Goal: Task Accomplishment & Management: Complete application form

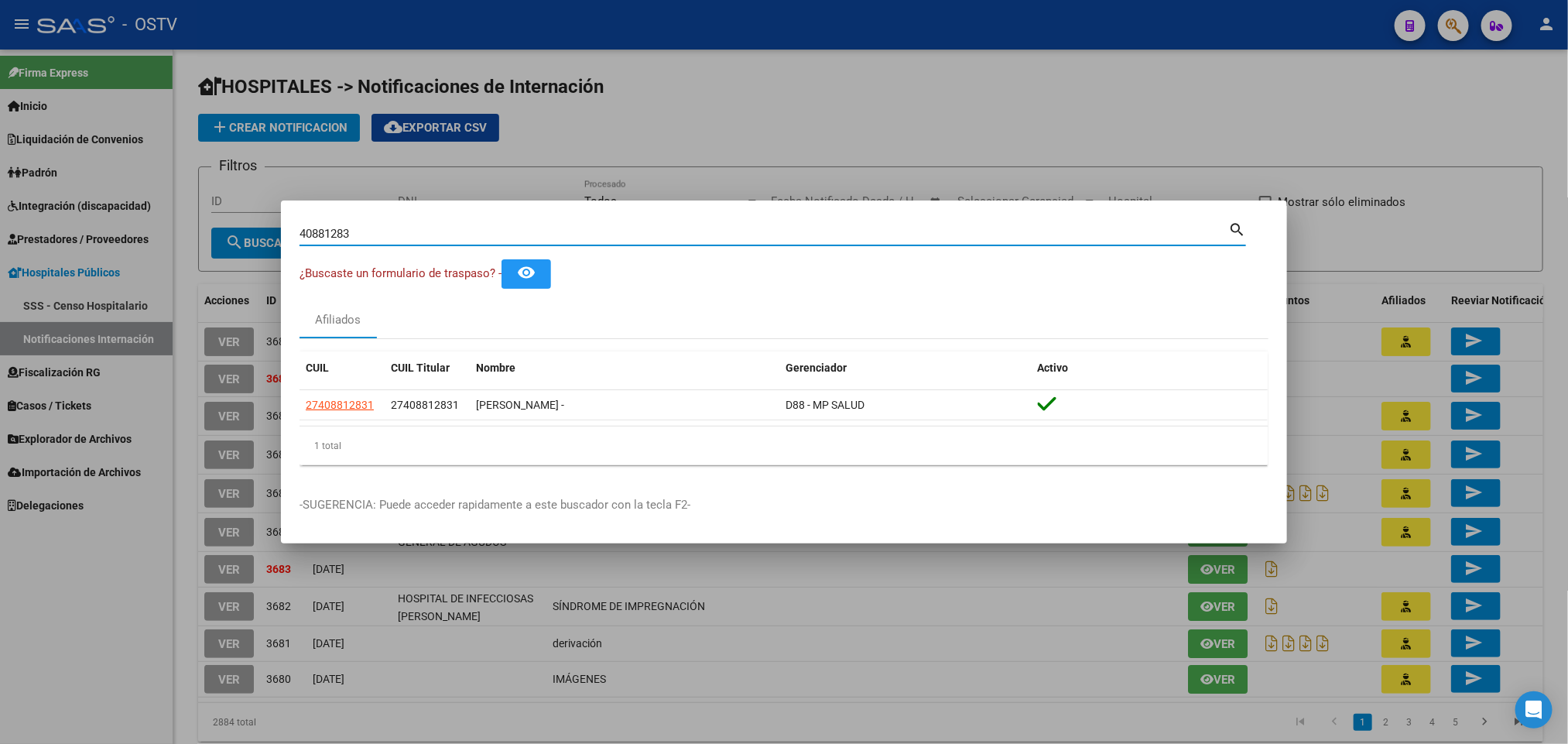
drag, startPoint x: 382, startPoint y: 235, endPoint x: 0, endPoint y: 397, distance: 414.9
click at [0, 395] on div "40881283 Buscar (apellido, dni, cuil, nro traspaso, cuit, obra social) search ¿…" at bounding box center [784, 372] width 1568 height 744
paste input "35402760"
type input "35402760"
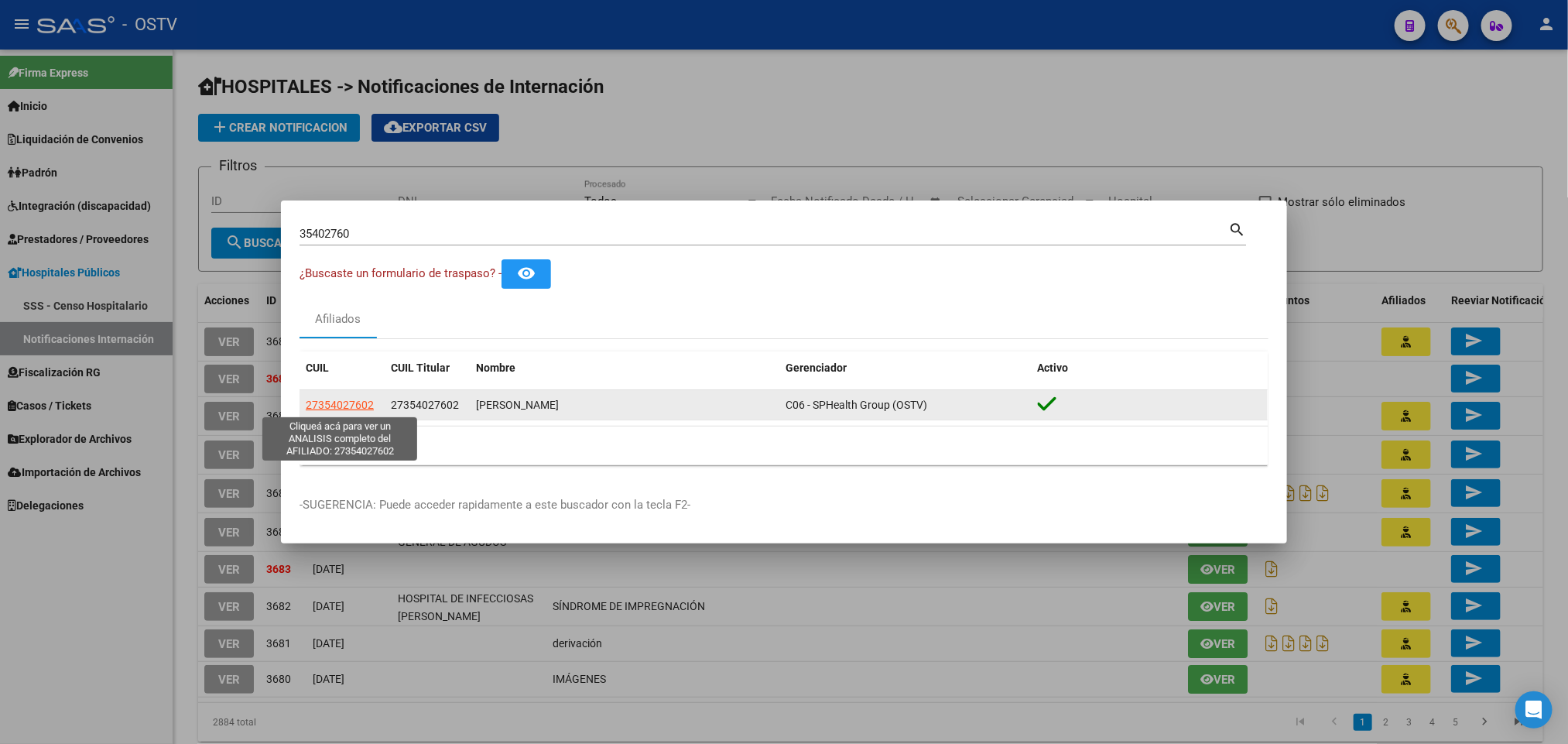
click at [363, 399] on span "27354027602" at bounding box center [339, 405] width 68 height 13
type textarea "27354027602"
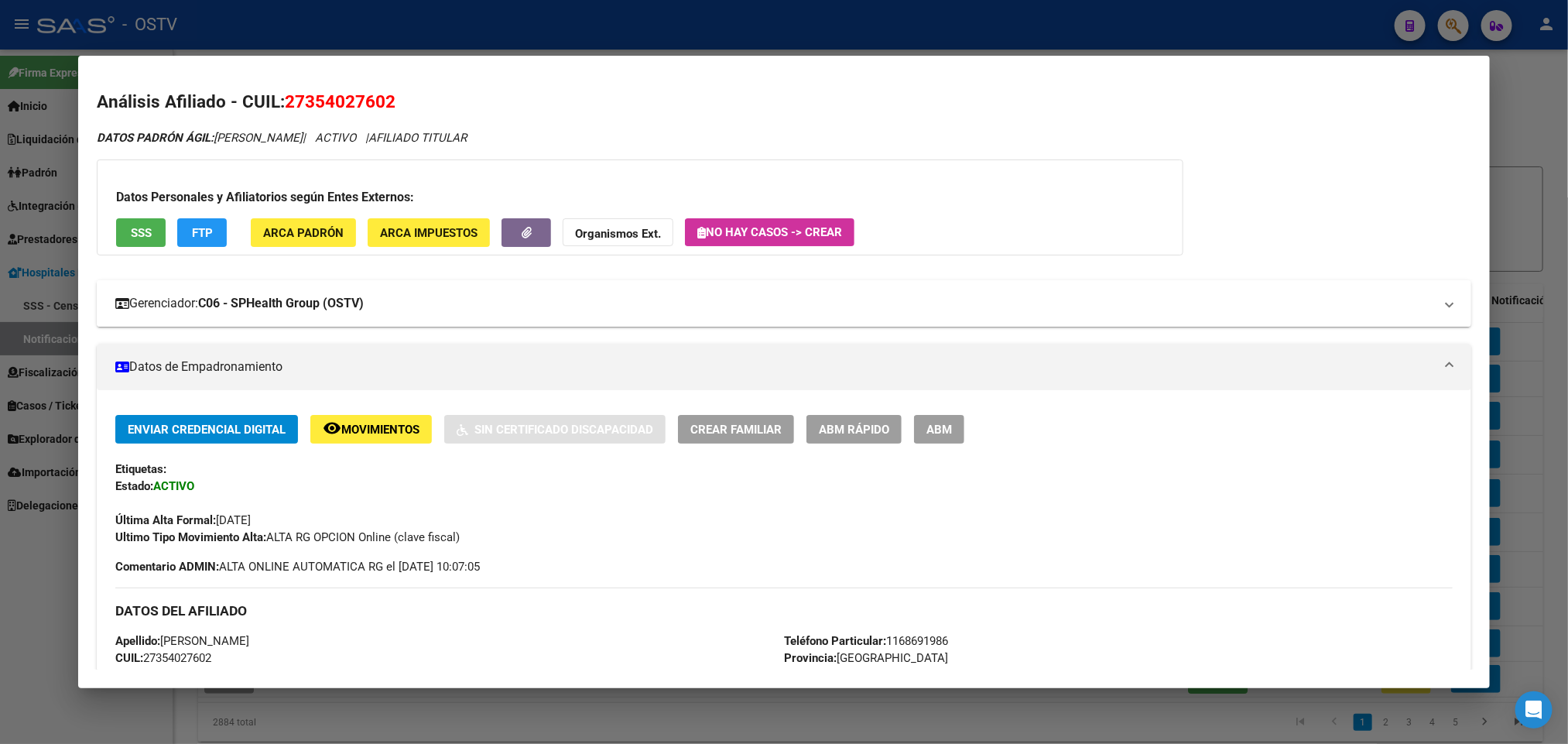
click at [216, 296] on strong "C06 - SPHealth Group (OSTV)" at bounding box center [281, 304] width 165 height 18
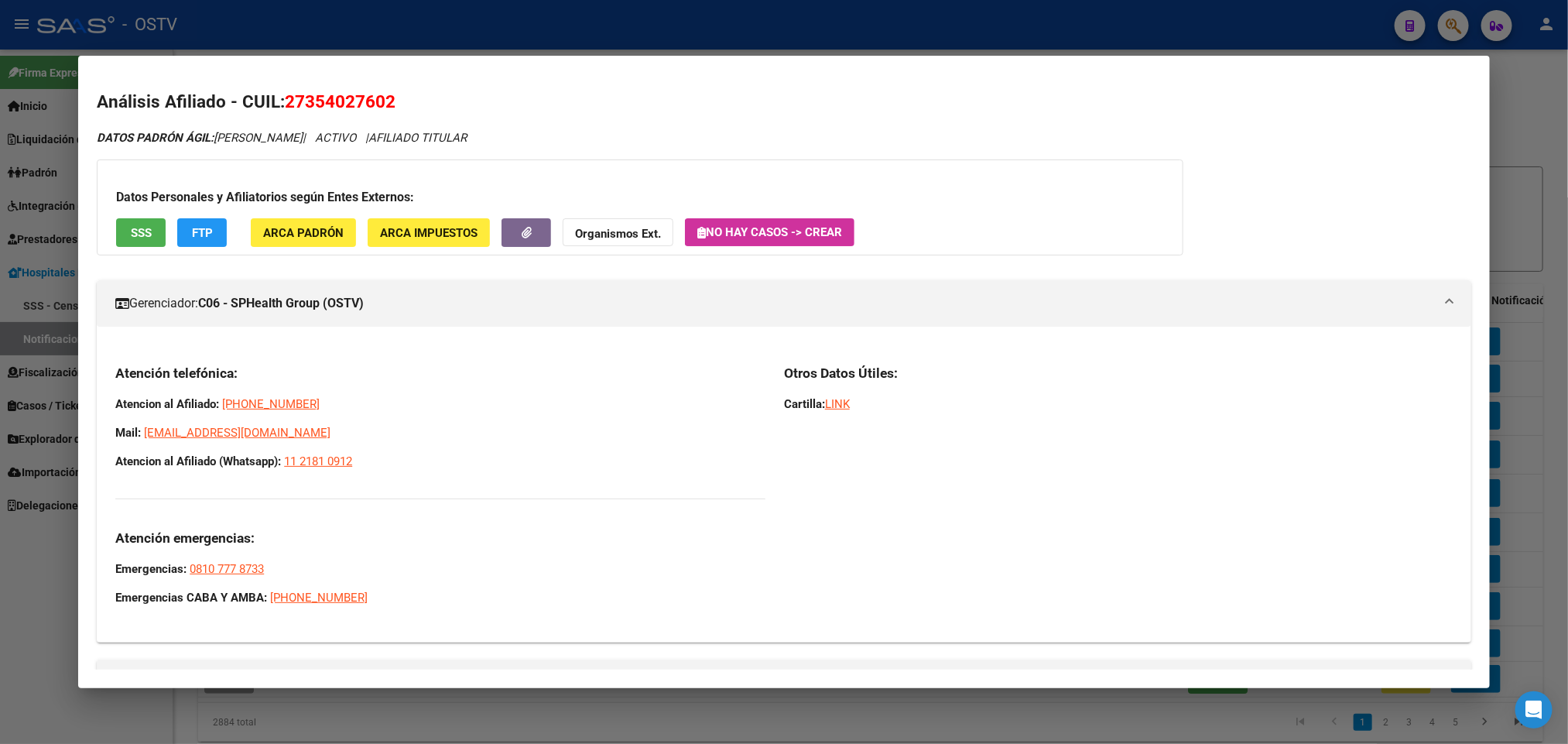
drag, startPoint x: 378, startPoint y: 468, endPoint x: 109, endPoint y: 400, distance: 277.5
click at [115, 400] on div "Atención telefónica: Atencion al Afiliado: 0800-888-2662 Mail: afiliaciones@sal…" at bounding box center [440, 486] width 650 height 242
copy div "Atencion al Afiliado: 0800-888-2662 Mail: afiliaciones@saludplena.com.ar Atenci…"
click at [0, 363] on div at bounding box center [784, 372] width 1568 height 744
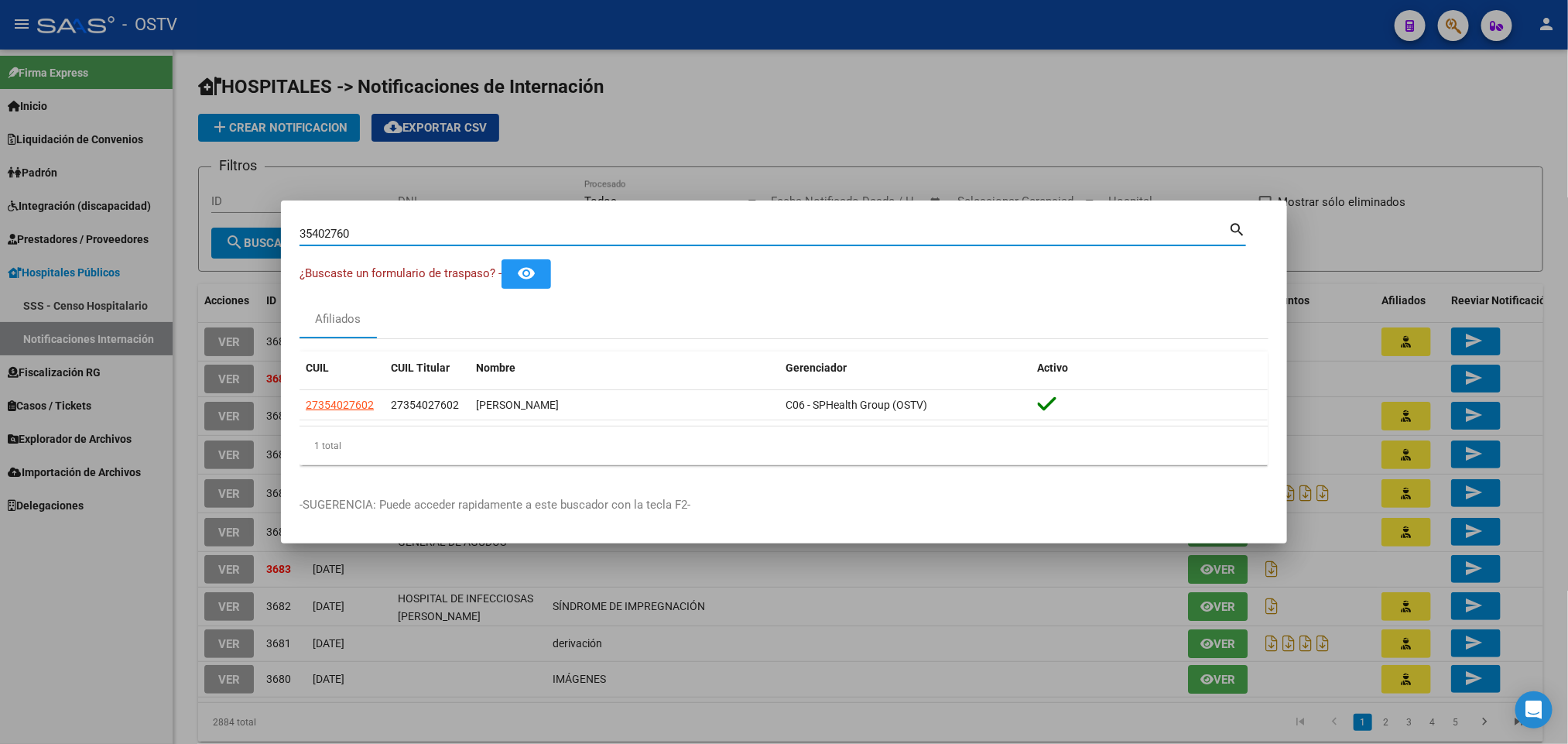
drag, startPoint x: 365, startPoint y: 235, endPoint x: 0, endPoint y: 331, distance: 377.4
click at [0, 351] on div "35402760 Buscar (apellido, dni, cuil, nro traspaso, cuit, obra social) search ¿…" at bounding box center [784, 372] width 1568 height 744
paste input "27-37142651-"
type input "27371426510"
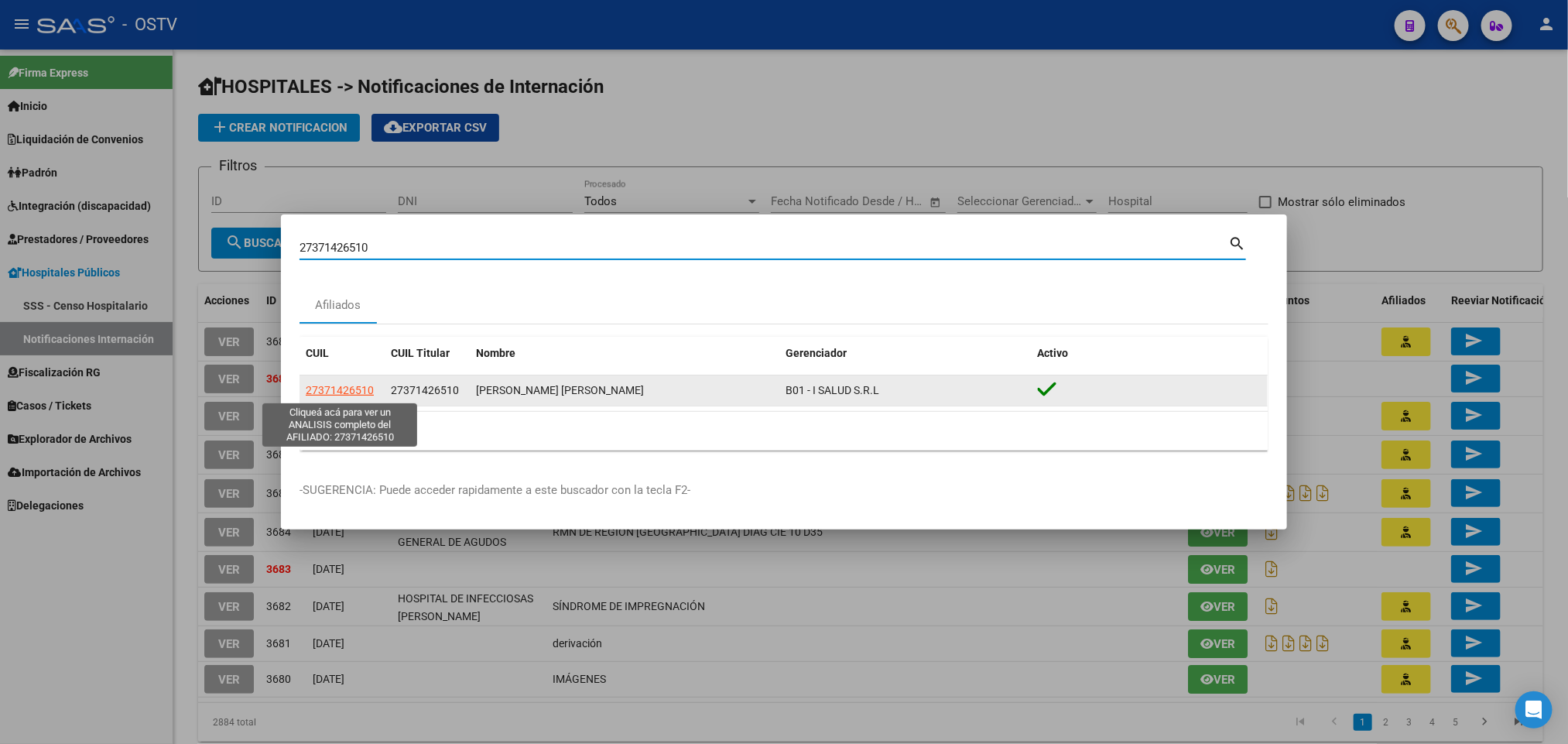
click at [325, 393] on span "27371426510" at bounding box center [339, 390] width 68 height 13
type textarea "27371426510"
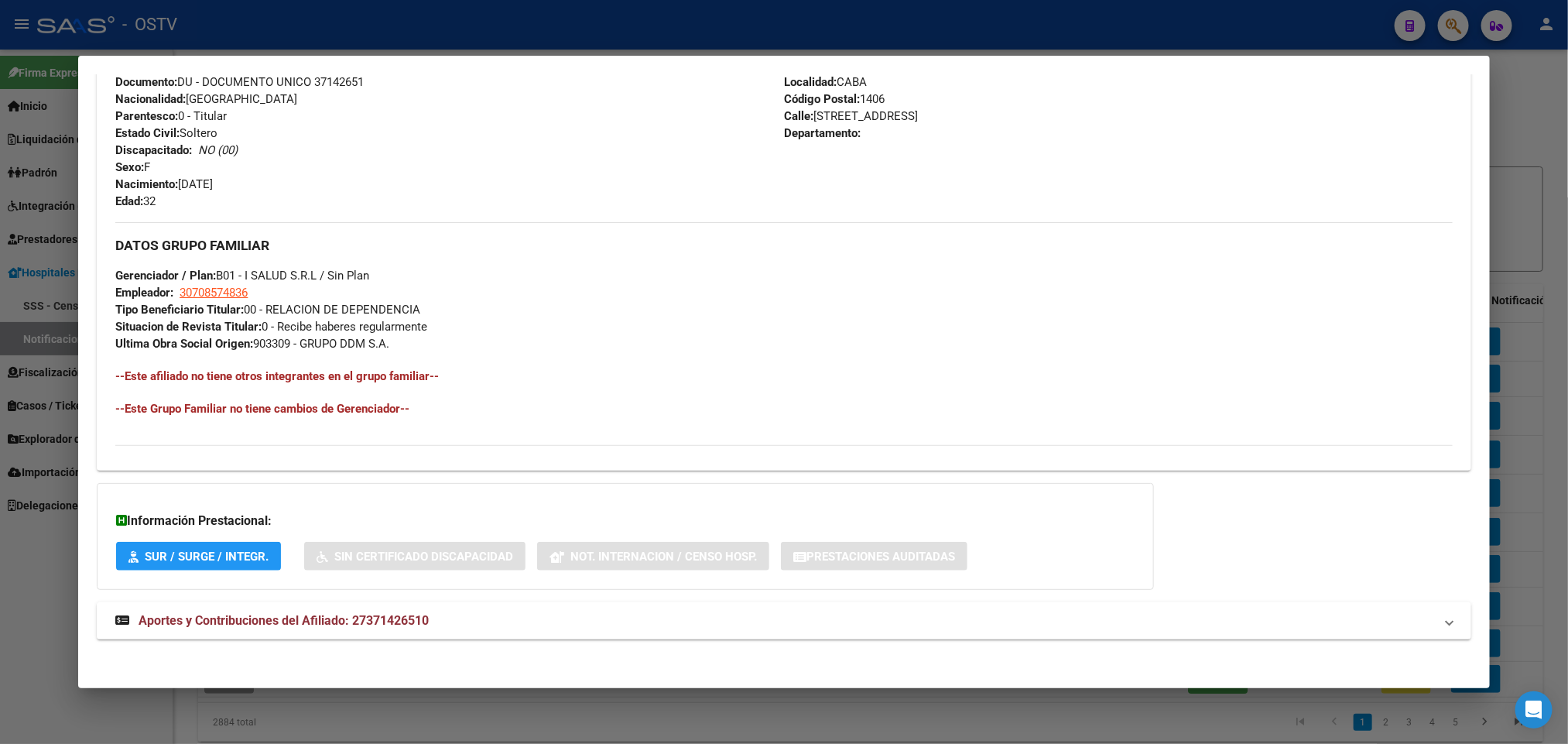
scroll to position [599, 0]
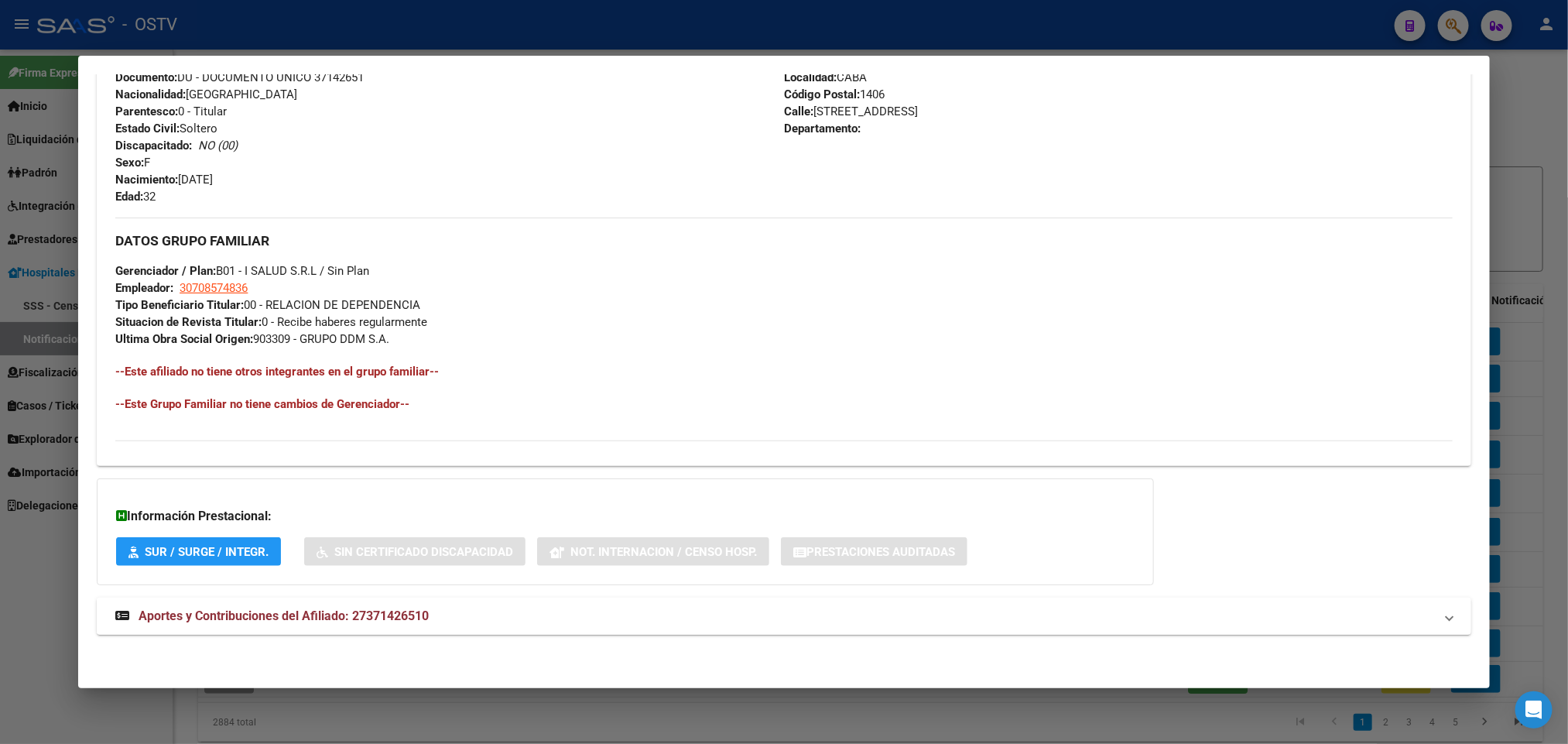
click at [455, 623] on mat-panel-title "Aportes y Contribuciones del Afiliado: 27371426510" at bounding box center [774, 616] width 1318 height 18
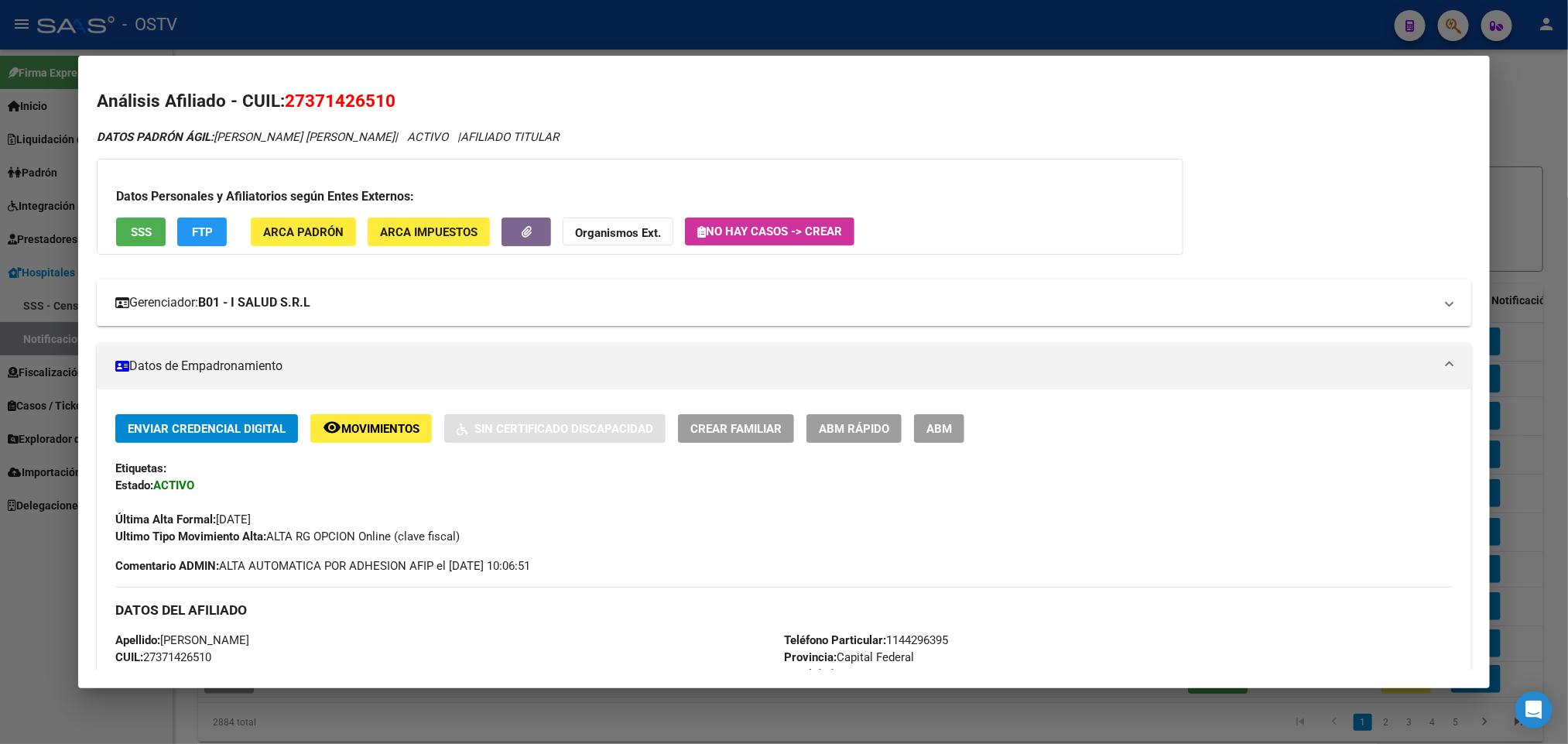
scroll to position [0, 0]
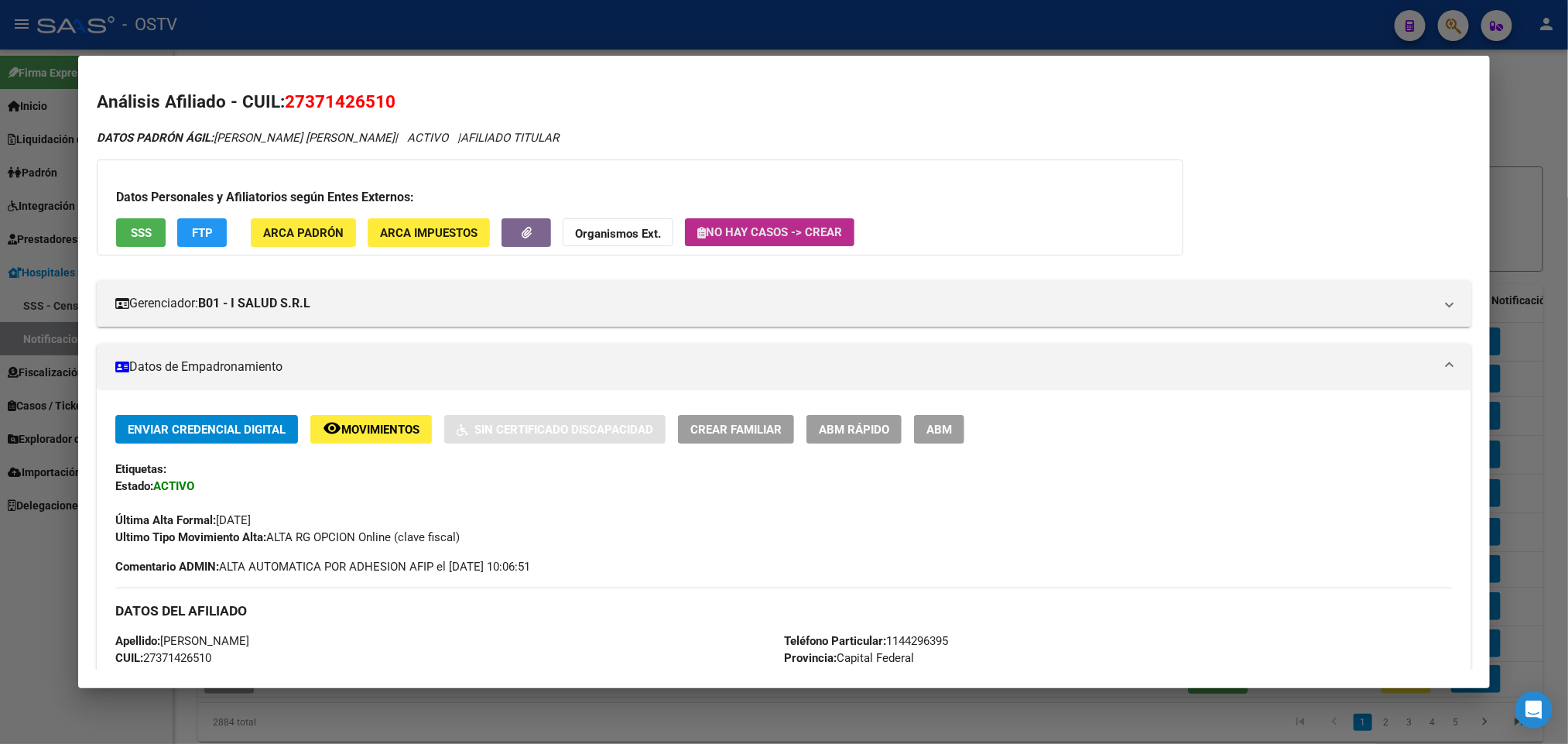
click at [784, 237] on span "No hay casos -> Crear" at bounding box center [769, 232] width 145 height 14
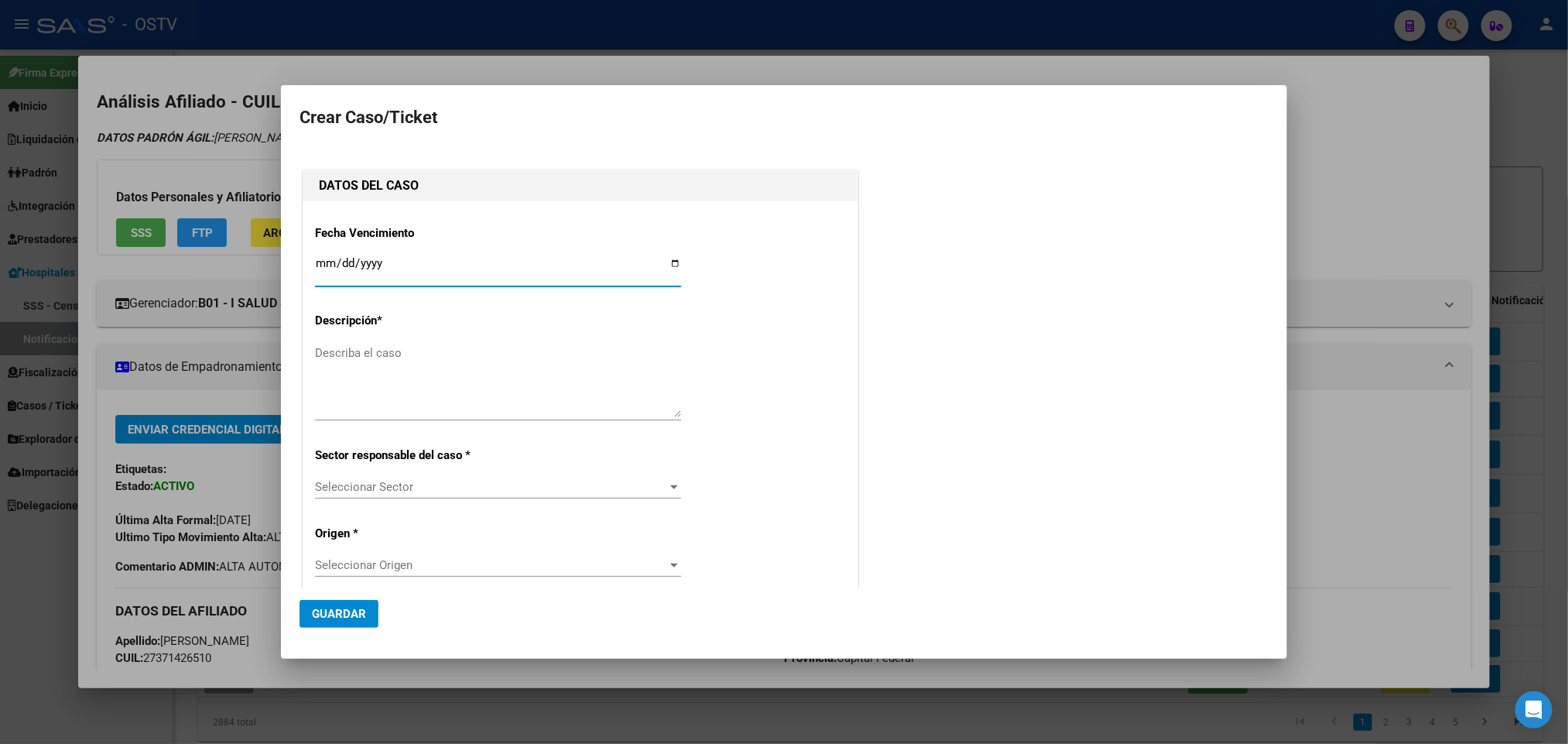
type input "ROMERO ANA LAURA"
type input "2025-09-16"
click at [465, 358] on textarea "Describa el caso" at bounding box center [498, 381] width 366 height 73
type textarea "ANULACION DE OPCION"
click at [450, 495] on div "Seleccionar Sector Seleccionar Sector" at bounding box center [498, 488] width 366 height 24
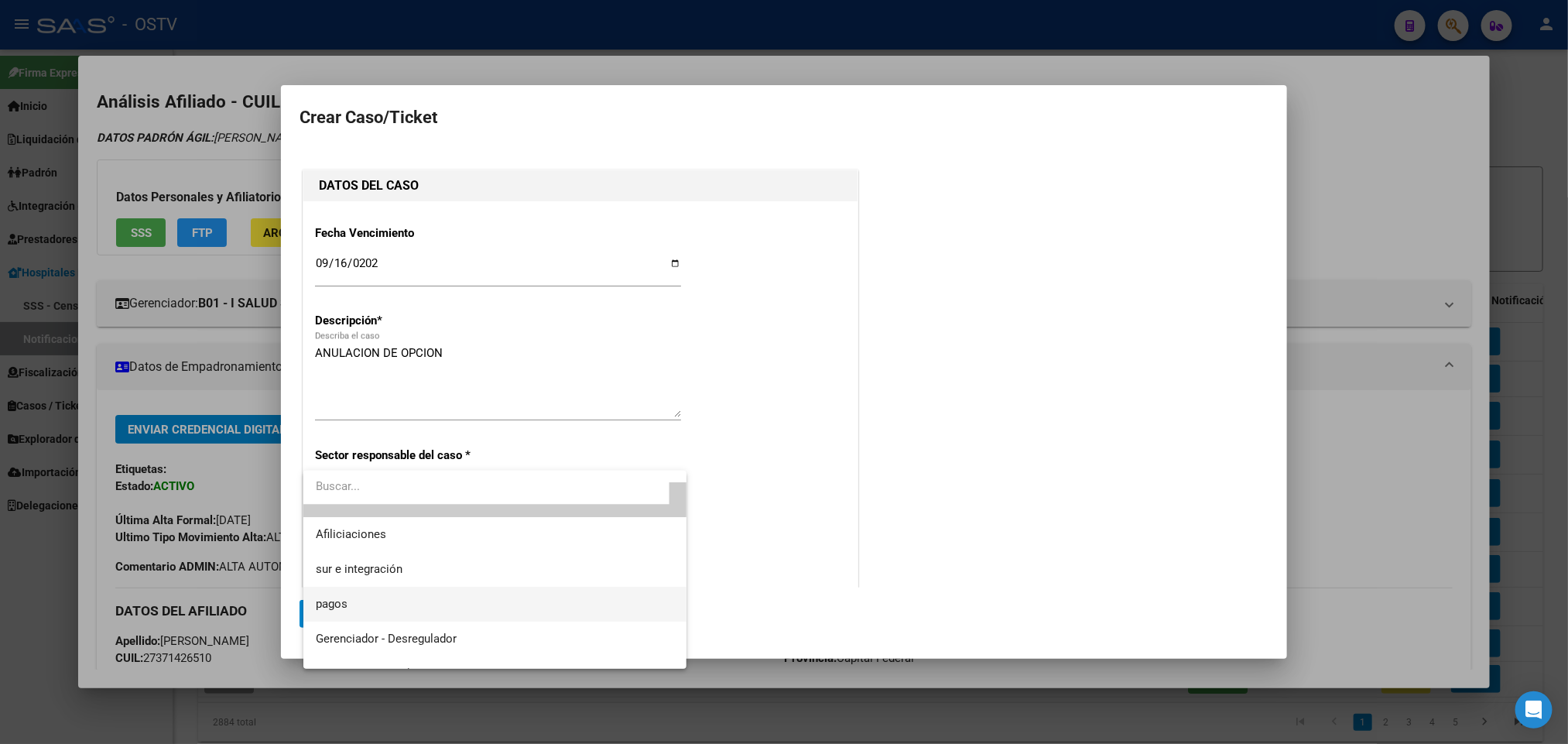
scroll to position [45, 0]
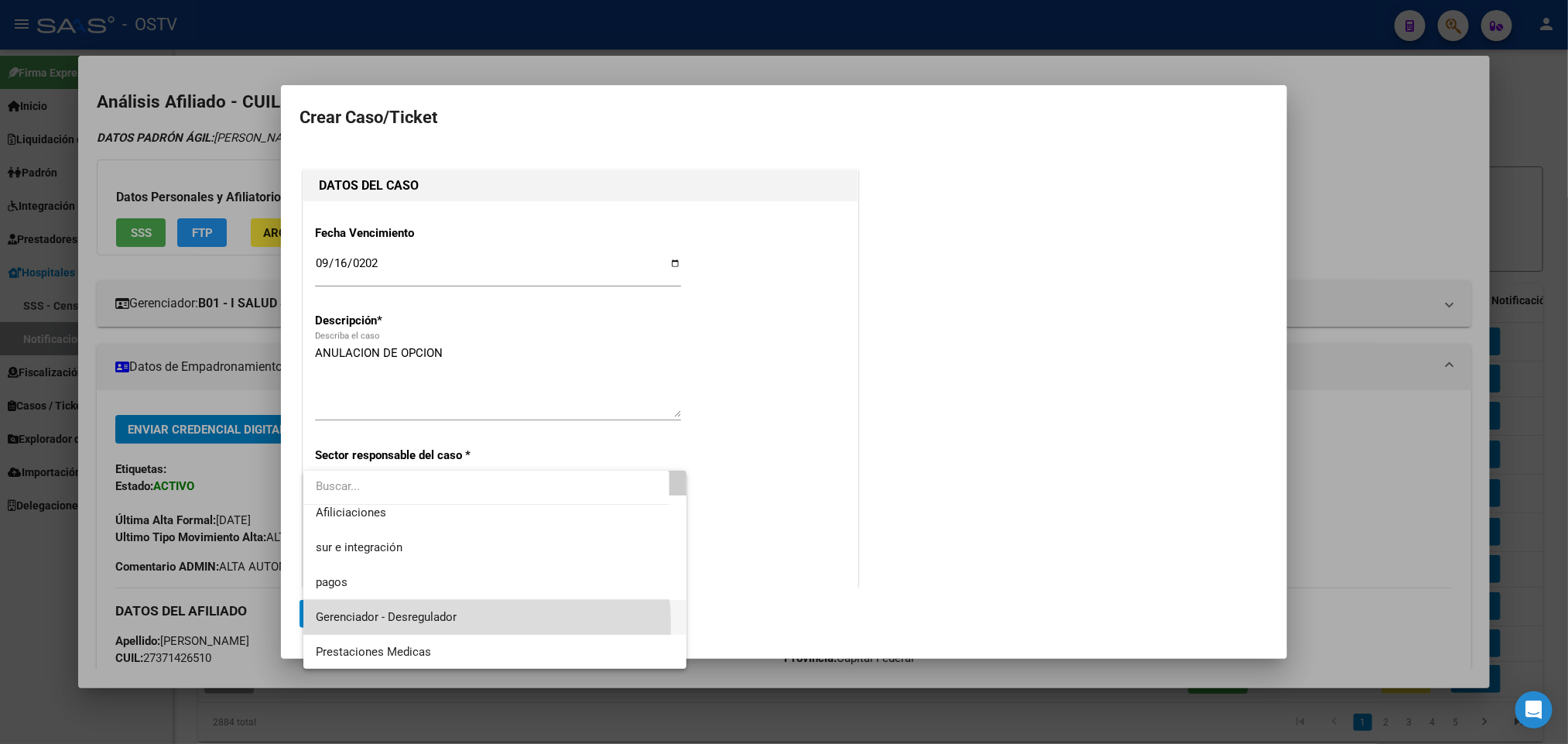
click at [469, 623] on span "Gerenciador - Desregulador" at bounding box center [494, 618] width 359 height 35
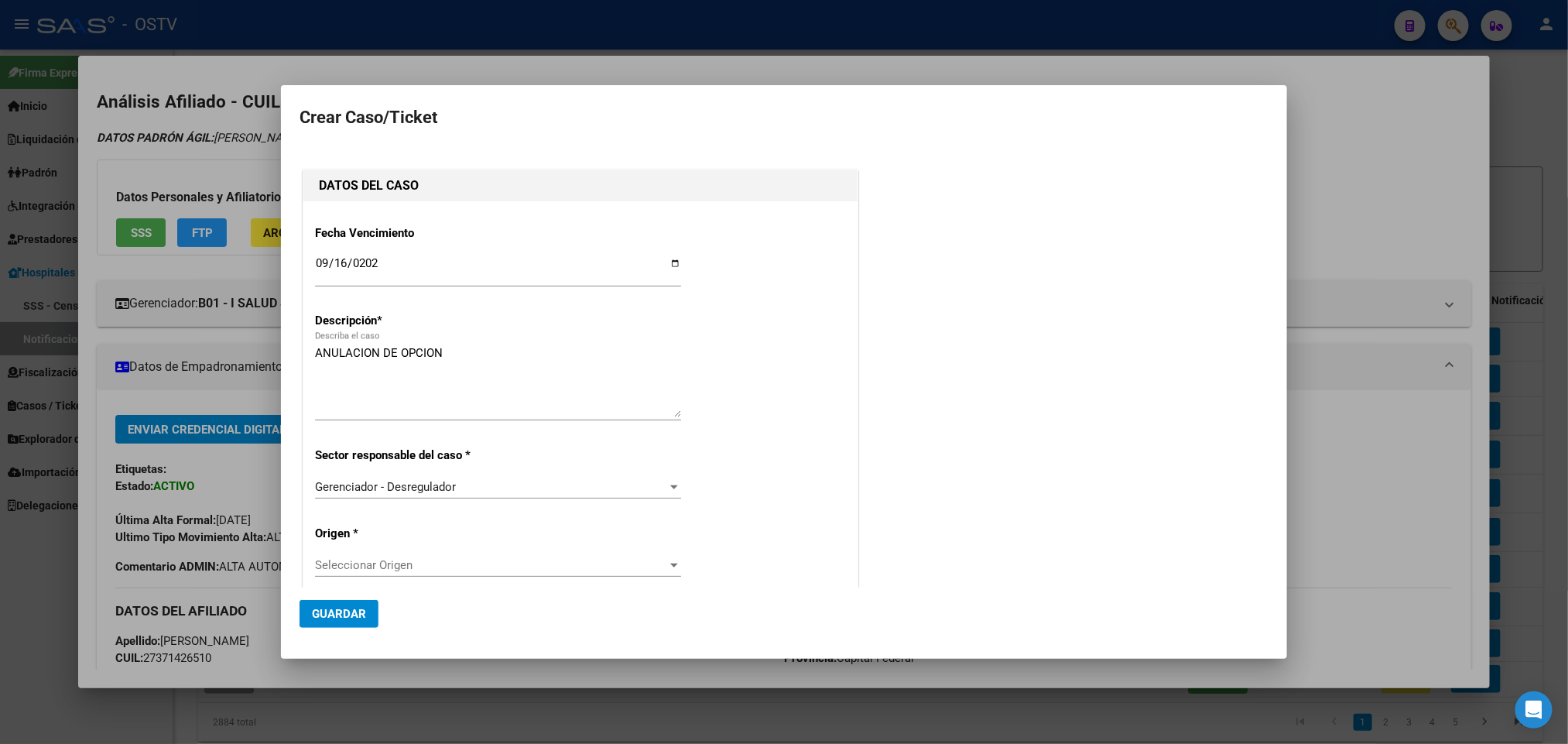
click at [478, 574] on div "Seleccionar Origen Seleccionar Origen" at bounding box center [498, 566] width 366 height 24
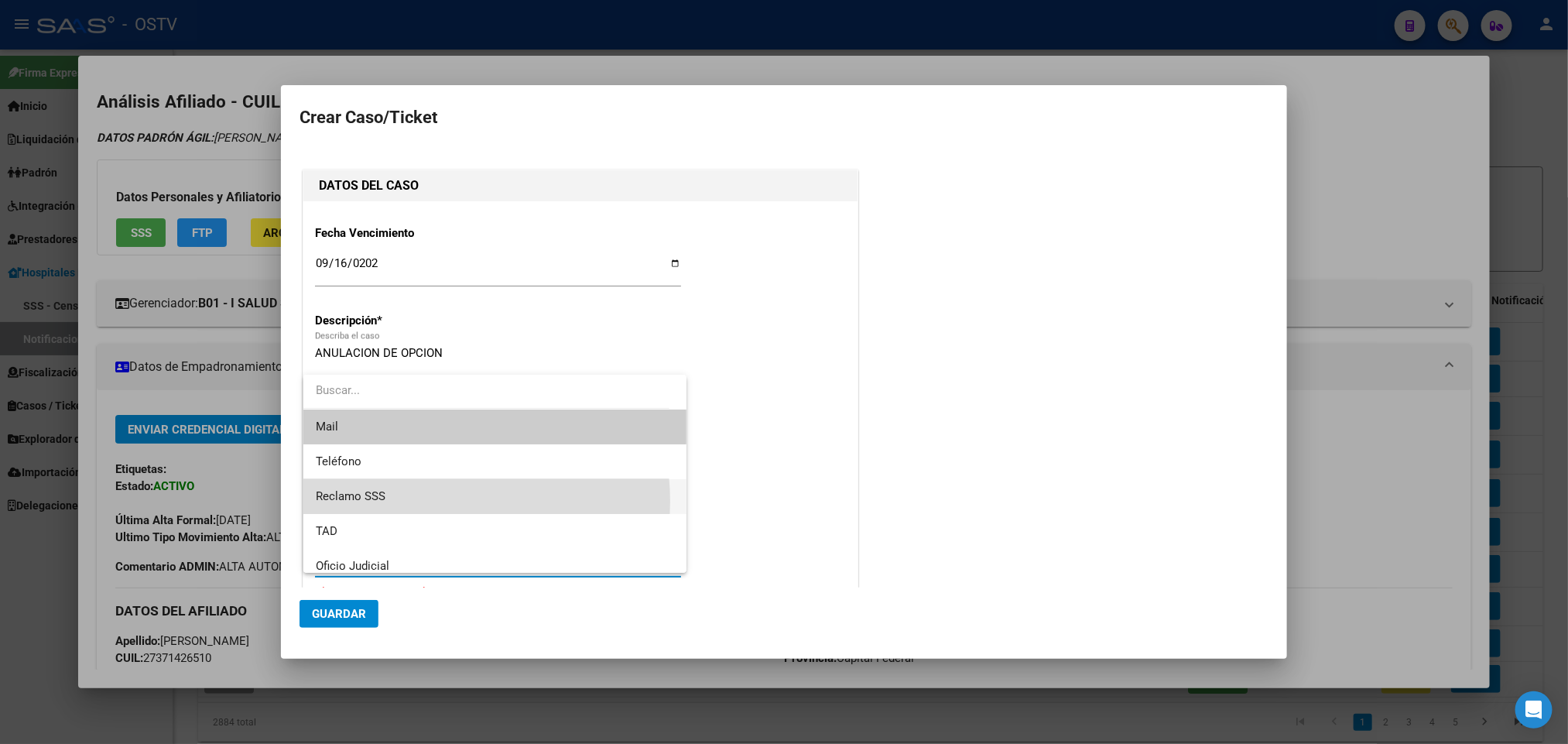
click at [428, 502] on span "Reclamo SSS" at bounding box center [494, 497] width 359 height 35
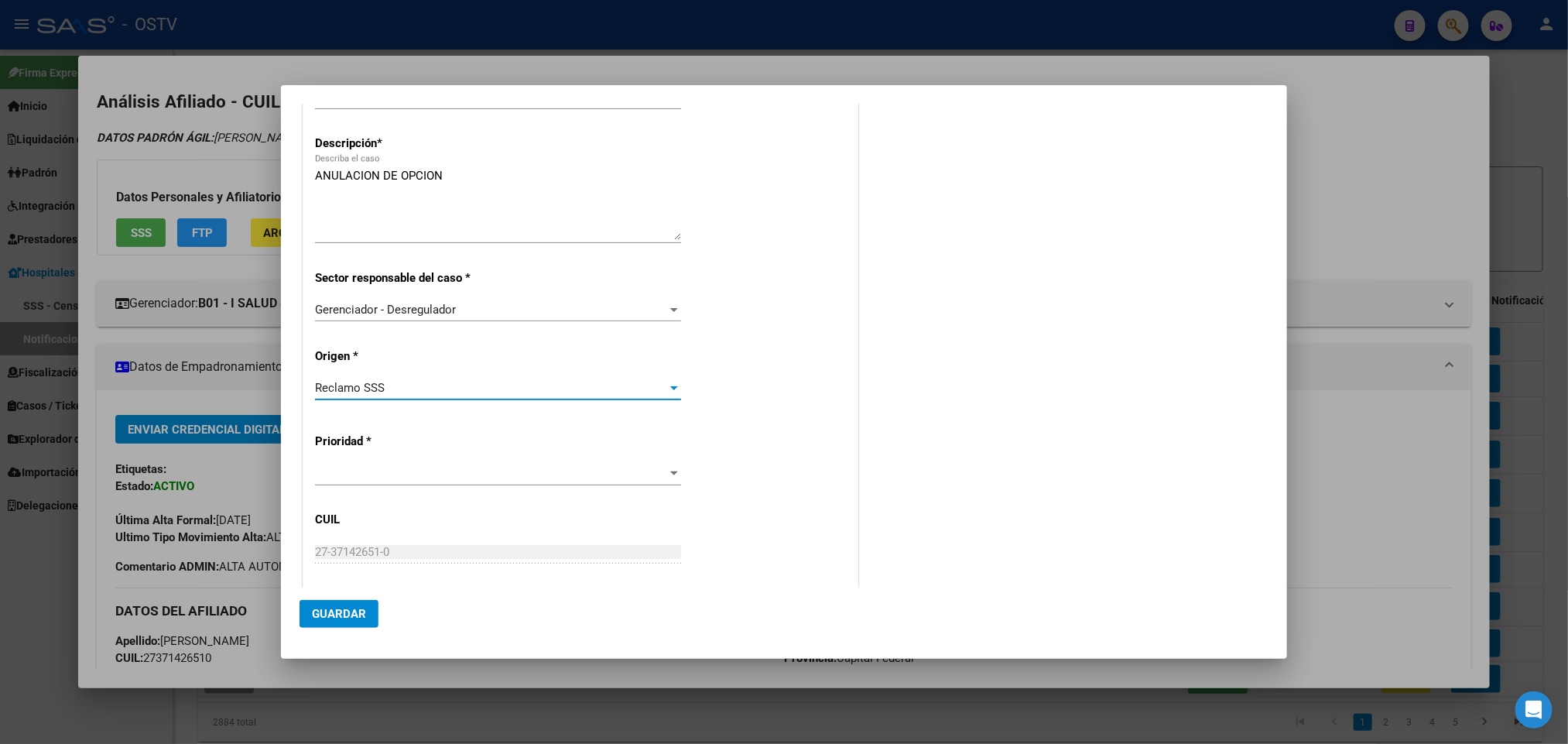
scroll to position [0, 0]
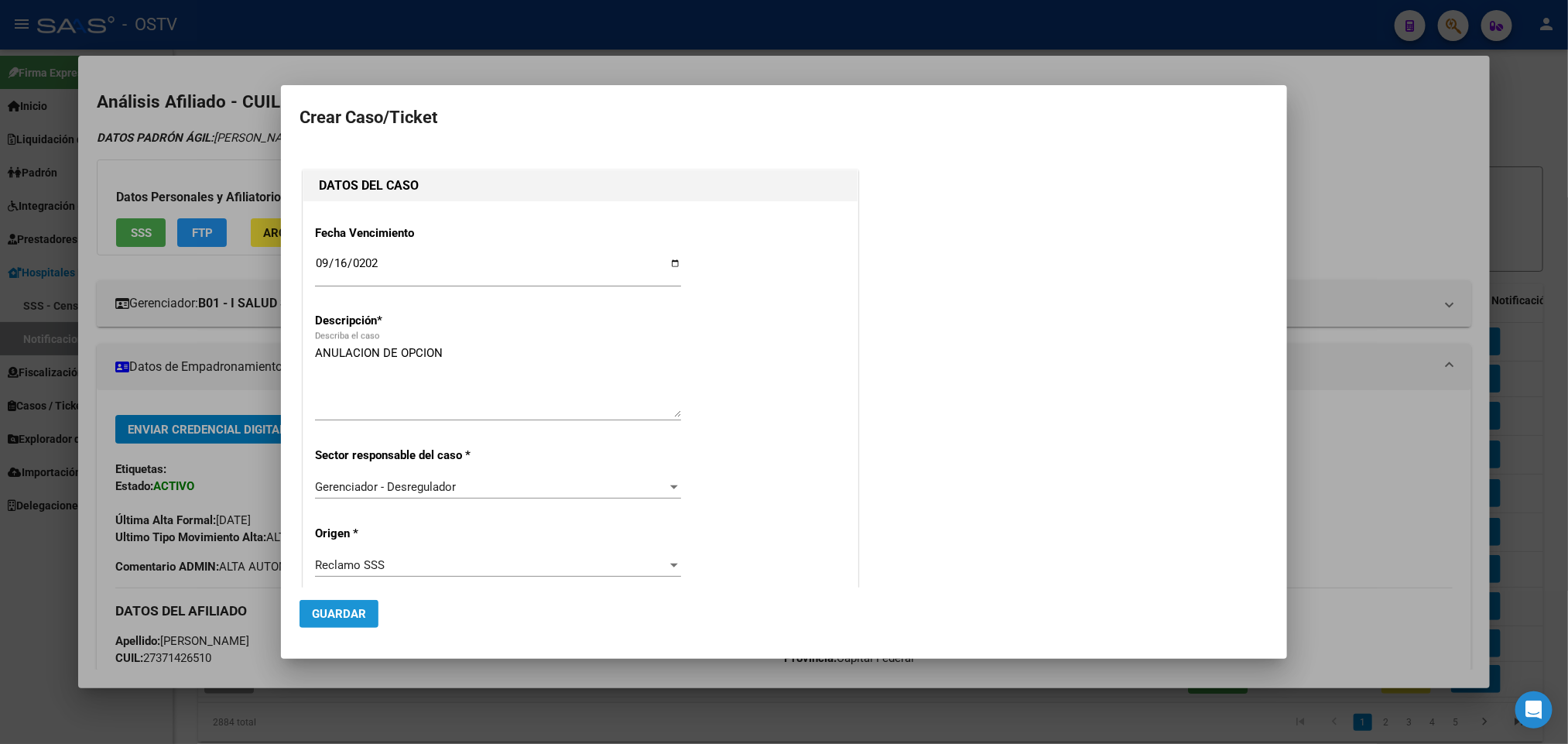
click at [324, 618] on span "Guardar" at bounding box center [339, 613] width 55 height 14
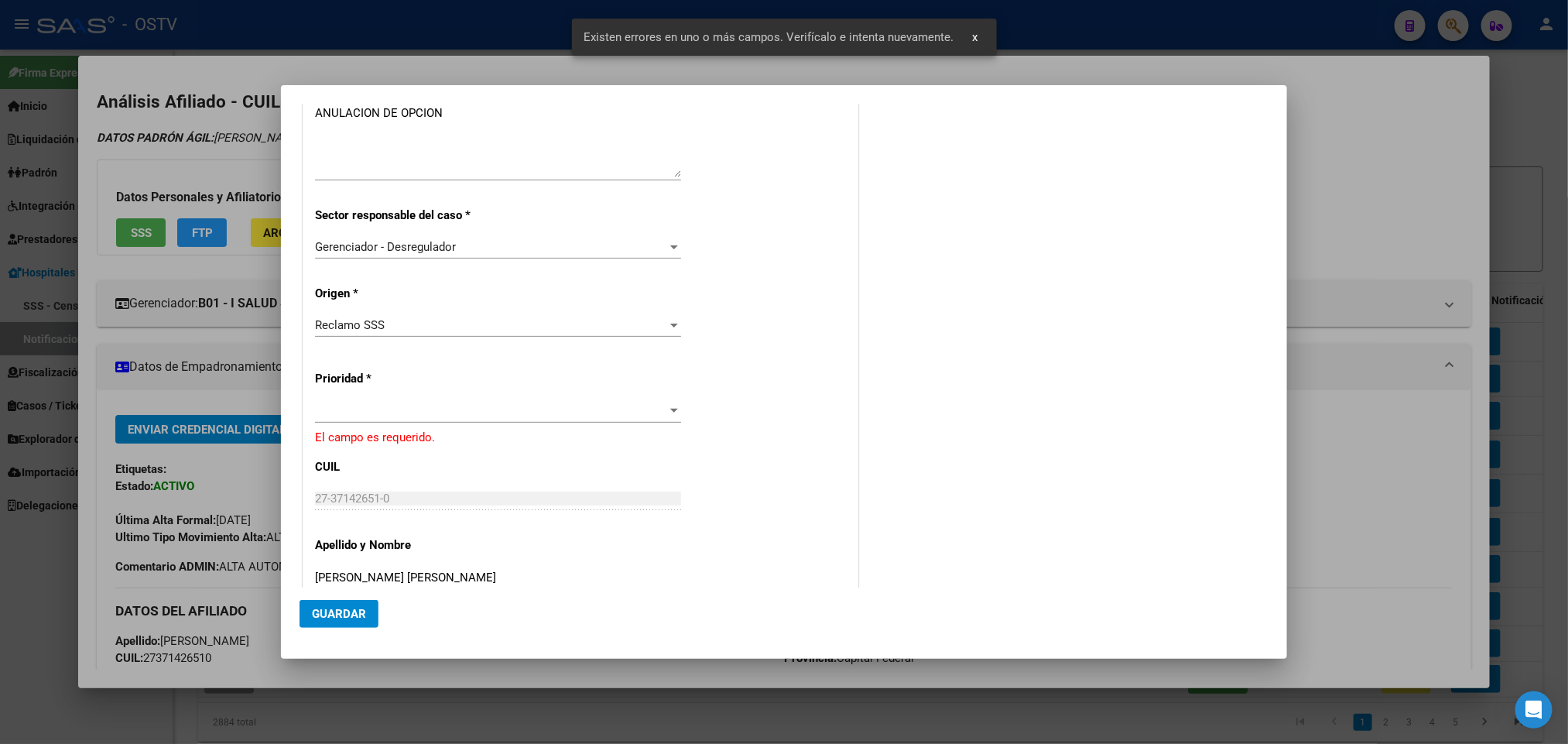
scroll to position [348, 0]
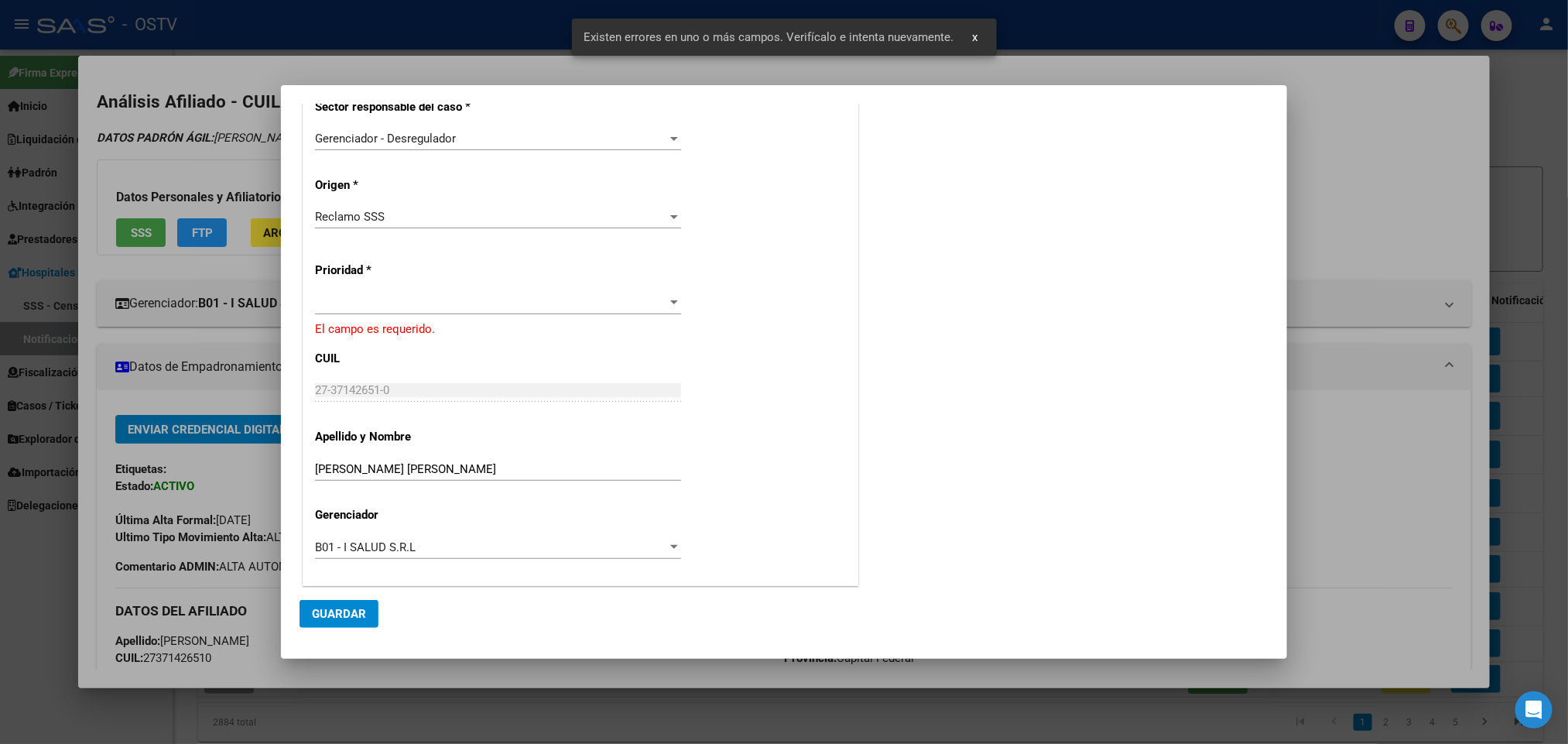
click at [415, 291] on div at bounding box center [498, 303] width 366 height 24
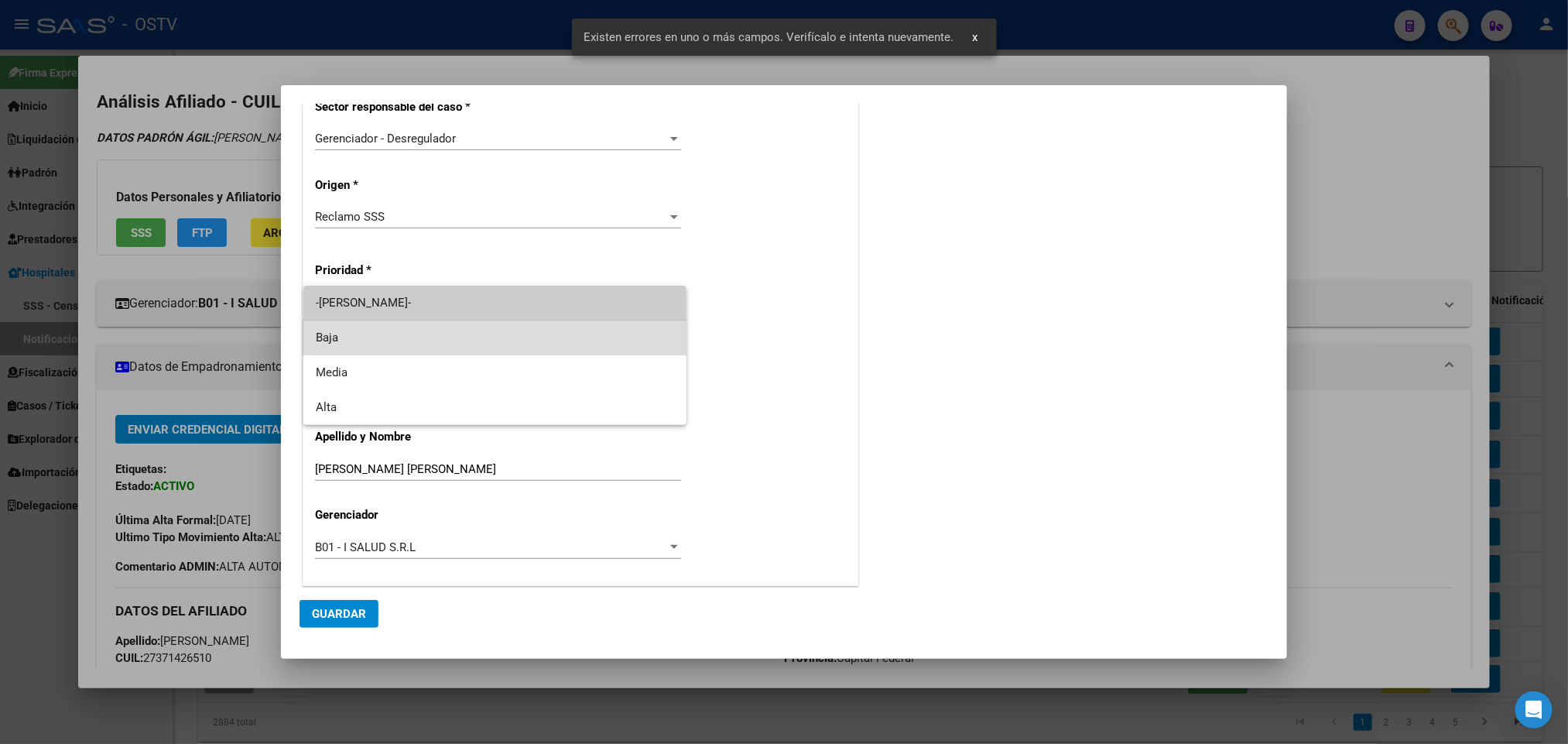
click at [367, 339] on span "Baja" at bounding box center [494, 337] width 359 height 35
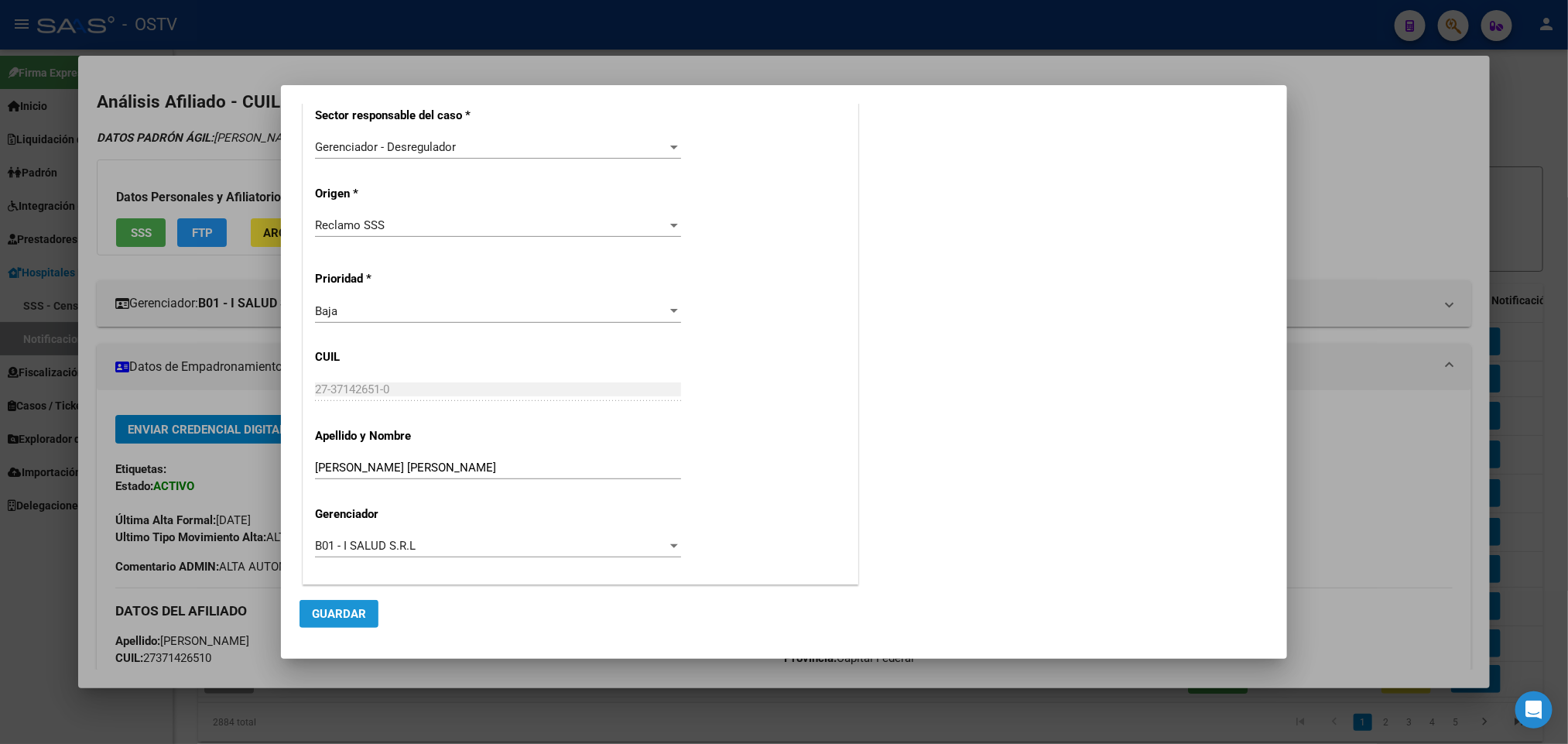
click at [319, 608] on span "Guardar" at bounding box center [339, 613] width 55 height 14
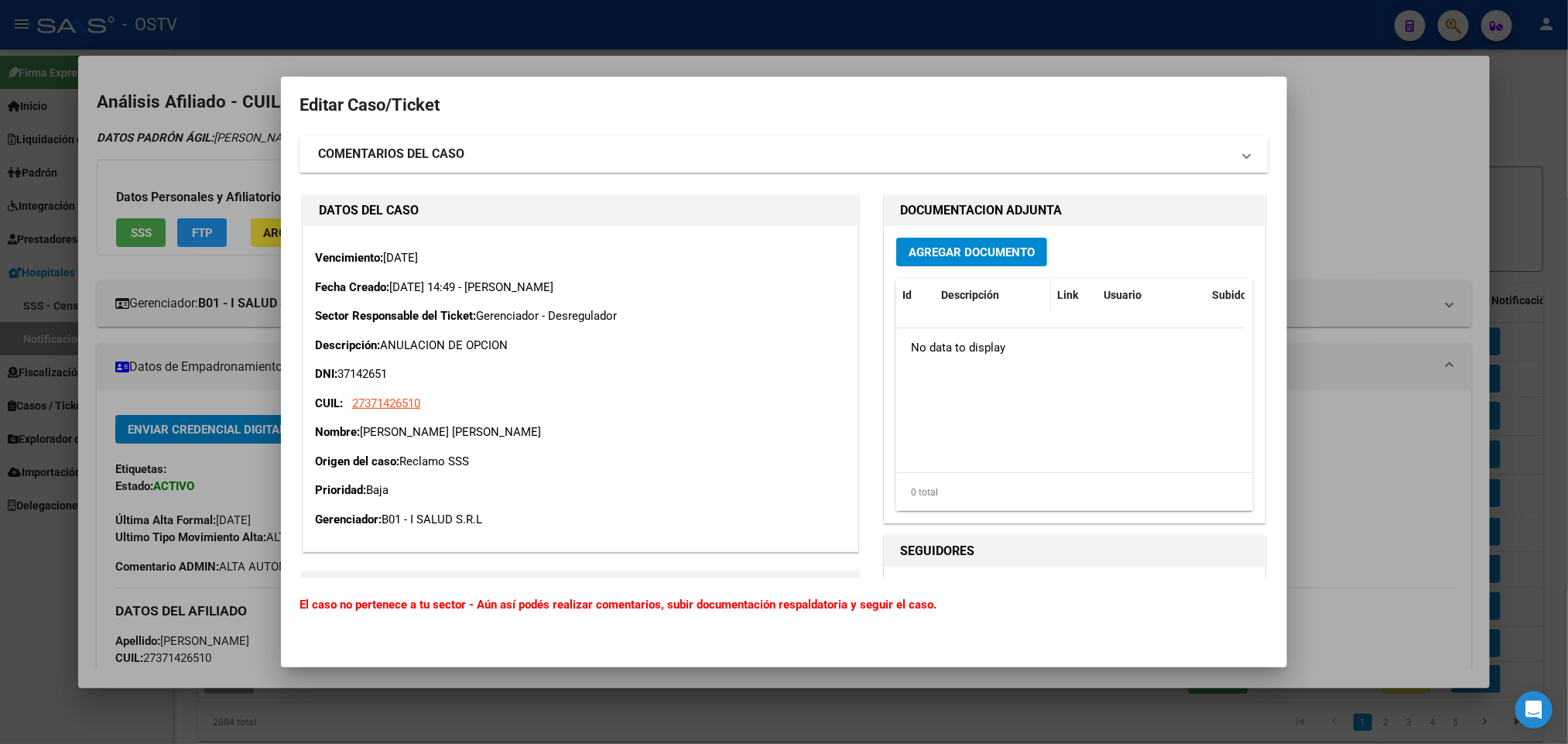
scroll to position [0, 0]
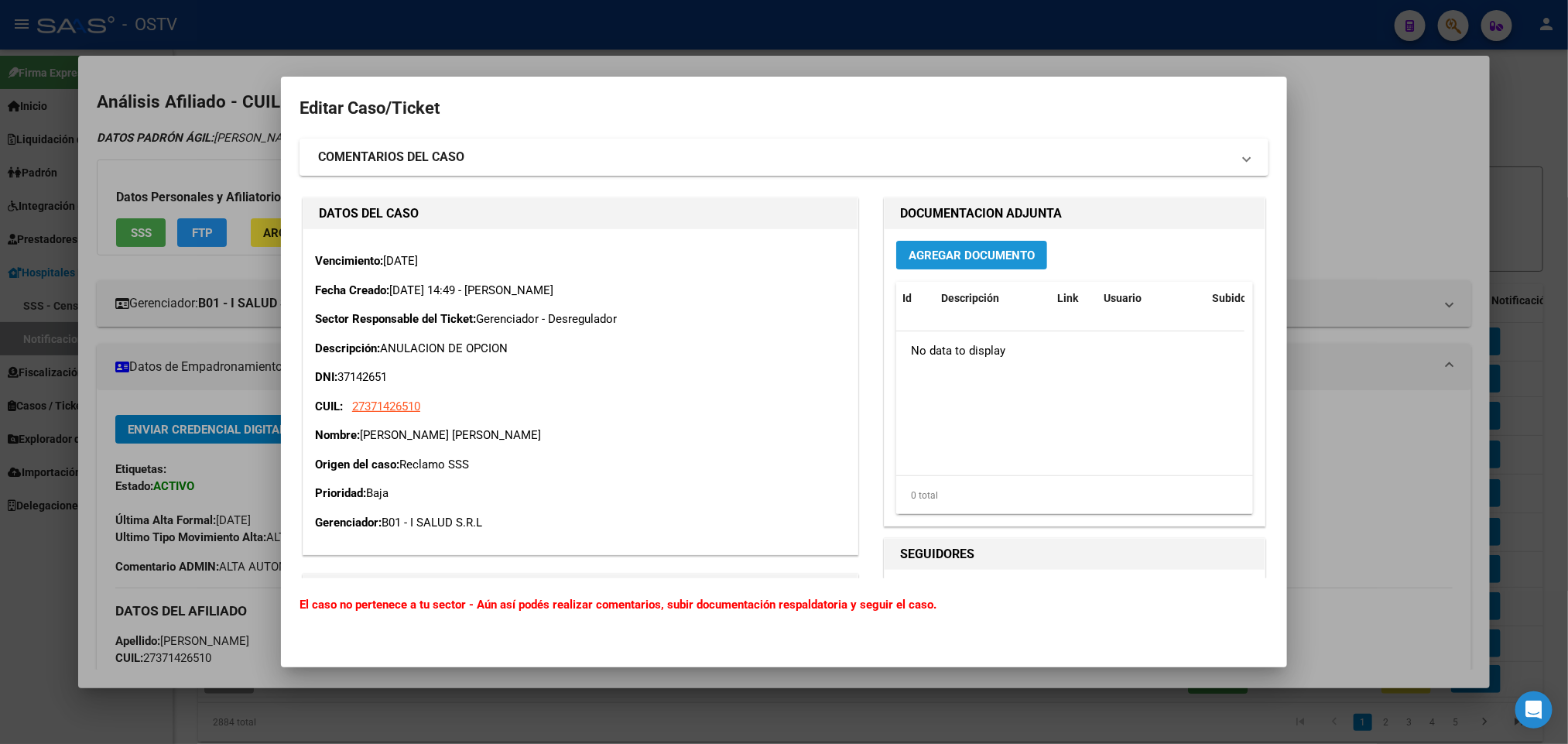
click at [1018, 260] on span "Agregar Documento" at bounding box center [972, 255] width 126 height 14
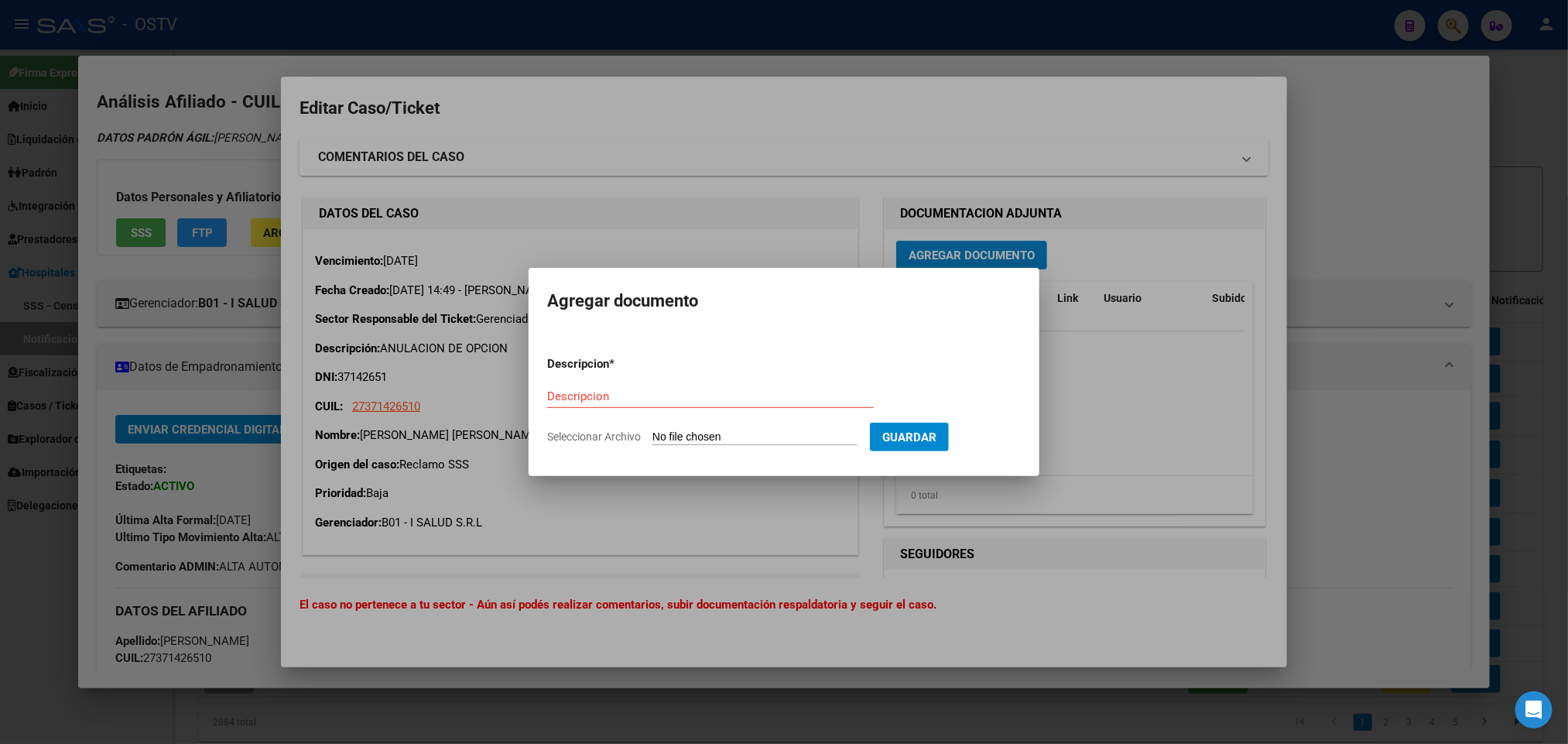
click at [783, 447] on form "Descripcion * Descripcion Seleccionar Archivo Guardar" at bounding box center [784, 400] width 474 height 113
click at [778, 435] on input "Seleccionar Archivo" at bounding box center [755, 437] width 205 height 15
type input "C:\fakepath\IF-2025-101991620-APN-SGSUSS#SSS.pdf"
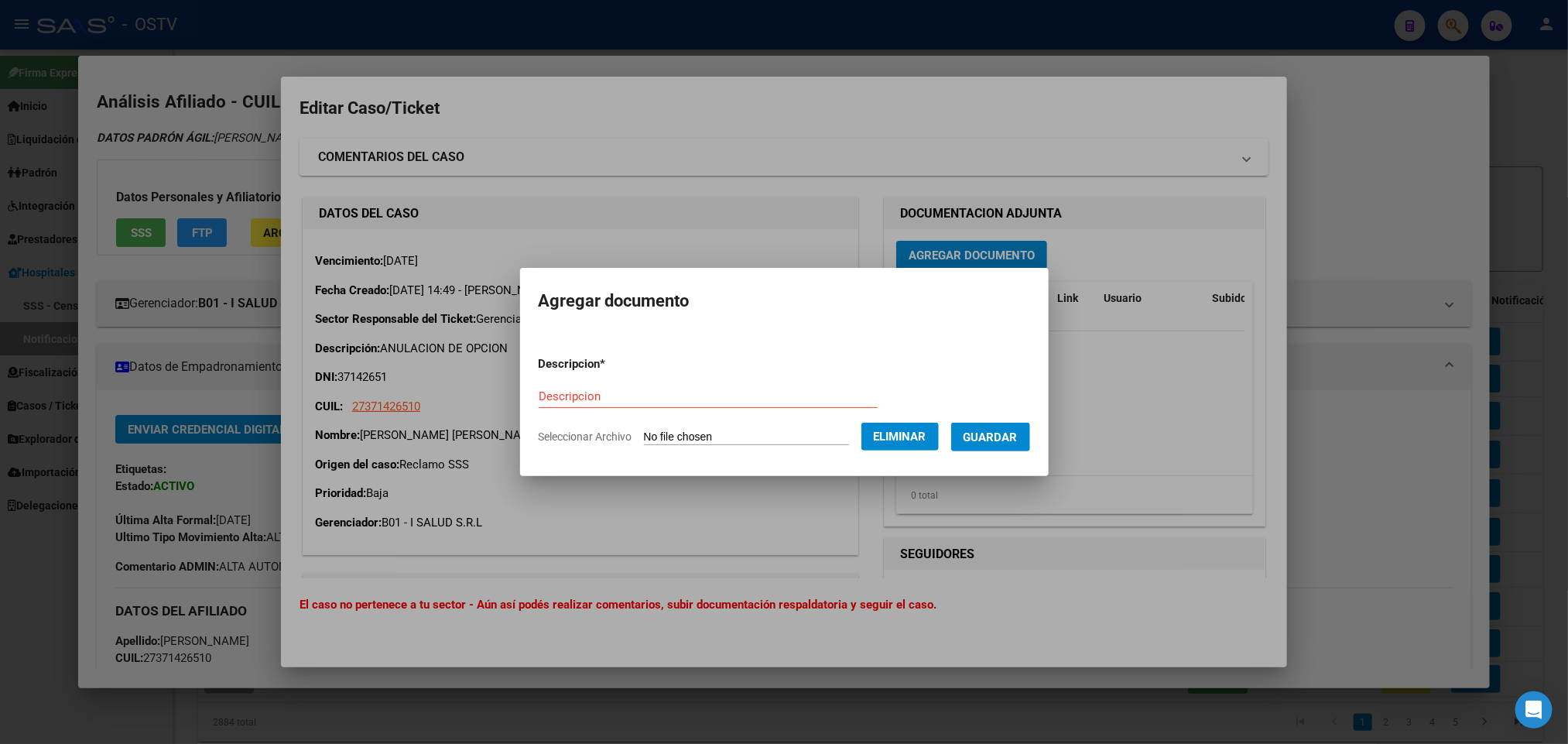
click at [642, 407] on div "Descripcion" at bounding box center [708, 397] width 339 height 24
paste input "IF-2025-101991620-APN-SGSUSS#SSS"
type input "IF-2025-101991620-APN-SGSUSS#SSS"
click at [1002, 448] on button "Guardar" at bounding box center [990, 437] width 79 height 29
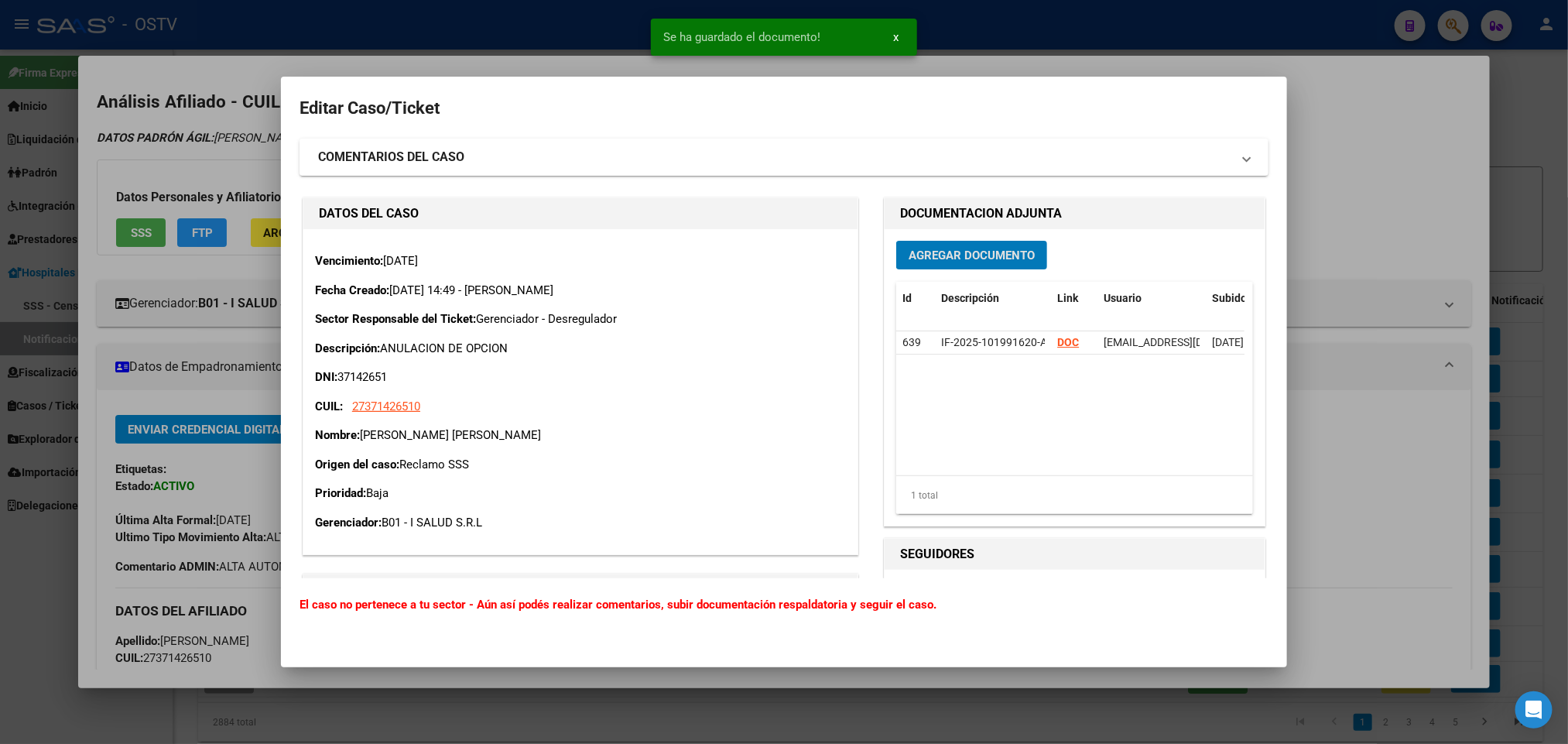
click at [976, 242] on button "Agregar Documento" at bounding box center [972, 256] width 151 height 29
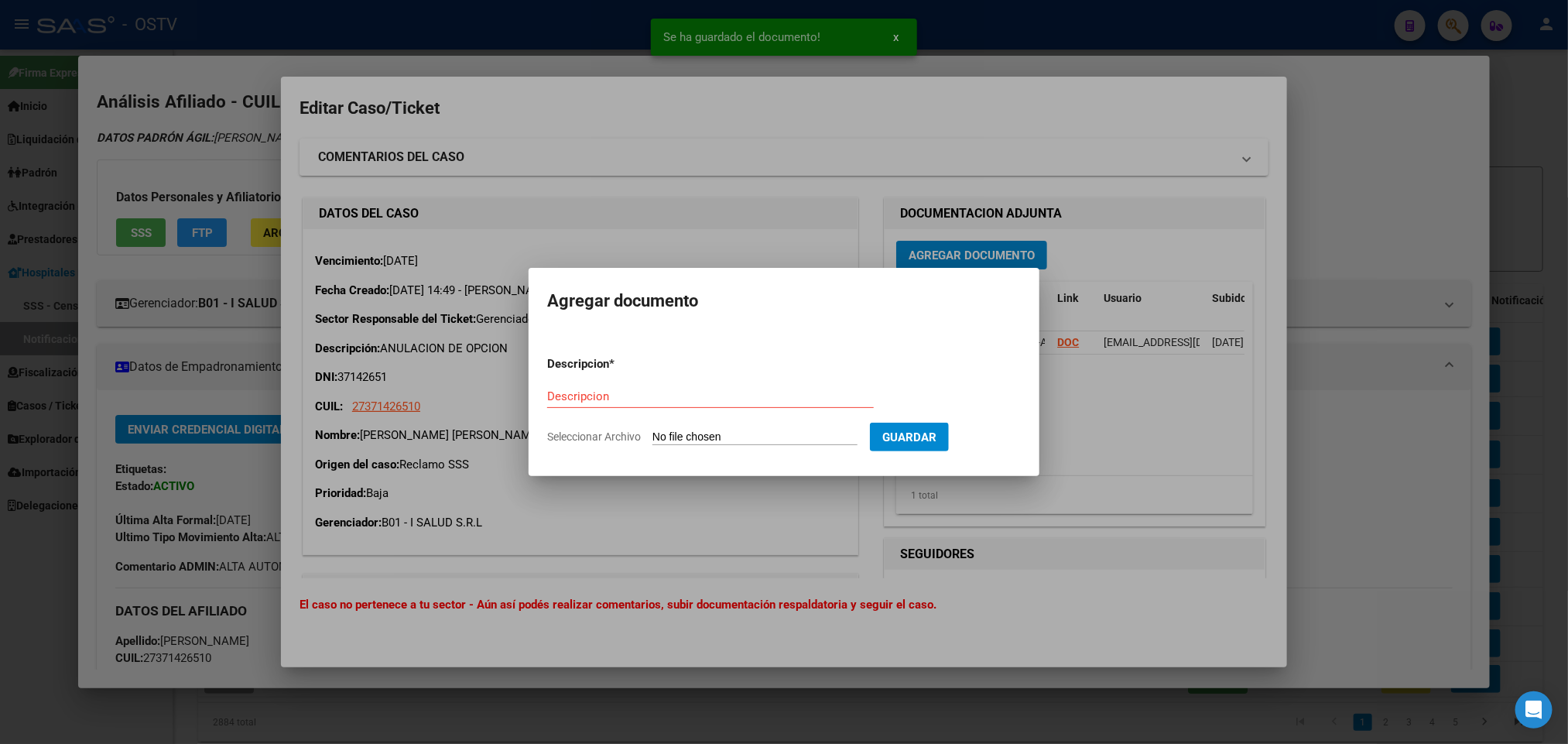
click at [704, 430] on input "Seleccionar Archivo" at bounding box center [755, 437] width 205 height 15
type input "C:\fakepath\IF-2025-101992010-APN-SGSUSS#SSS.pdf"
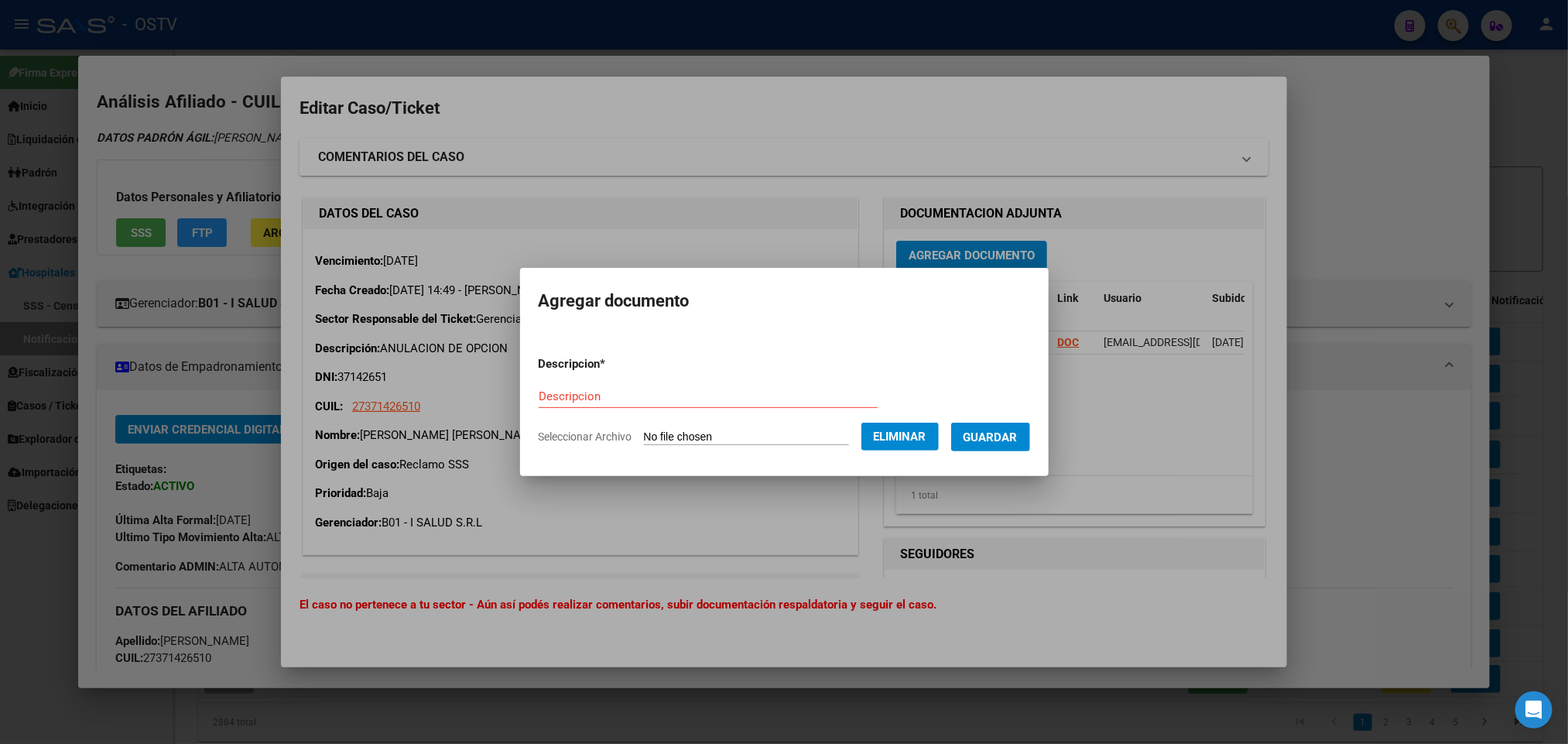
click at [627, 393] on input "Descripcion" at bounding box center [708, 396] width 339 height 14
paste input "IF-2025-101992010-APN-SGSUSS#SSS"
type input "IF-2025-101992010-APN-SGSUSS#SSS"
click at [1005, 440] on span "Guardar" at bounding box center [991, 437] width 55 height 14
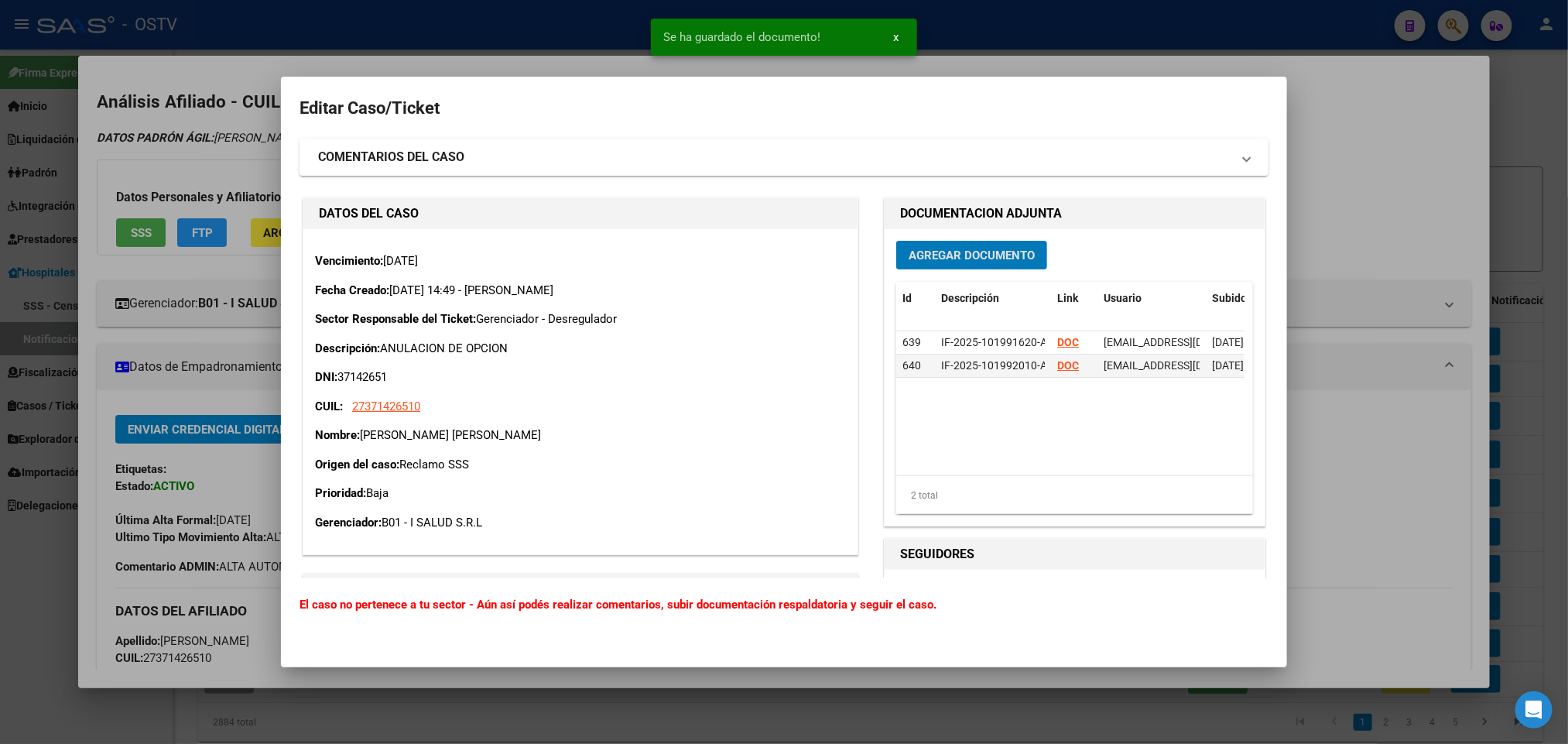
click at [996, 253] on span "Agregar Documento" at bounding box center [972, 255] width 126 height 14
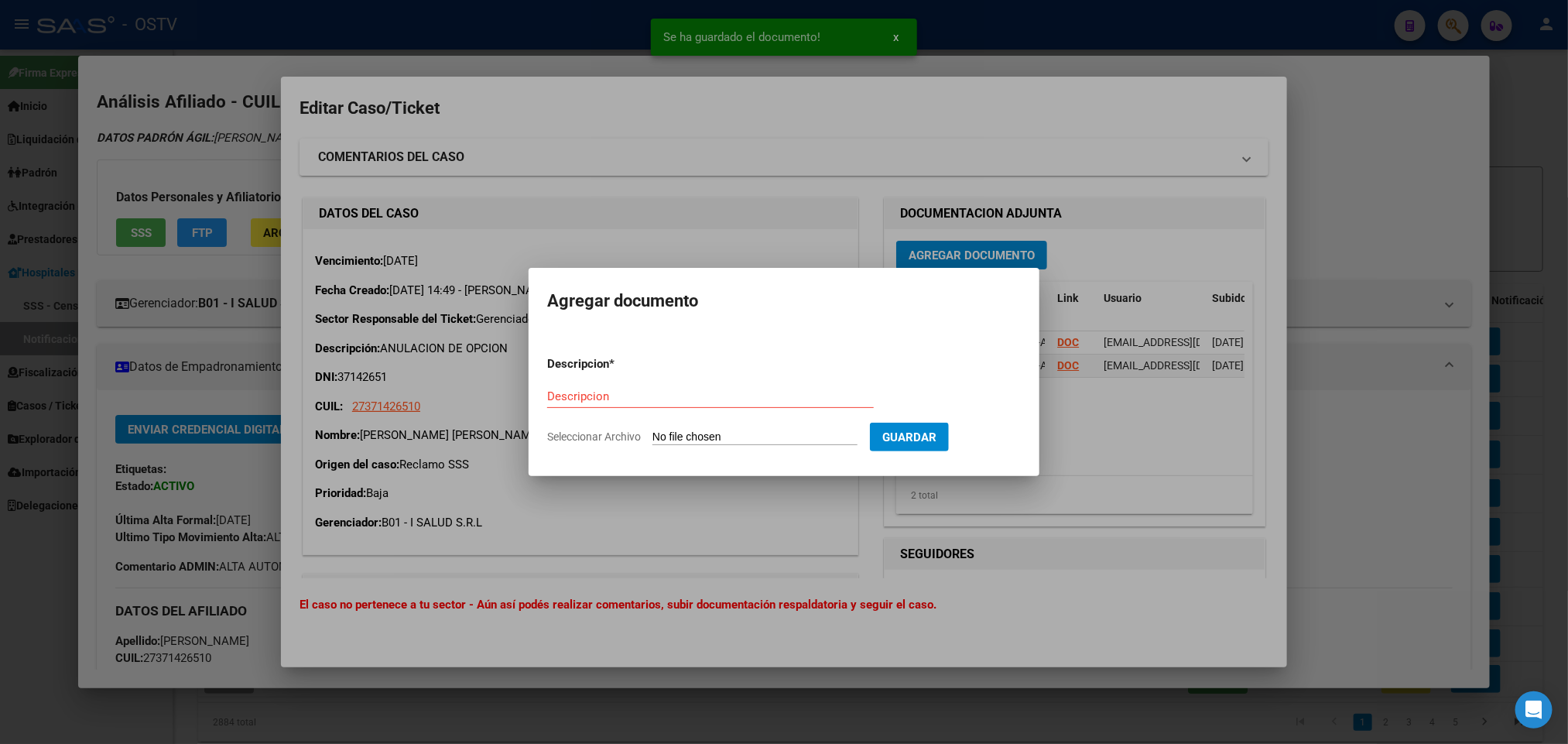
click at [767, 440] on input "Seleccionar Archivo" at bounding box center [755, 437] width 205 height 15
type input "C:\fakepath\Correo de Ostv - Referencia_ CONSTANCIA DE ANULACION DE OPCION DE C…"
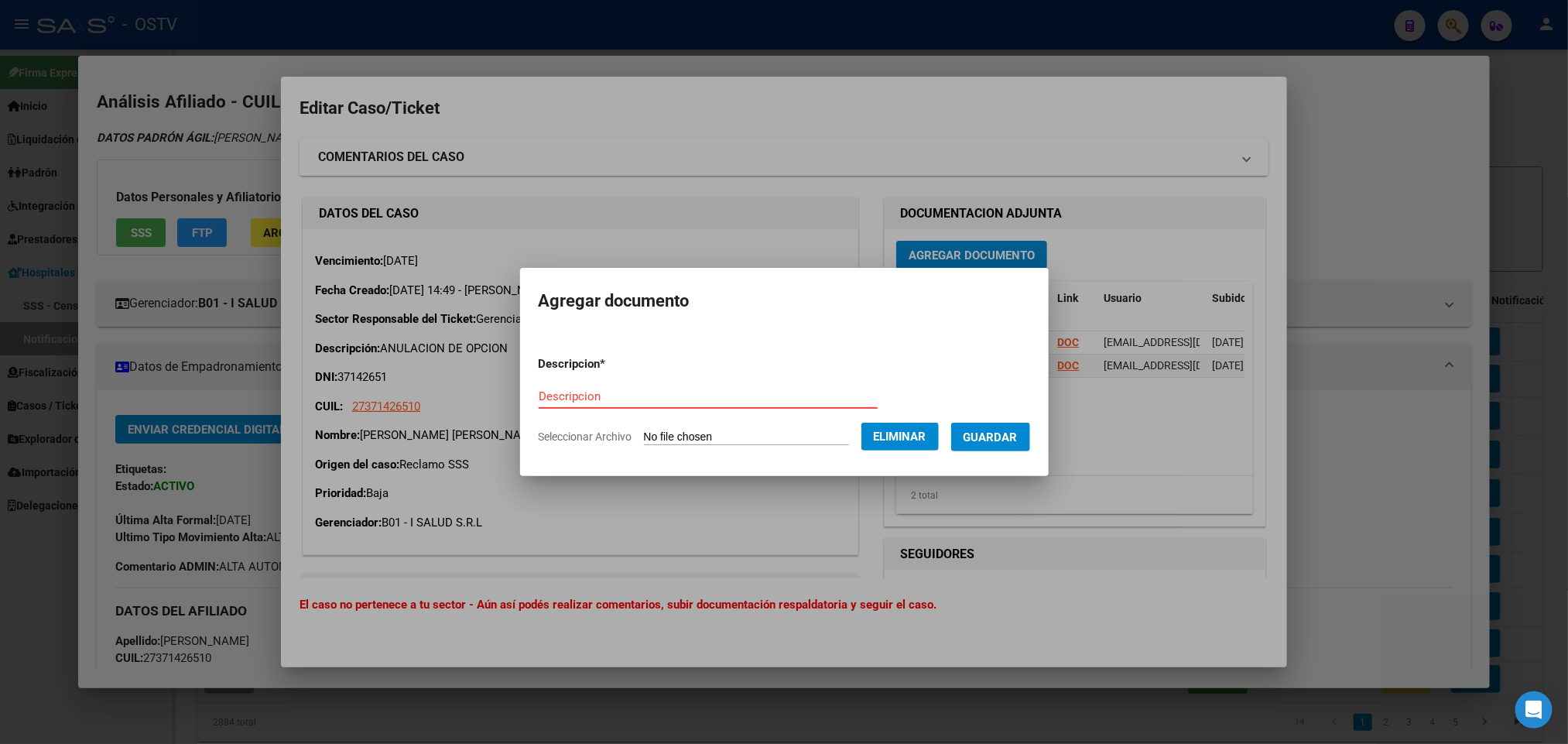
click at [666, 395] on input "Descripcion" at bounding box center [708, 396] width 339 height 14
type input "c"
type input "C"
type input "m"
type input "Mail informando ANULACION"
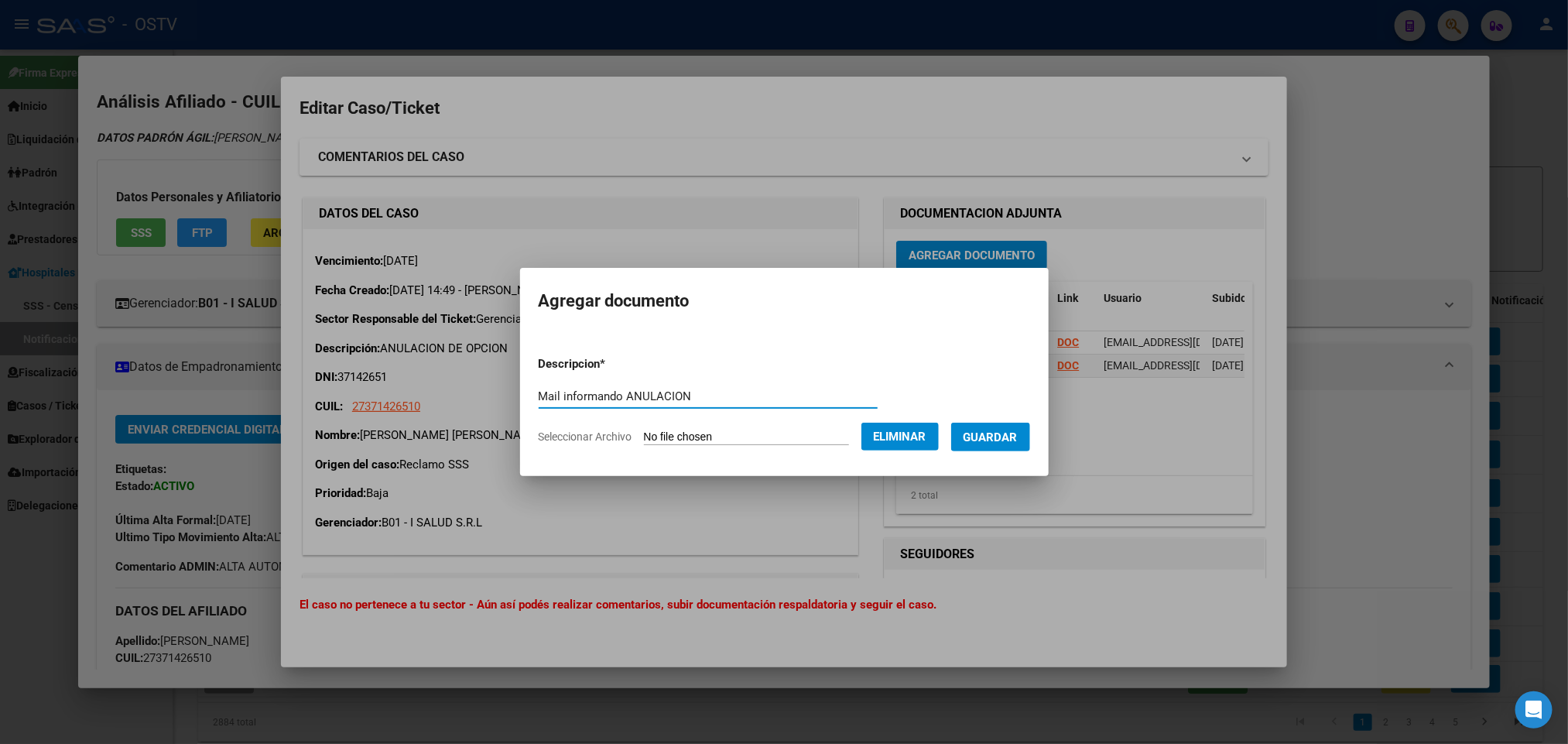
click at [990, 444] on button "Guardar" at bounding box center [990, 437] width 79 height 29
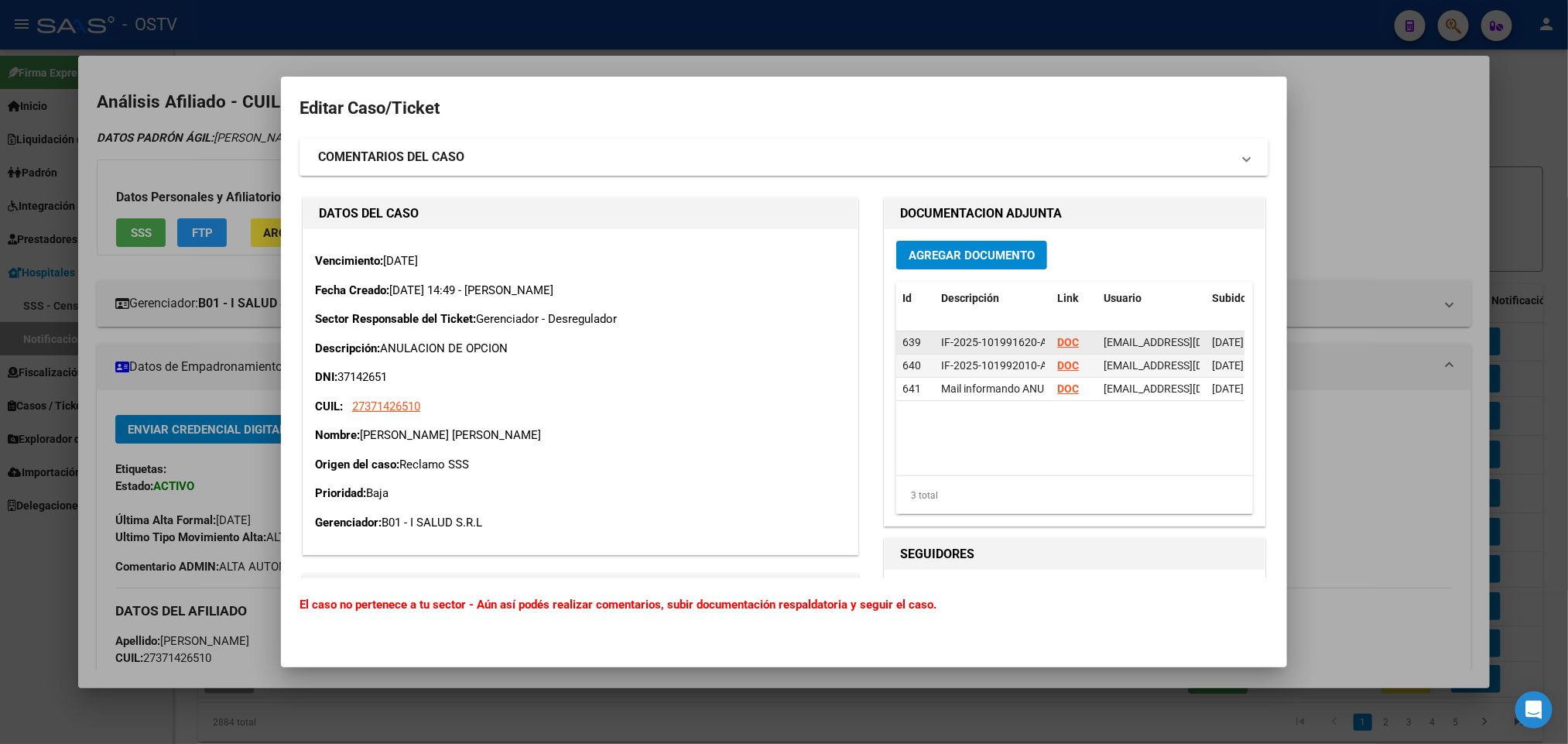
click at [1057, 345] on strong "DOC" at bounding box center [1068, 342] width 22 height 13
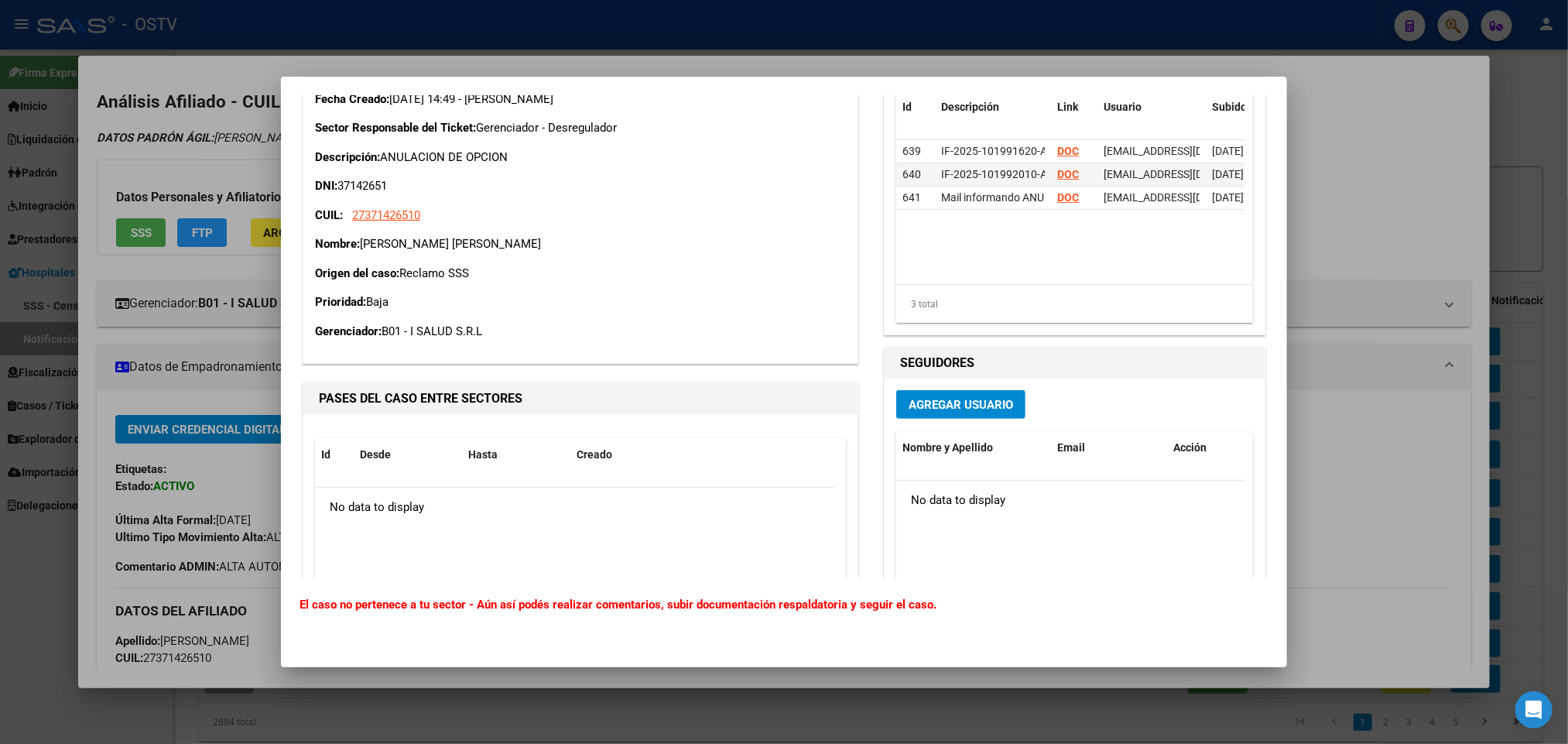
scroll to position [232, 0]
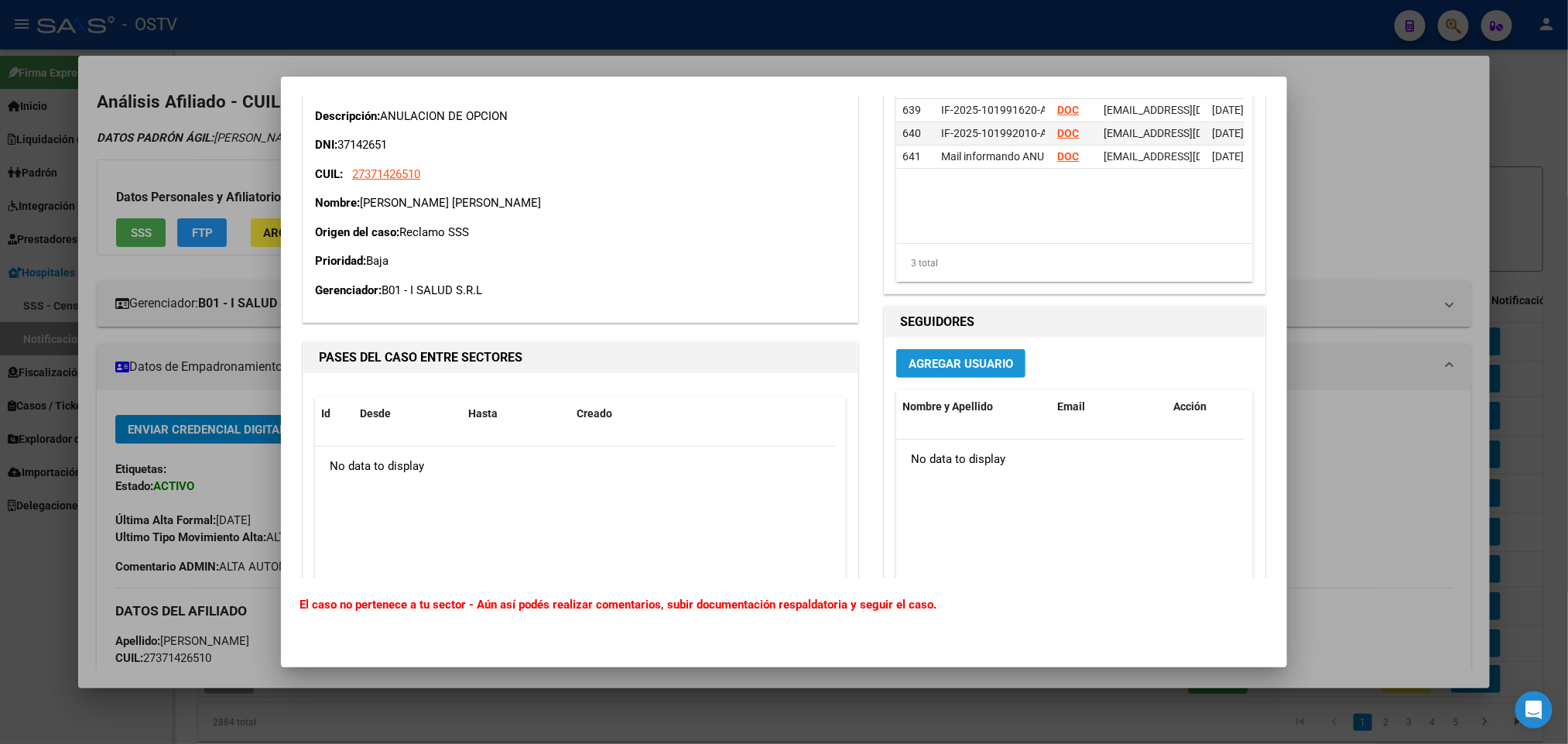
click at [909, 363] on span "Agregar Usuario" at bounding box center [961, 363] width 105 height 14
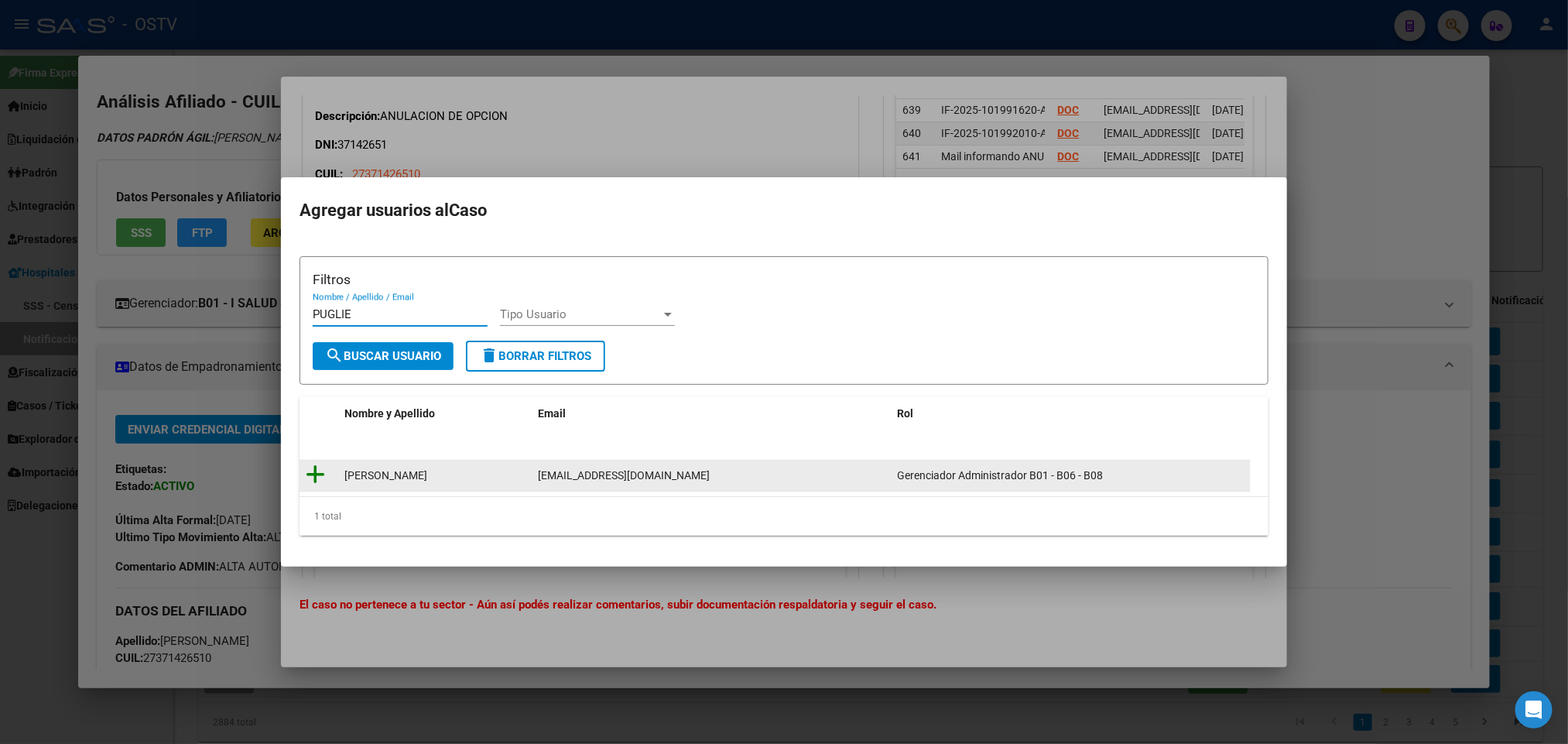
type input "PUGLIE"
click at [314, 479] on icon at bounding box center [315, 475] width 19 height 22
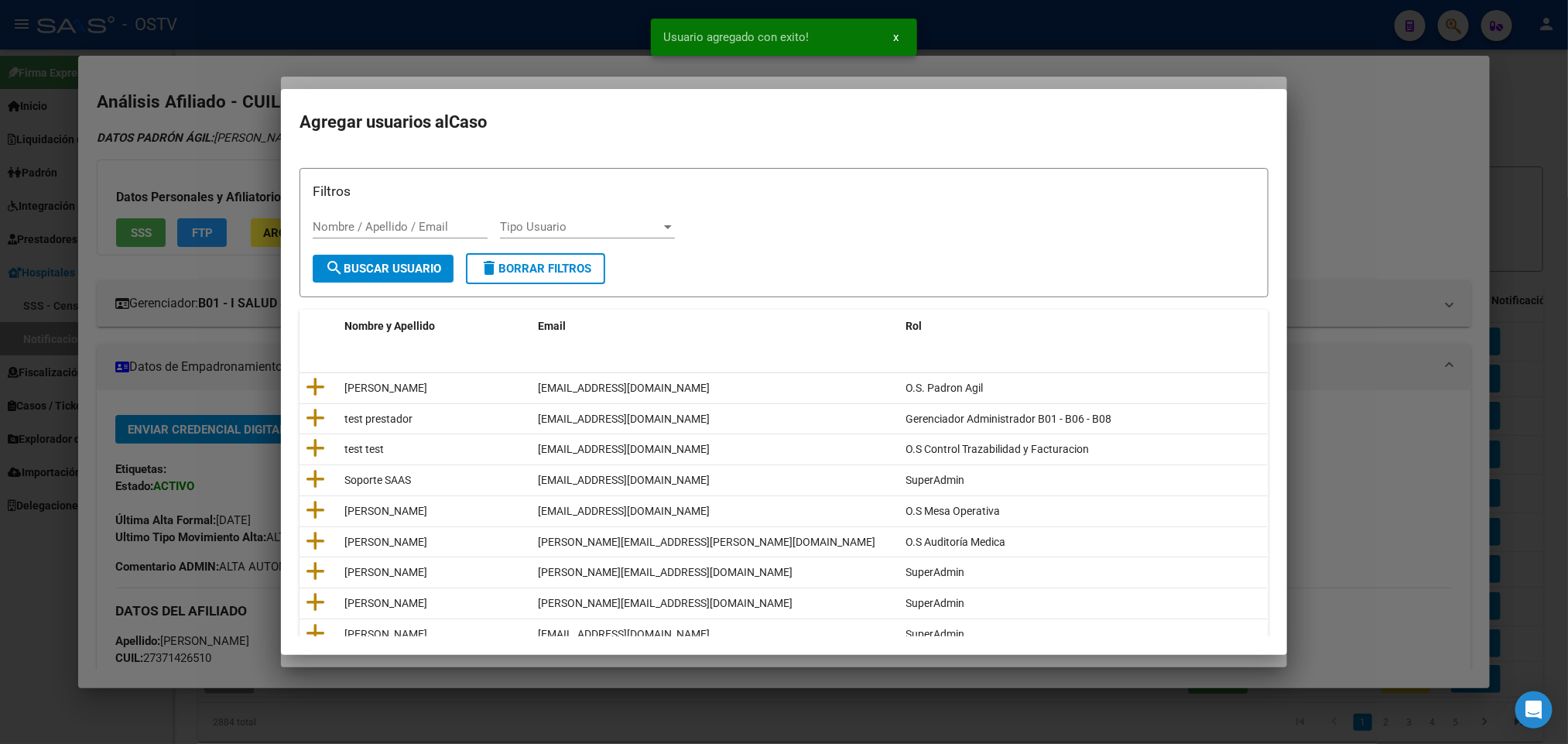
click at [202, 326] on div at bounding box center [784, 372] width 1568 height 744
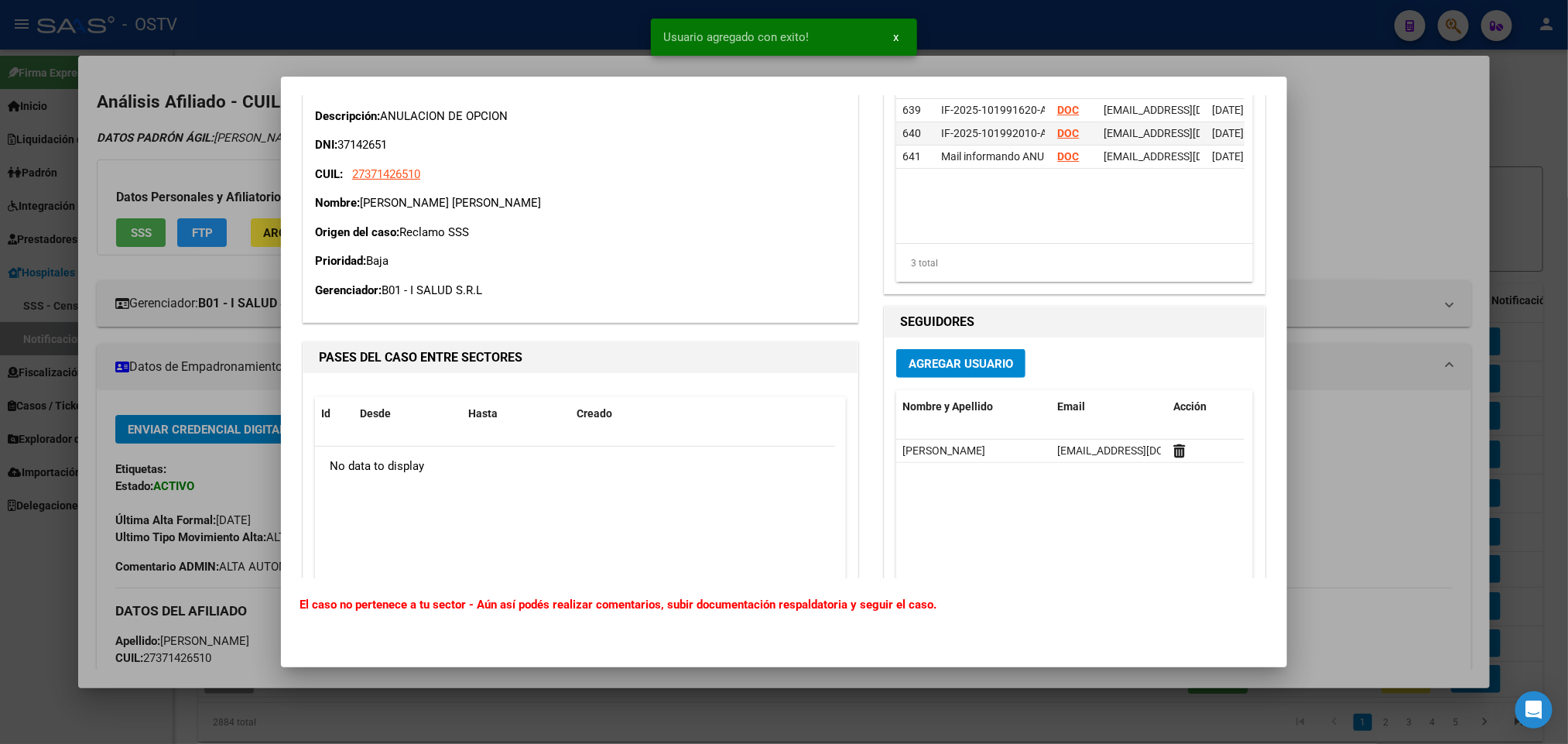
click at [202, 326] on div at bounding box center [784, 372] width 1568 height 744
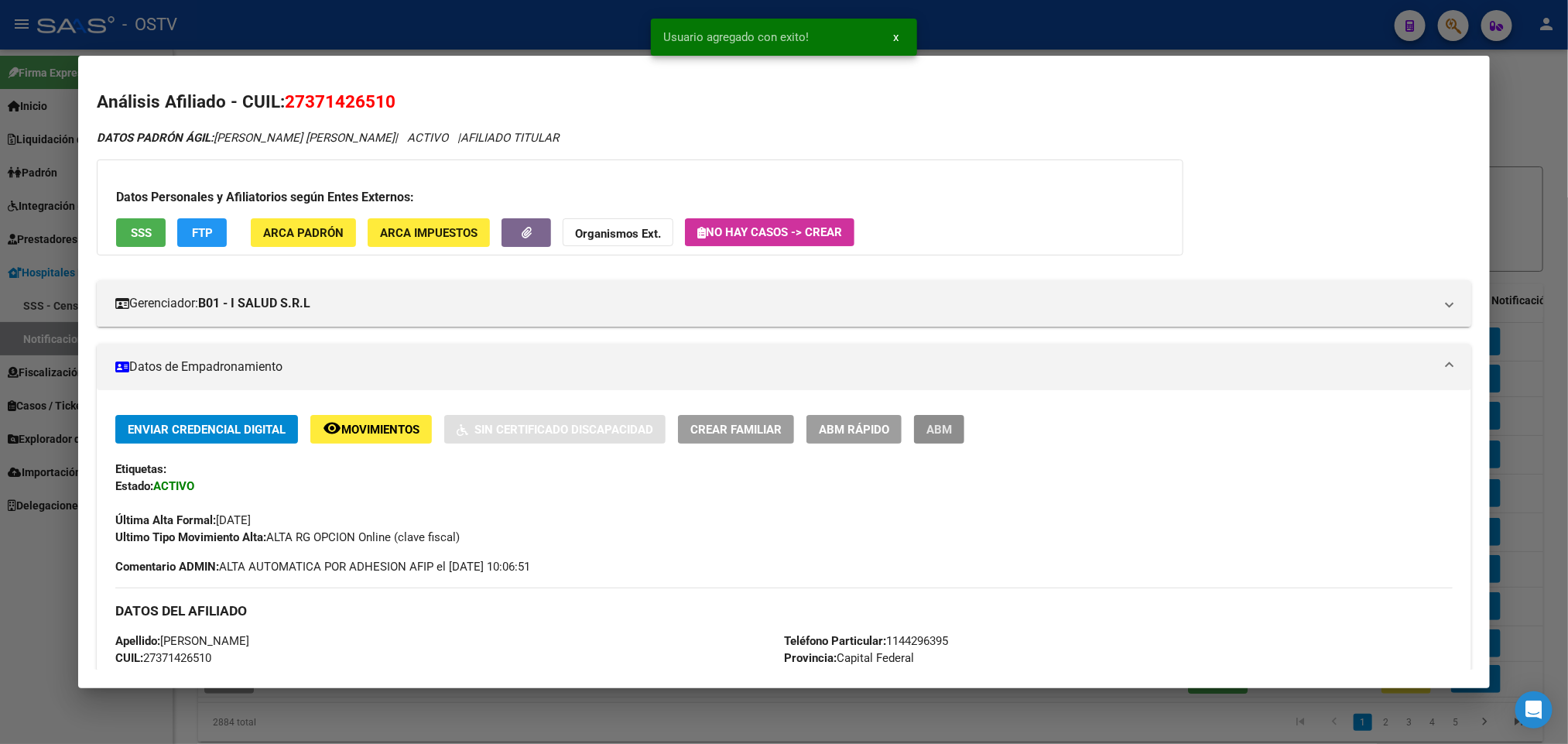
click at [935, 424] on span "ABM" at bounding box center [939, 429] width 25 height 14
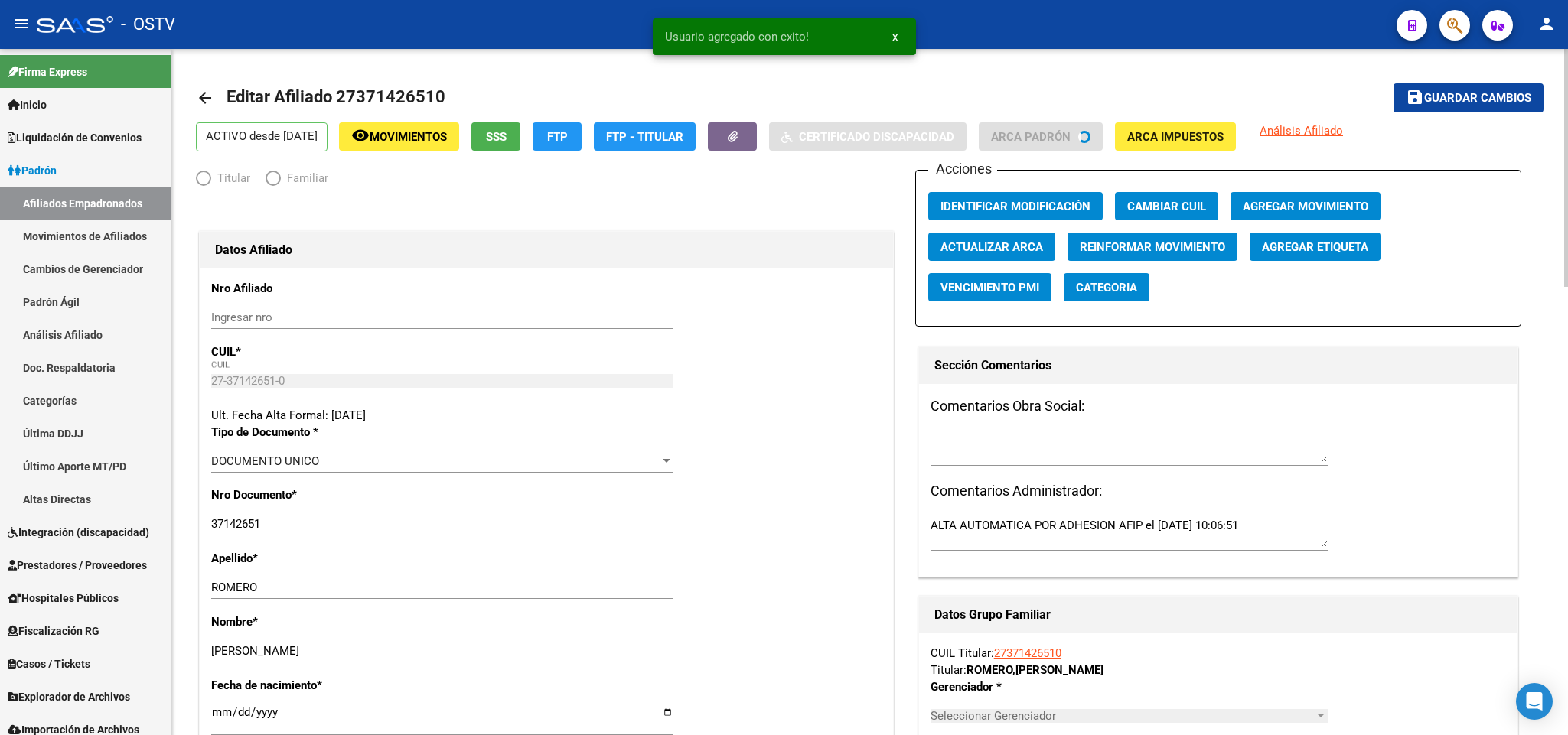
radio input "true"
type input "30-70857483-6"
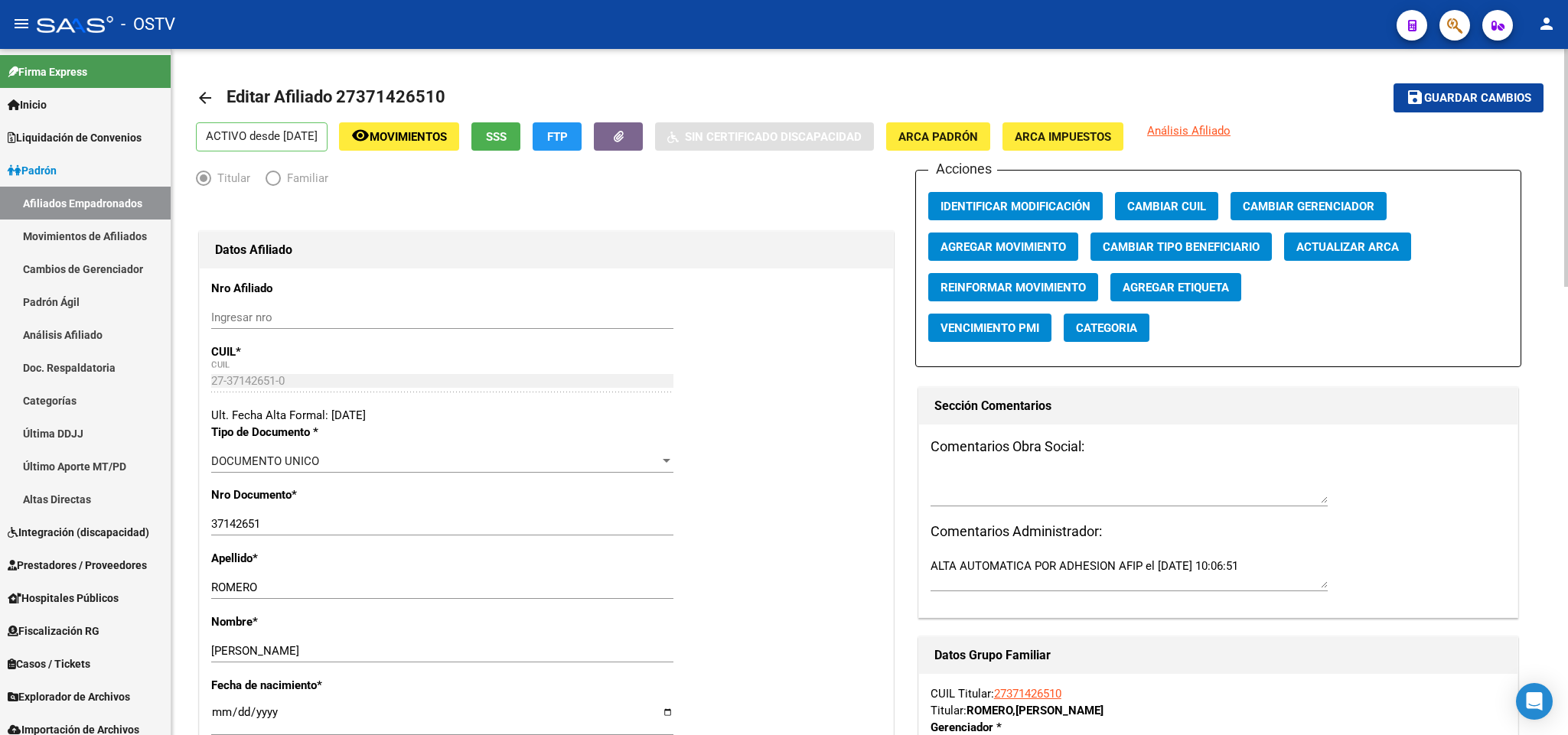
click at [1002, 248] on span "Agregar Movimiento" at bounding box center [1003, 246] width 126 height 13
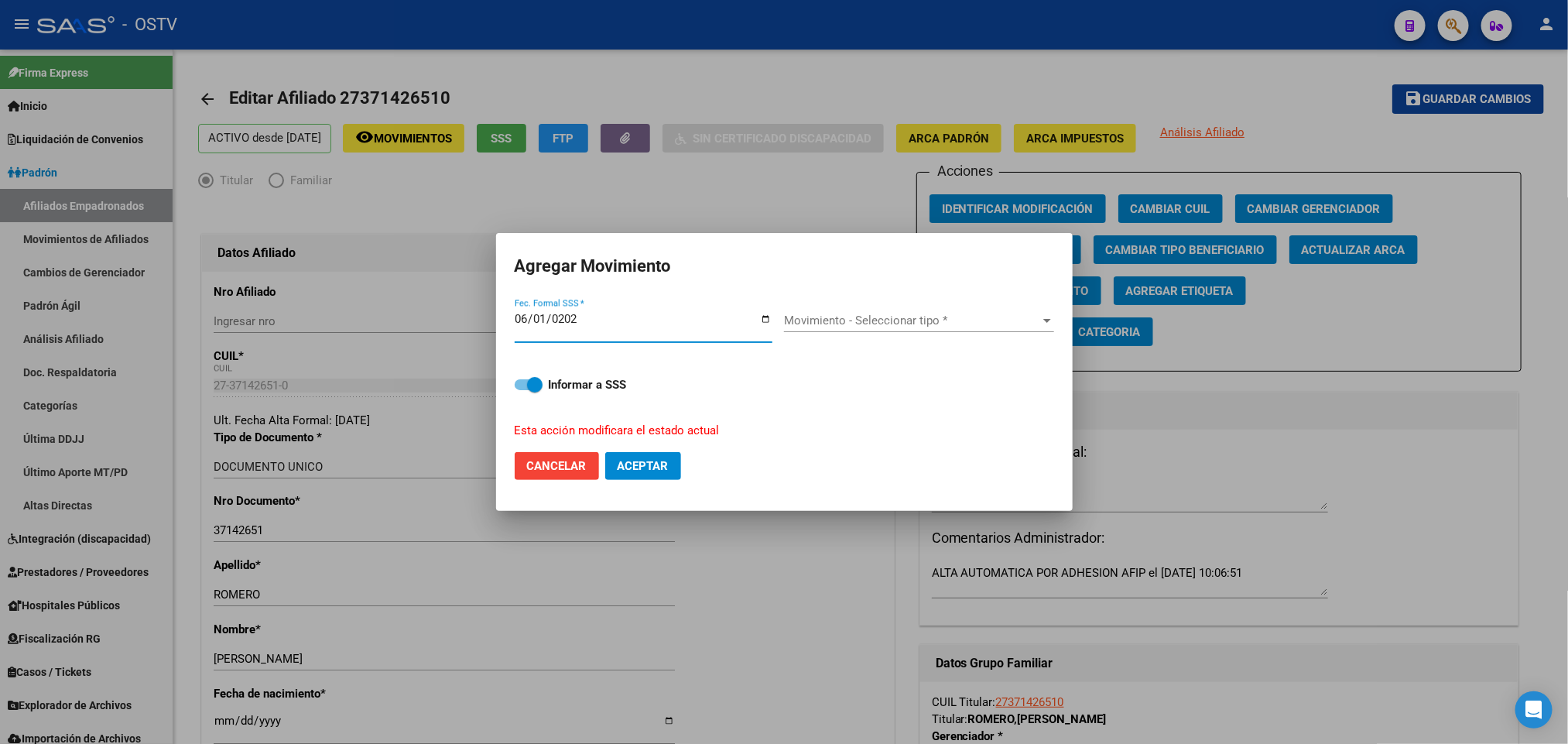
type input "2025-06-01"
click at [873, 335] on div "Movimiento - Seleccionar tipo * Movimiento - Seleccionar tipo *" at bounding box center [918, 328] width 270 height 38
click at [890, 323] on span "Movimiento - Seleccionar tipo *" at bounding box center [912, 320] width 256 height 14
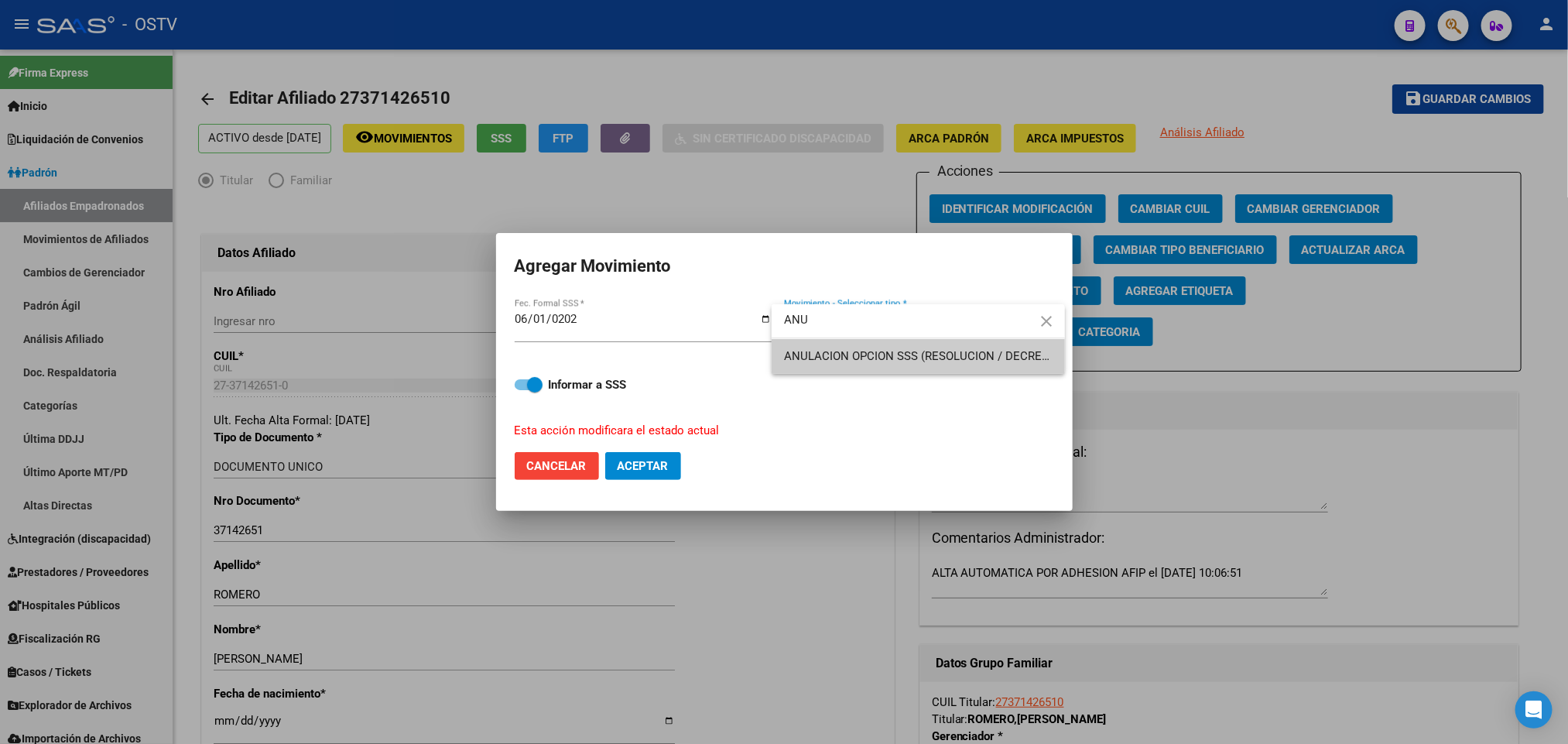
type input "ANU"
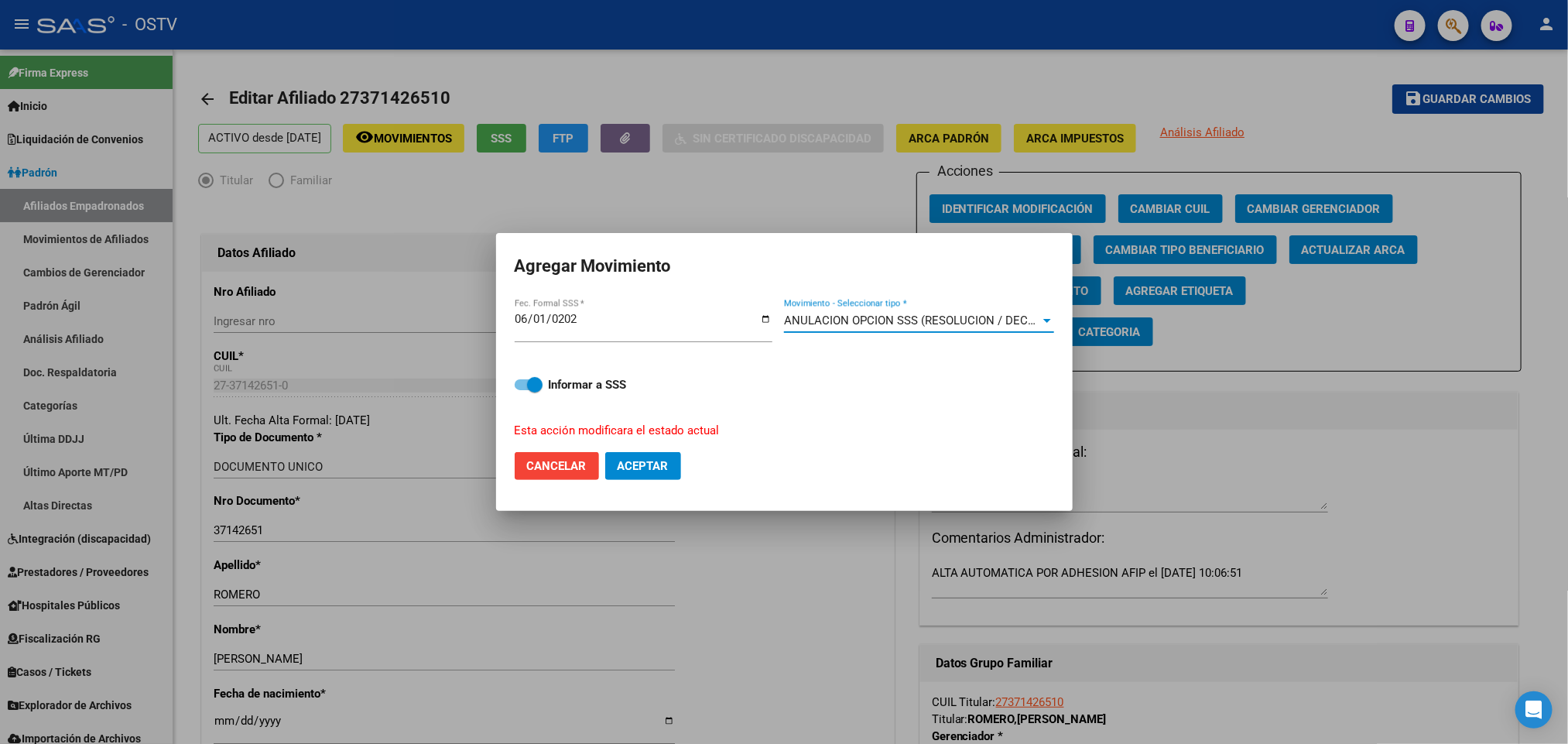
click at [650, 466] on span "Aceptar" at bounding box center [643, 466] width 51 height 14
checkbox input "false"
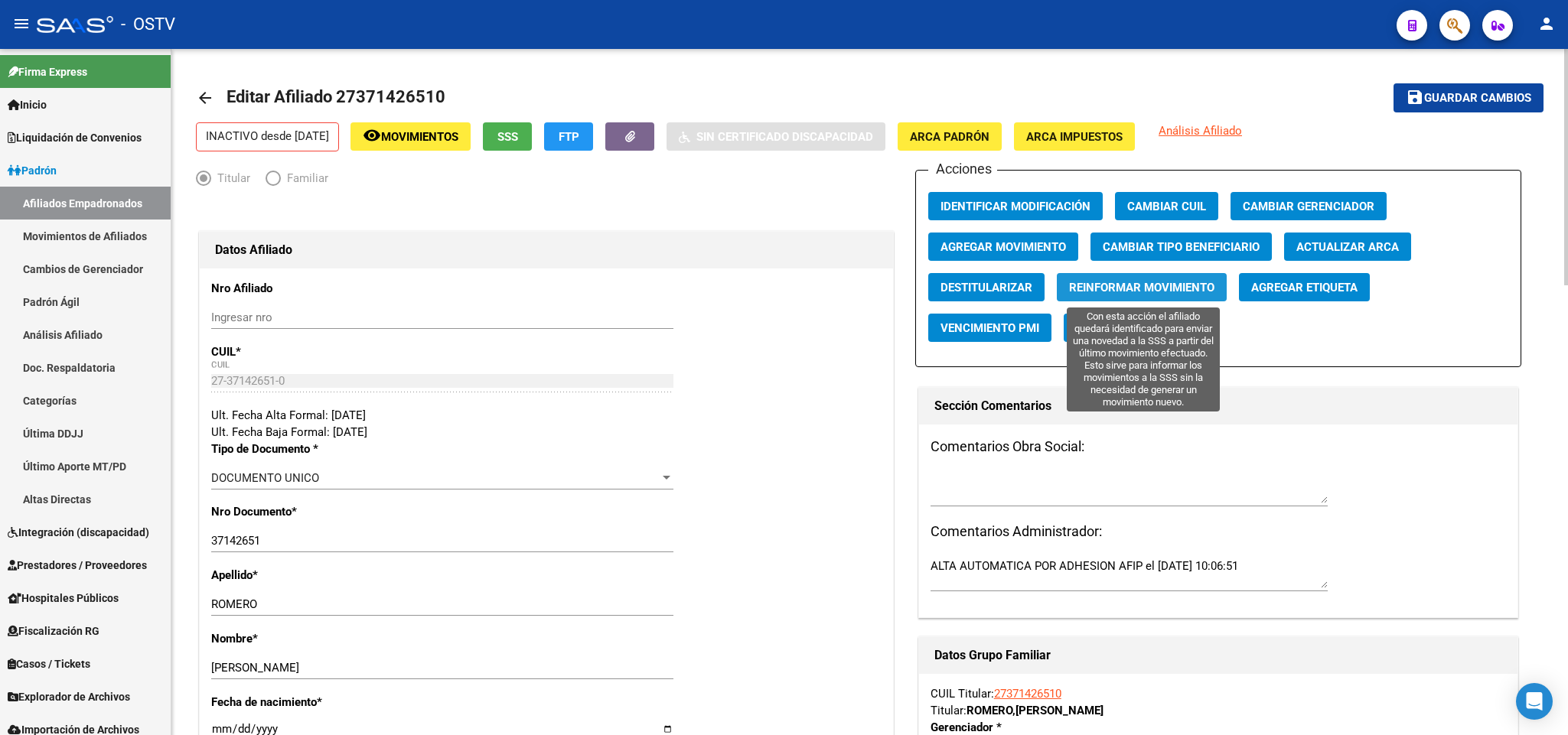
click at [1190, 280] on span "Reinformar Movimiento" at bounding box center [1142, 287] width 146 height 13
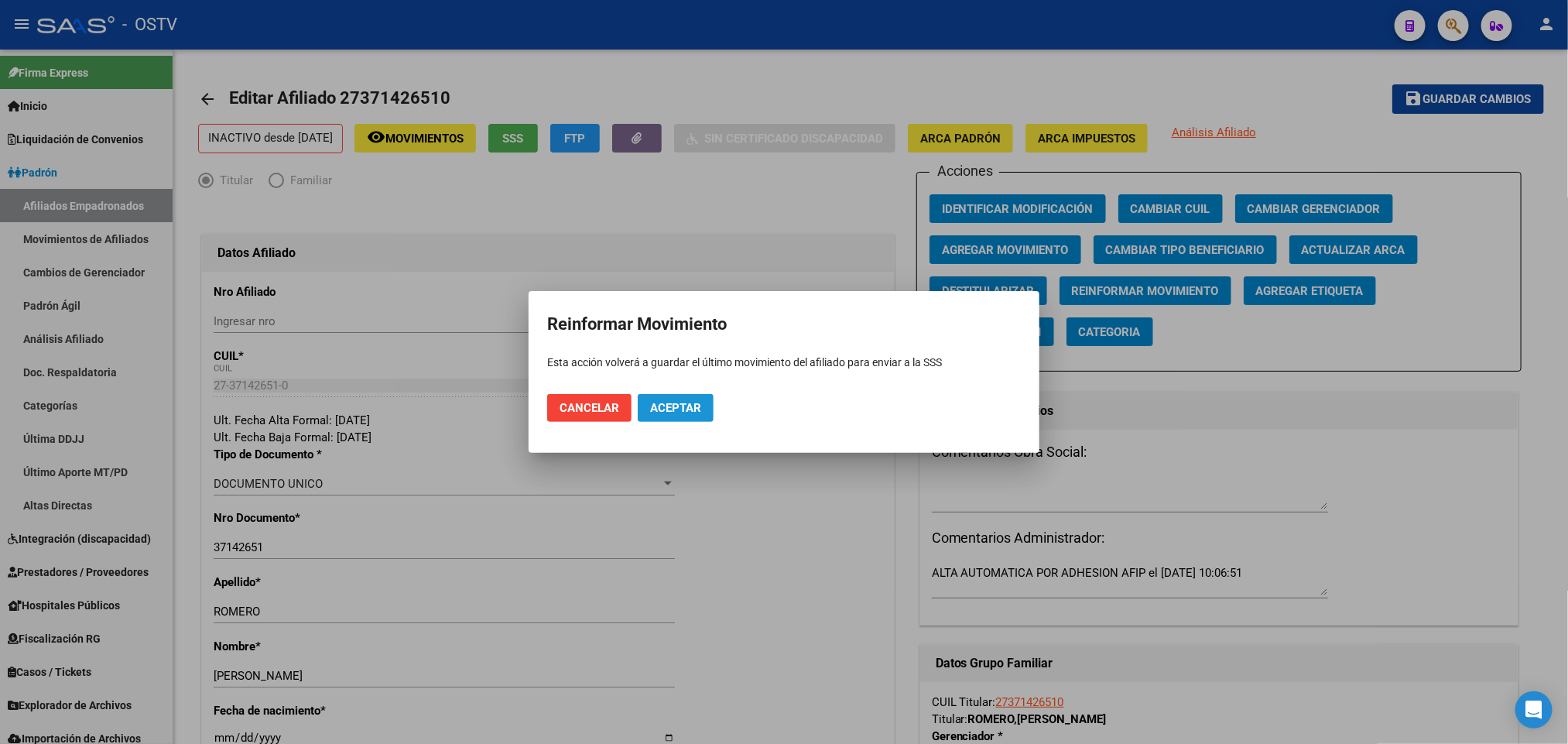
click at [704, 407] on button "Aceptar" at bounding box center [675, 407] width 75 height 28
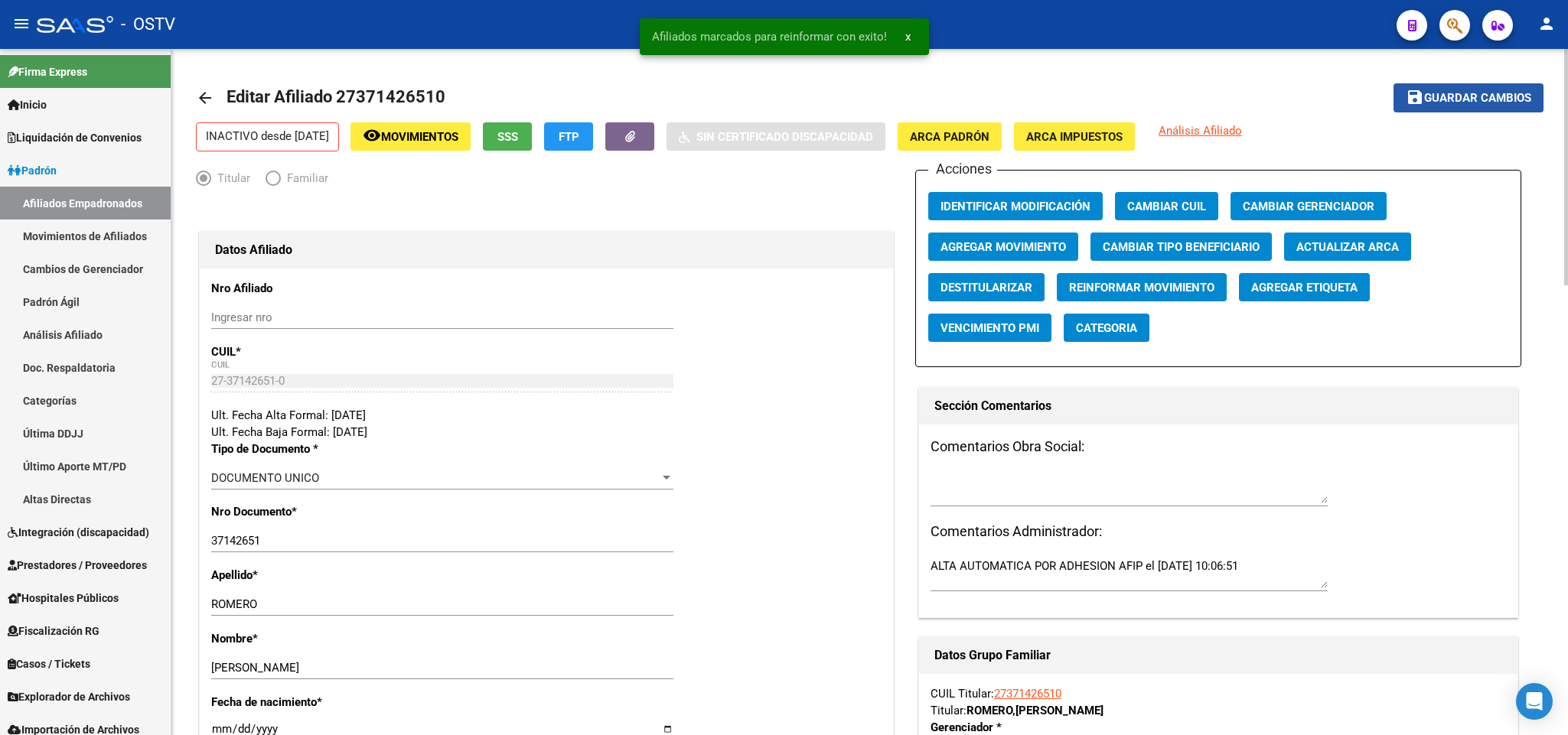
click at [1501, 94] on span "Guardar cambios" at bounding box center [1477, 98] width 107 height 13
click at [196, 99] on mat-icon "arrow_back" at bounding box center [205, 98] width 18 height 18
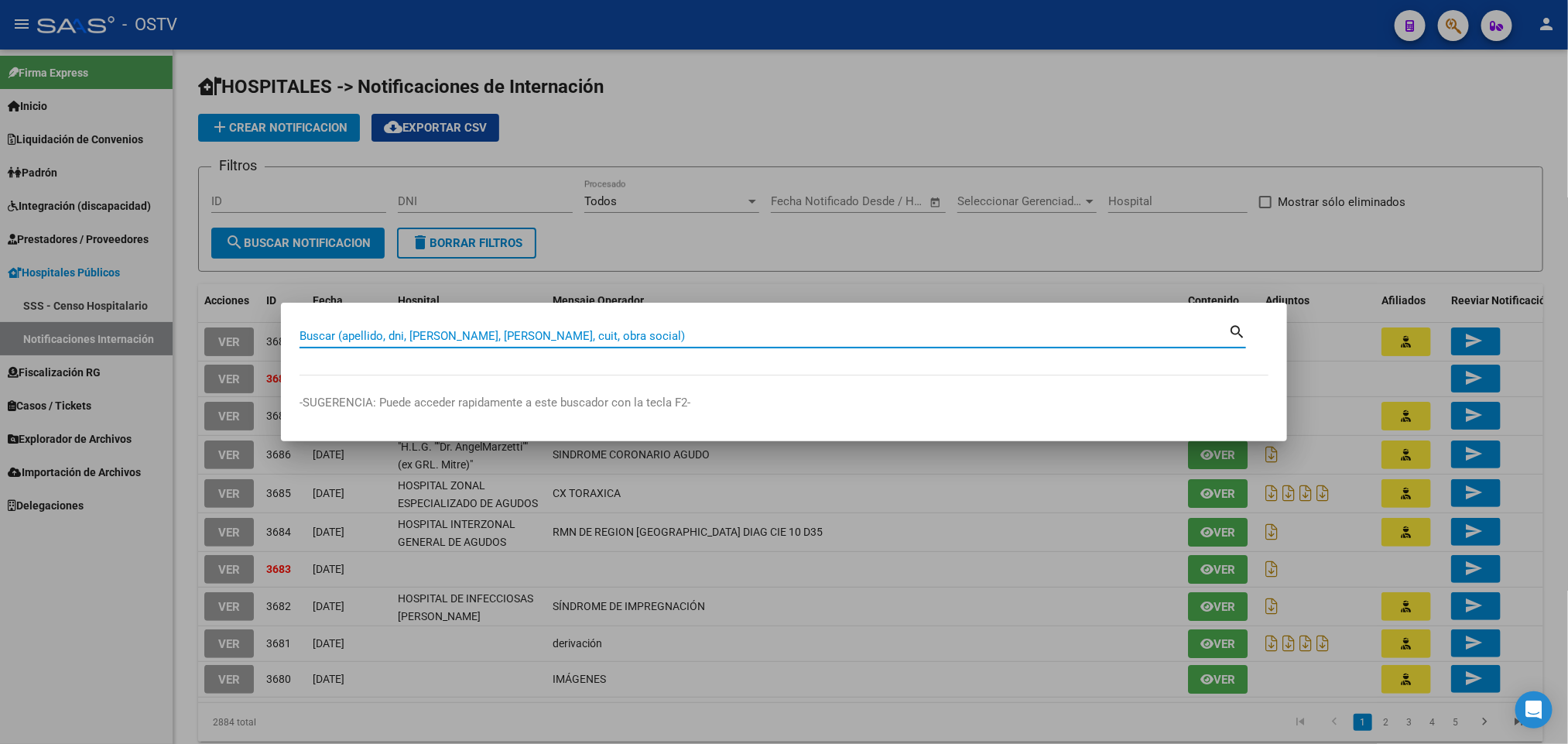
paste input "34746635"
type input "34746635"
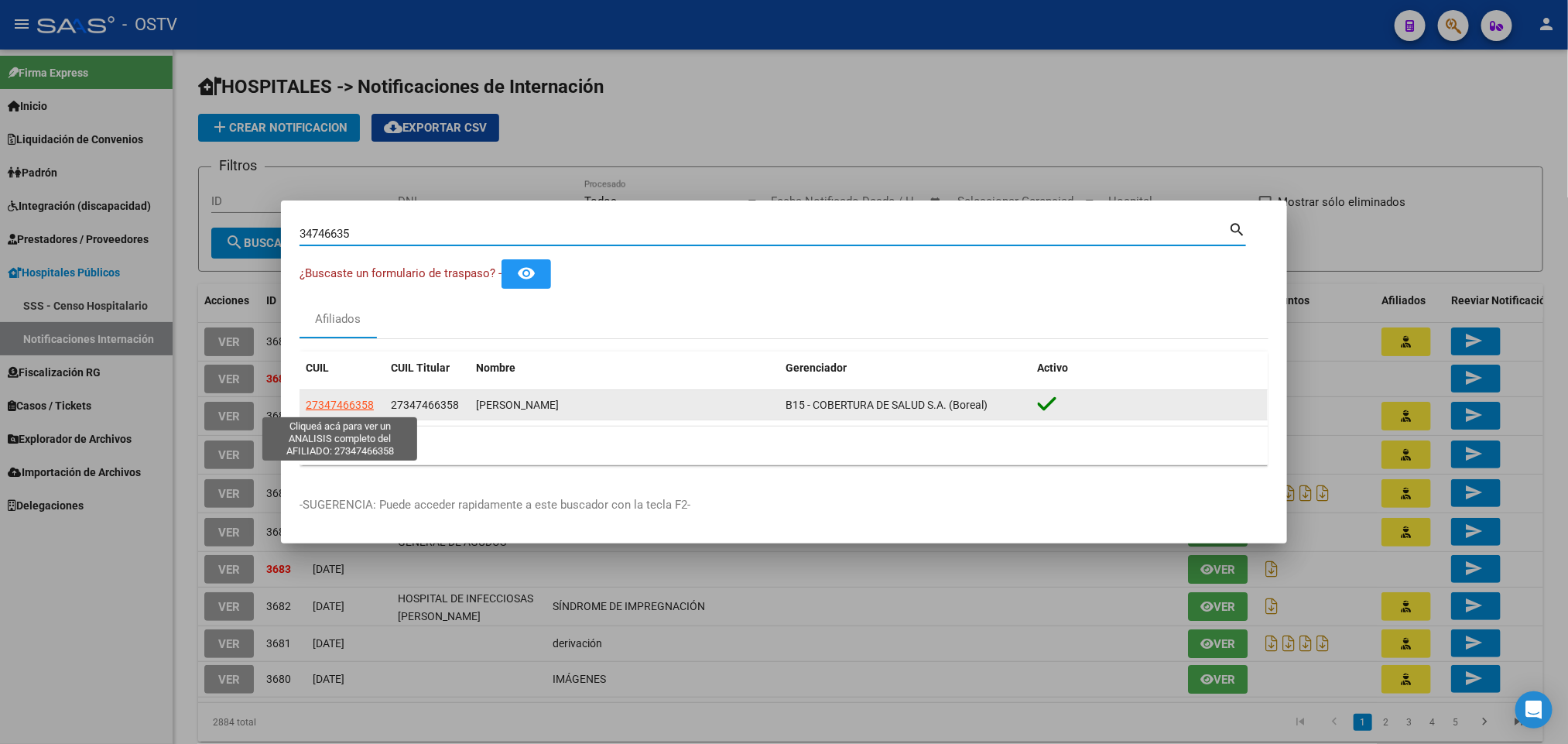
click at [342, 400] on span "27347466358" at bounding box center [339, 405] width 68 height 13
type textarea "27347466358"
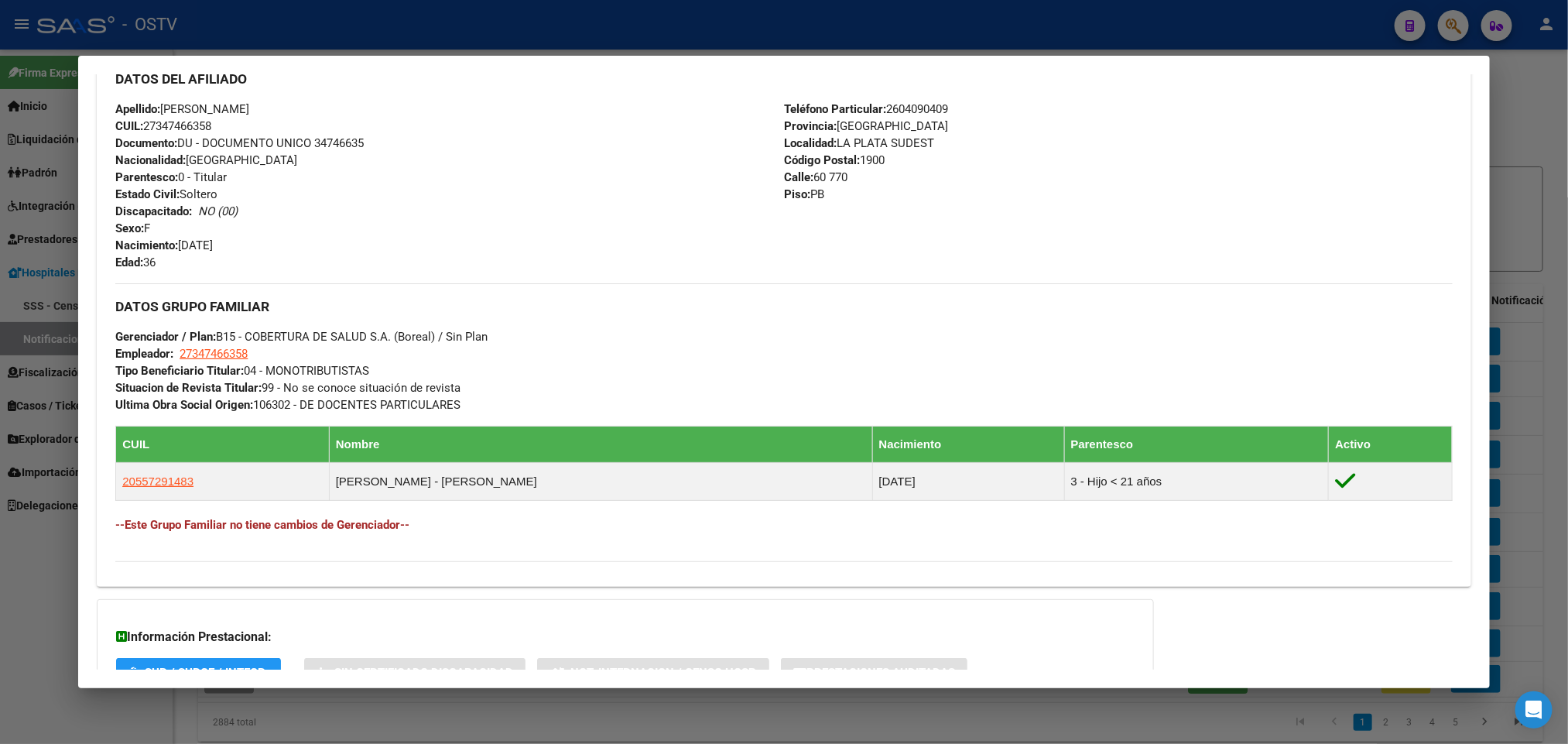
scroll to position [655, 0]
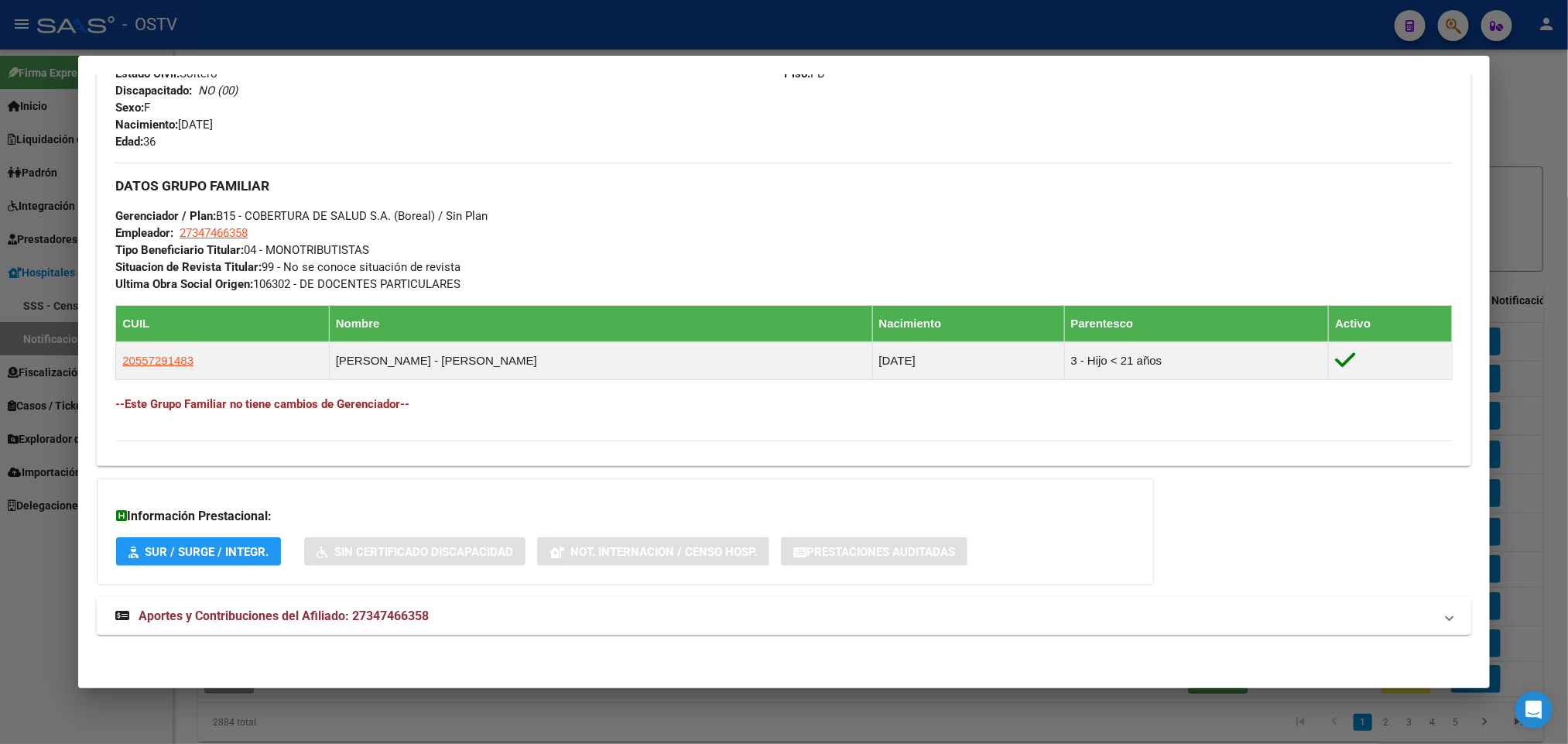
click at [470, 614] on mat-panel-title "Aportes y Contribuciones del Afiliado: 27347466358" at bounding box center [774, 616] width 1318 height 18
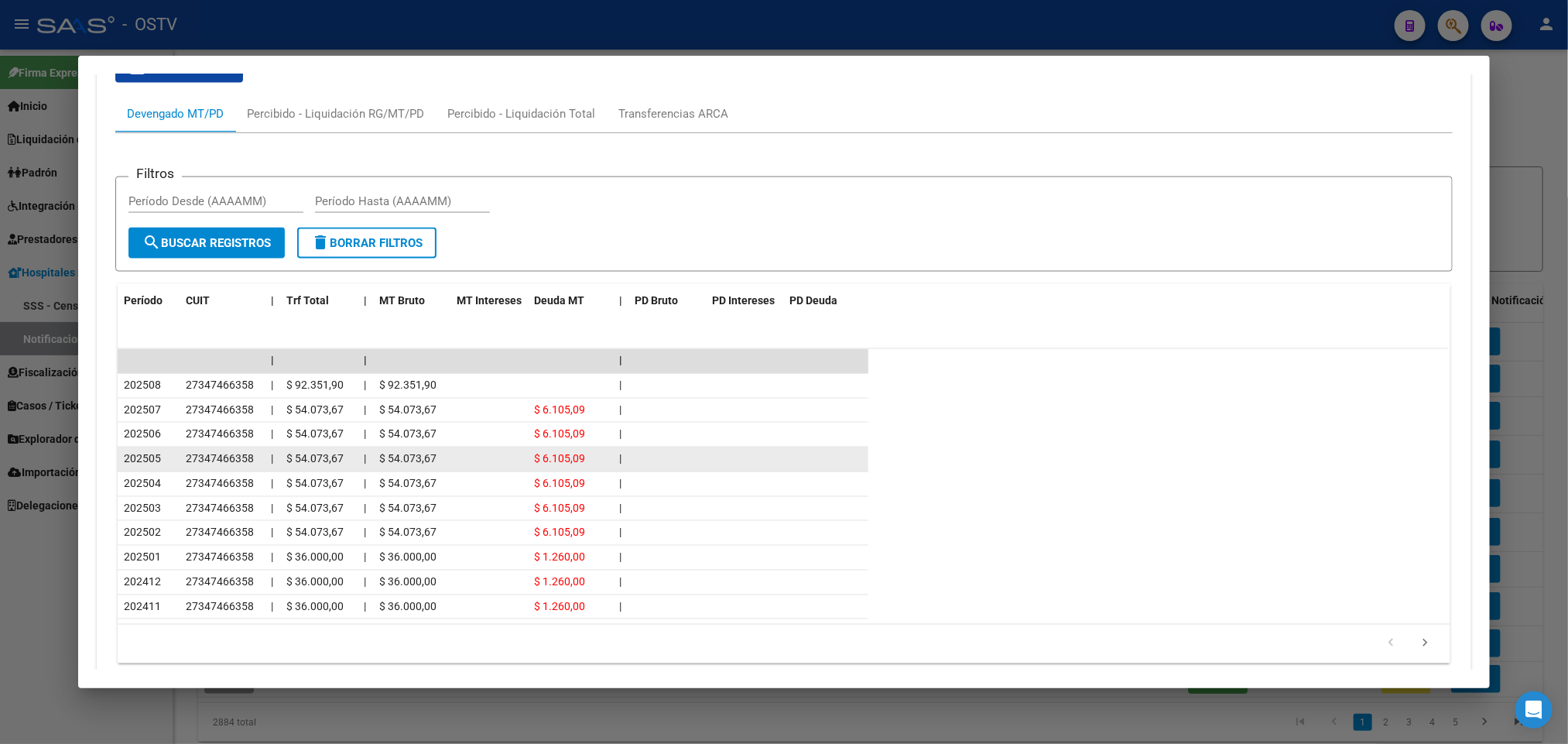
scroll to position [1241, 0]
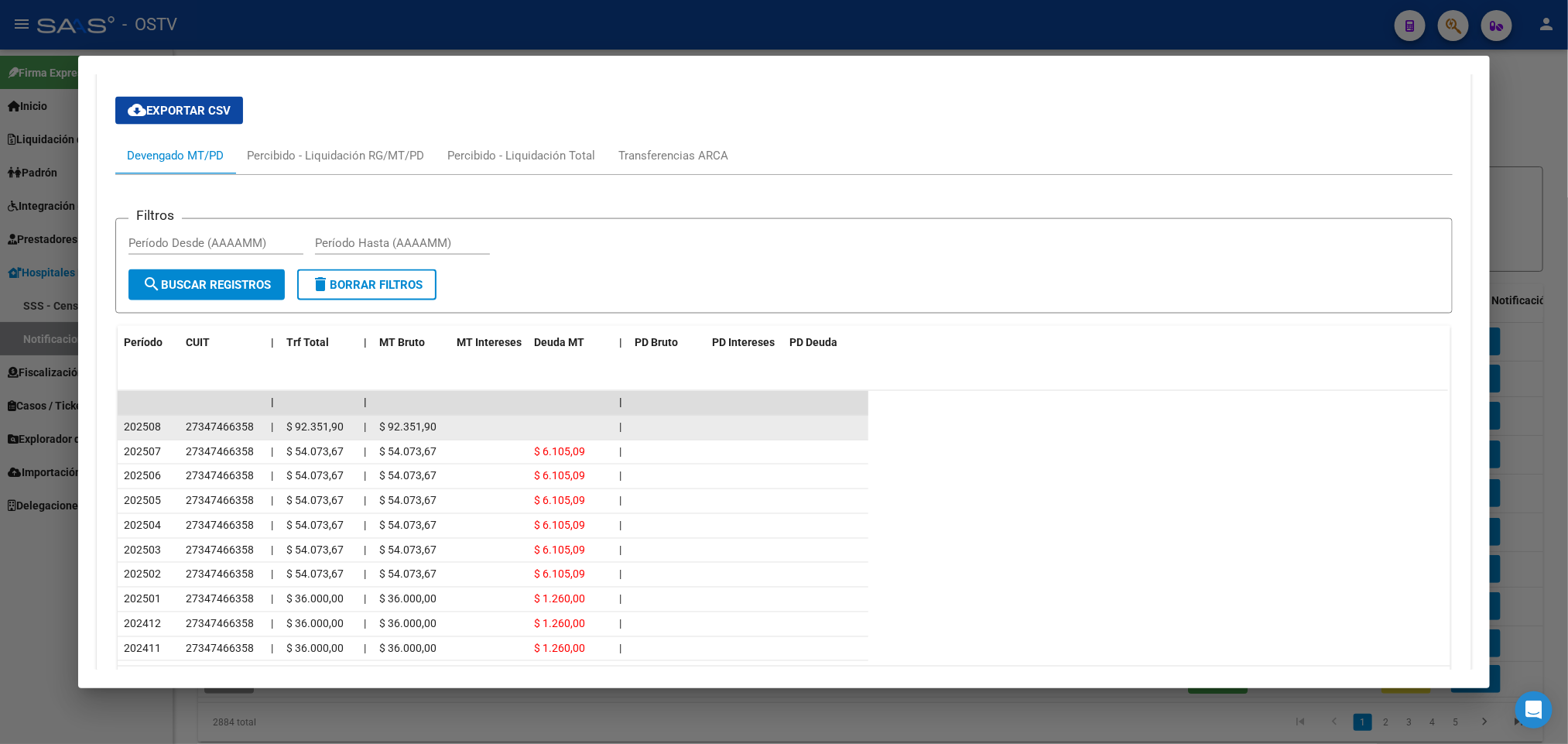
drag, startPoint x: 335, startPoint y: 433, endPoint x: 277, endPoint y: 428, distance: 58.2
click at [280, 428] on datatable-body-cell "$ 92.351,90" at bounding box center [318, 427] width 77 height 24
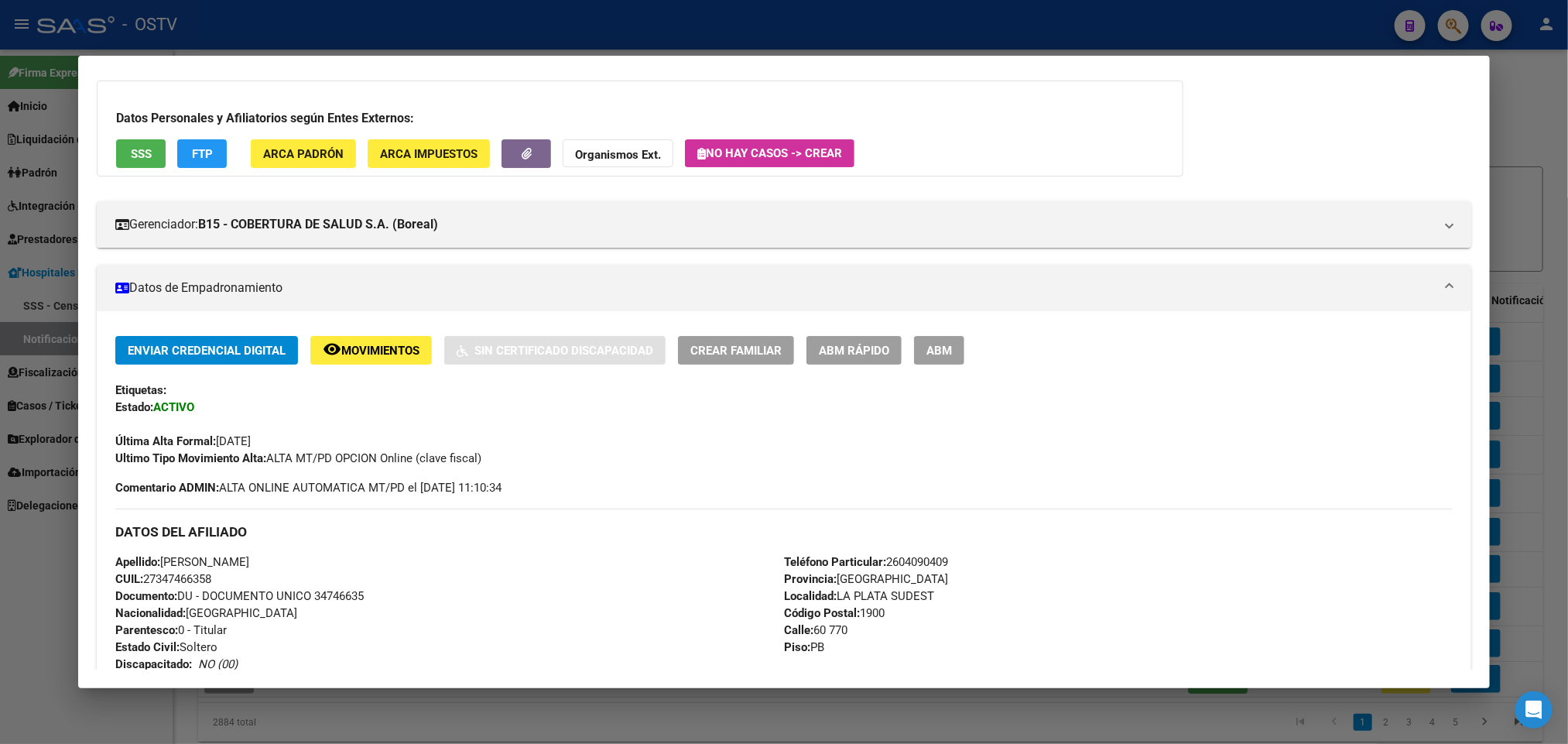
scroll to position [0, 0]
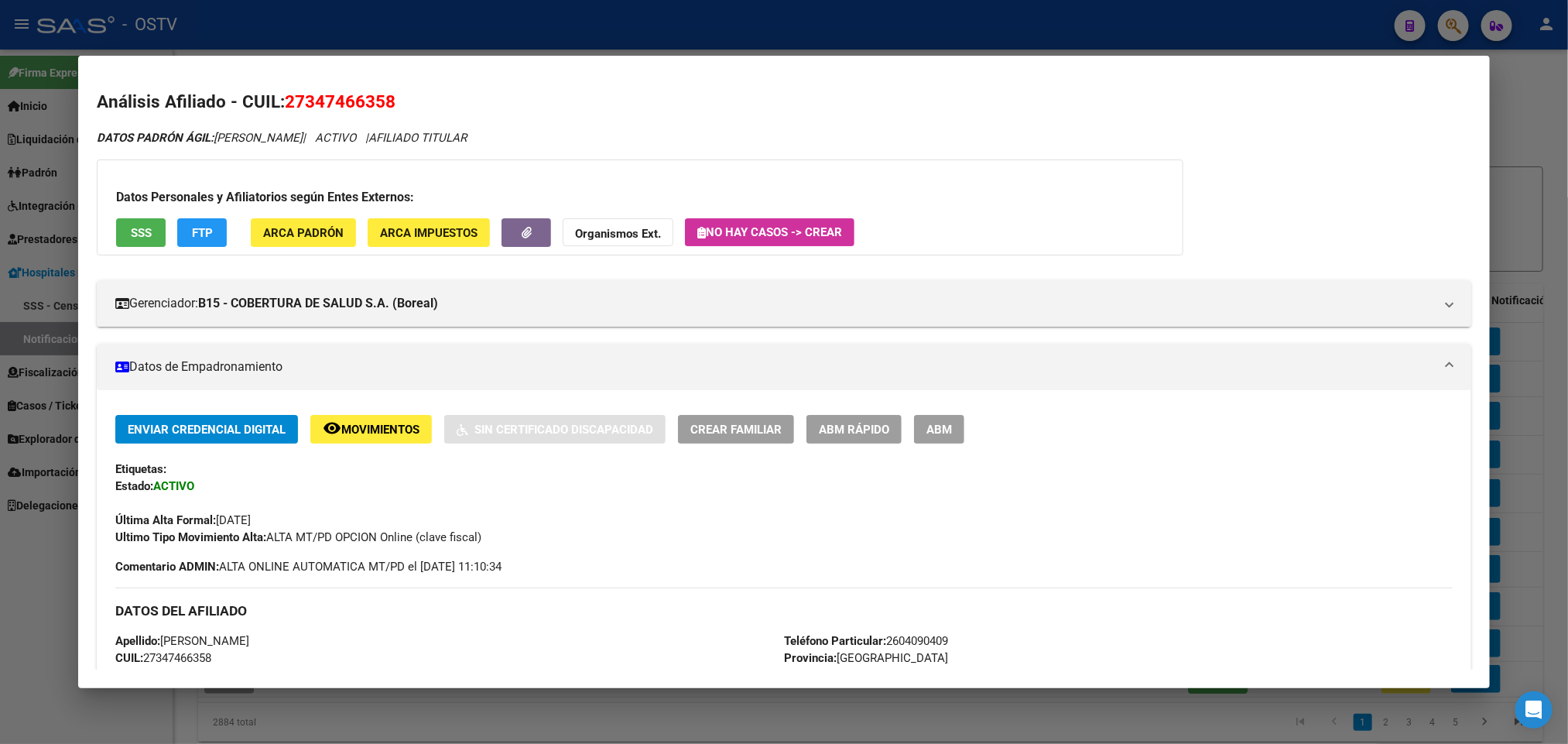
click at [0, 75] on div at bounding box center [784, 372] width 1568 height 744
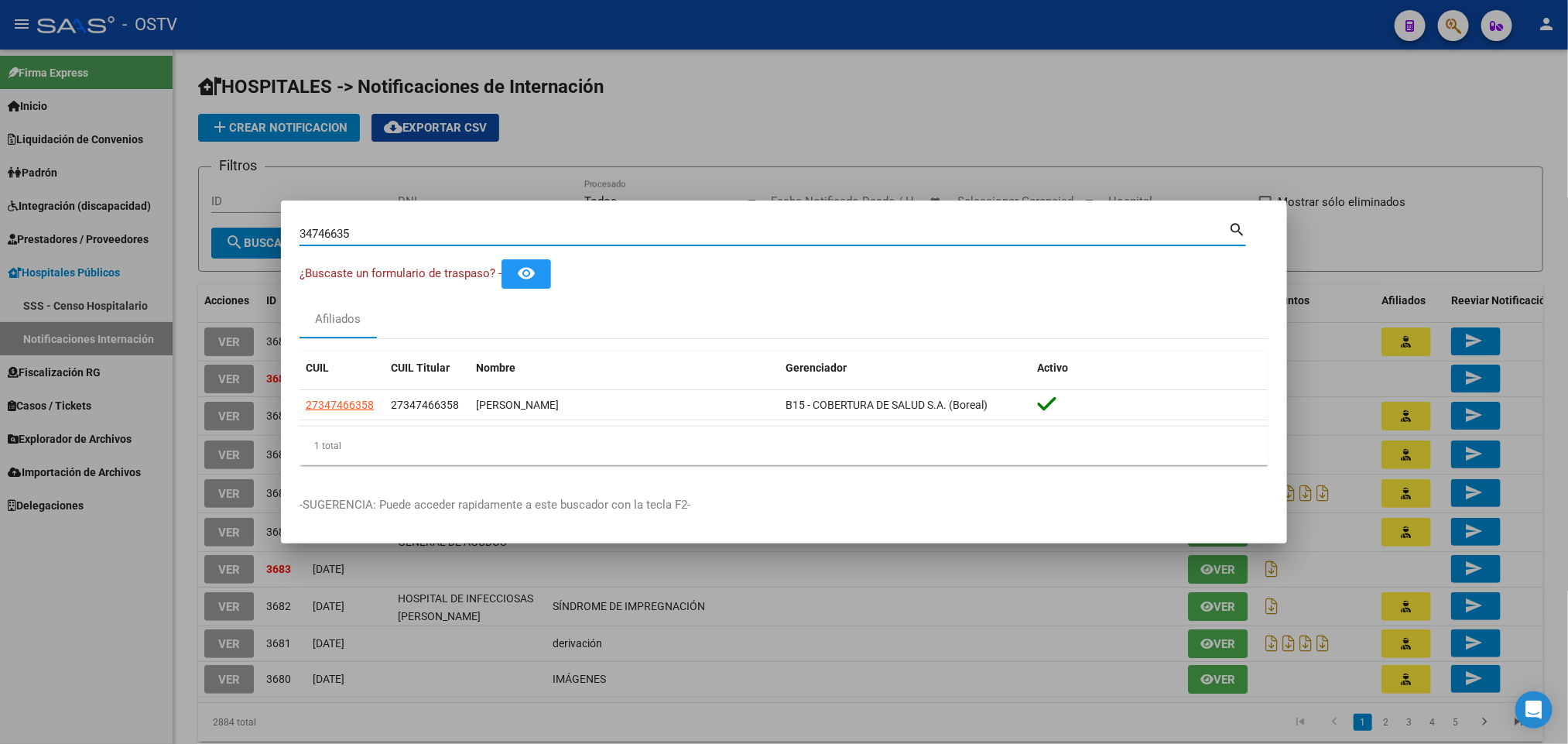
drag, startPoint x: 214, startPoint y: 216, endPoint x: 0, endPoint y: 258, distance: 218.1
click at [0, 252] on div "34746635 Buscar (apellido, dni, cuil, nro traspaso, cuit, obra social) search ¿…" at bounding box center [784, 372] width 1568 height 744
paste input "7411711"
type input "37411711"
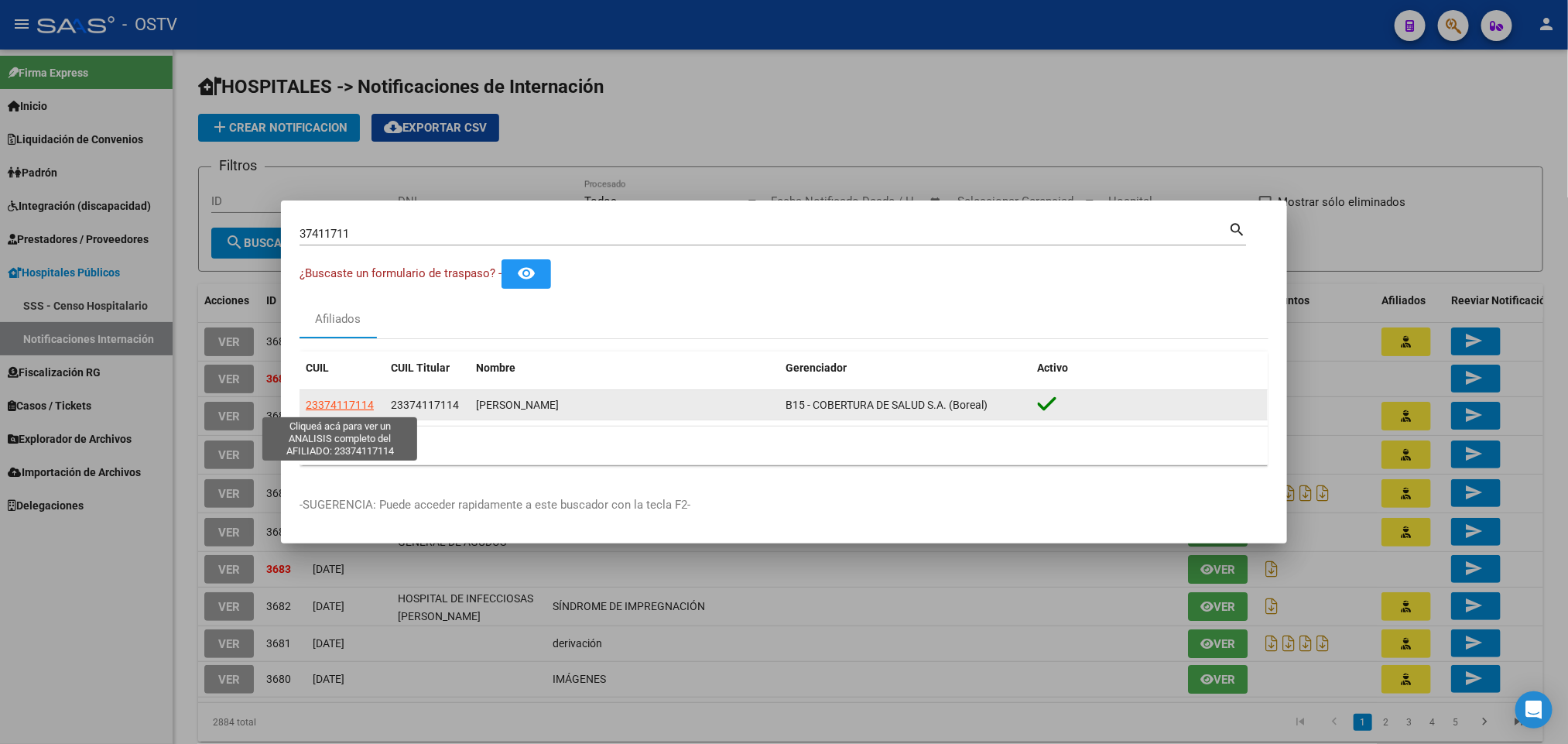
click at [333, 407] on span "23374117114" at bounding box center [339, 405] width 68 height 13
type textarea "23374117114"
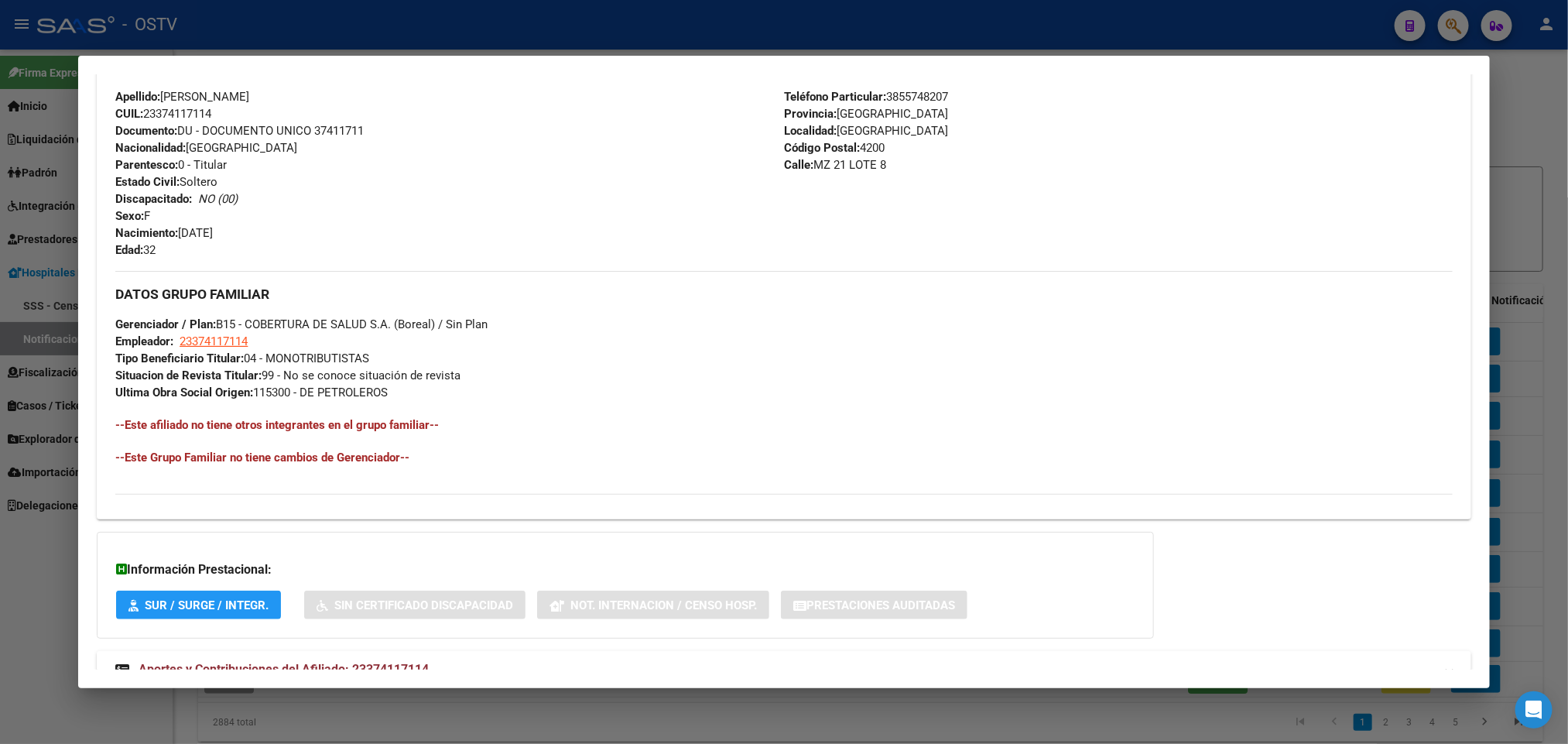
scroll to position [599, 0]
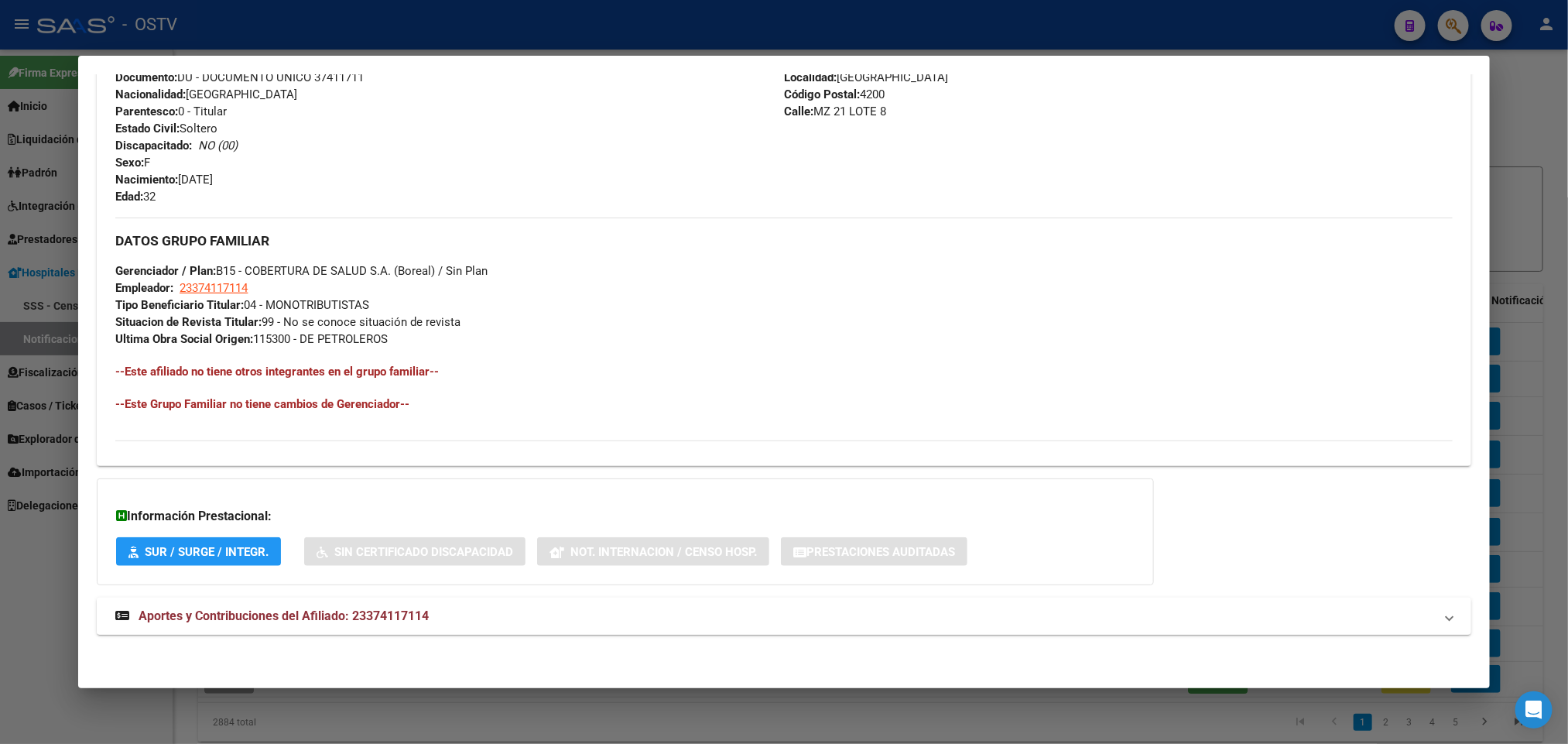
click at [444, 602] on mat-expansion-panel-header "Aportes y Contribuciones del Afiliado: 23374117114" at bounding box center [783, 616] width 1373 height 37
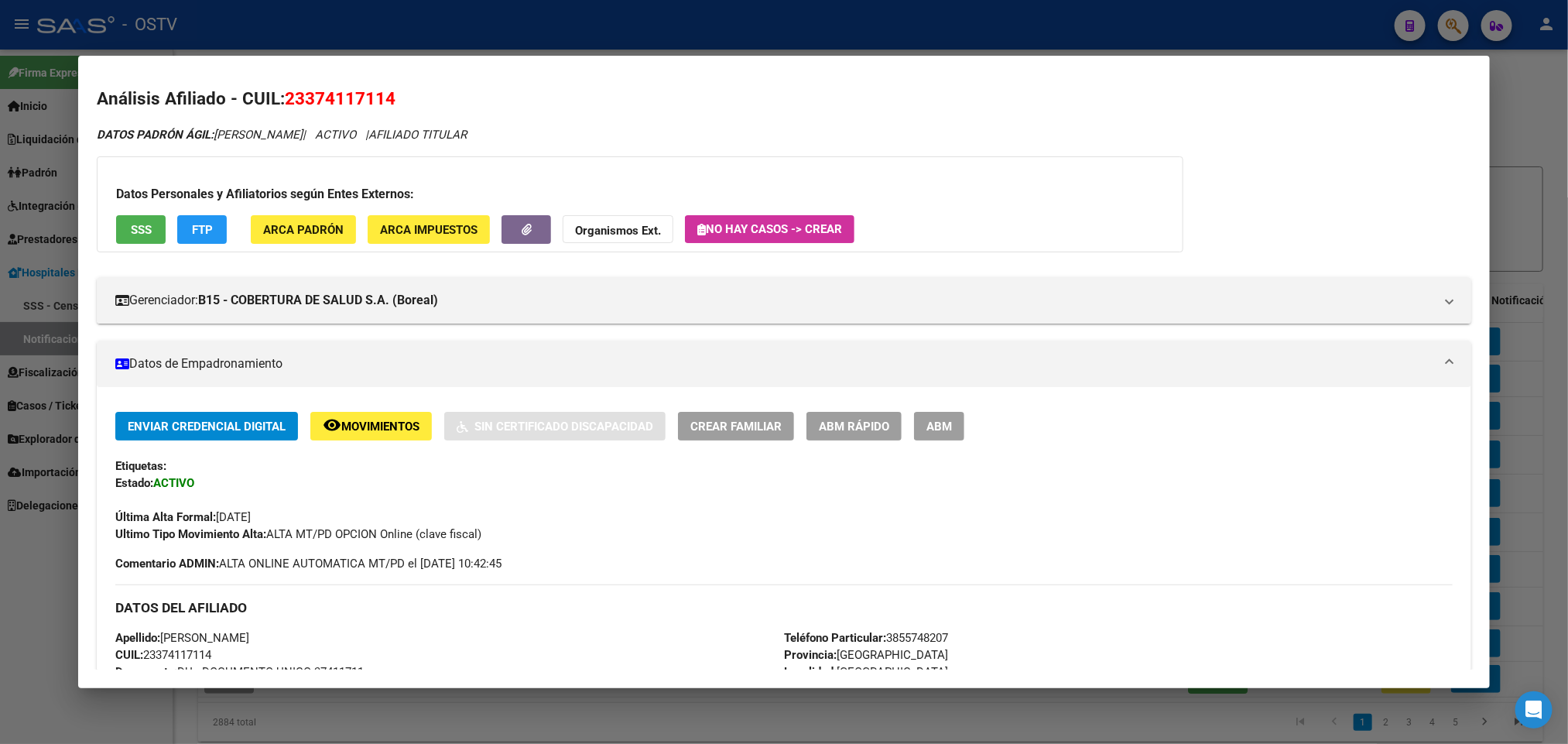
scroll to position [0, 0]
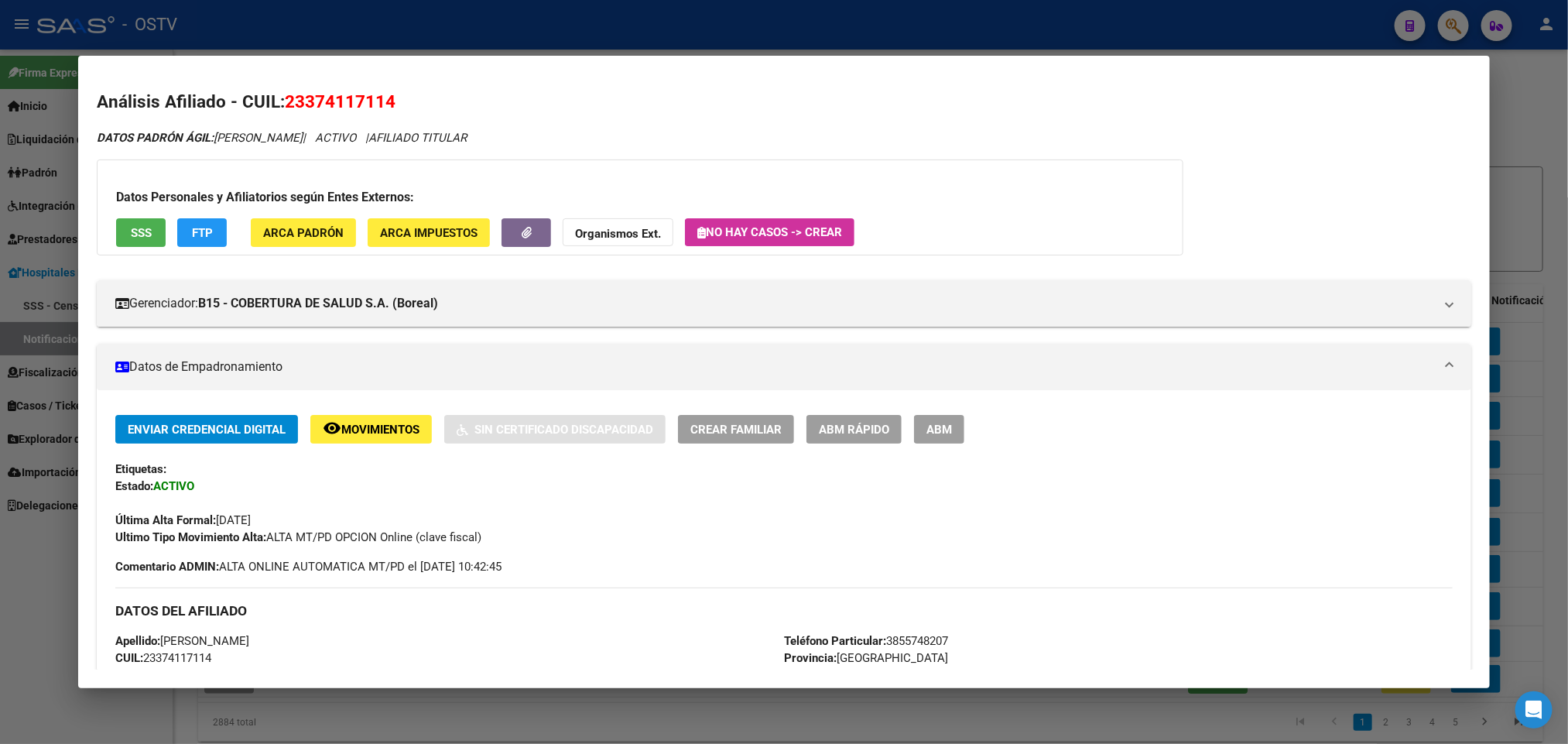
drag, startPoint x: 0, startPoint y: 358, endPoint x: 82, endPoint y: 340, distance: 84.0
click at [0, 362] on div at bounding box center [784, 372] width 1568 height 744
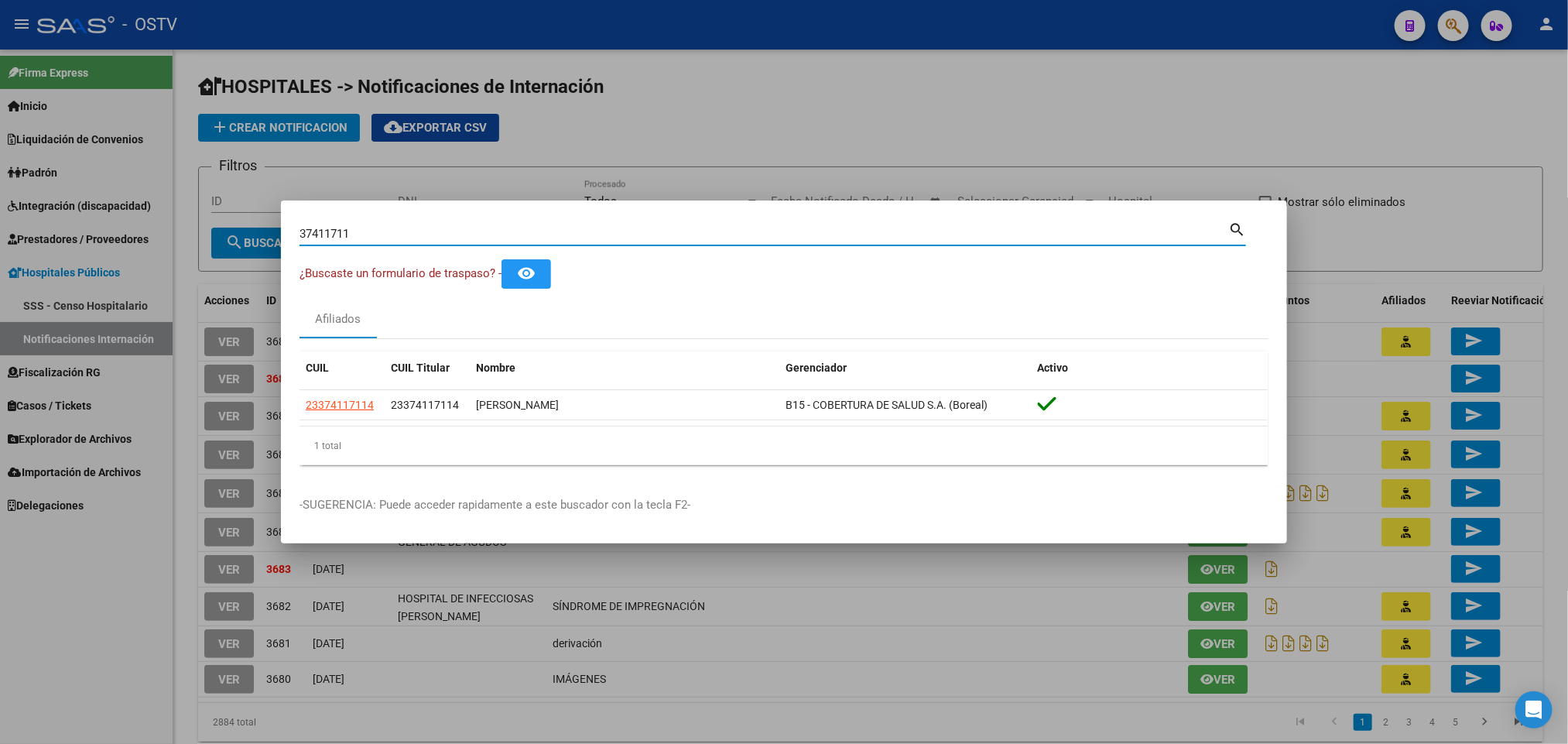
drag, startPoint x: 363, startPoint y: 232, endPoint x: 0, endPoint y: 284, distance: 366.7
click at [0, 281] on div "37411711 Buscar (apellido, dni, cuil, nro traspaso, cuit, obra social) search ¿…" at bounding box center [784, 372] width 1568 height 744
paste input "21341243"
type input "21341243"
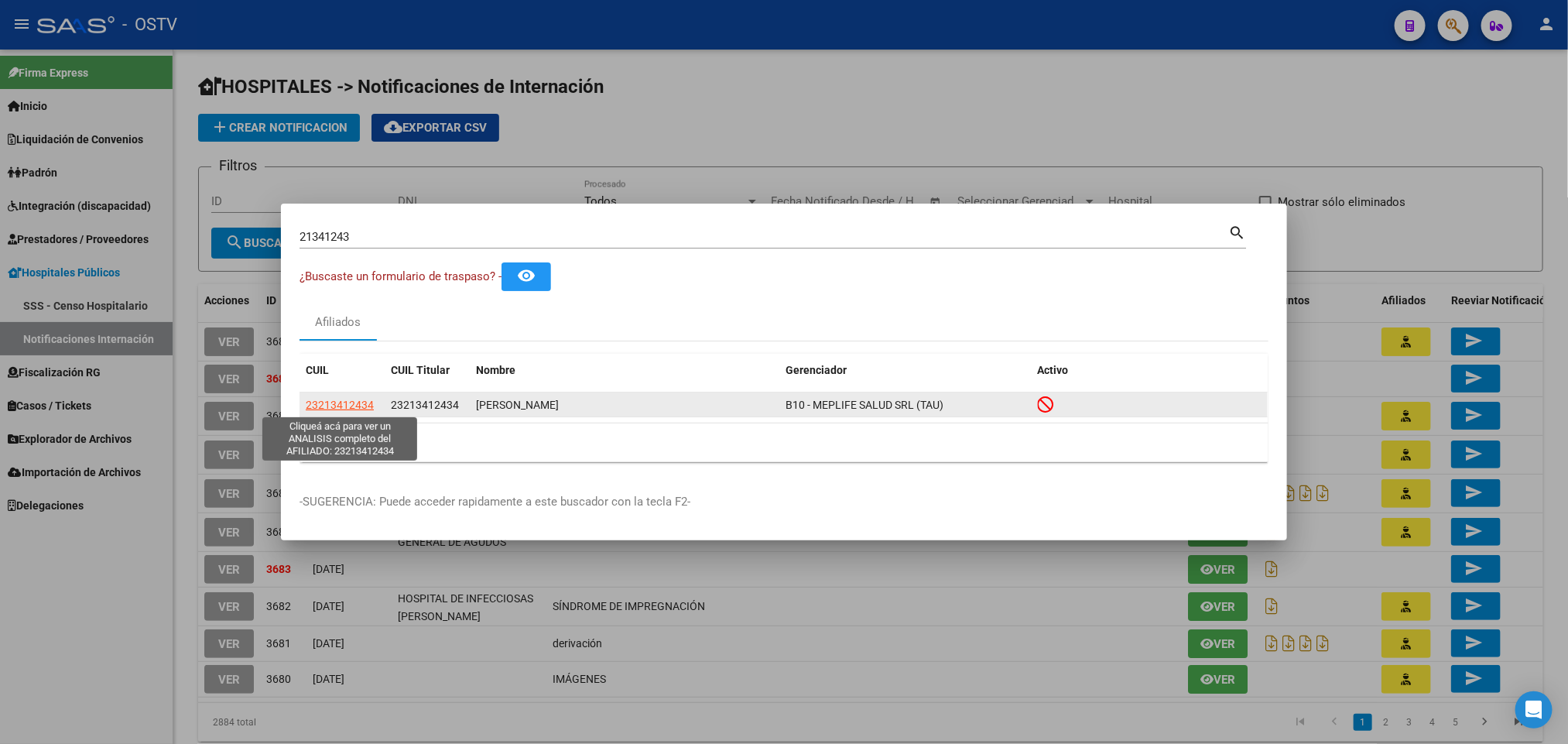
click at [358, 399] on span "23213412434" at bounding box center [339, 405] width 68 height 13
type textarea "23213412434"
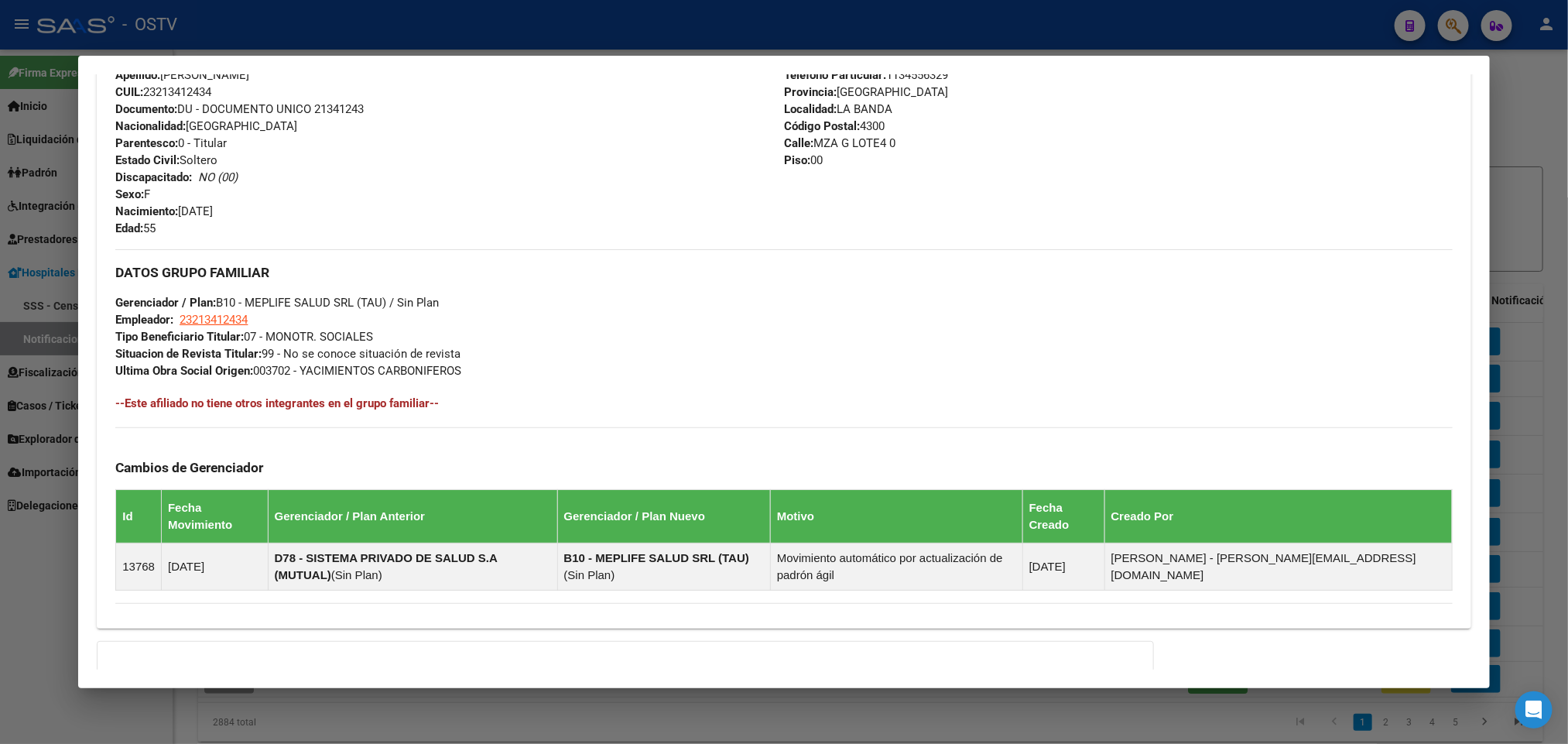
scroll to position [732, 0]
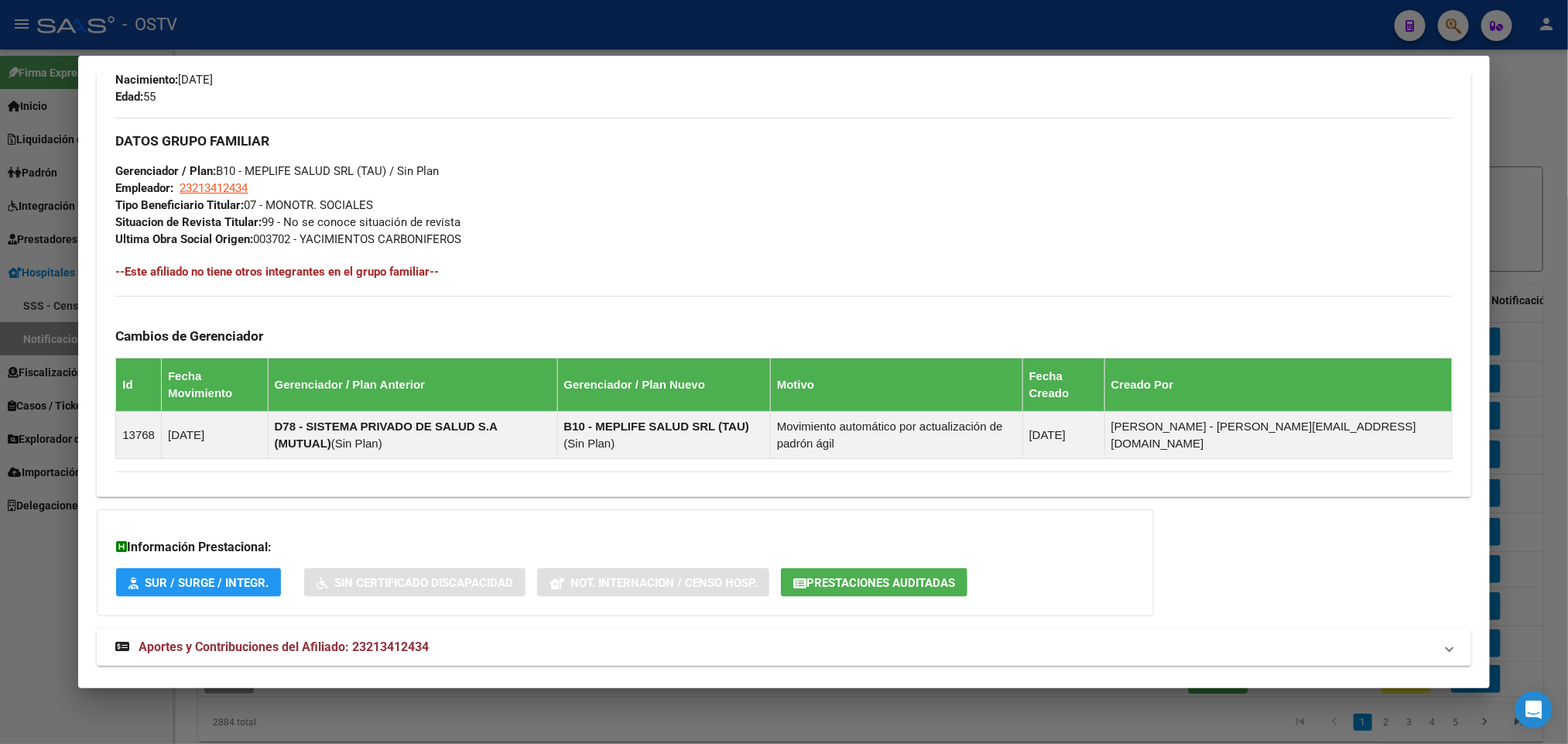
click at [375, 639] on span "Aportes y Contribuciones del Afiliado: 23213412434" at bounding box center [283, 647] width 290 height 15
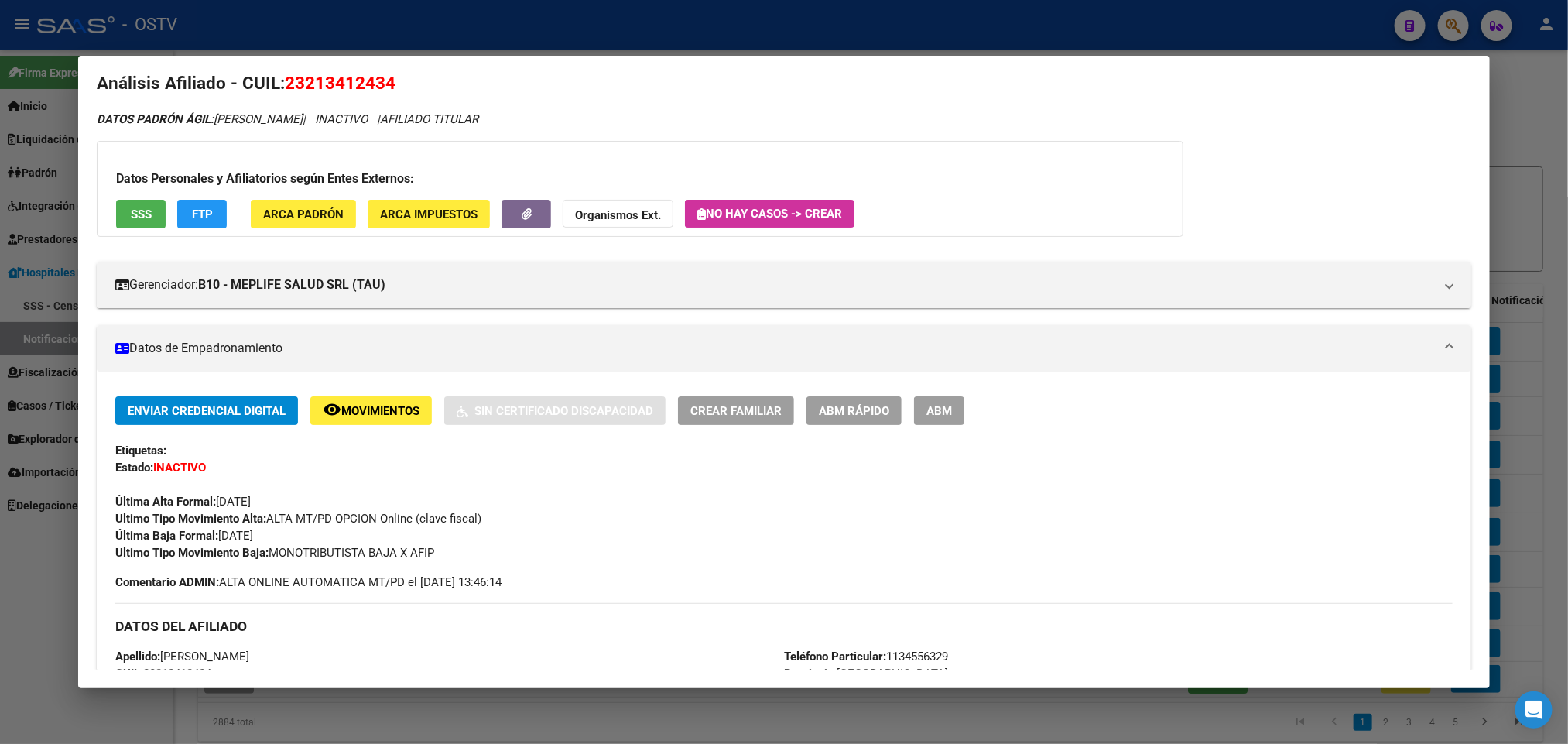
scroll to position [0, 0]
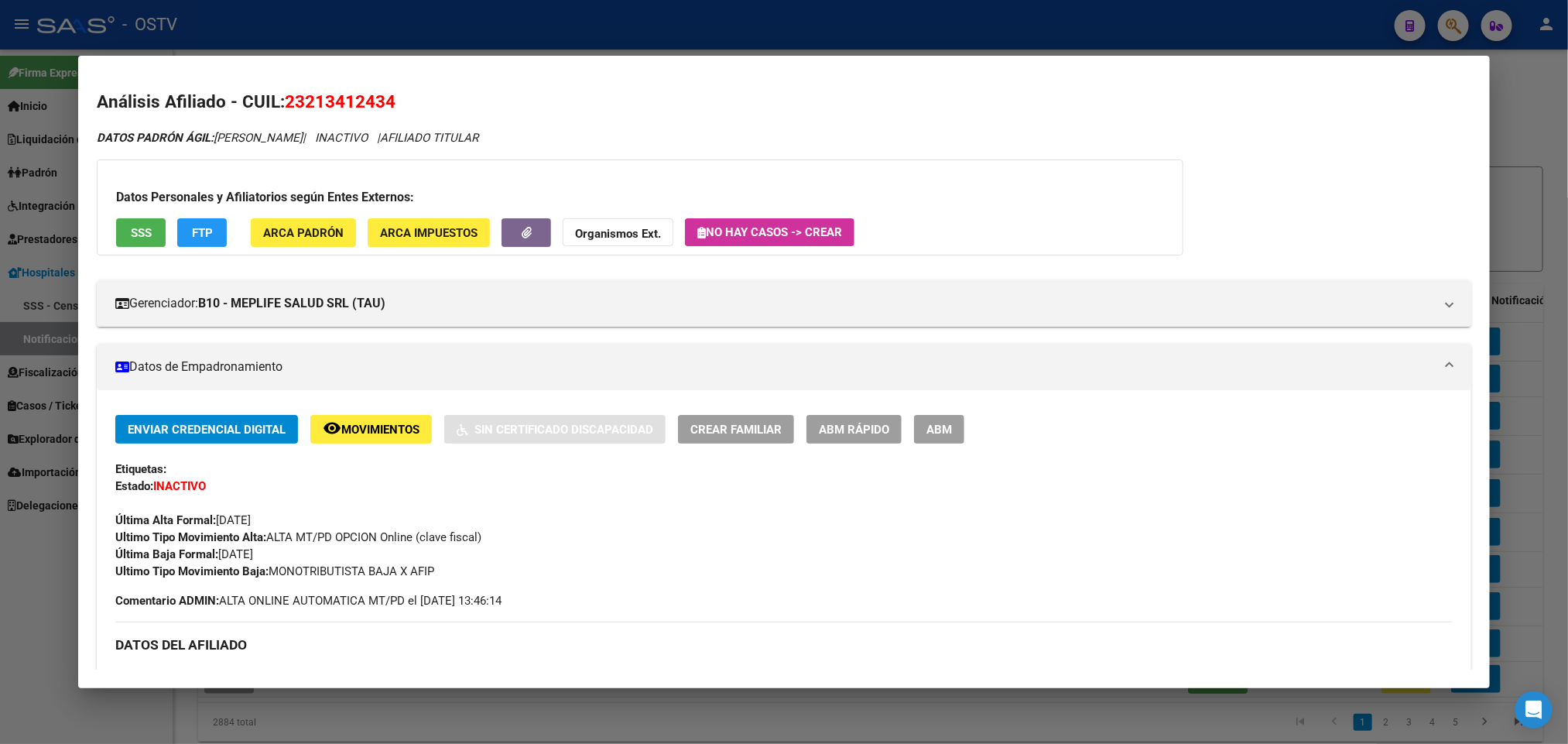
click at [131, 226] on span "SSS" at bounding box center [141, 233] width 21 height 14
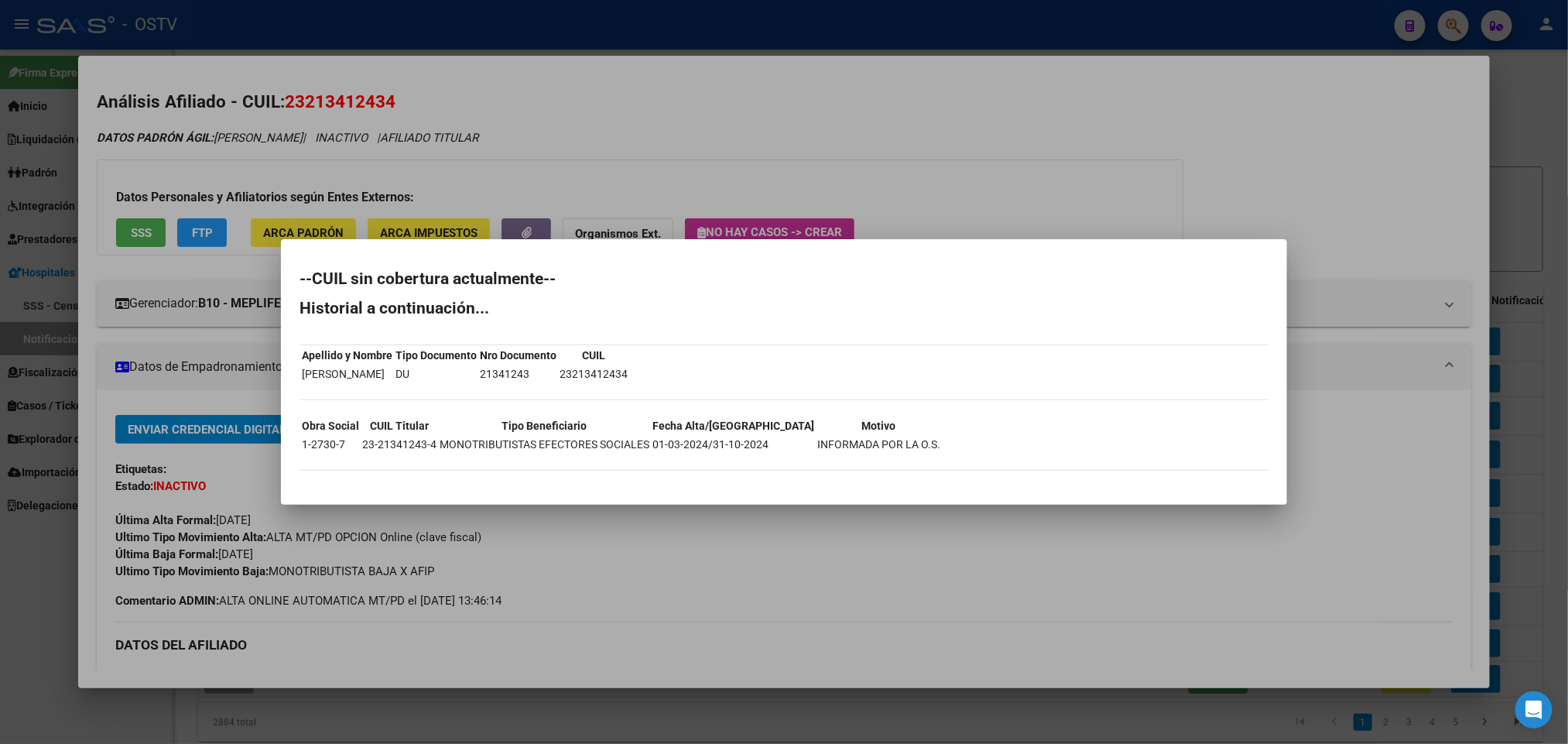
drag, startPoint x: 175, startPoint y: 136, endPoint x: 179, endPoint y: 126, distance: 10.8
click at [175, 135] on div at bounding box center [784, 372] width 1568 height 744
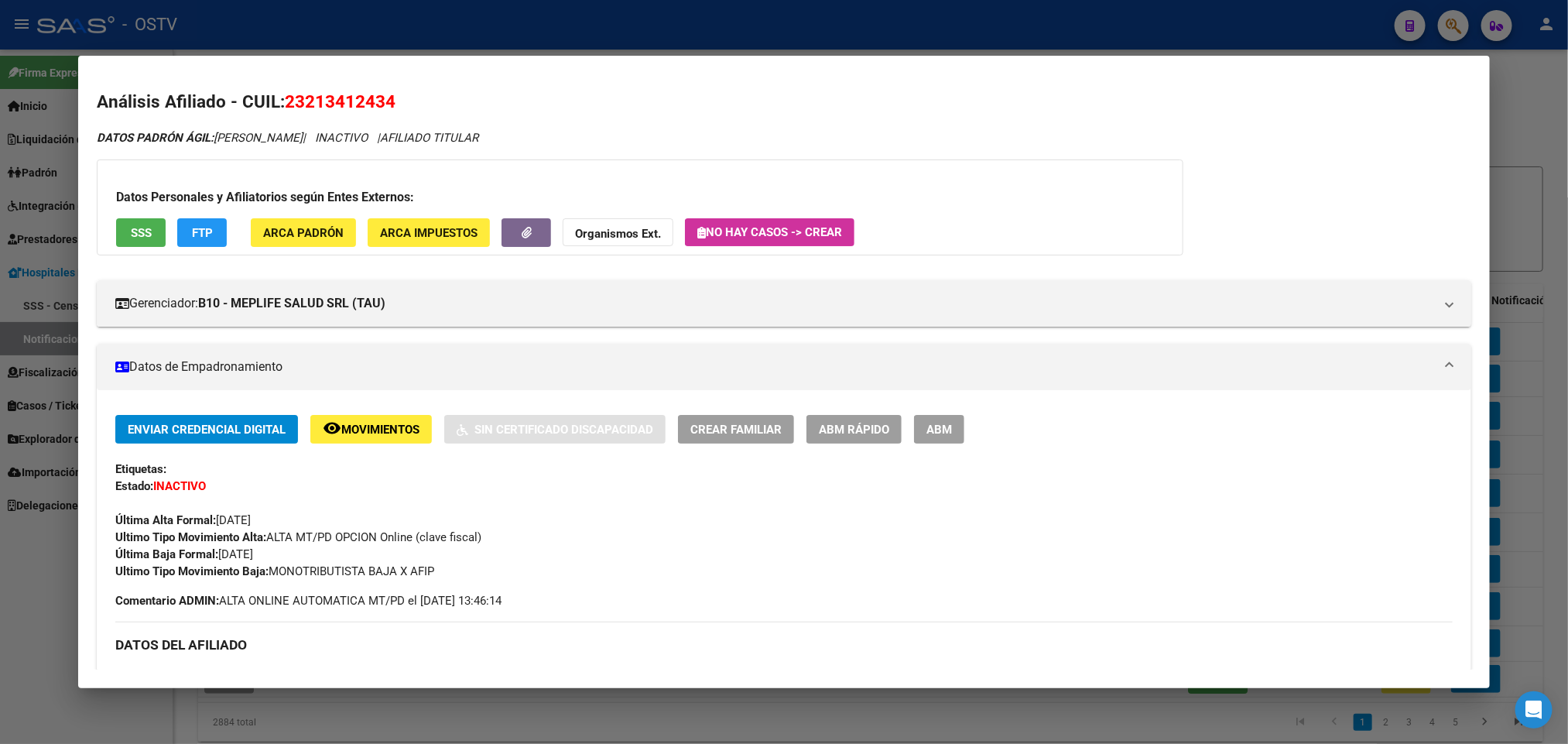
click at [327, 33] on div at bounding box center [784, 372] width 1568 height 744
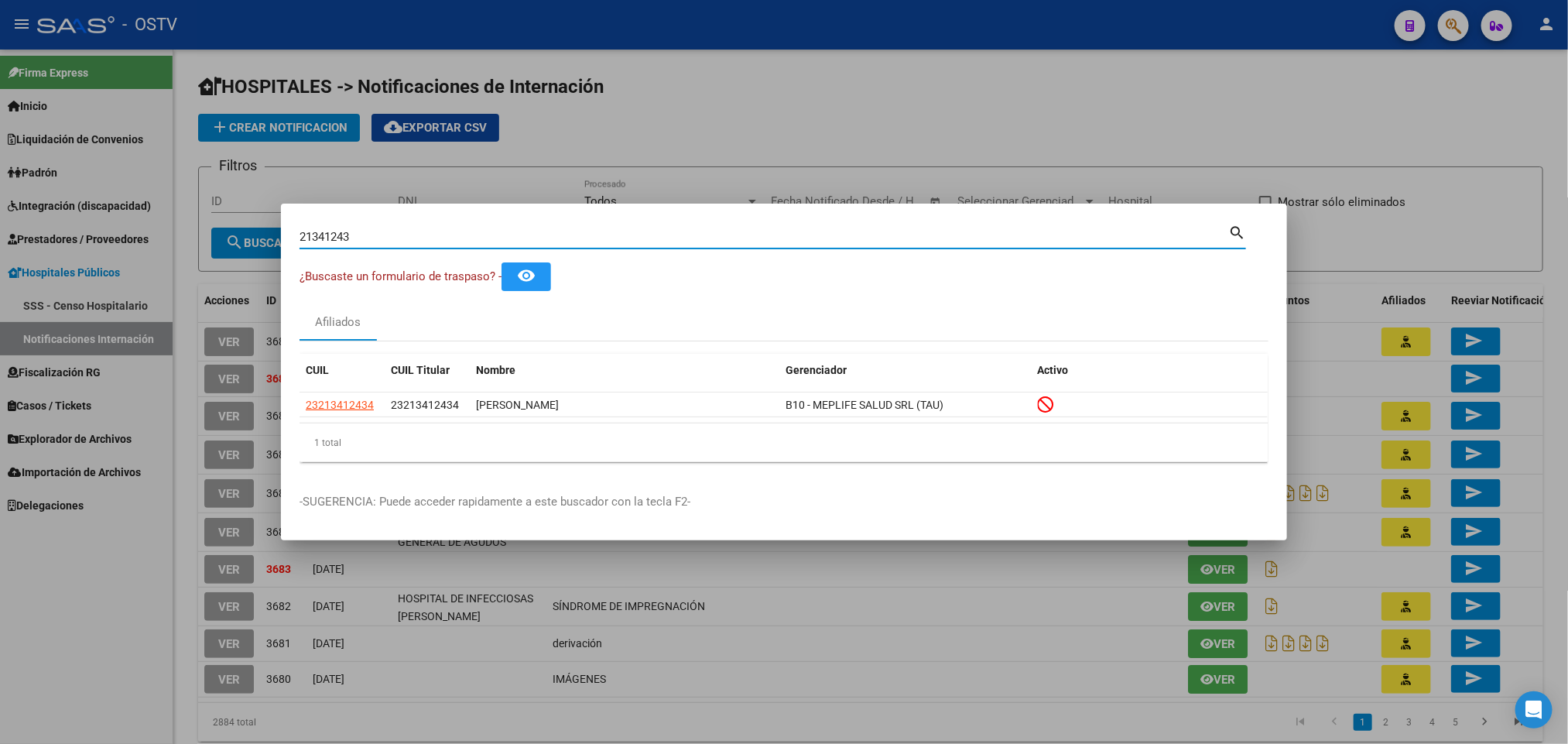
drag, startPoint x: 377, startPoint y: 231, endPoint x: 0, endPoint y: 227, distance: 377.0
click at [0, 227] on div "21341243 Buscar (apellido, dni, cuil, nro traspaso, cuit, obra social) search ¿…" at bounding box center [784, 372] width 1568 height 744
paste input "41708259"
type input "41708259"
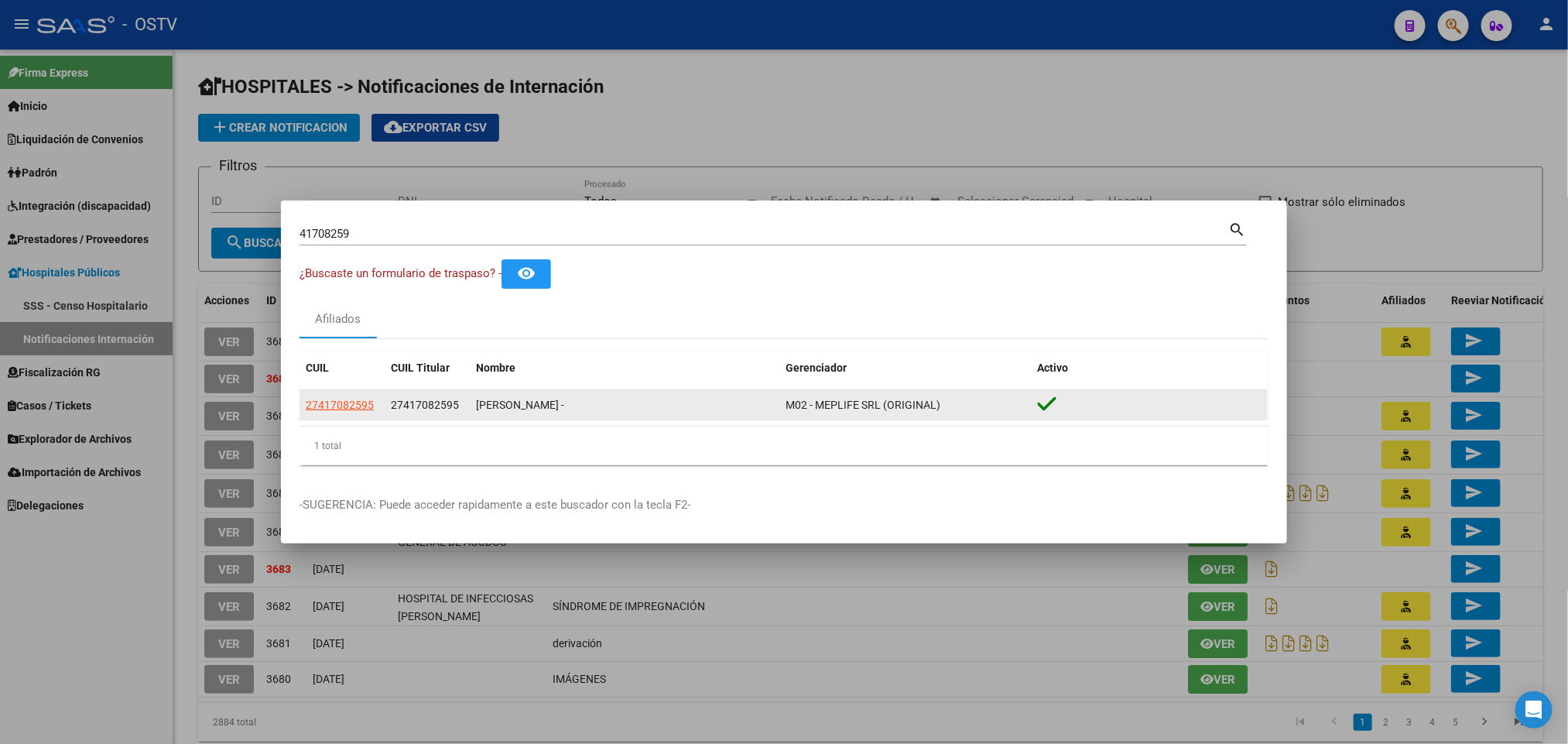
click at [367, 393] on datatable-body-cell "27417082595" at bounding box center [342, 405] width 85 height 30
click at [365, 403] on span "27417082595" at bounding box center [339, 405] width 68 height 13
type textarea "27417082595"
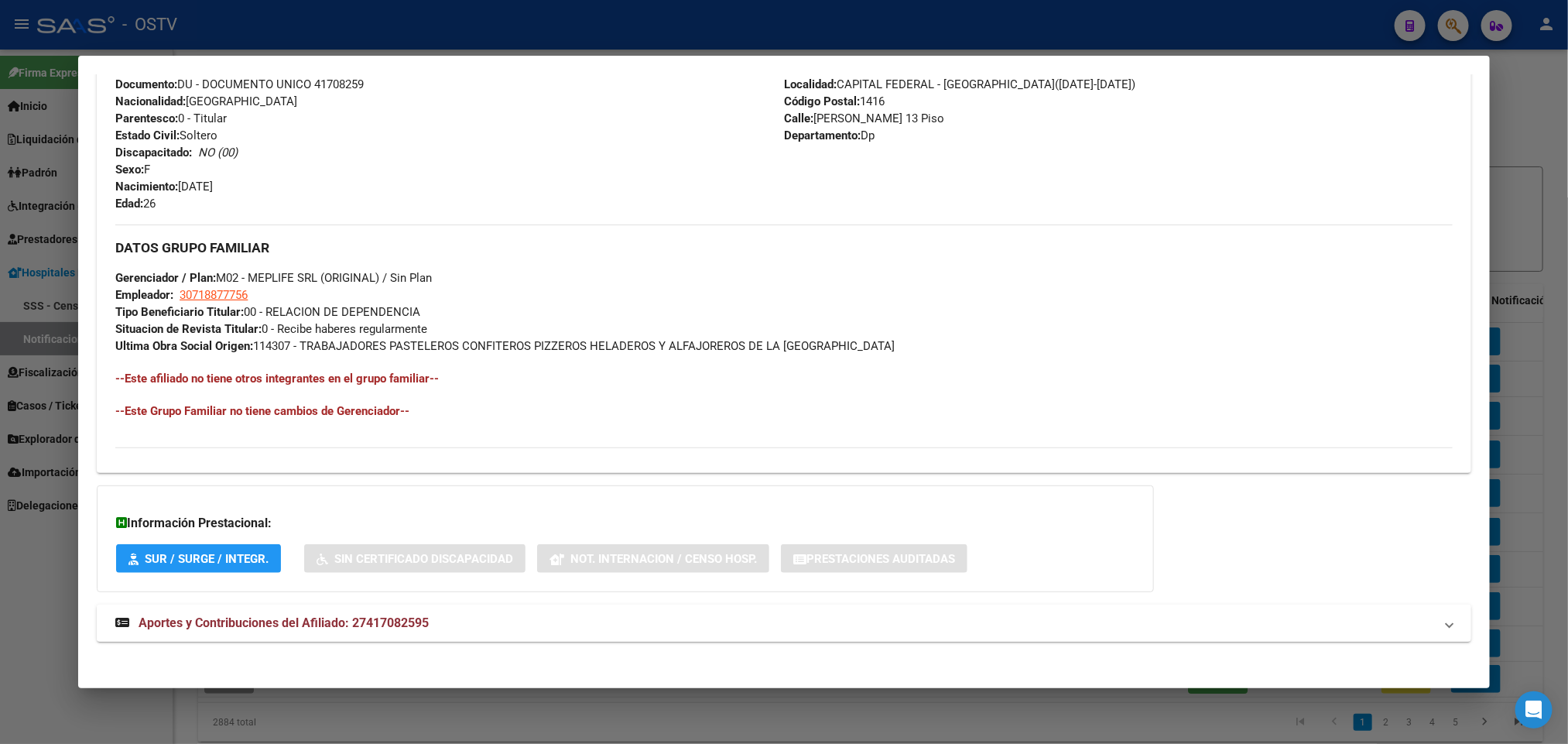
scroll to position [599, 0]
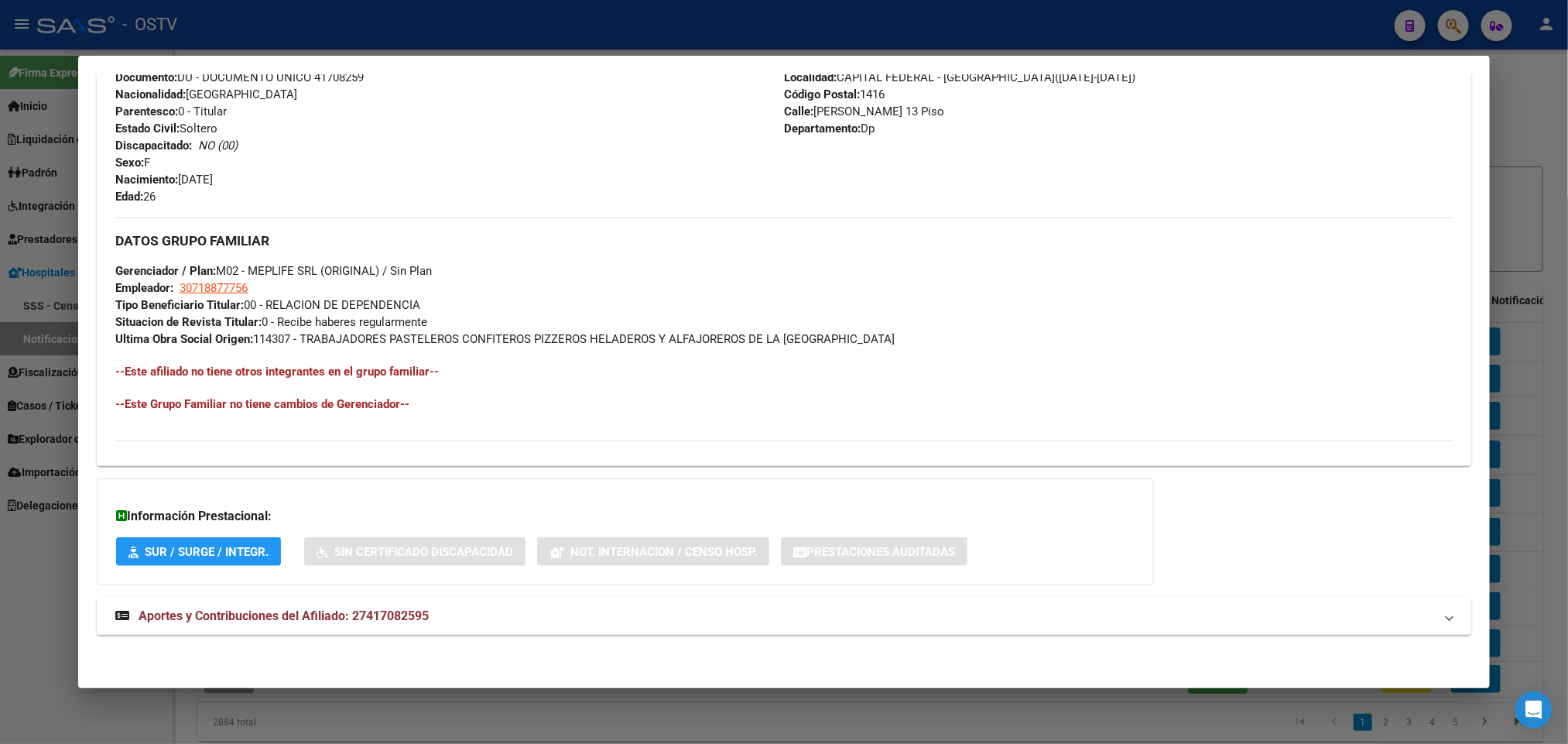
click at [335, 616] on span "Aportes y Contribuciones del Afiliado: 27417082595" at bounding box center [283, 616] width 290 height 15
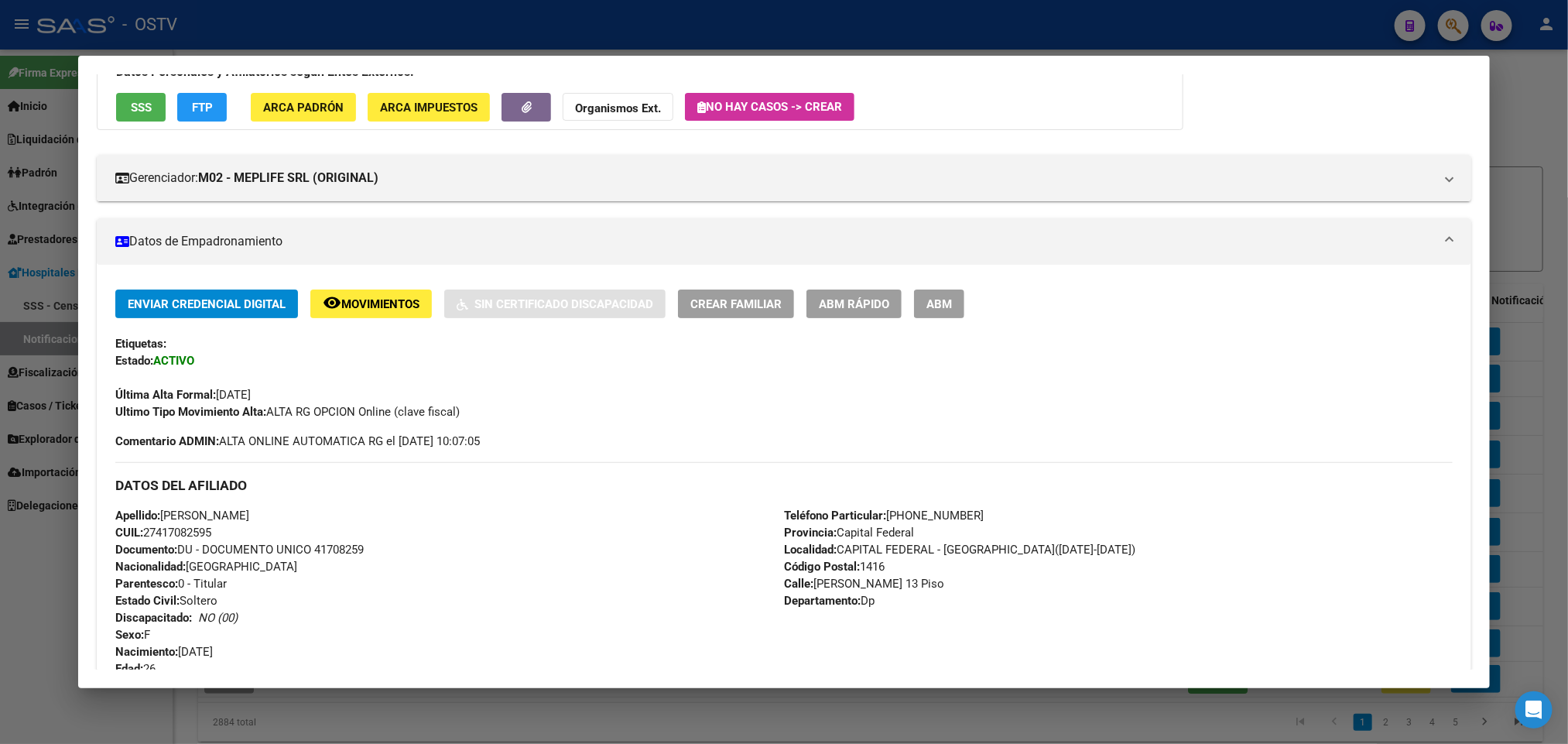
scroll to position [0, 0]
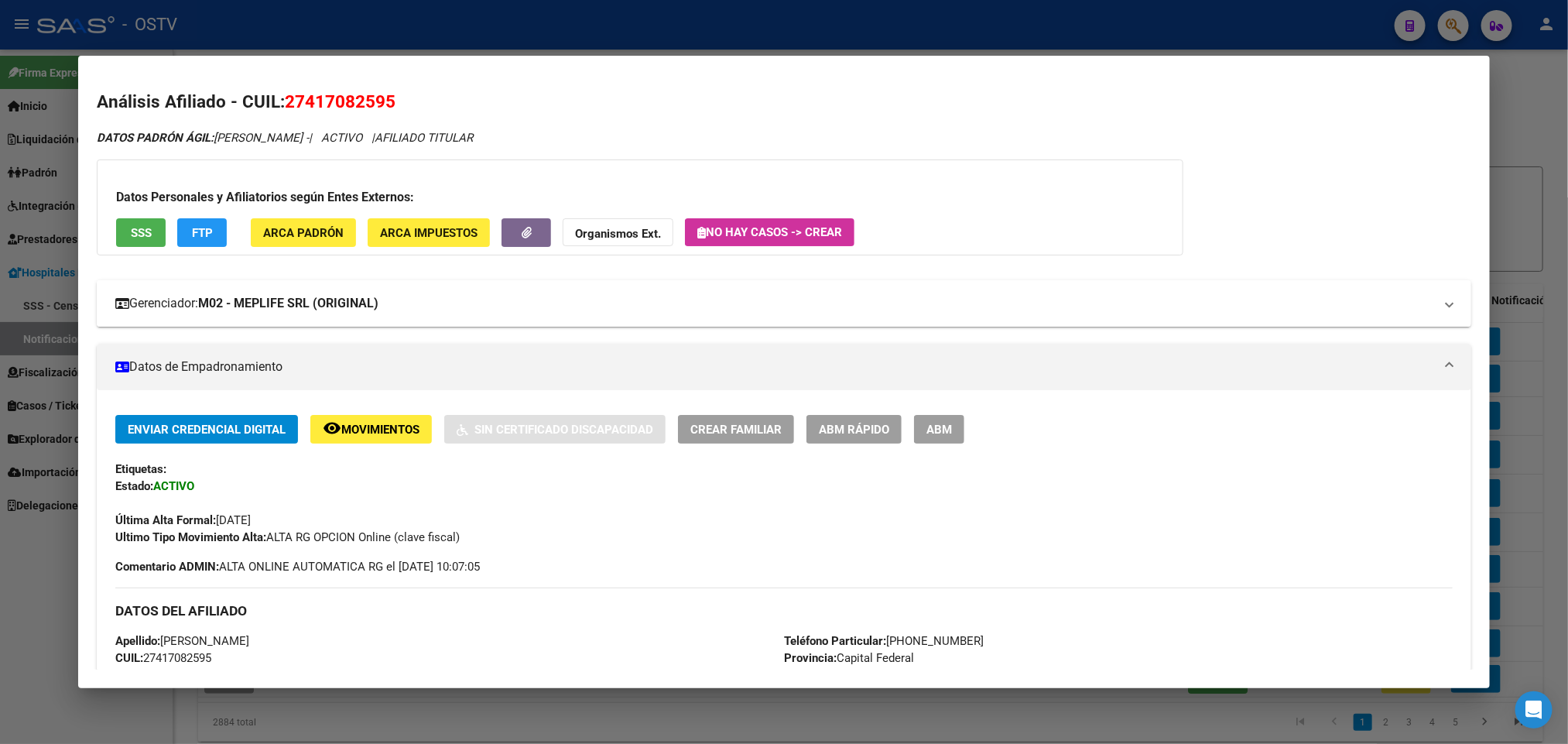
click at [418, 293] on mat-expansion-panel-header "Gerenciador: M02 - MEPLIFE SRL (ORIGINAL)" at bounding box center [783, 303] width 1373 height 46
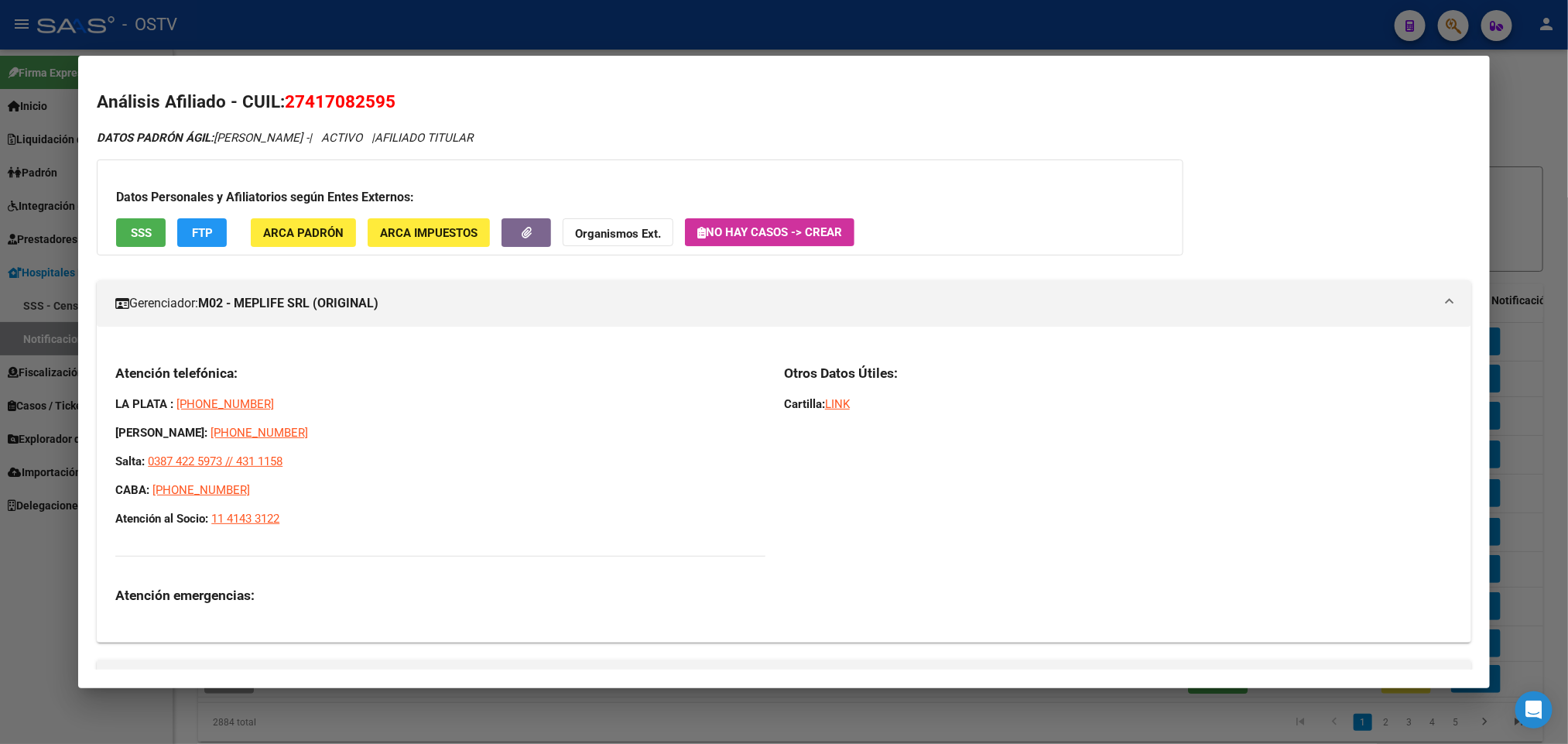
click at [140, 233] on span "SSS" at bounding box center [141, 233] width 21 height 14
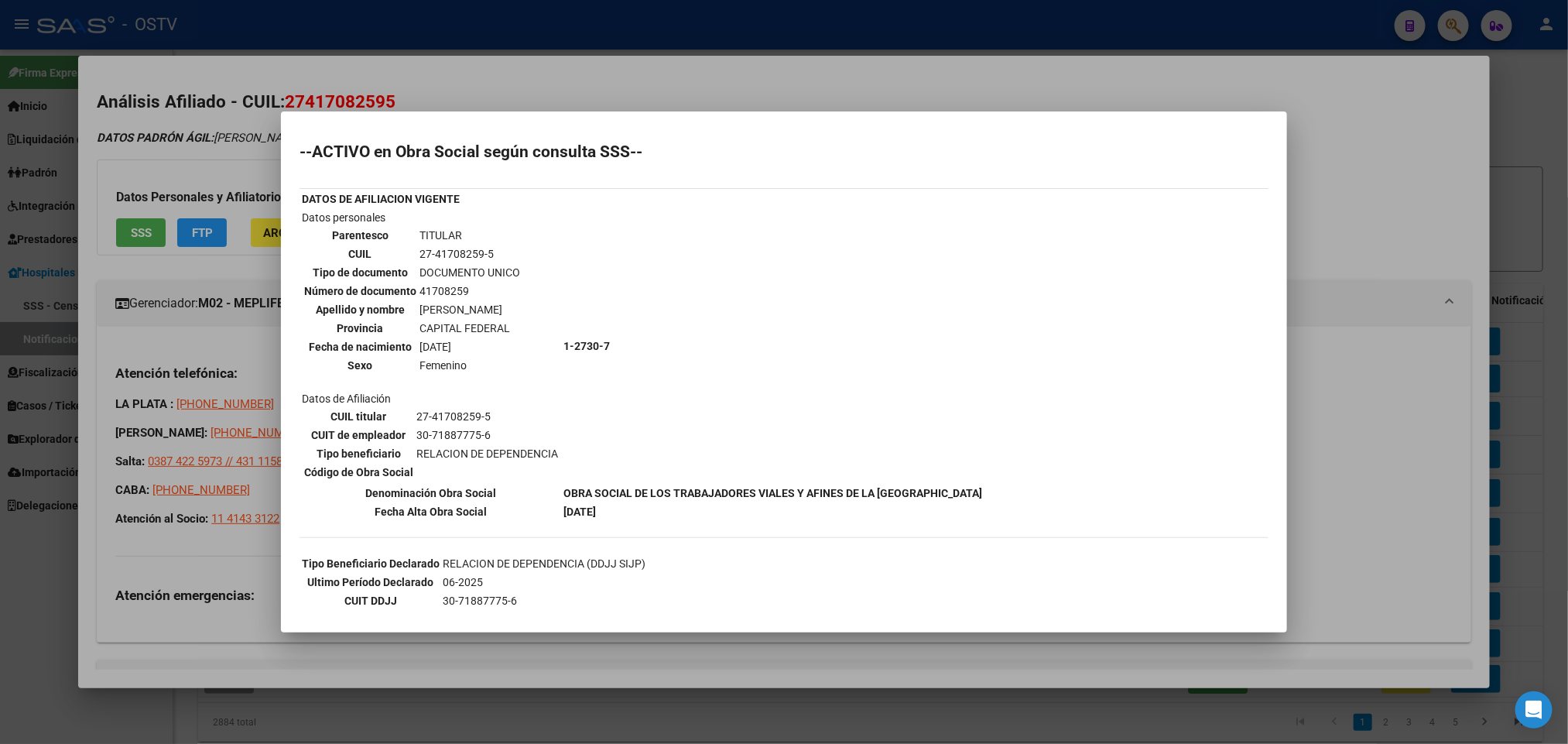
click at [1014, 117] on mat-dialog-container "--ACTIVO en Obra Social según consulta SSS-- DATOS DE AFILIACION VIGENTE Datos …" at bounding box center [784, 372] width 1006 height 521
click at [887, 73] on div at bounding box center [784, 372] width 1568 height 744
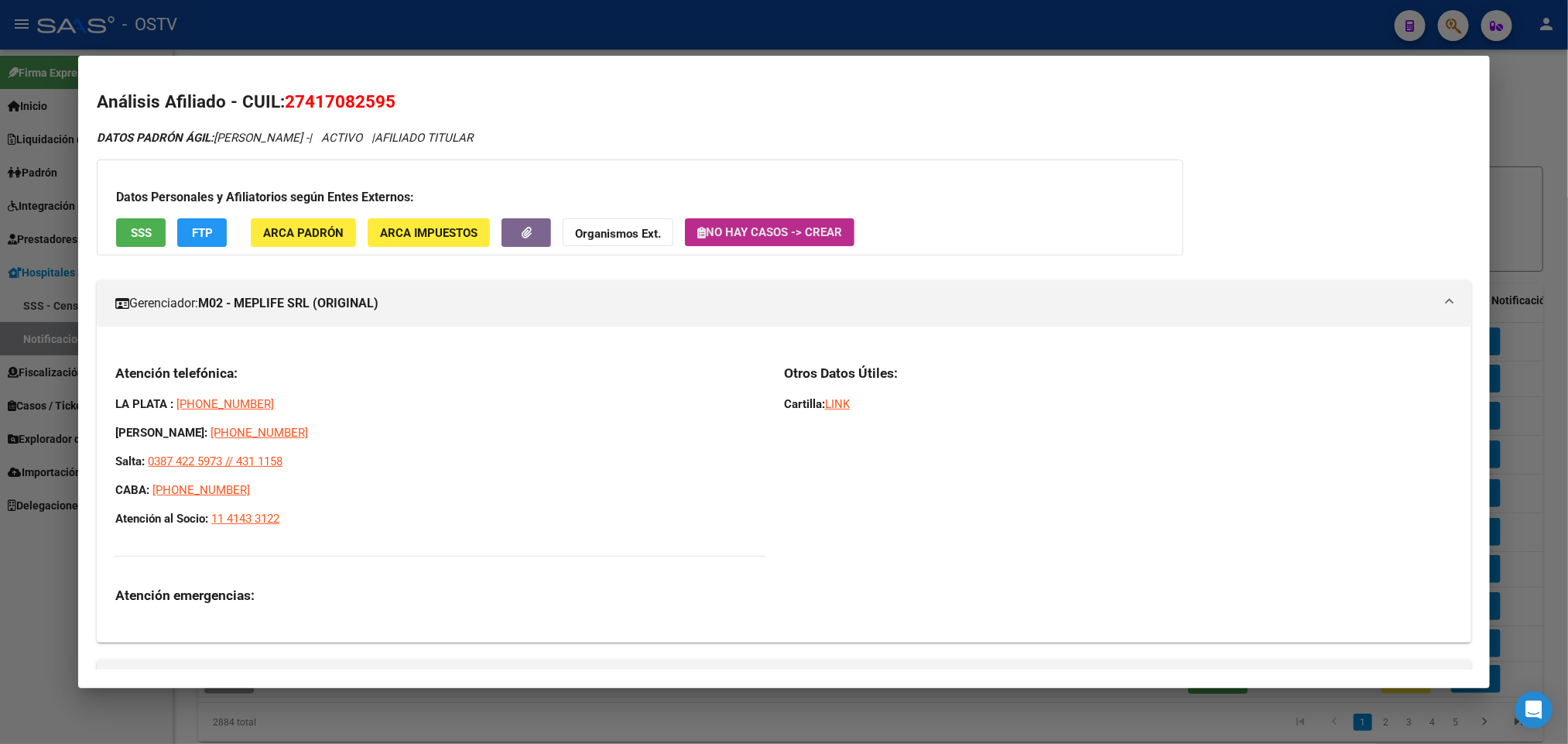
click at [783, 235] on span "No hay casos -> Crear" at bounding box center [769, 232] width 145 height 14
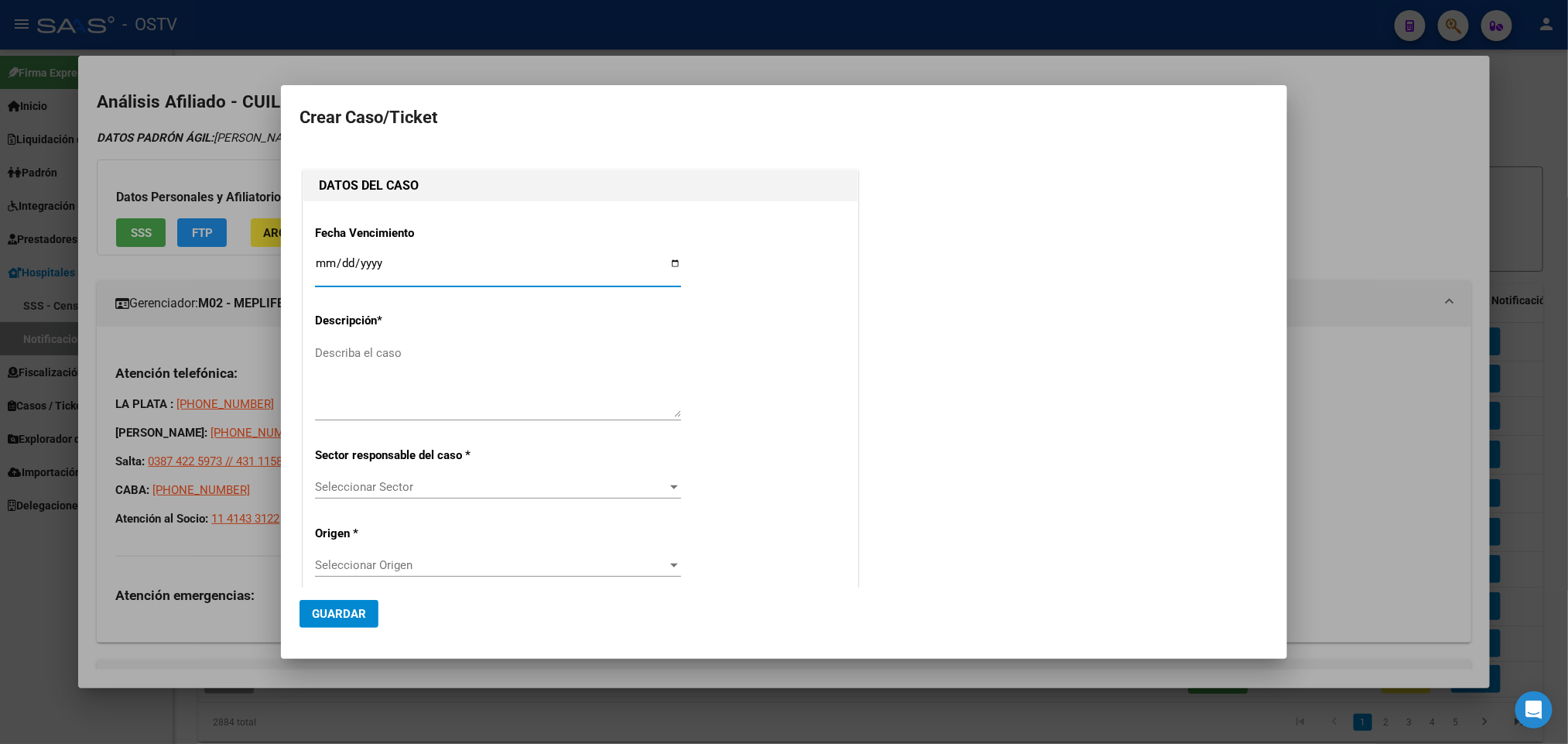
type input "VIEYRA DAIANA MICAELA"
type input "0202-08-16"
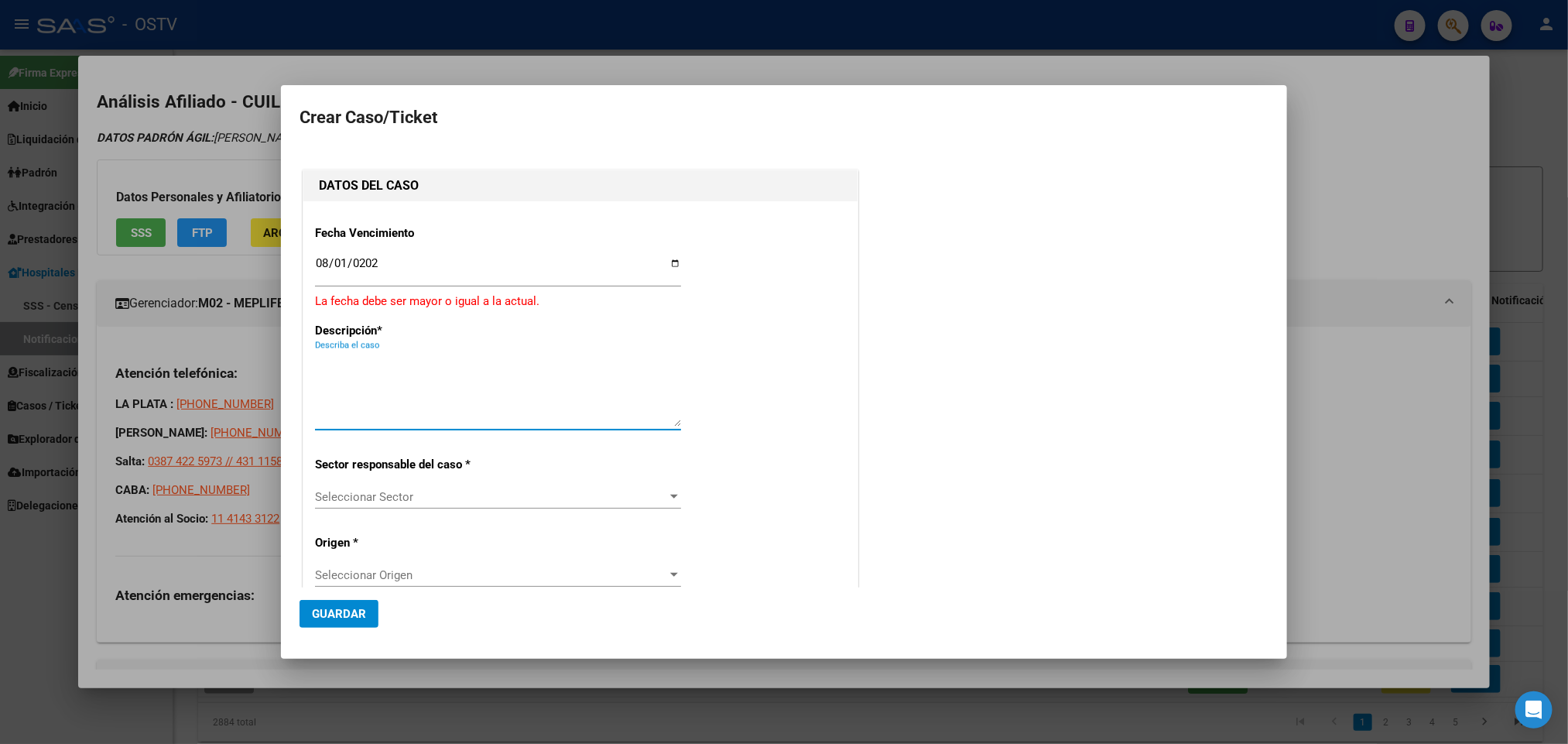
click at [497, 374] on textarea "Describa el caso" at bounding box center [498, 390] width 366 height 73
drag, startPoint x: 418, startPoint y: 233, endPoint x: 397, endPoint y: 265, distance: 38.3
click at [416, 233] on p "Fecha Vencimiento" at bounding box center [394, 234] width 159 height 18
click at [393, 266] on input "2024-09-16" at bounding box center [498, 269] width 366 height 25
click at [397, 248] on div "Fecha Vencimiento 2024-09-16 Ingresar fecha La fecha debe ser mayor o igual a l…" at bounding box center [581, 568] width 531 height 709
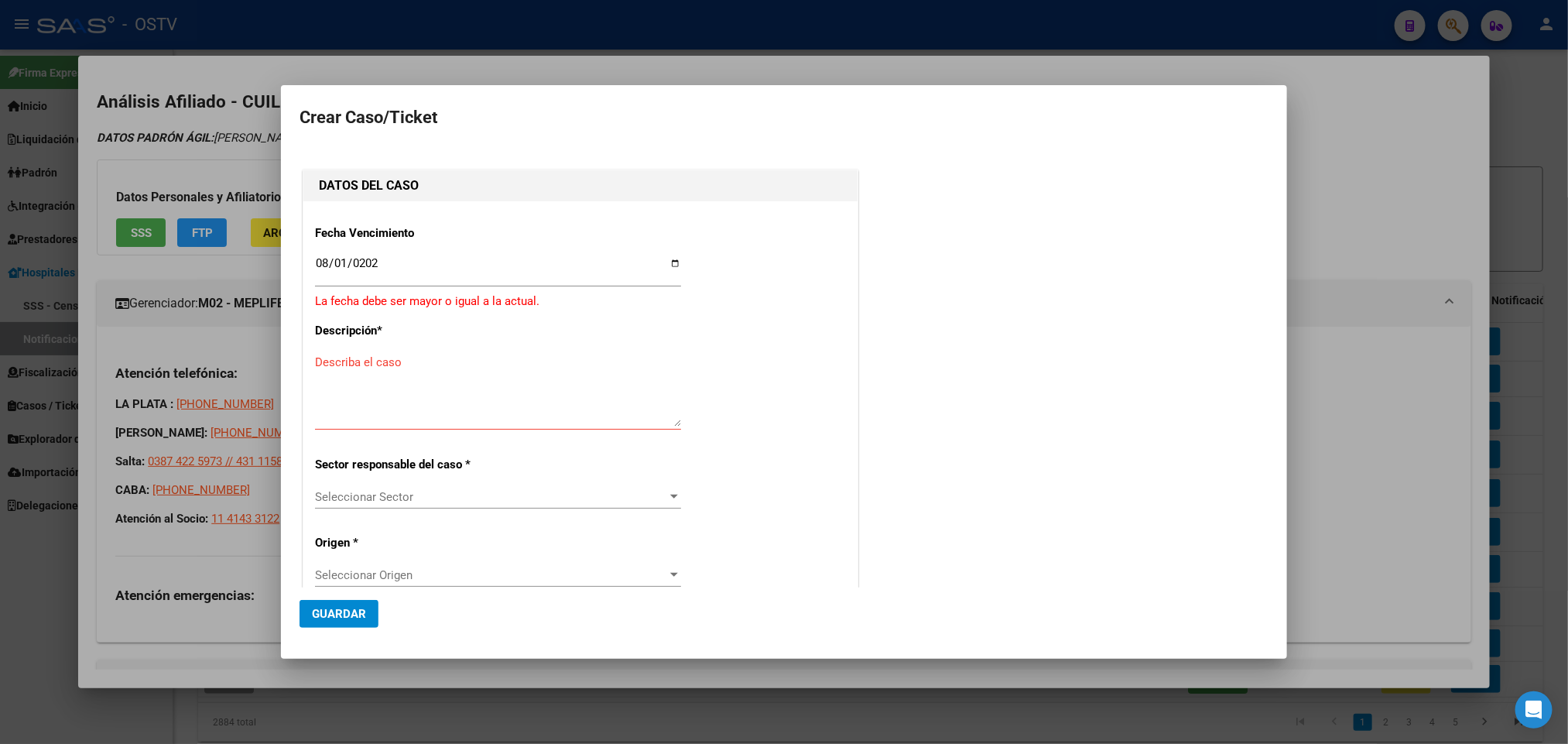
click at [388, 277] on input "2024-09-16" at bounding box center [498, 269] width 366 height 25
click at [383, 268] on input "2024-09-16" at bounding box center [498, 269] width 366 height 25
click at [363, 265] on input "2024-09-16" at bounding box center [498, 269] width 366 height 25
type input "2025-09-16"
drag, startPoint x: 367, startPoint y: 383, endPoint x: 367, endPoint y: 367, distance: 16.0
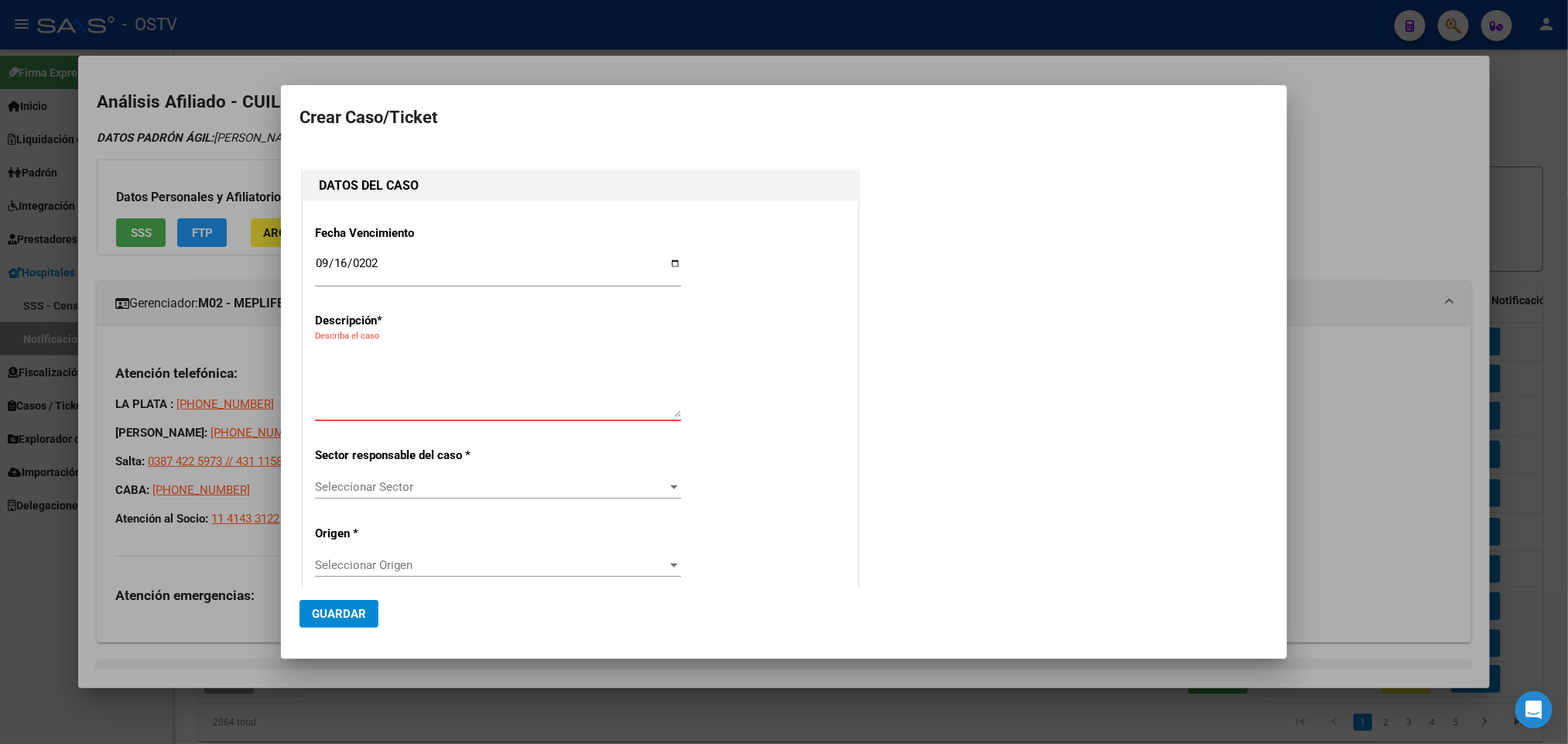
click at [361, 384] on textarea "Describa el caso" at bounding box center [498, 381] width 366 height 73
type textarea "ANULACION DE OPCION"
click at [388, 492] on span "Seleccionar Sector" at bounding box center [491, 487] width 352 height 14
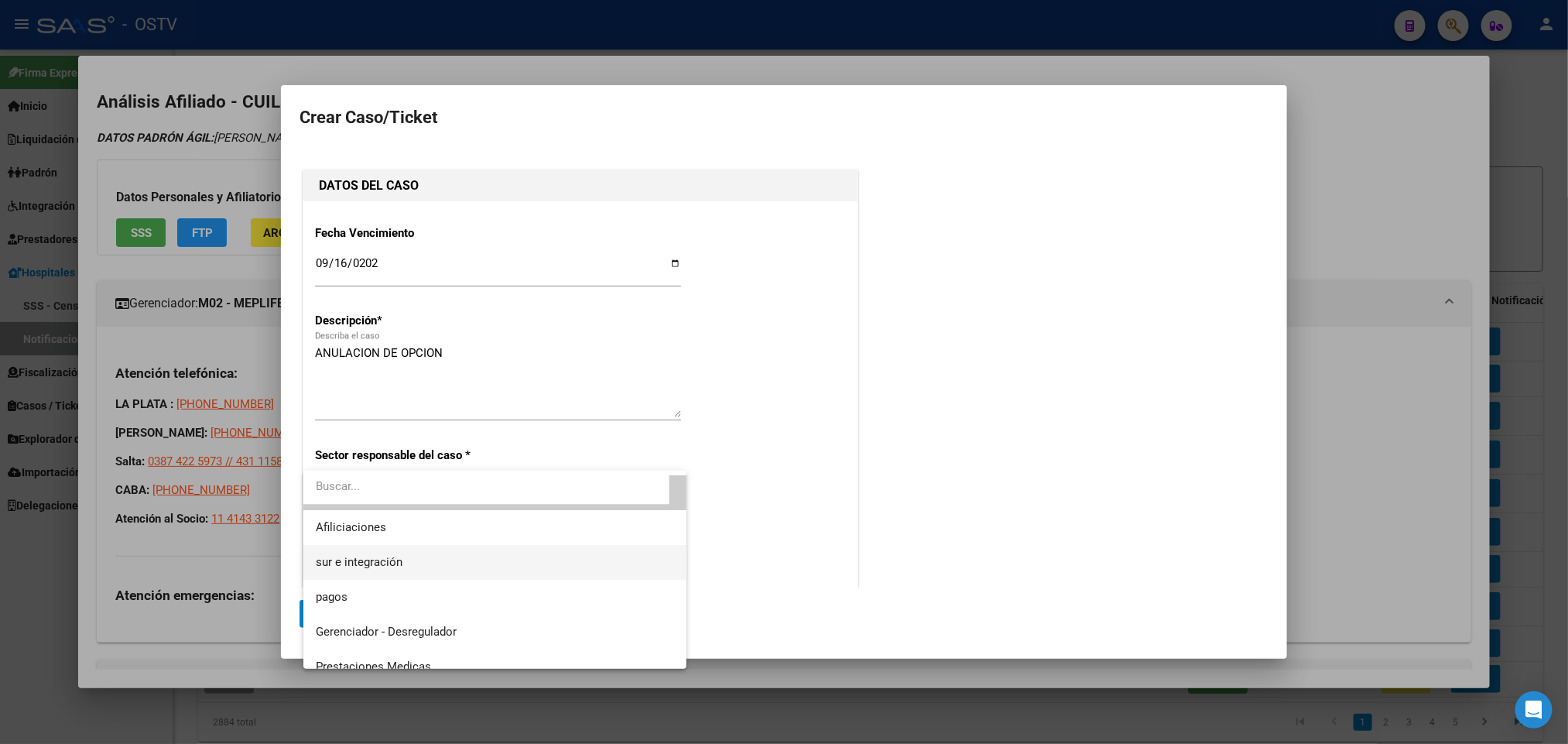
scroll to position [45, 0]
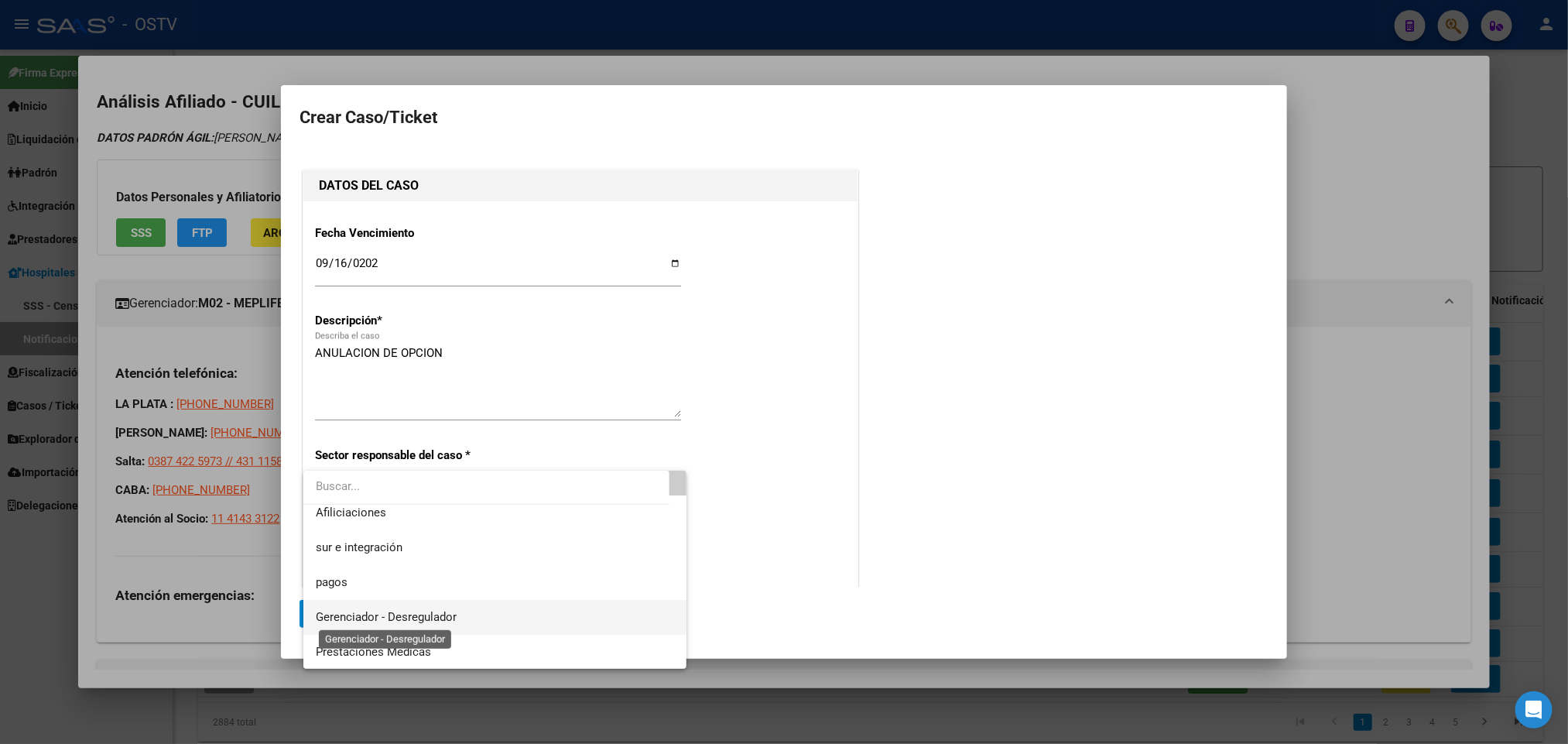
click at [445, 611] on span "Gerenciador - Desregulador" at bounding box center [385, 617] width 141 height 14
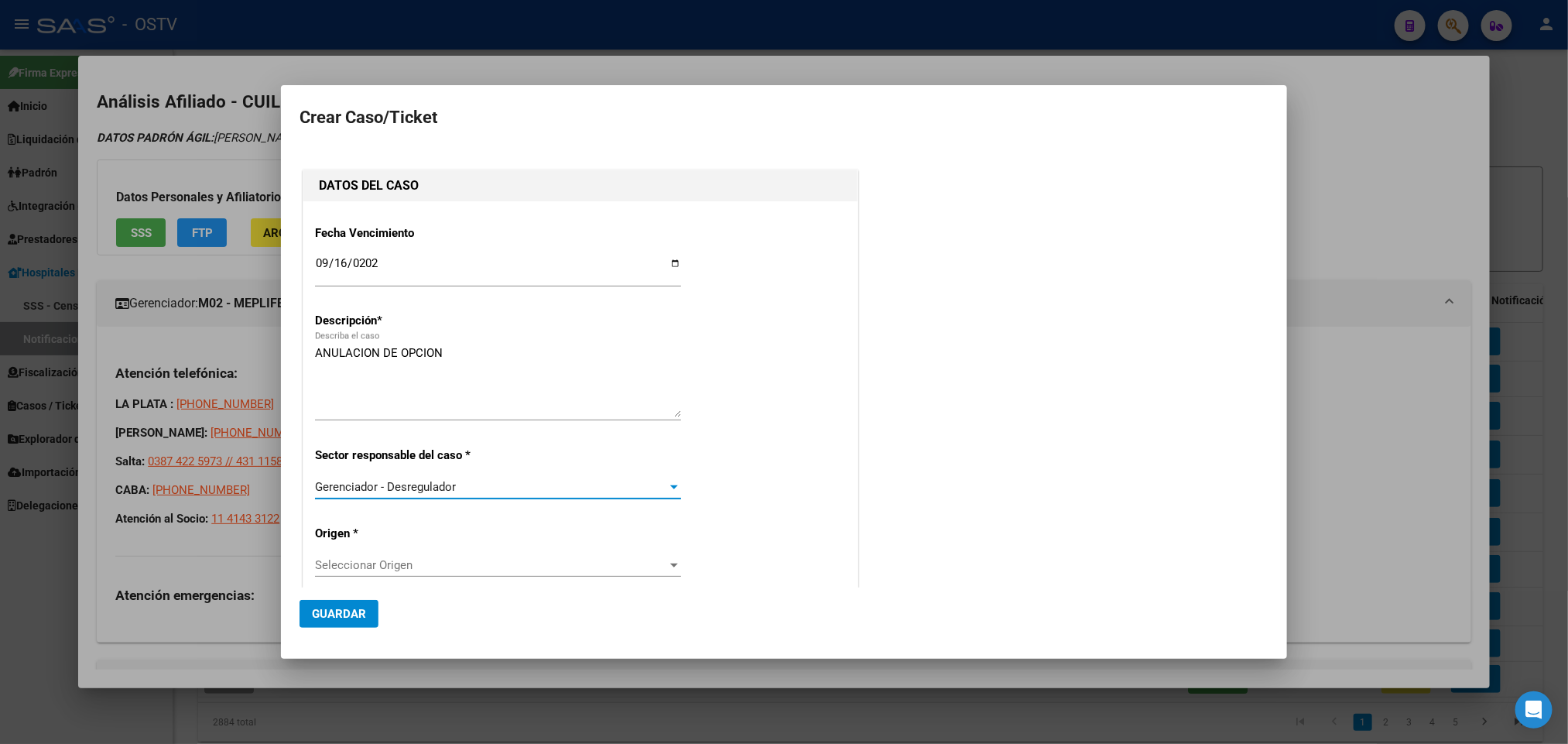
click at [495, 572] on span "Seleccionar Origen" at bounding box center [491, 565] width 352 height 14
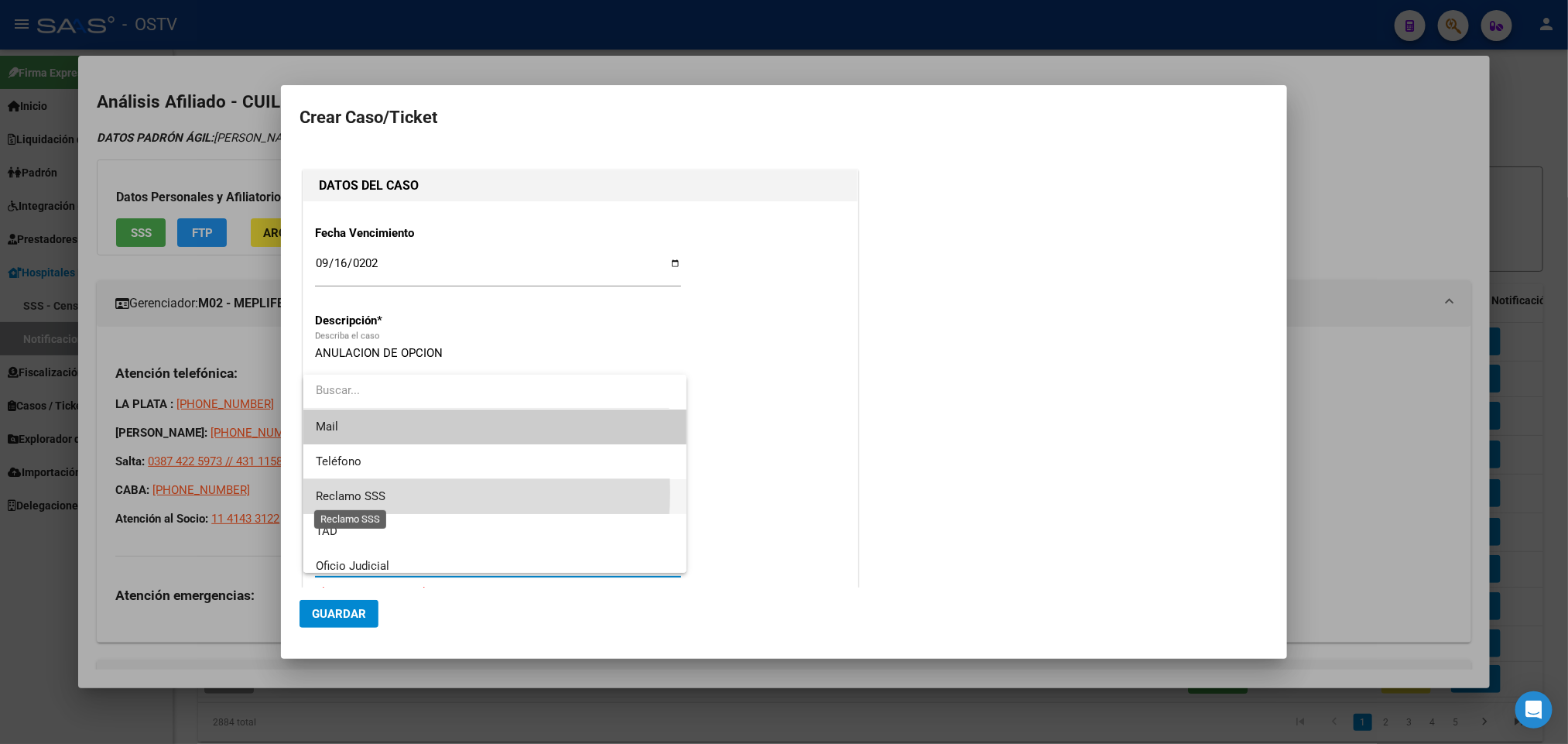
click at [384, 492] on span "Reclamo SSS" at bounding box center [350, 496] width 70 height 14
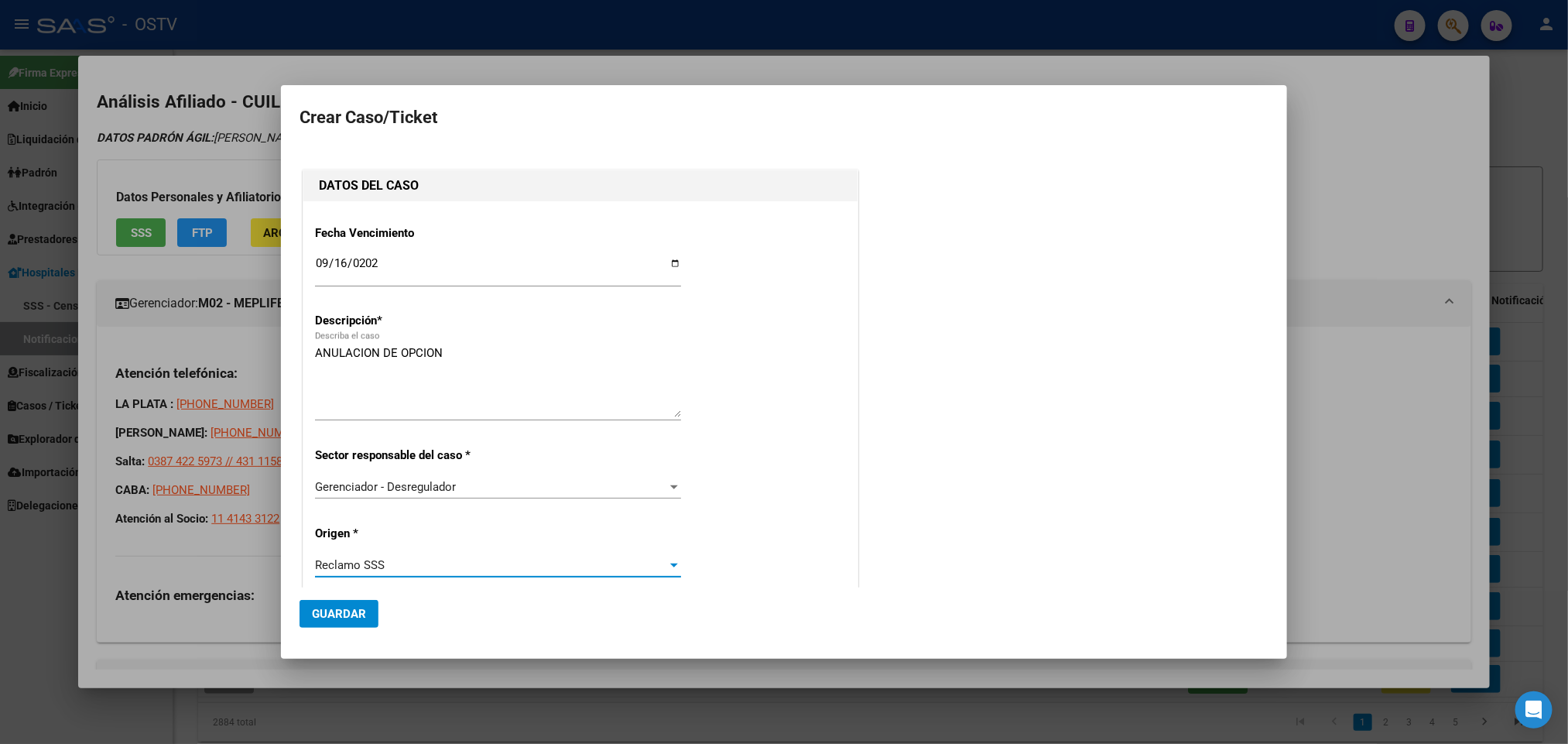
scroll to position [340, 0]
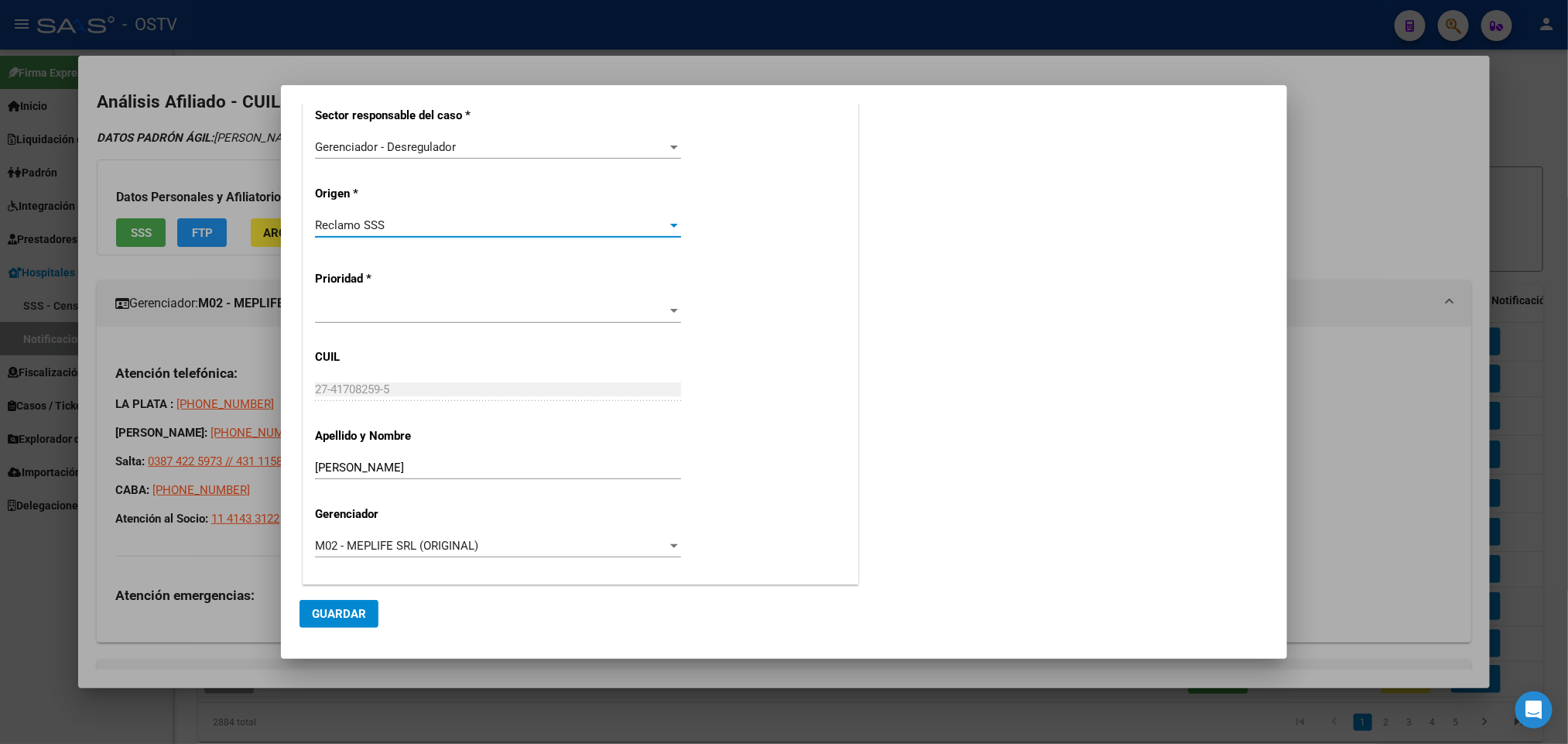
click at [411, 299] on div at bounding box center [498, 311] width 366 height 24
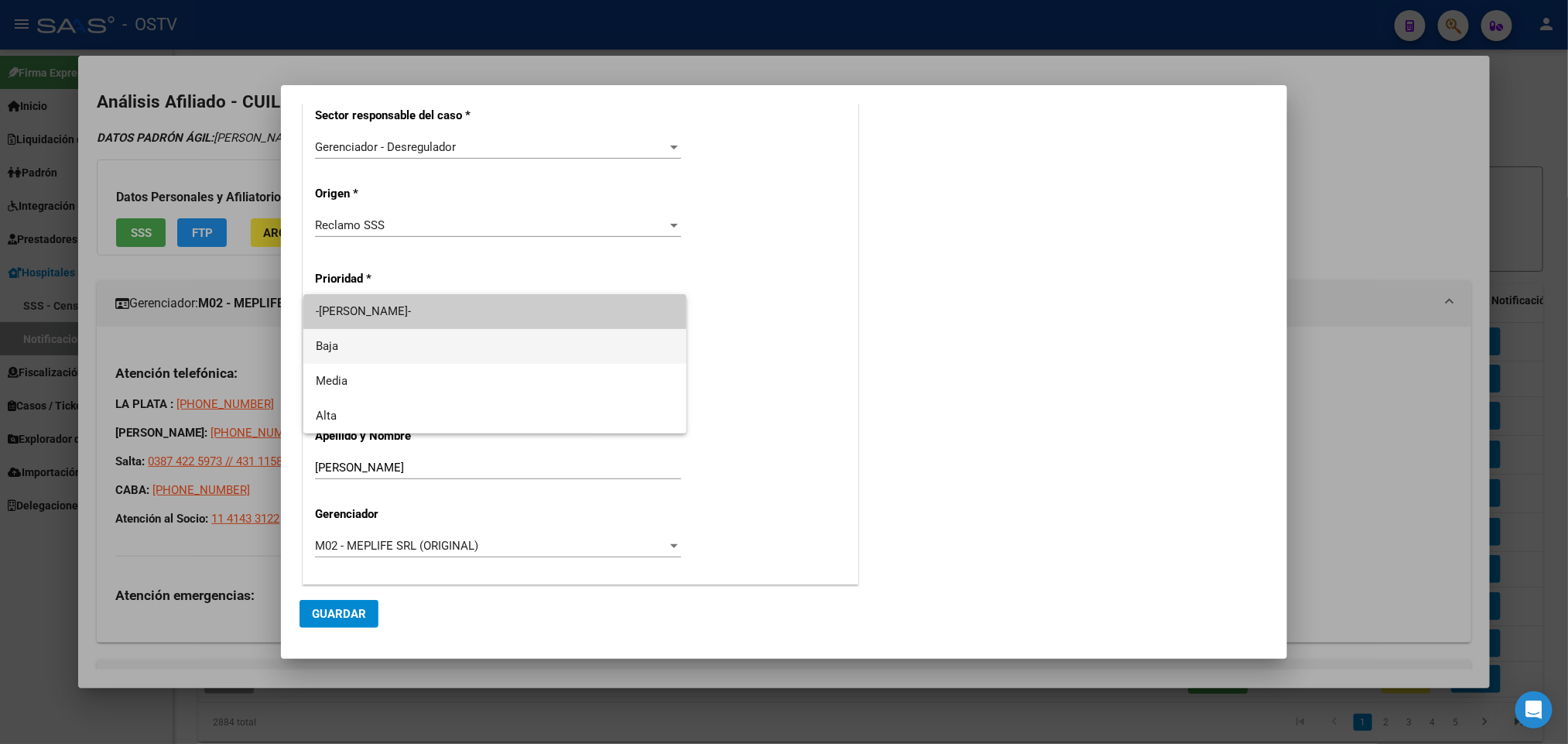
click at [402, 352] on span "Baja" at bounding box center [494, 347] width 359 height 35
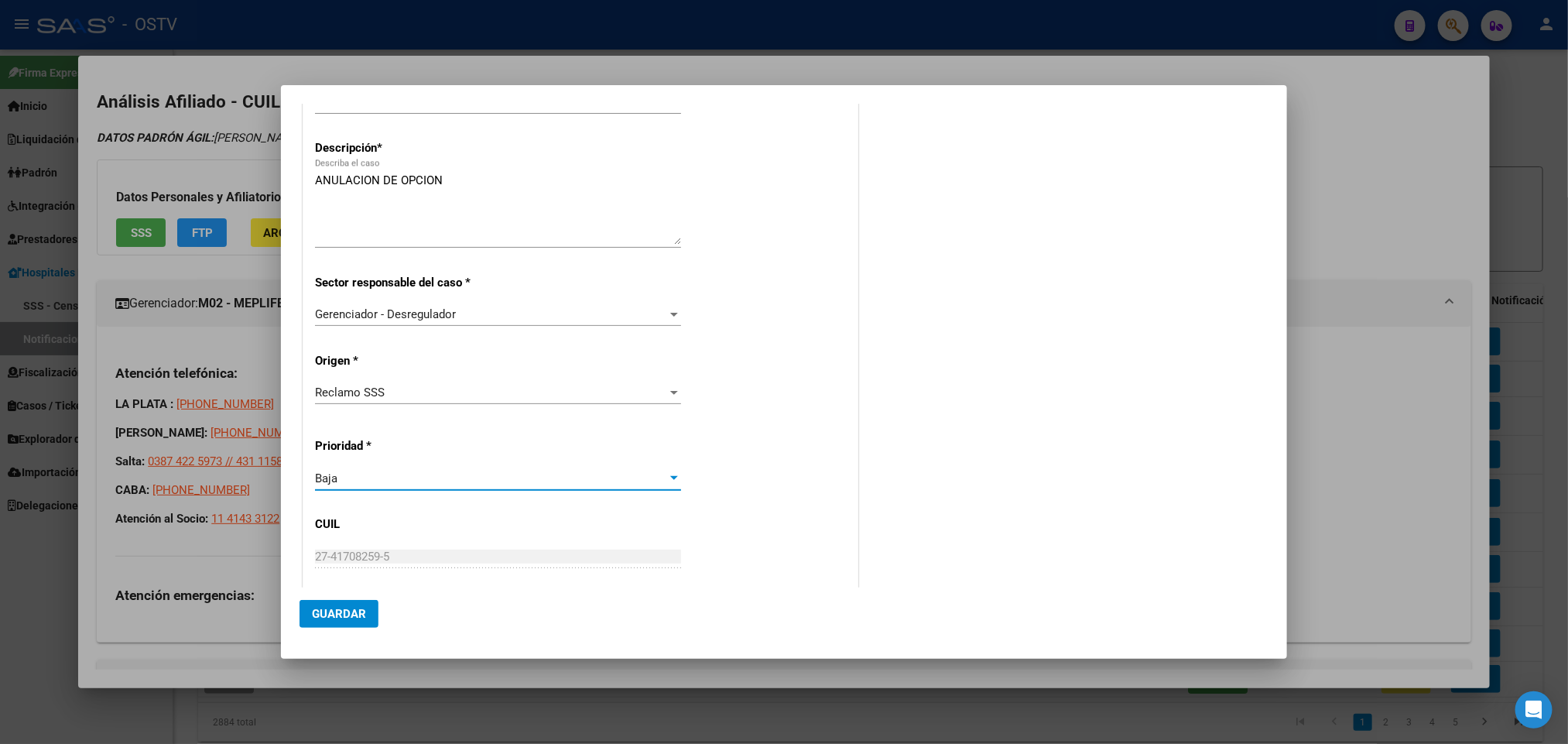
scroll to position [0, 0]
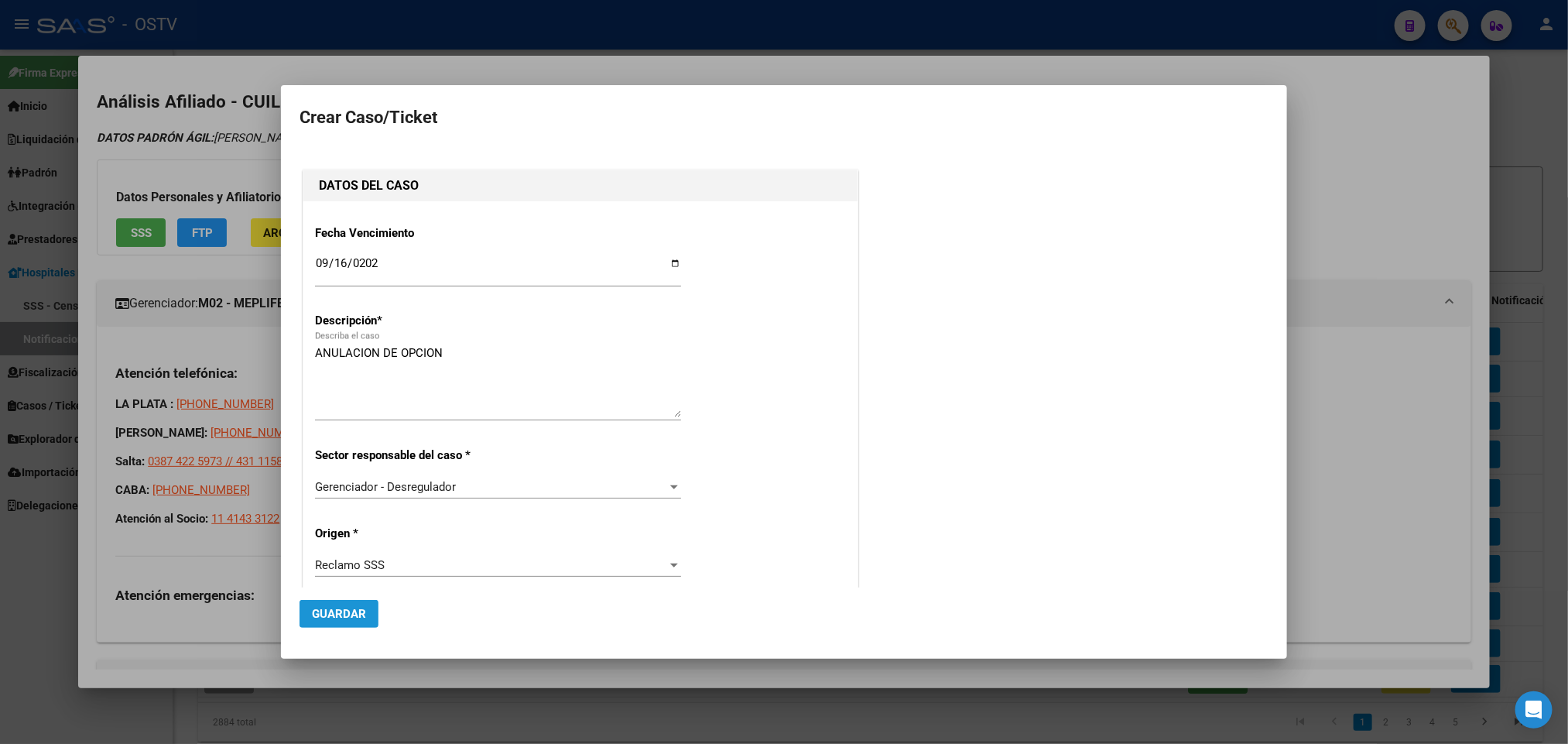
click at [341, 608] on span "Guardar" at bounding box center [339, 613] width 55 height 14
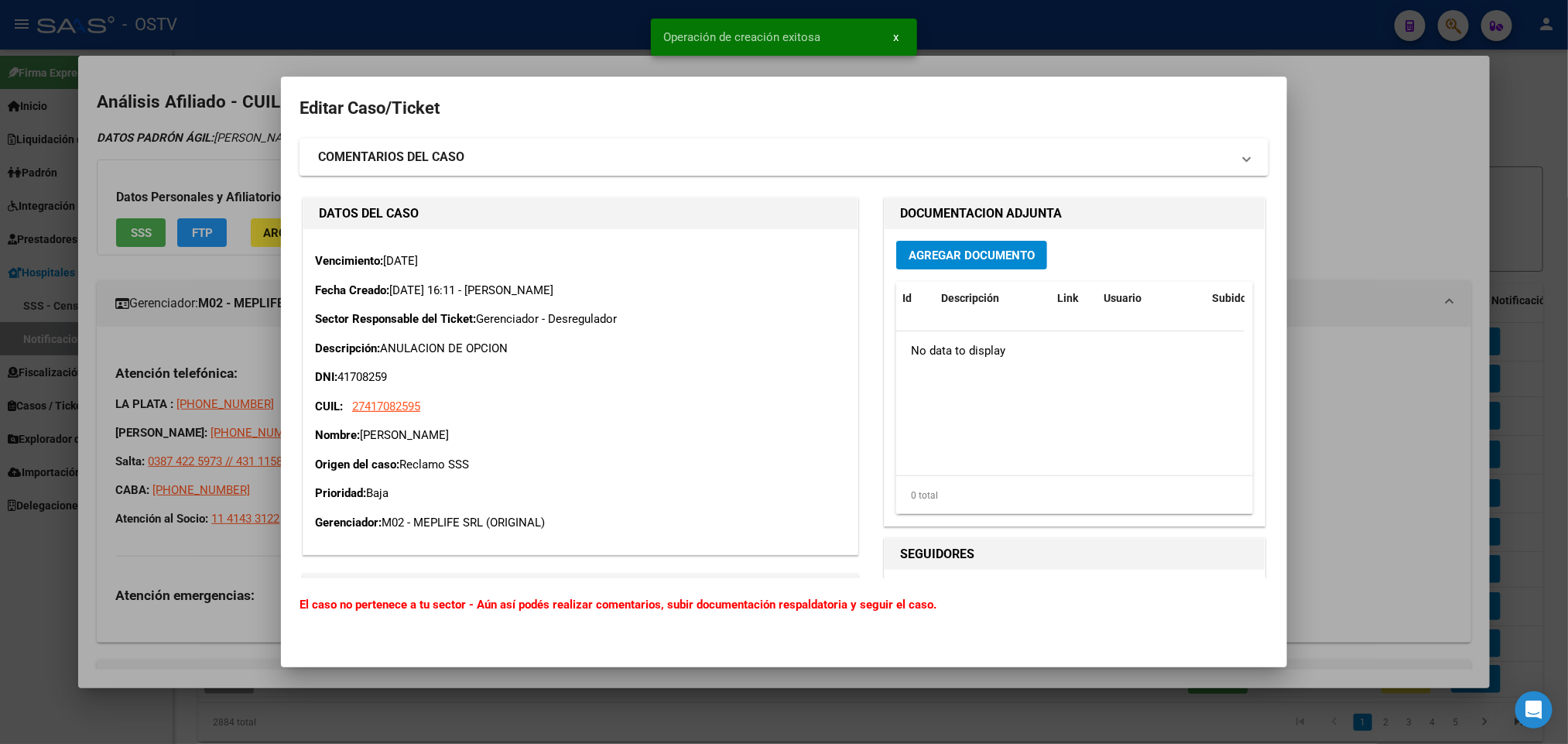
click at [989, 263] on span "Agregar Documento" at bounding box center [972, 255] width 126 height 14
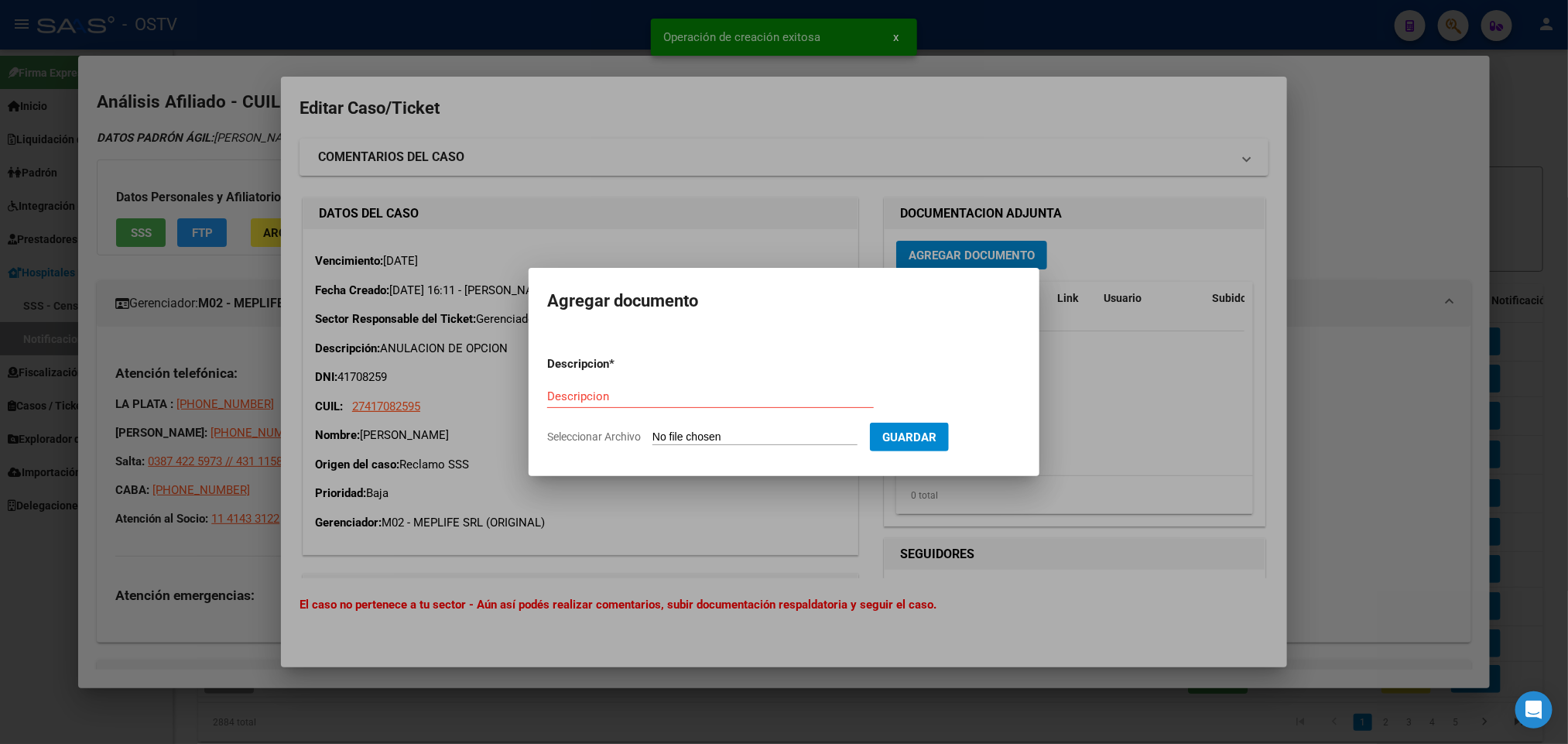
click at [774, 437] on input "Seleccionar Archivo" at bounding box center [755, 437] width 205 height 15
type input "C:\fakepath\IF-2025-102011814-APN-SGSUSS#SSS.pdf"
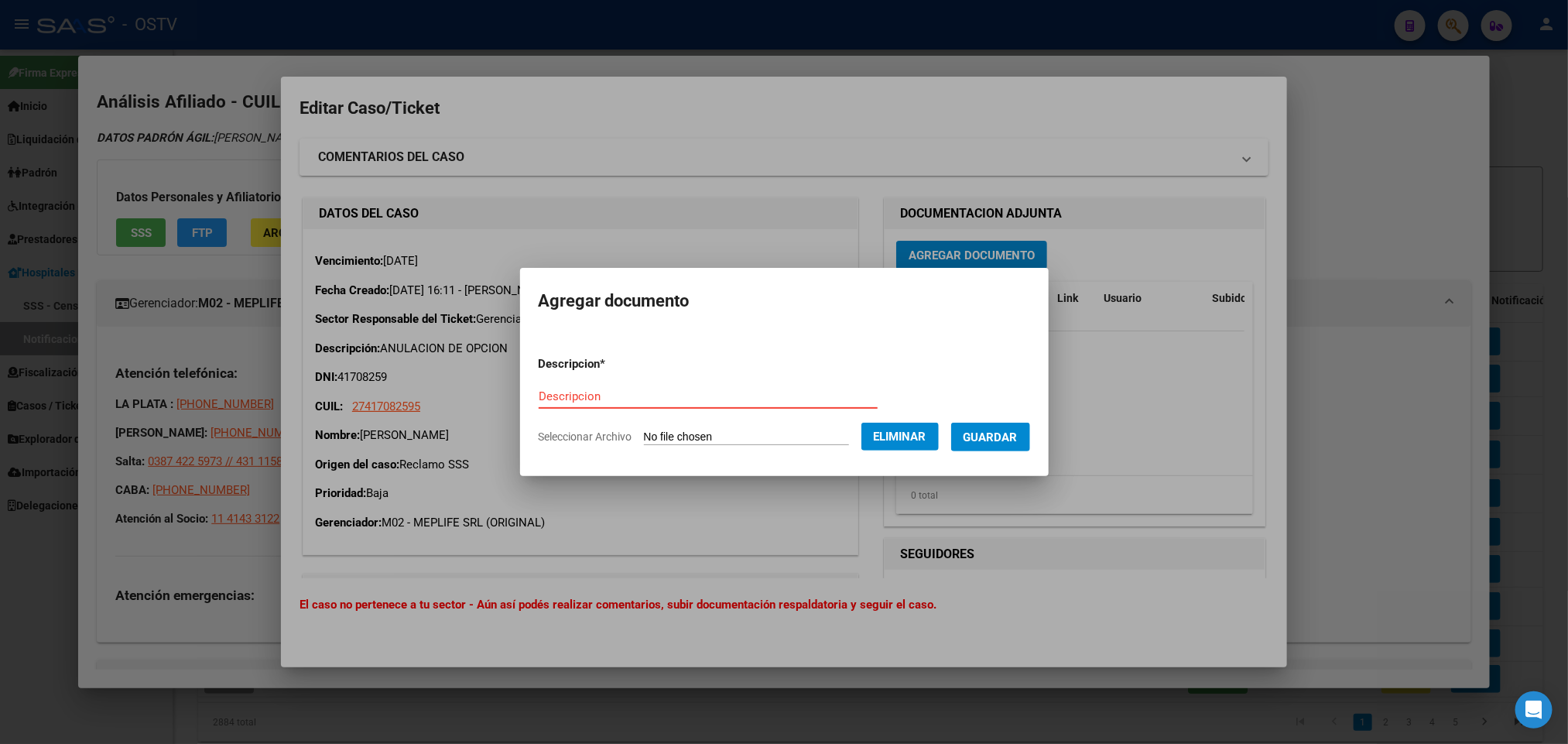
click at [555, 395] on input "Descripcion" at bounding box center [708, 396] width 339 height 14
paste input "IF-2025-102011814-APN-SGSUSS#SSS"
type input "IF-2025-102011814-APN-SGSUSS#SSS"
click at [994, 435] on span "Guardar" at bounding box center [991, 437] width 55 height 14
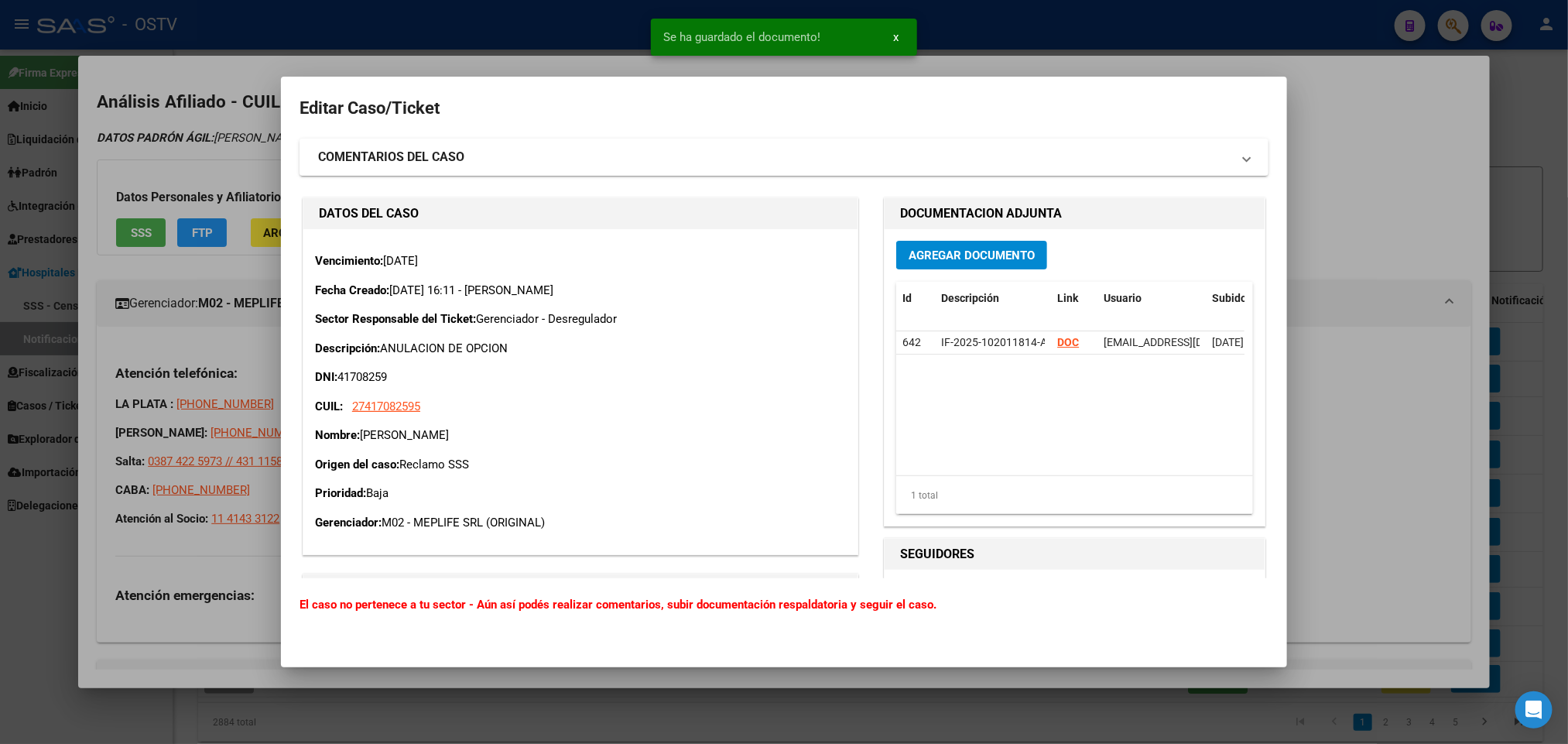
click at [962, 270] on div "Agregar Documento Id Descripción Link Usuario Subido Accion 642 IF-2025-1020118…" at bounding box center [1074, 377] width 380 height 297
click at [957, 260] on span "Agregar Documento" at bounding box center [972, 255] width 126 height 14
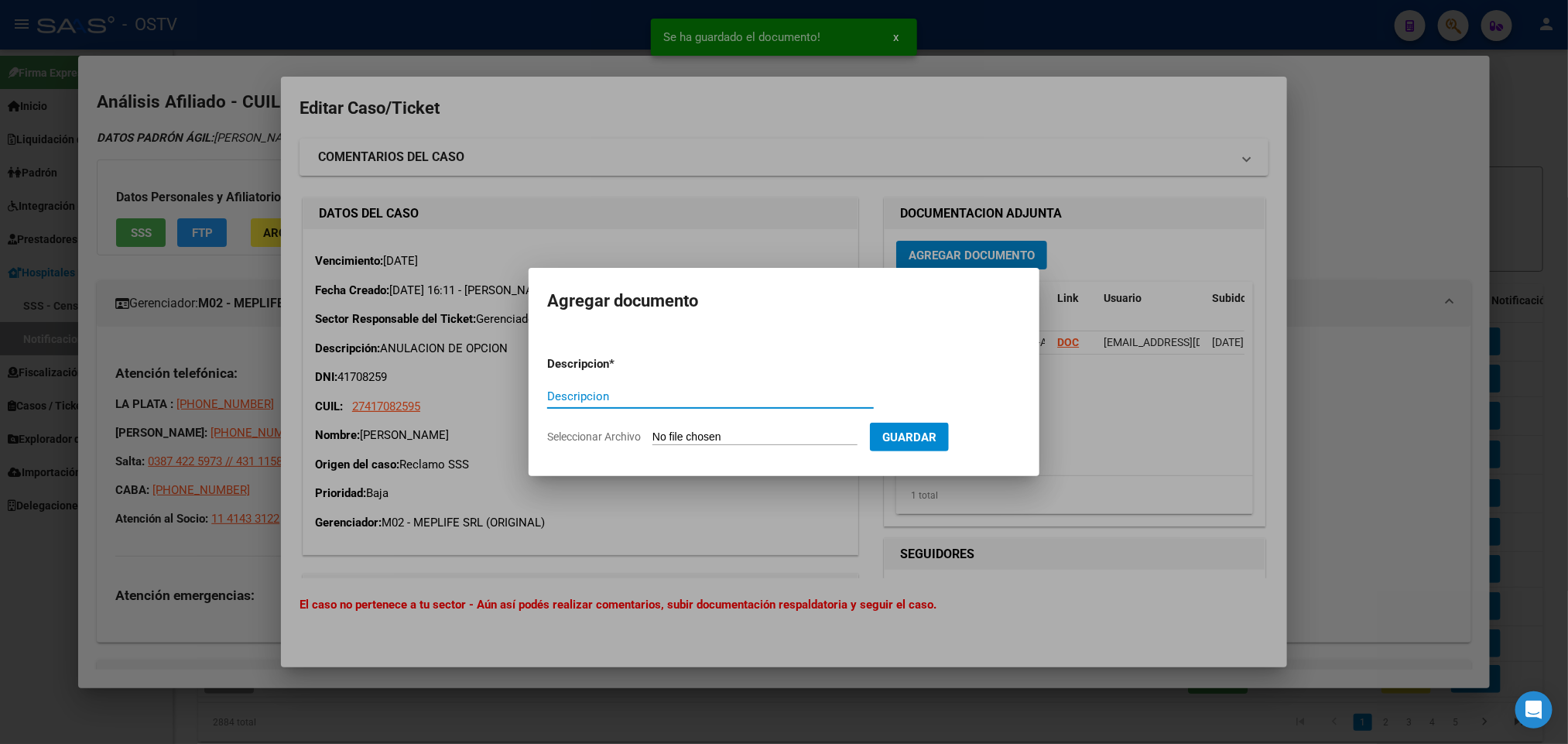
click at [834, 439] on input "Seleccionar Archivo" at bounding box center [755, 437] width 205 height 15
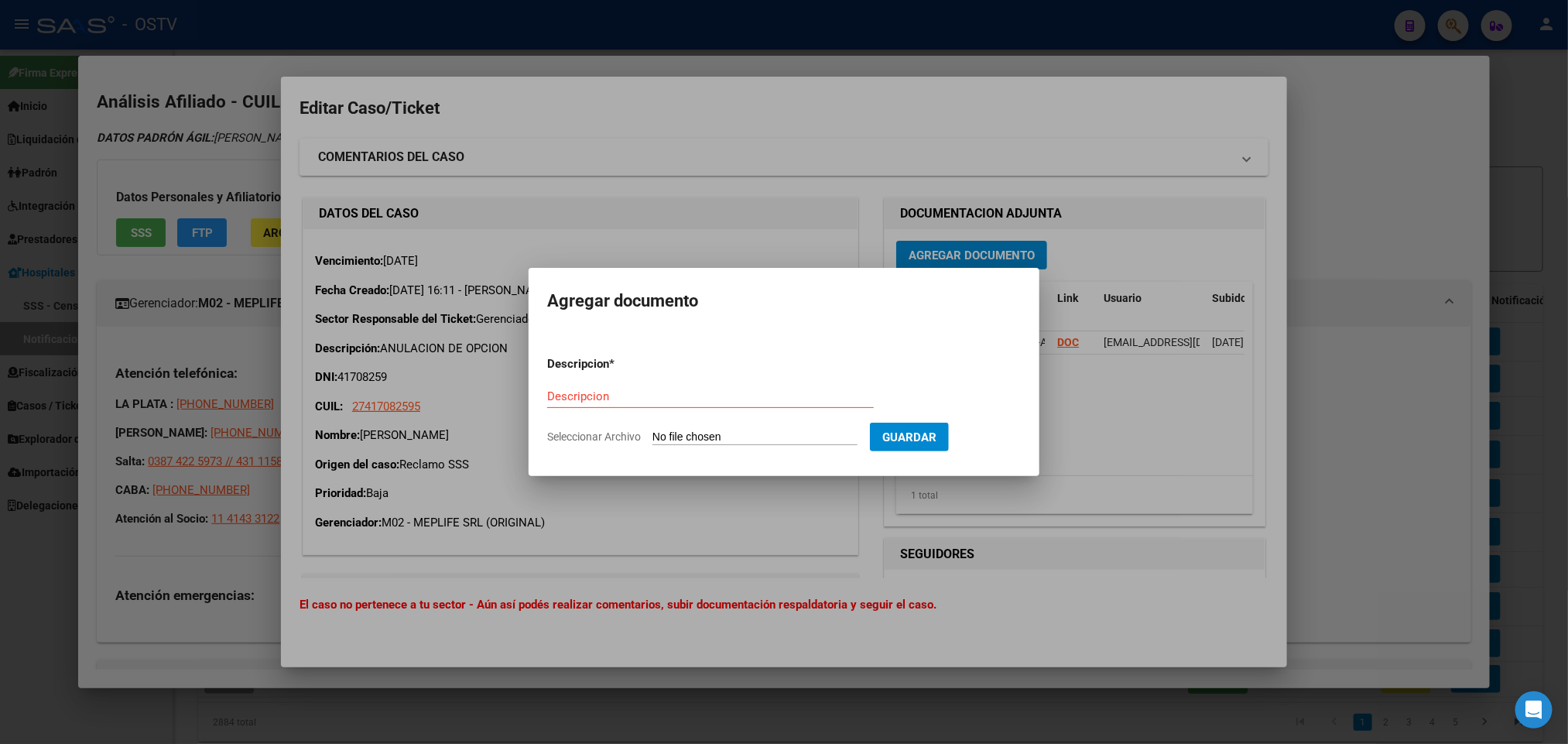
type input "C:\fakepath\IF-2025-102011566-APN-SGSUSS#SSS.pdf"
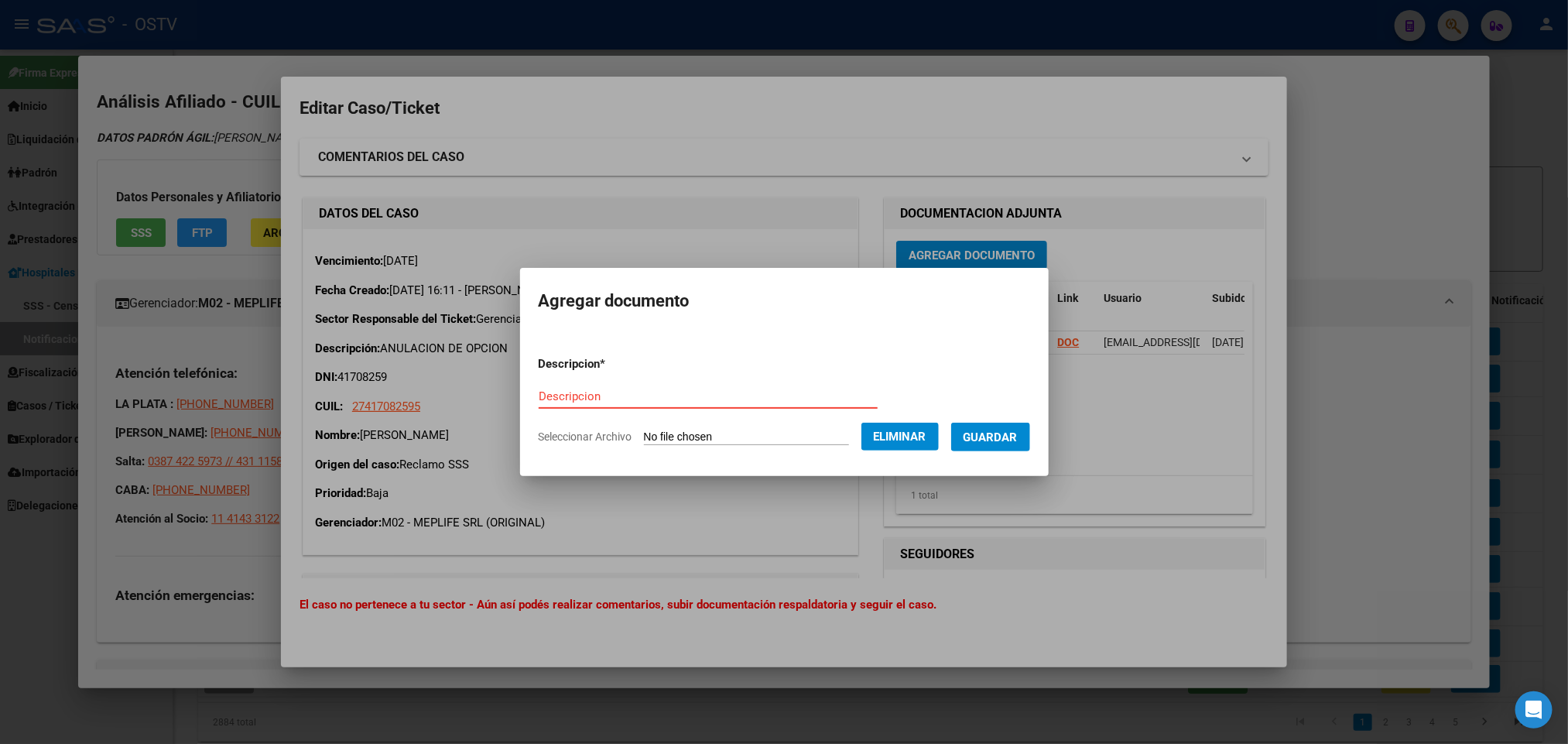
drag, startPoint x: 711, startPoint y: 393, endPoint x: 706, endPoint y: 403, distance: 11.2
click at [706, 400] on input "Descripcion" at bounding box center [708, 396] width 339 height 14
paste input "IF-2025-102011566-APN-SGSUSS#SSS"
type input "IF-2025-102011566-APN-SGSUSS#SSS"
drag, startPoint x: 932, startPoint y: 435, endPoint x: 1026, endPoint y: 447, distance: 94.8
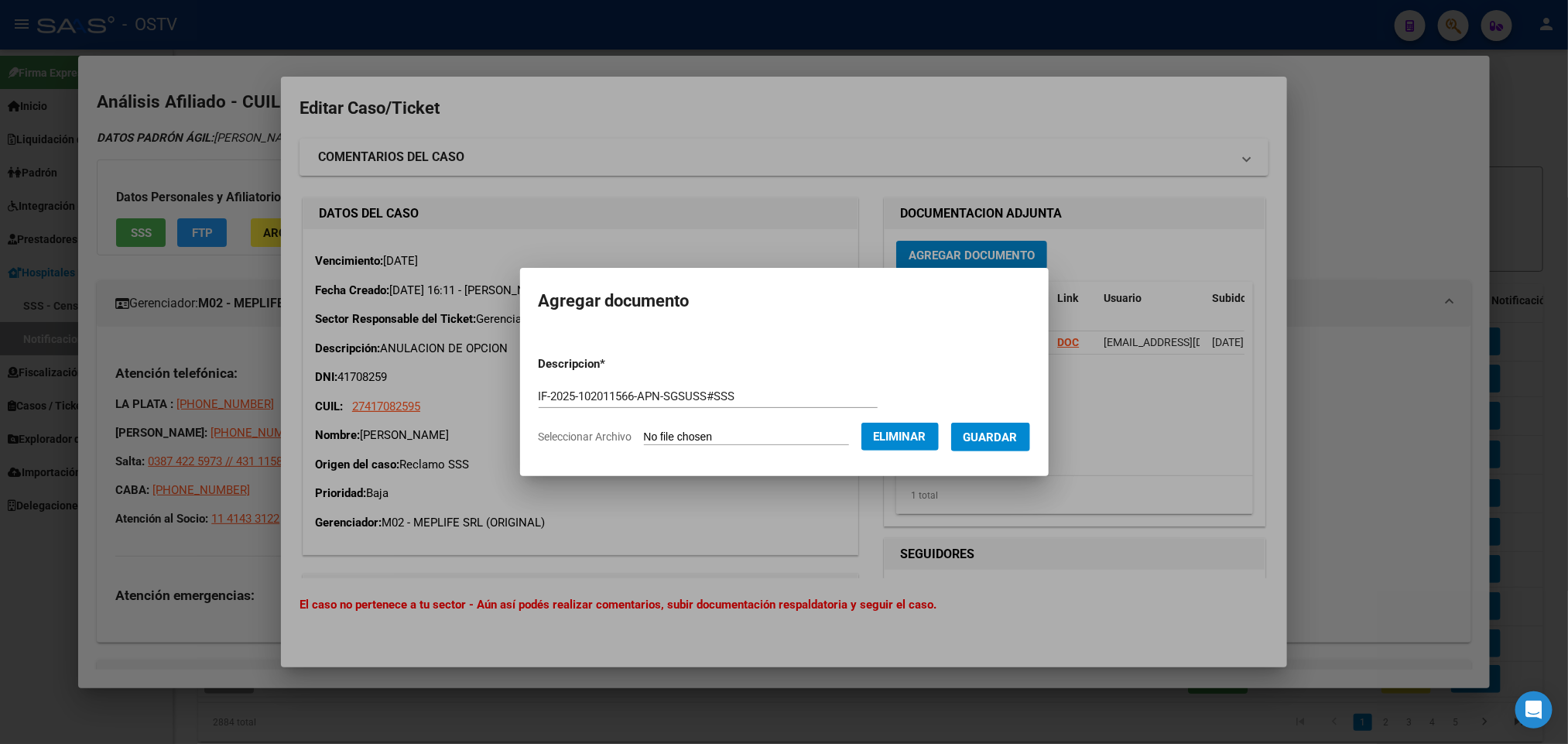
click at [1019, 407] on form "Descripcion * IF-2025-102011566-APN-SGSUSS#SSS Descripcion Seleccionar Archivo …" at bounding box center [784, 400] width 492 height 113
click at [1017, 447] on button "Guardar" at bounding box center [990, 437] width 79 height 29
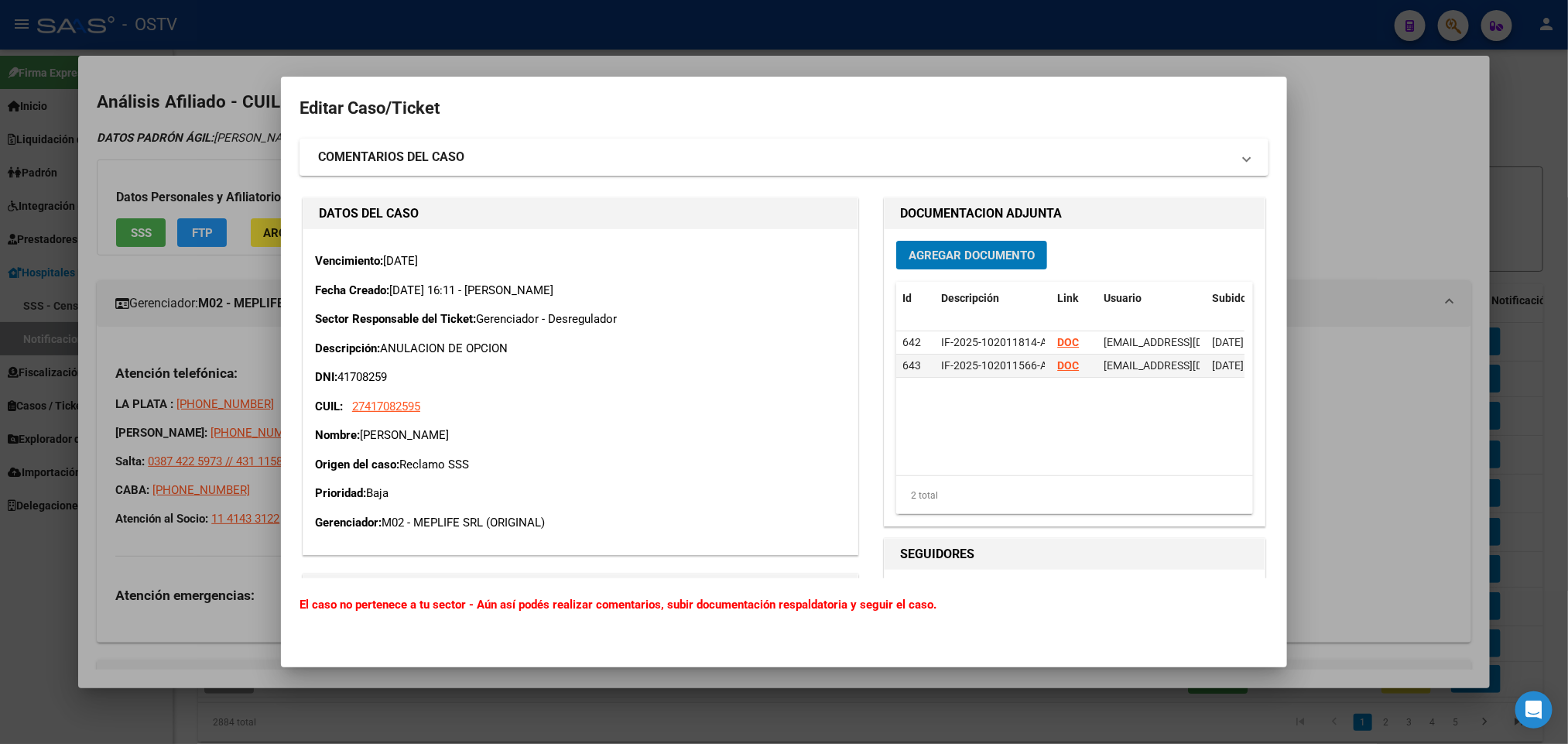
click at [971, 256] on span "Agregar Documento" at bounding box center [972, 255] width 126 height 14
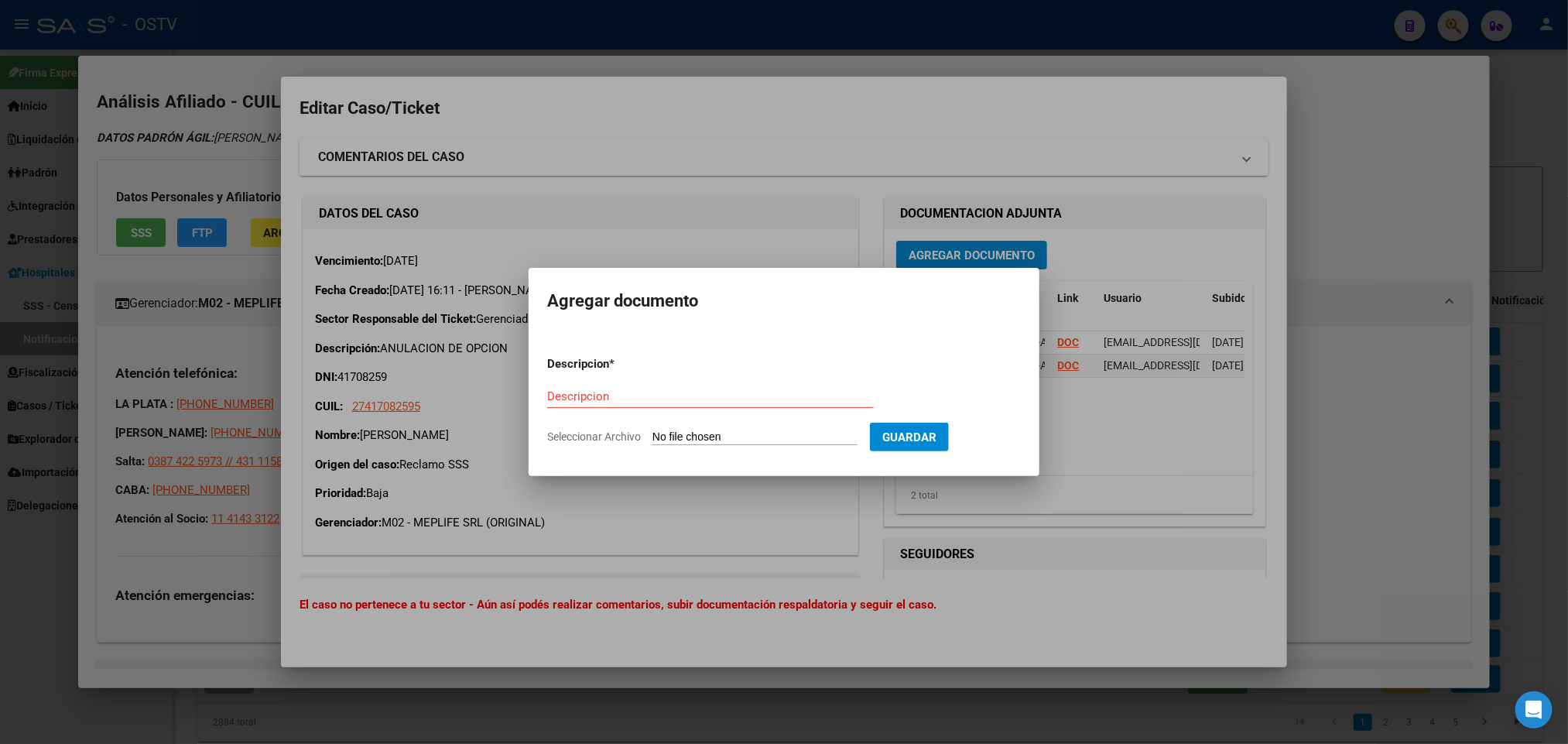
click at [692, 425] on form "Descripcion * Descripcion Seleccionar Archivo Guardar" at bounding box center [784, 400] width 474 height 113
click at [693, 435] on input "Seleccionar Archivo" at bounding box center [755, 437] width 205 height 15
type input "C:\fakepath\Correo de Ostv - Fwd_ Referencia_ CONSTANCIA DE ANULACION DE OPCION…"
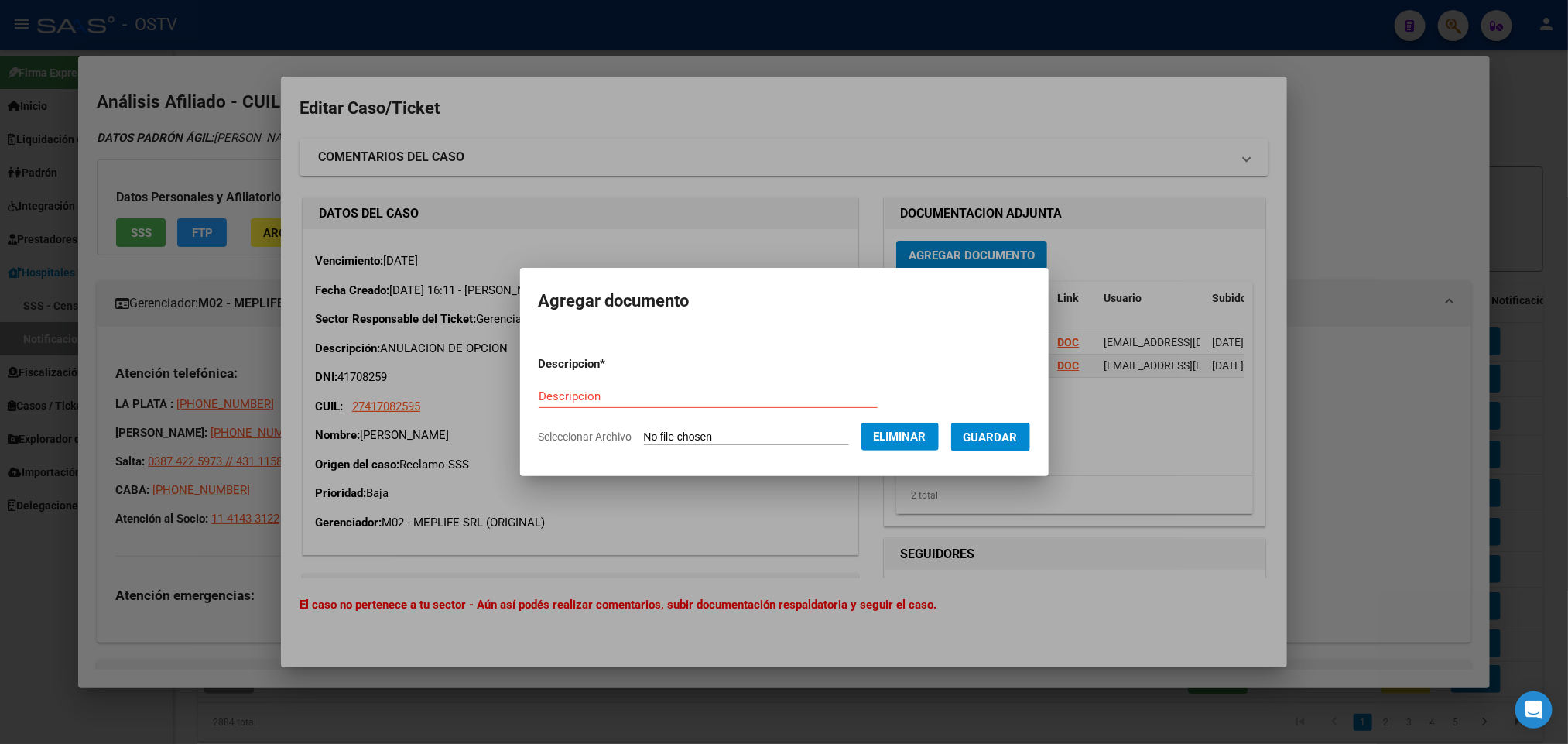
drag, startPoint x: 618, startPoint y: 384, endPoint x: 611, endPoint y: 399, distance: 16.6
click at [617, 385] on div "Descripcion" at bounding box center [708, 397] width 339 height 24
type input "m"
type input "Mail notificando anulacion"
click at [1015, 424] on button "Guardar" at bounding box center [990, 437] width 79 height 29
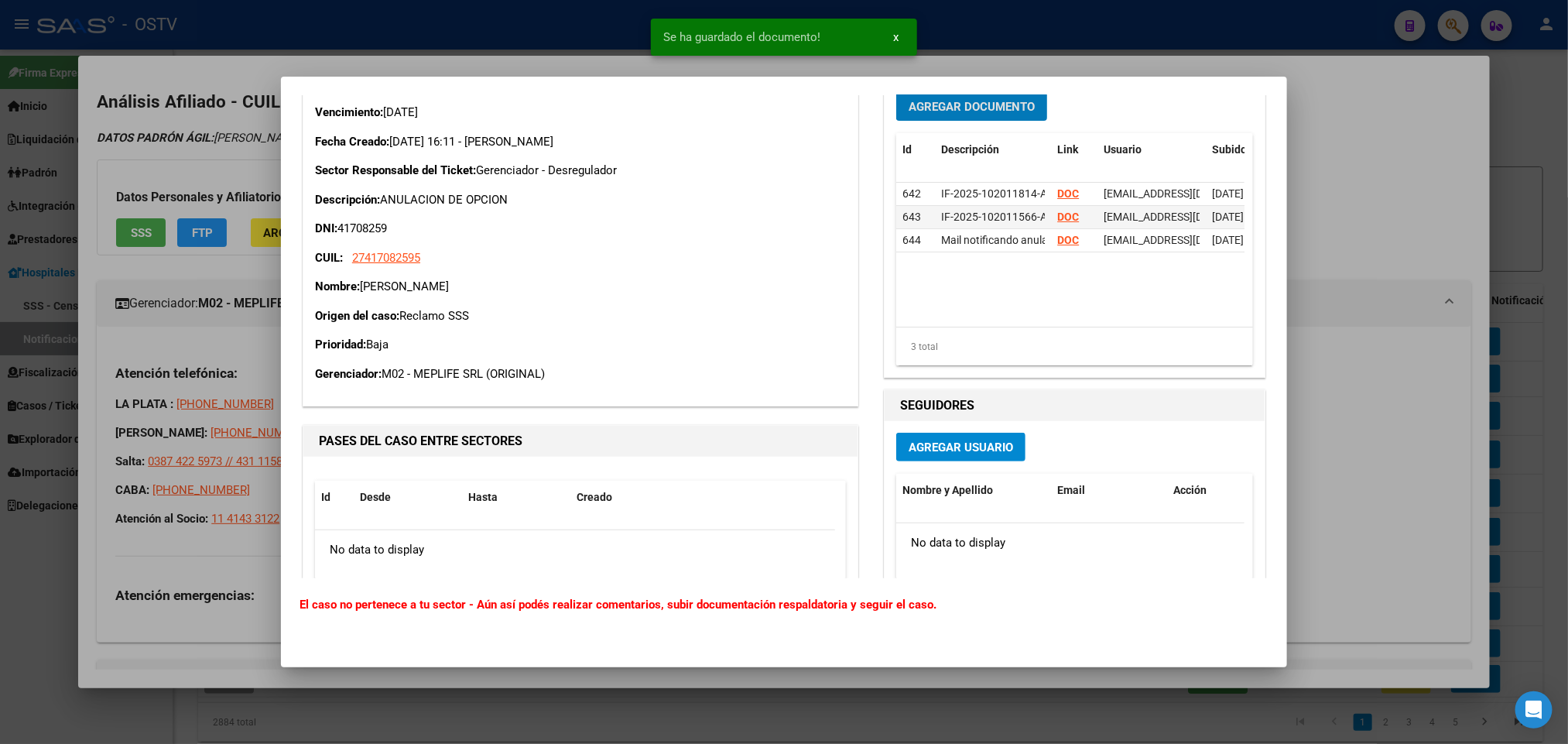
scroll to position [300, 0]
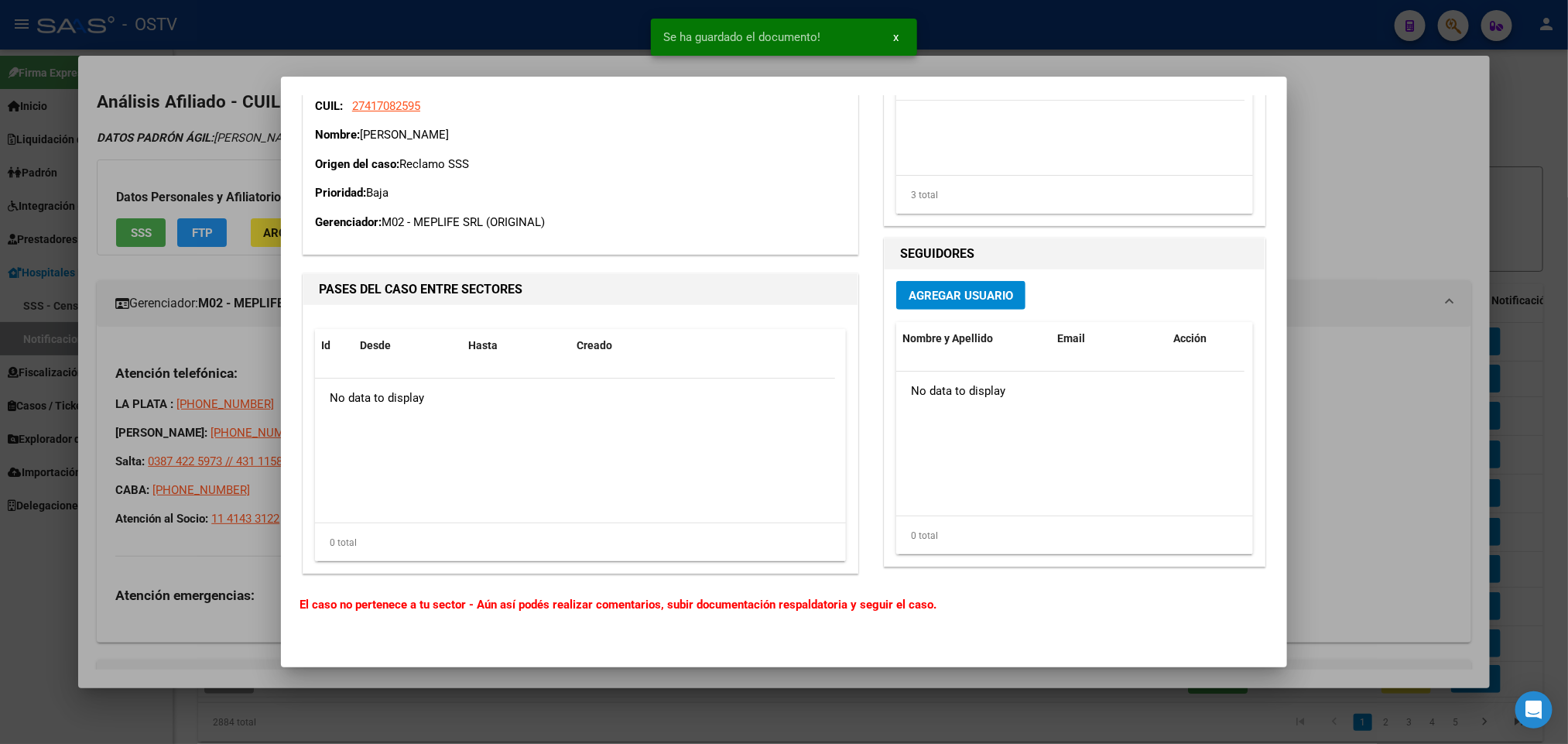
click at [950, 277] on div "Agregar Usuario Nombre y Apellido Email Acción No data to display 0 total 1" at bounding box center [1074, 417] width 380 height 297
click at [952, 296] on span "Agregar Usuario" at bounding box center [961, 296] width 105 height 14
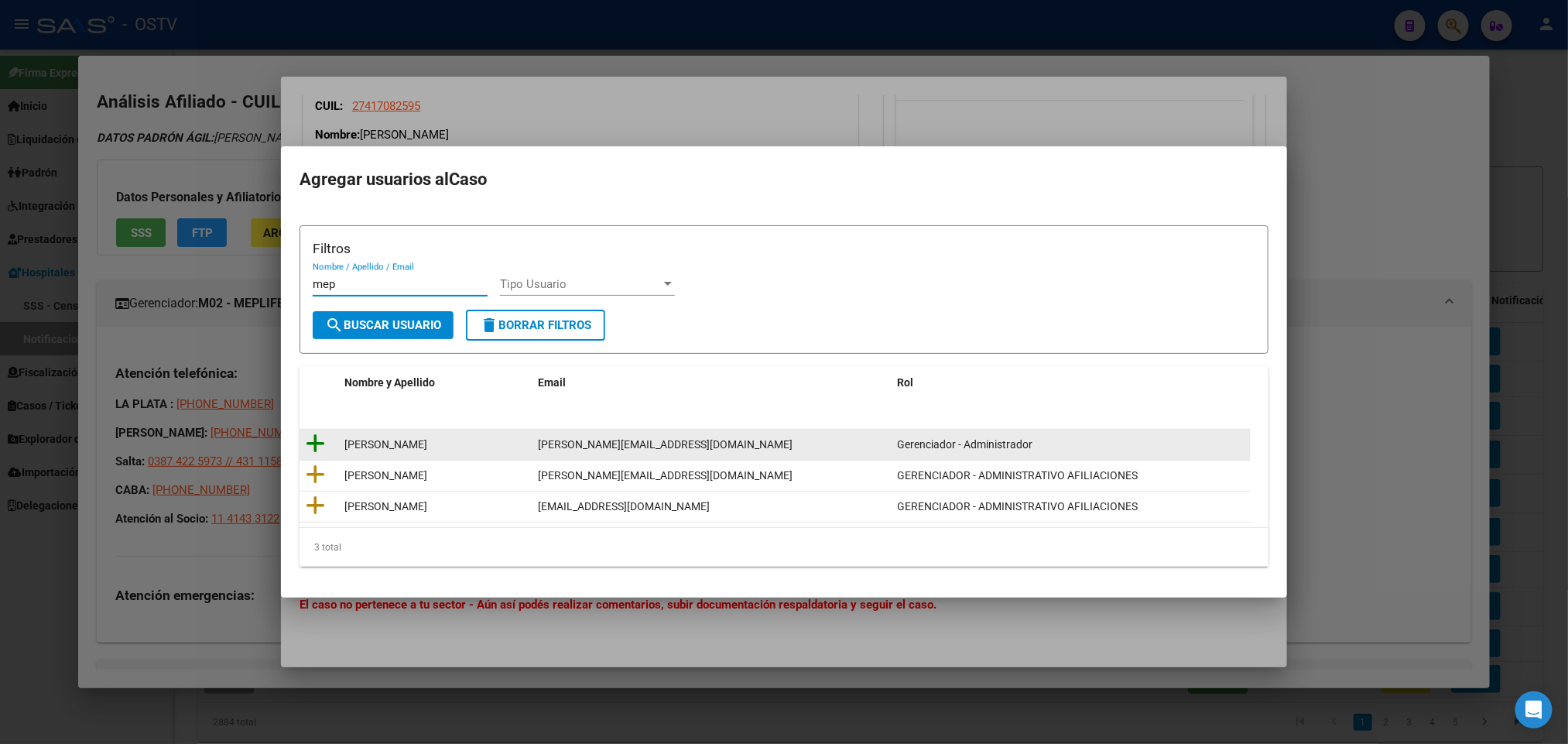
type input "mep"
click at [315, 444] on icon at bounding box center [315, 444] width 19 height 22
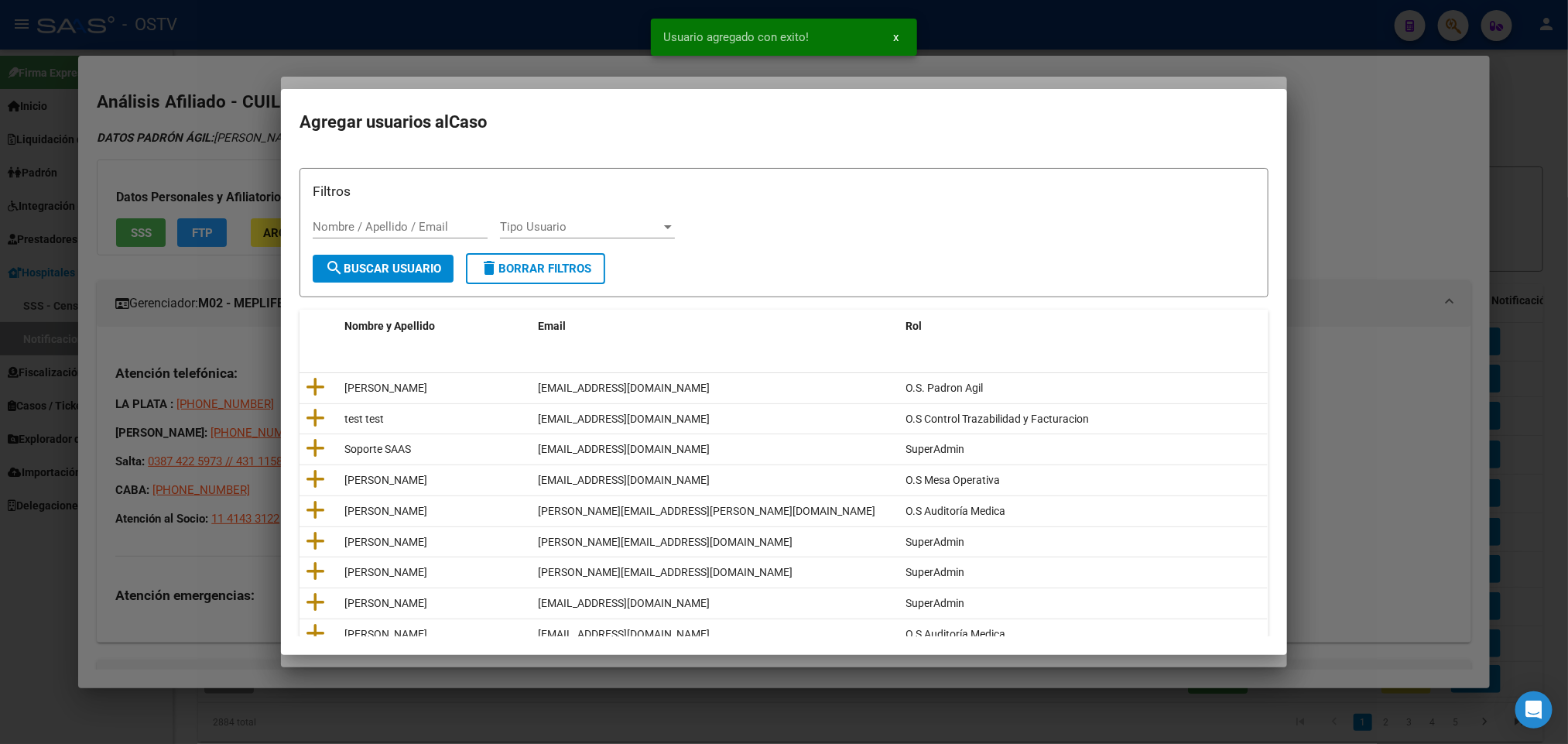
click at [77, 176] on div at bounding box center [784, 372] width 1568 height 744
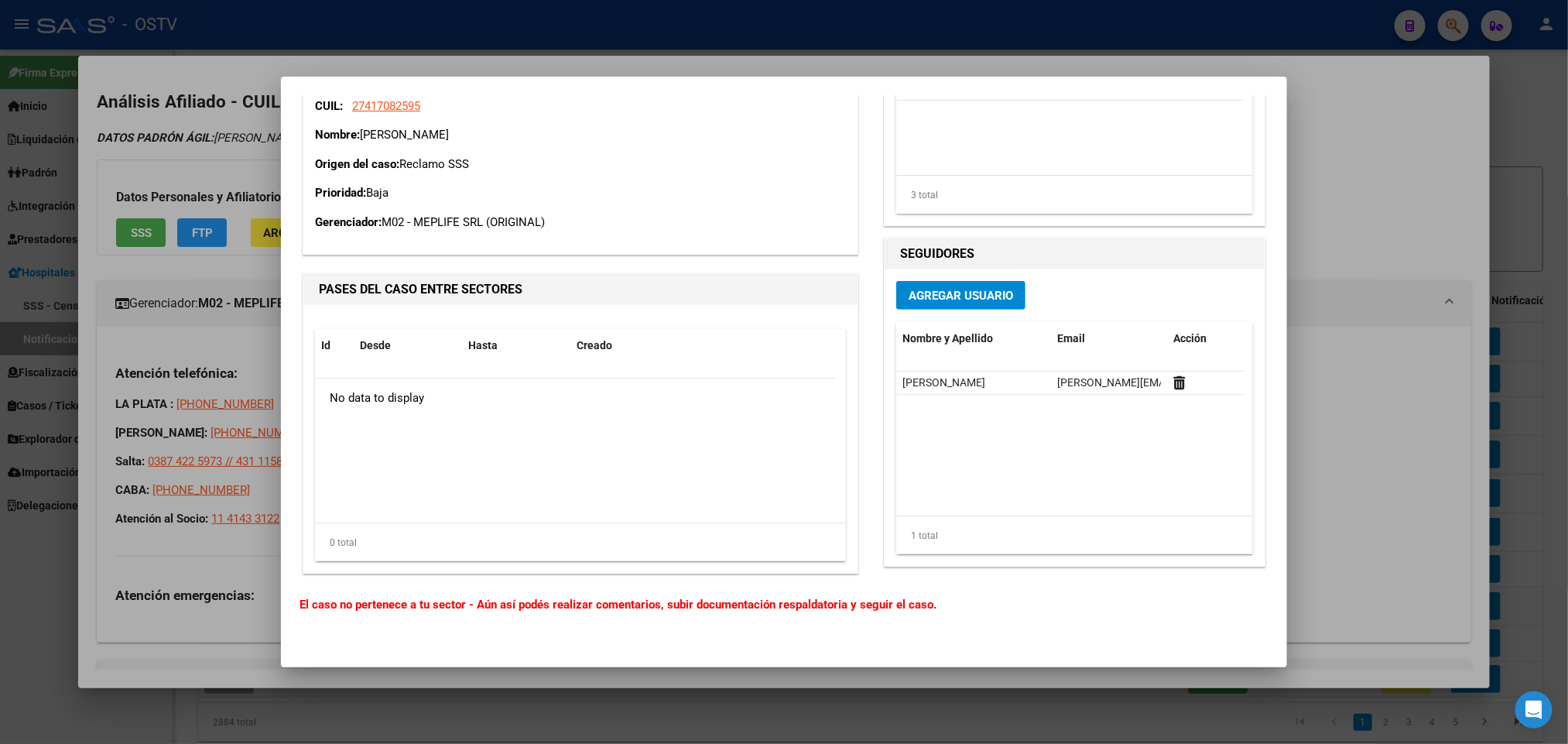
click at [1308, 188] on div at bounding box center [784, 372] width 1568 height 744
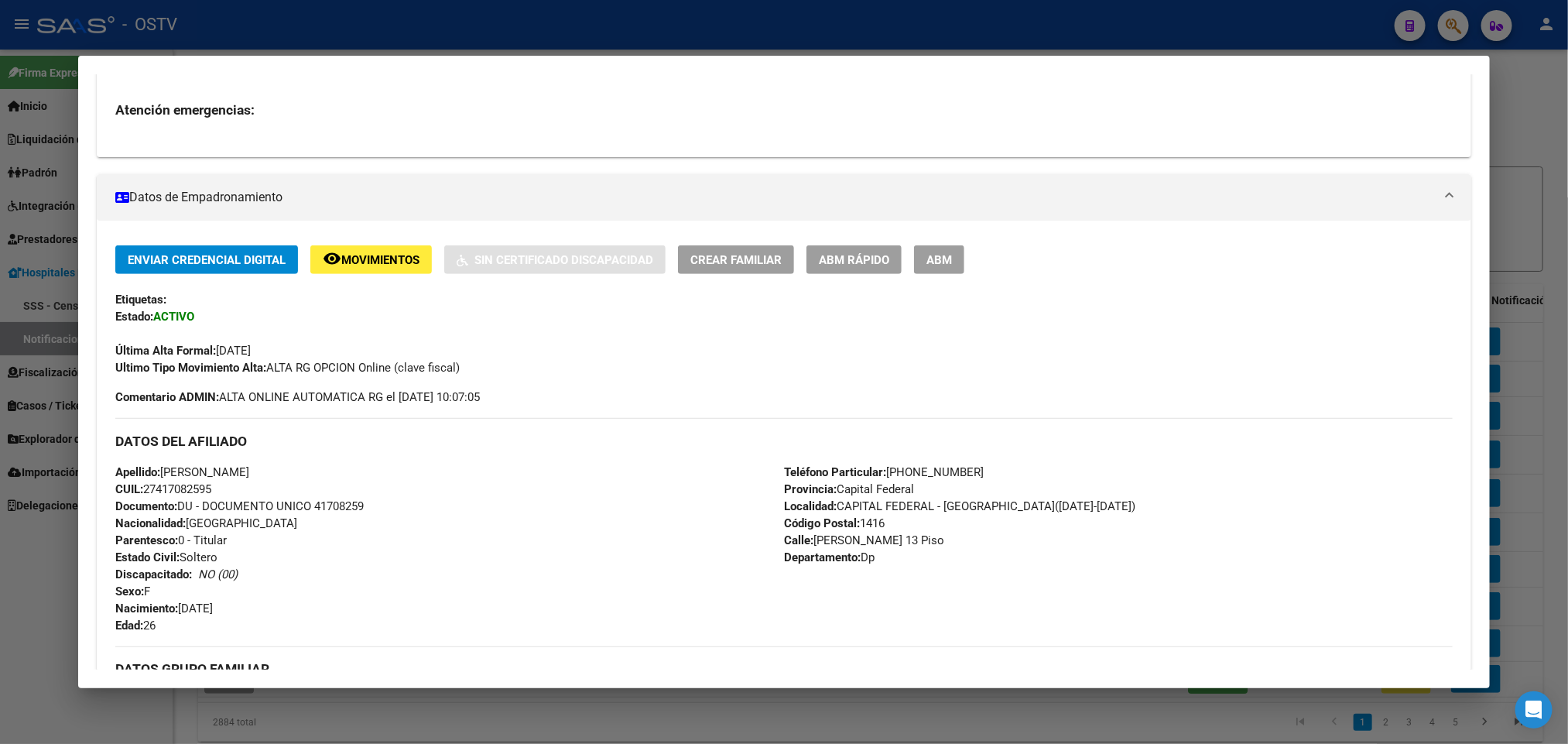
scroll to position [465, 0]
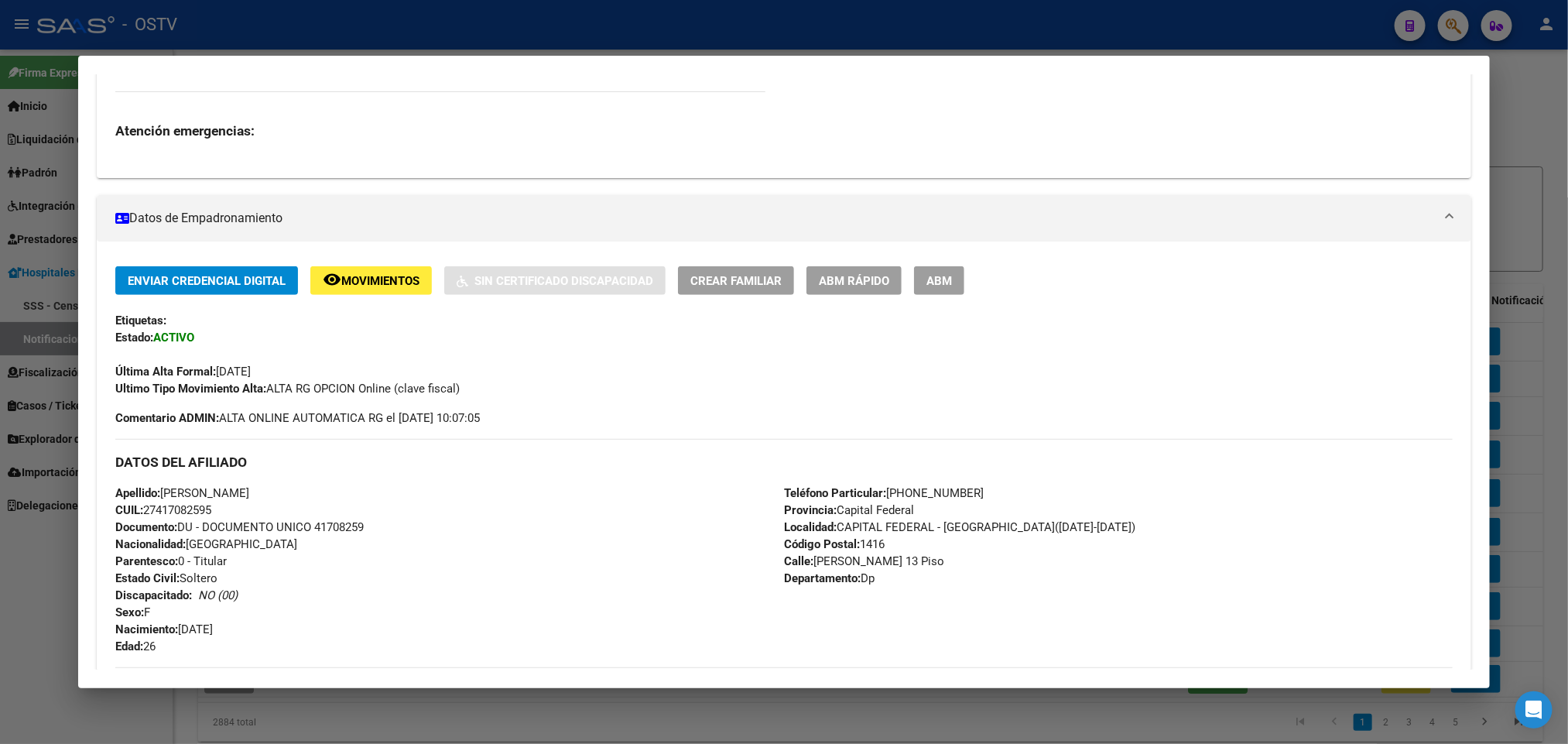
click at [929, 279] on span "ABM" at bounding box center [939, 280] width 25 height 14
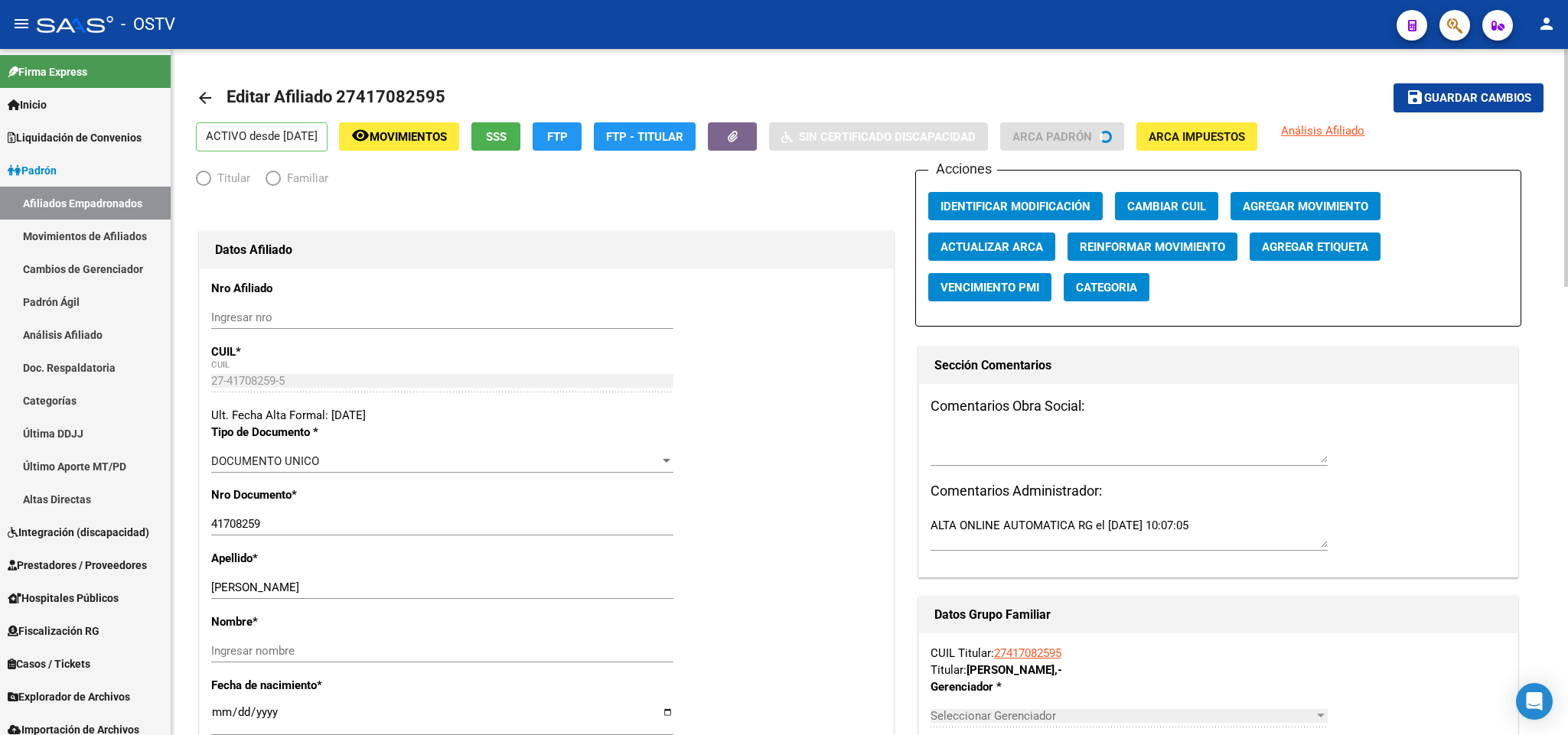
radio input "true"
type input "30-71887775-6"
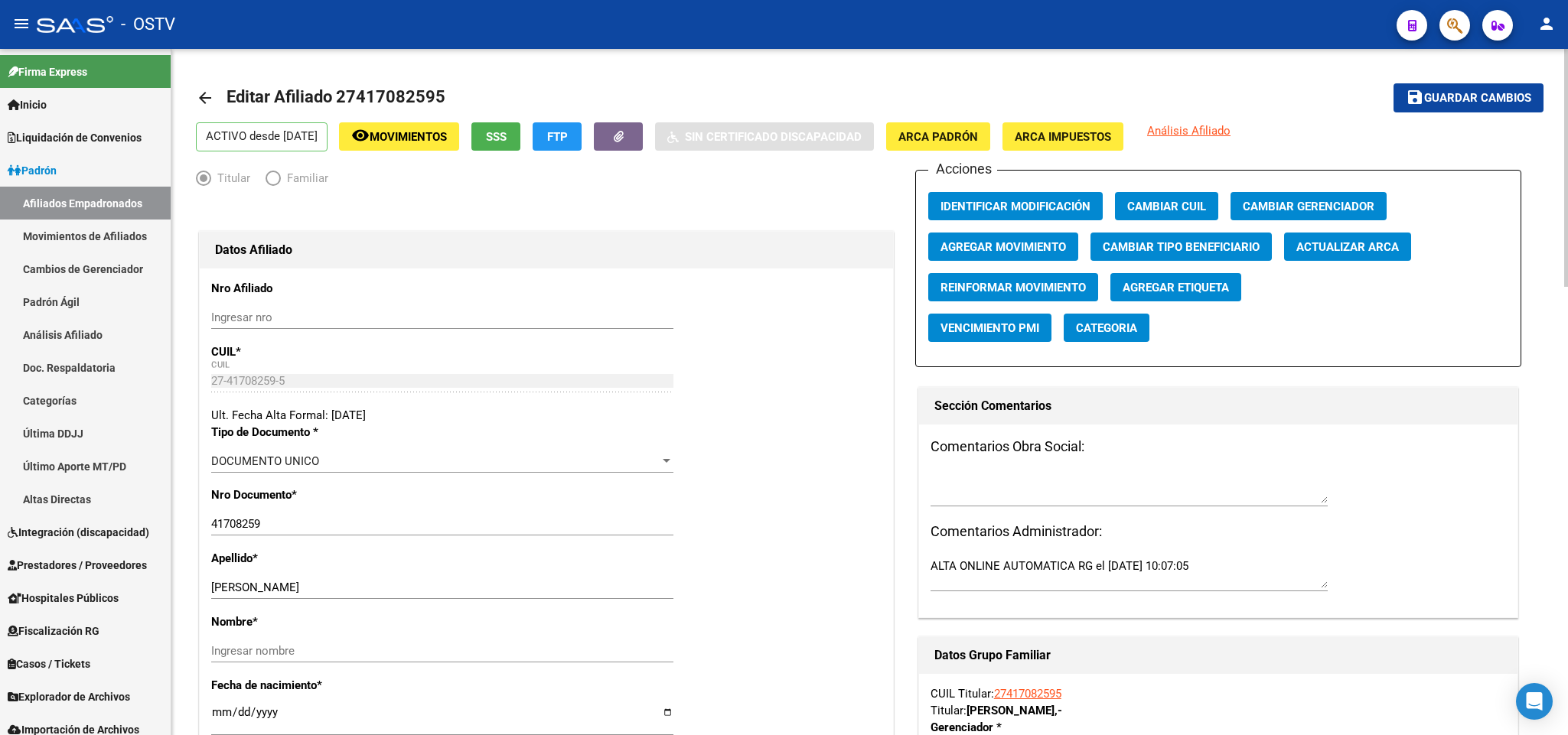
click at [978, 250] on span "Agregar Movimiento" at bounding box center [1003, 246] width 126 height 13
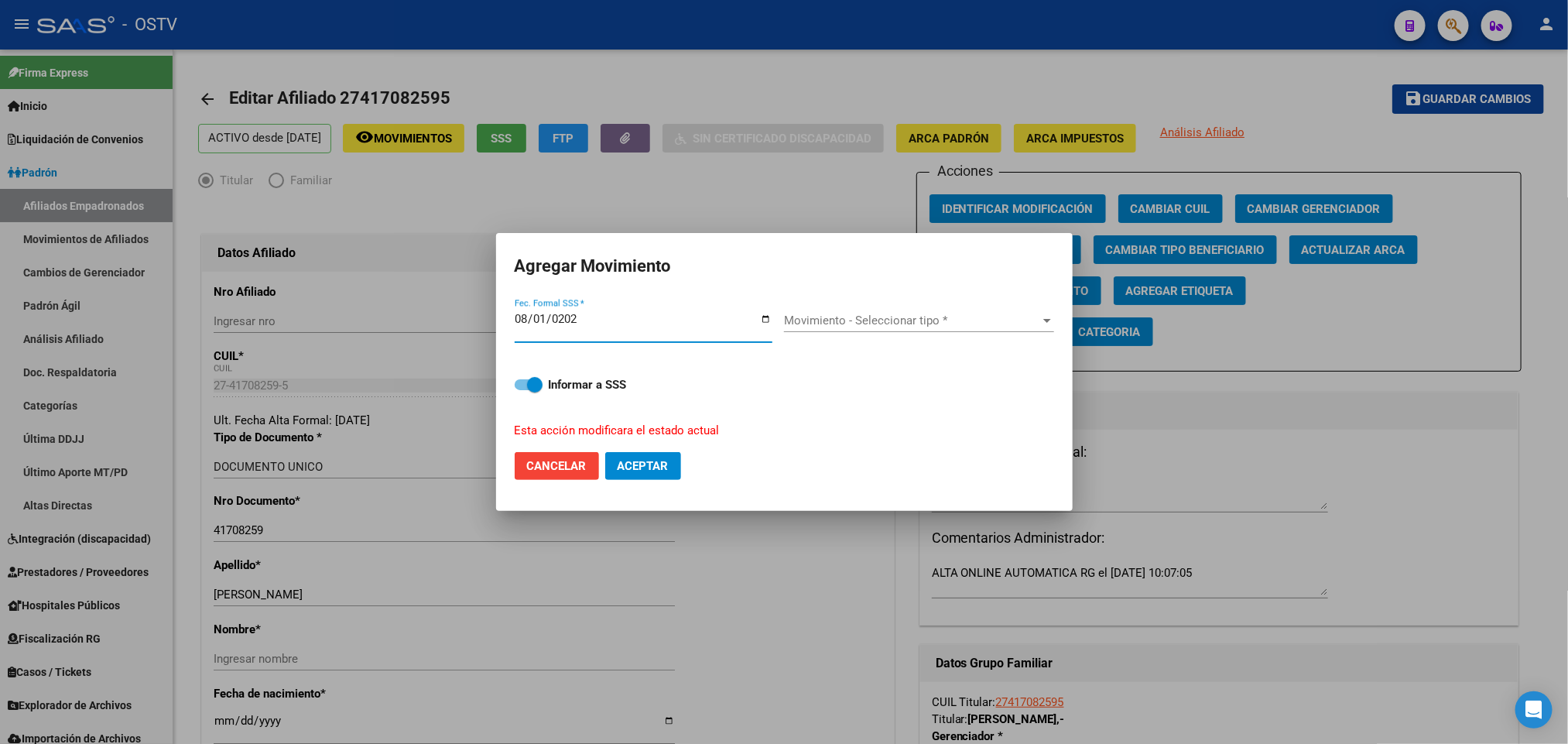
type input "2025-08-01"
click at [938, 320] on span "Movimiento - Seleccionar tipo *" at bounding box center [912, 320] width 256 height 14
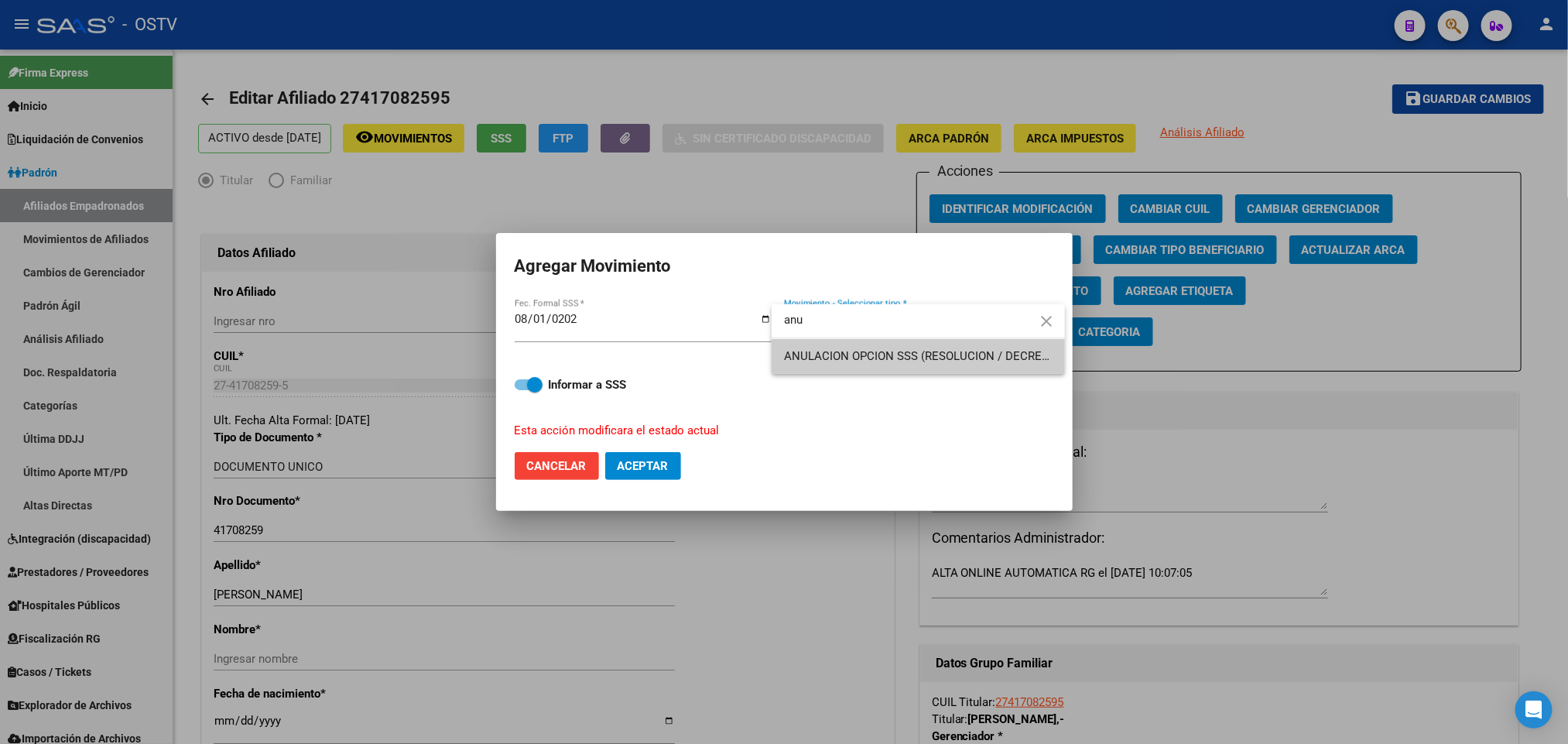
type input "anu"
click at [894, 360] on span "ANULACION OPCION SSS (RESOLUCION / DECRETO)" at bounding box center [922, 356] width 276 height 14
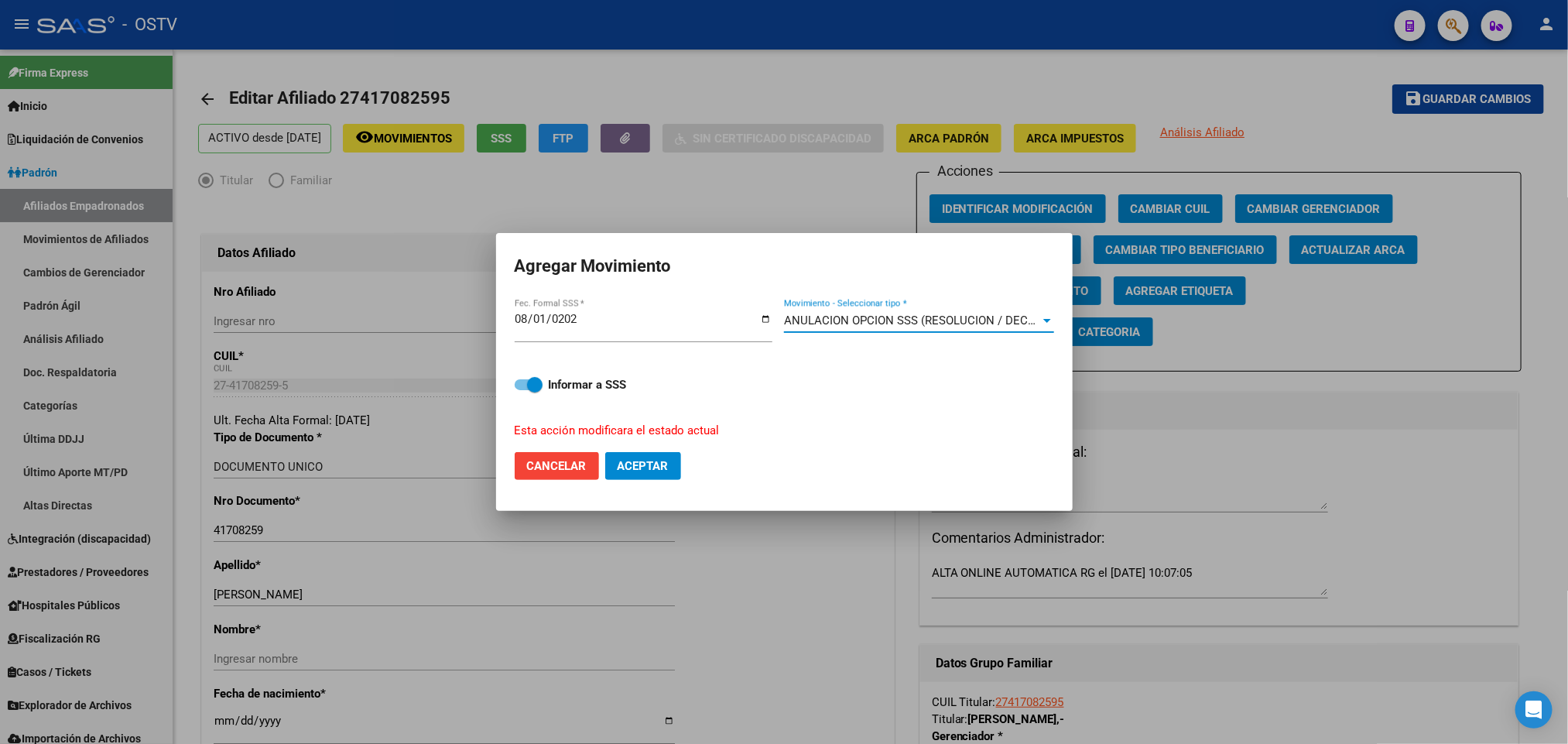
click at [655, 466] on span "Aceptar" at bounding box center [643, 466] width 51 height 14
checkbox input "false"
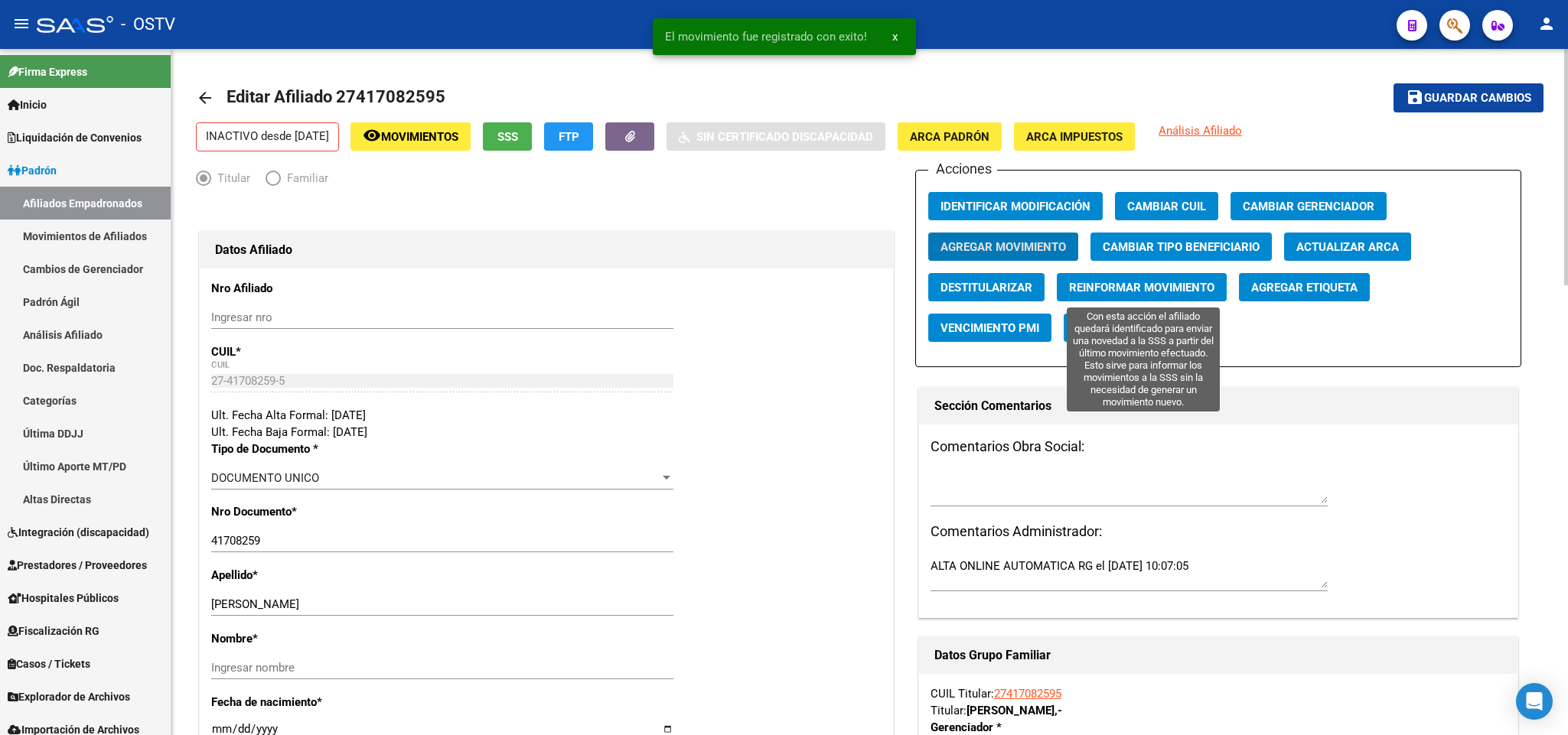
click at [1185, 286] on span "Reinformar Movimiento" at bounding box center [1142, 287] width 146 height 13
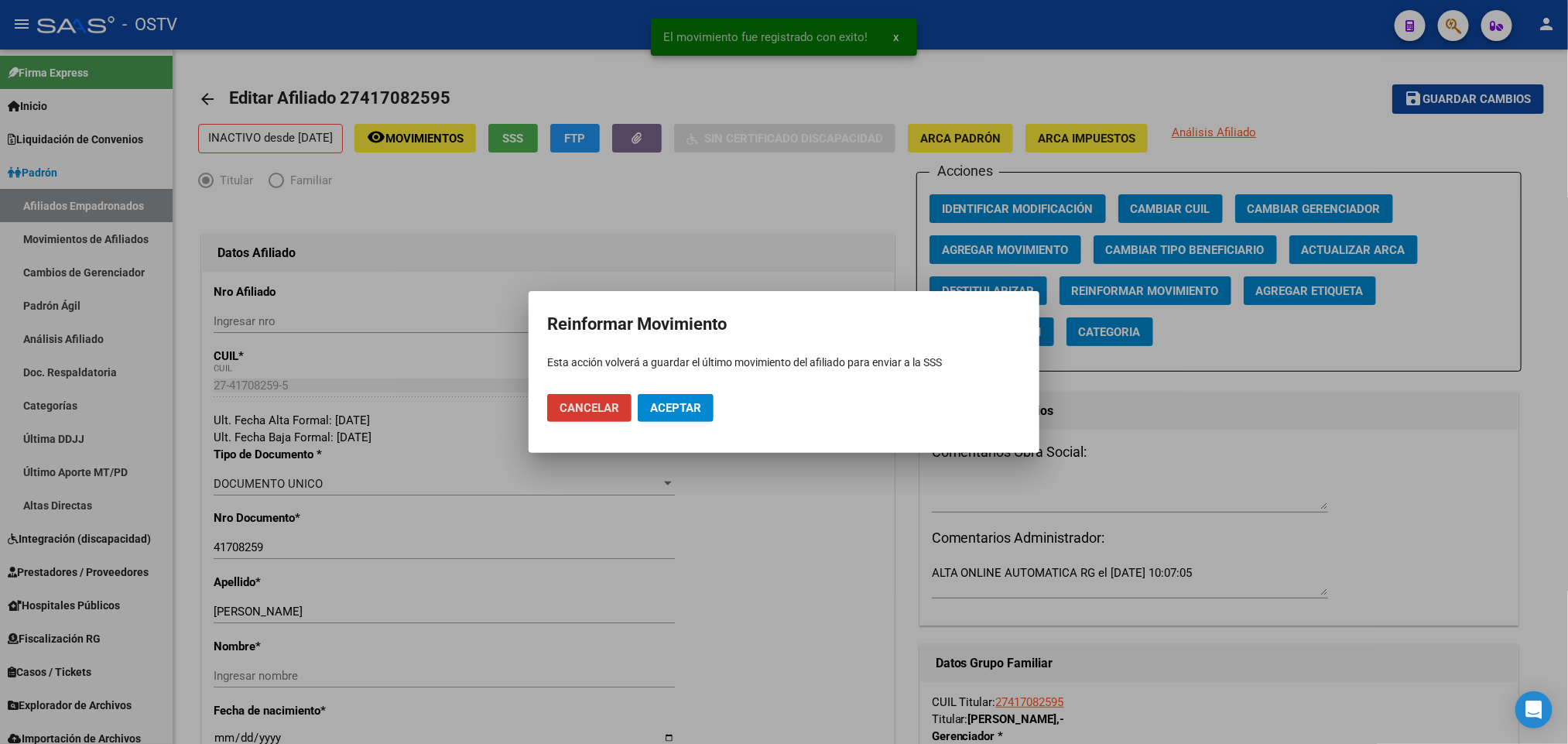
click at [694, 396] on mat-dialog-actions "Cancelar Aceptar" at bounding box center [784, 408] width 474 height 53
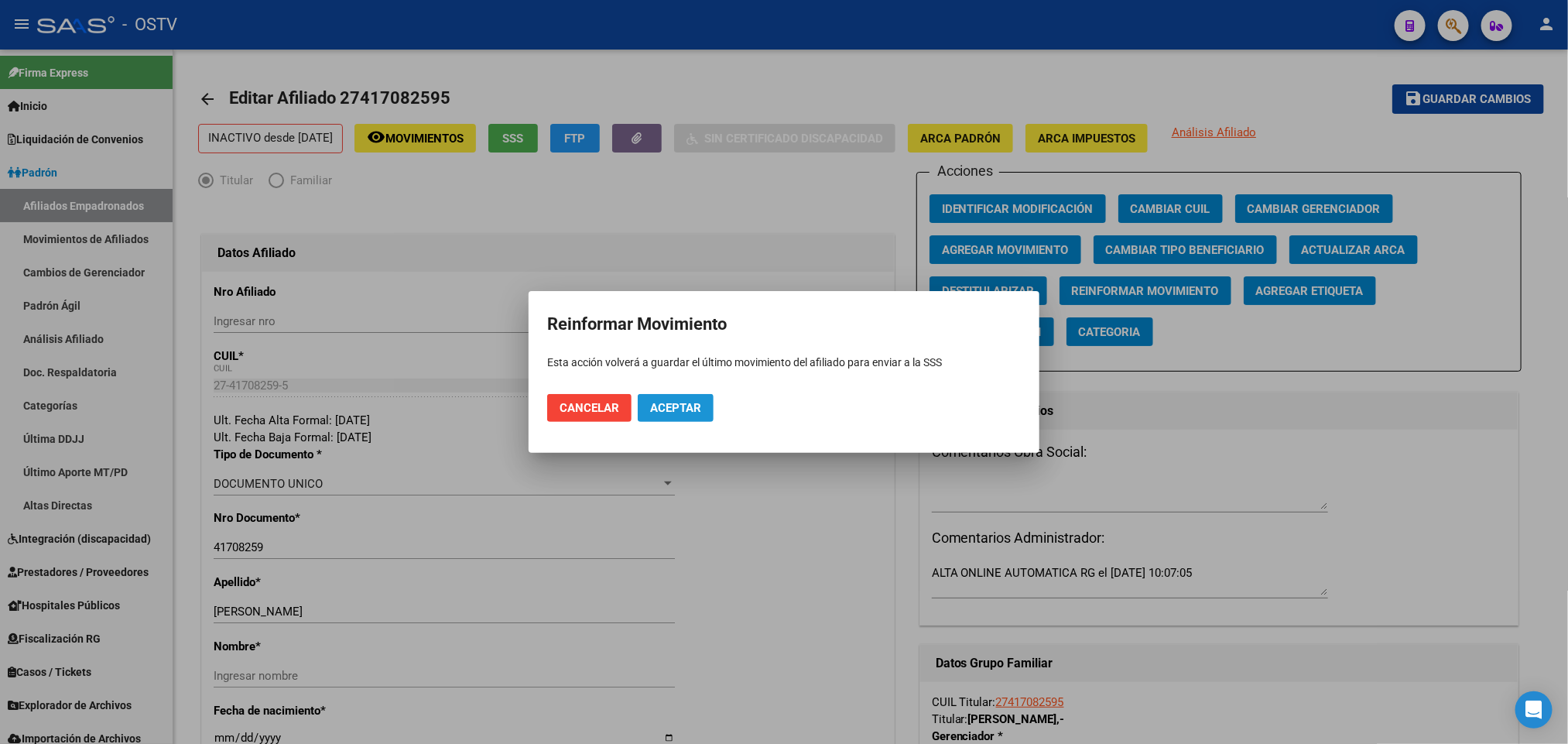
click at [693, 412] on span "Aceptar" at bounding box center [675, 407] width 51 height 14
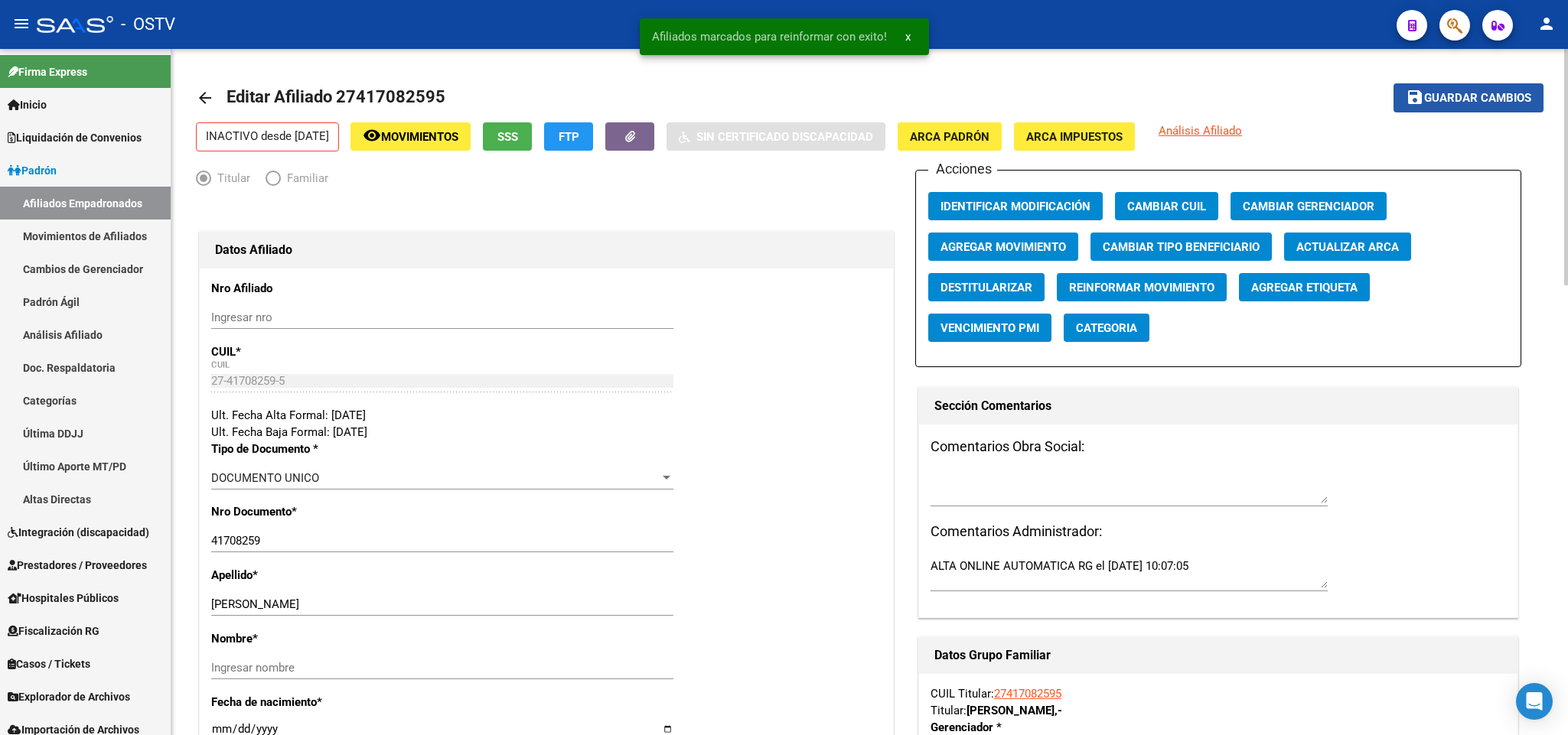
click at [1427, 85] on button "save Guardar cambios" at bounding box center [1468, 98] width 150 height 29
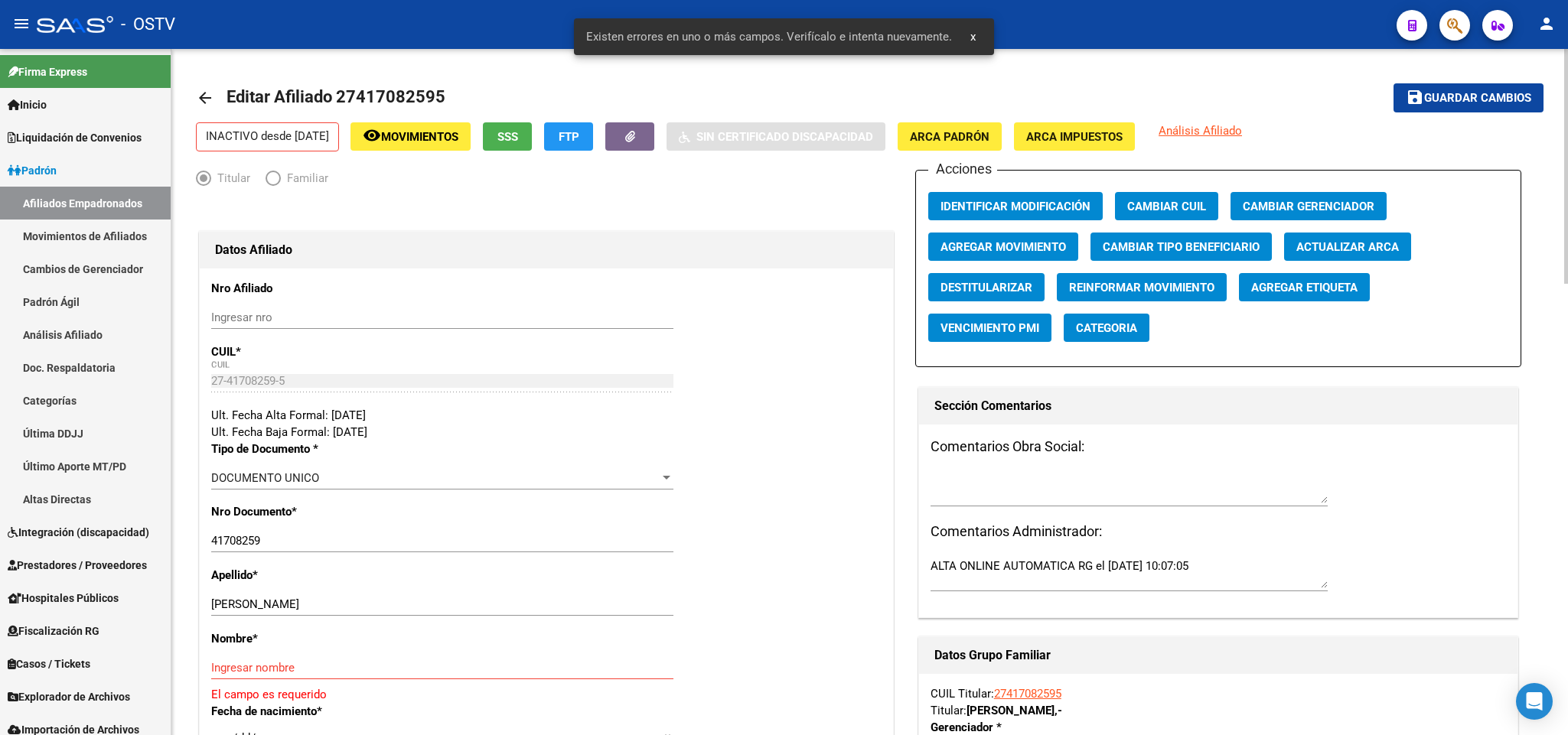
click at [207, 99] on mat-icon "arrow_back" at bounding box center [205, 98] width 18 height 18
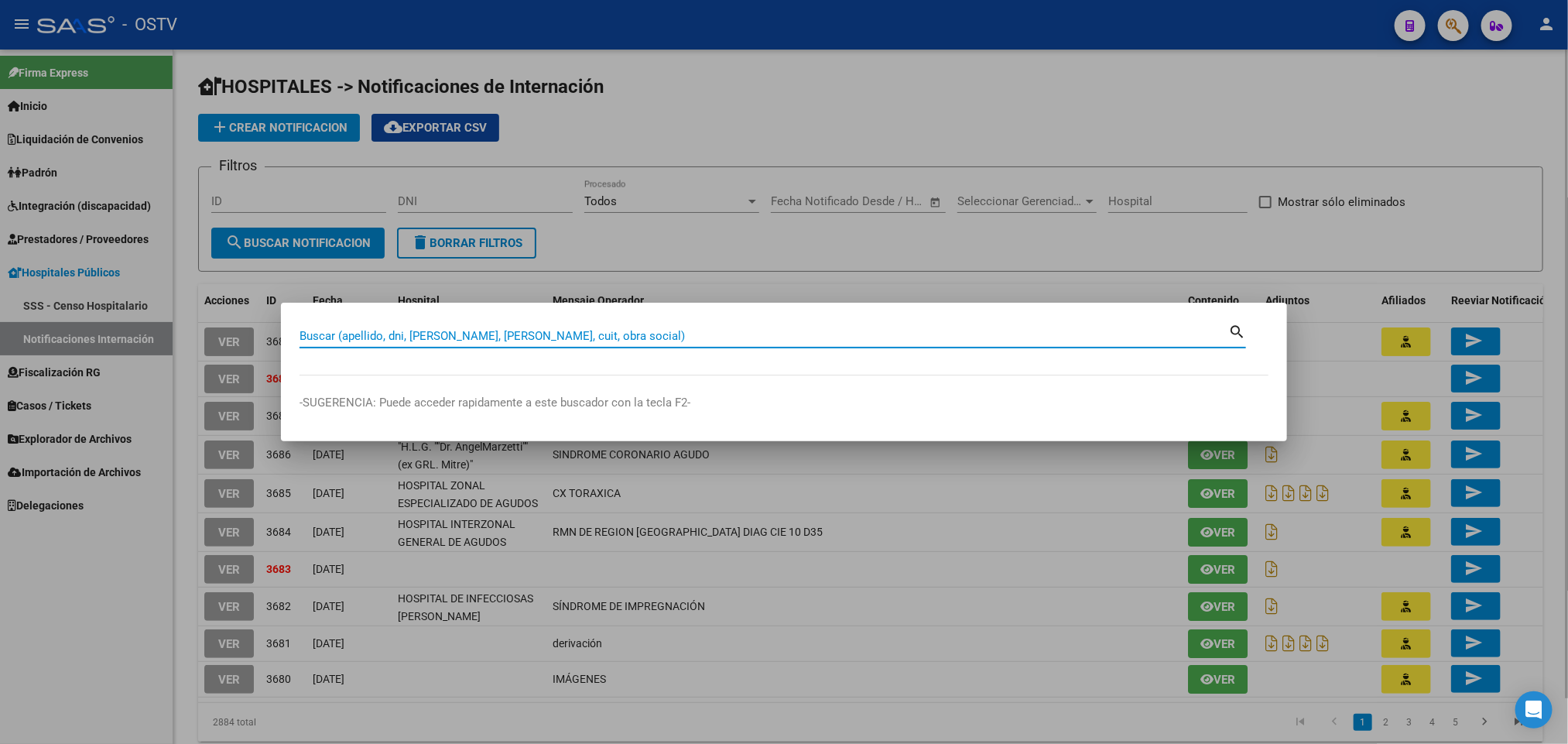
paste input "27414492334"
type input "27414492334"
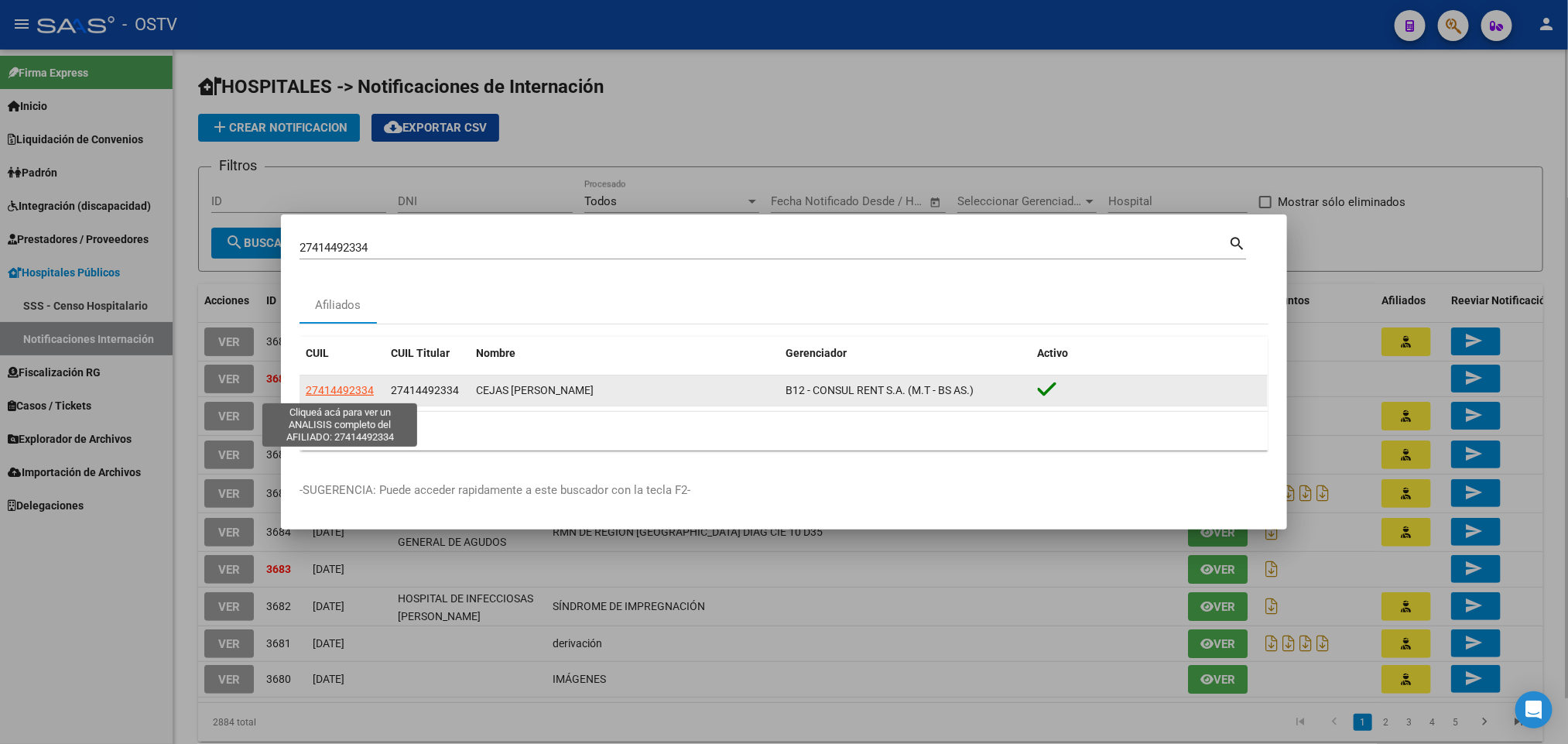
click at [335, 393] on span "27414492334" at bounding box center [339, 390] width 68 height 13
type textarea "27414492334"
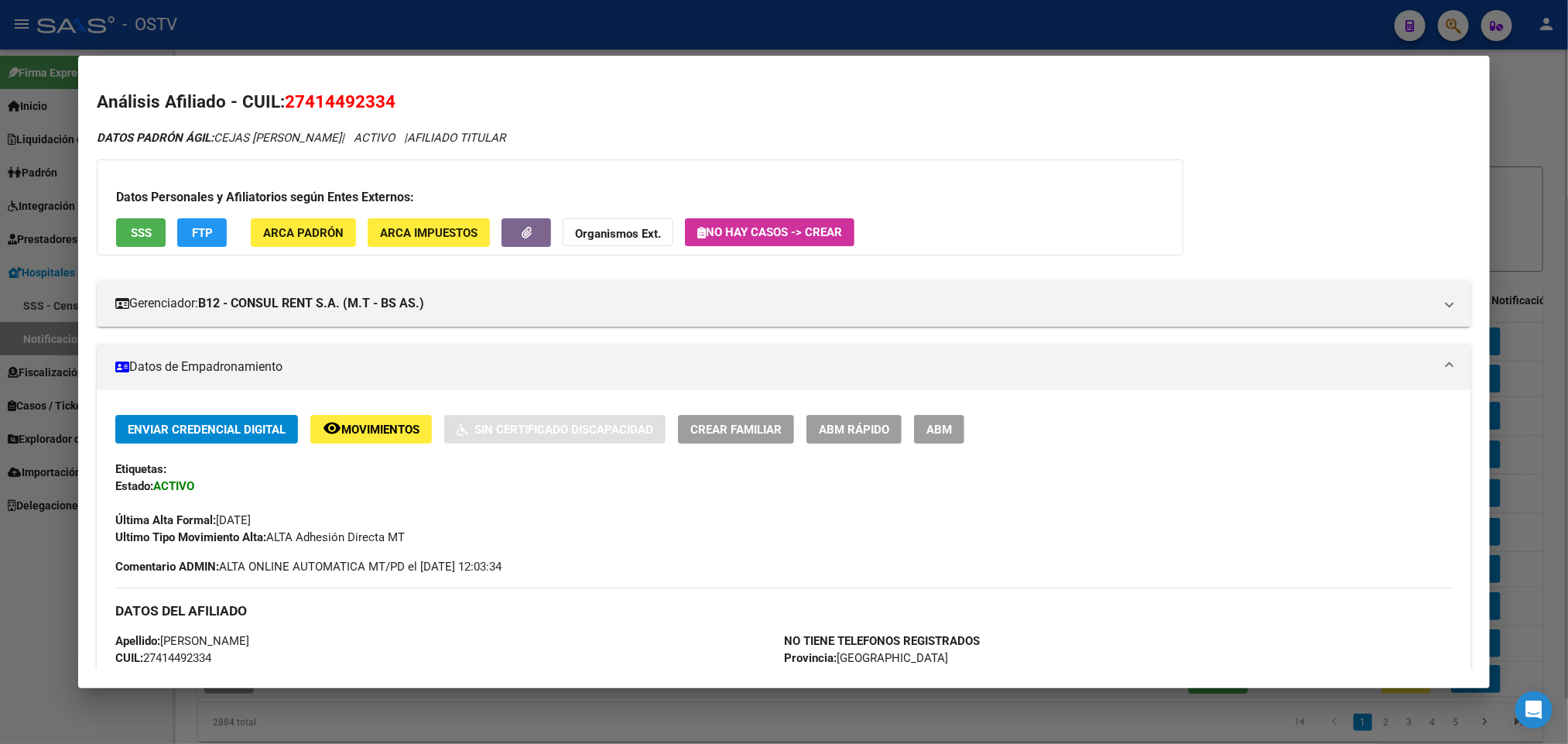
click at [778, 237] on span "No hay casos -> Crear" at bounding box center [769, 232] width 145 height 14
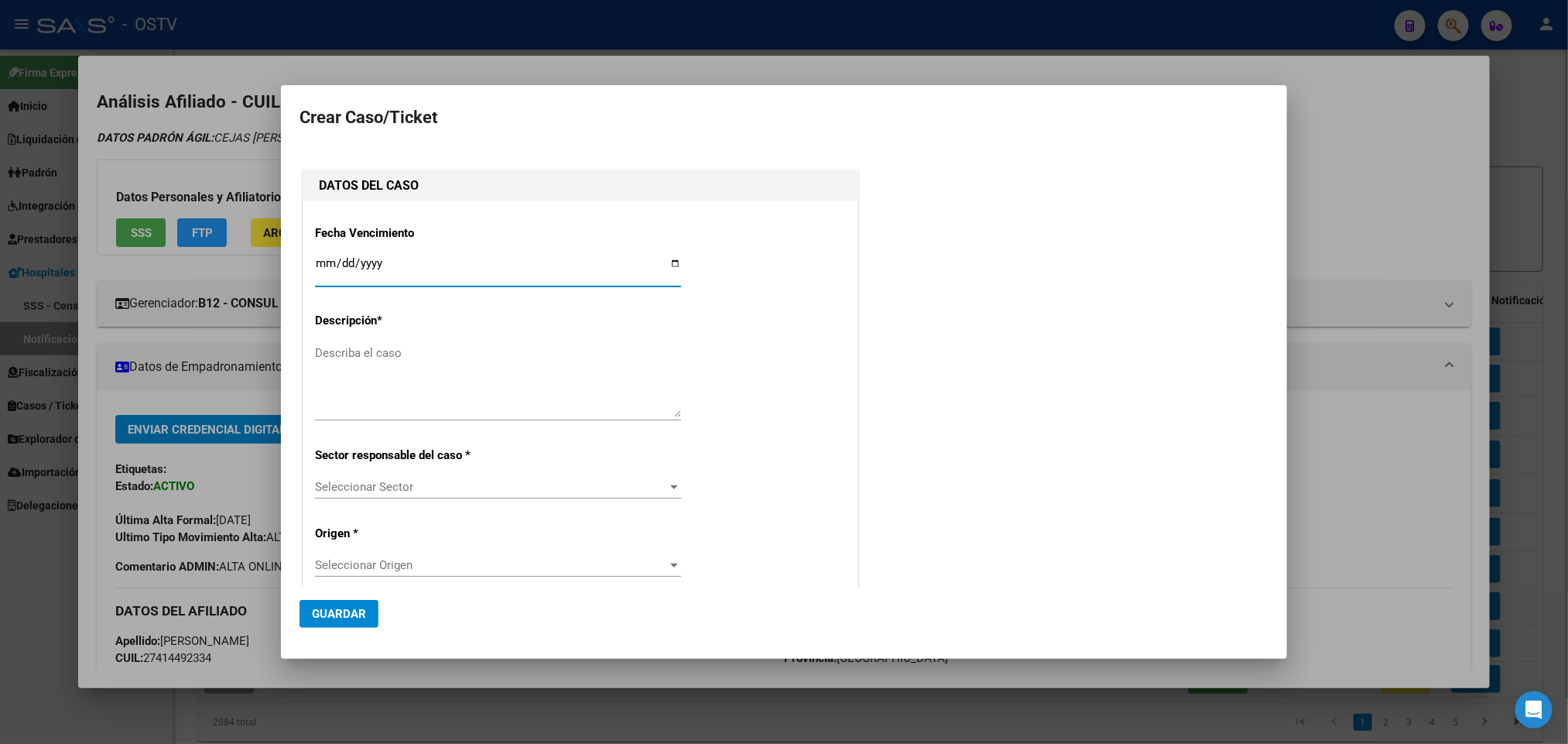
type input "CEJAS FLORENCIA ALEJANDRA"
type input "2025-09-22"
click at [383, 367] on textarea "Describa el caso" at bounding box center [498, 381] width 366 height 73
type textarea "PRESTACIONES-INTEGRACION"
click at [1416, 156] on div at bounding box center [784, 372] width 1568 height 744
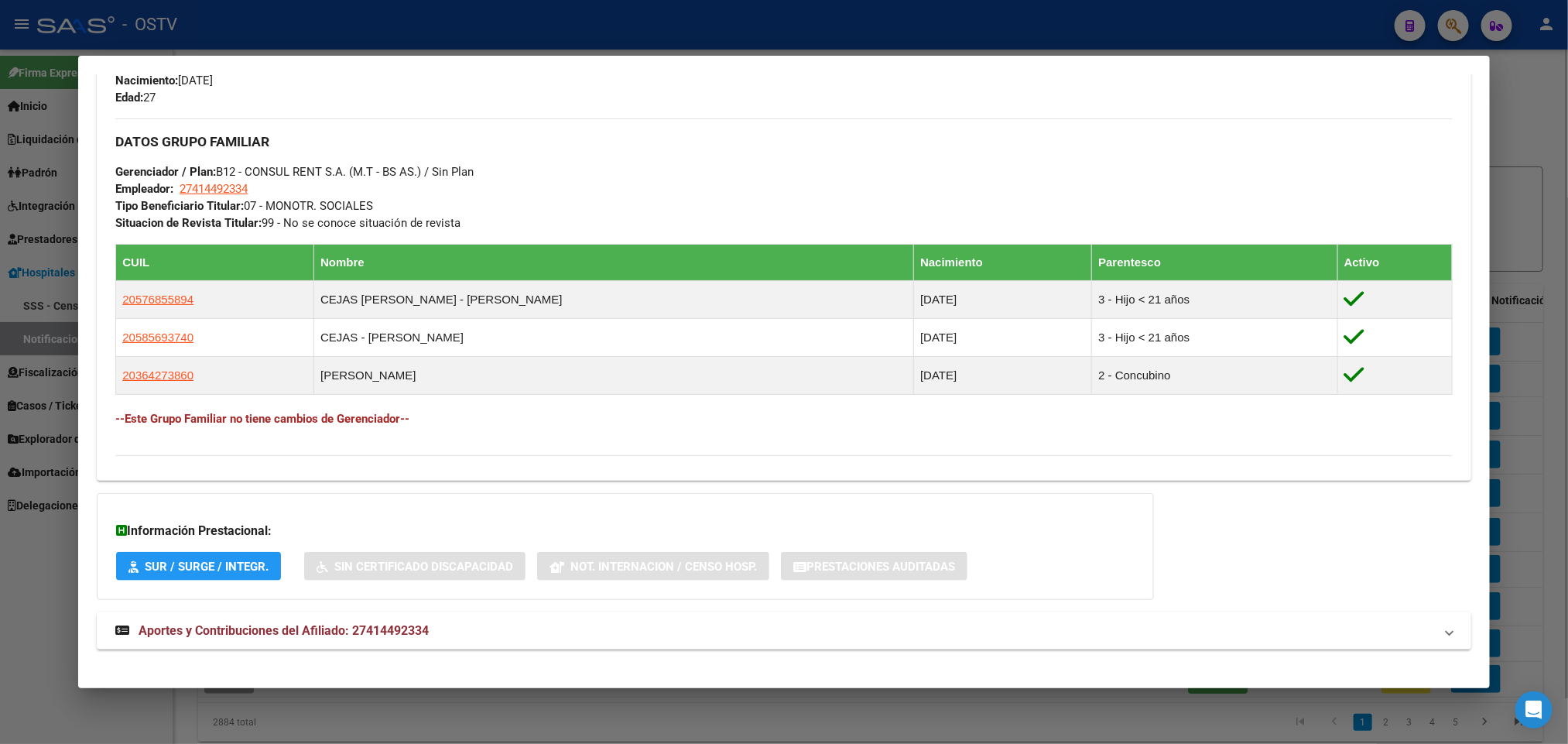
scroll to position [716, 0]
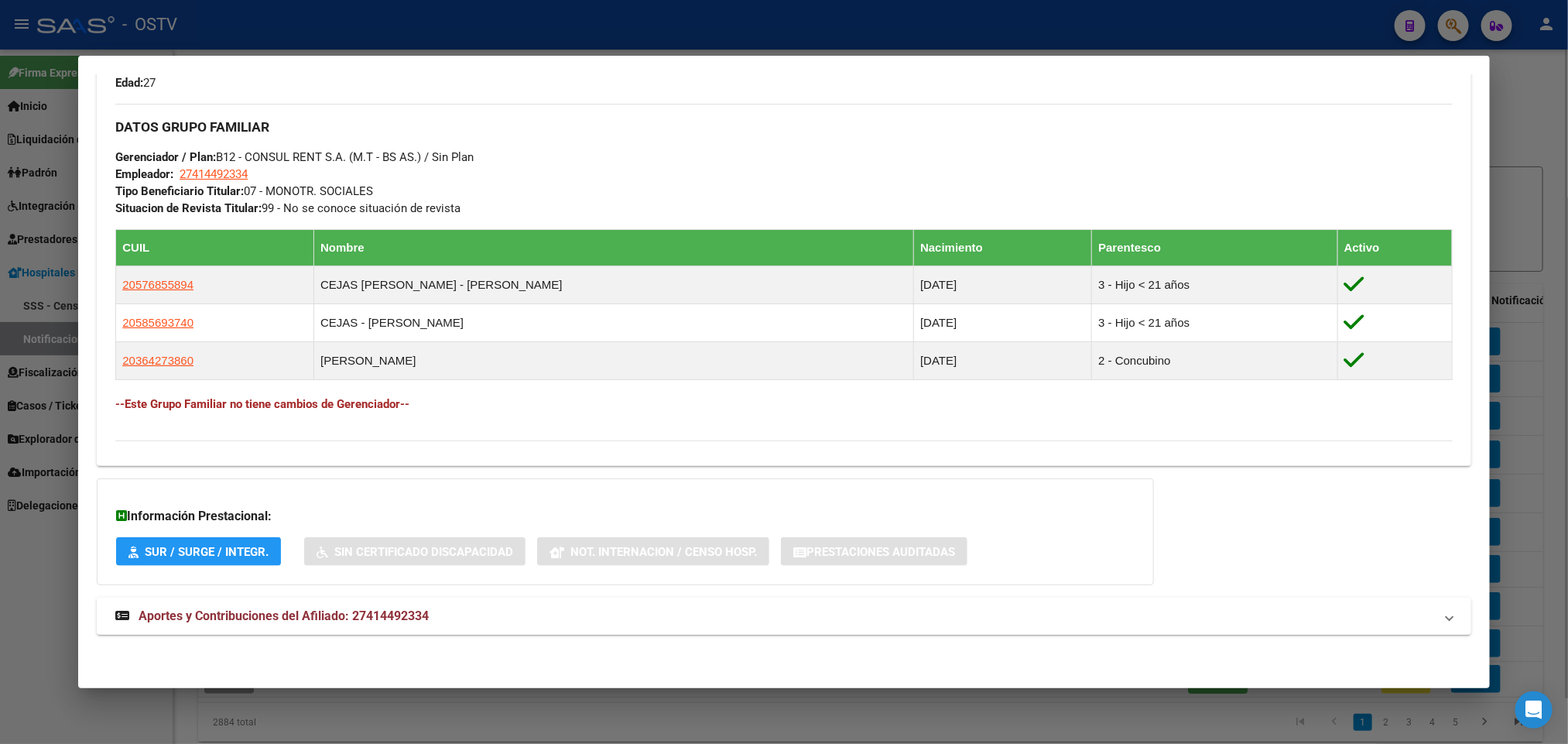
click at [634, 625] on mat-panel-title "Aportes y Contribuciones del Afiliado: 27414492334" at bounding box center [774, 616] width 1318 height 18
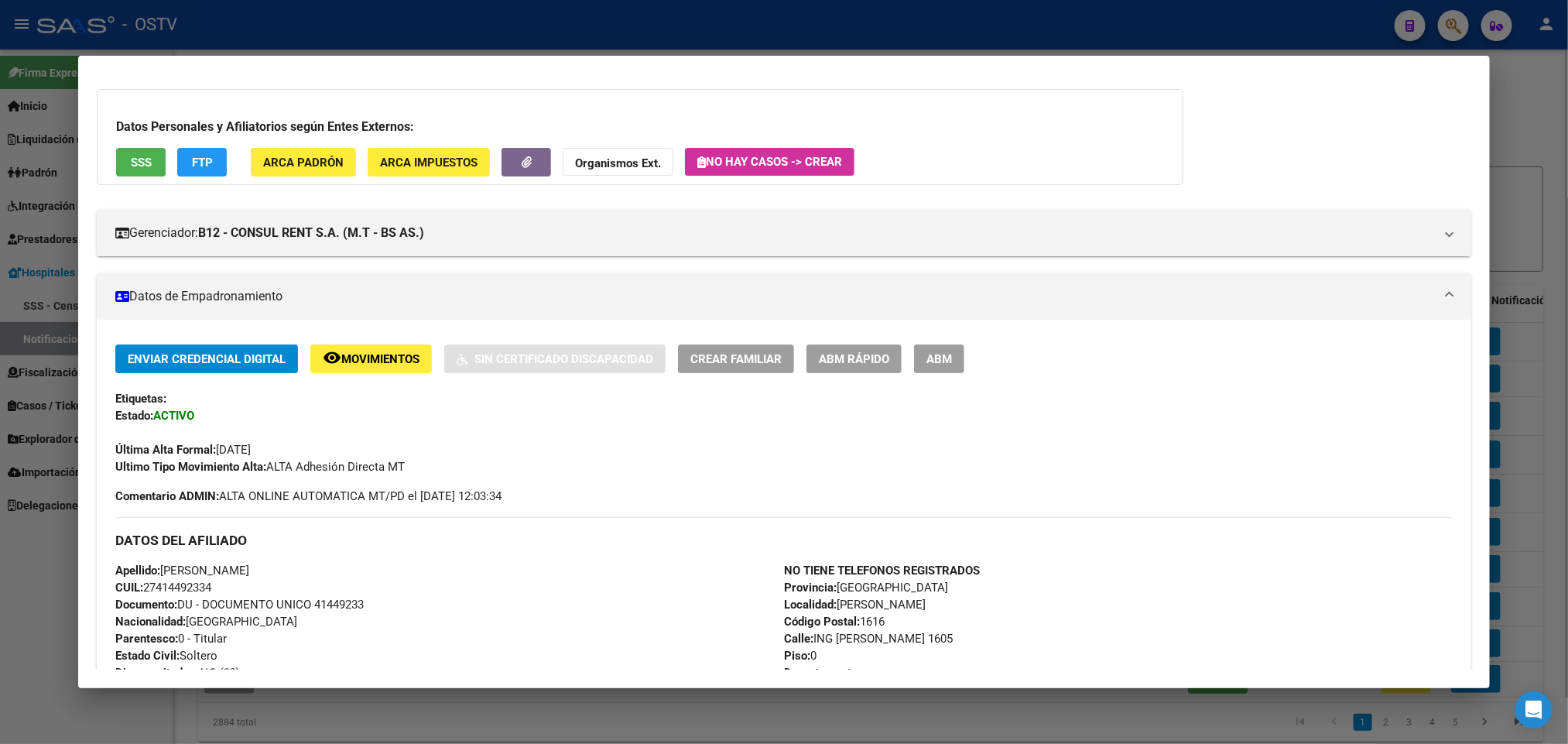
scroll to position [0, 0]
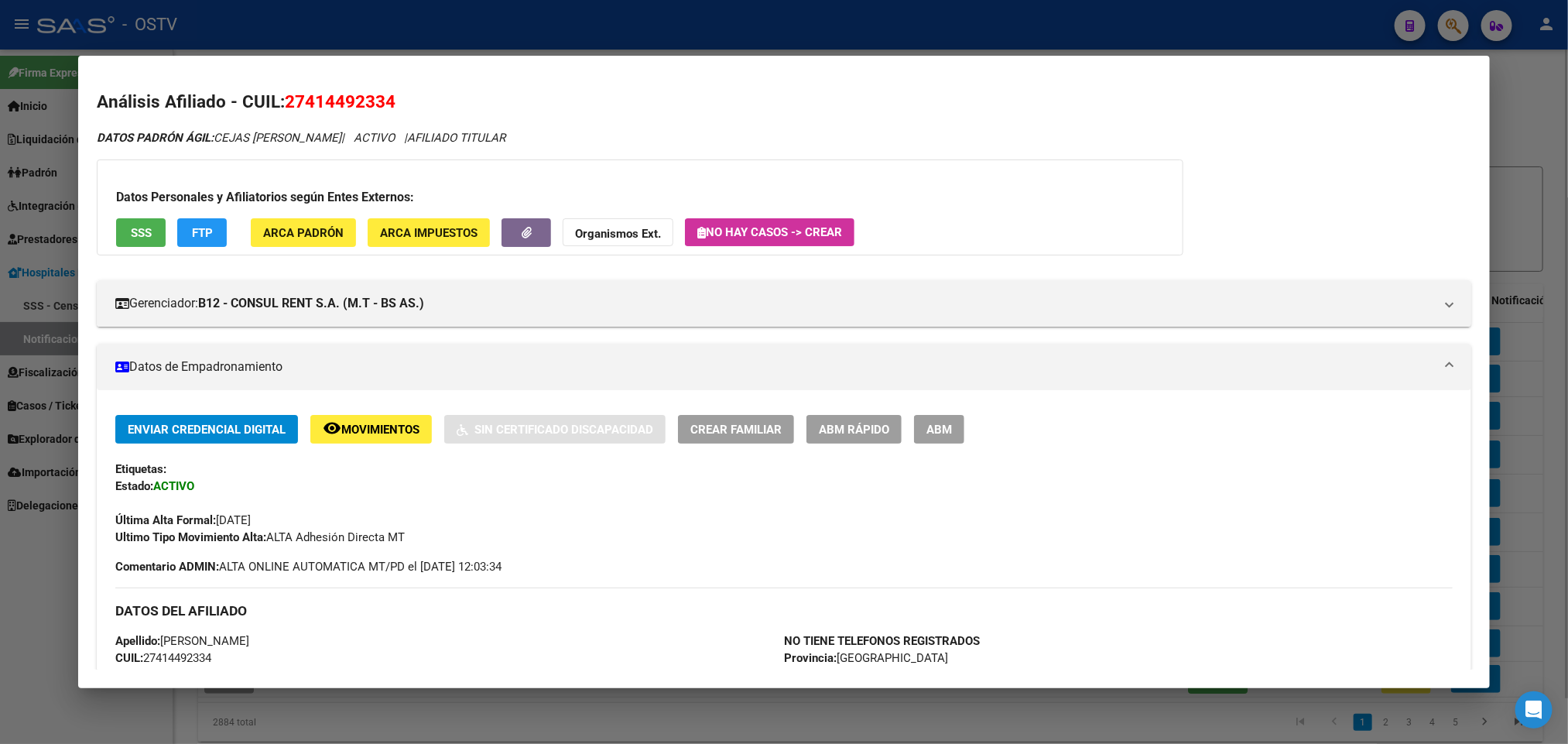
click at [927, 437] on button "ABM" at bounding box center [938, 429] width 50 height 29
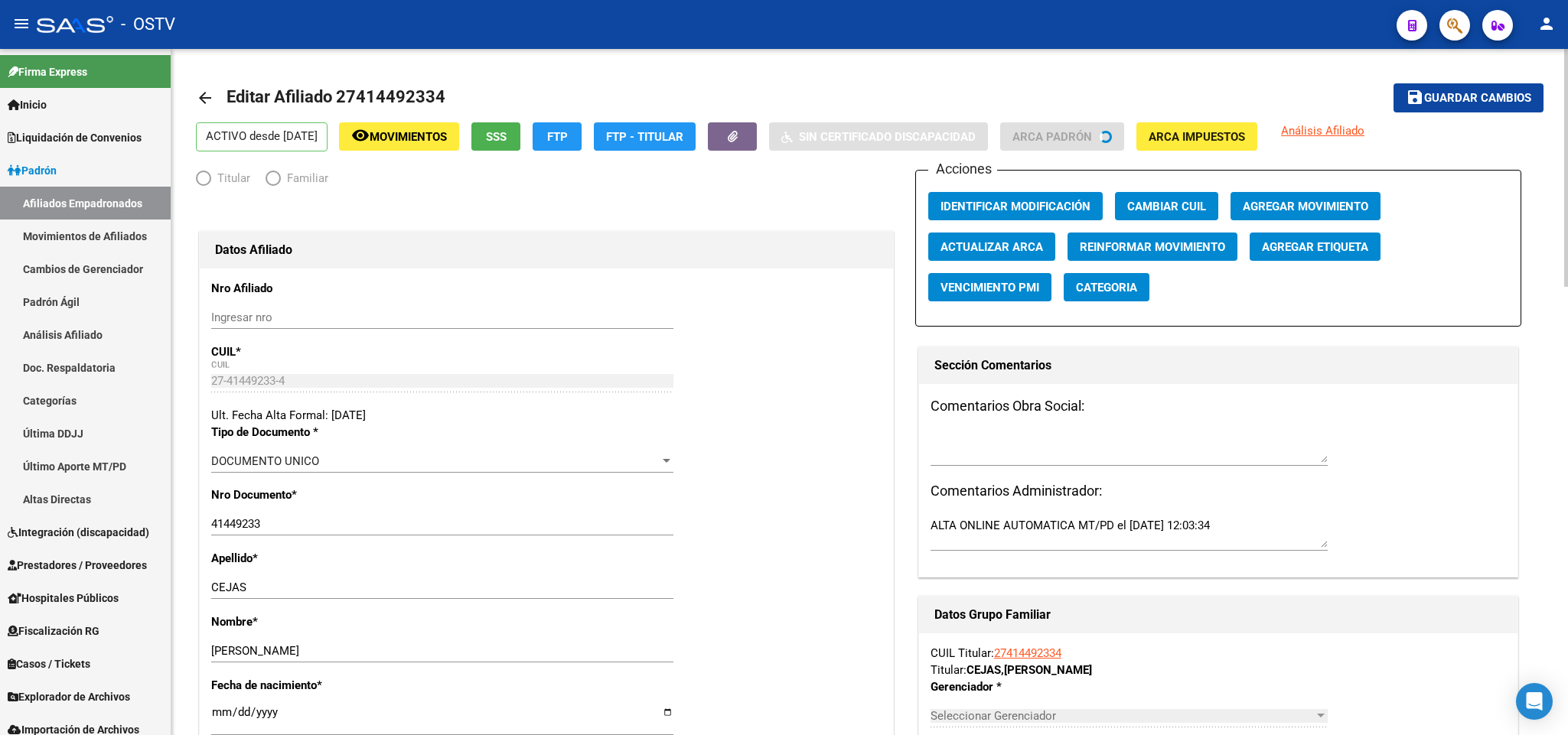
radio input "true"
type input "27-41449233-4"
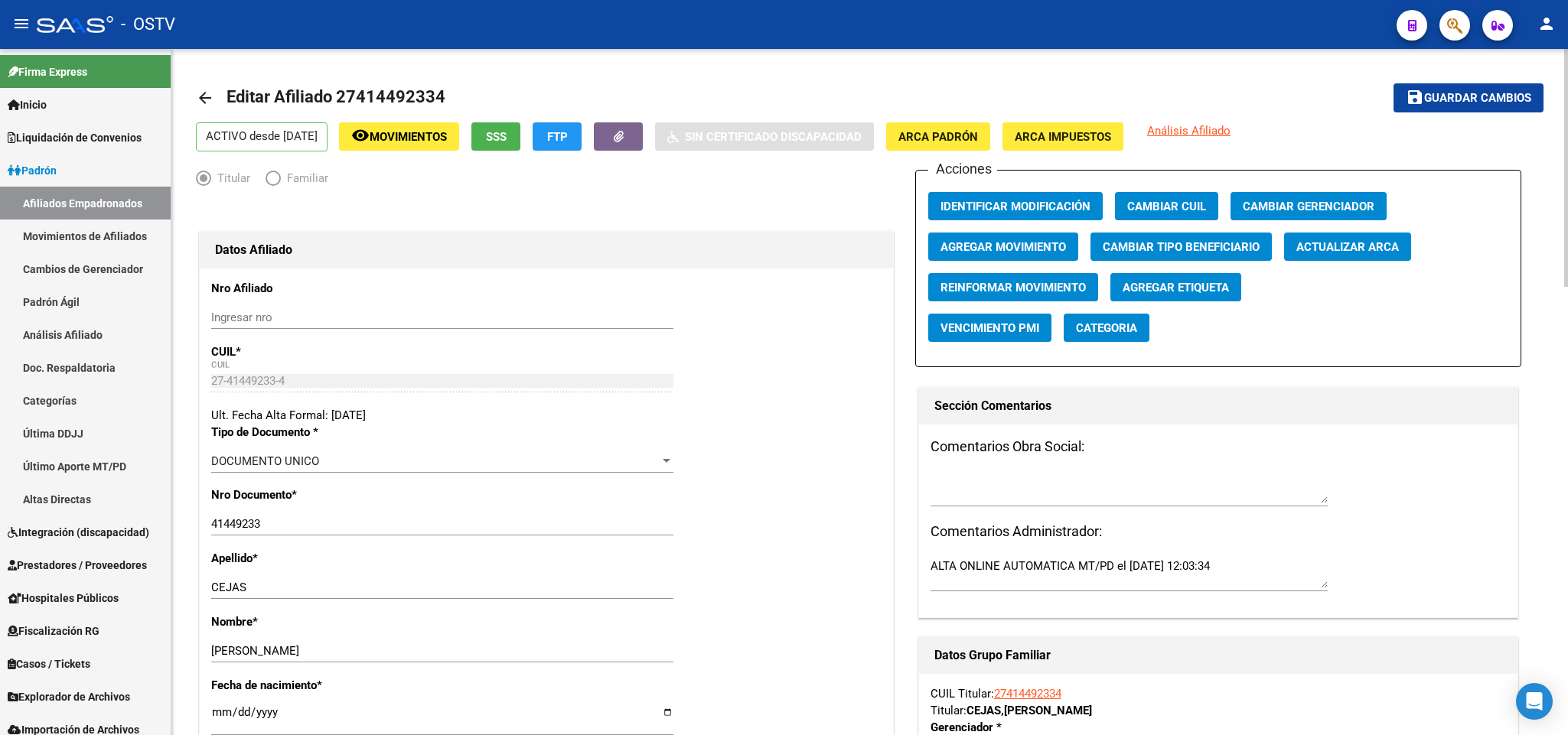
click at [214, 90] on link "arrow_back" at bounding box center [211, 98] width 31 height 36
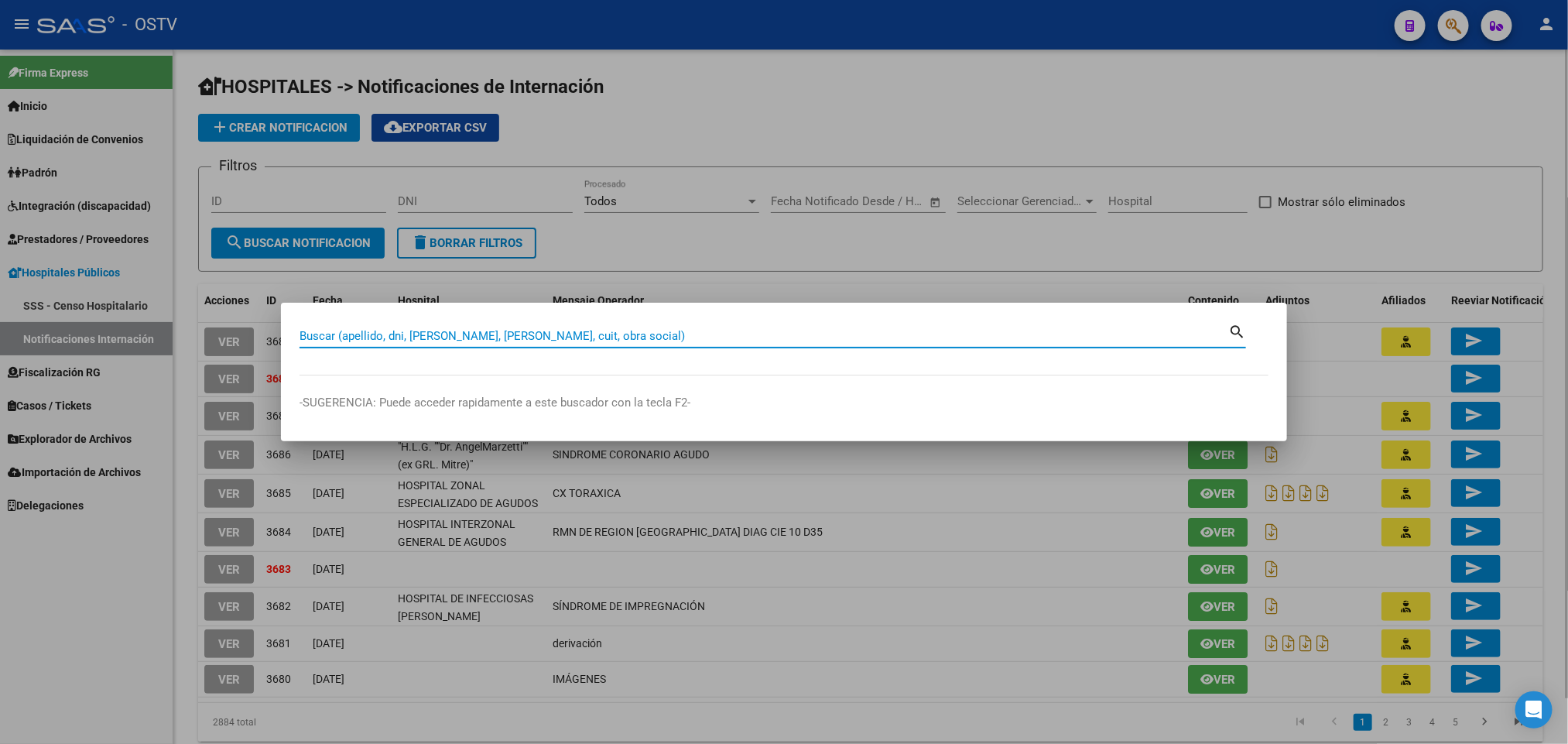
paste input "27270494736"
type input "27270494736"
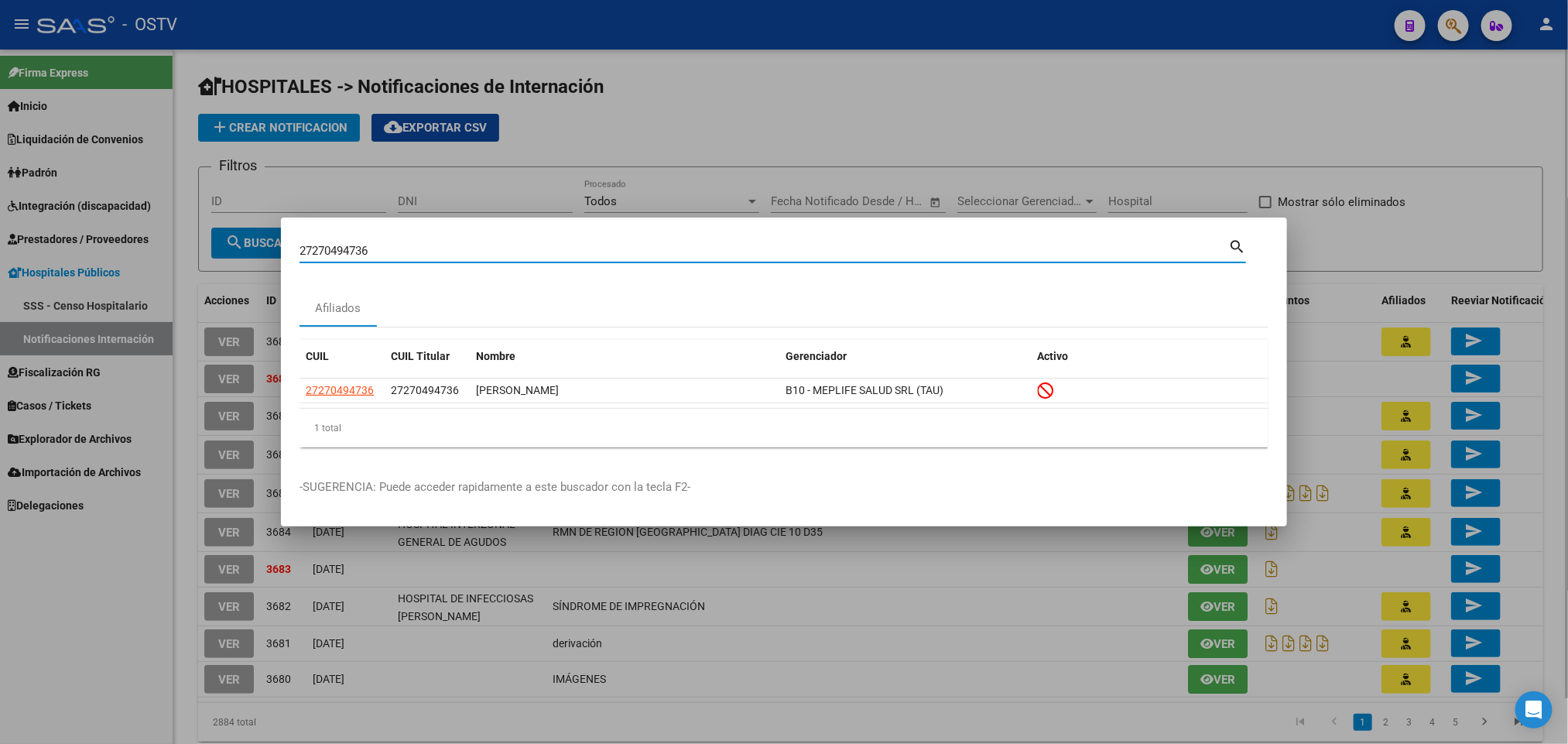
click at [620, 127] on div at bounding box center [784, 372] width 1568 height 744
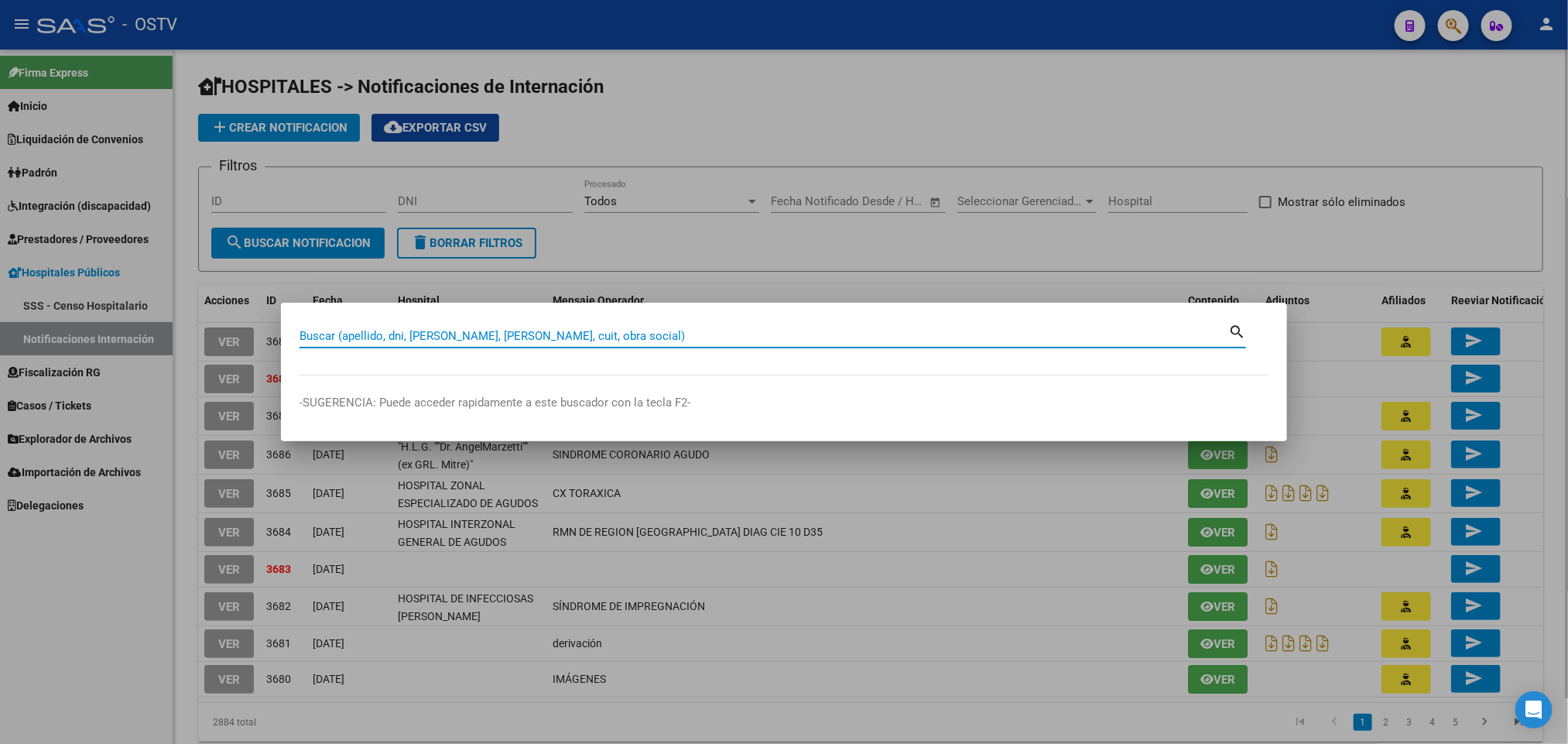
paste input "41449233"
type input "41449233"
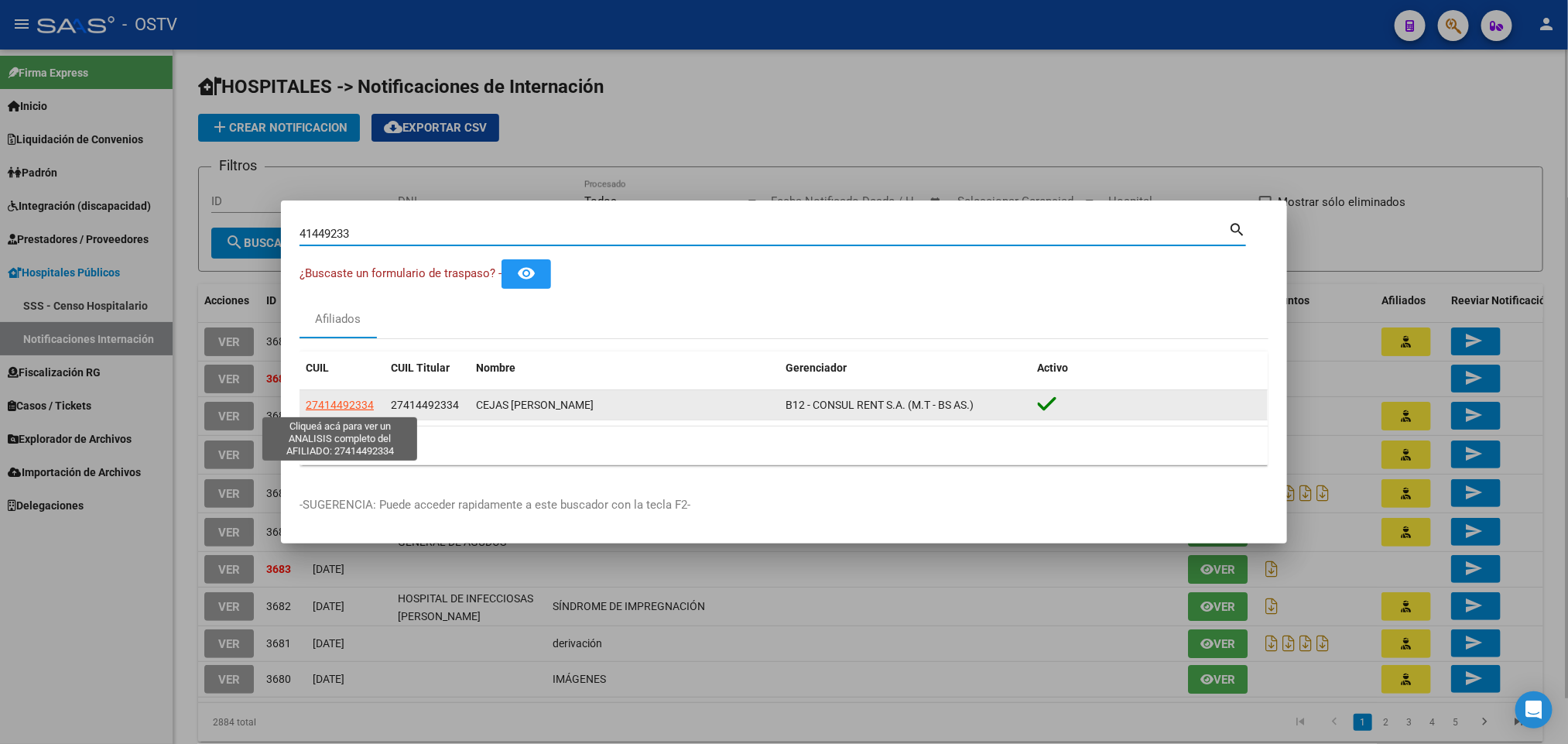
click at [352, 405] on span "27414492334" at bounding box center [339, 405] width 68 height 13
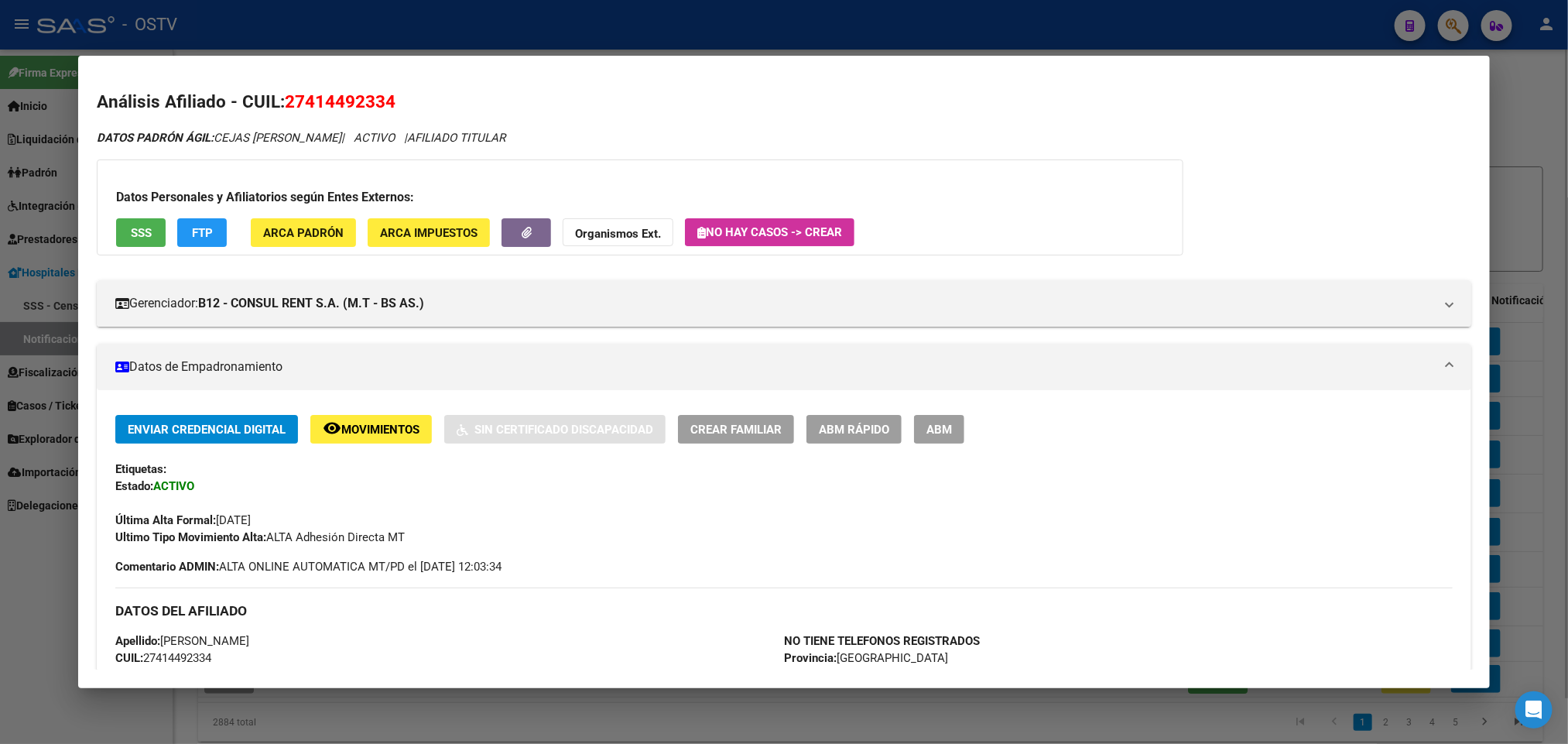
click at [797, 236] on span "No hay casos -> Crear" at bounding box center [769, 232] width 145 height 14
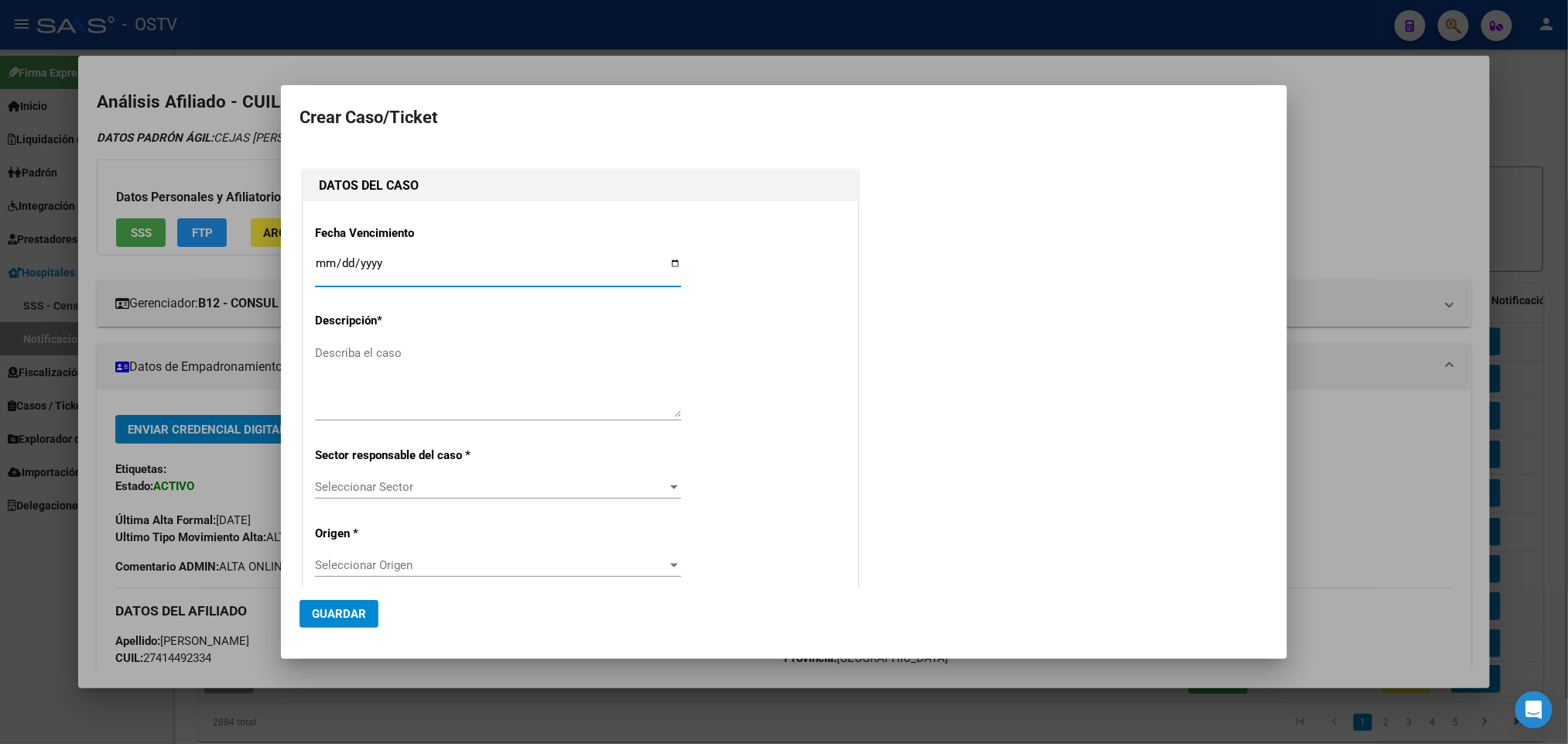
type input "CEJAS FLORENCIA ALEJANDRA"
type input "2025-09-22"
type textarea "PRESTACIONES/INTEGRACION"
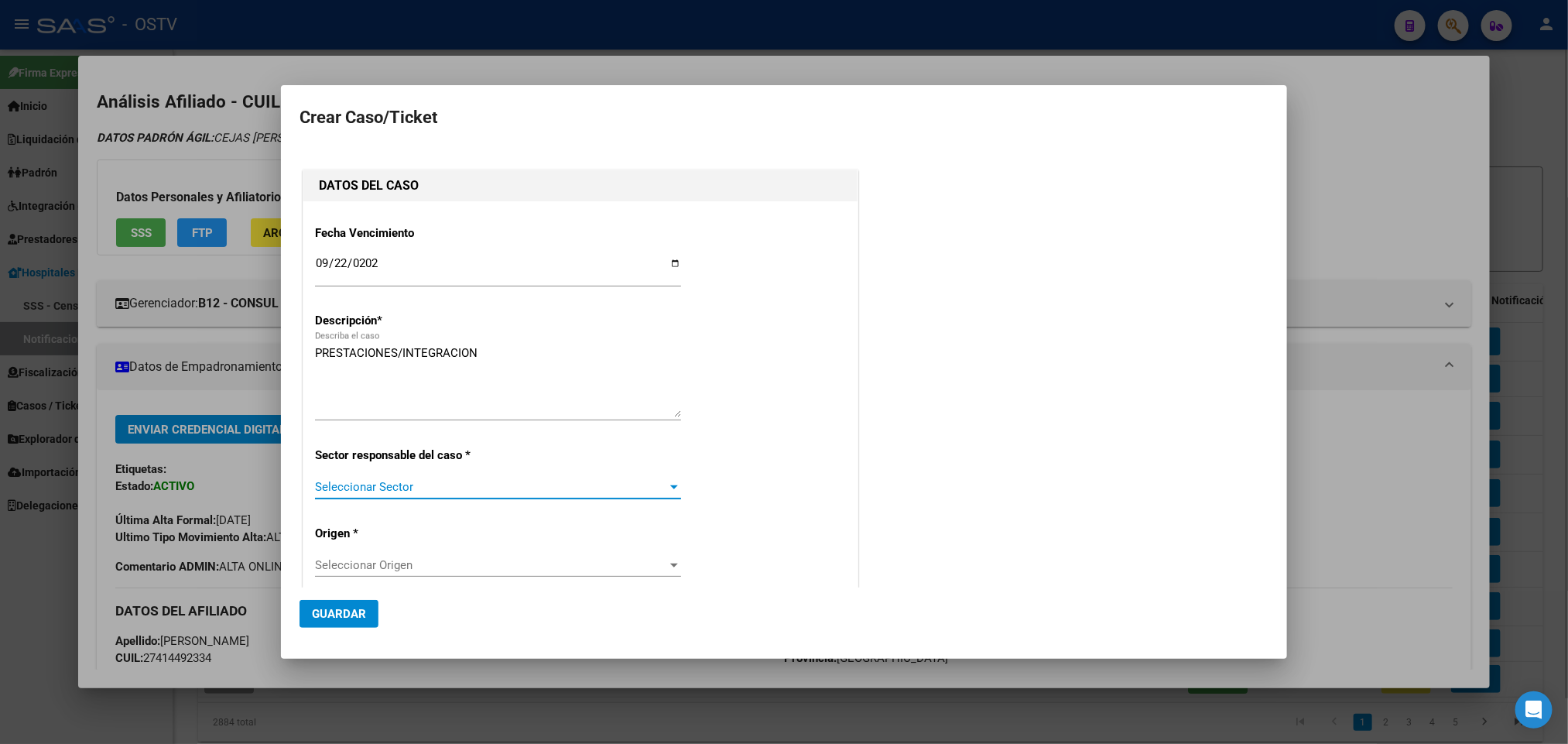
click at [500, 481] on span "Seleccionar Sector" at bounding box center [491, 487] width 352 height 14
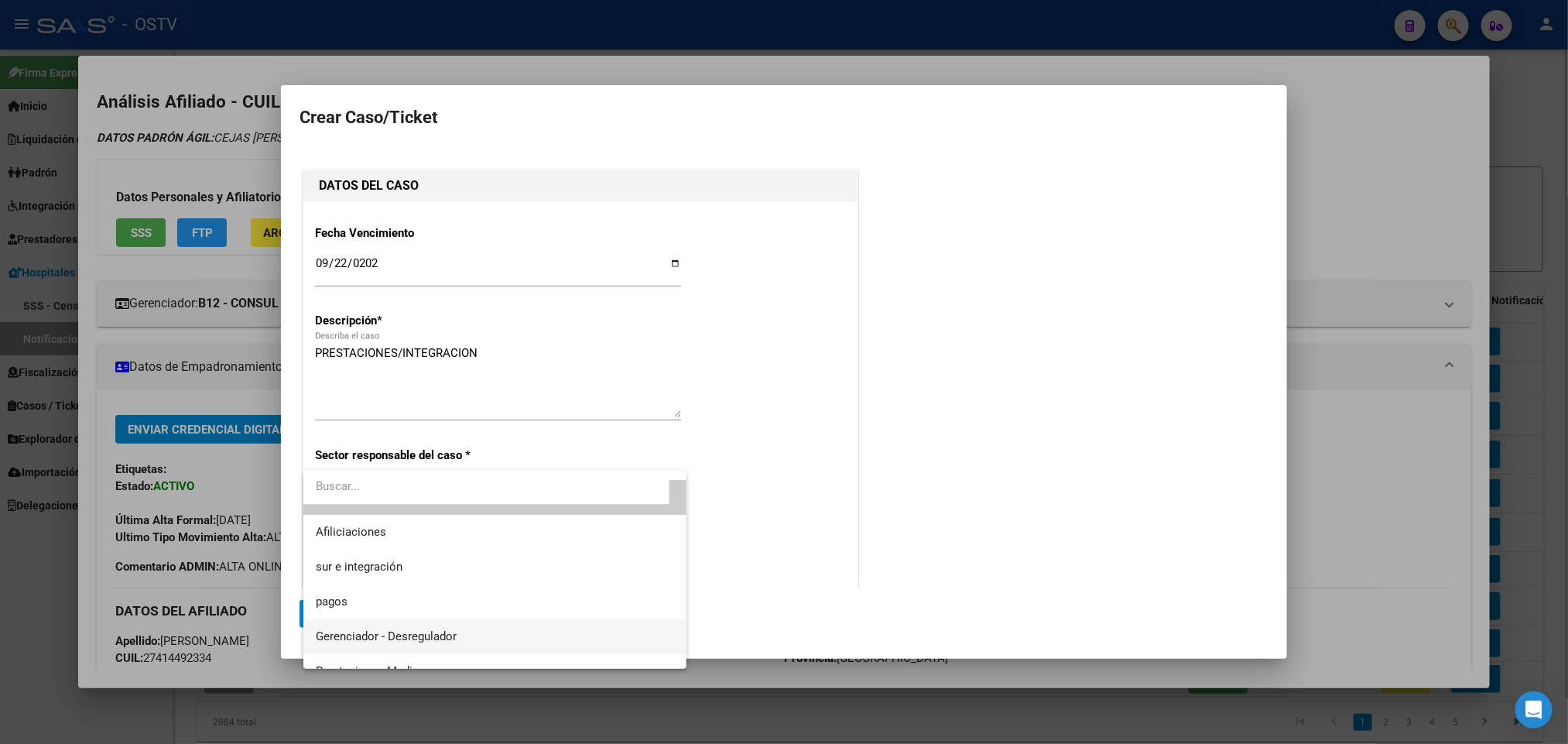
scroll to position [45, 0]
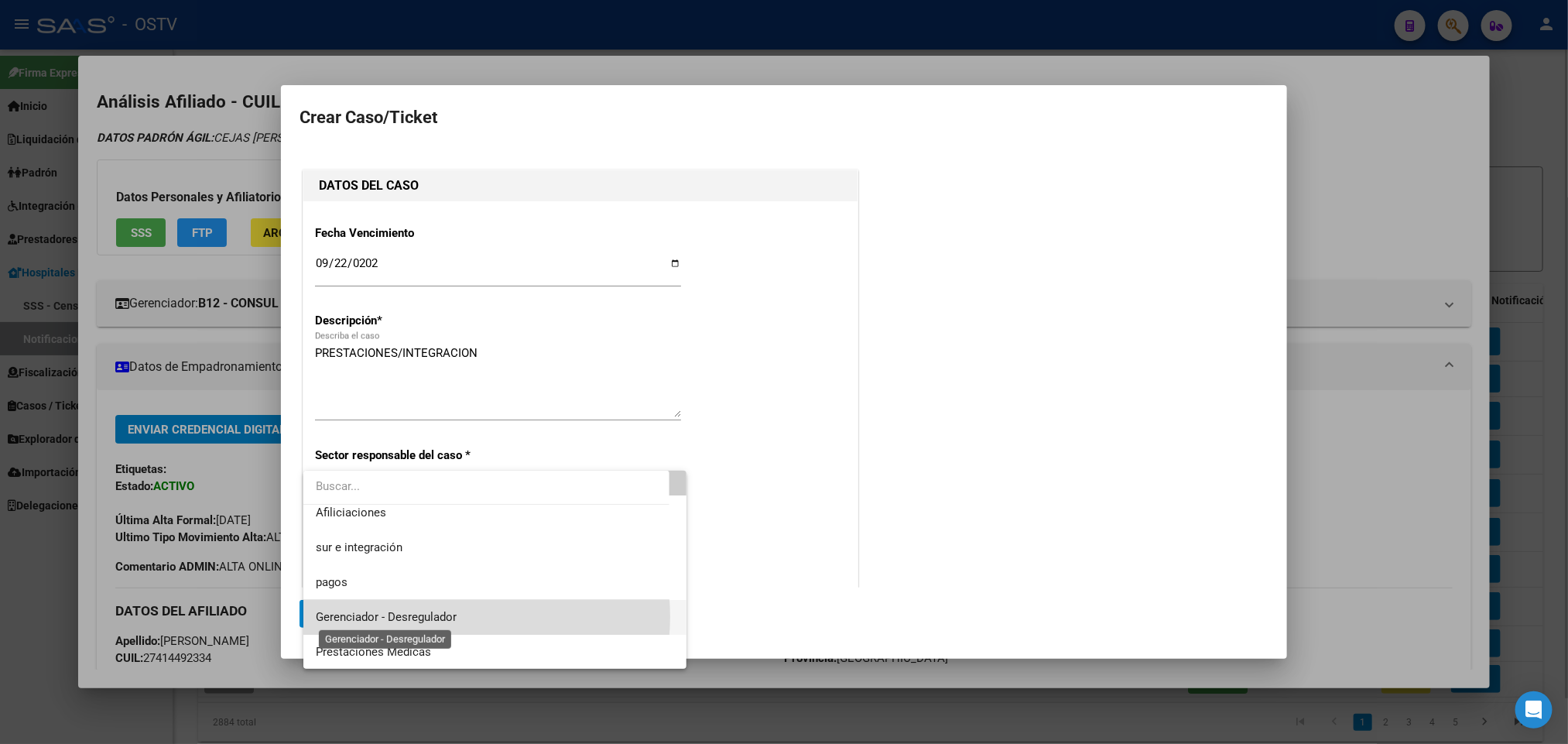
click at [451, 617] on span "Gerenciador - Desregulador" at bounding box center [385, 617] width 141 height 14
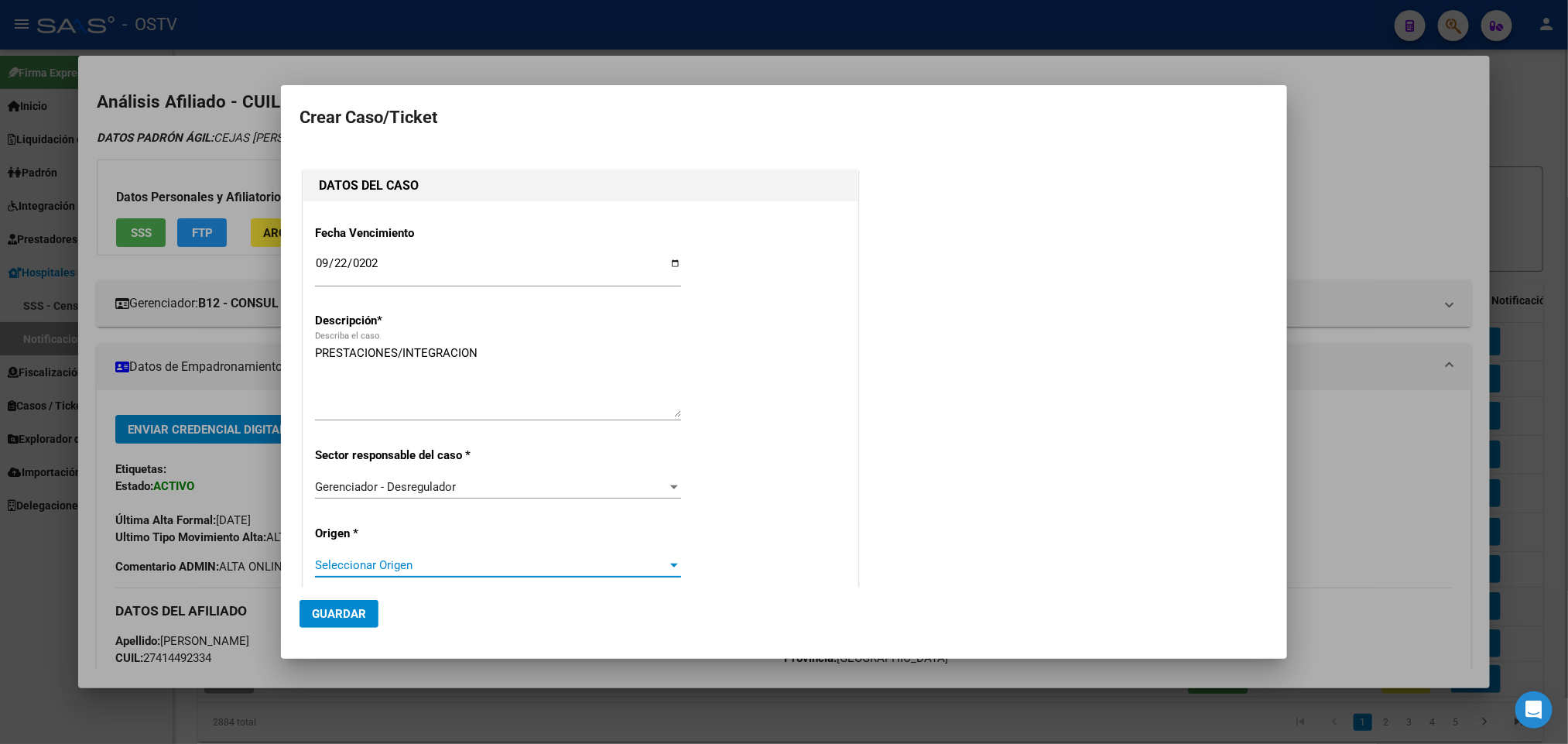
click at [439, 560] on span "Seleccionar Origen" at bounding box center [491, 565] width 352 height 14
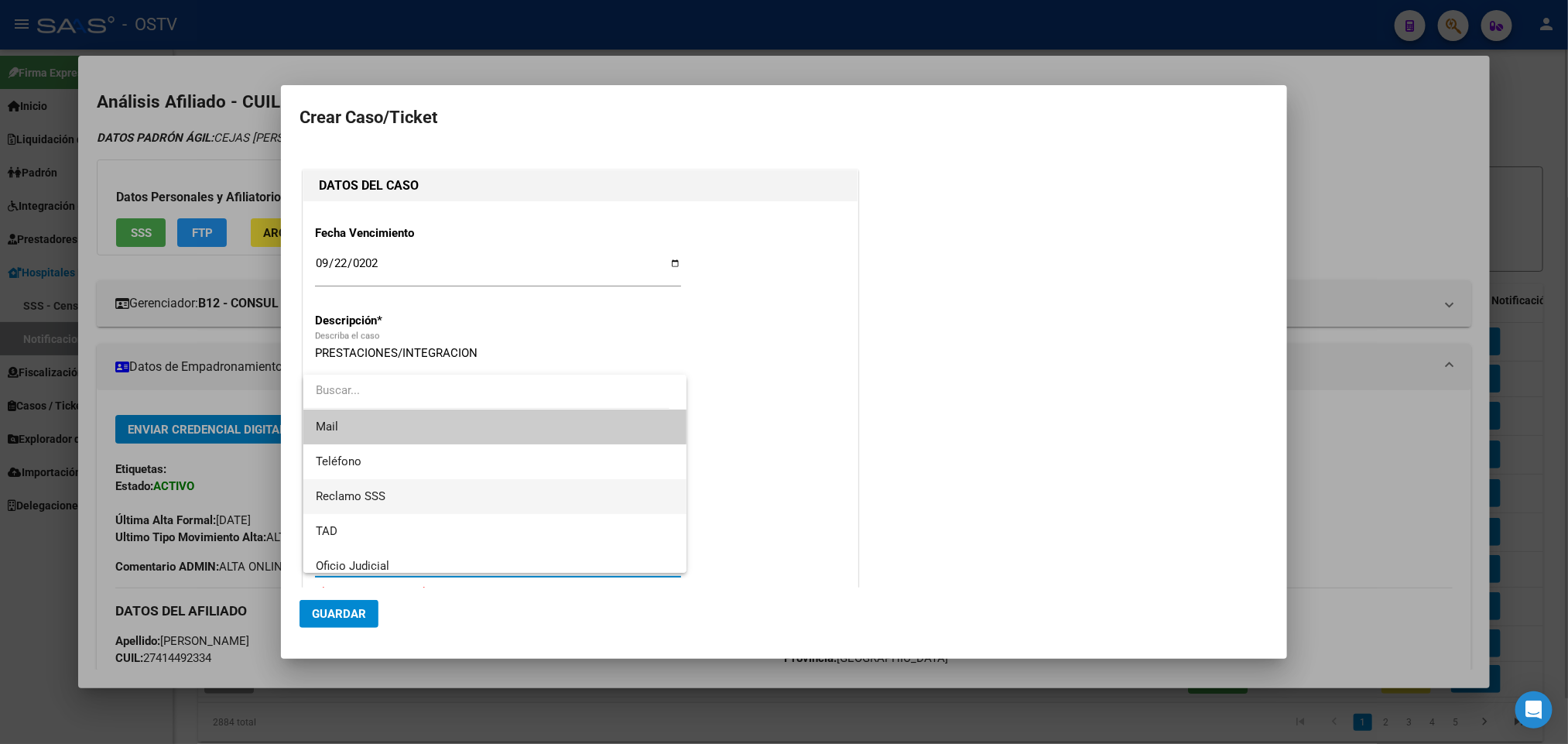
click at [428, 500] on span "Reclamo SSS" at bounding box center [494, 497] width 359 height 35
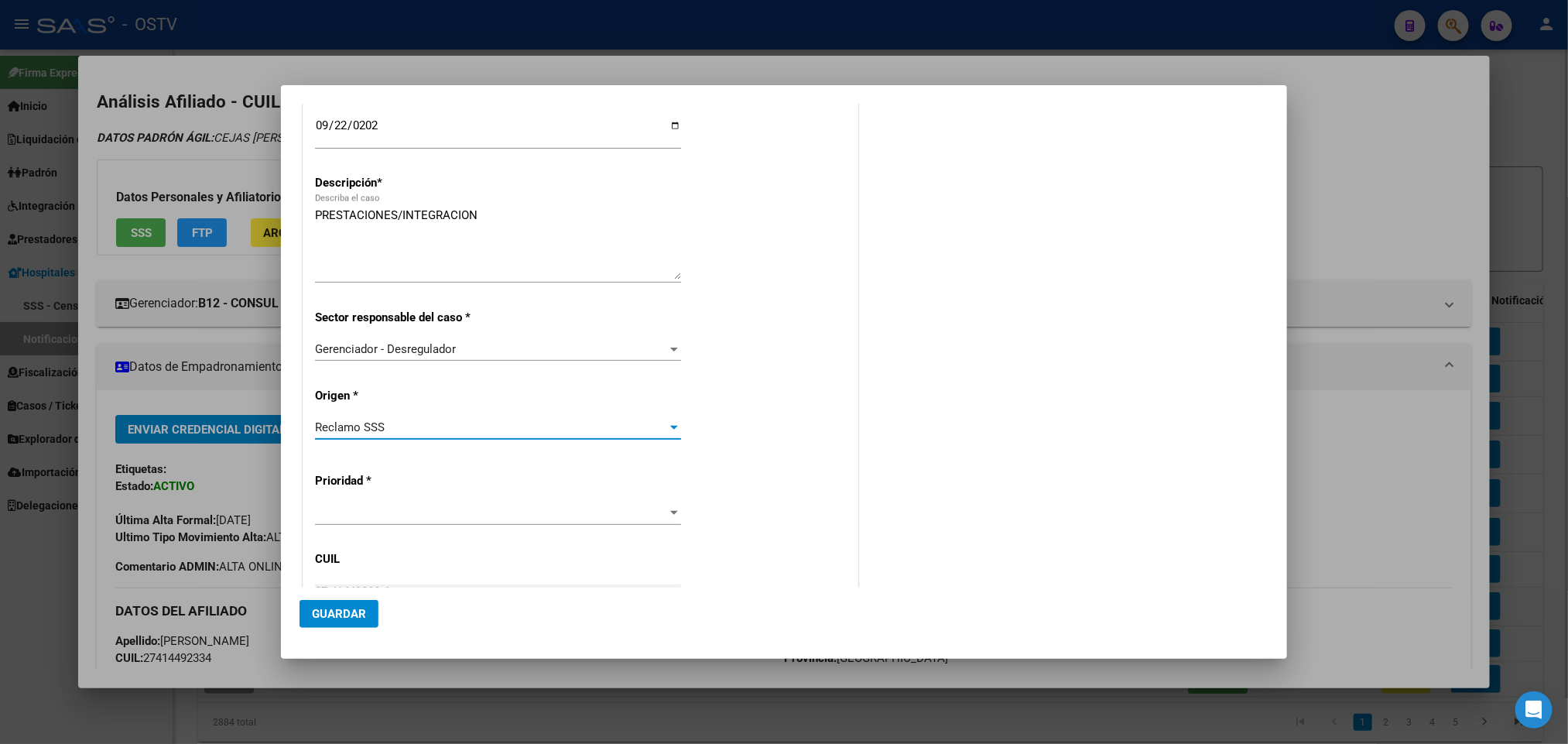
scroll to position [340, 0]
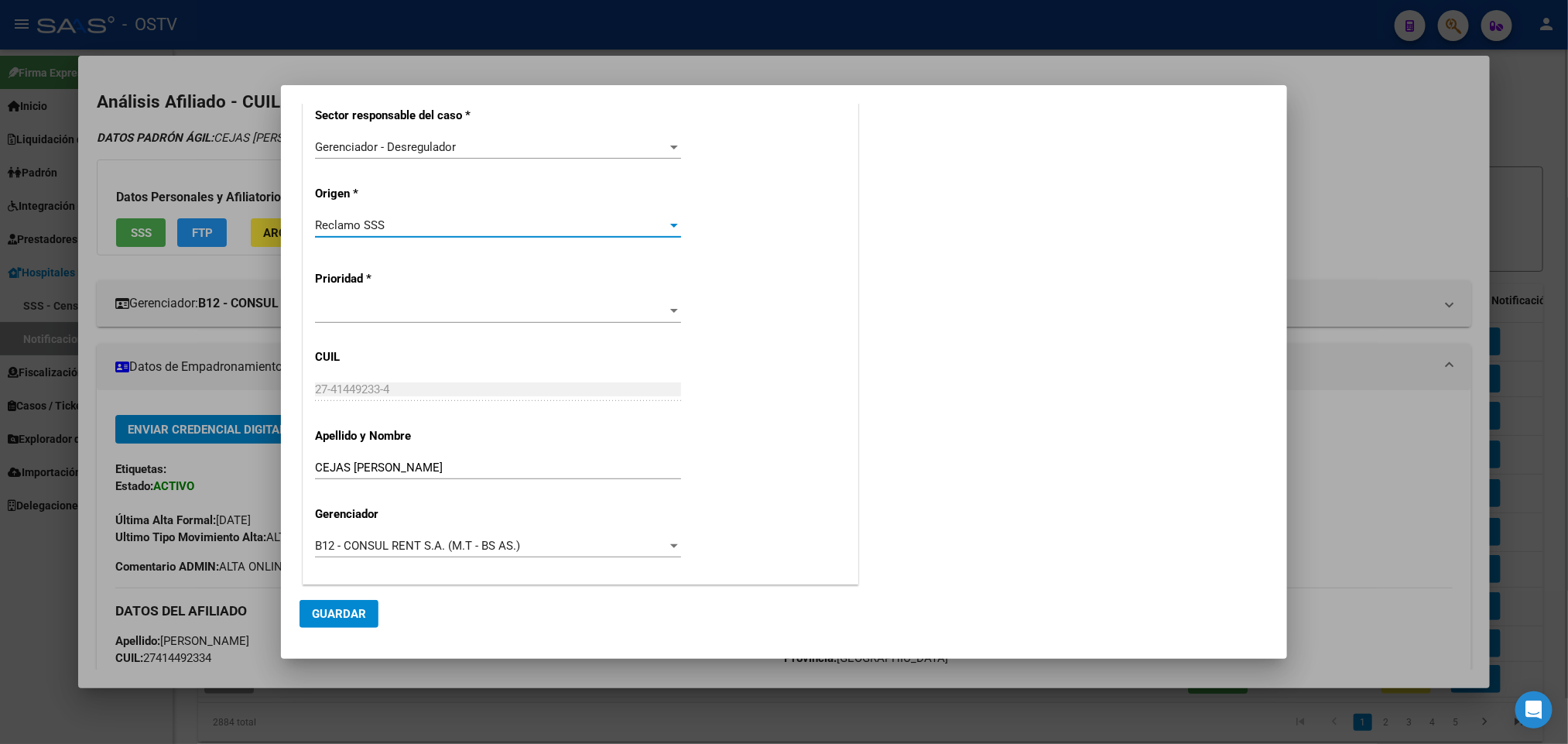
click at [442, 310] on span at bounding box center [491, 311] width 352 height 14
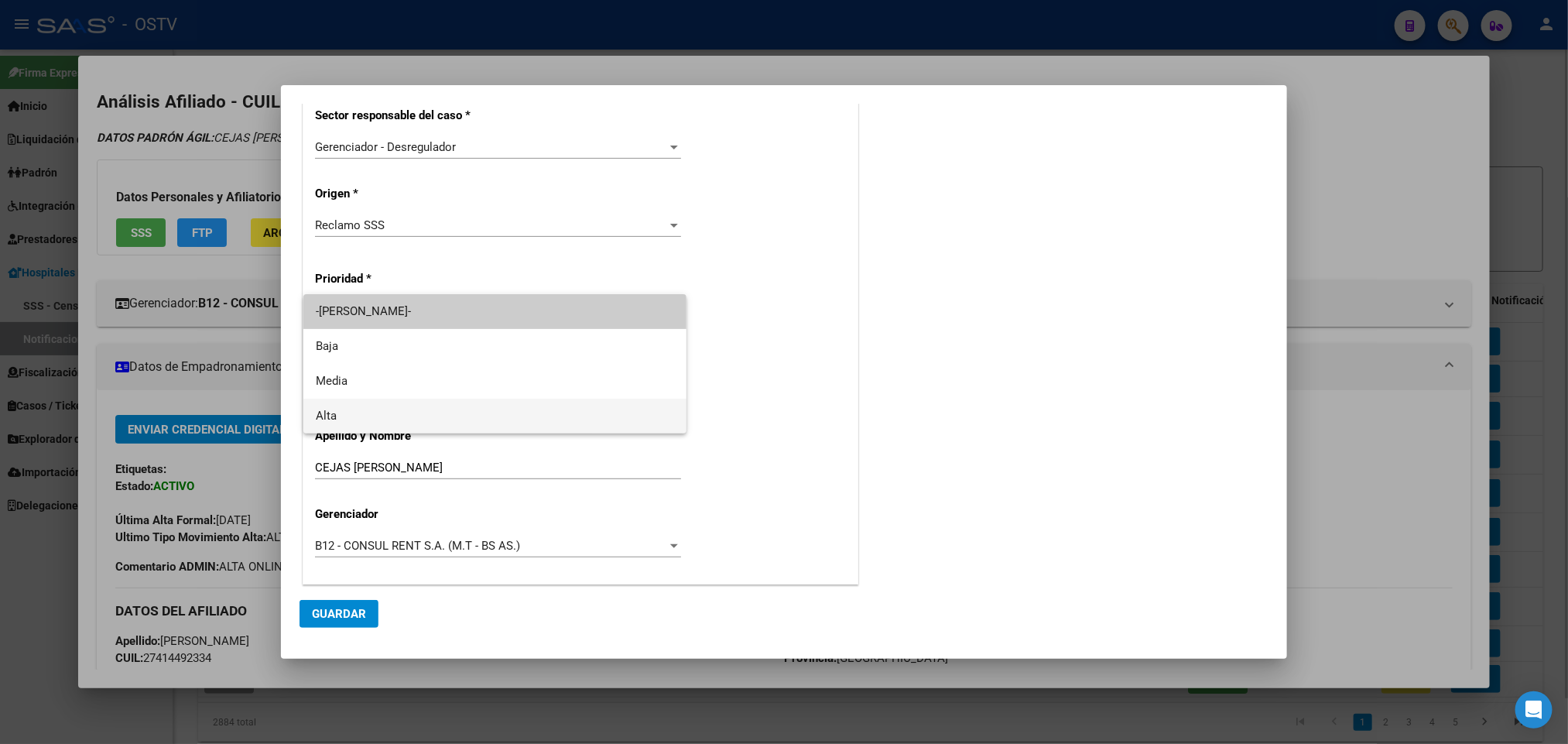
click at [411, 426] on span "Alta" at bounding box center [494, 416] width 359 height 35
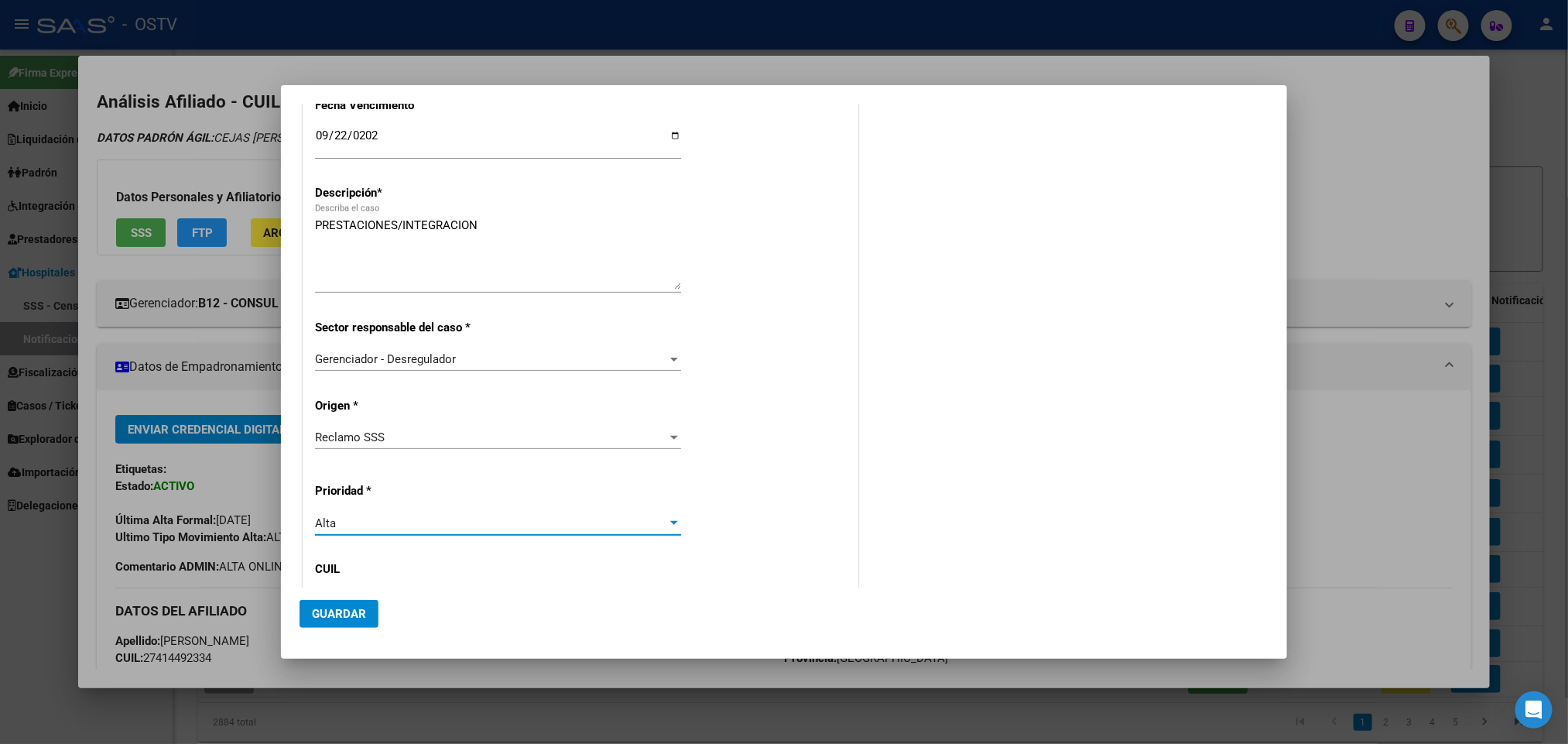
scroll to position [0, 0]
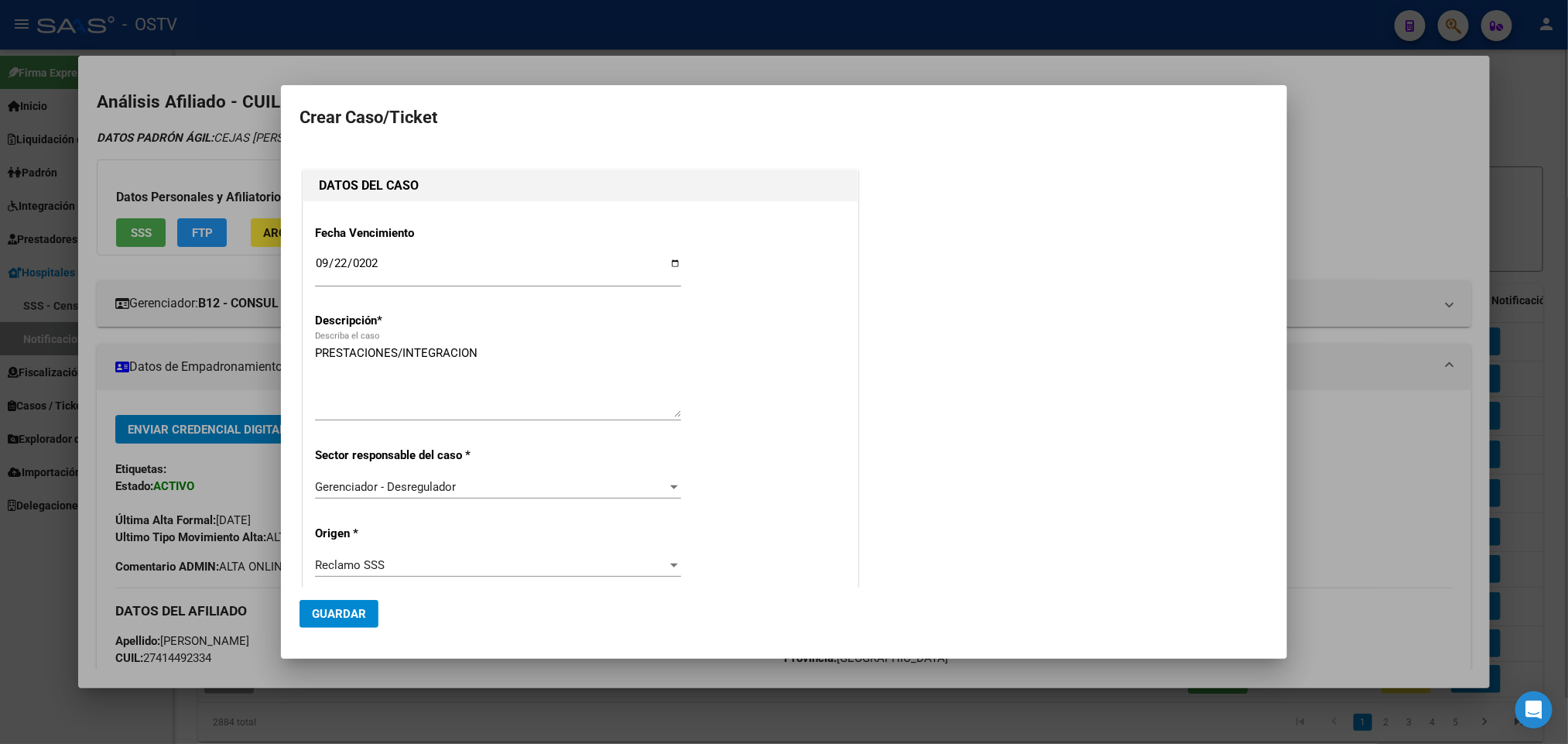
click at [318, 623] on button "Guardar" at bounding box center [338, 614] width 79 height 28
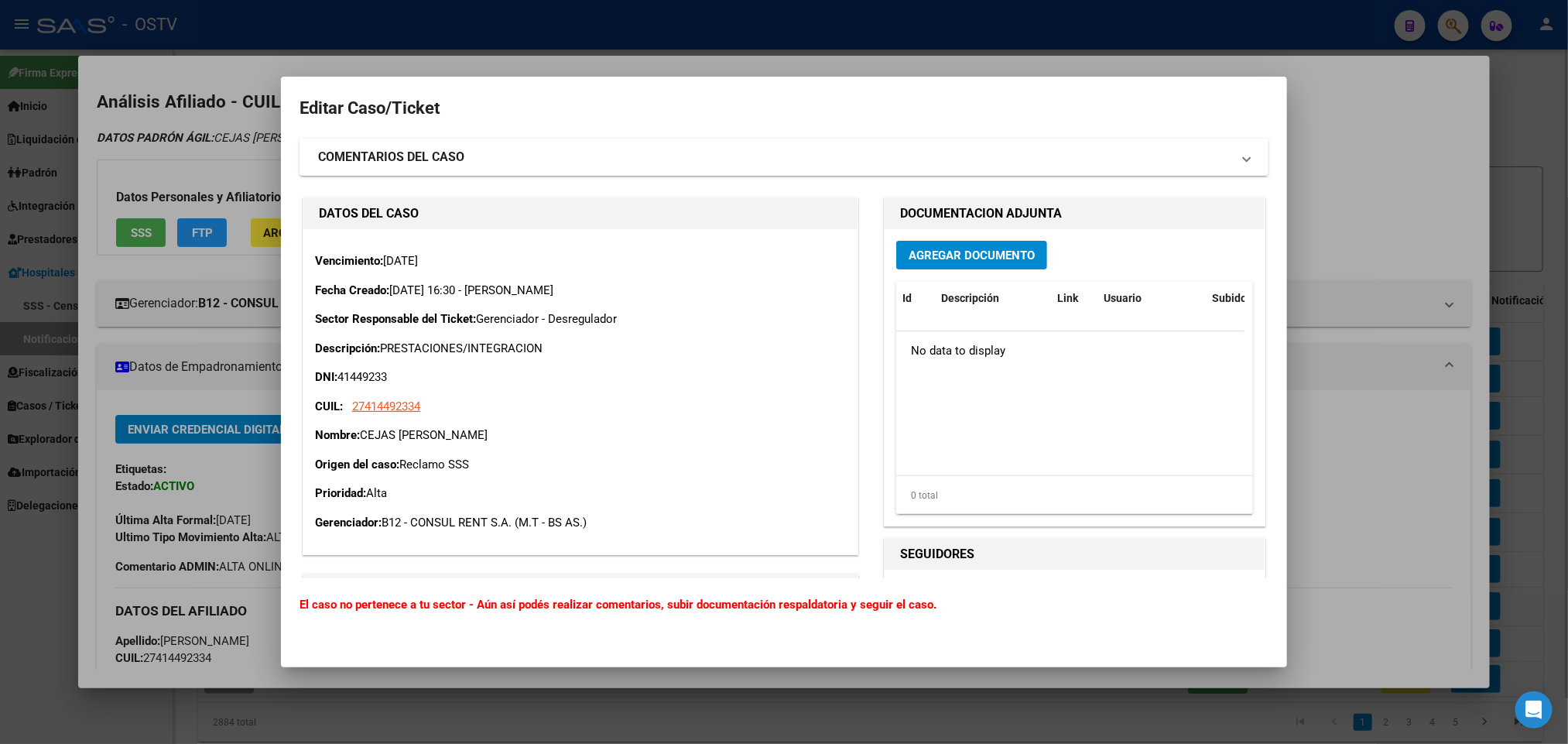
click at [1014, 260] on span "Agregar Documento" at bounding box center [972, 255] width 126 height 14
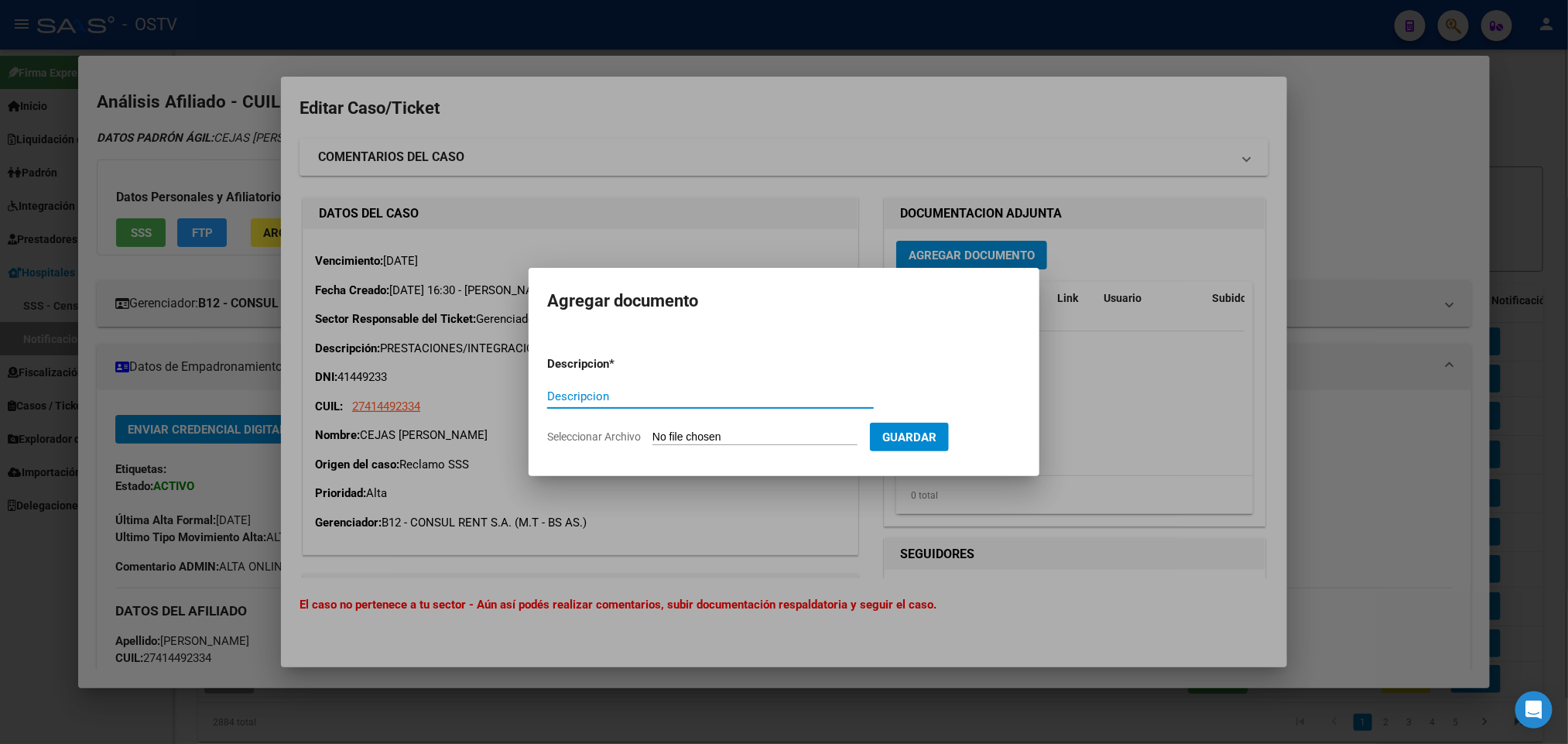
click at [759, 430] on app-file-uploader "Seleccionar Archivo" at bounding box center [708, 437] width 323 height 14
click at [729, 437] on input "Seleccionar Archivo" at bounding box center [755, 437] width 205 height 15
click at [717, 444] on input "Seleccionar Archivo" at bounding box center [755, 437] width 205 height 15
type input "C:\fakepath\PV-2025-101671435-APN-SAUSS#SSS.pdf"
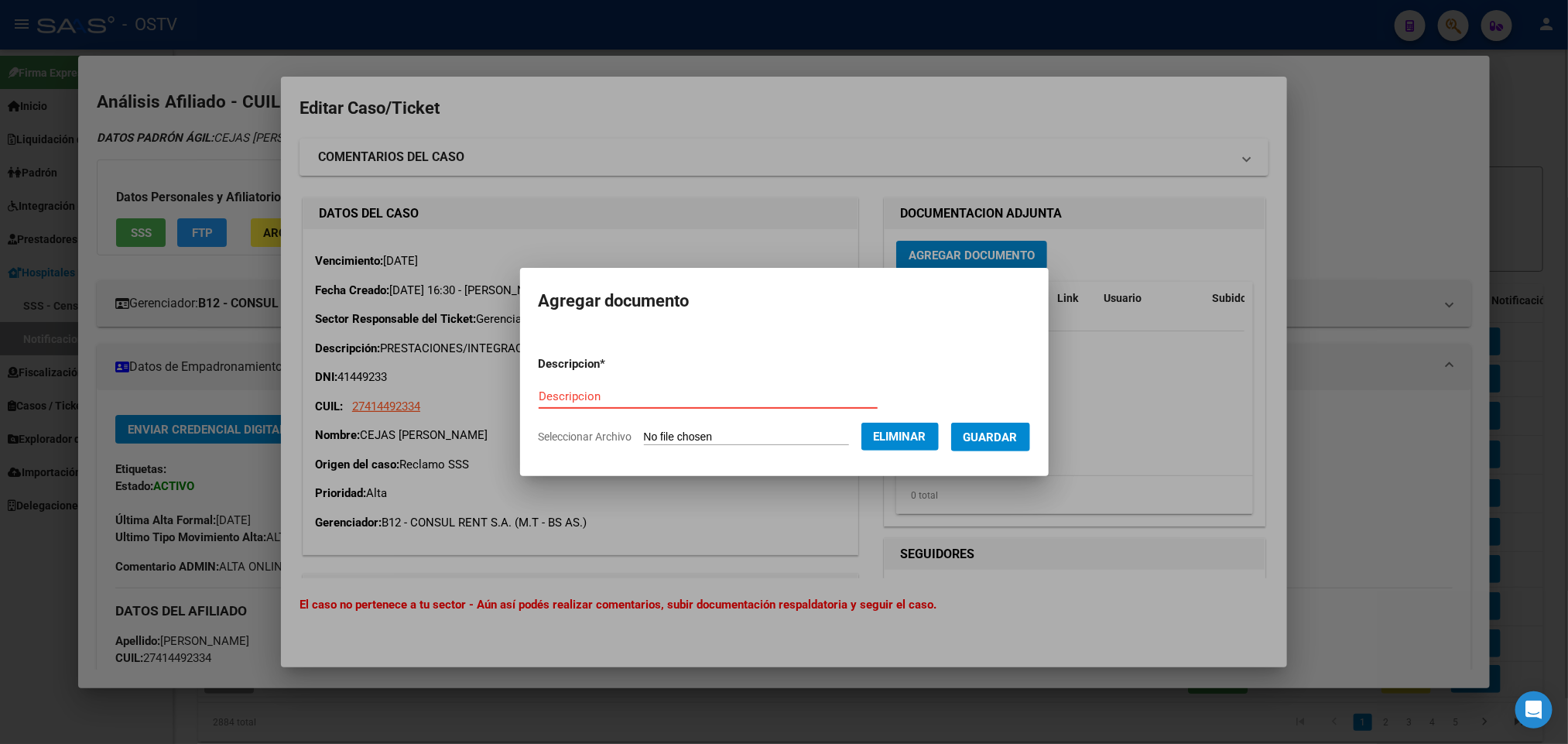
click at [606, 393] on input "Descripcion" at bounding box center [708, 396] width 339 height 14
paste input "PV-2025-101671435-APN-SAUSS#SSS"
type input "PV-2025-101671435-APN-SAUSS#SSS"
click at [1008, 430] on span "Guardar" at bounding box center [991, 437] width 55 height 14
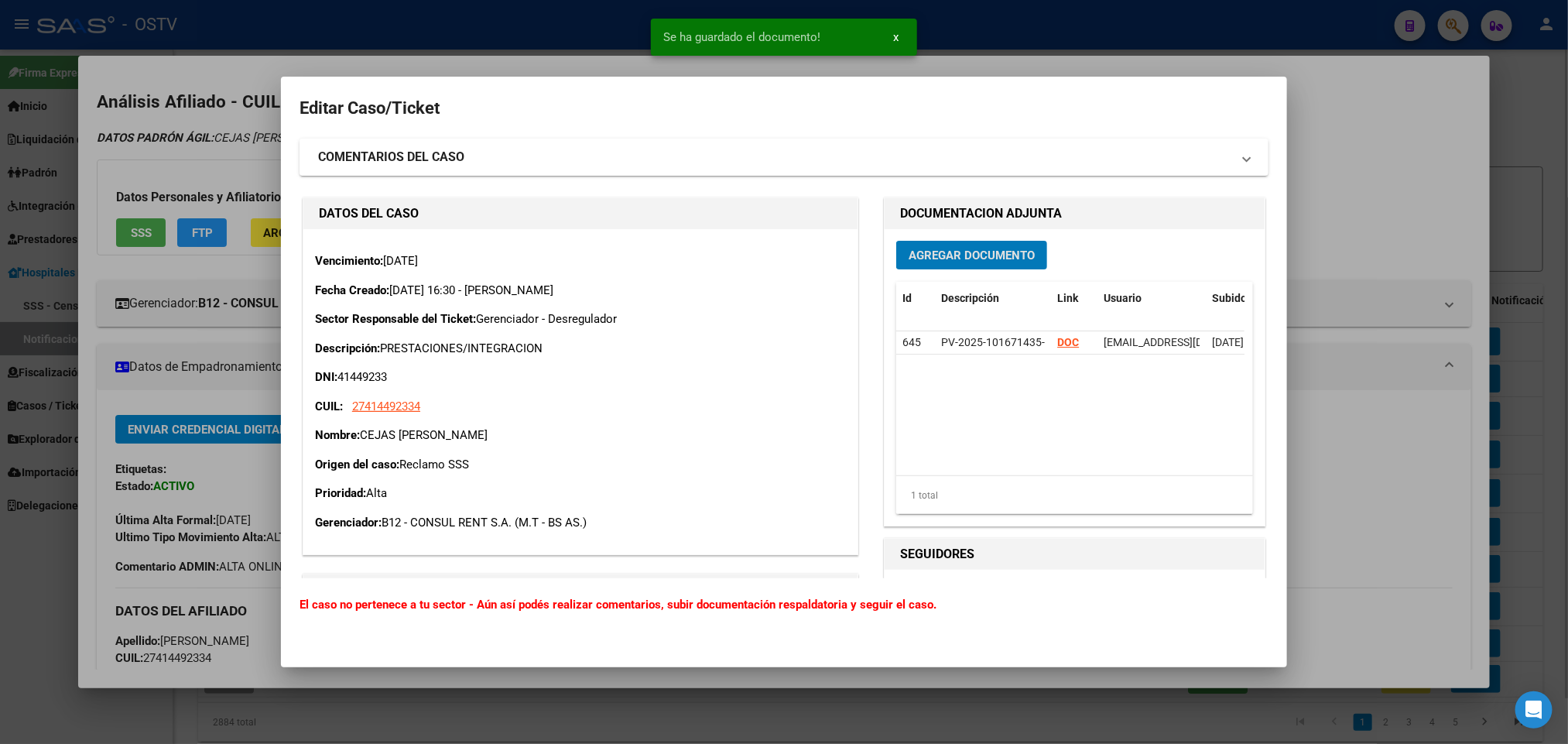
click at [969, 254] on span "Agregar Documento" at bounding box center [972, 255] width 126 height 14
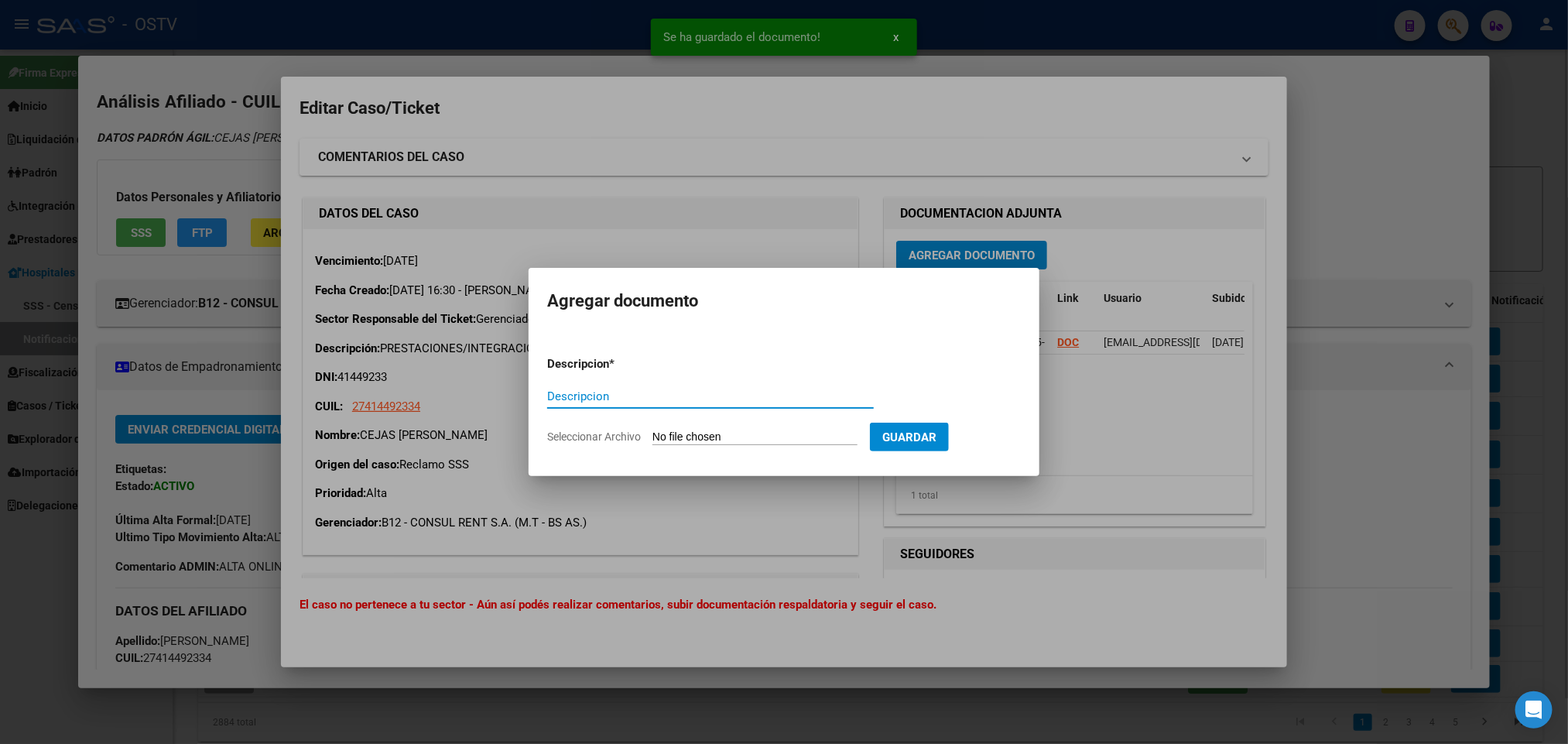
click at [822, 430] on app-file-uploader "Seleccionar Archivo" at bounding box center [708, 437] width 323 height 14
click at [745, 435] on input "Seleccionar Archivo" at bounding box center [755, 437] width 205 height 15
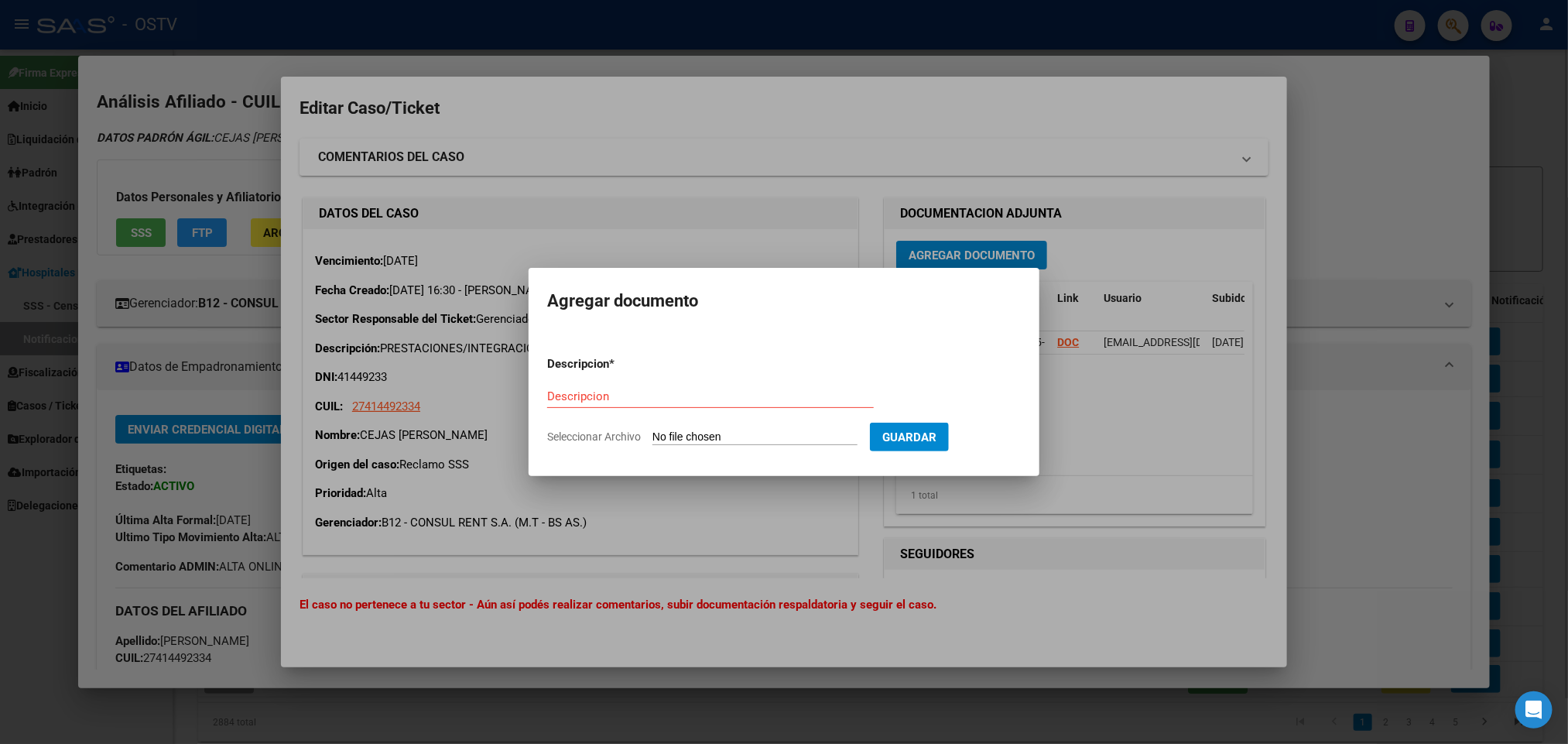
type input "C:\fakepath\IF-2025-102300660-APN-SGSUSS#SSS.pdf"
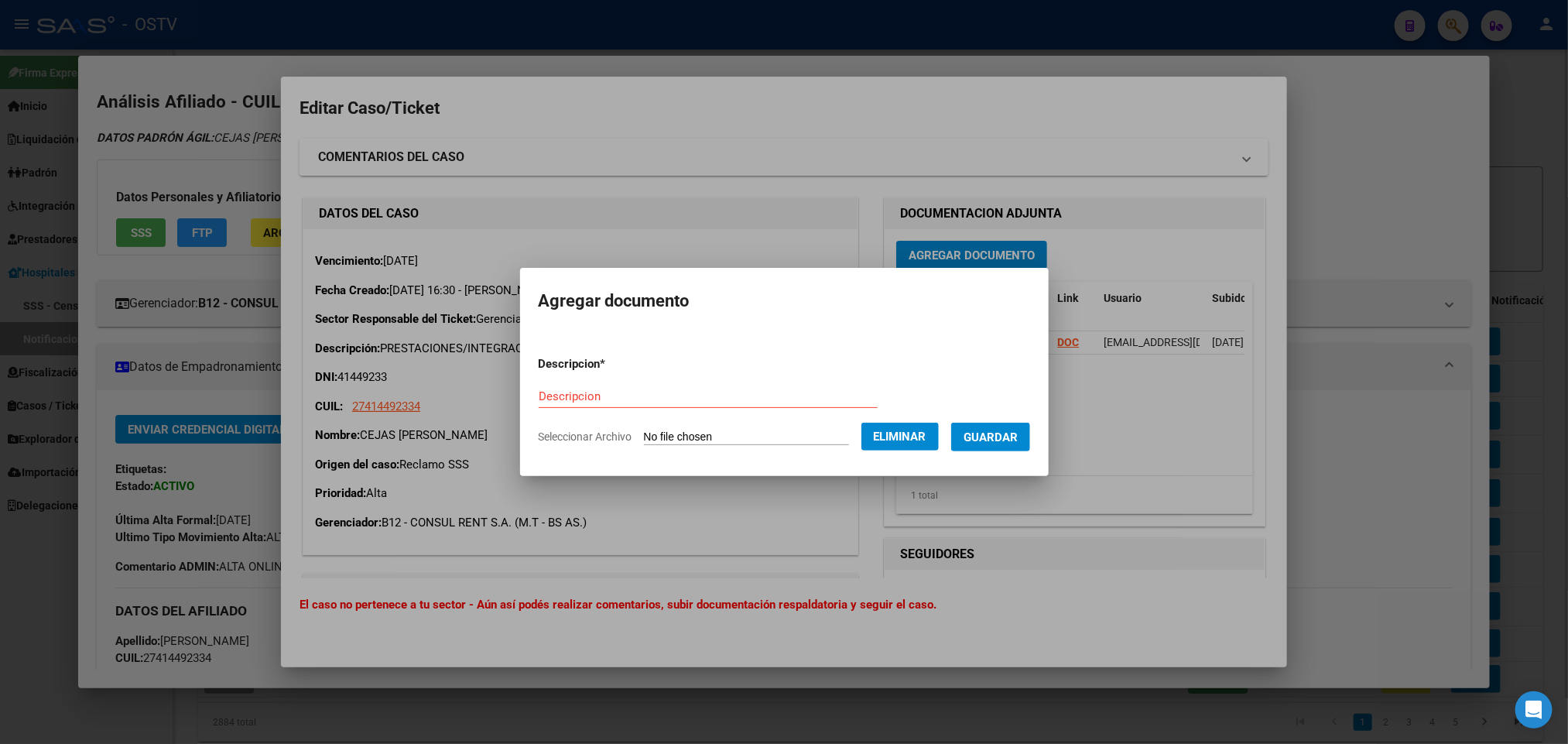
click at [768, 389] on input "Descripcion" at bounding box center [708, 396] width 339 height 14
paste input "IF-2025-102300660-APN-SGSUSS#SSS"
type input "IF-2025-102300660-APN-SGSUSS#SSS"
click at [1018, 435] on span "Guardar" at bounding box center [991, 437] width 55 height 14
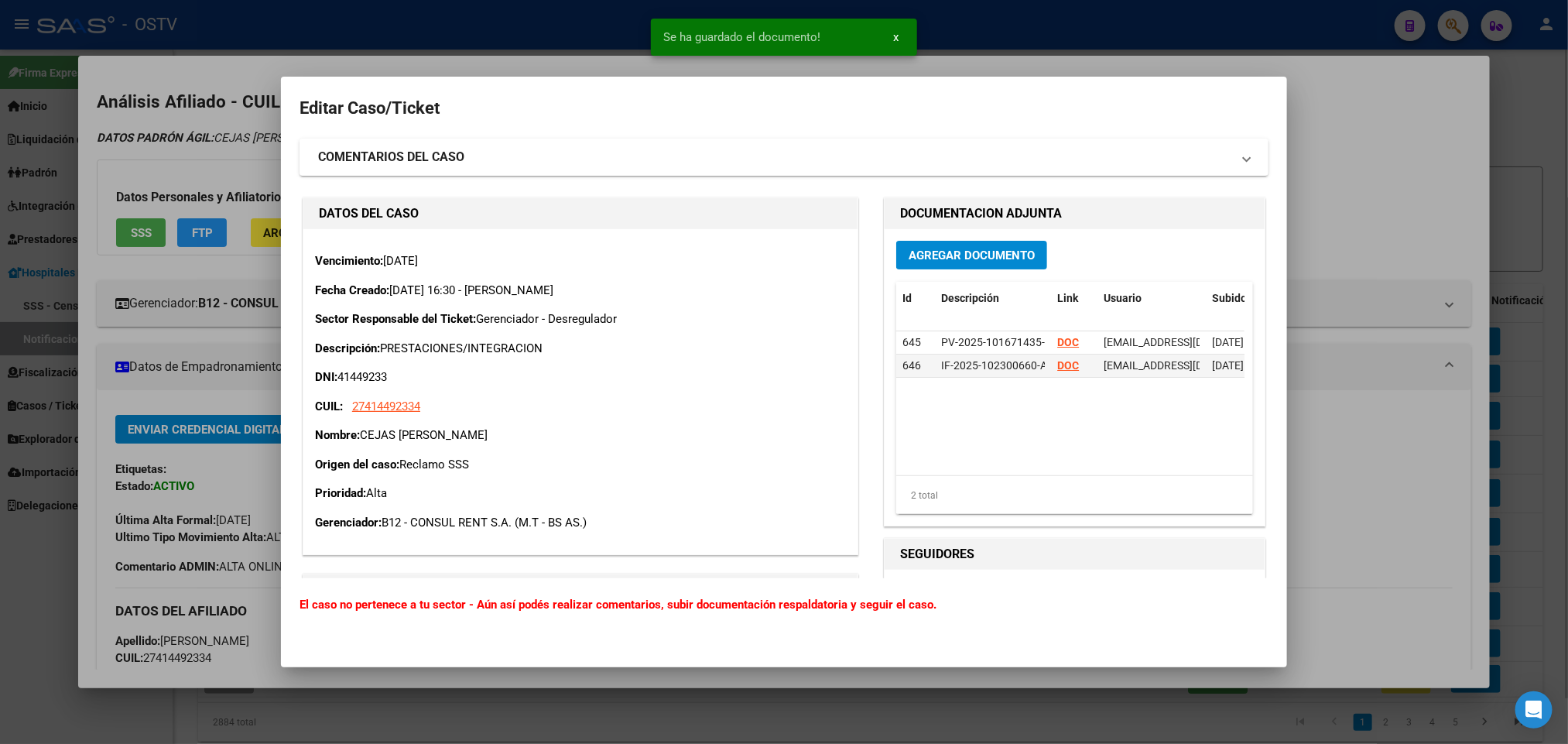
click at [944, 230] on div "Agregar Documento Id Descripción Link Usuario Subido Accion 645 PV-2025-1016714…" at bounding box center [1074, 377] width 380 height 297
click at [964, 248] on span "Agregar Documento" at bounding box center [972, 255] width 126 height 14
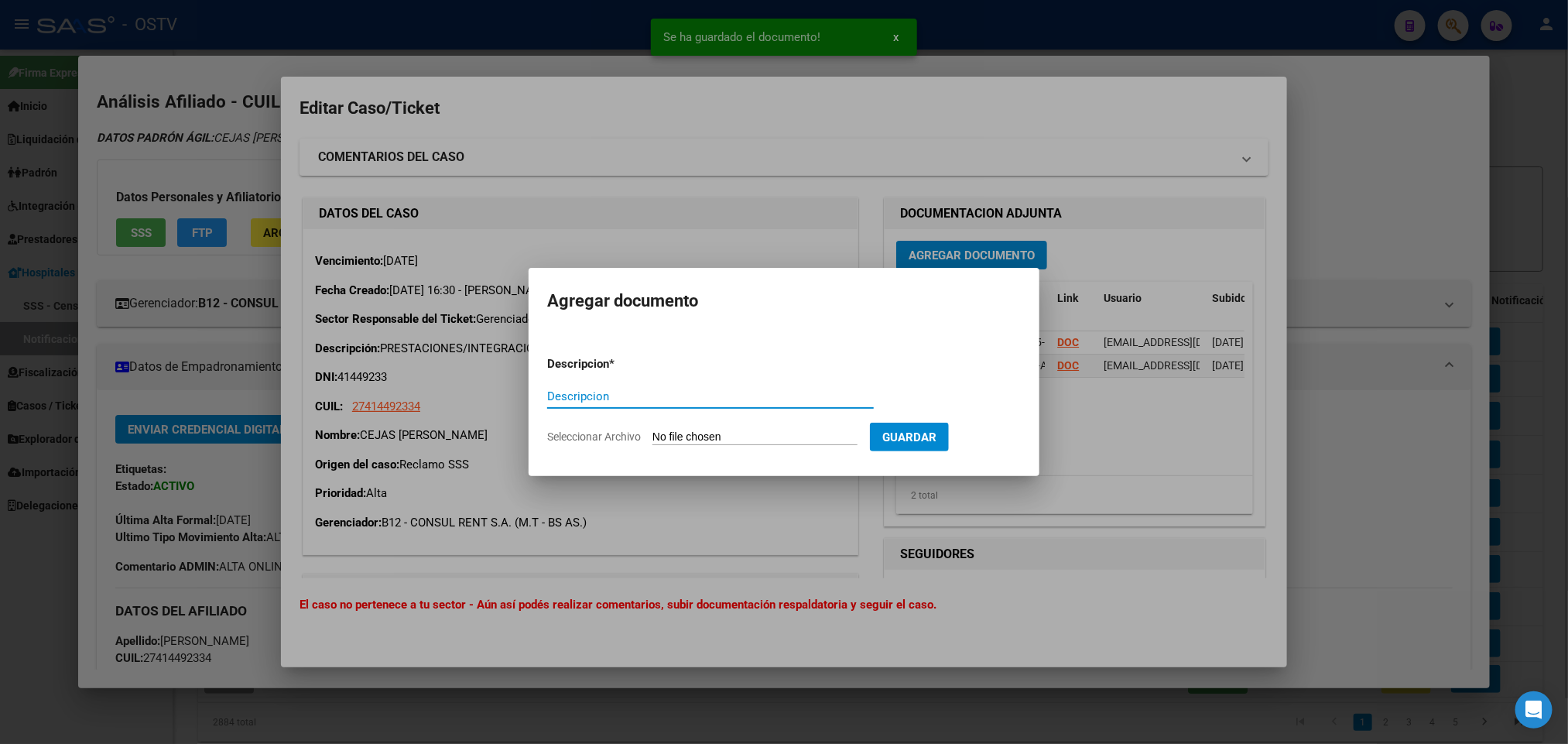
click at [757, 430] on input "Seleccionar Archivo" at bounding box center [755, 437] width 205 height 15
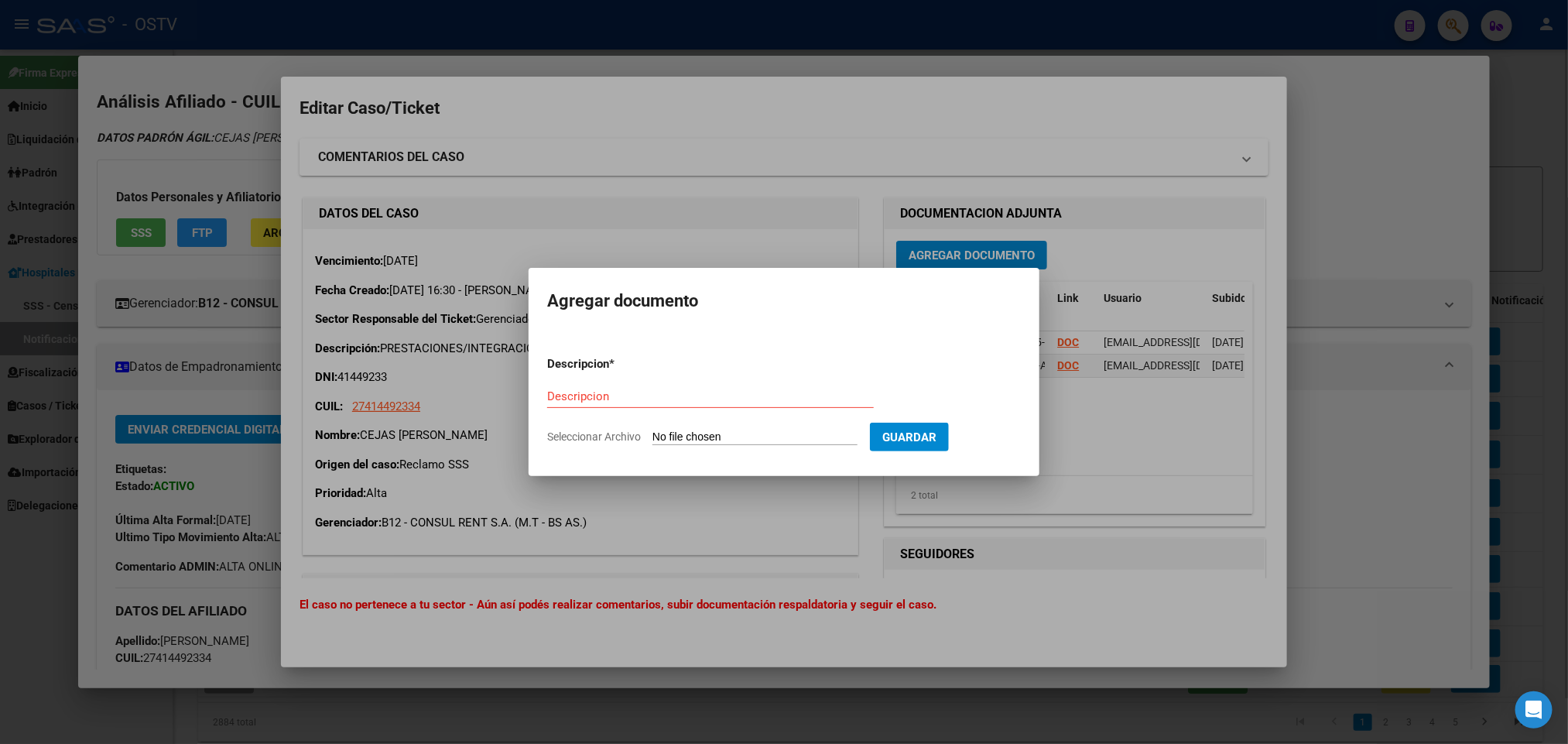
type input "C:\fakepath\IF-2025-102295787-APN-SGSUSS#SSS.pdf"
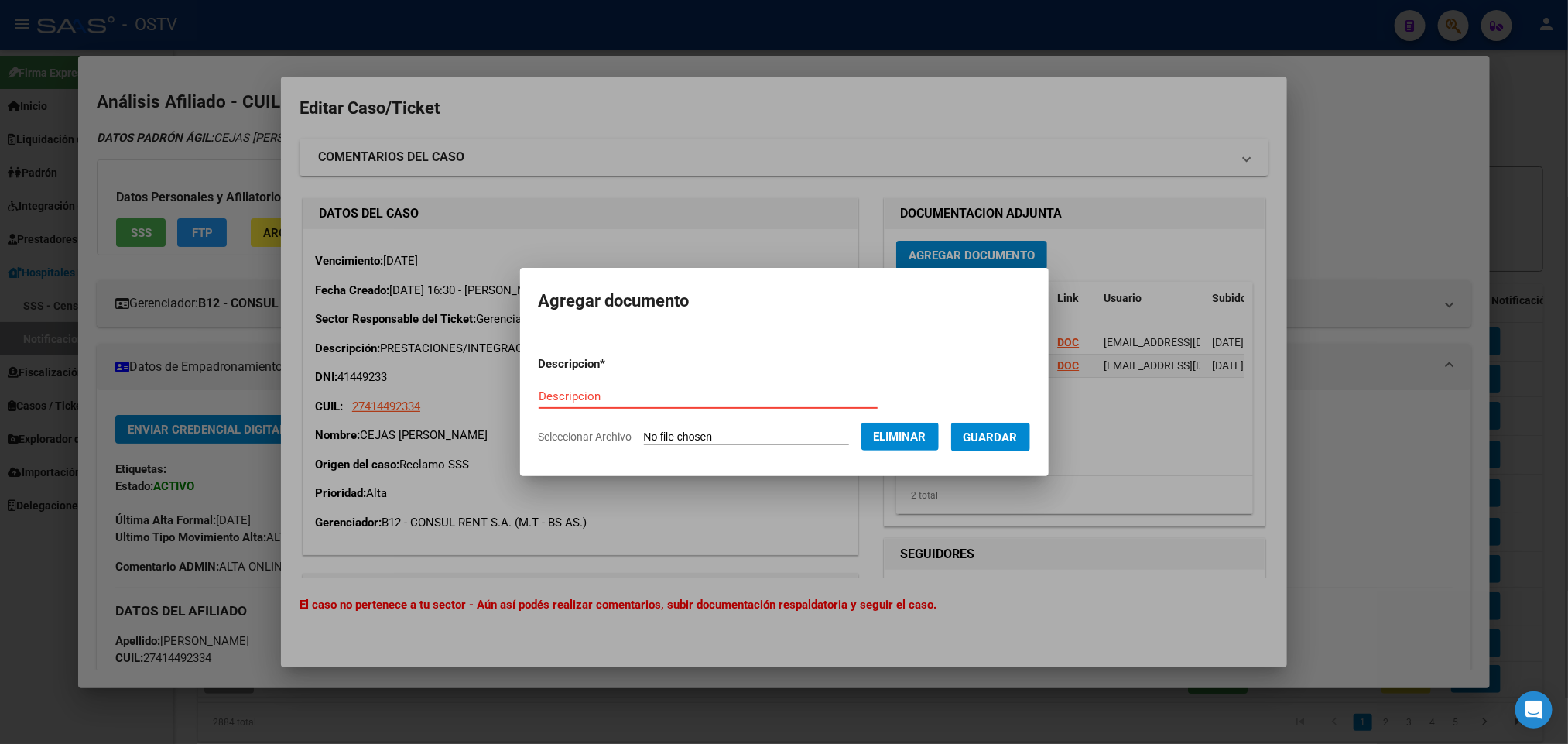
click at [611, 399] on input "Descripcion" at bounding box center [708, 396] width 339 height 14
paste input "IF-2025-102295787-APN-SGSUSS#SSS"
type input "IF-2025-102295787-APN-SGSUSS#SSS"
click at [1018, 437] on span "Guardar" at bounding box center [991, 437] width 55 height 14
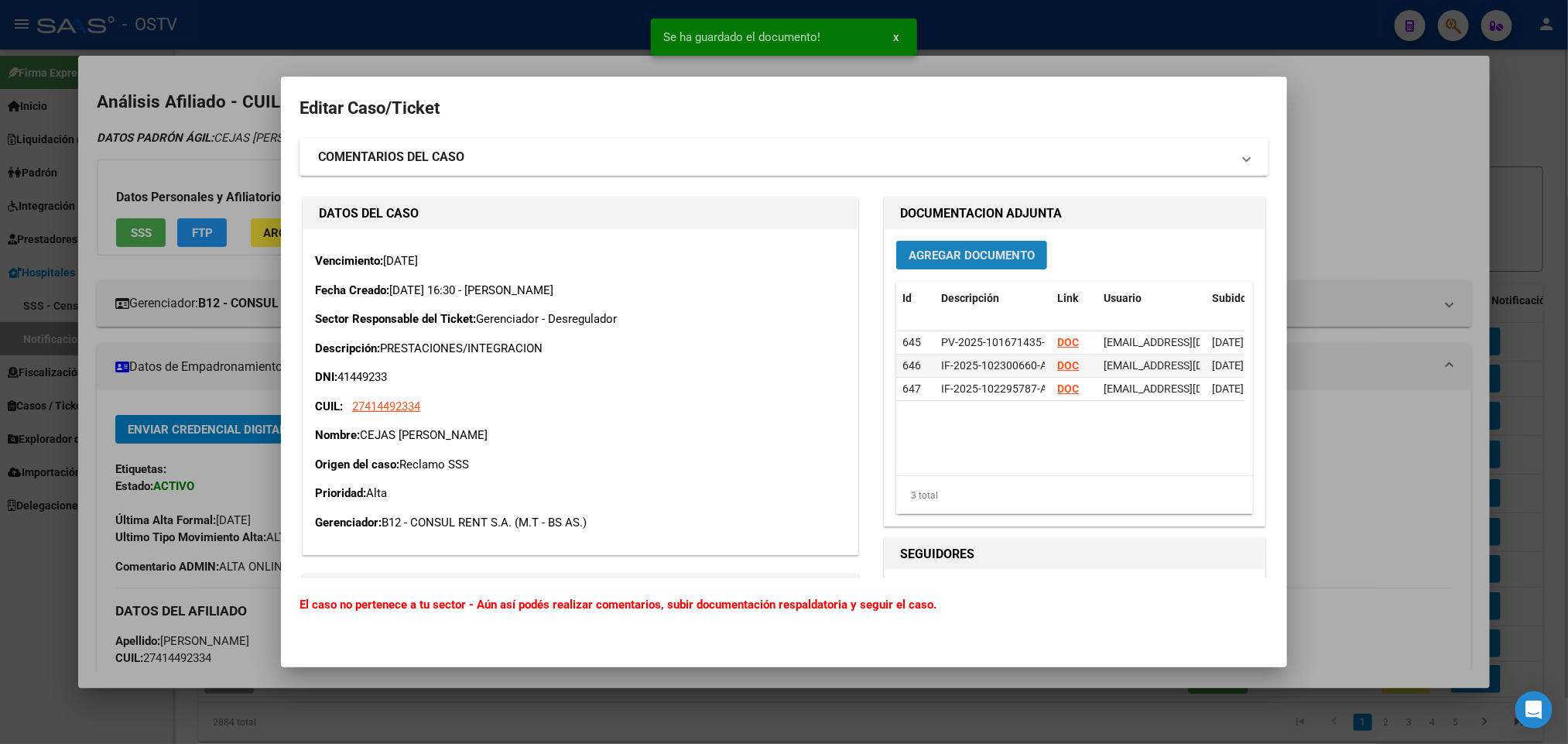
click at [957, 249] on span "Agregar Documento" at bounding box center [972, 255] width 126 height 14
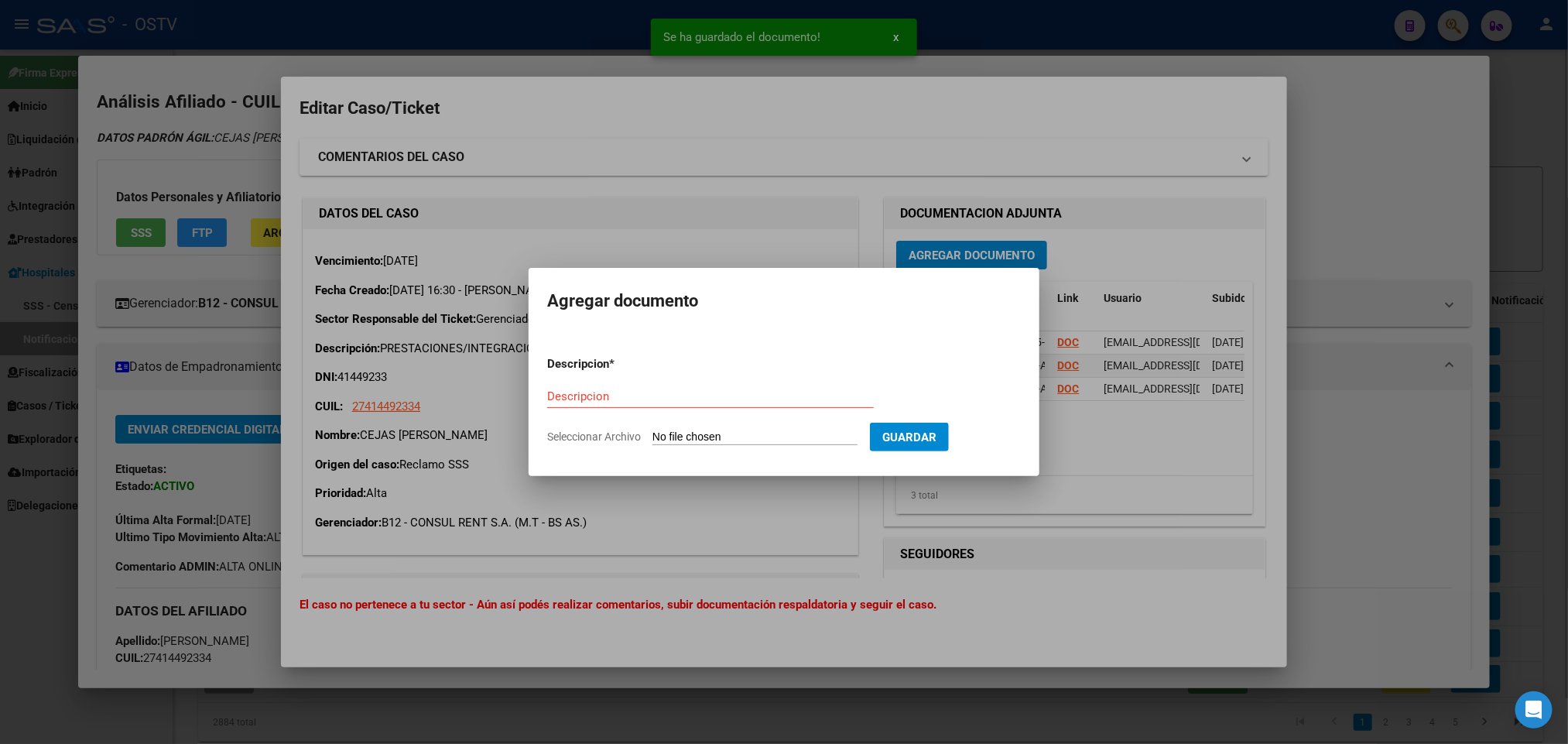
click at [802, 440] on input "Seleccionar Archivo" at bounding box center [755, 437] width 205 height 15
type input "C:\fakepath\IF-2025-102244214-APN-SGSUSS#SSS.pdf"
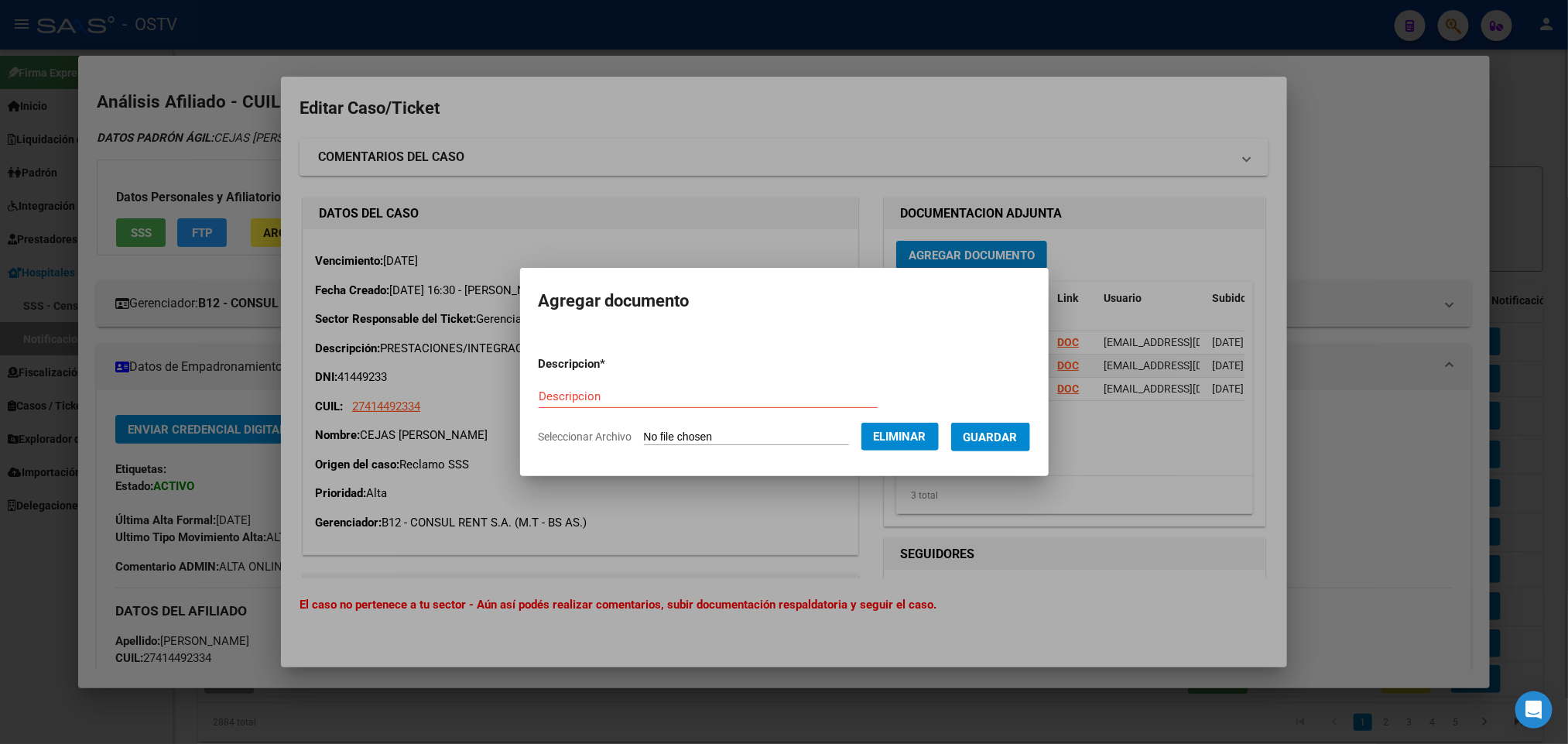
click at [600, 396] on input "Descripcion" at bounding box center [708, 396] width 339 height 14
paste input "IF-2025-102244214-APN-SGSUSS#SSS"
type input "IF-2025-102244214-APN-SGSUSS#SSS"
click at [985, 441] on span "Guardar" at bounding box center [991, 437] width 55 height 14
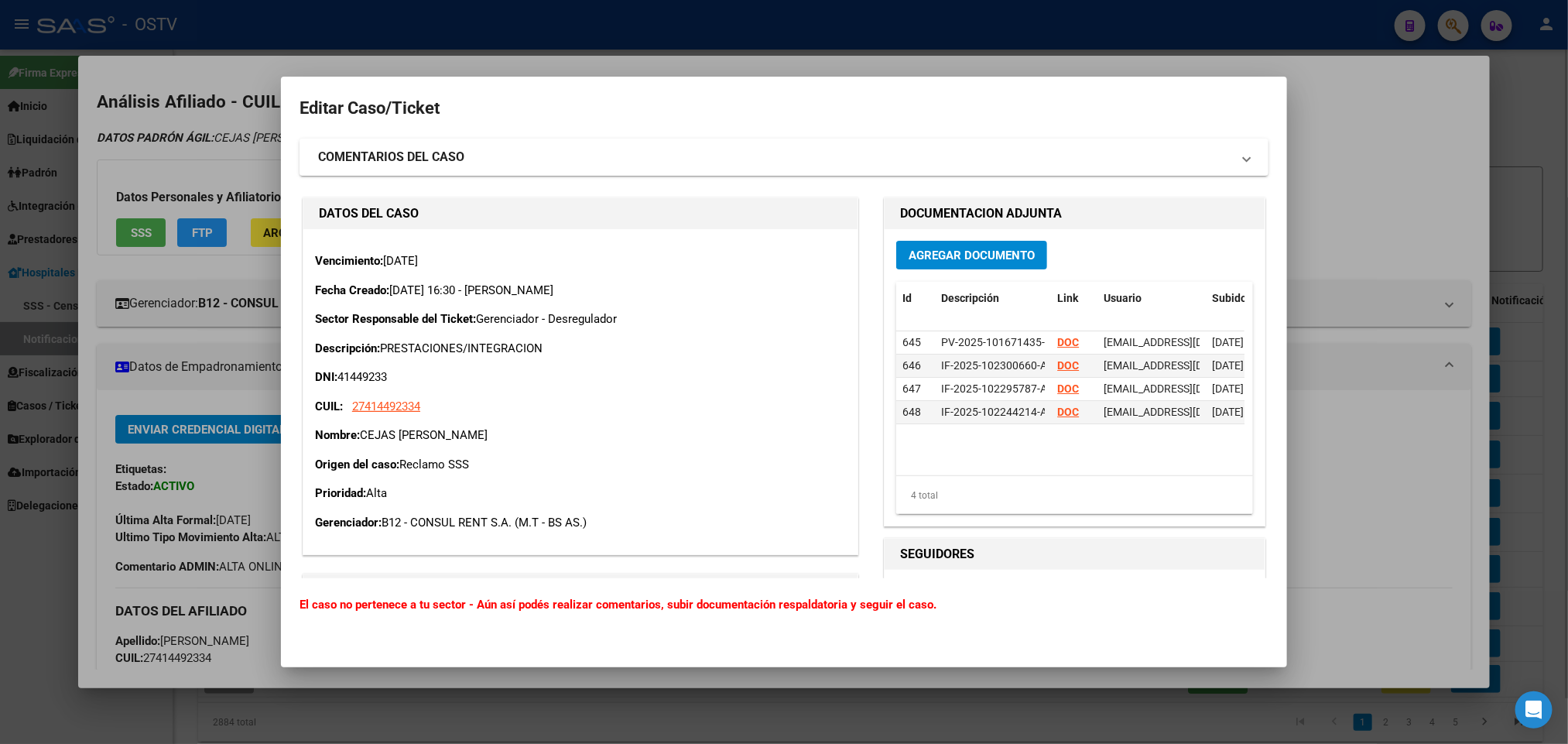
drag, startPoint x: 532, startPoint y: 428, endPoint x: 363, endPoint y: 430, distance: 169.0
click at [363, 430] on p "Nombre: CEJAS FLORENCIA ALEJANDRA" at bounding box center [581, 436] width 531 height 18
copy p "CEJAS FLORENCIA ALEJANDRA"
drag, startPoint x: 399, startPoint y: 370, endPoint x: 339, endPoint y: 388, distance: 62.6
click at [339, 388] on div "Vencimiento: 22/09/2025 Fecha Creado: 16/09/2025 16:30 - Commidari Manuel Secto…" at bounding box center [581, 392] width 531 height 278
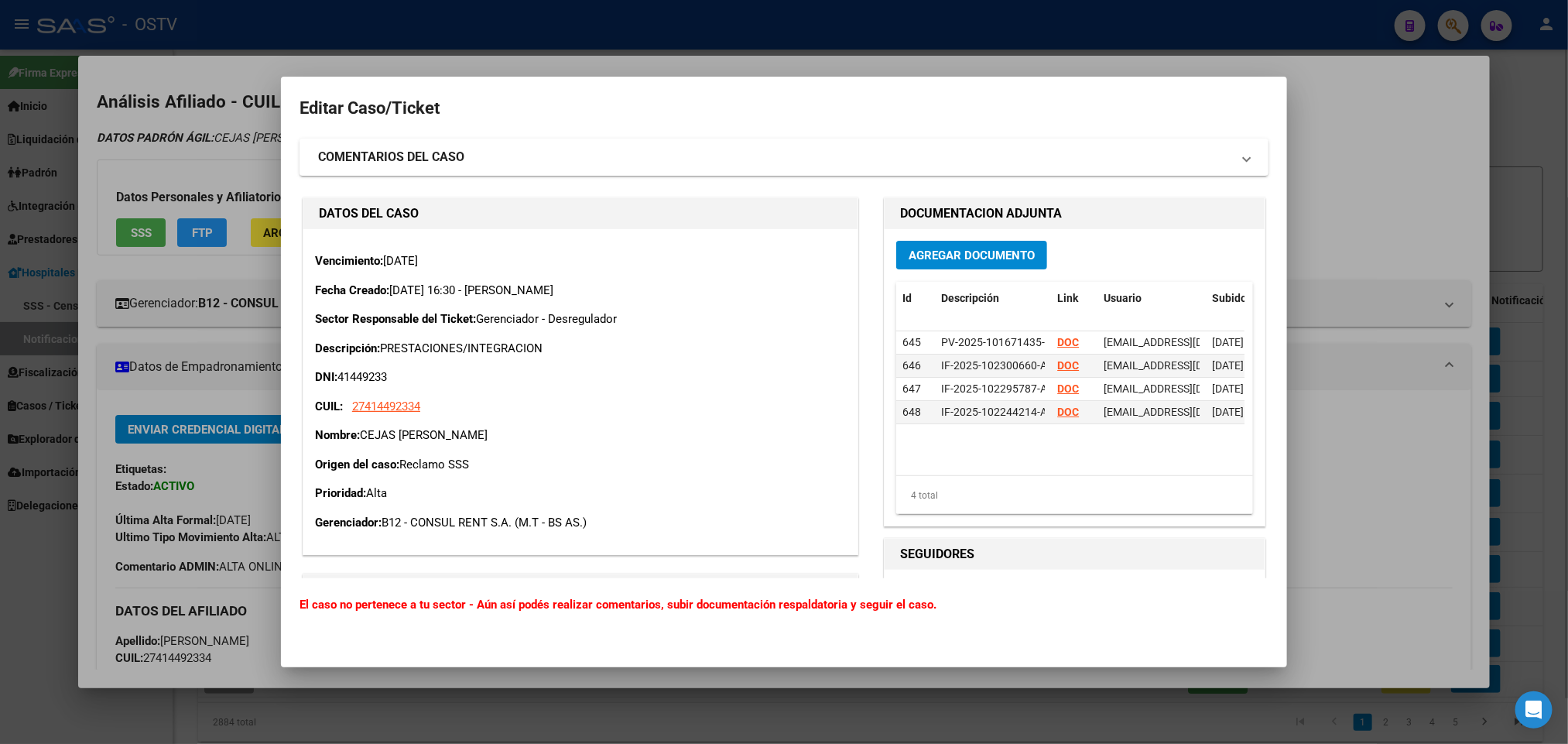
click at [345, 374] on p "DNI: 41449233" at bounding box center [581, 377] width 531 height 18
click at [379, 377] on p "DNI: 41449233" at bounding box center [581, 377] width 531 height 18
copy p "41449233"
drag, startPoint x: 379, startPoint y: 377, endPoint x: 163, endPoint y: 9, distance: 426.7
click at [381, 377] on p "DNI: 41449233" at bounding box center [581, 377] width 531 height 18
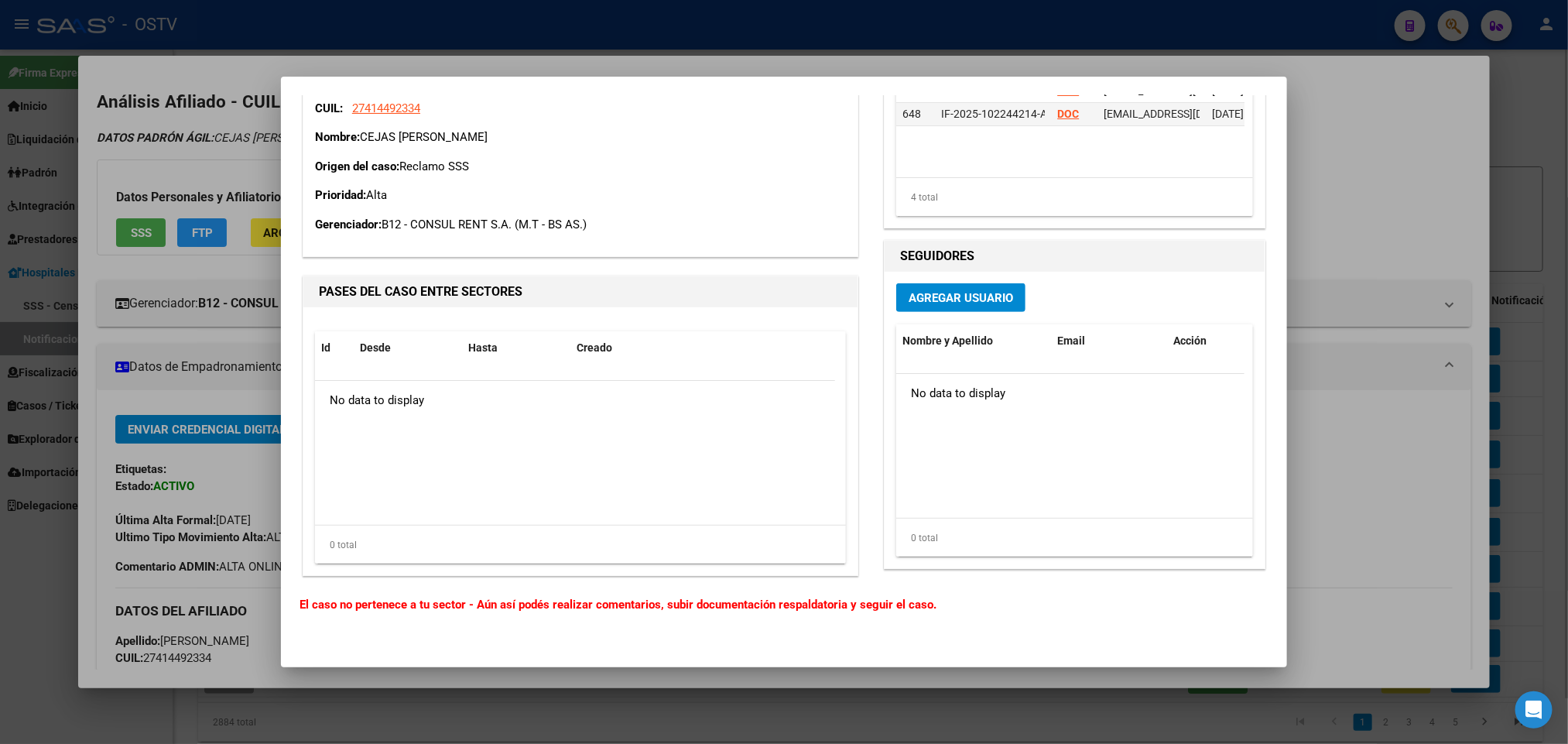
scroll to position [300, 0]
click at [944, 290] on span "Agregar Usuario" at bounding box center [961, 296] width 105 height 14
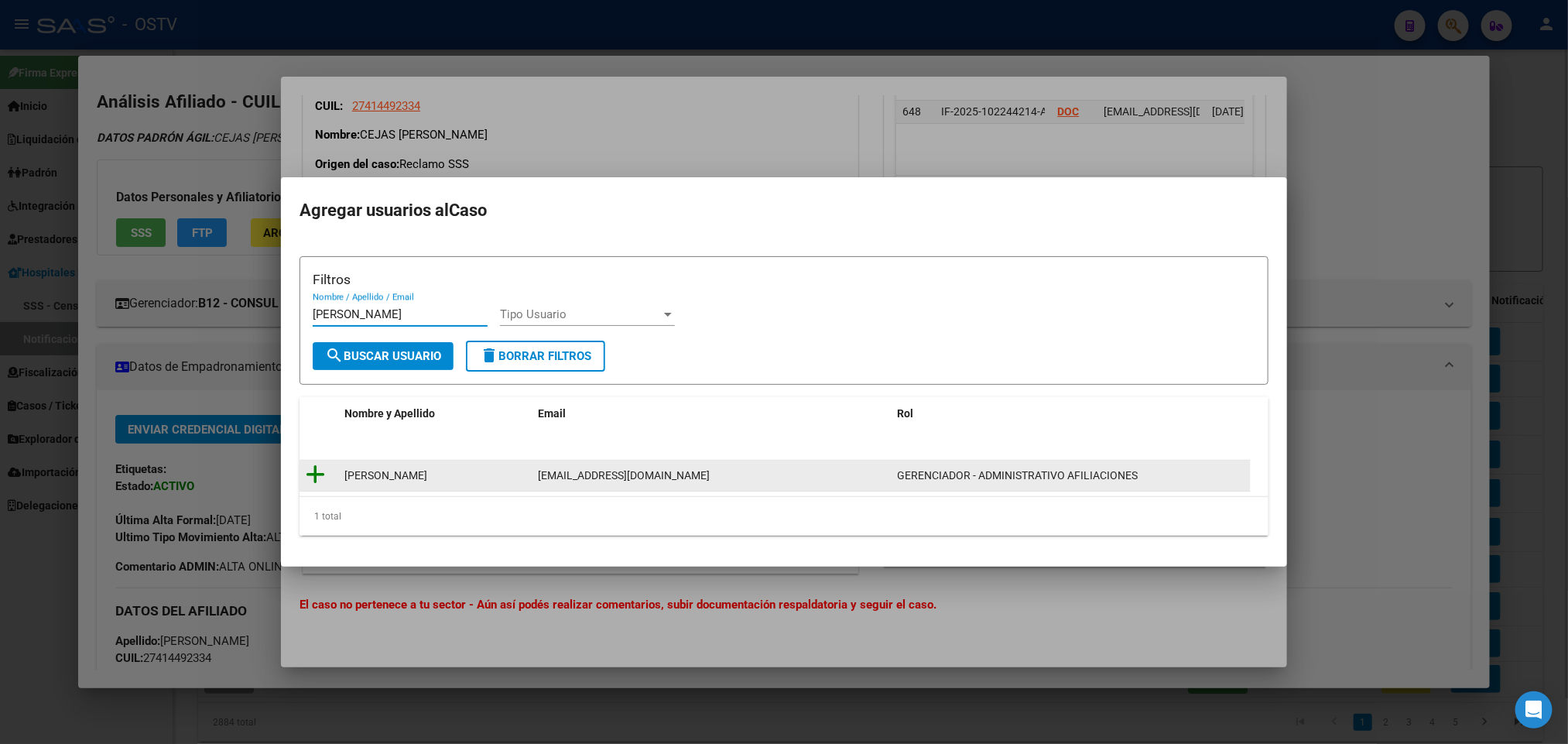
type input "mirella"
click at [307, 472] on icon at bounding box center [315, 475] width 19 height 22
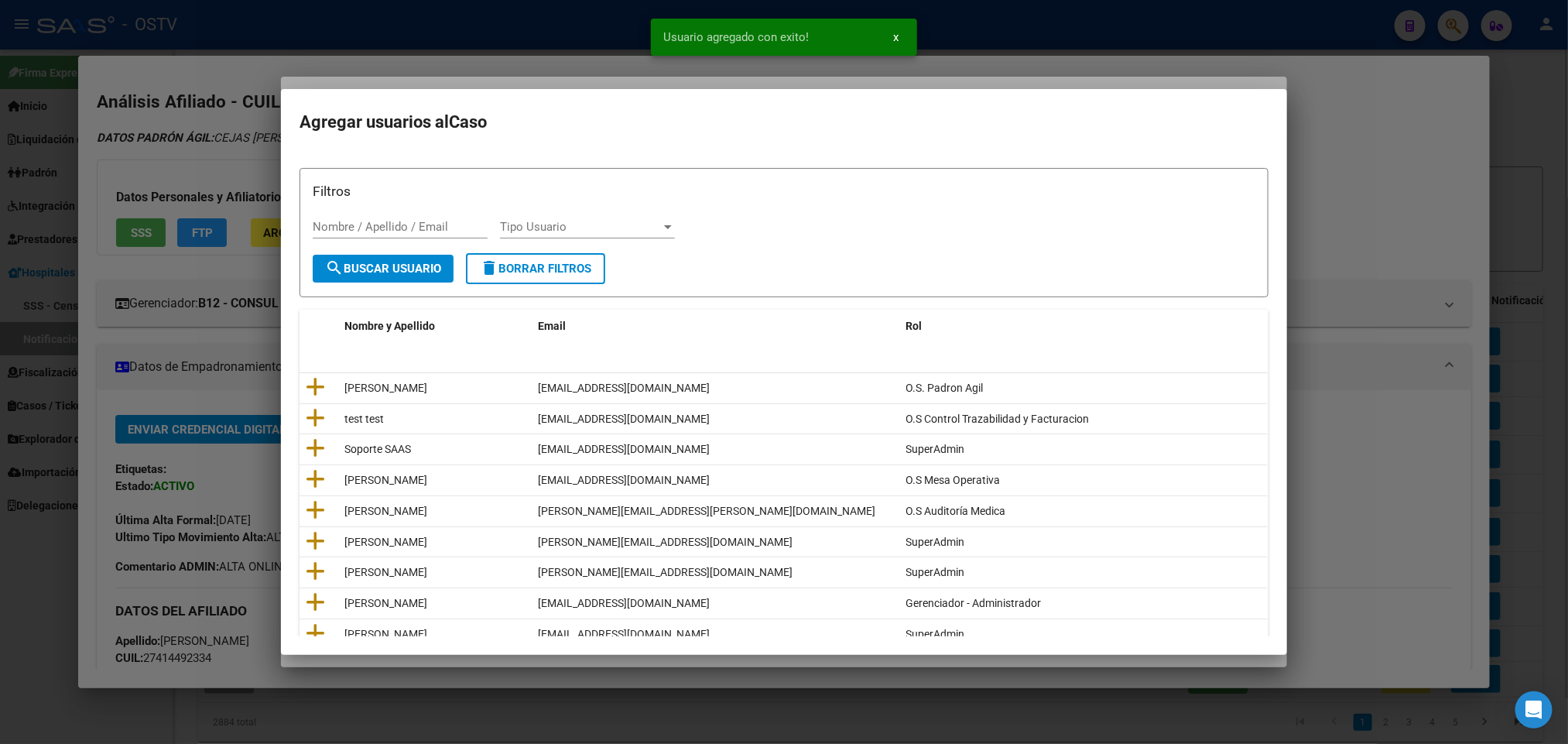
drag, startPoint x: 103, startPoint y: 138, endPoint x: 89, endPoint y: 117, distance: 25.2
click at [103, 137] on div at bounding box center [784, 372] width 1568 height 744
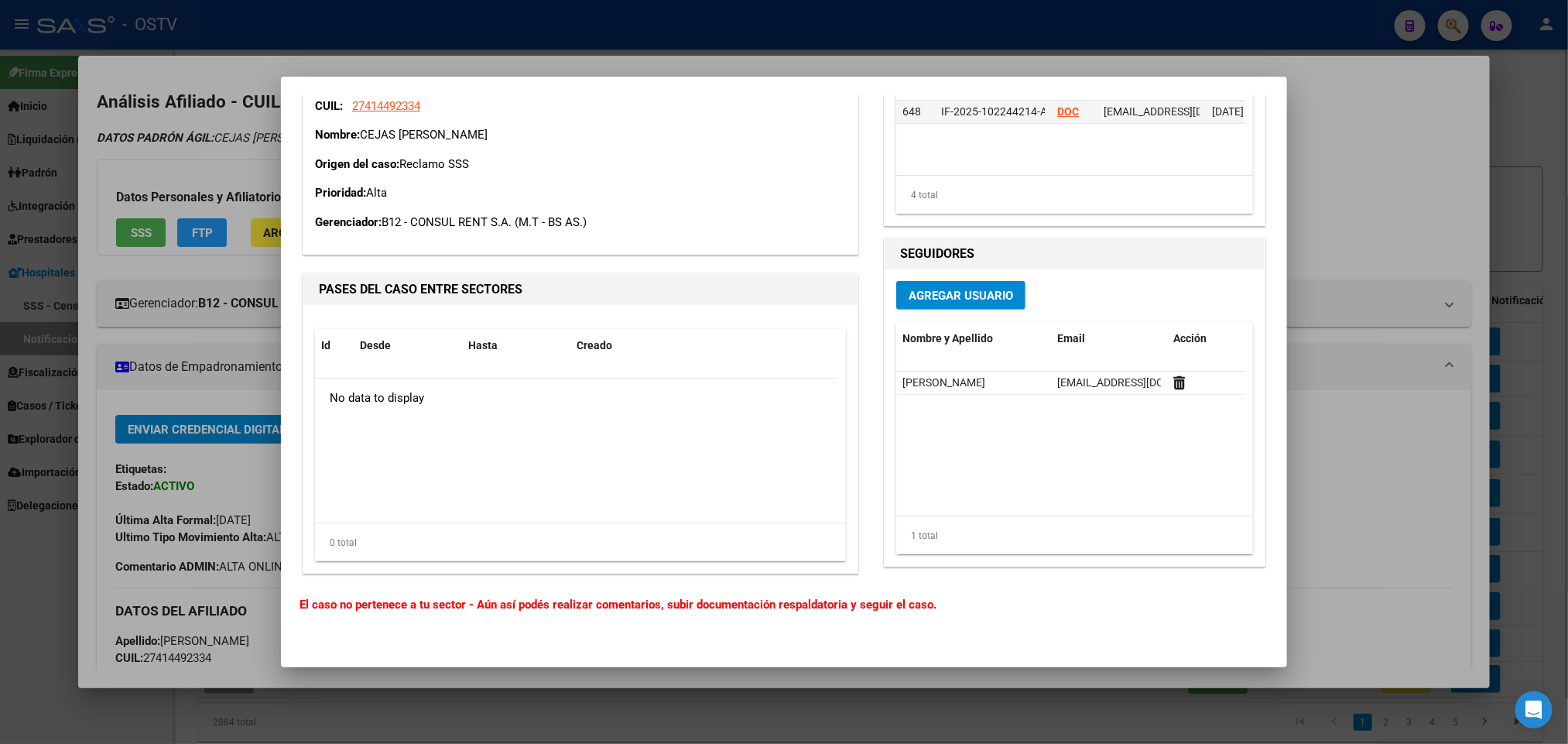
click at [1358, 154] on div at bounding box center [784, 372] width 1568 height 744
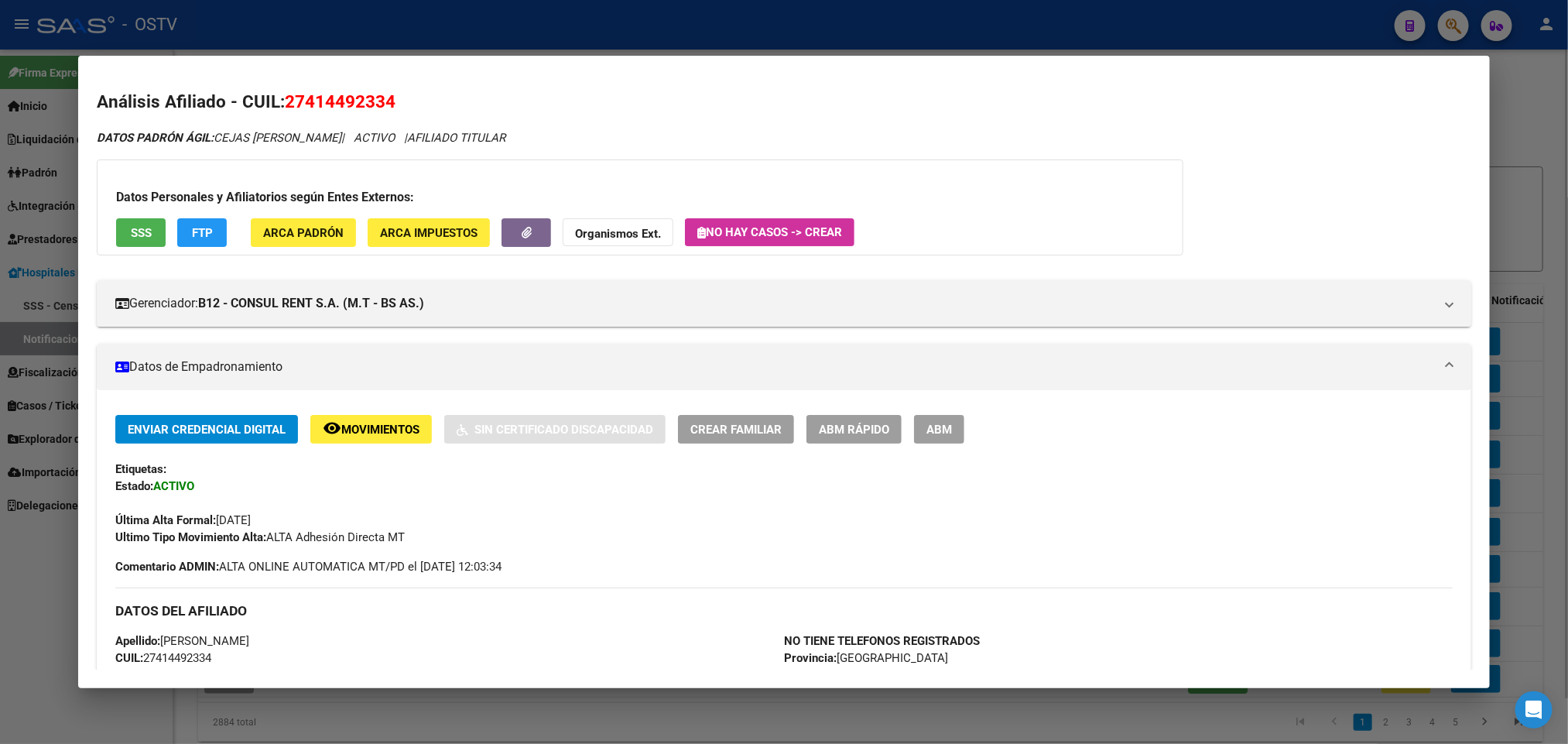
click at [182, 68] on mat-dialog-container "Análisis Afiliado - CUIL: 27414492334 DATOS PADRÓN ÁGIL: CEJAS FLORENCIA ALEJAN…" at bounding box center [784, 372] width 1411 height 633
click at [261, 42] on div at bounding box center [784, 372] width 1568 height 744
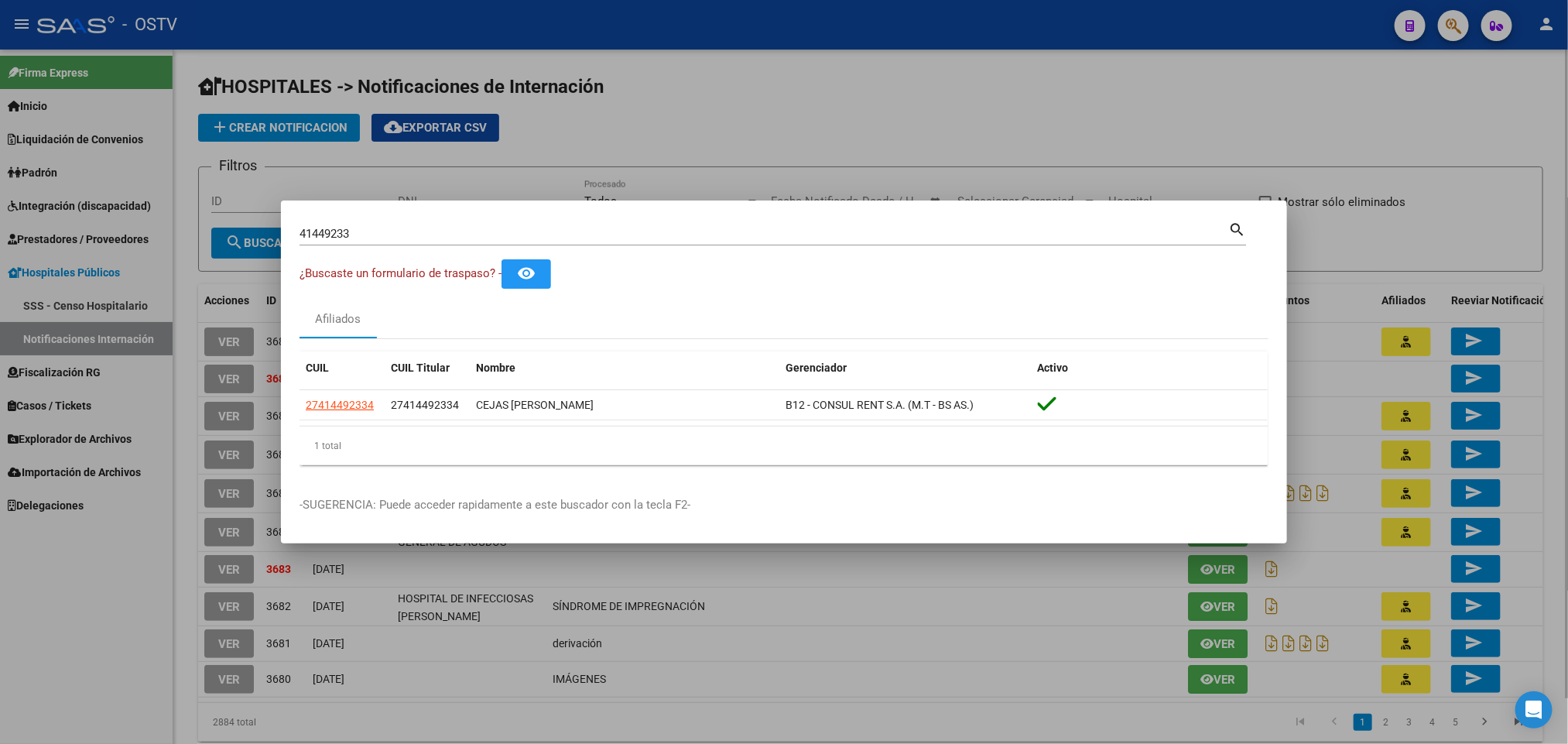
drag, startPoint x: 394, startPoint y: 242, endPoint x: 339, endPoint y: 237, distance: 55.2
click at [337, 242] on div "41449233 Buscar (apellido, dni, cuil, nro traspaso, cuit, obra social)" at bounding box center [764, 234] width 929 height 24
drag, startPoint x: 360, startPoint y: 237, endPoint x: 82, endPoint y: 231, distance: 278.1
click at [110, 231] on div "41449233 Buscar (apellido, dni, cuil, nro traspaso, cuit, obra social) search ¿…" at bounding box center [784, 372] width 1568 height 744
paste input "27-29923116-5"
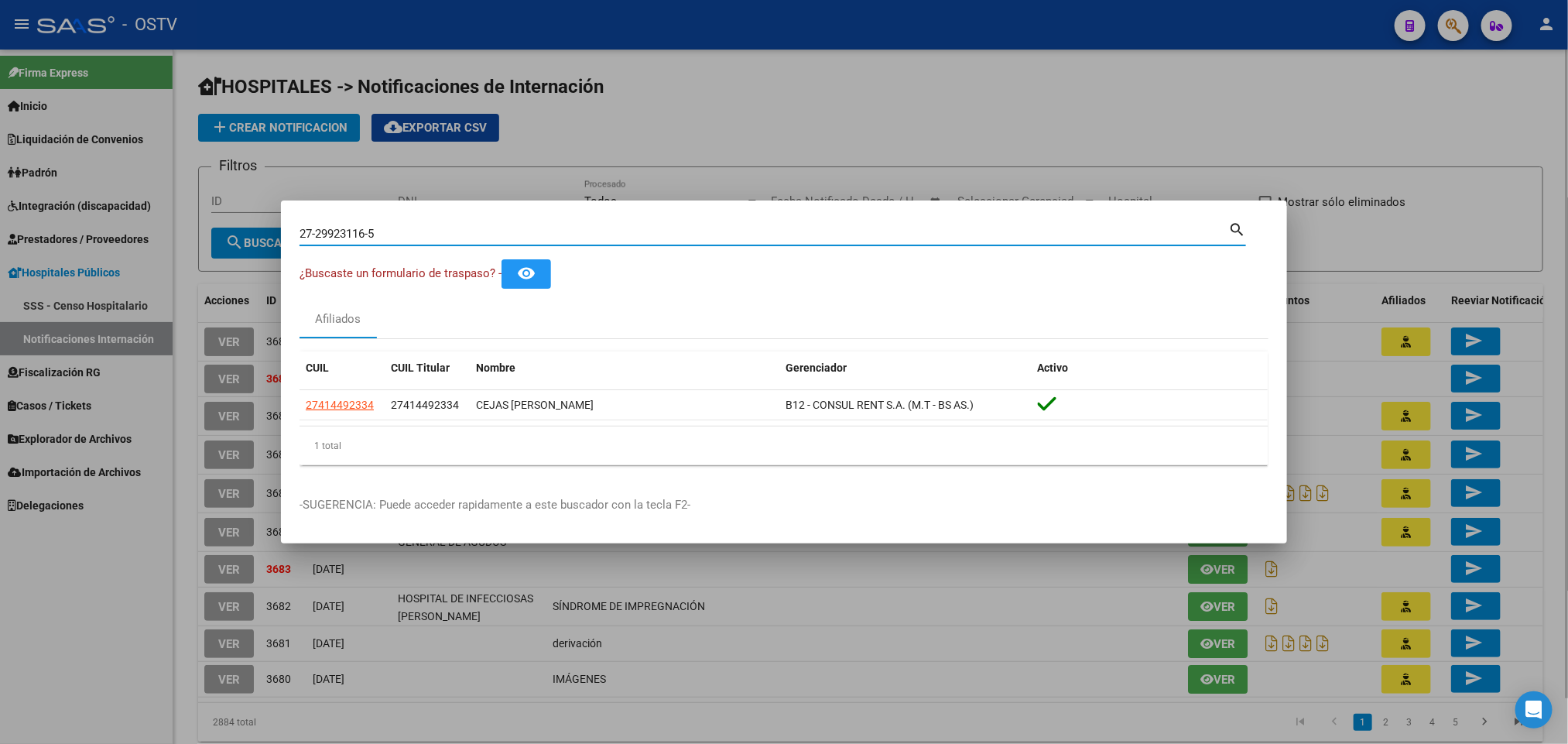
type input "27299231165"
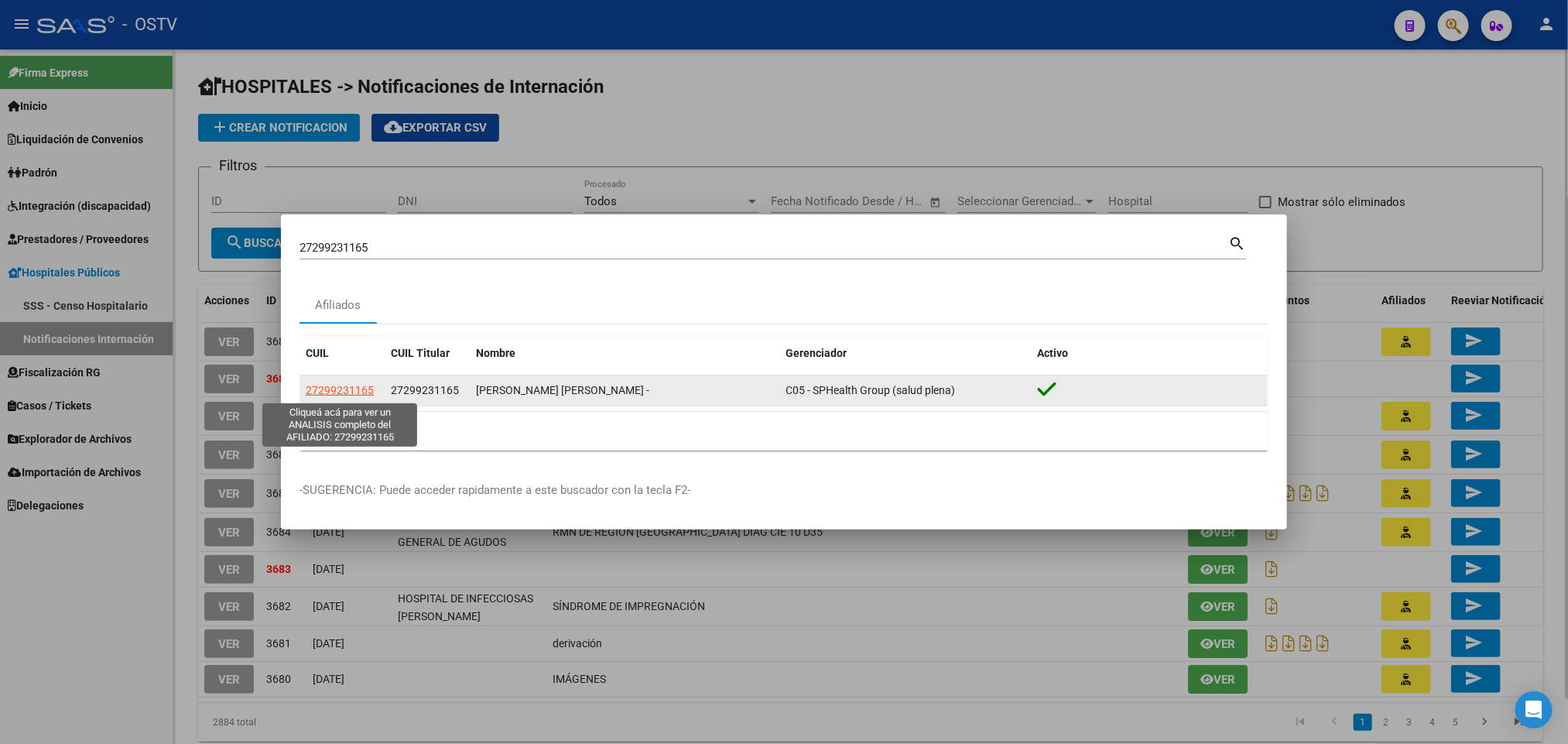
click at [358, 388] on span "27299231165" at bounding box center [339, 390] width 68 height 13
type textarea "27299231165"
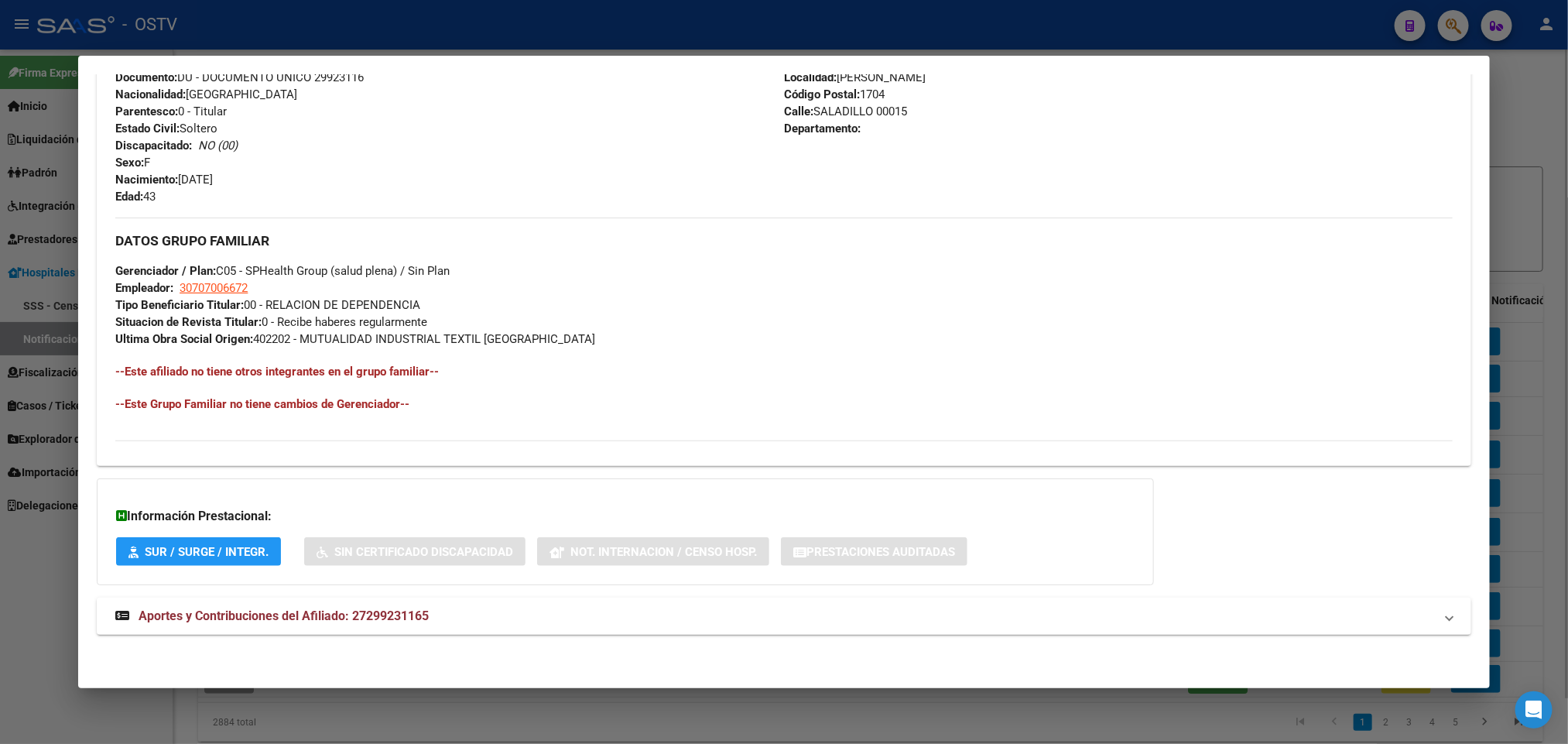
scroll to position [599, 0]
click at [370, 621] on span "Aportes y Contribuciones del Afiliado: 27299231165" at bounding box center [283, 616] width 290 height 15
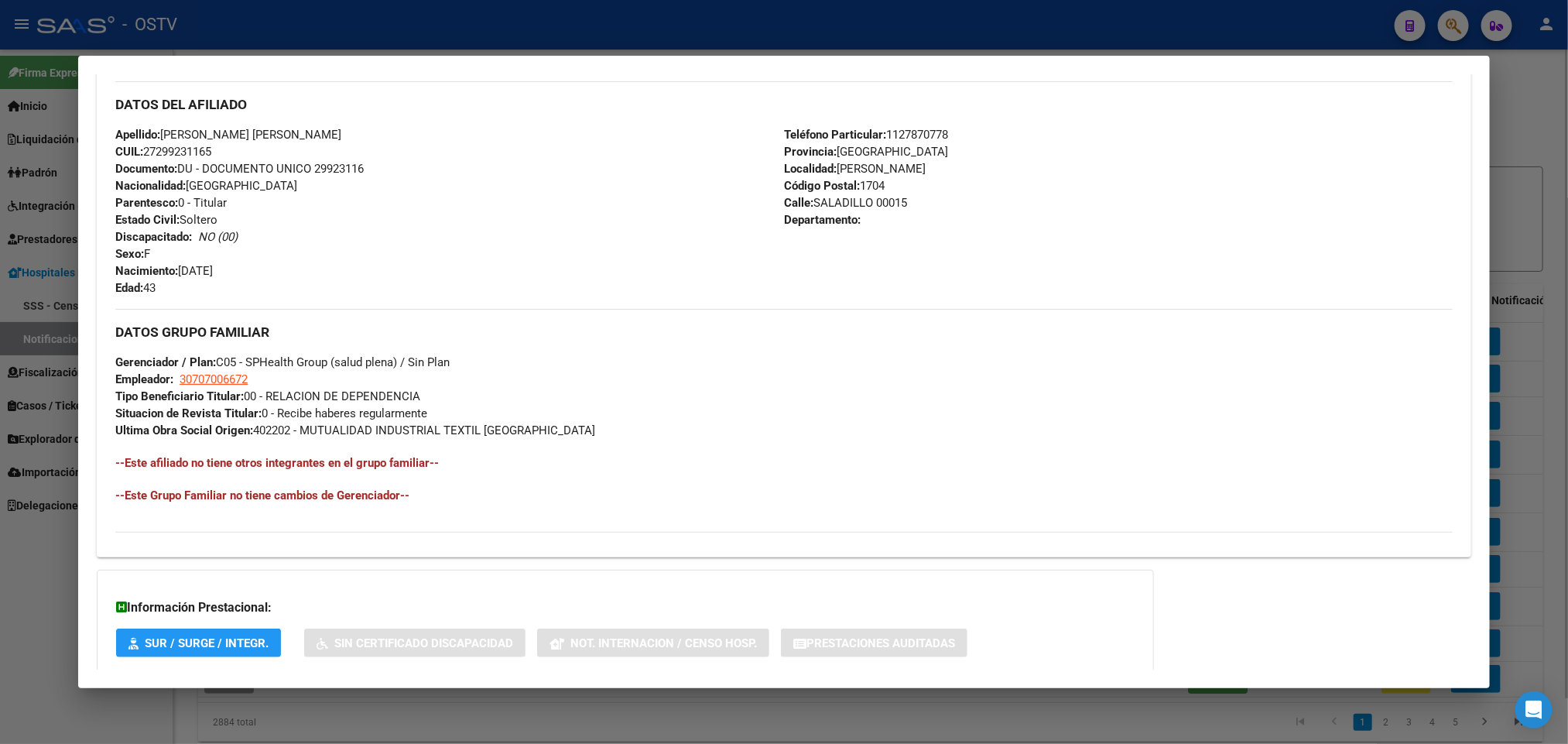
scroll to position [0, 0]
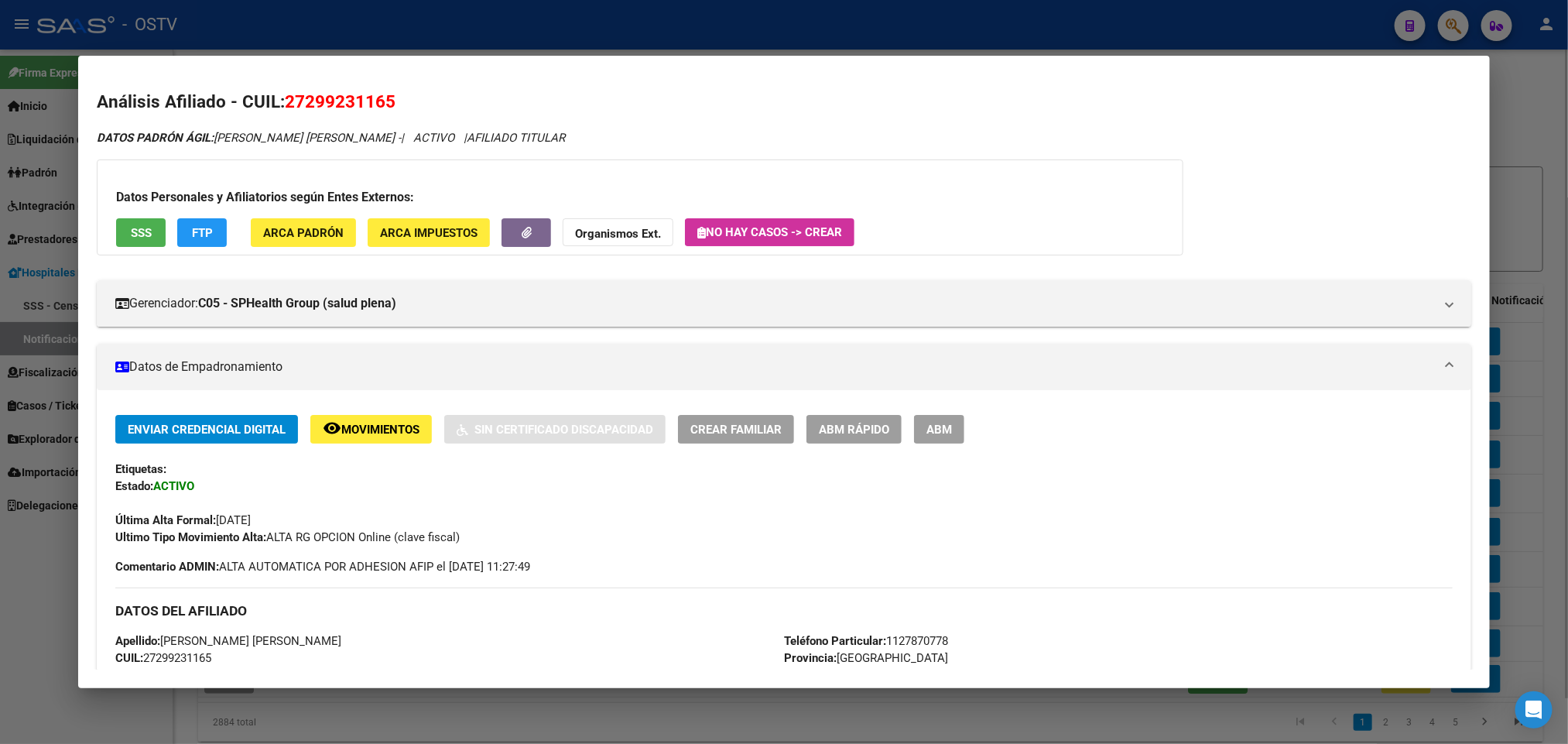
click at [943, 424] on span "ABM" at bounding box center [939, 429] width 25 height 14
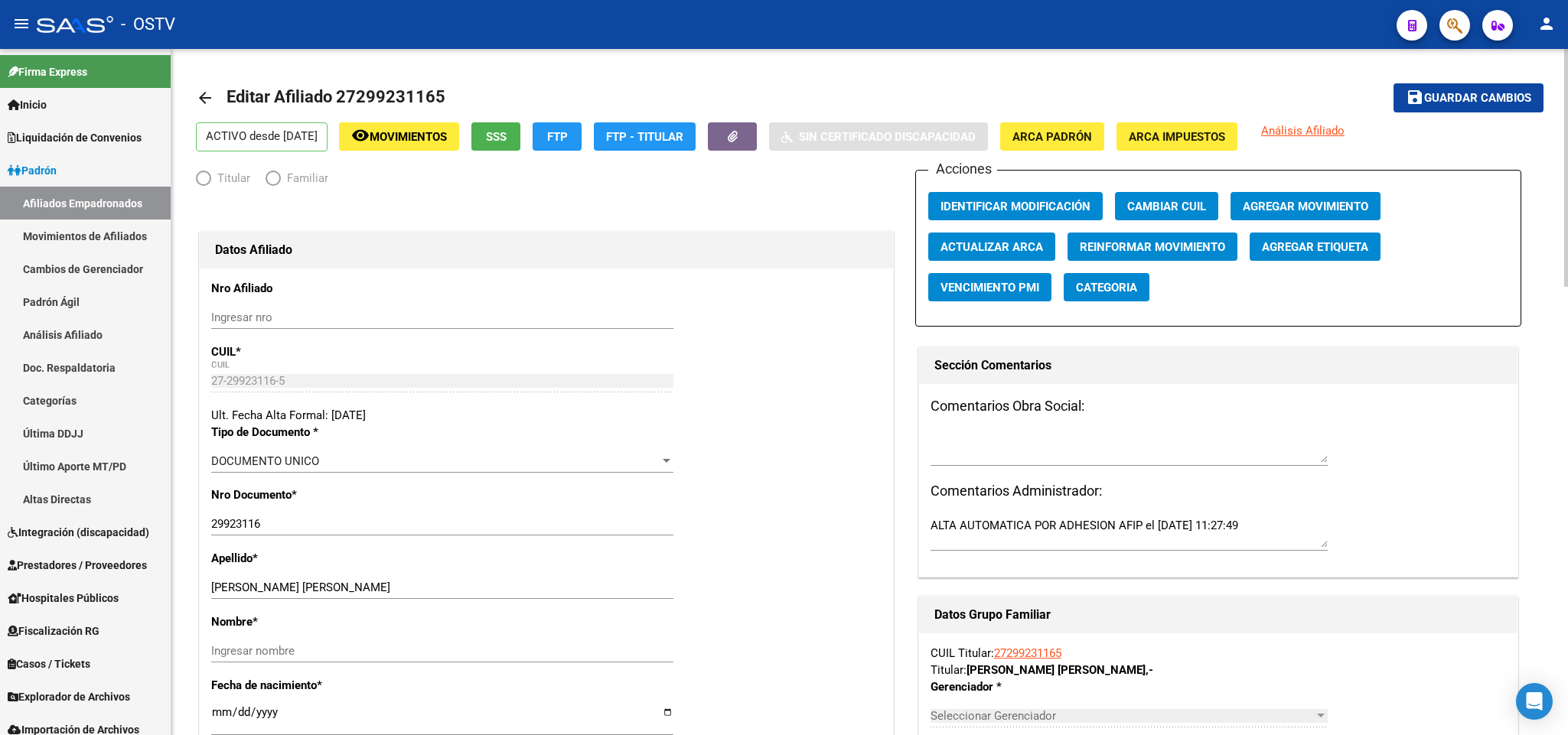
radio input "true"
type input "30-70700667-2"
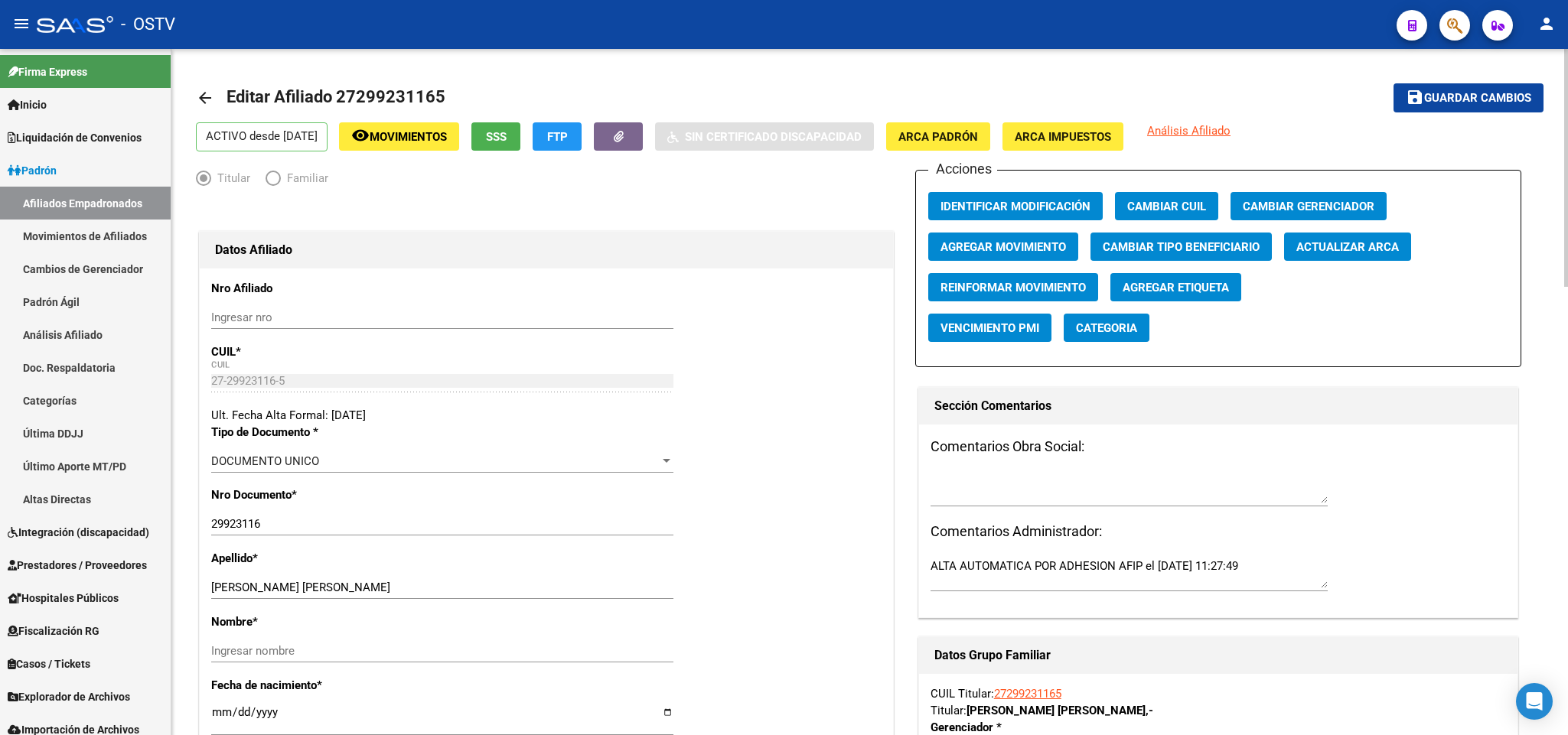
click at [208, 99] on mat-icon "arrow_back" at bounding box center [205, 98] width 18 height 18
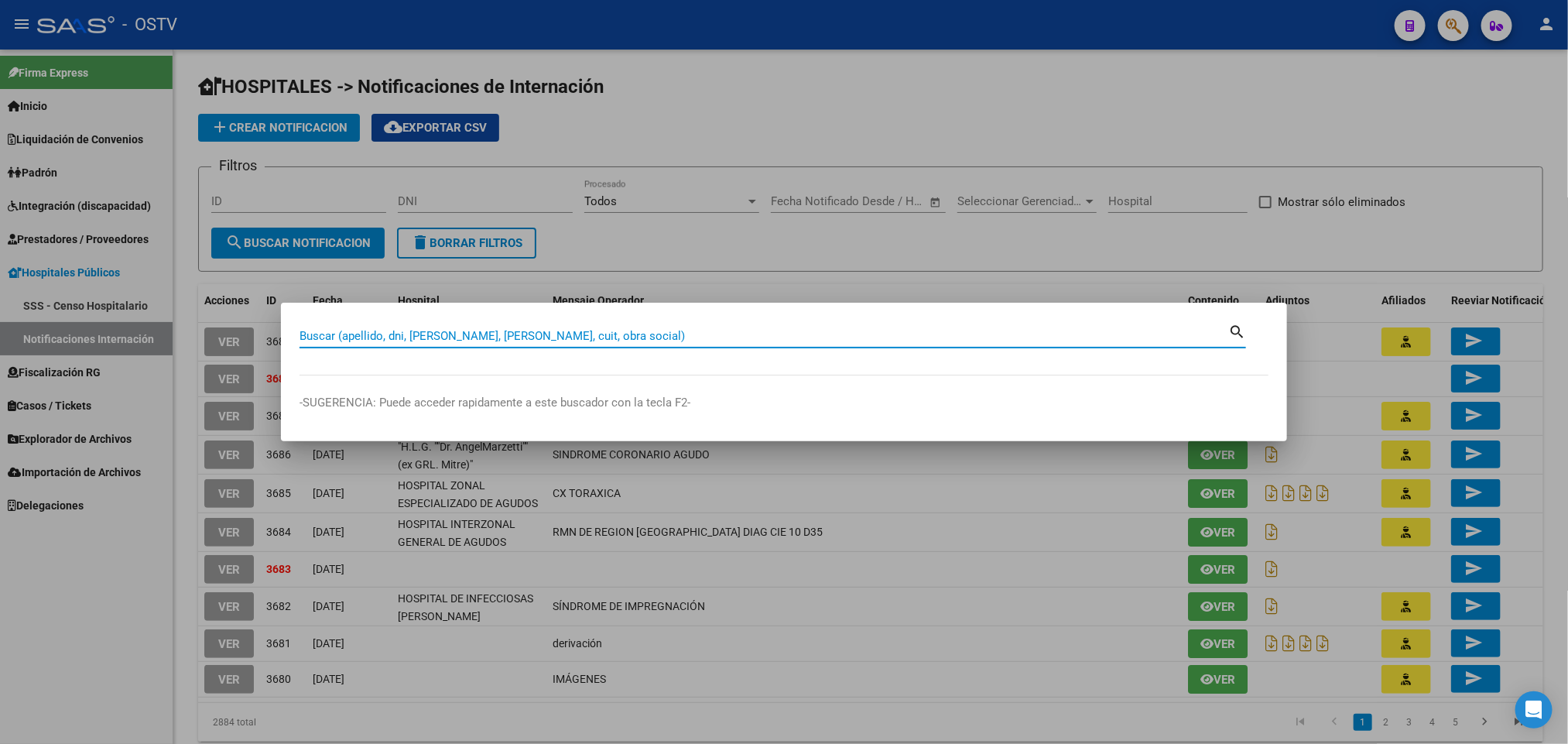
paste input "27299231165"
type input "27299231165"
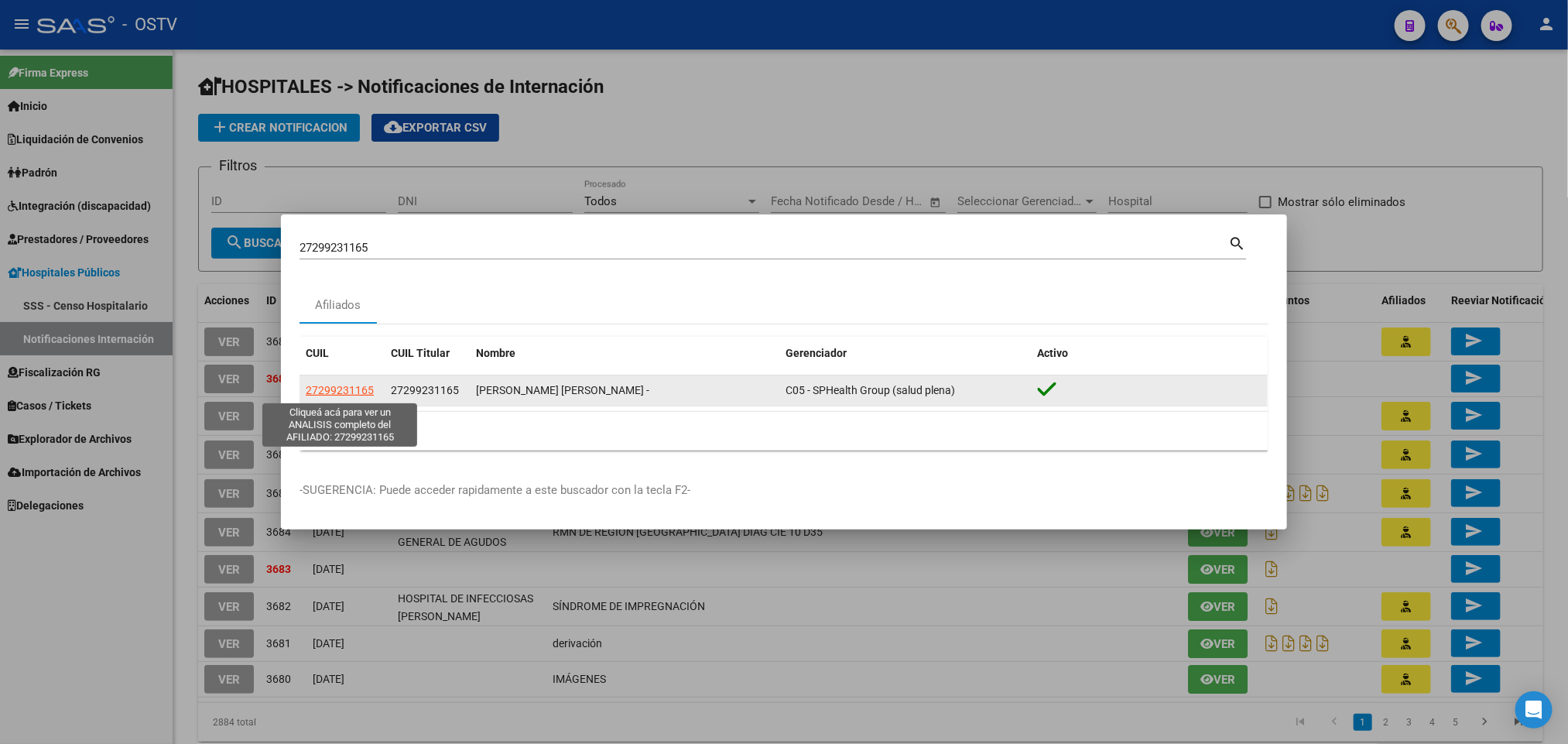
click at [358, 384] on span "27299231165" at bounding box center [339, 390] width 68 height 13
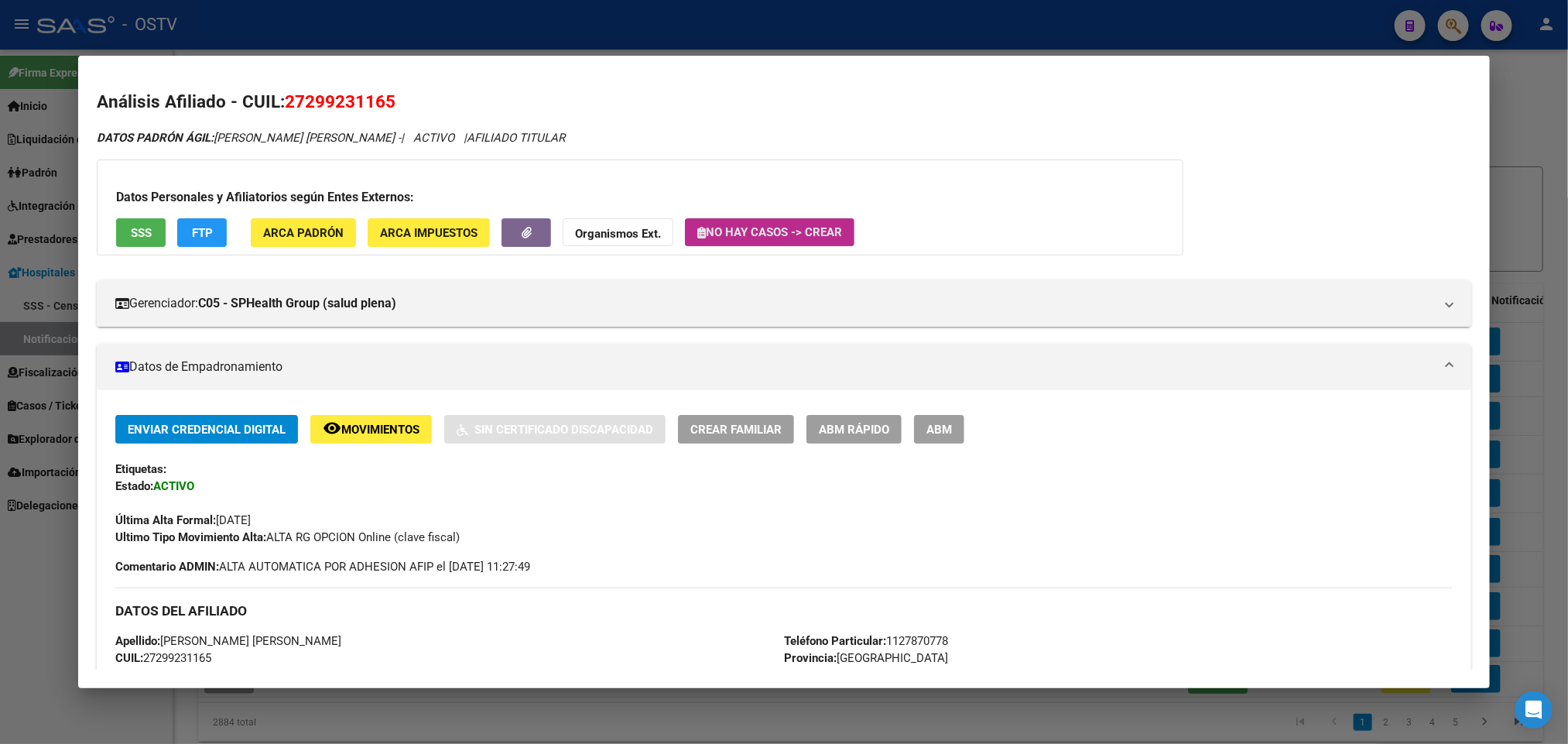
click at [769, 223] on button "No hay casos -> Crear" at bounding box center [769, 232] width 169 height 28
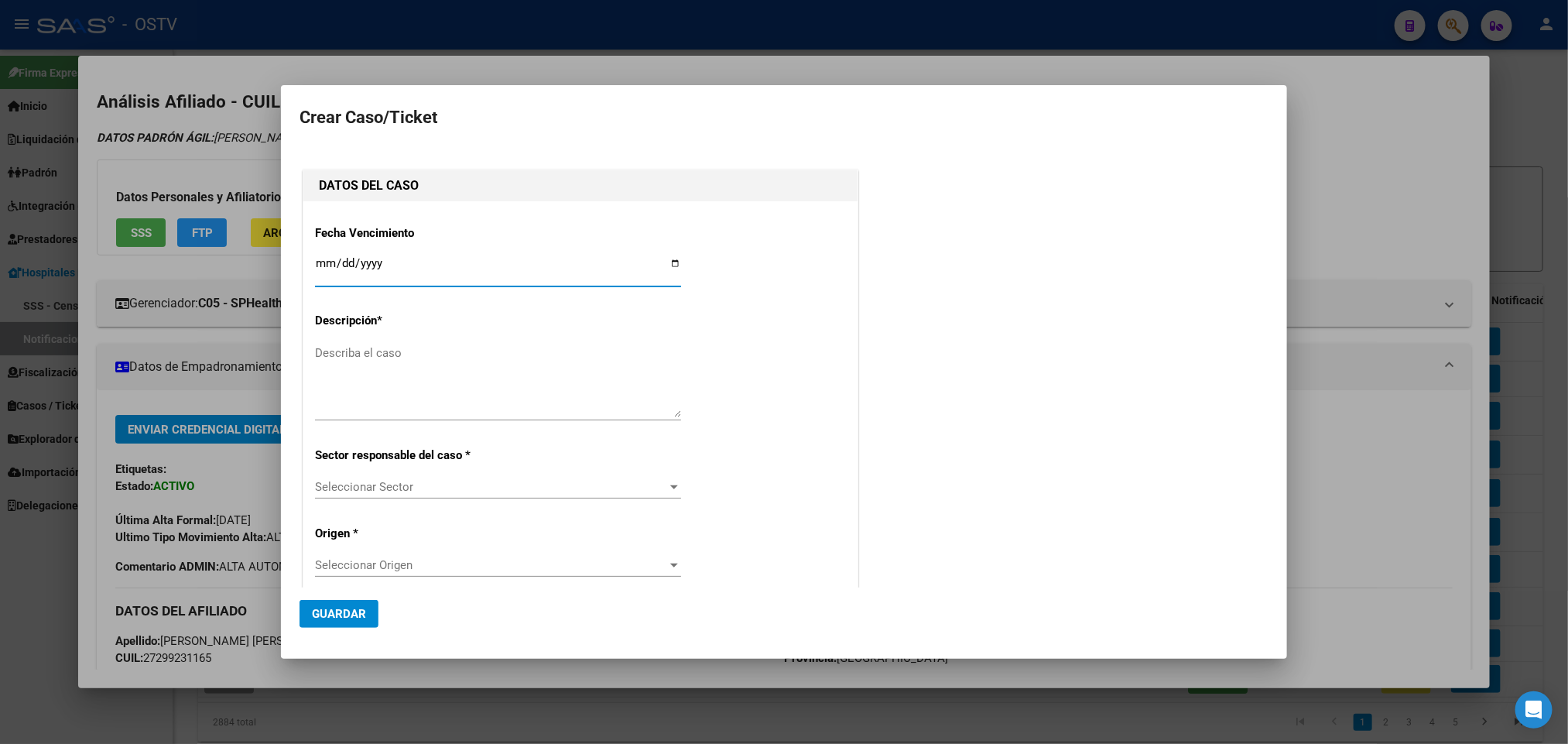
type input "LUGOS JUANA ALEJANDRA"
type input "2025-09-16"
drag, startPoint x: 351, startPoint y: 382, endPoint x: 361, endPoint y: 363, distance: 21.5
click at [353, 381] on textarea "Describa el caso" at bounding box center [498, 381] width 366 height 73
type textarea "ANULACION DE OPCION"
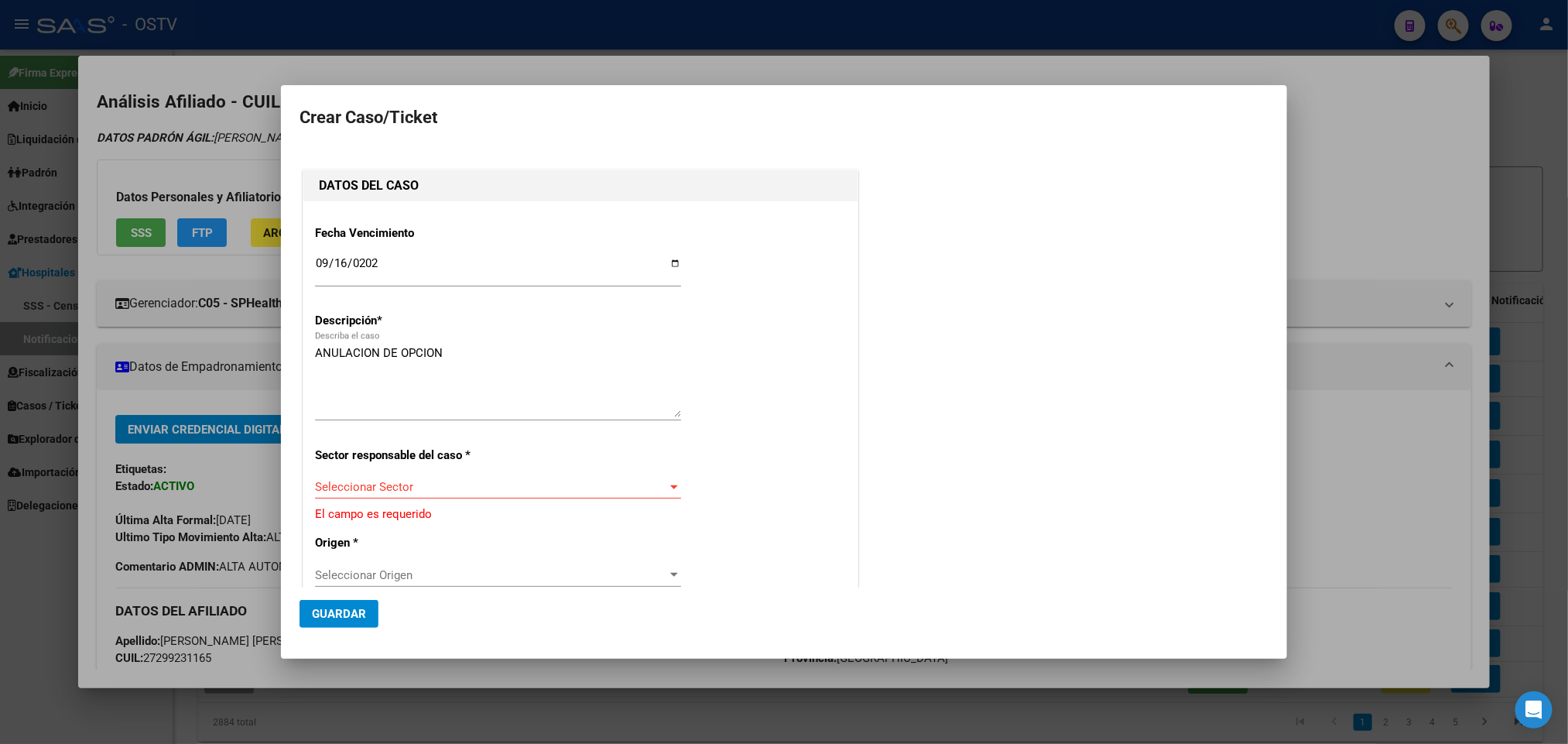
click at [521, 478] on div "Seleccionar Sector Seleccionar Sector" at bounding box center [498, 488] width 366 height 24
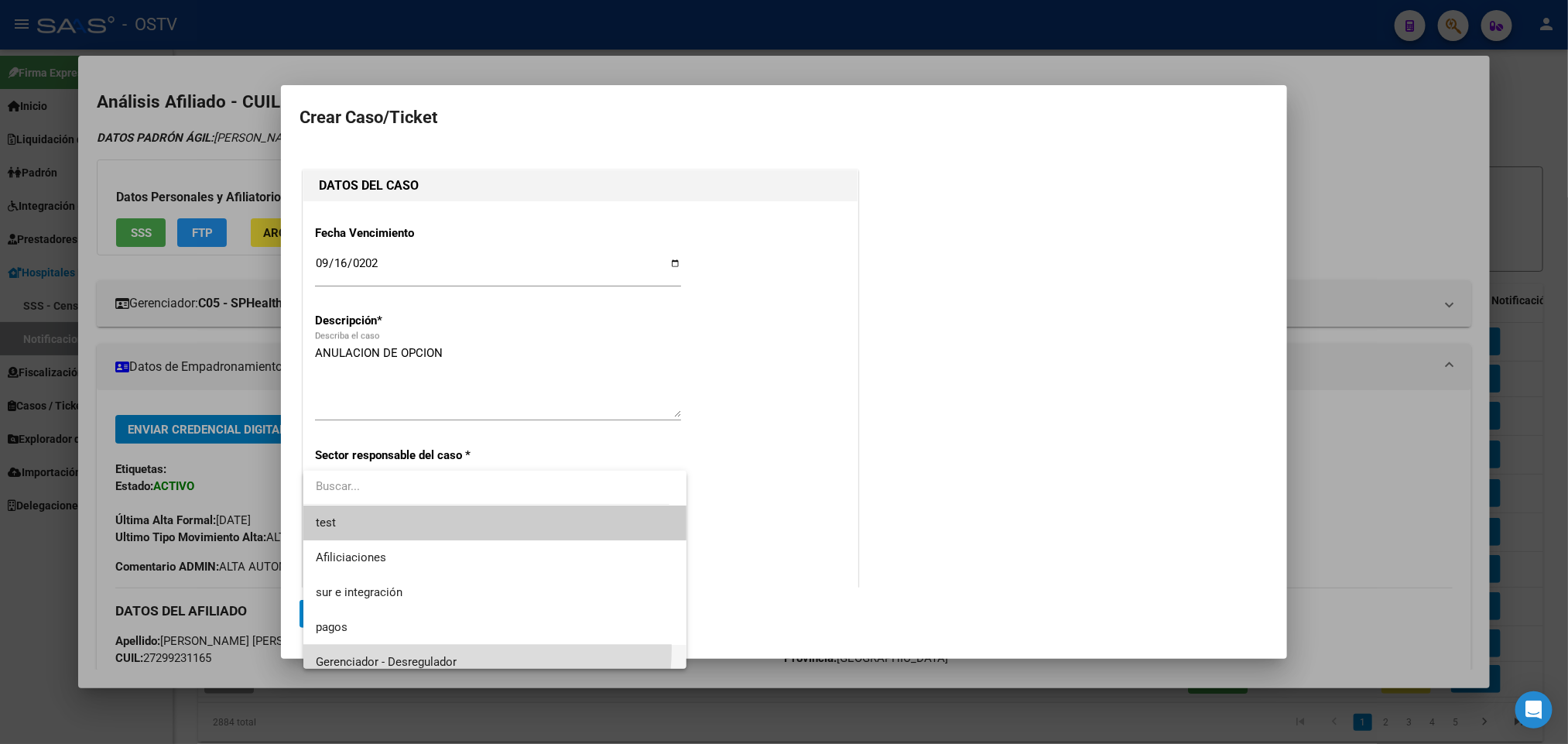
click at [460, 648] on span "Gerenciador - Desregulador" at bounding box center [494, 662] width 359 height 35
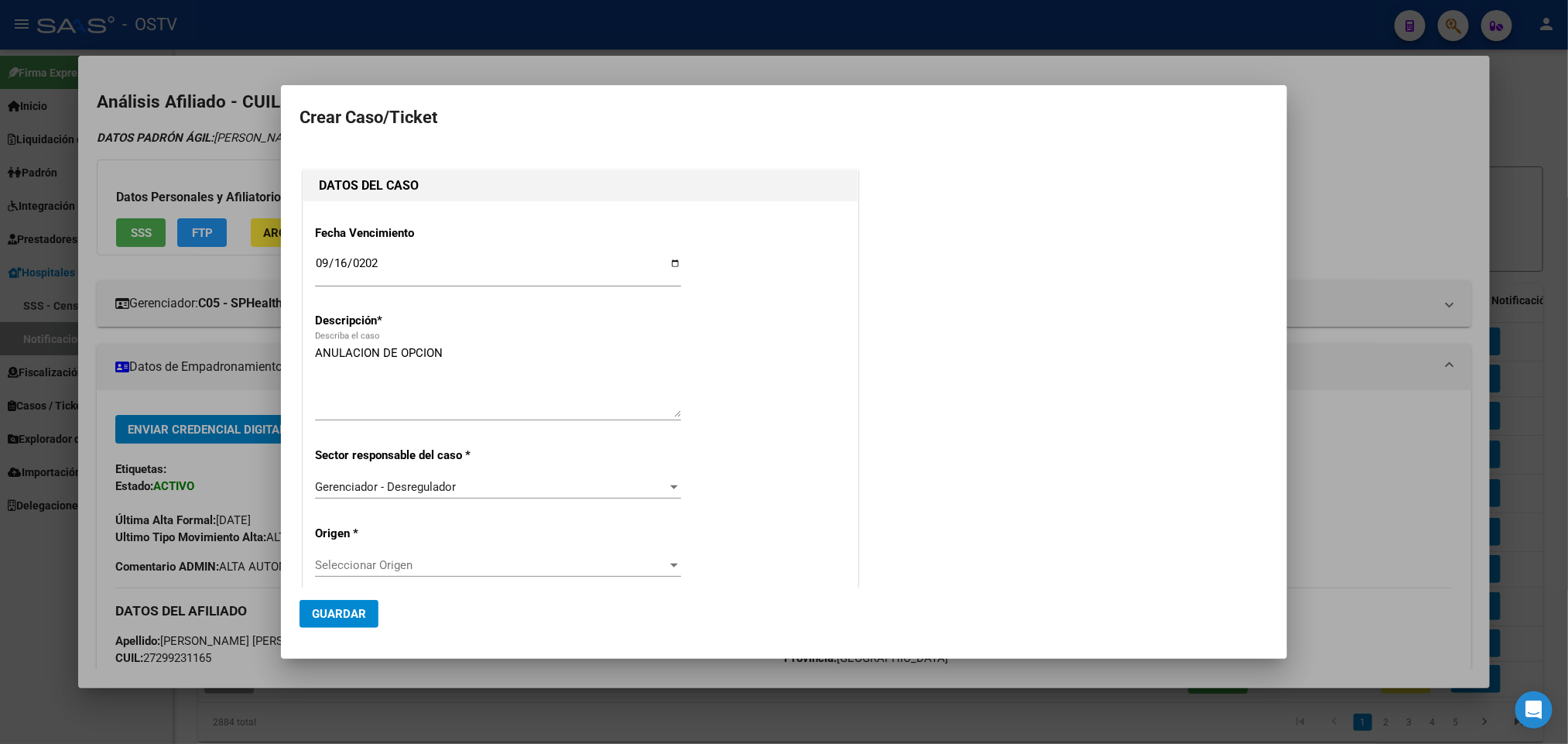
click at [455, 578] on div "Seleccionar Origen Seleccionar Origen" at bounding box center [498, 573] width 366 height 38
click at [469, 575] on div "Seleccionar Origen Seleccionar Origen" at bounding box center [498, 566] width 366 height 24
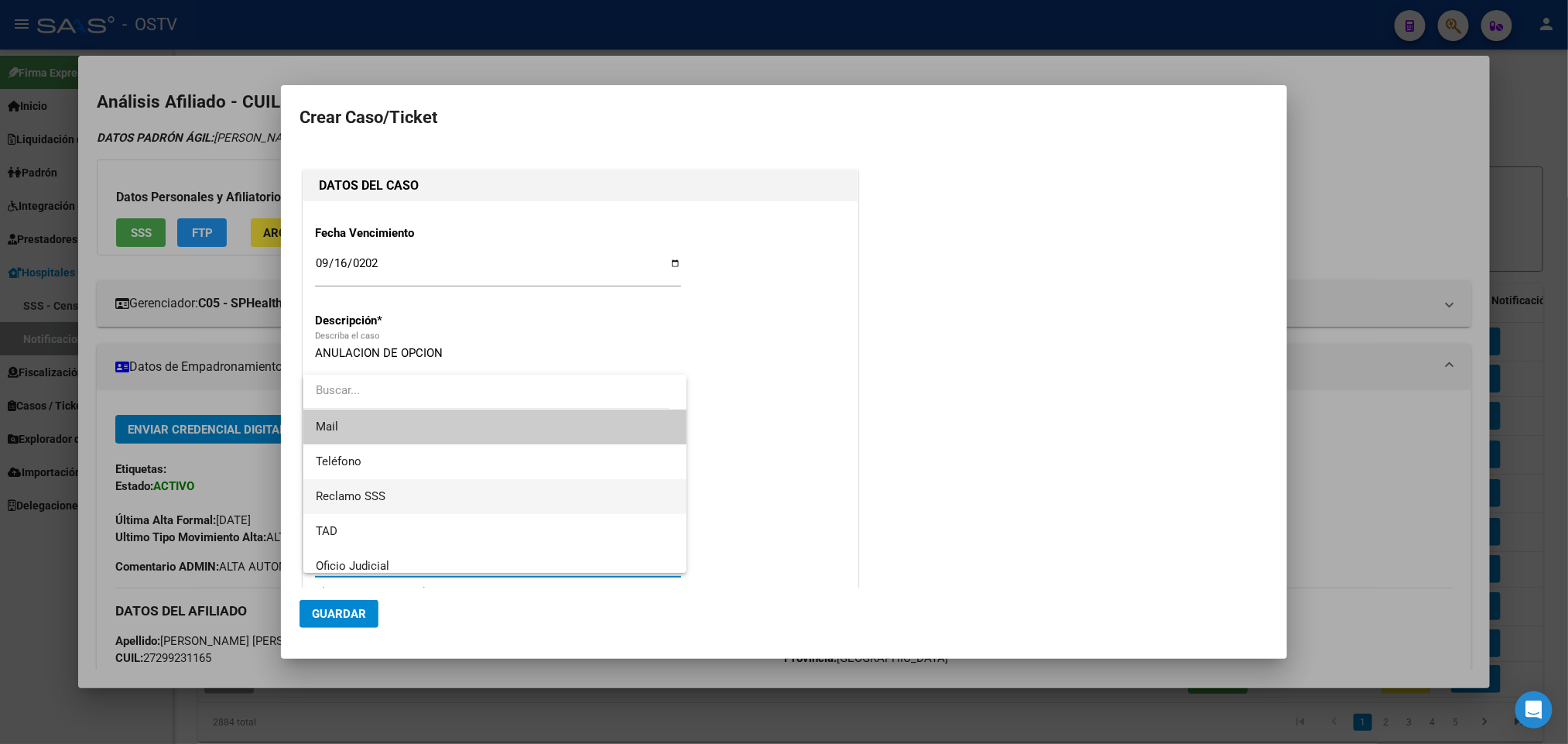
click at [430, 499] on span "Reclamo SSS" at bounding box center [494, 497] width 359 height 35
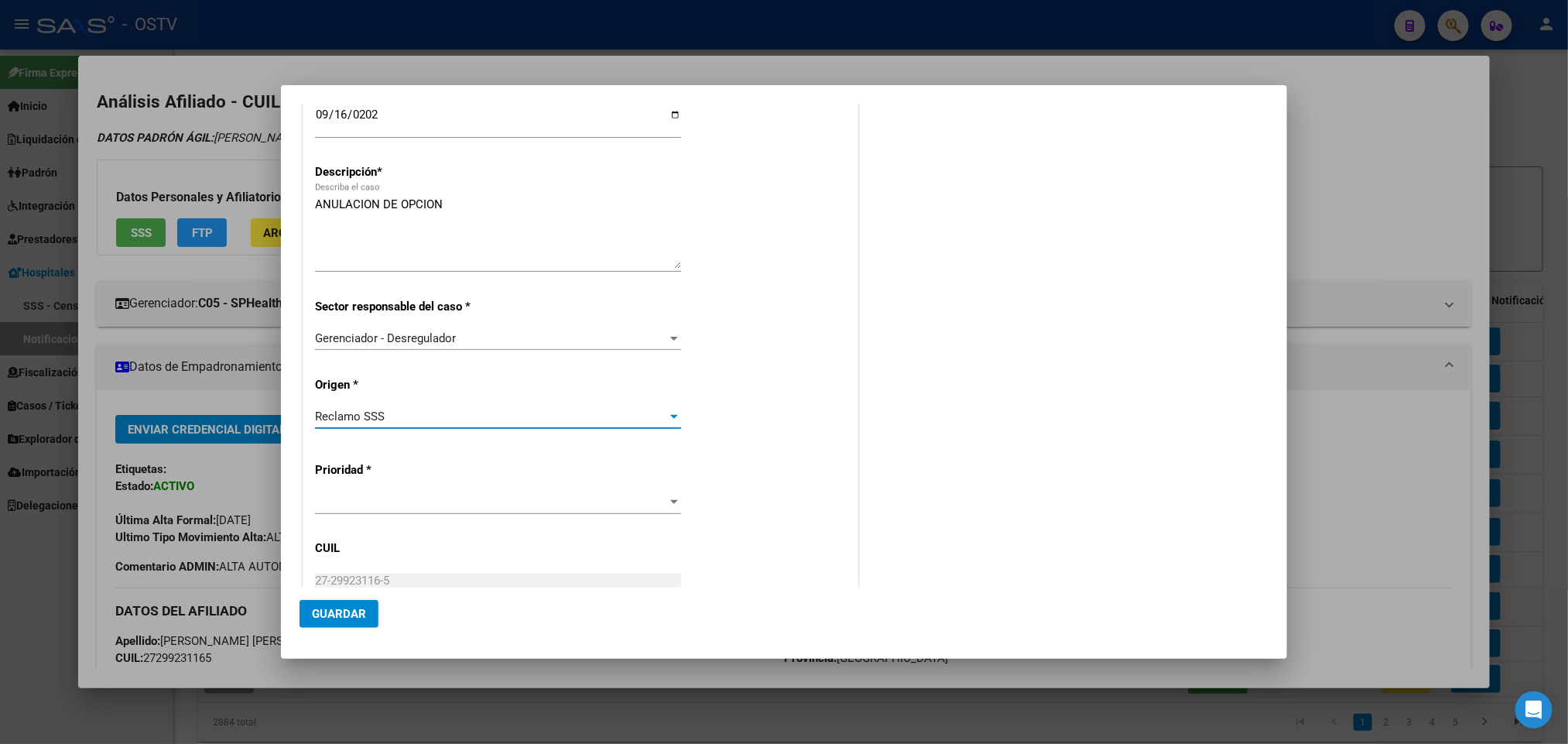
scroll to position [340, 0]
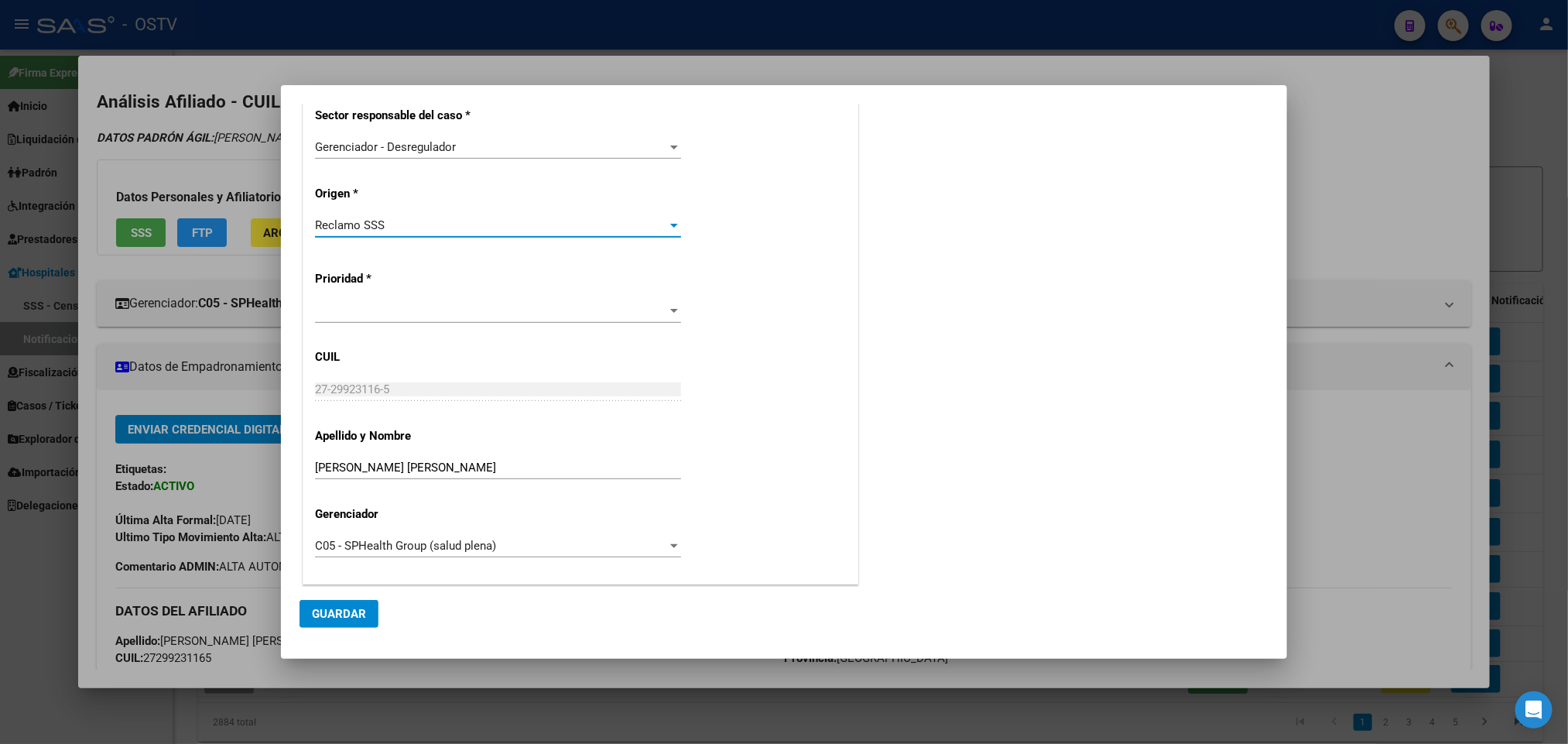
click at [433, 315] on span at bounding box center [491, 311] width 352 height 14
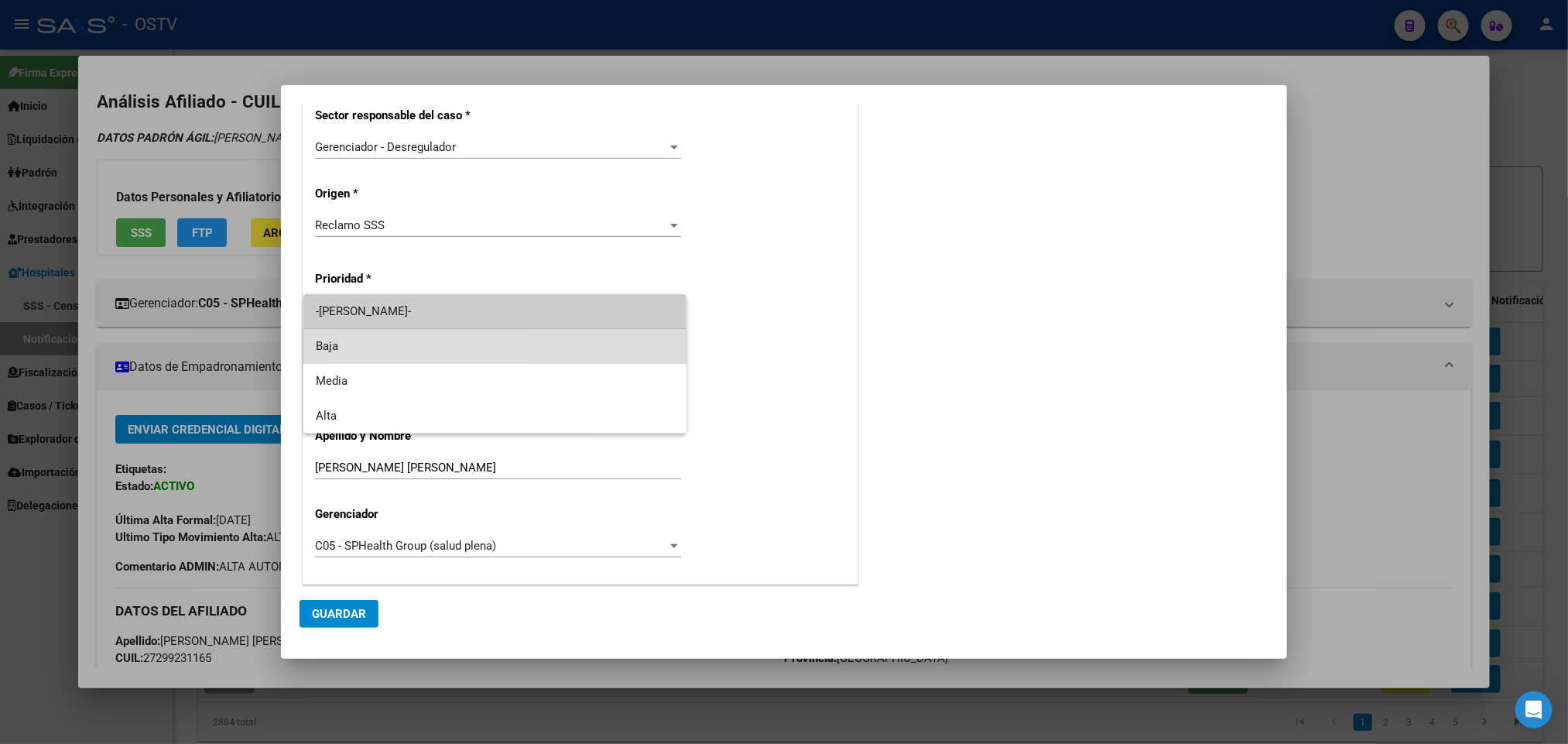
drag, startPoint x: 412, startPoint y: 357, endPoint x: 470, endPoint y: 360, distance: 58.1
click at [412, 354] on span "Baja" at bounding box center [494, 347] width 359 height 35
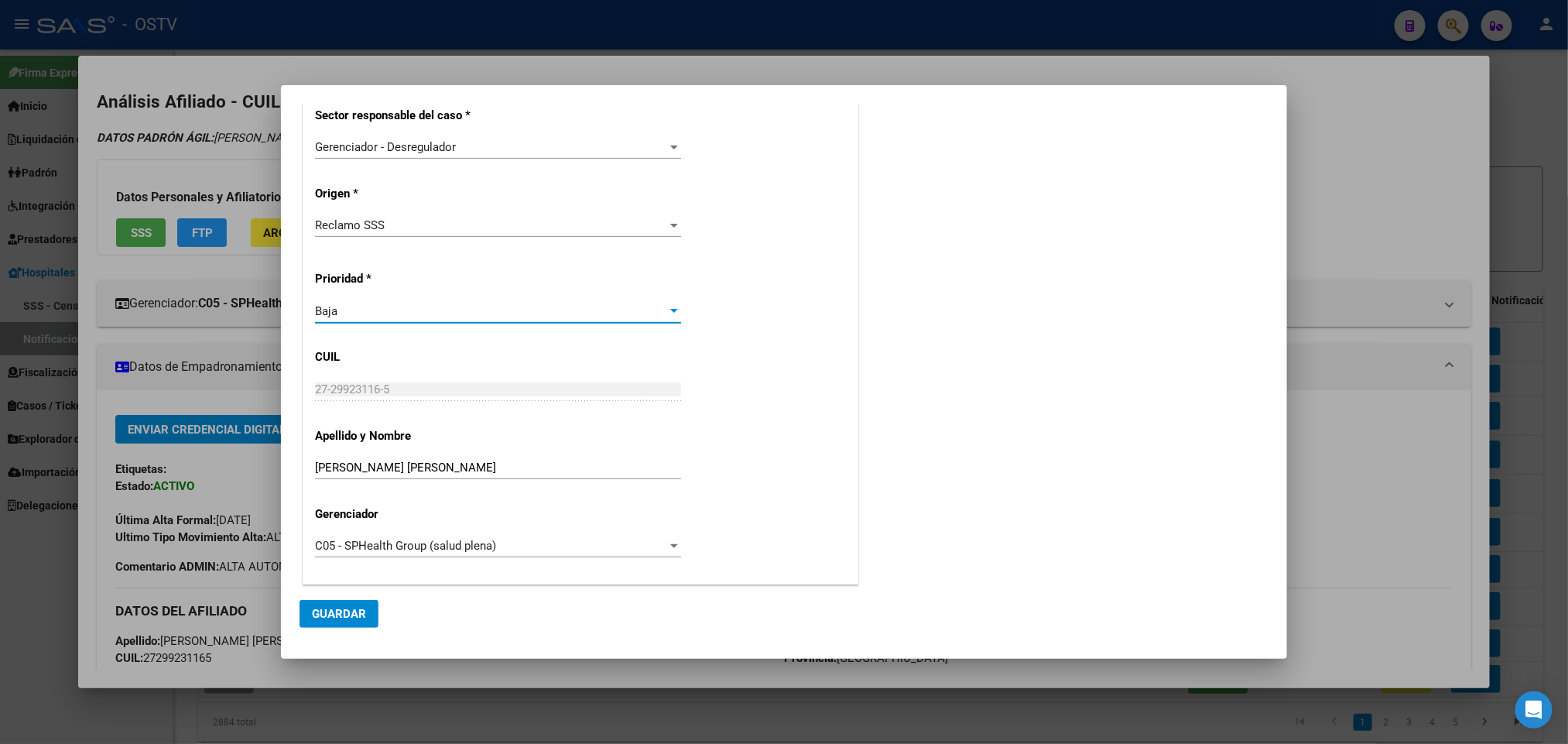
scroll to position [0, 0]
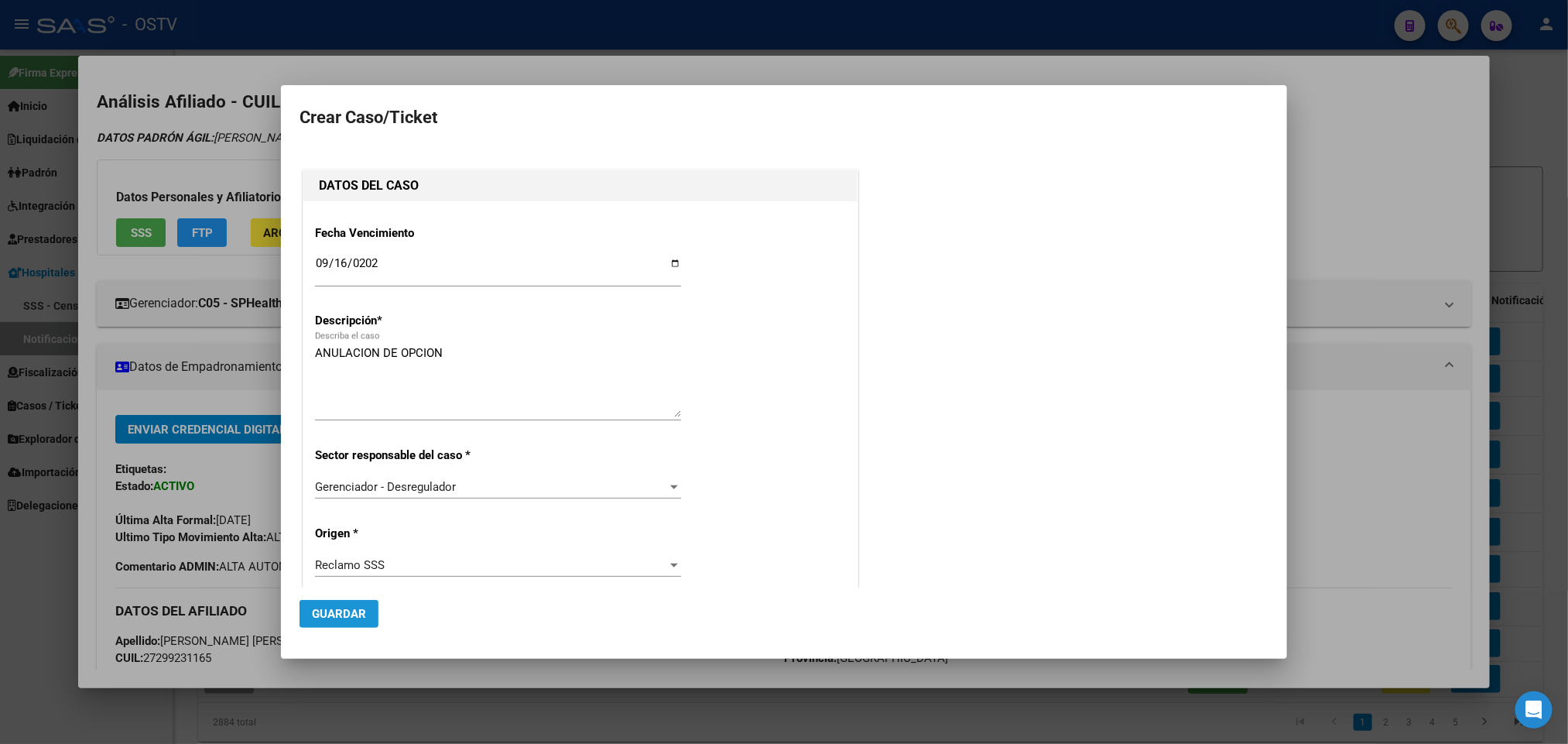
click at [335, 618] on span "Guardar" at bounding box center [339, 613] width 55 height 14
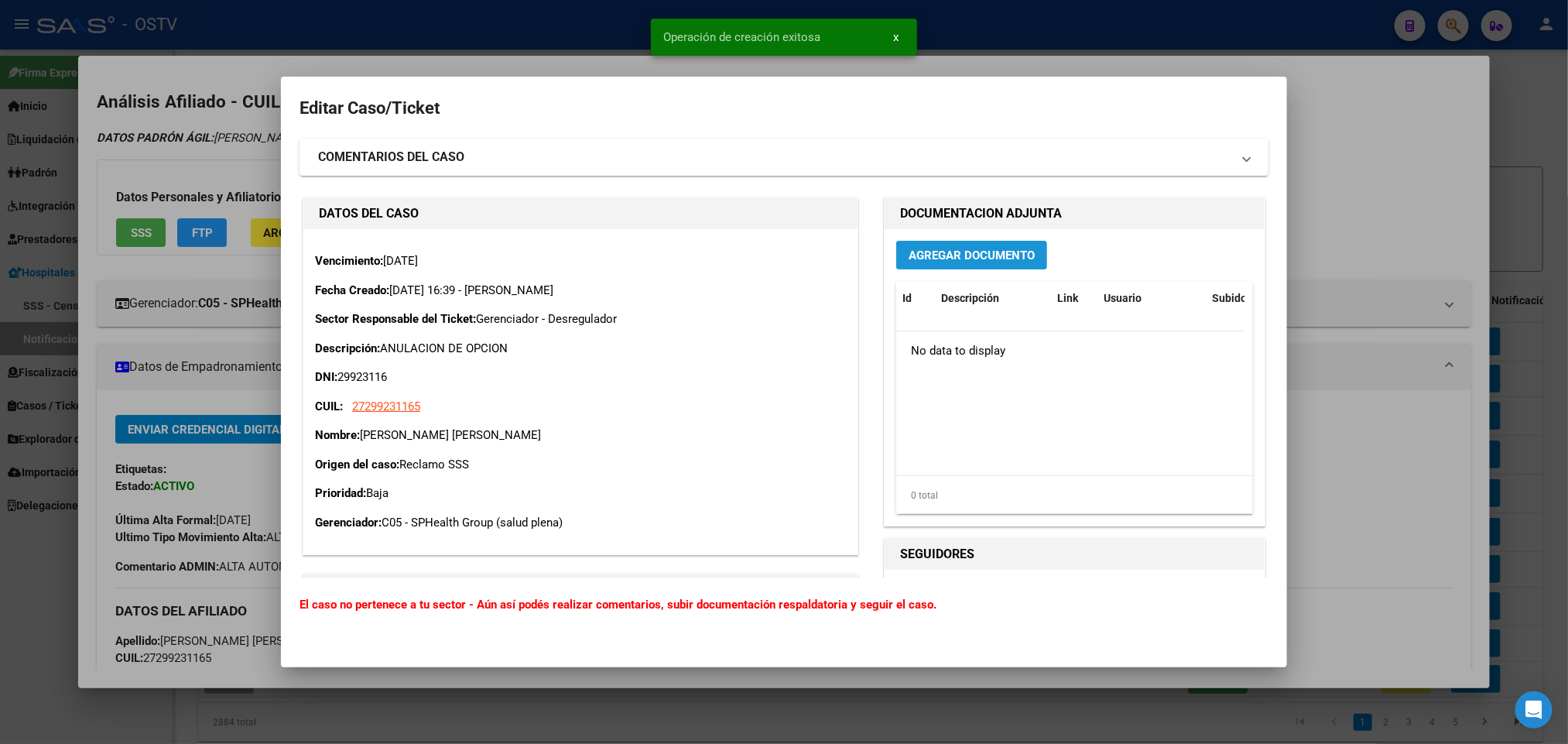
click at [962, 253] on span "Agregar Documento" at bounding box center [972, 255] width 126 height 14
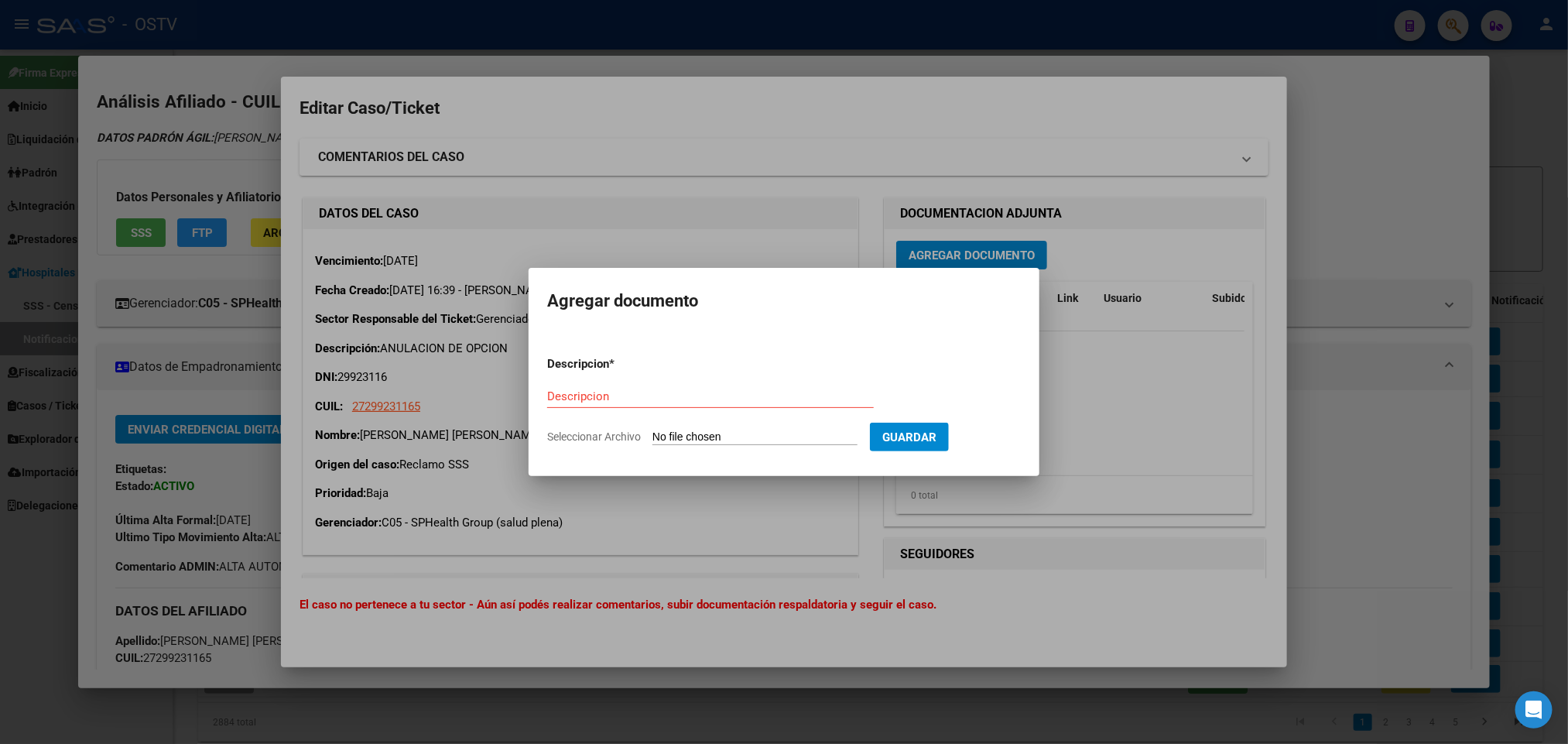
drag, startPoint x: 720, startPoint y: 453, endPoint x: 708, endPoint y: 427, distance: 28.6
click at [718, 453] on form "Descripcion * Descripcion Seleccionar Archivo Guardar" at bounding box center [784, 400] width 474 height 113
click at [711, 430] on input "Seleccionar Archivo" at bounding box center [755, 437] width 205 height 15
type input "C:\fakepath\IF-2025-102079486-APN-SGSUSS#SSS.pdf"
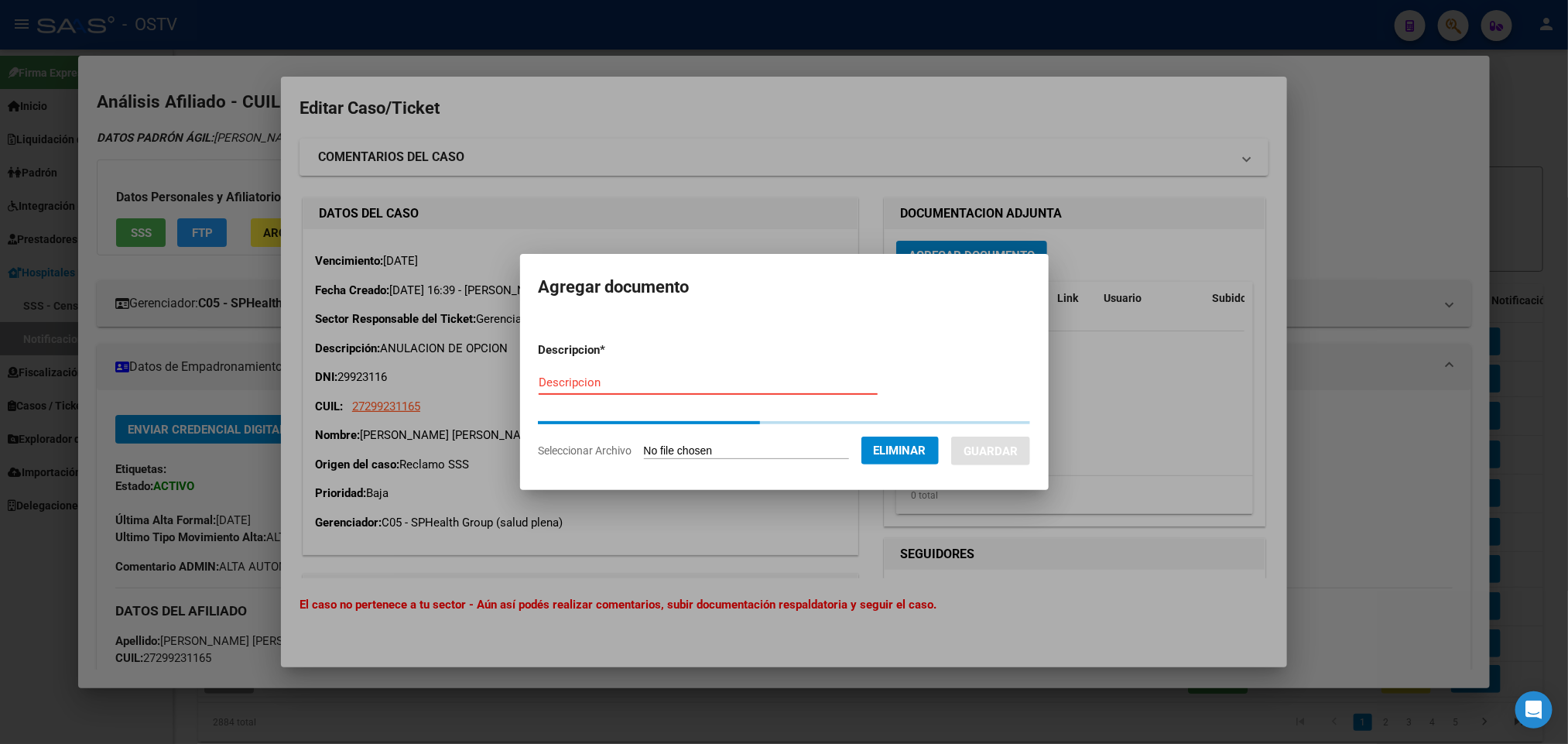
click at [641, 376] on input "Descripcion" at bounding box center [708, 382] width 339 height 14
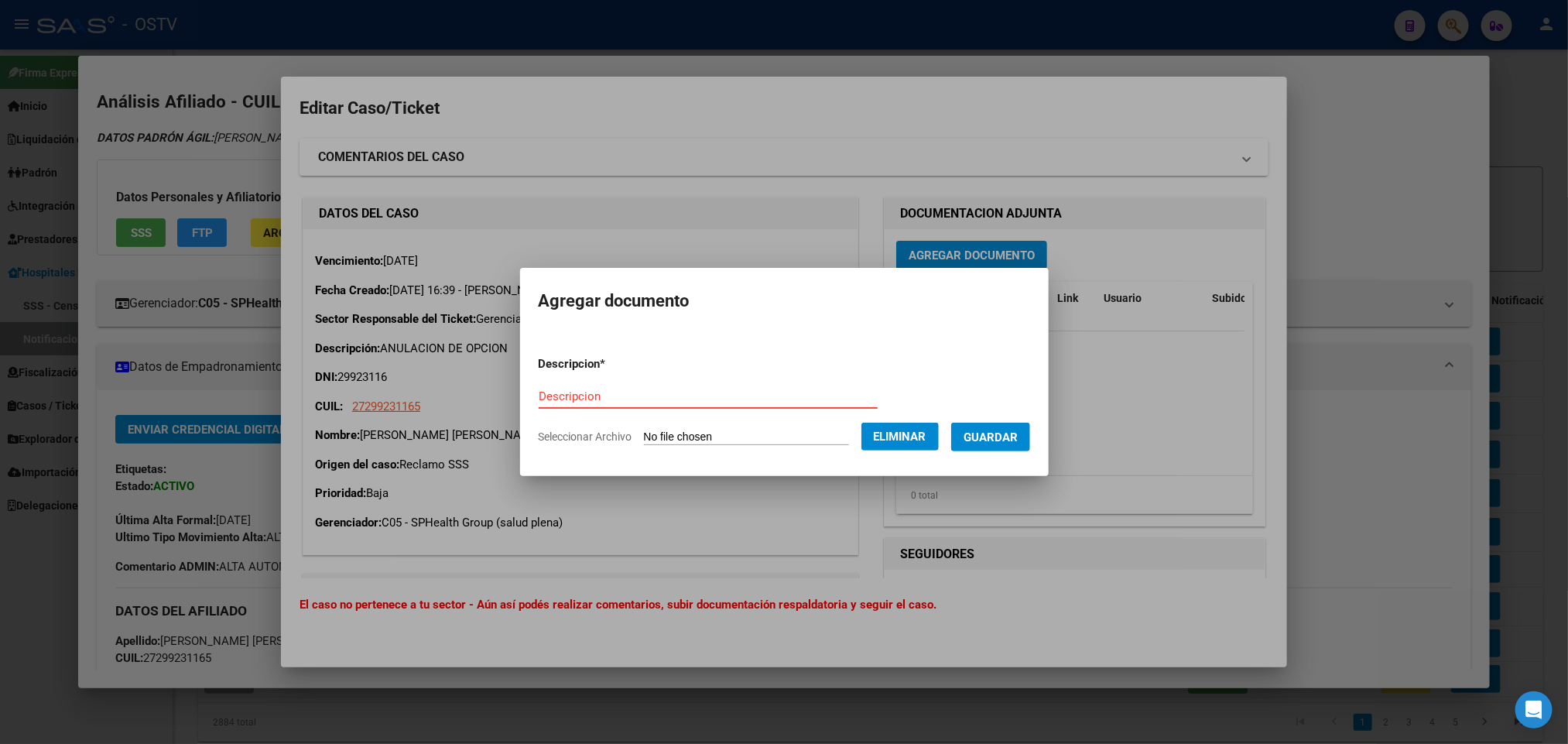
paste input "IF-2025-102079486-APN-SGSUSS#SSS"
type input "IF-2025-102079486-APN-SGSUSS#SSS"
click at [994, 437] on span "Guardar" at bounding box center [991, 437] width 55 height 14
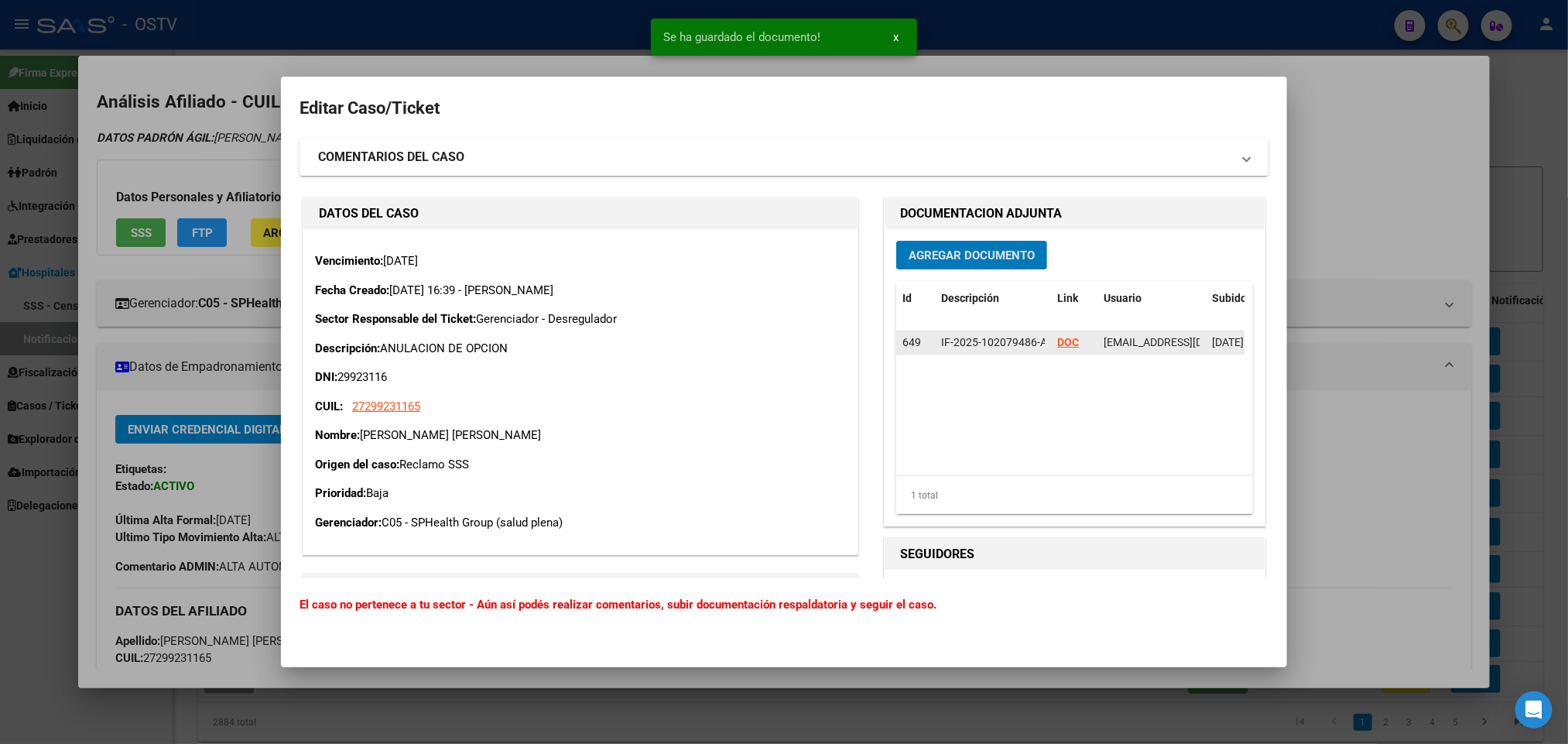
click at [1059, 335] on div "DOC" at bounding box center [1074, 343] width 34 height 18
click at [1057, 344] on strong "DOC" at bounding box center [1068, 342] width 22 height 13
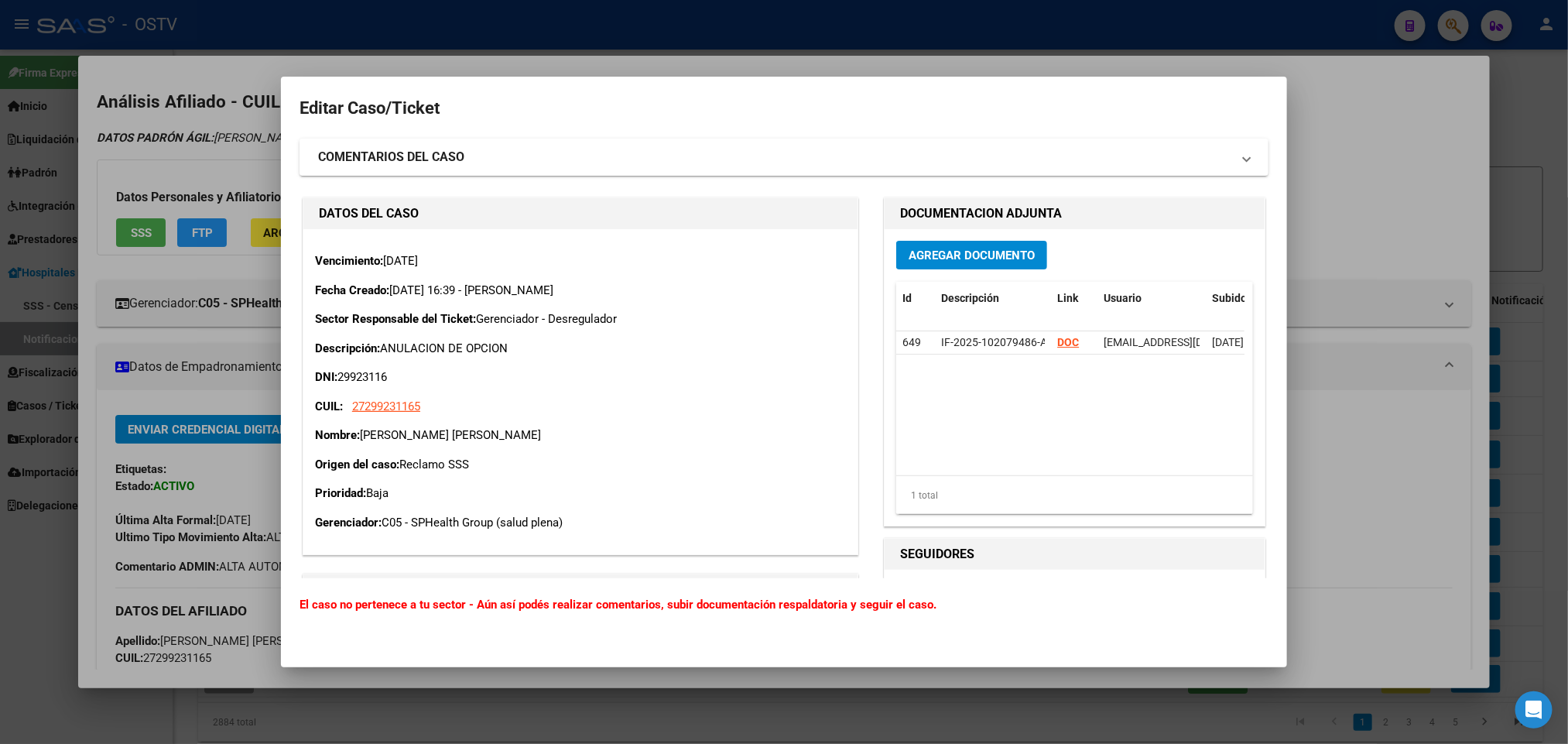
click at [205, 333] on div at bounding box center [784, 372] width 1568 height 744
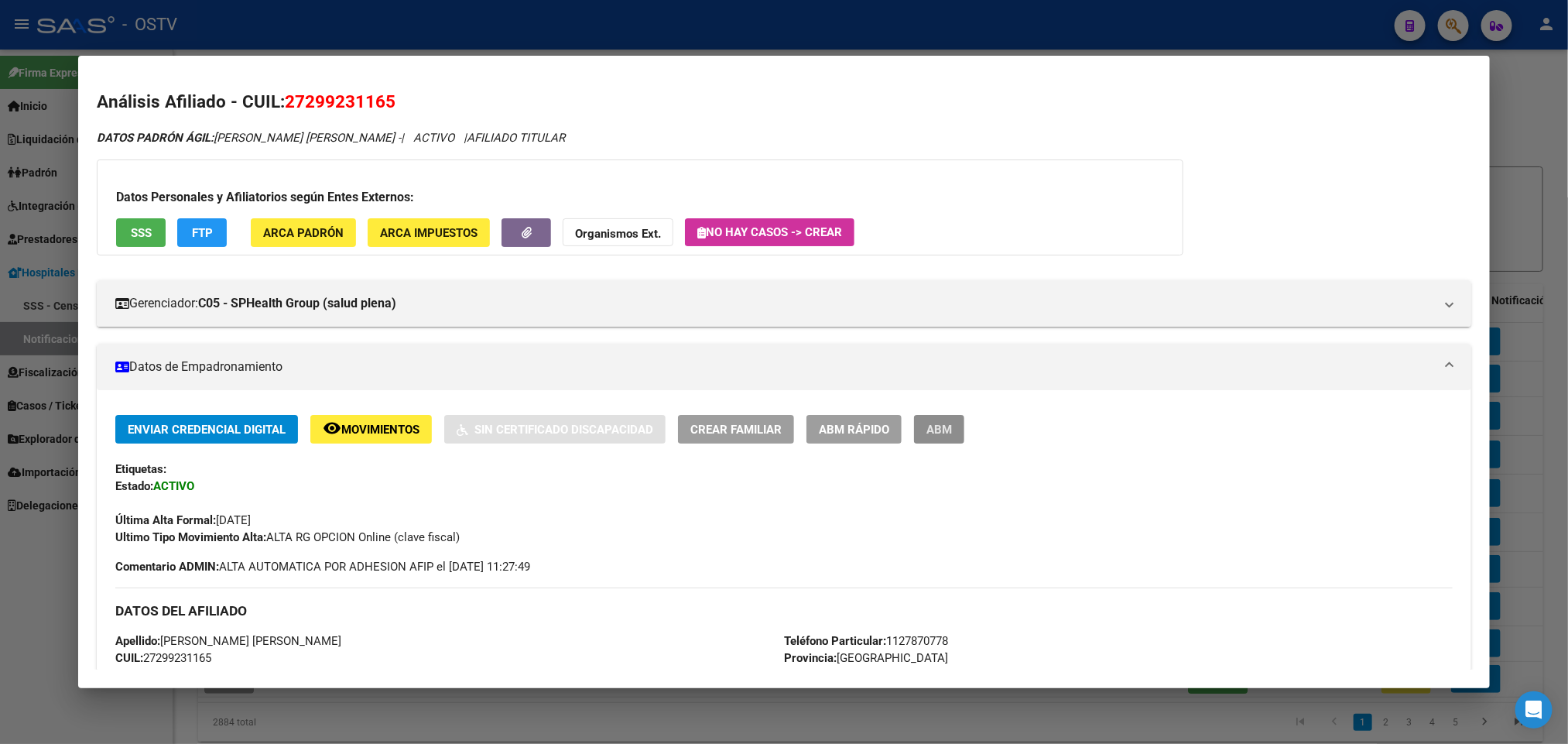
drag, startPoint x: 926, startPoint y: 430, endPoint x: 767, endPoint y: 449, distance: 160.1
click at [926, 428] on span "ABM" at bounding box center [939, 429] width 25 height 14
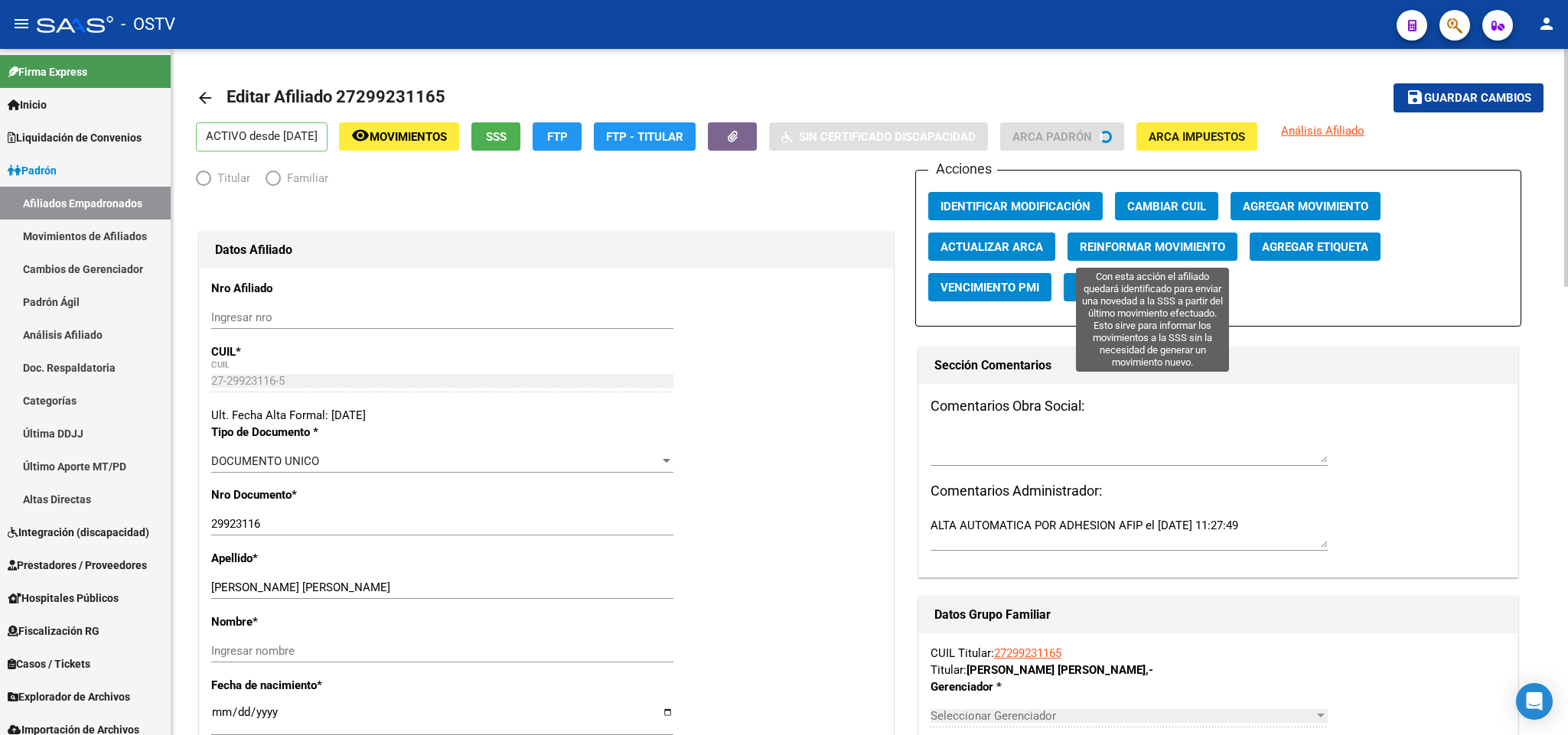
radio input "true"
type input "30-70700667-2"
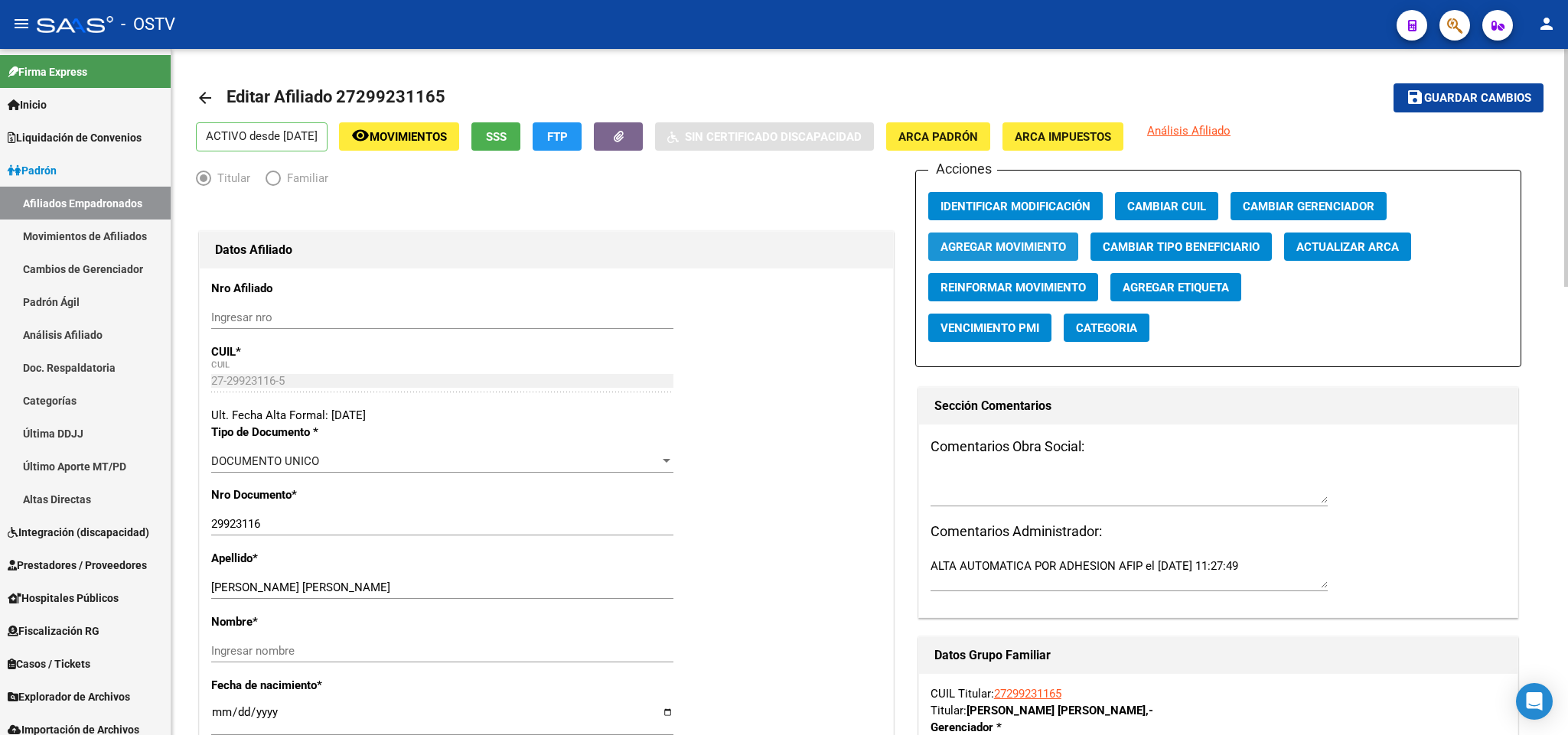
click at [1040, 251] on span "Agregar Movimiento" at bounding box center [1003, 246] width 126 height 13
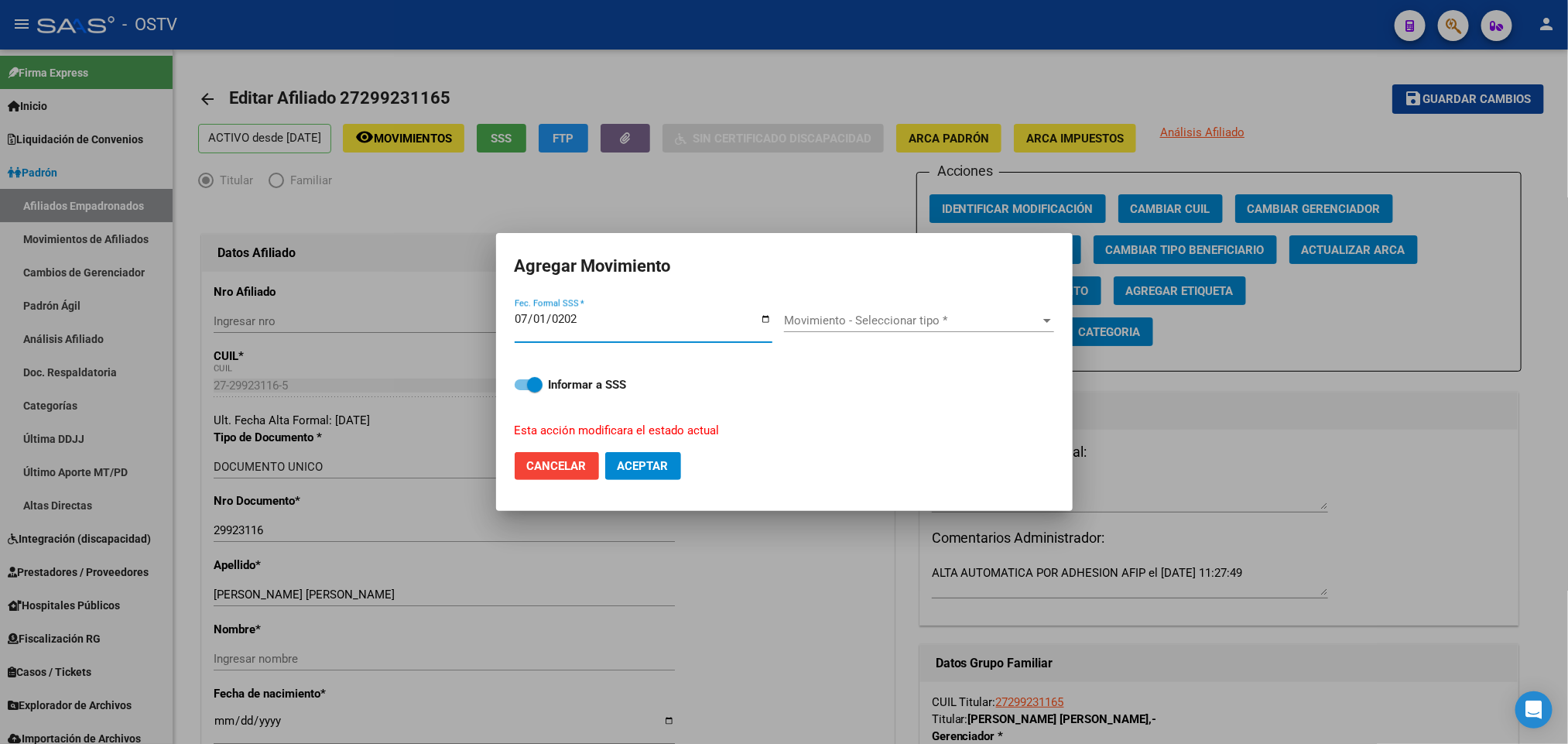
type input "2025-07-01"
click at [926, 309] on div "Movimiento - Seleccionar tipo * Movimiento - Seleccionar tipo *" at bounding box center [918, 321] width 270 height 24
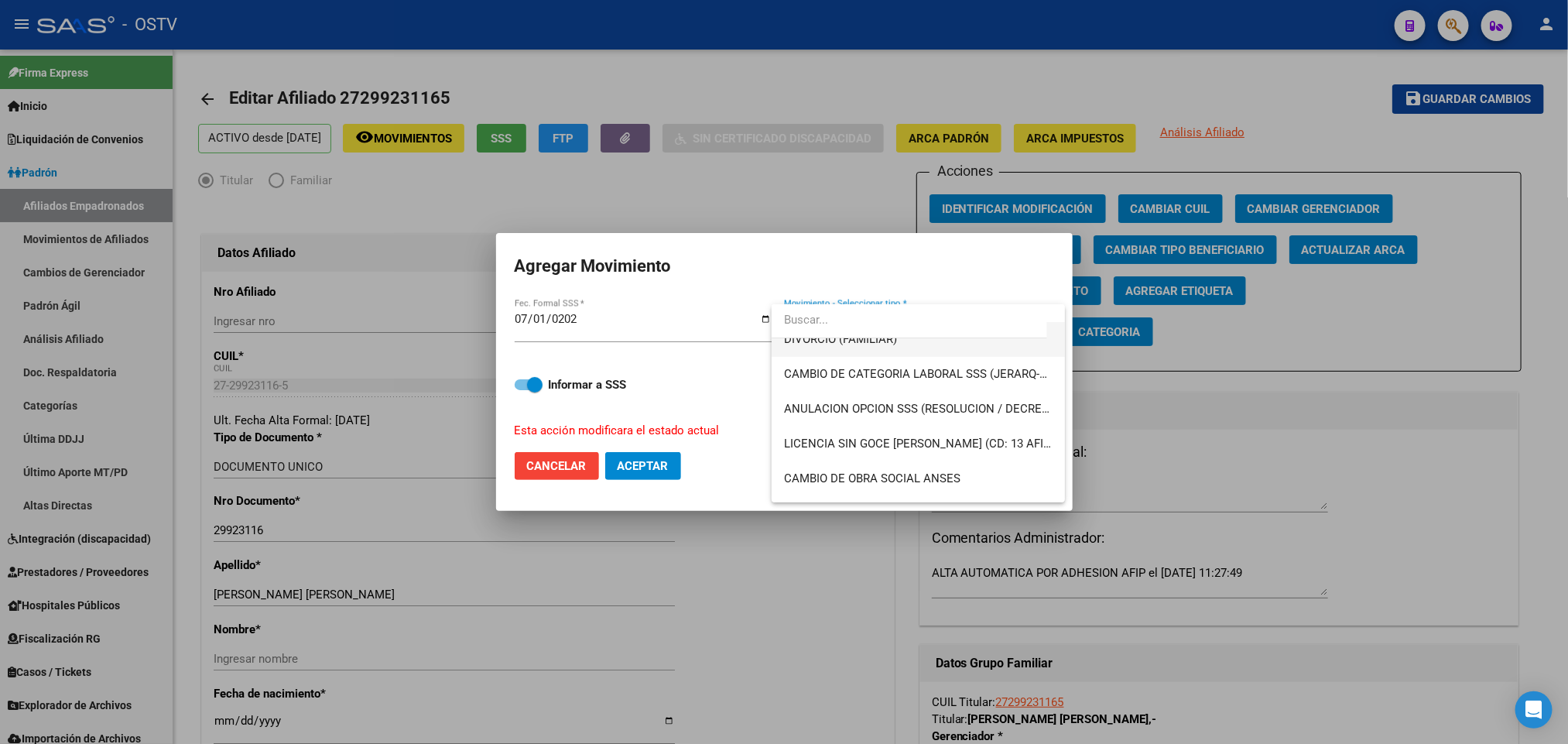
scroll to position [232, 0]
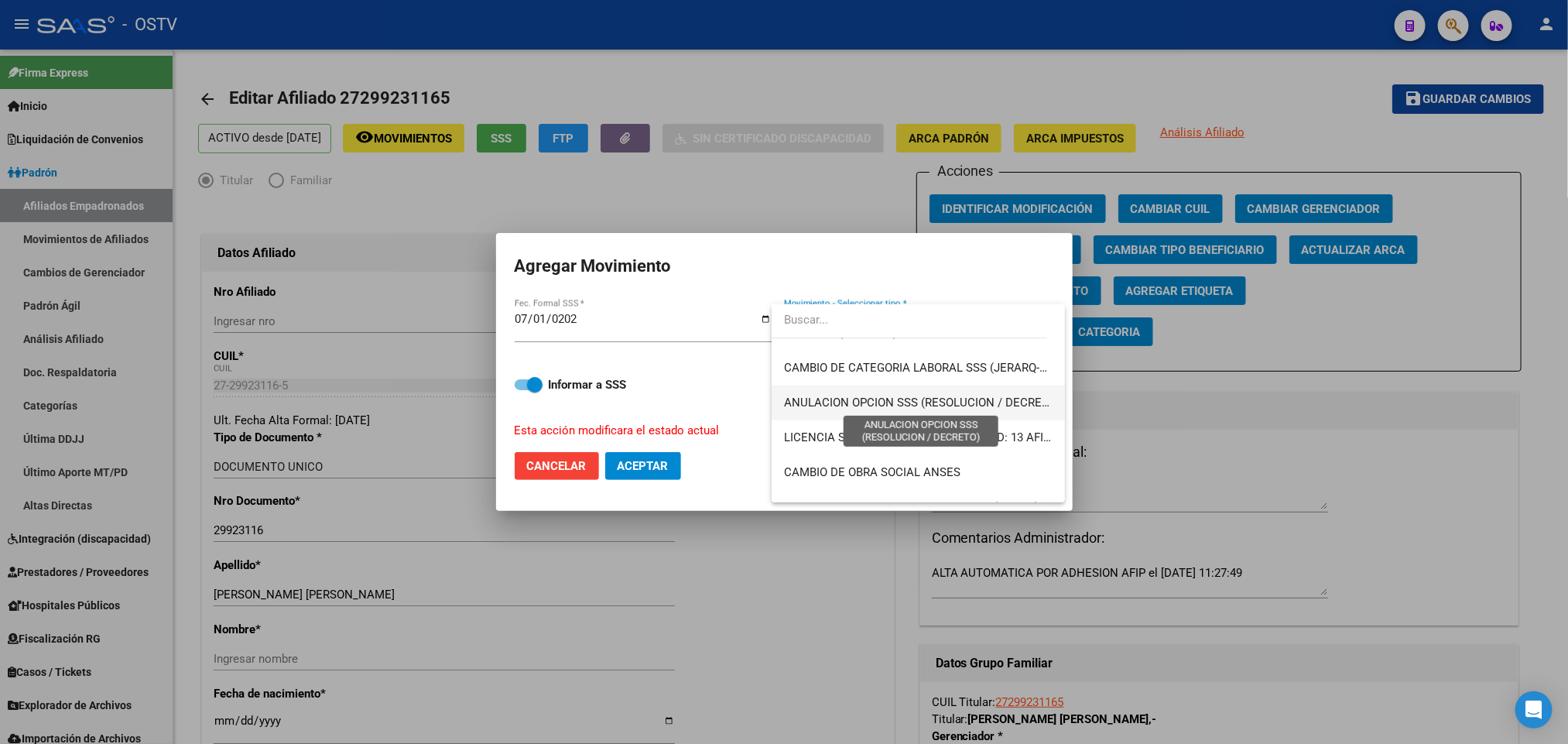
click at [908, 398] on span "ANULACION OPCION SSS (RESOLUCION / DECRETO)" at bounding box center [922, 402] width 276 height 14
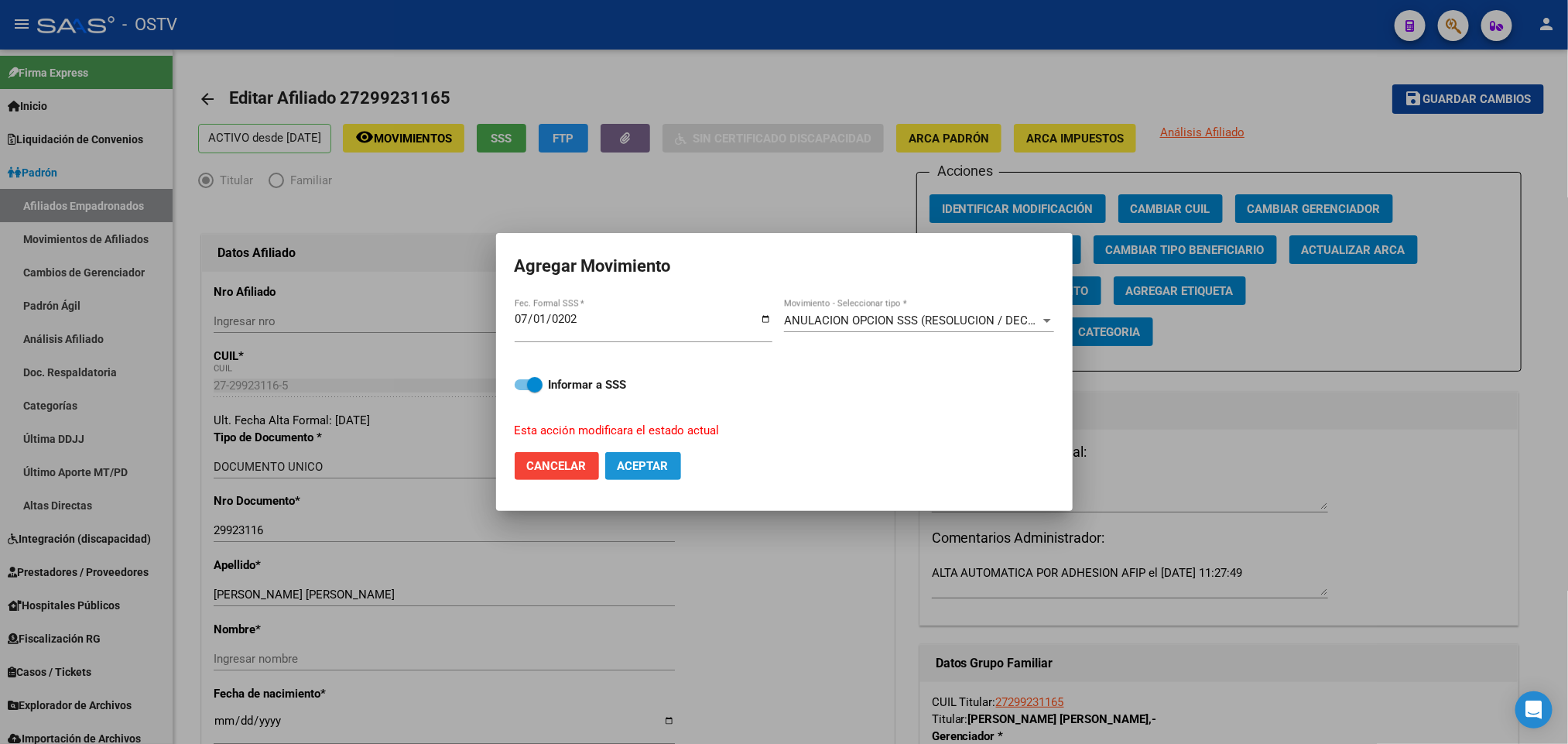
click at [643, 477] on button "Aceptar" at bounding box center [643, 466] width 75 height 28
checkbox input "false"
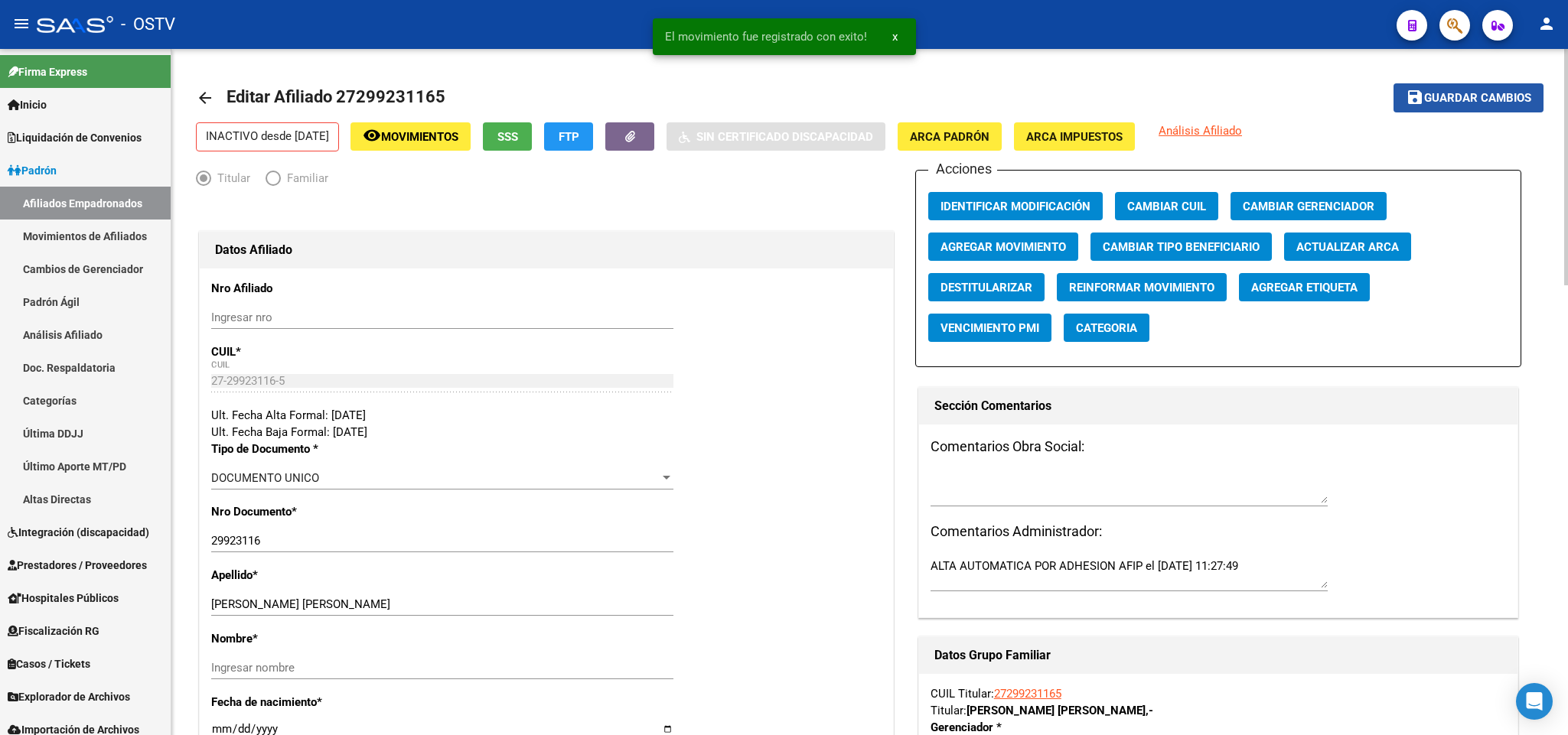
click at [1505, 92] on span "Guardar cambios" at bounding box center [1477, 98] width 107 height 13
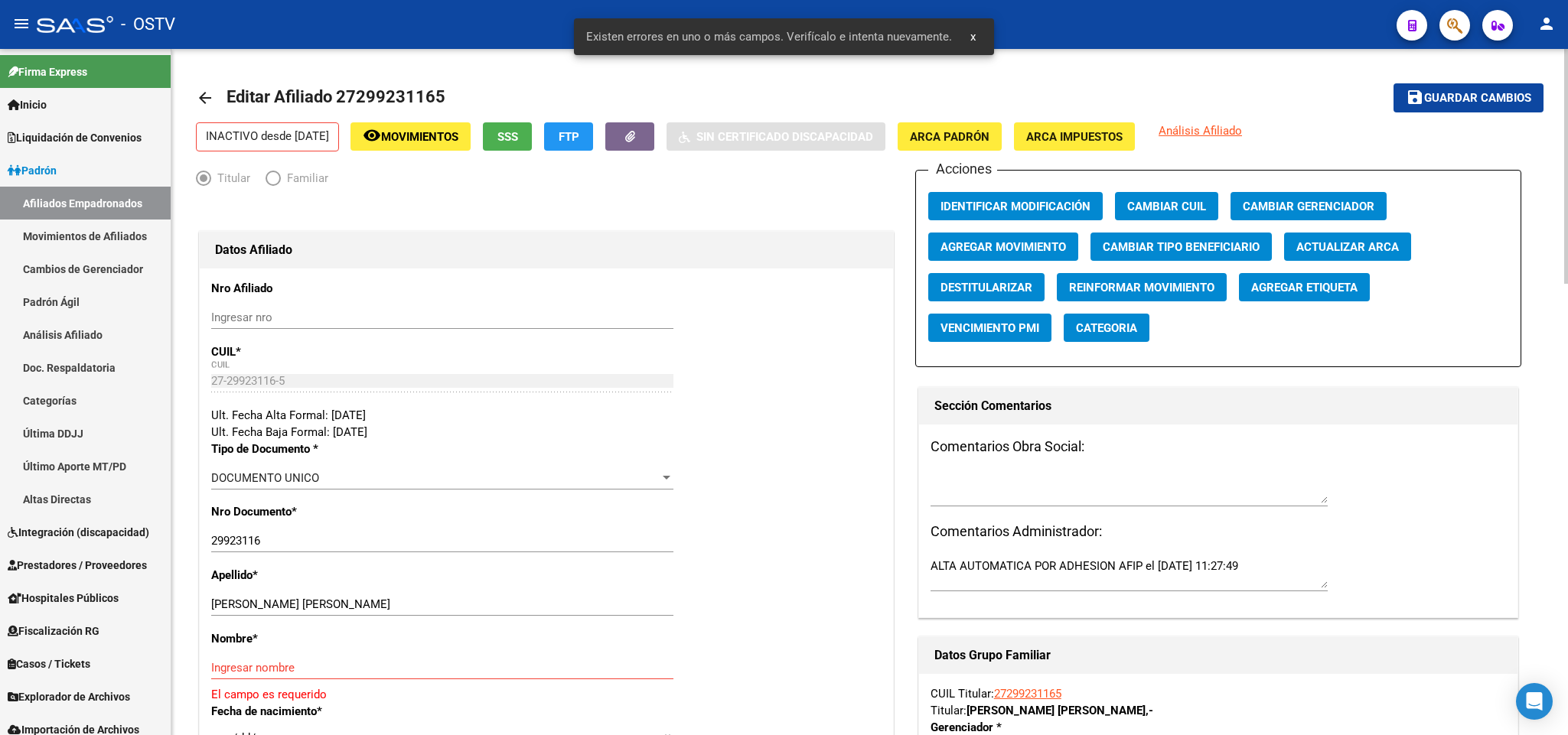
click at [207, 105] on mat-icon "arrow_back" at bounding box center [205, 98] width 18 height 18
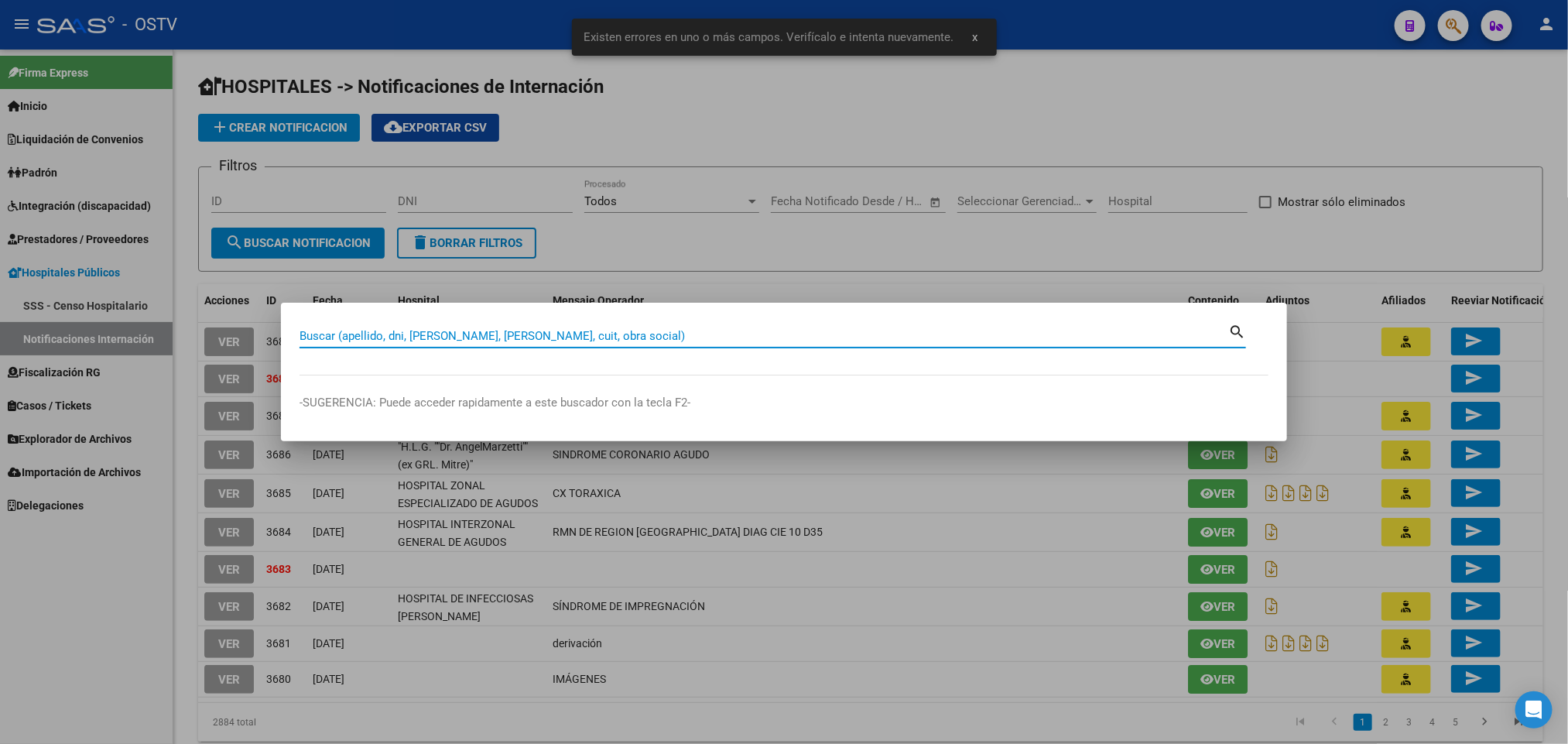
paste input "IF-2025-102079486-APN-SGSUSS#SSS"
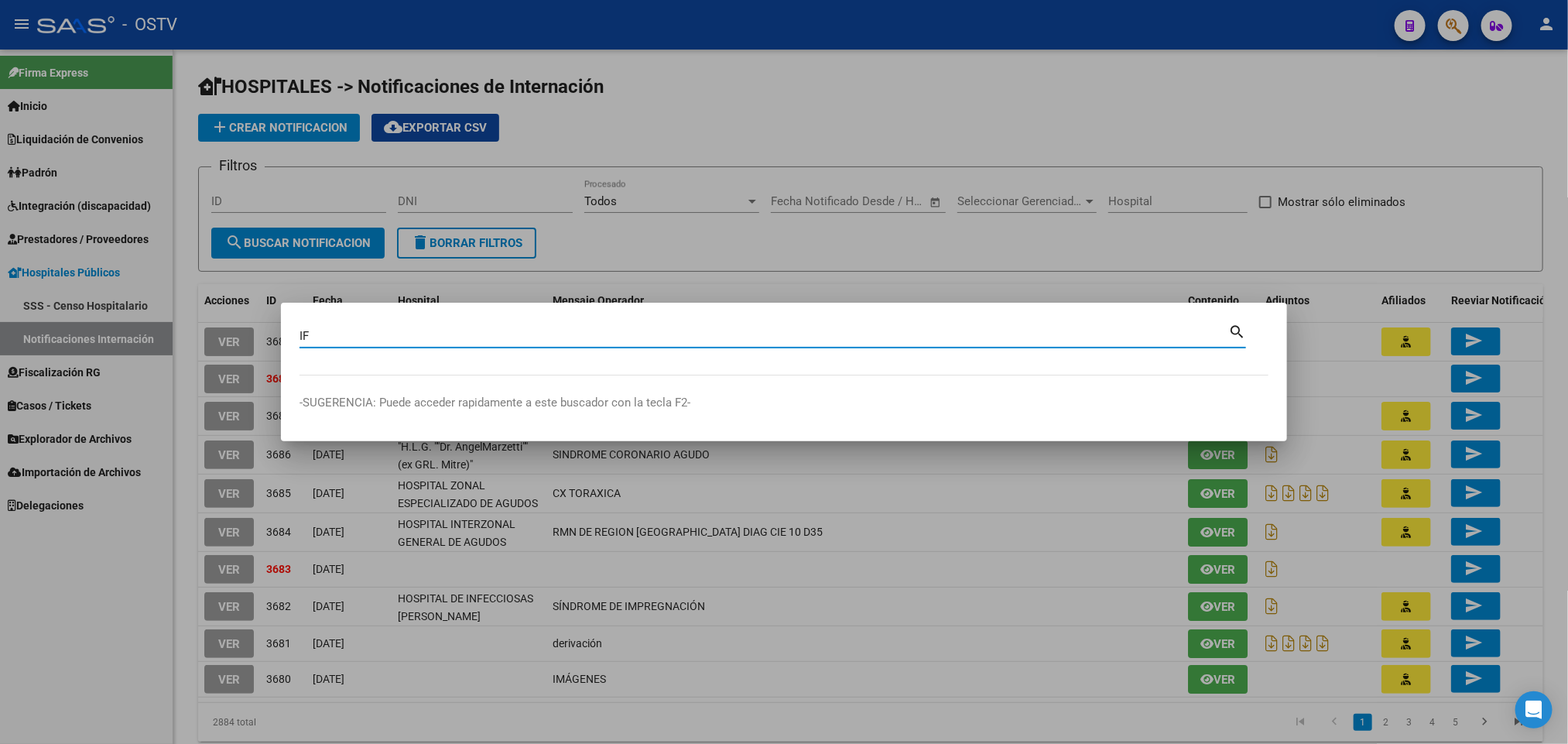
type input "I"
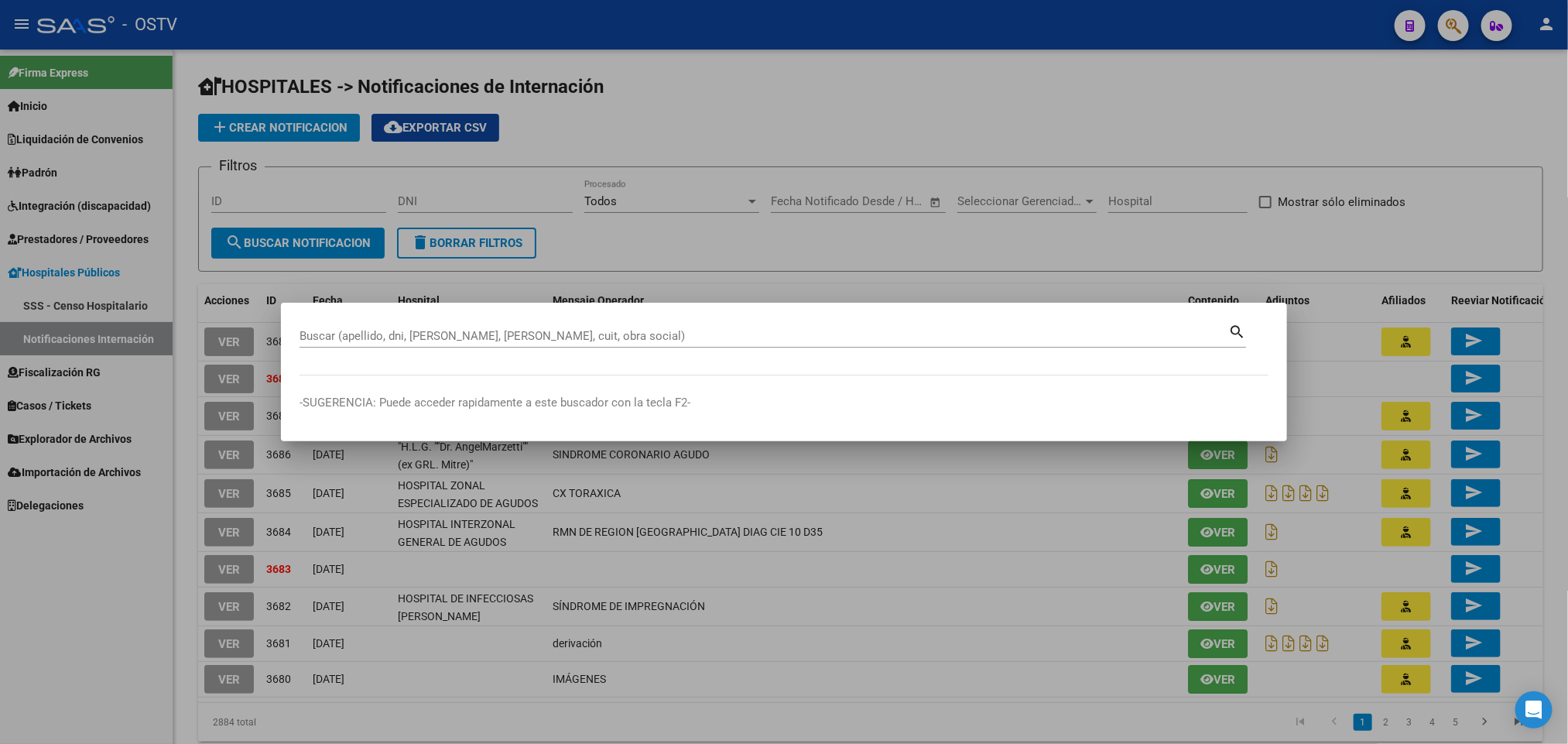
click at [641, 112] on div at bounding box center [784, 372] width 1568 height 744
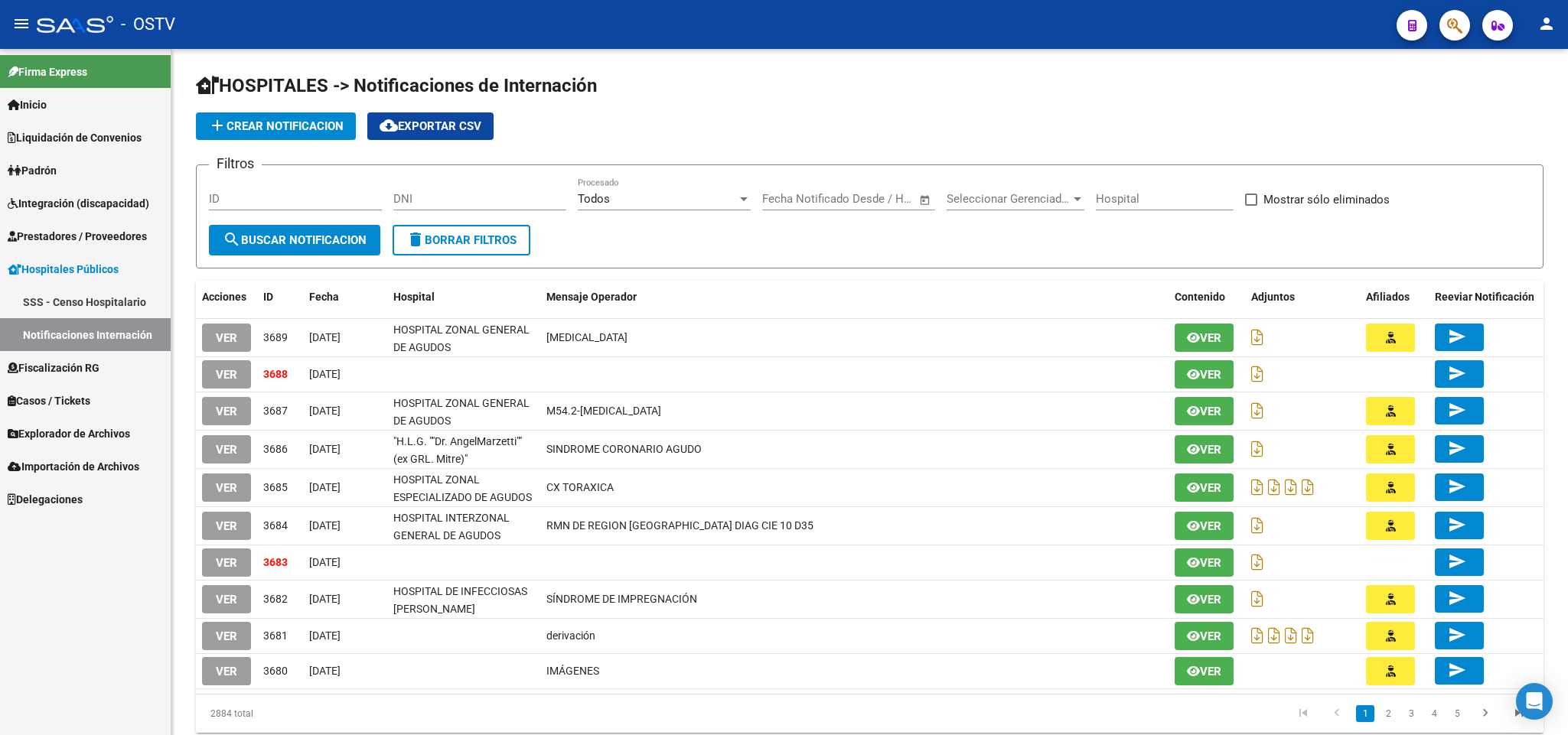
click at [65, 400] on span "Casos / Tickets" at bounding box center [49, 401] width 83 height 17
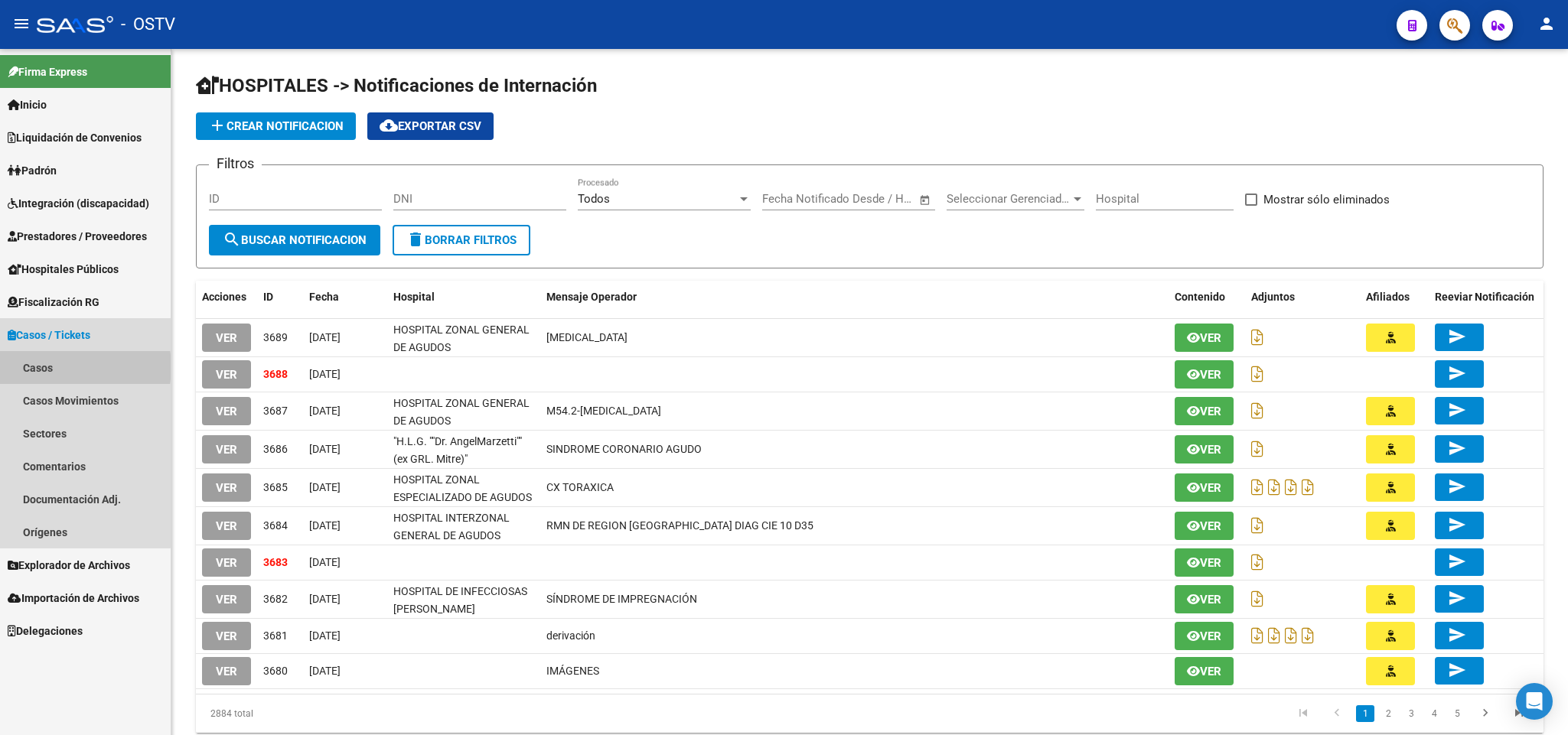
click at [58, 368] on link "Casos" at bounding box center [85, 368] width 171 height 33
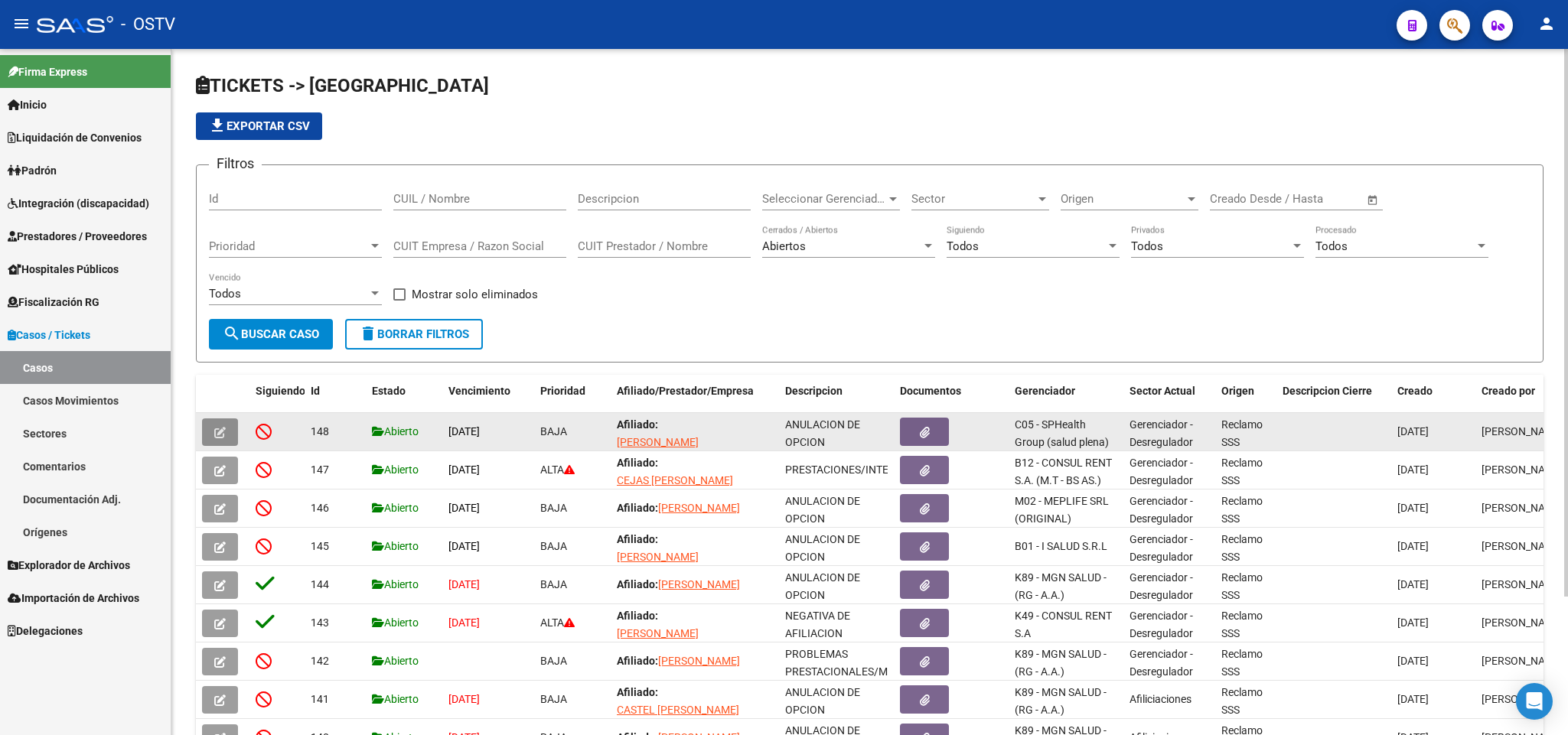
click at [218, 432] on icon "button" at bounding box center [219, 432] width 12 height 12
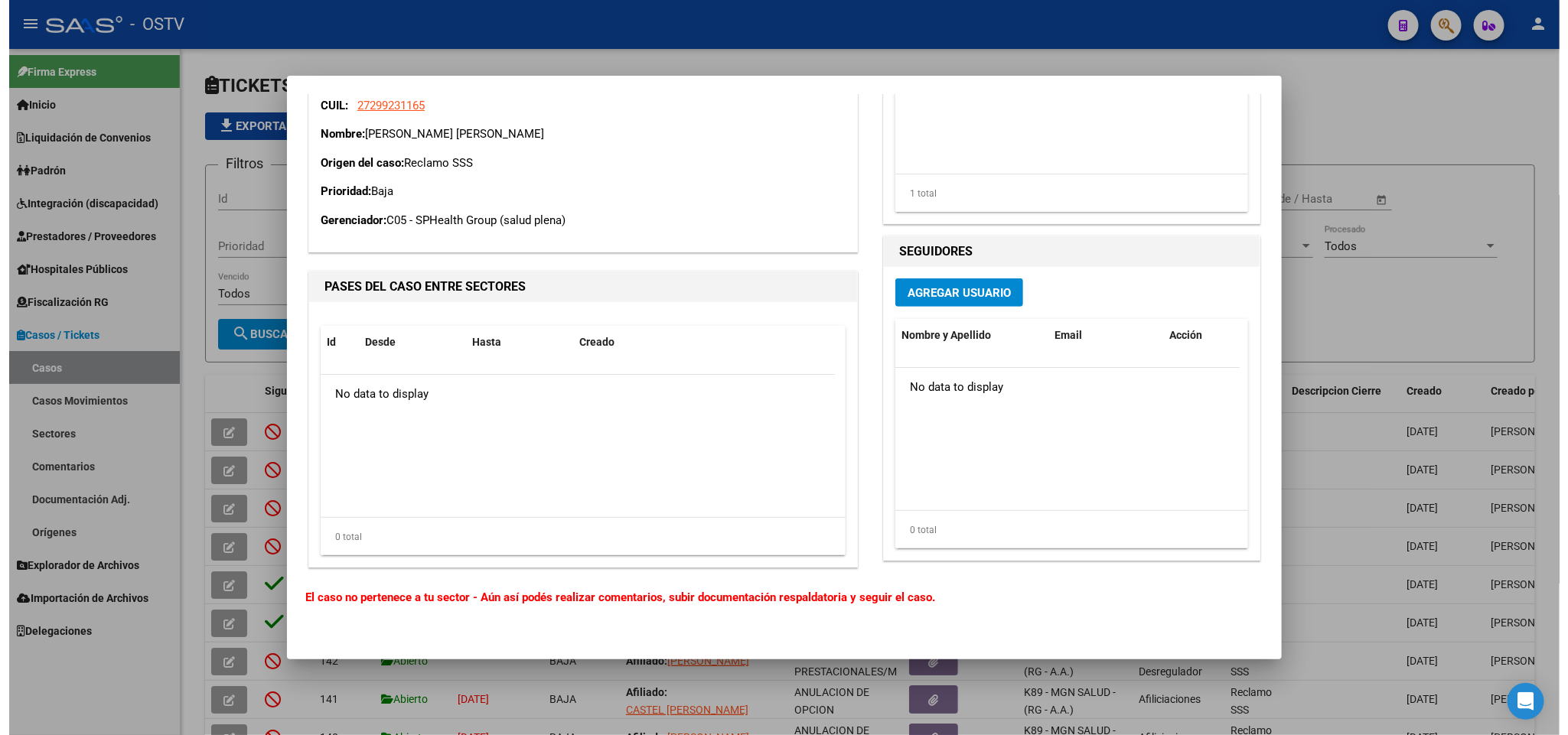
scroll to position [297, 0]
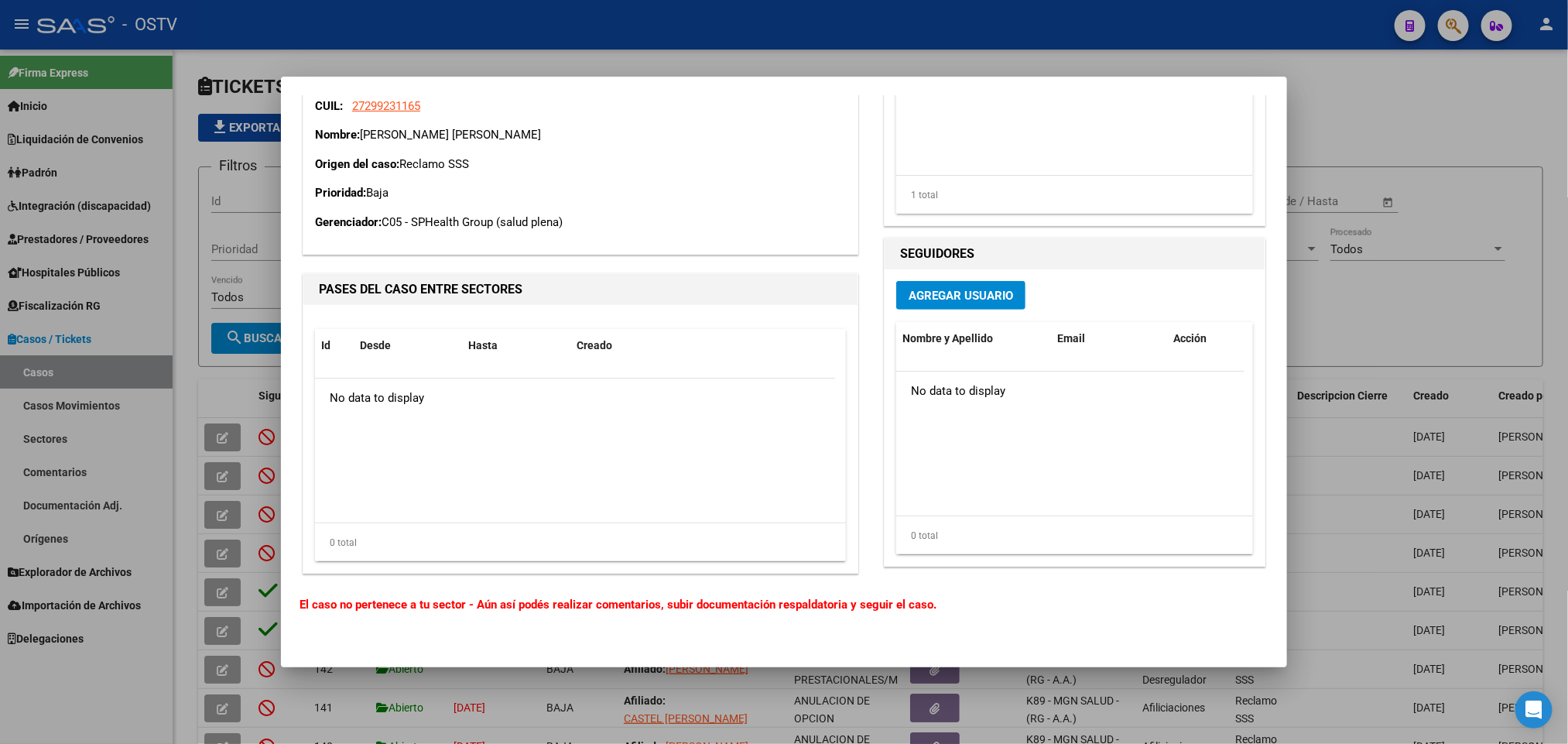
click at [985, 296] on span "Agregar Usuario" at bounding box center [961, 296] width 105 height 14
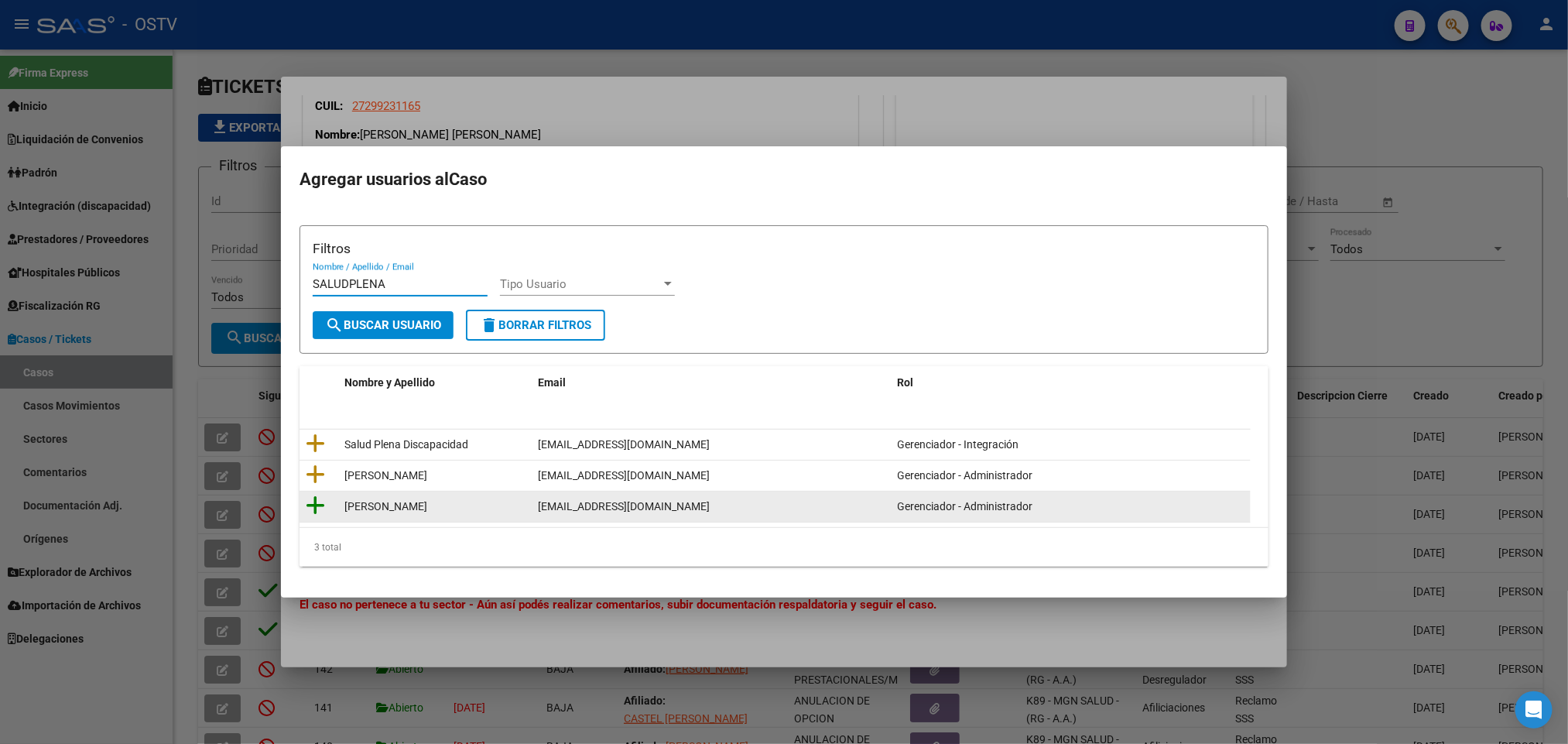
type input "SALUDPLENA"
click at [315, 508] on icon at bounding box center [315, 506] width 19 height 22
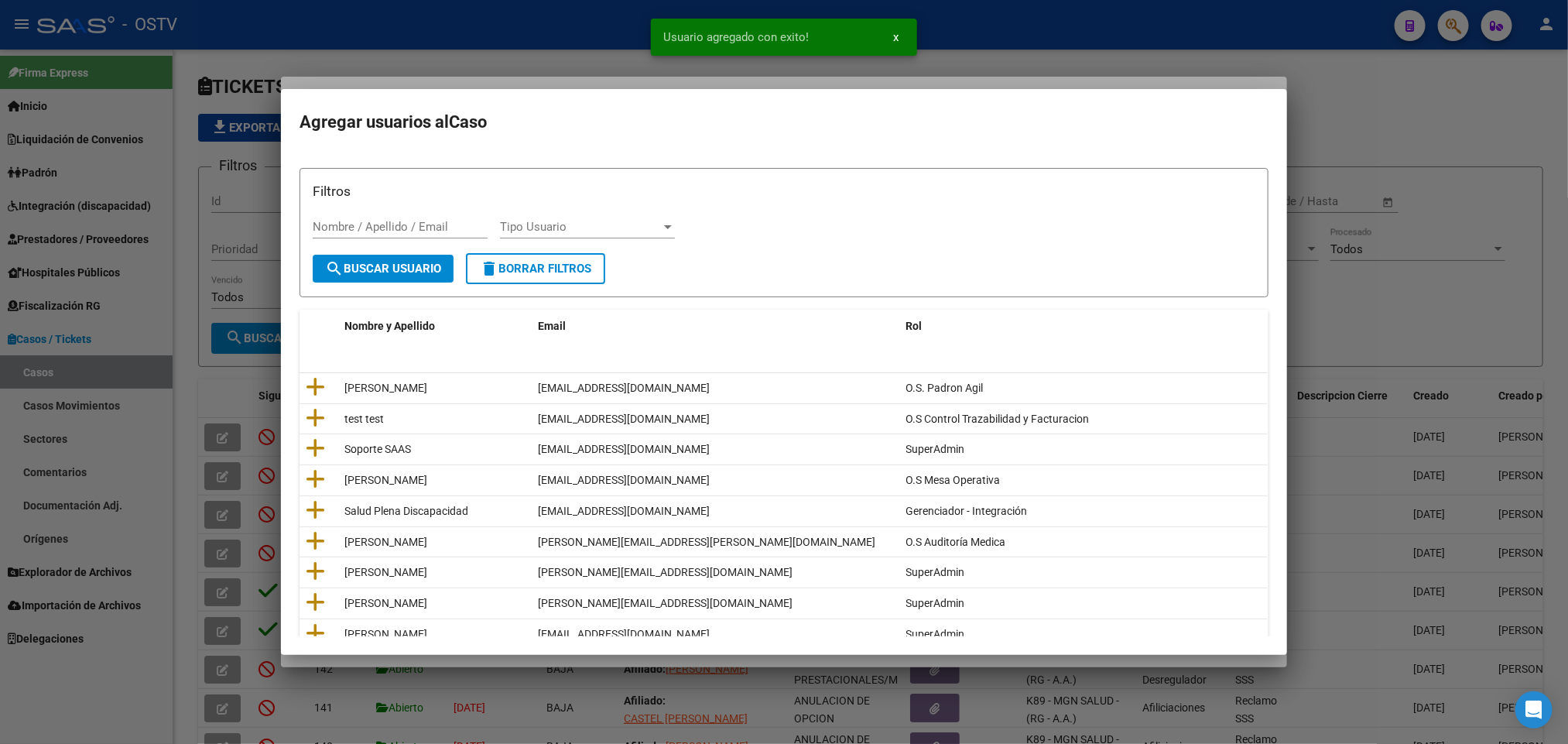
click at [200, 291] on div at bounding box center [784, 372] width 1568 height 744
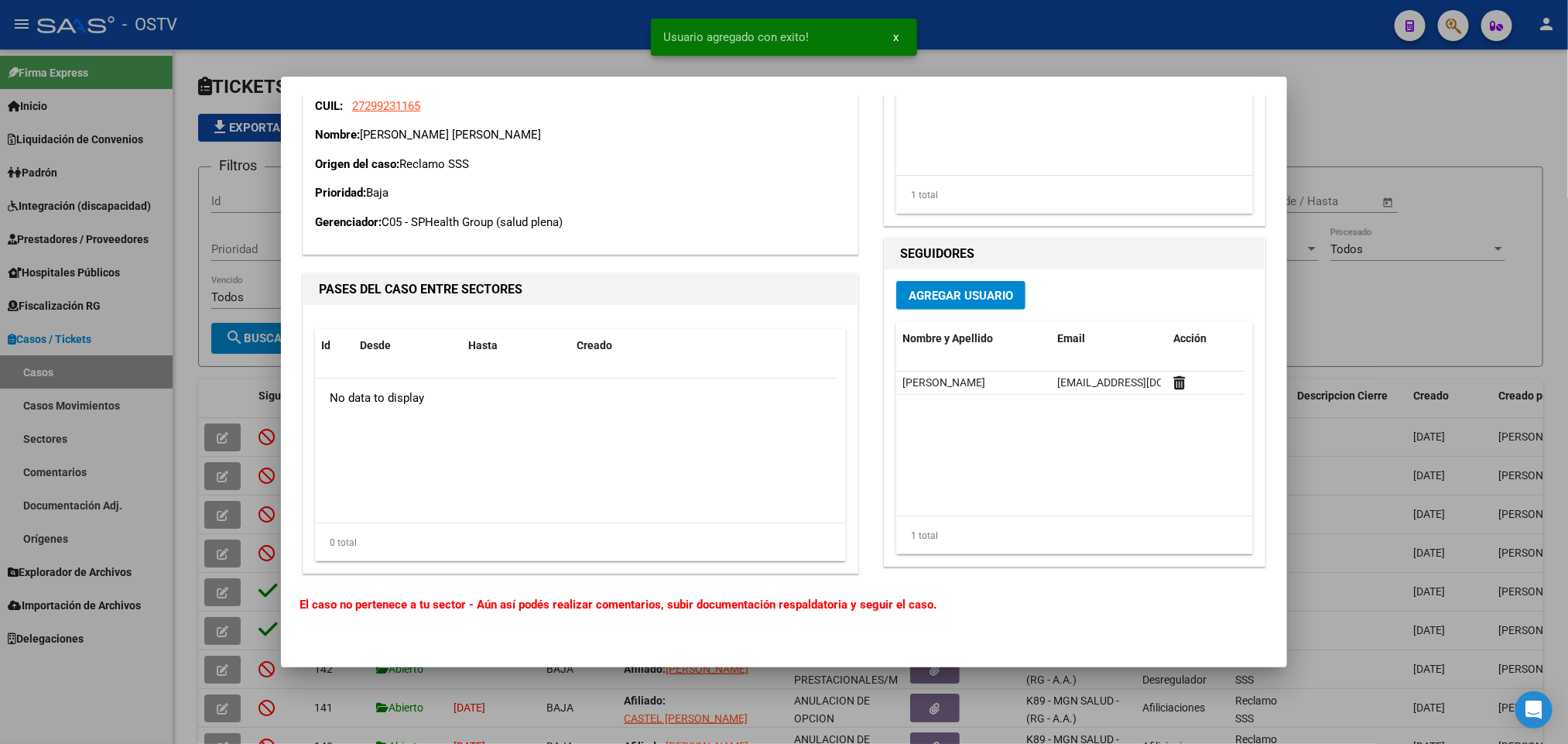
click at [202, 294] on div at bounding box center [784, 372] width 1568 height 744
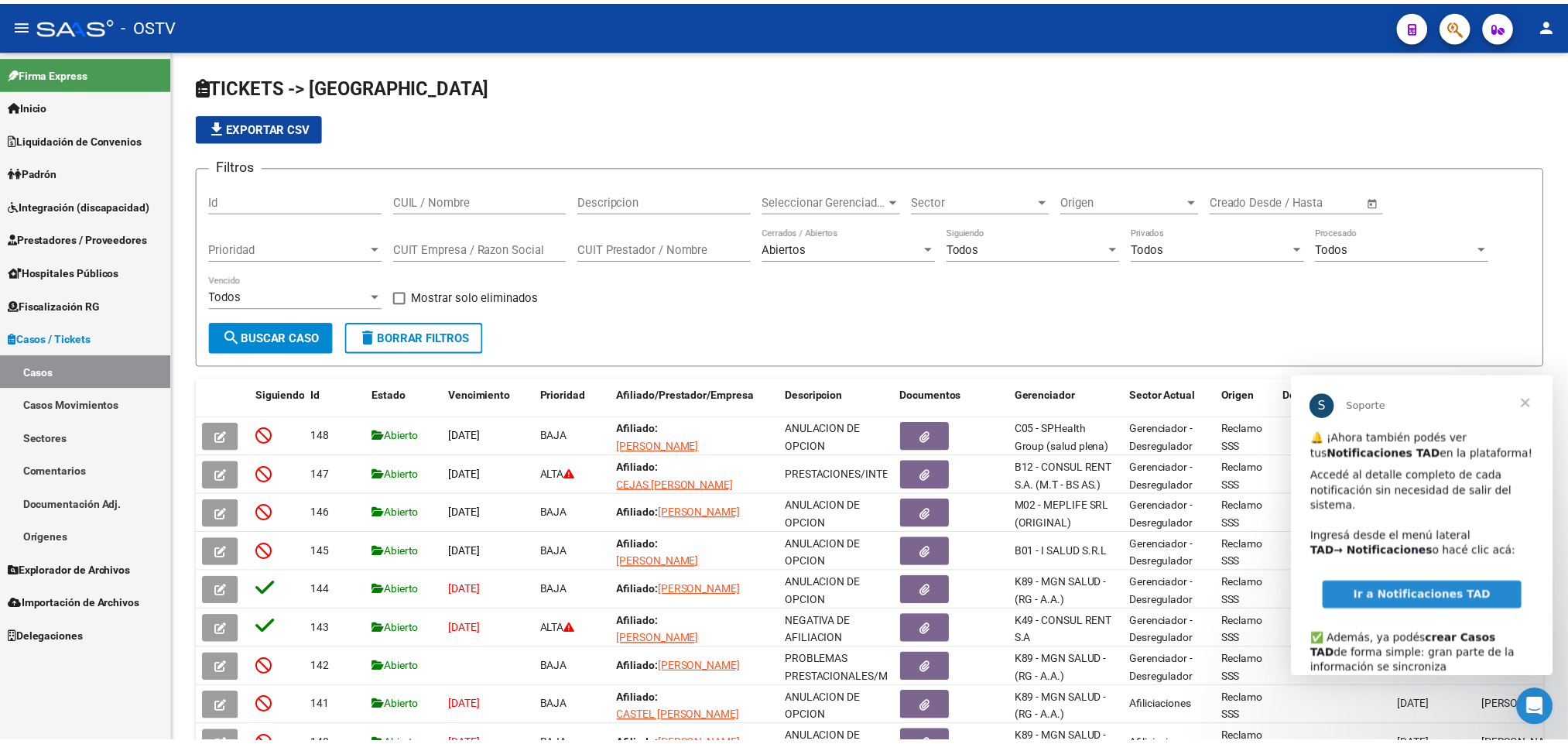
scroll to position [0, 0]
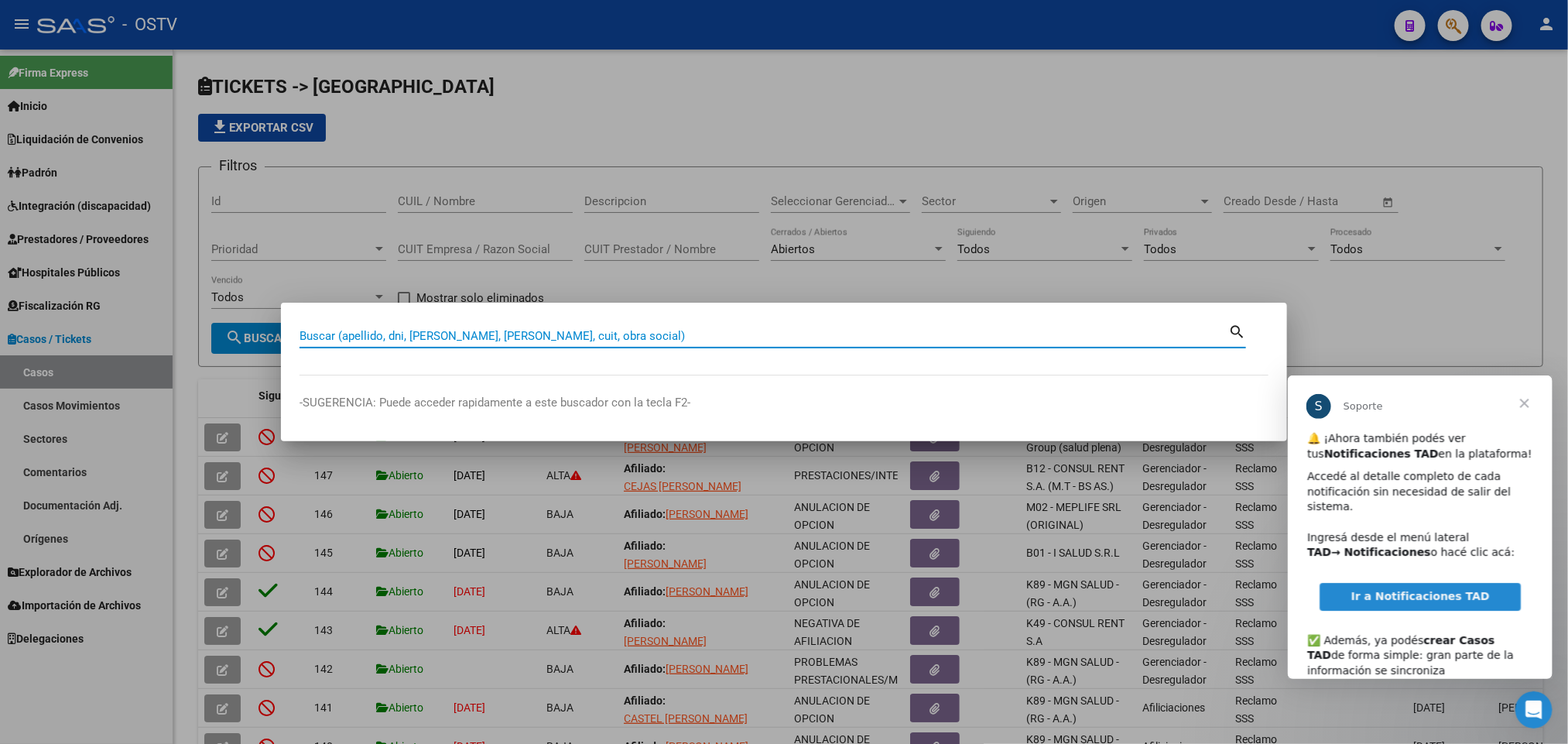
paste input "45313019"
type input "45313019"
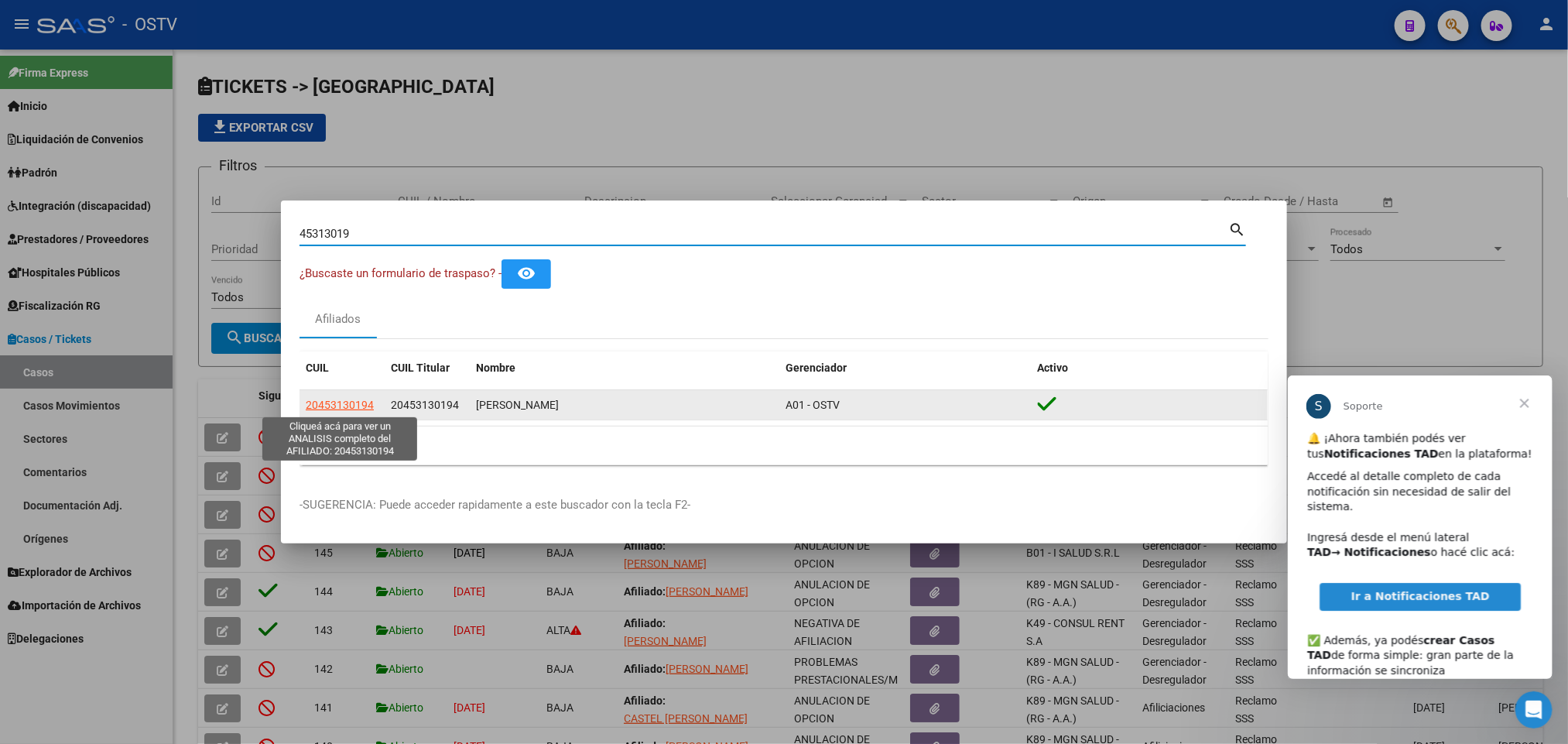
click at [340, 405] on span "20453130194" at bounding box center [339, 405] width 68 height 13
type textarea "20453130194"
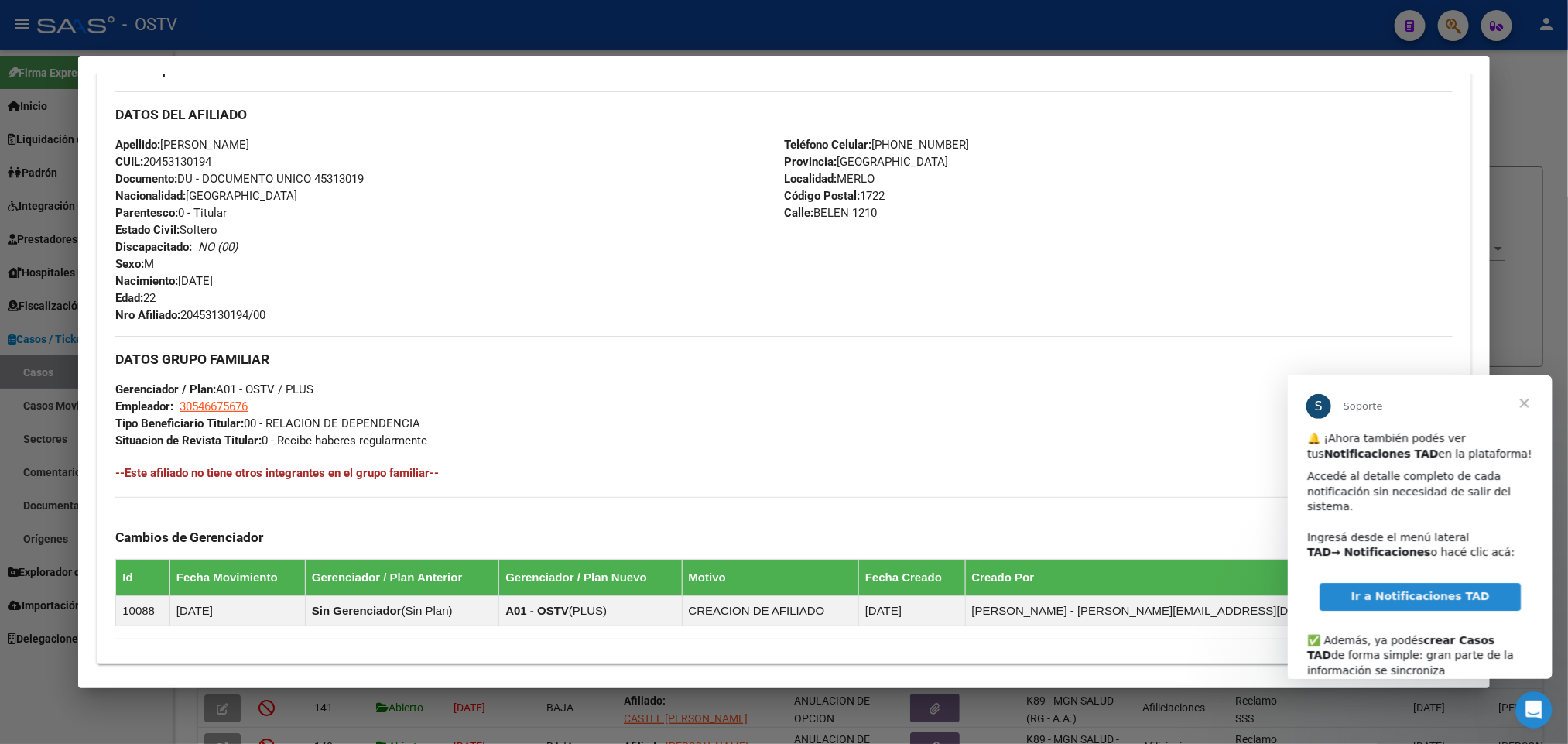
scroll to position [668, 0]
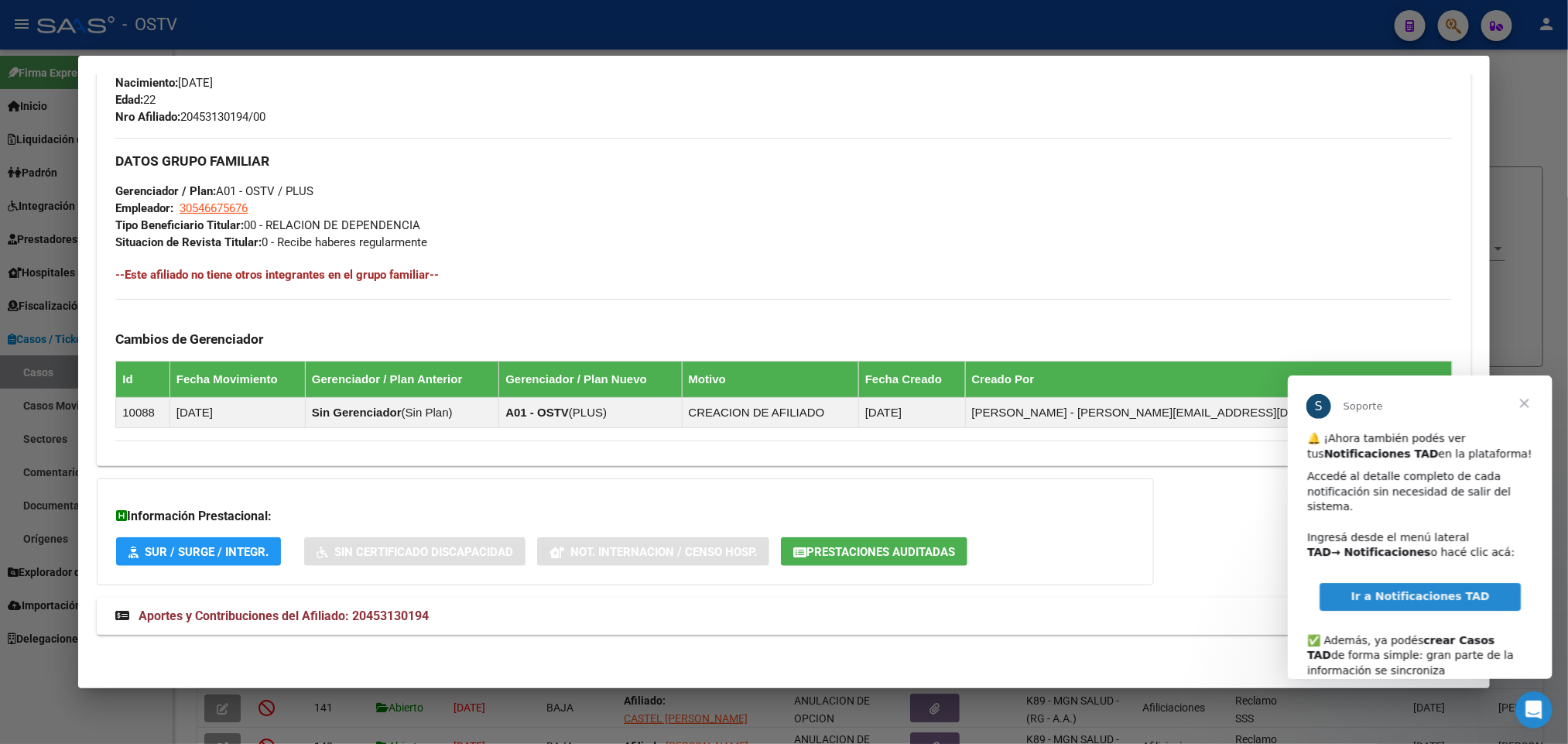
click at [471, 618] on mat-panel-title "Aportes y Contribuciones del Afiliado: 20453130194" at bounding box center [774, 616] width 1318 height 18
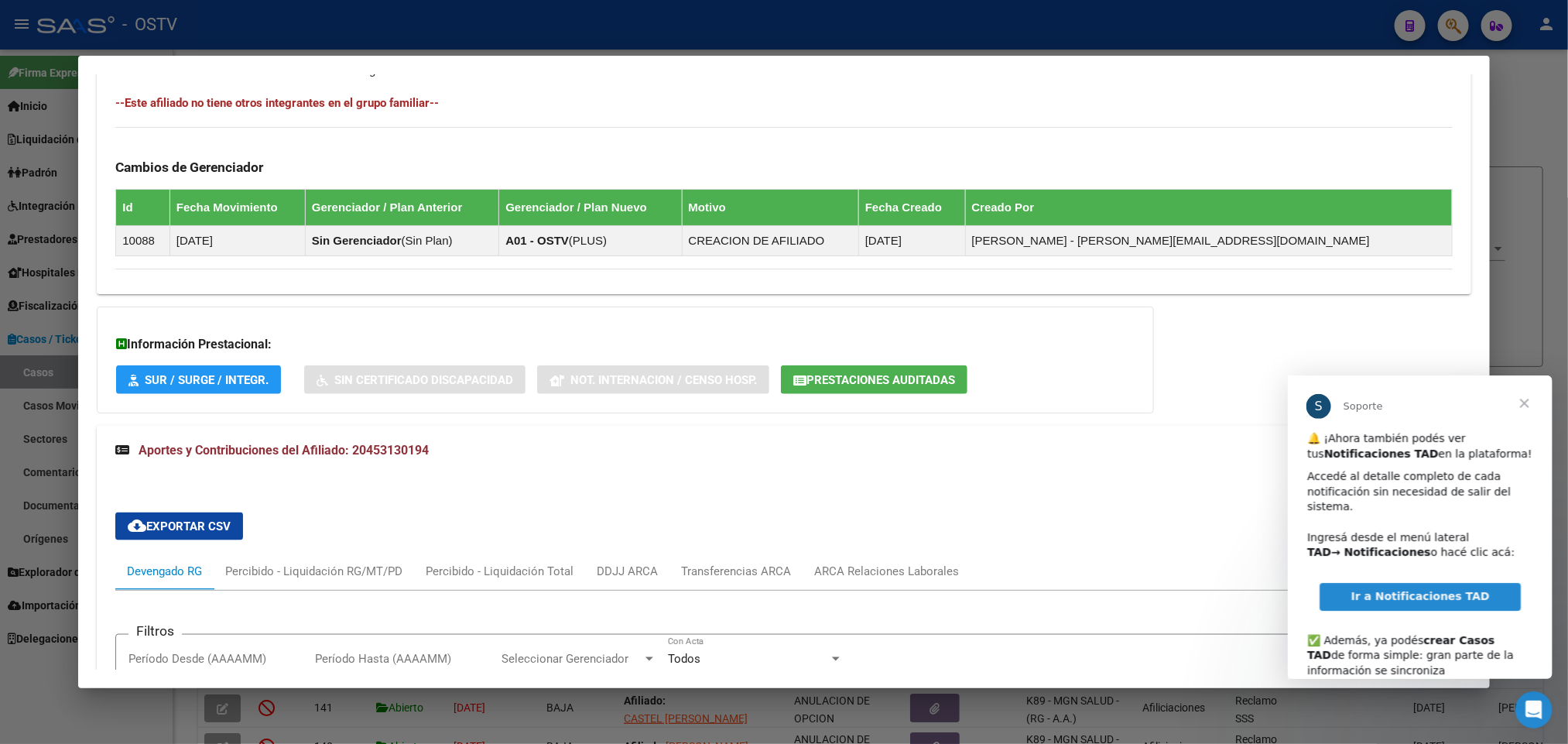
scroll to position [1057, 0]
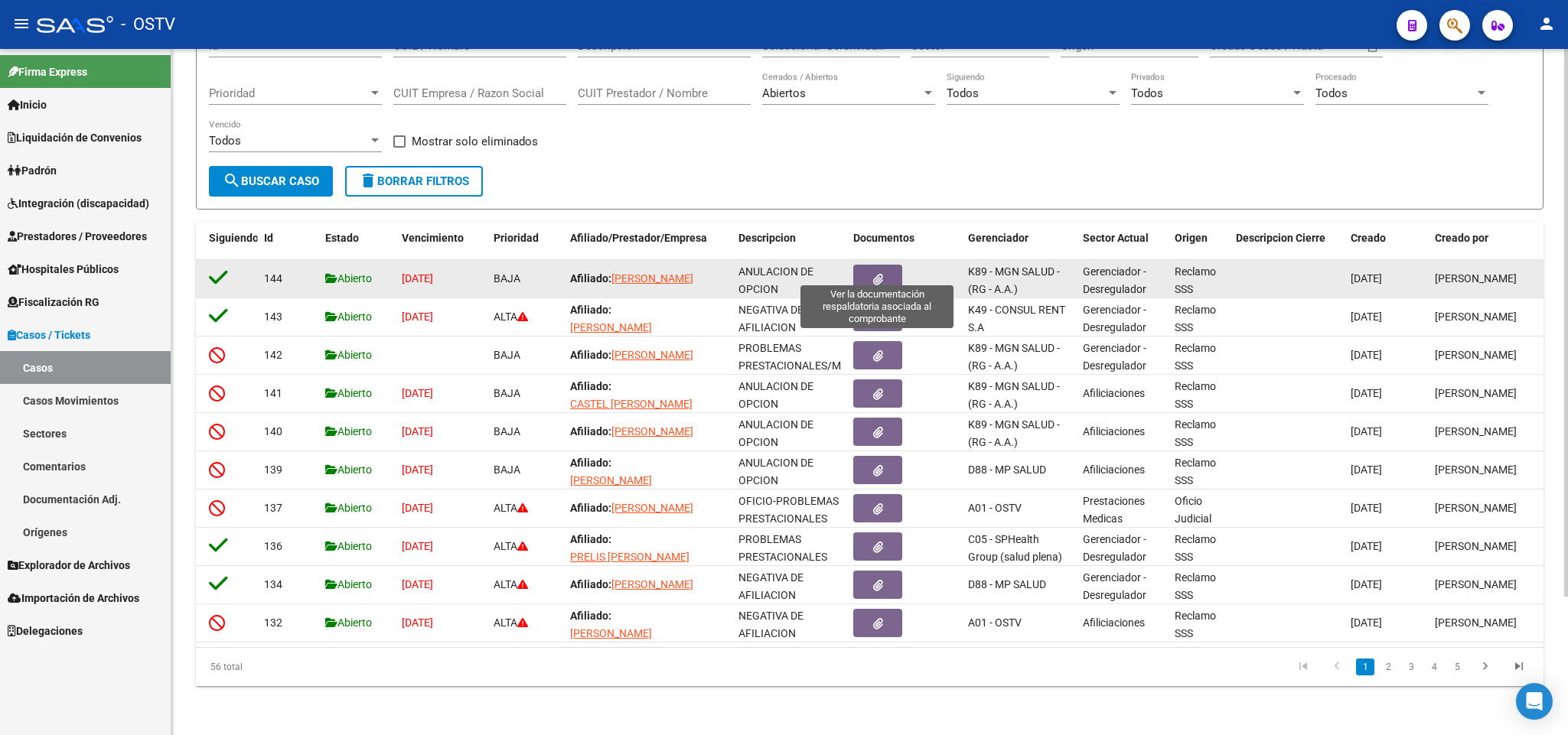
scroll to position [173, 0]
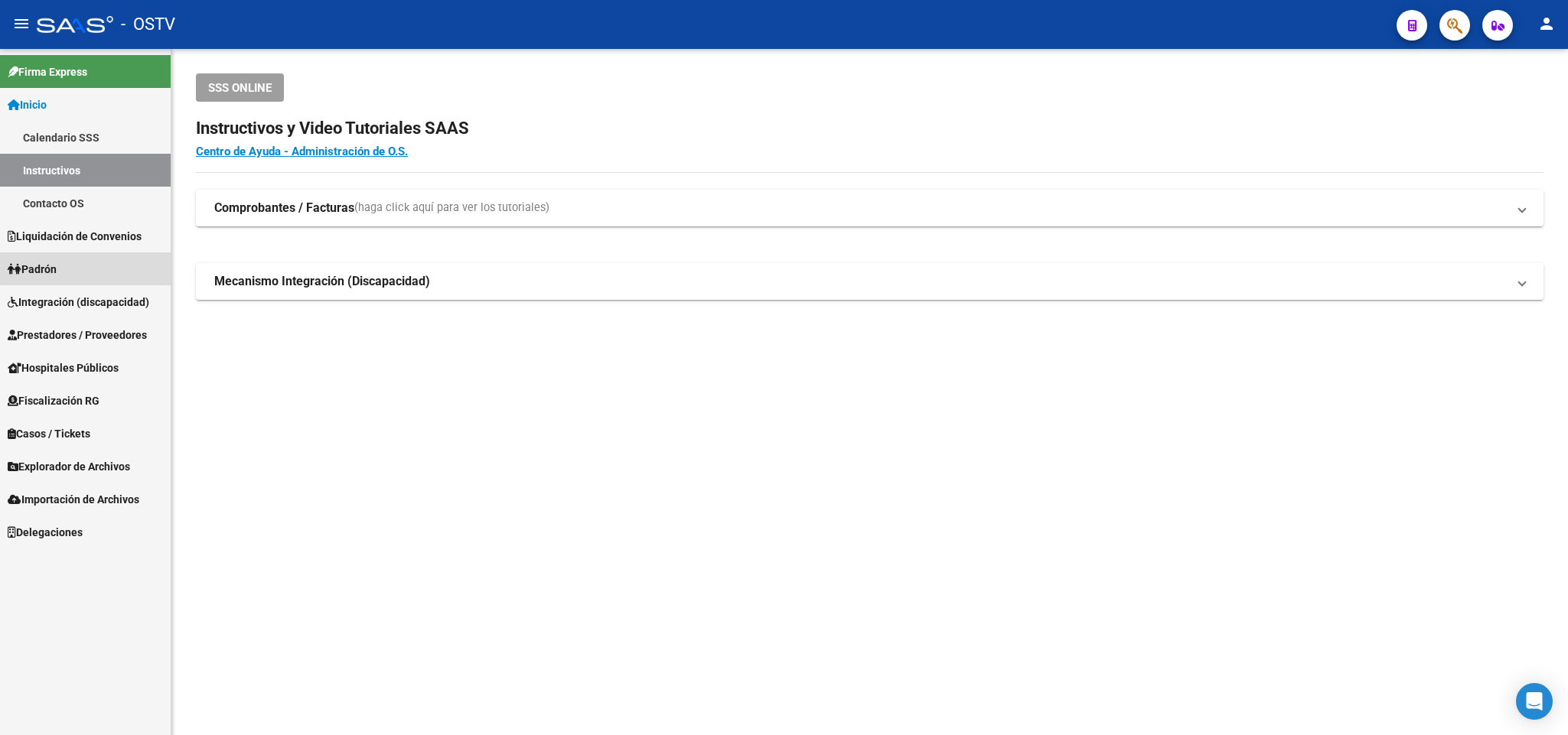
click at [97, 260] on link "Padrón" at bounding box center [85, 269] width 171 height 33
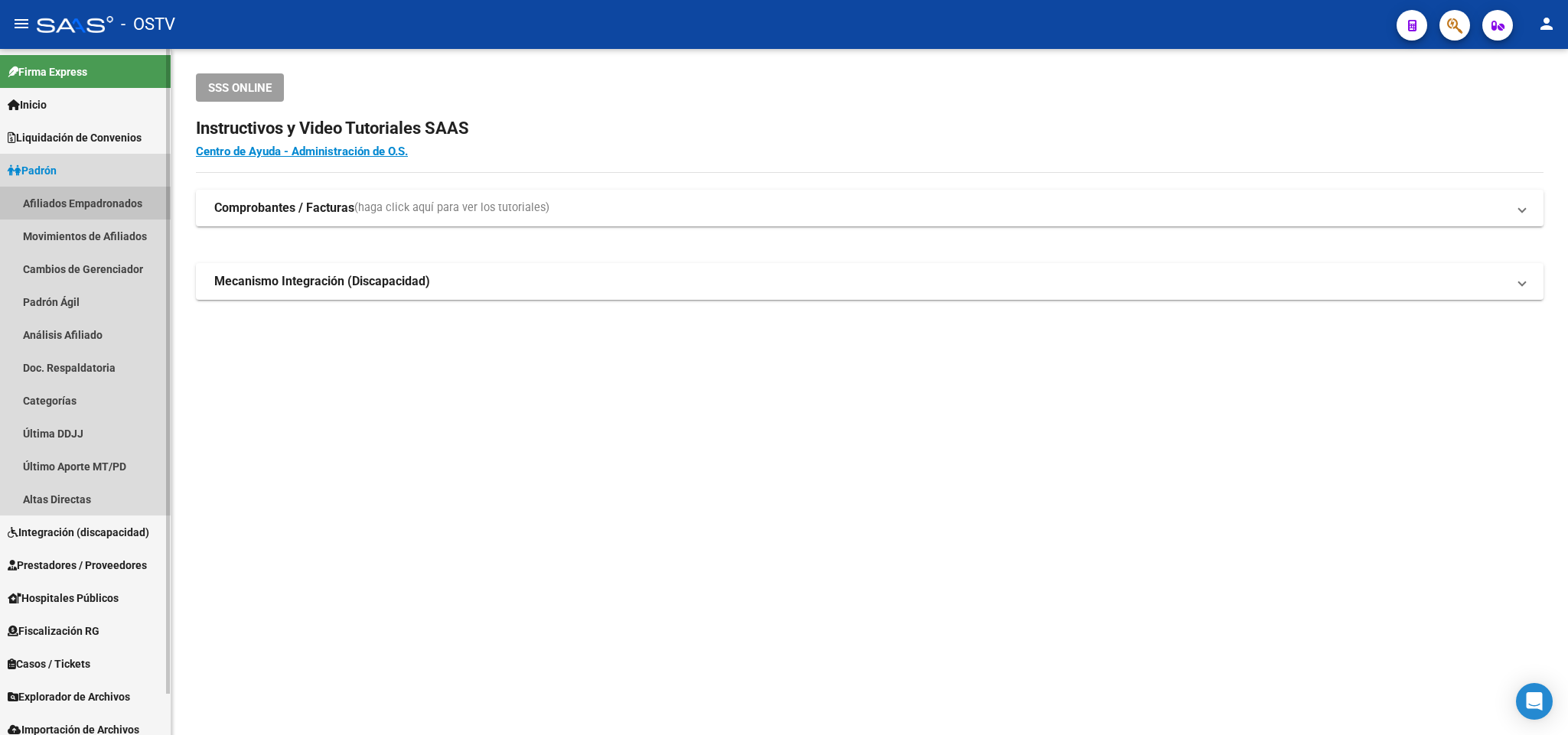
click at [112, 193] on link "Afiliados Empadronados" at bounding box center [85, 203] width 171 height 33
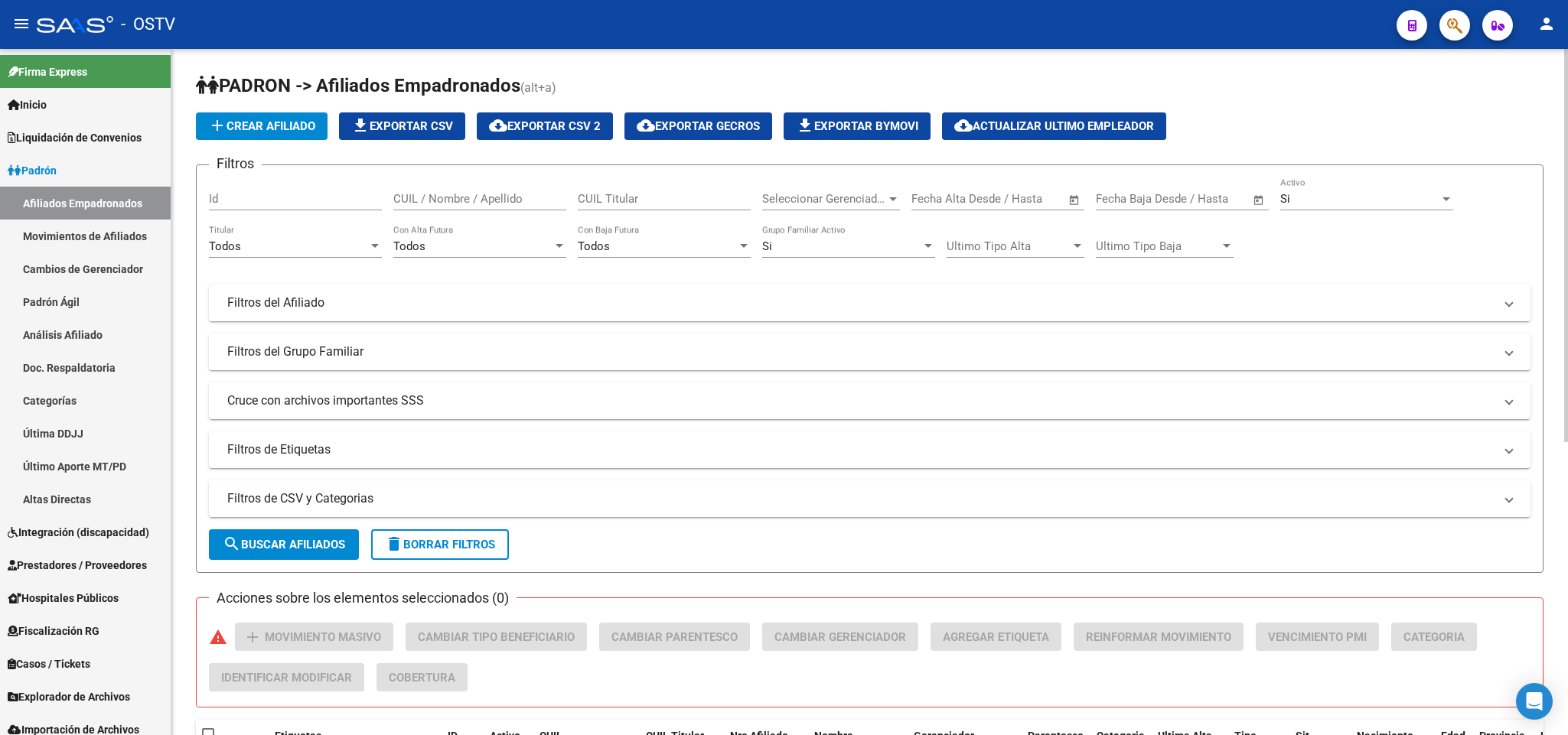
click at [816, 208] on div "Seleccionar Gerenciador Seleccionar Gerenciador" at bounding box center [831, 194] width 138 height 33
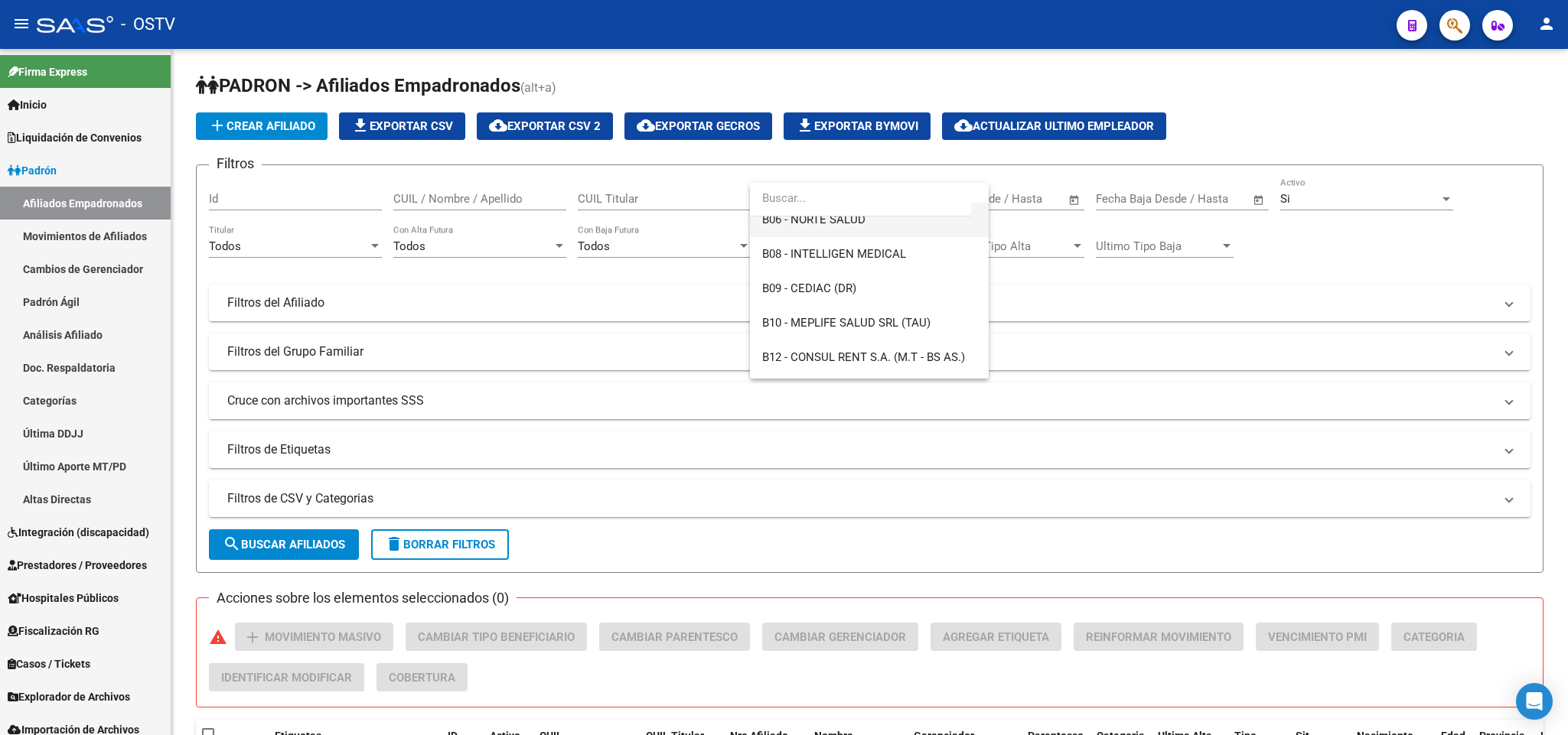
scroll to position [229, 0]
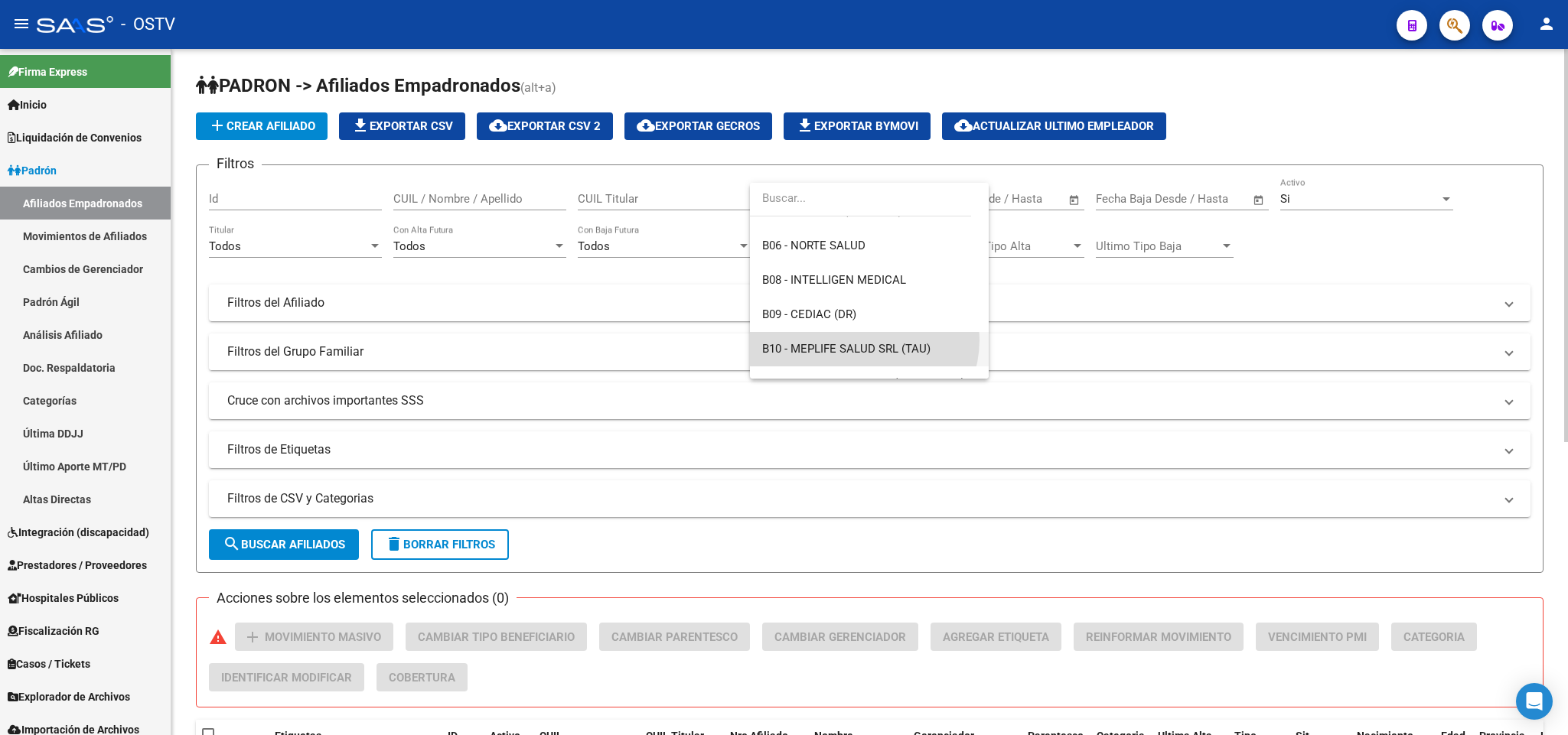
click at [864, 341] on span "B10 - MEPLIFE SALUD SRL (TAU)" at bounding box center [869, 349] width 214 height 34
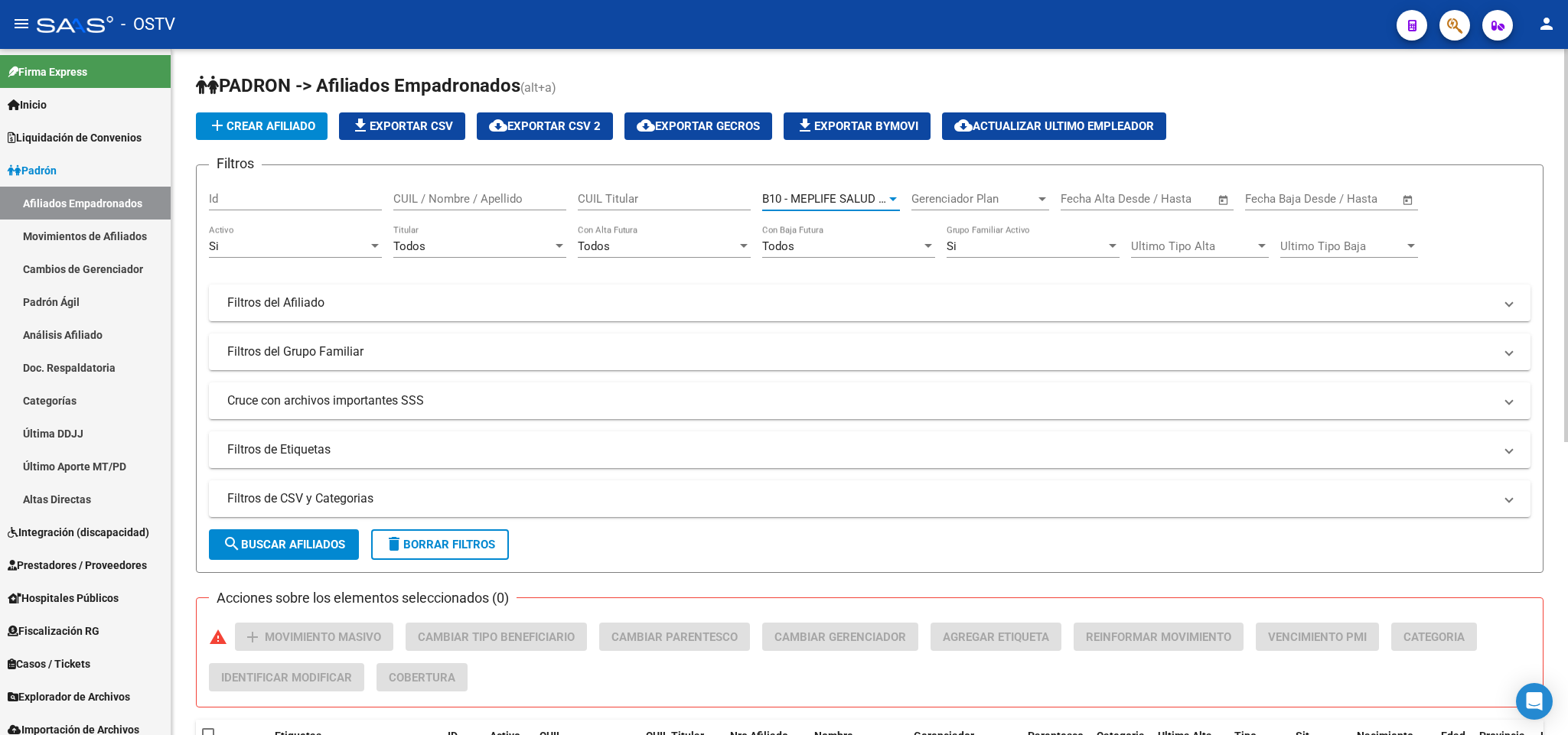
click at [480, 205] on input "CUIL / Nombre / Apellido" at bounding box center [480, 199] width 173 height 13
type input "moyano"
click at [295, 242] on div "Si" at bounding box center [288, 245] width 159 height 13
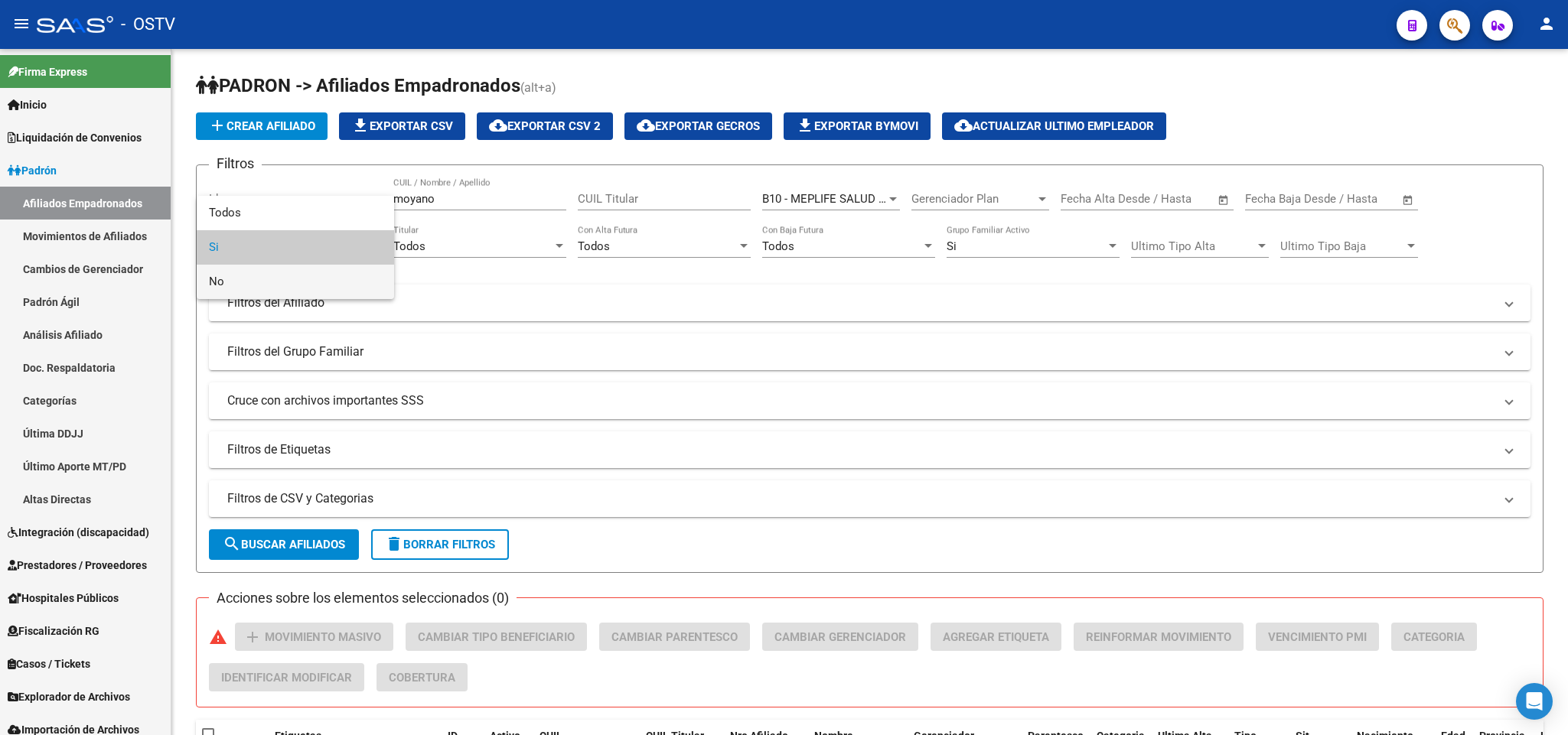
click at [301, 278] on span "No" at bounding box center [295, 282] width 173 height 34
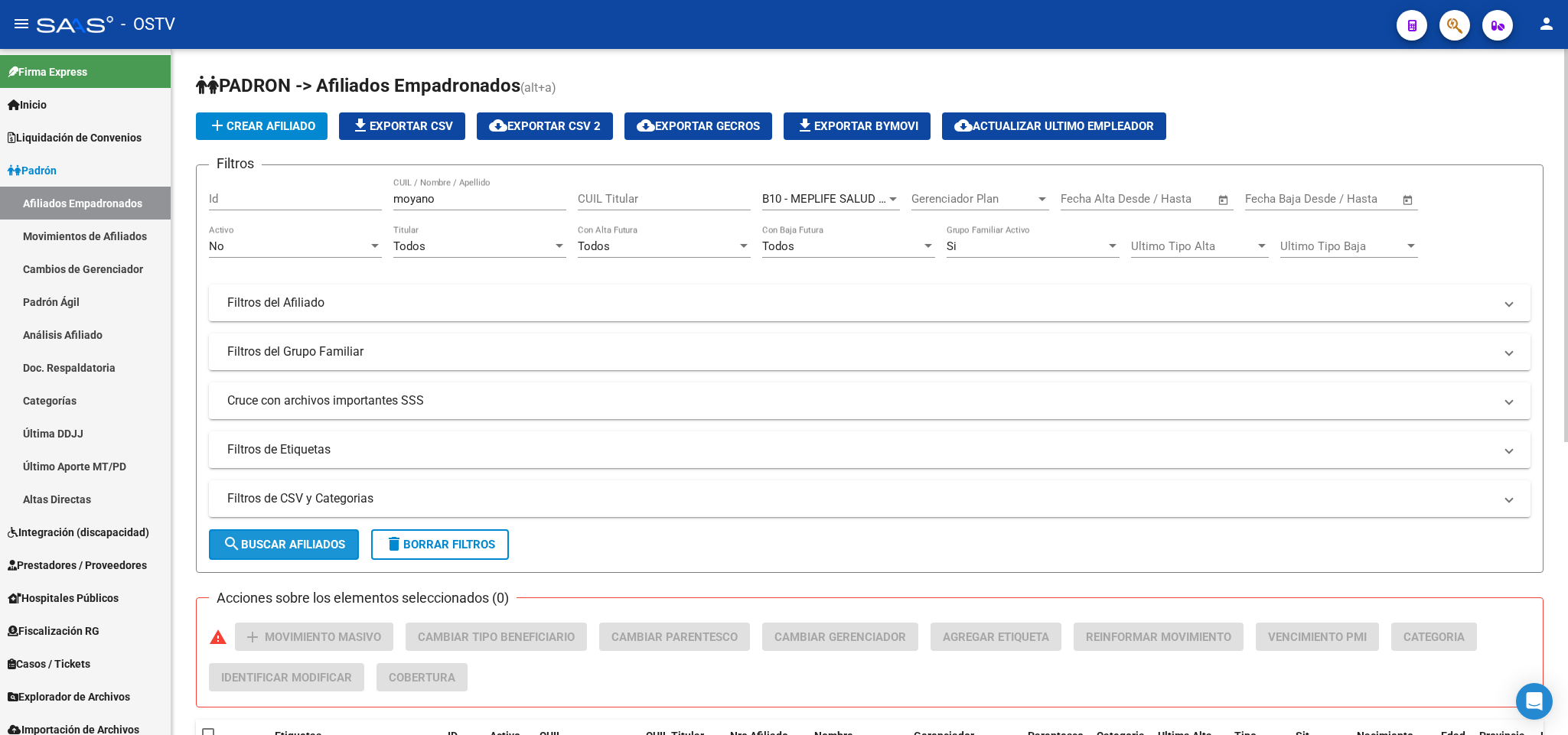
click at [316, 539] on span "search Buscar Afiliados" at bounding box center [284, 545] width 122 height 13
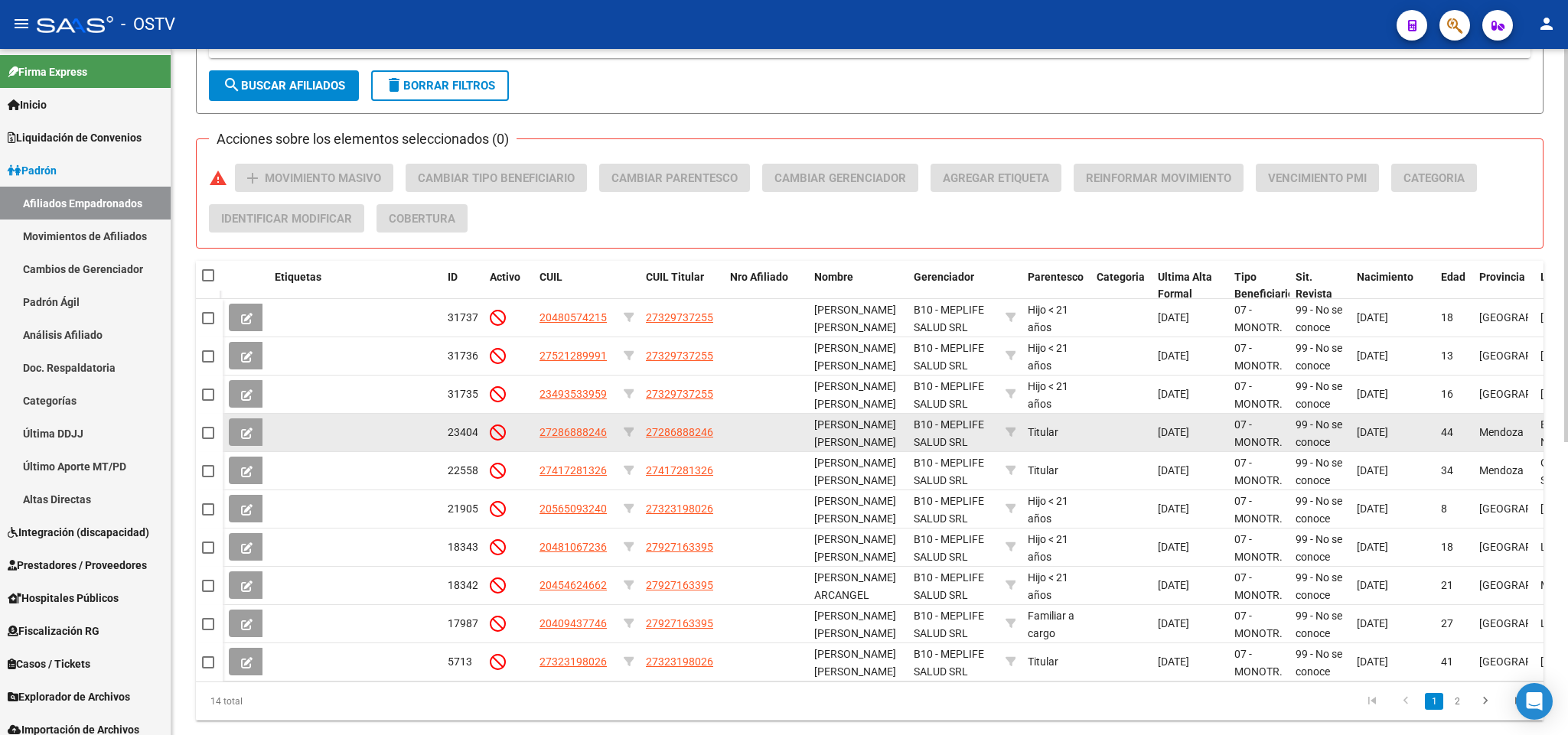
scroll to position [510, 0]
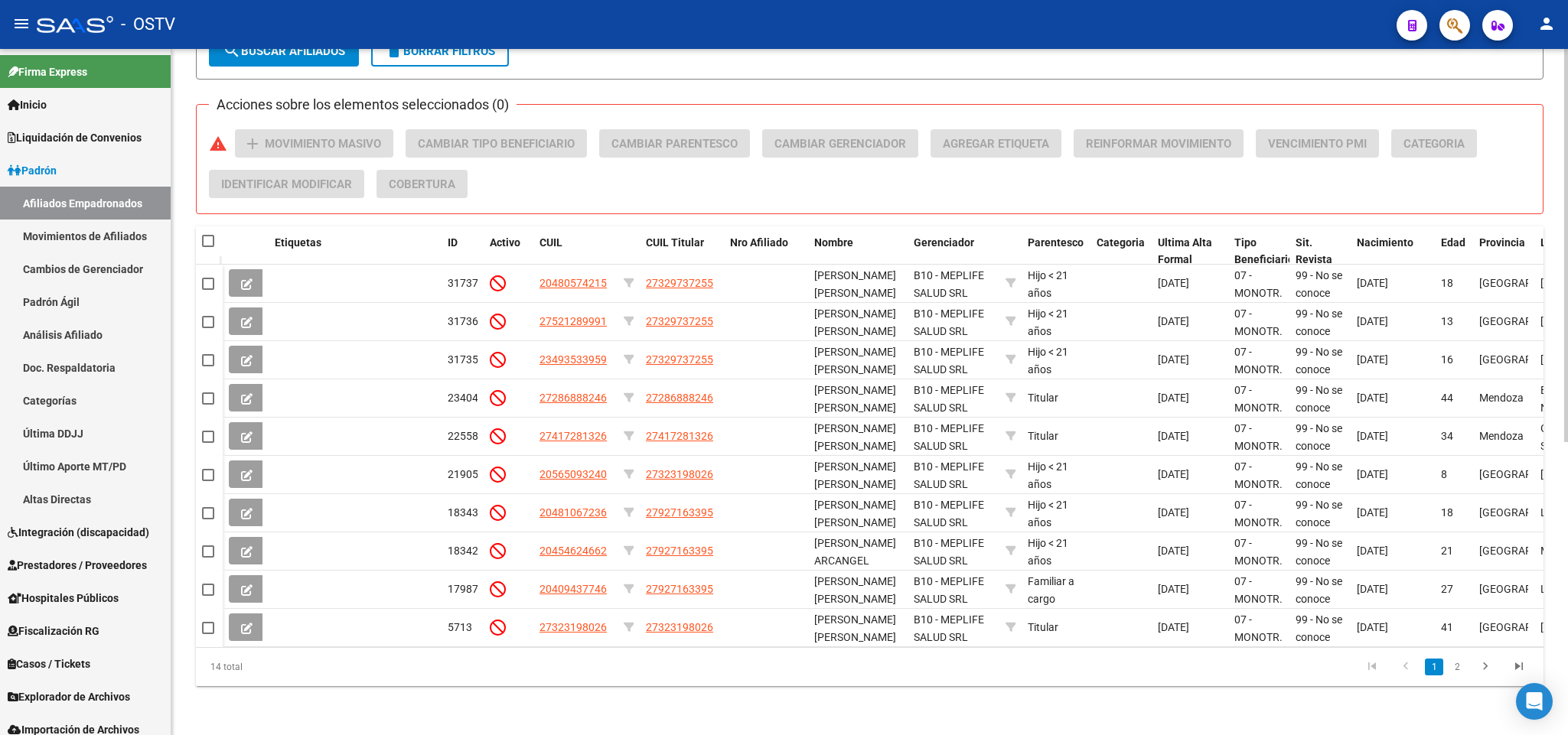
click at [1450, 677] on li "2" at bounding box center [1457, 667] width 23 height 26
click at [1454, 673] on link "2" at bounding box center [1457, 667] width 18 height 17
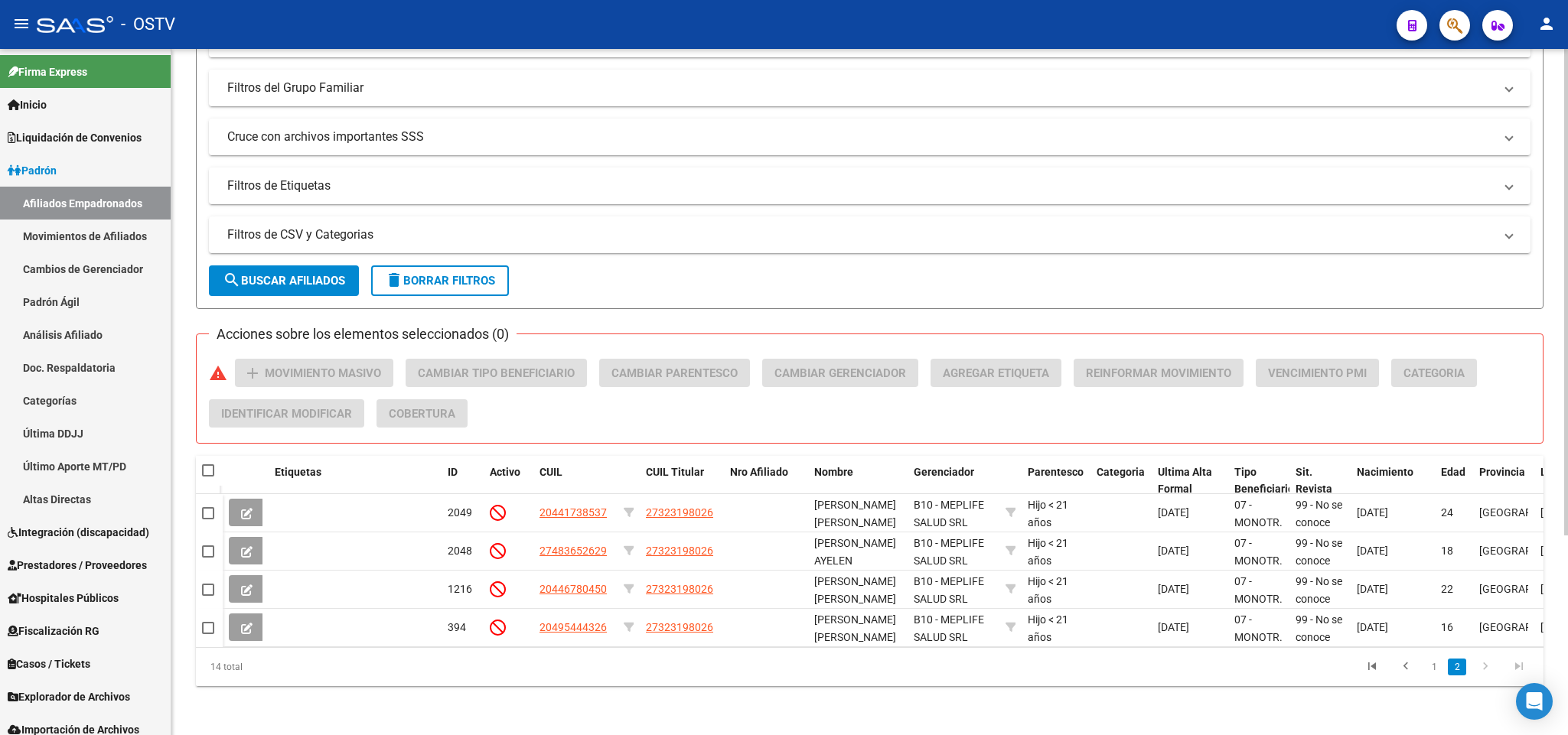
scroll to position [282, 0]
click at [1434, 667] on link "1" at bounding box center [1434, 667] width 18 height 17
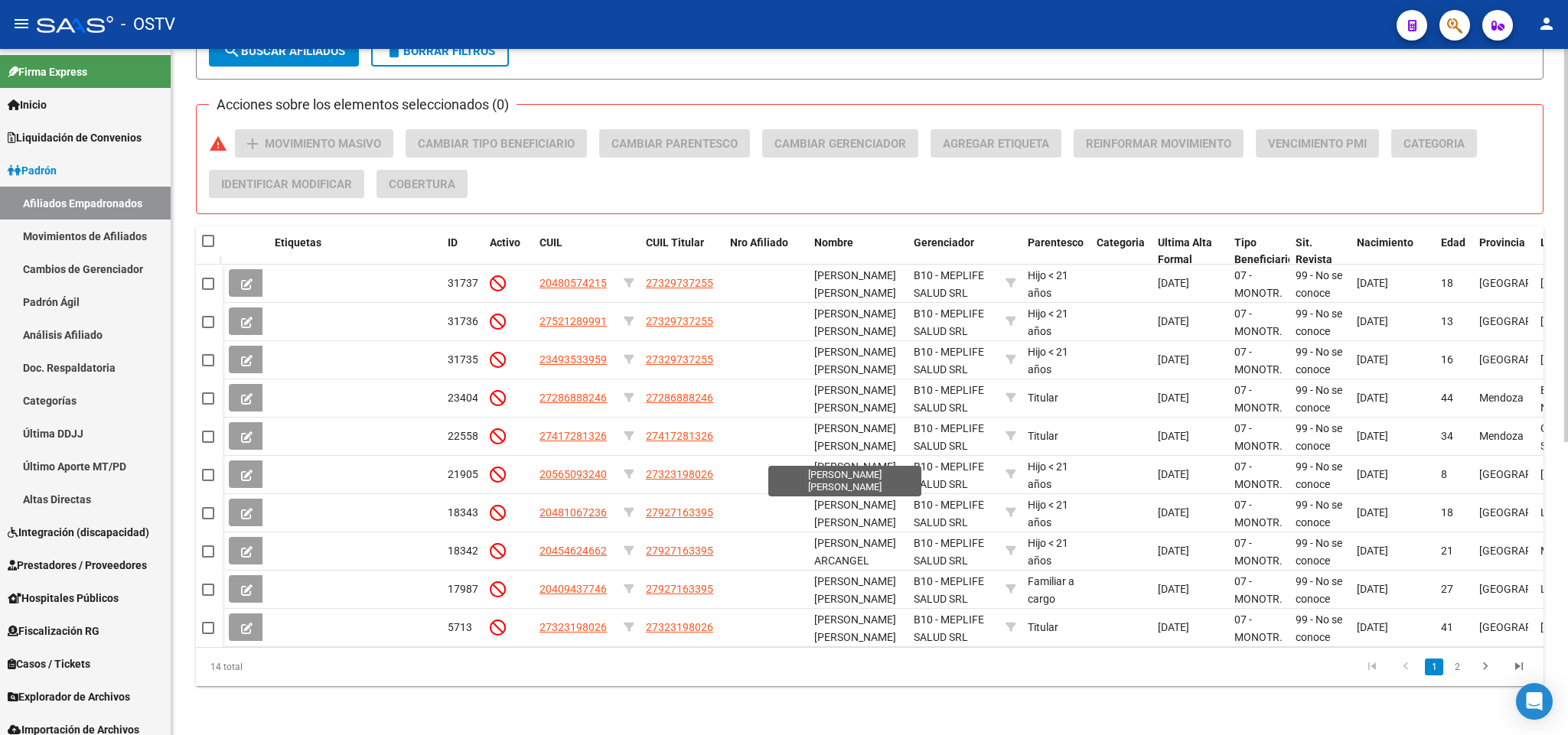
scroll to position [51, 0]
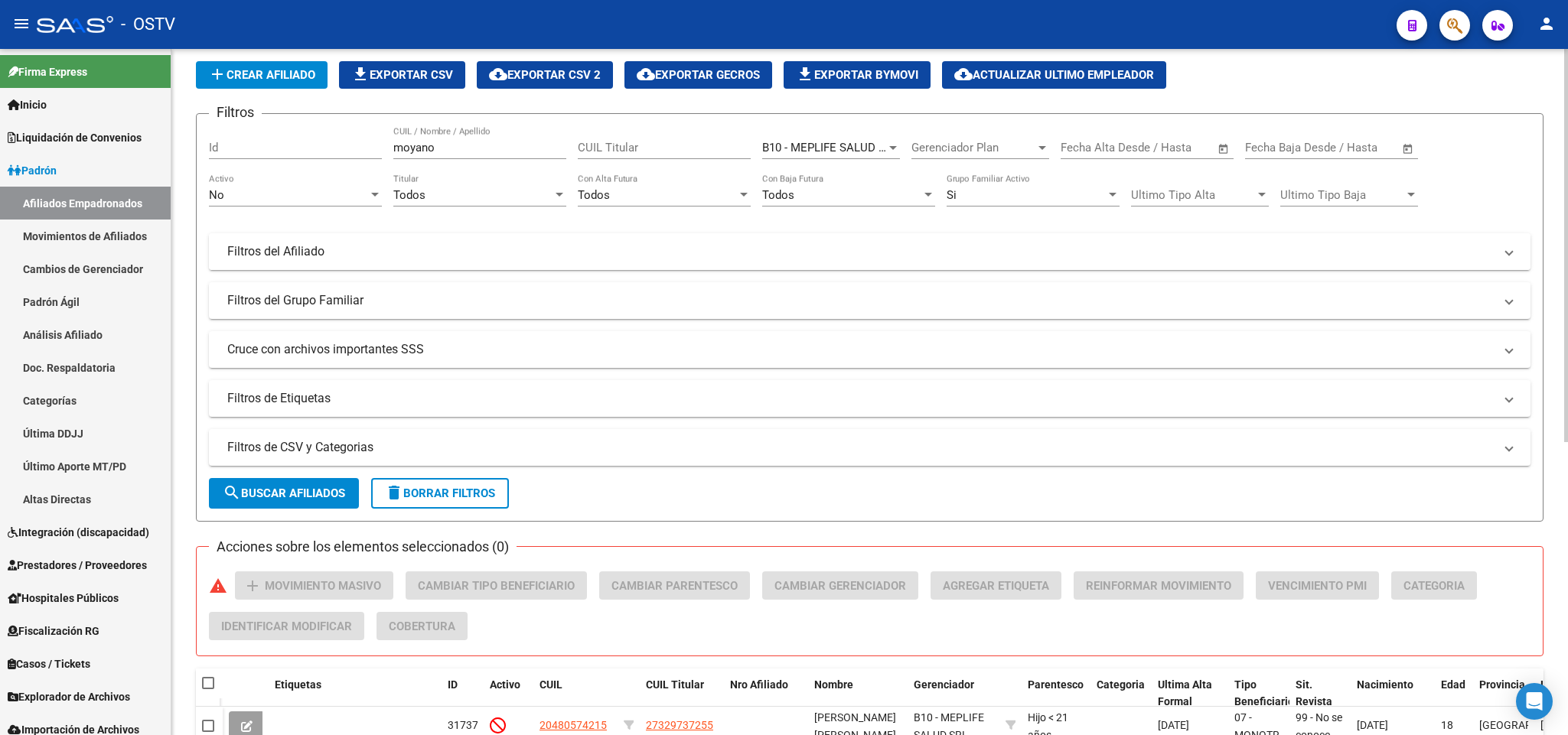
click at [428, 265] on mat-expansion-panel-header "Filtros del Afiliado" at bounding box center [869, 252] width 1322 height 37
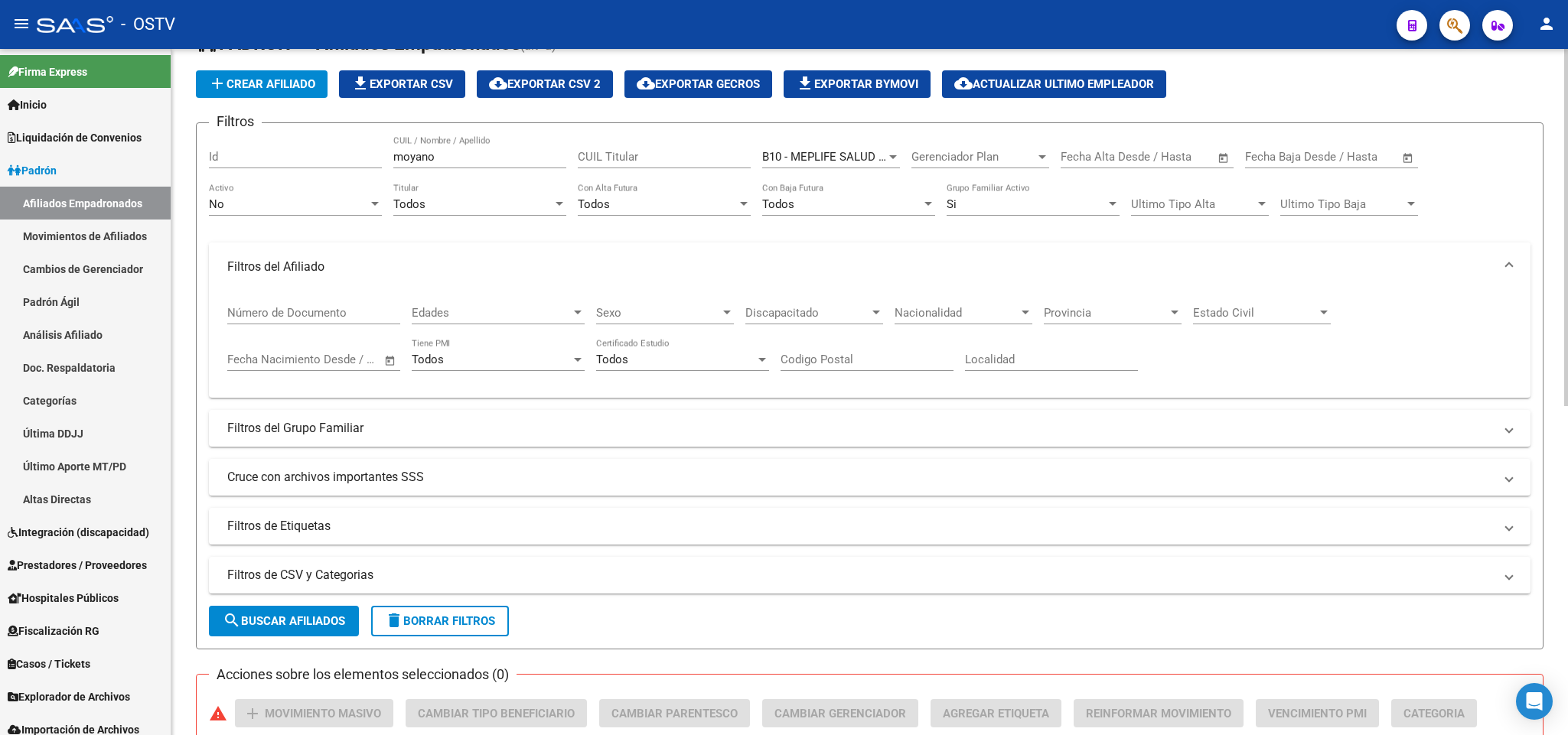
scroll to position [0, 0]
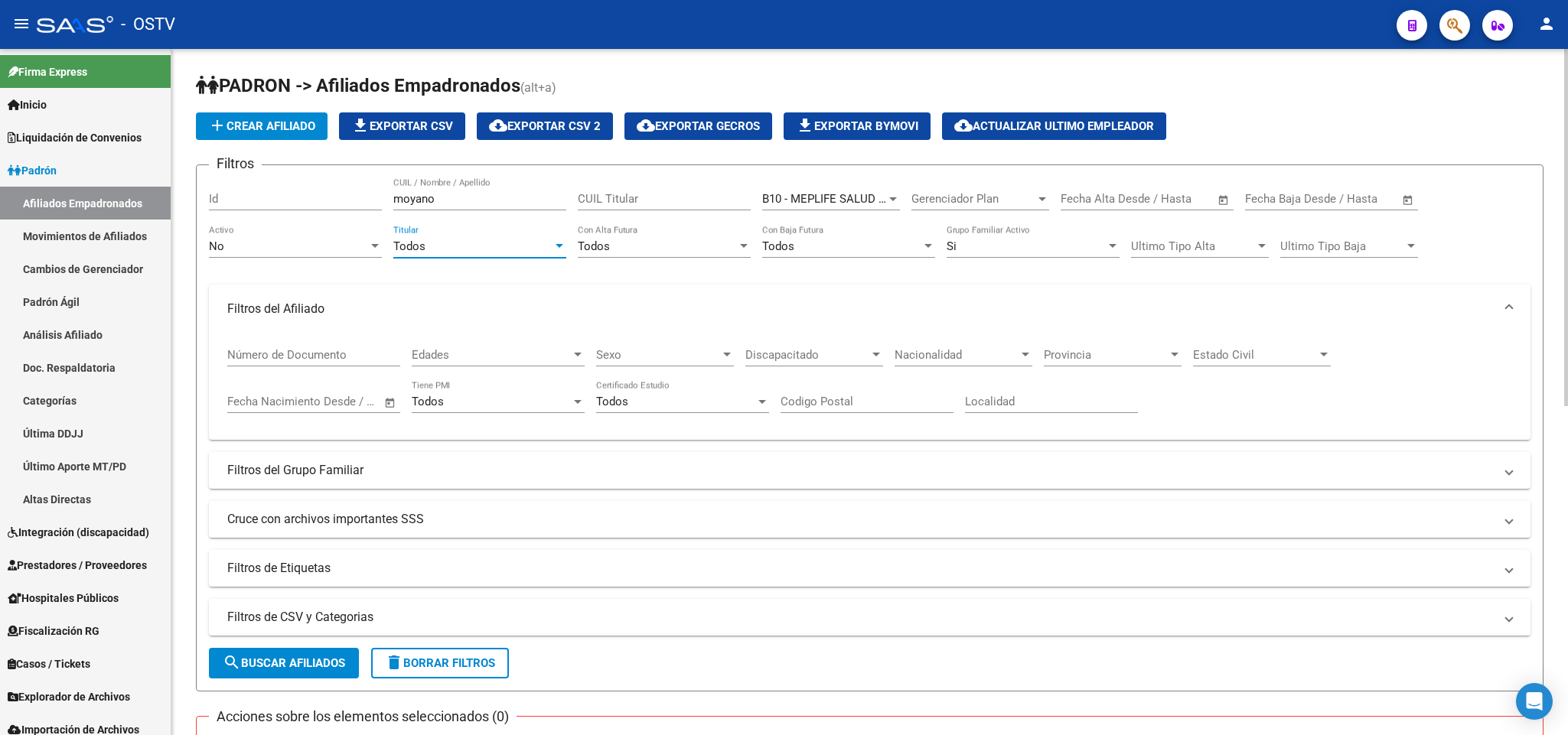
click at [441, 245] on div "Todos" at bounding box center [473, 245] width 159 height 13
click at [448, 270] on span "Si" at bounding box center [480, 282] width 173 height 34
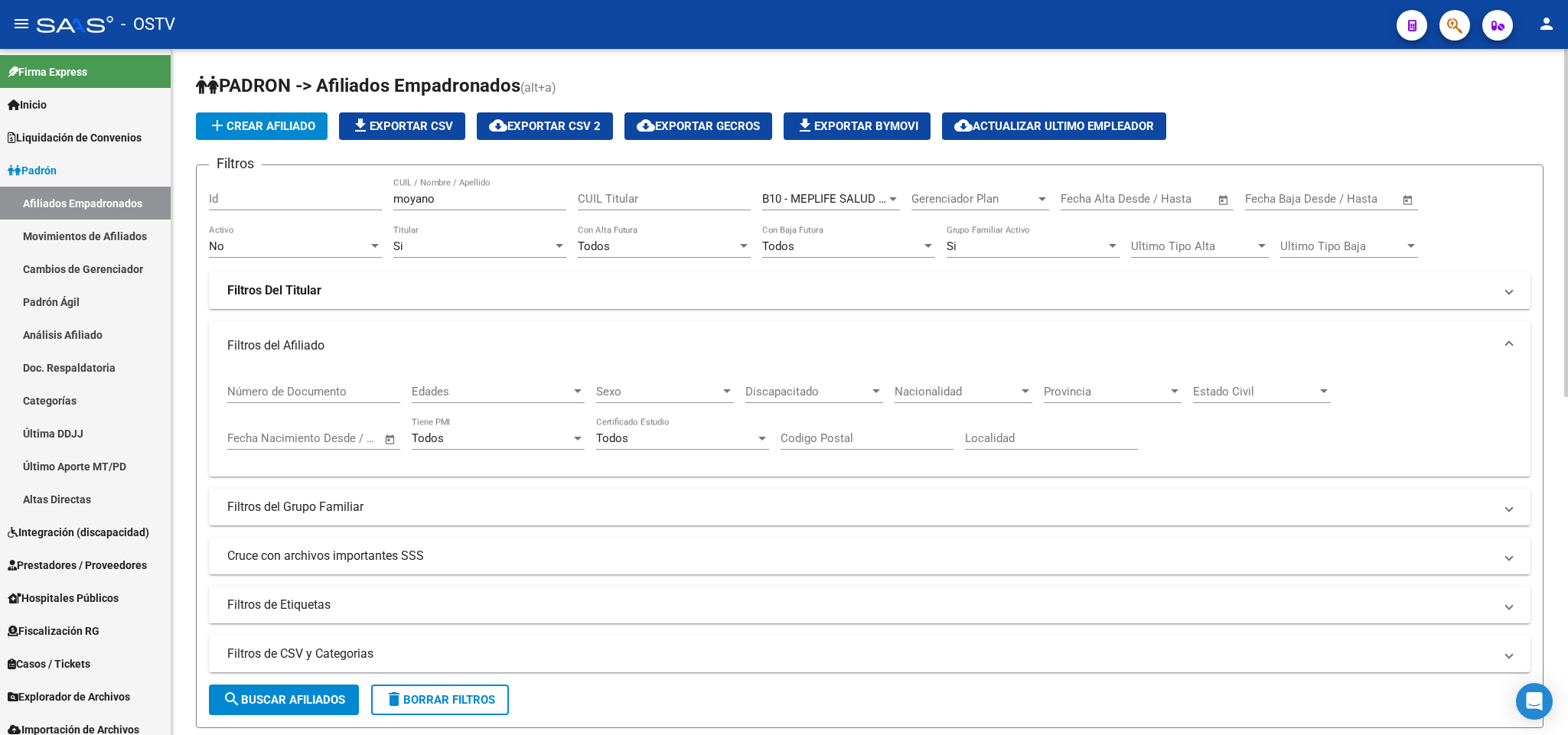
click at [283, 685] on form "Filtros Id moyano CUIL / Nombre / Apellido CUIL Titular B10 - MEPLIFE SALUD SRL…" at bounding box center [869, 446] width 1348 height 563
click at [306, 700] on span "search Buscar Afiliados" at bounding box center [284, 699] width 122 height 13
click at [875, 196] on span "B10 - MEPLIFE SALUD SRL (TAU)" at bounding box center [846, 199] width 168 height 13
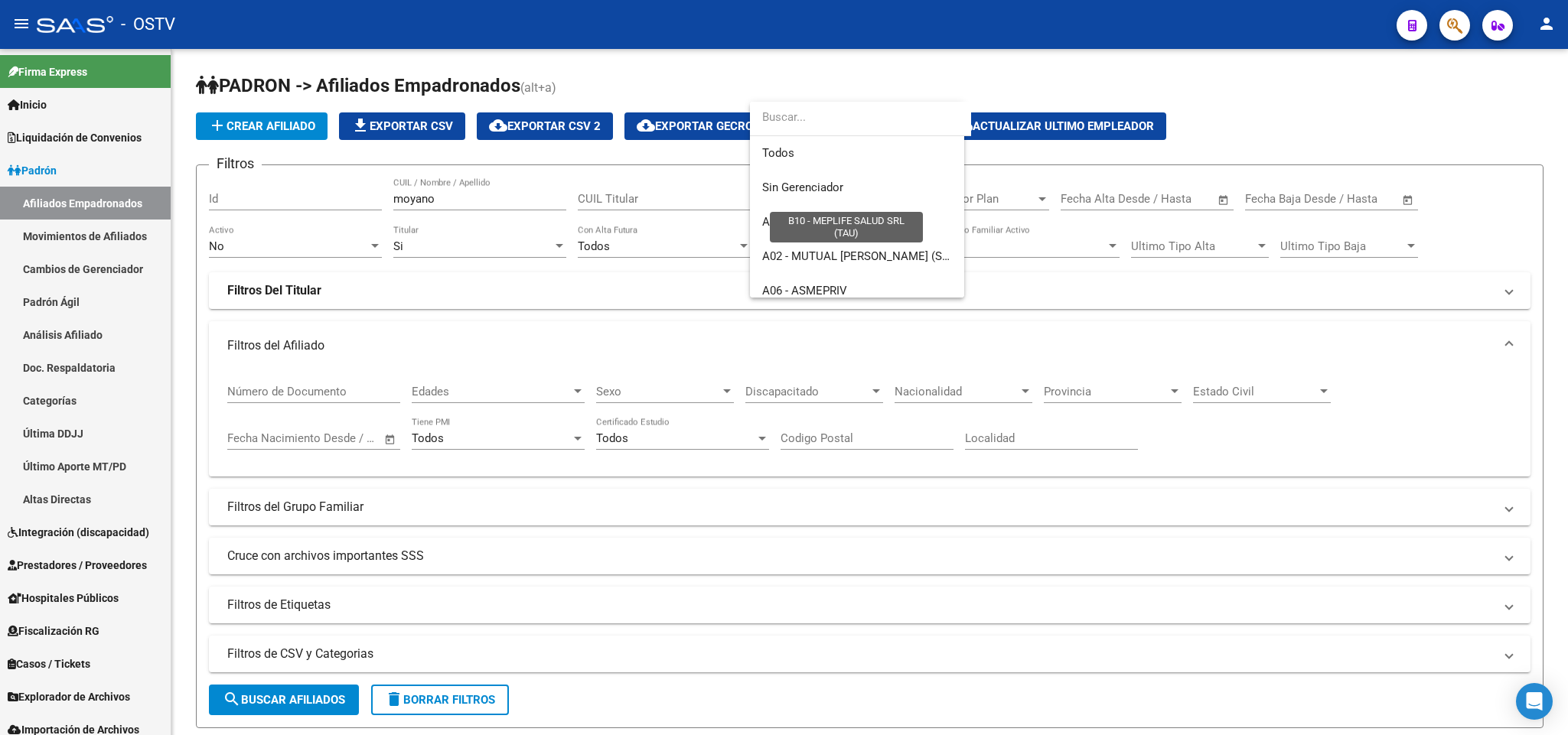
scroll to position [298, 0]
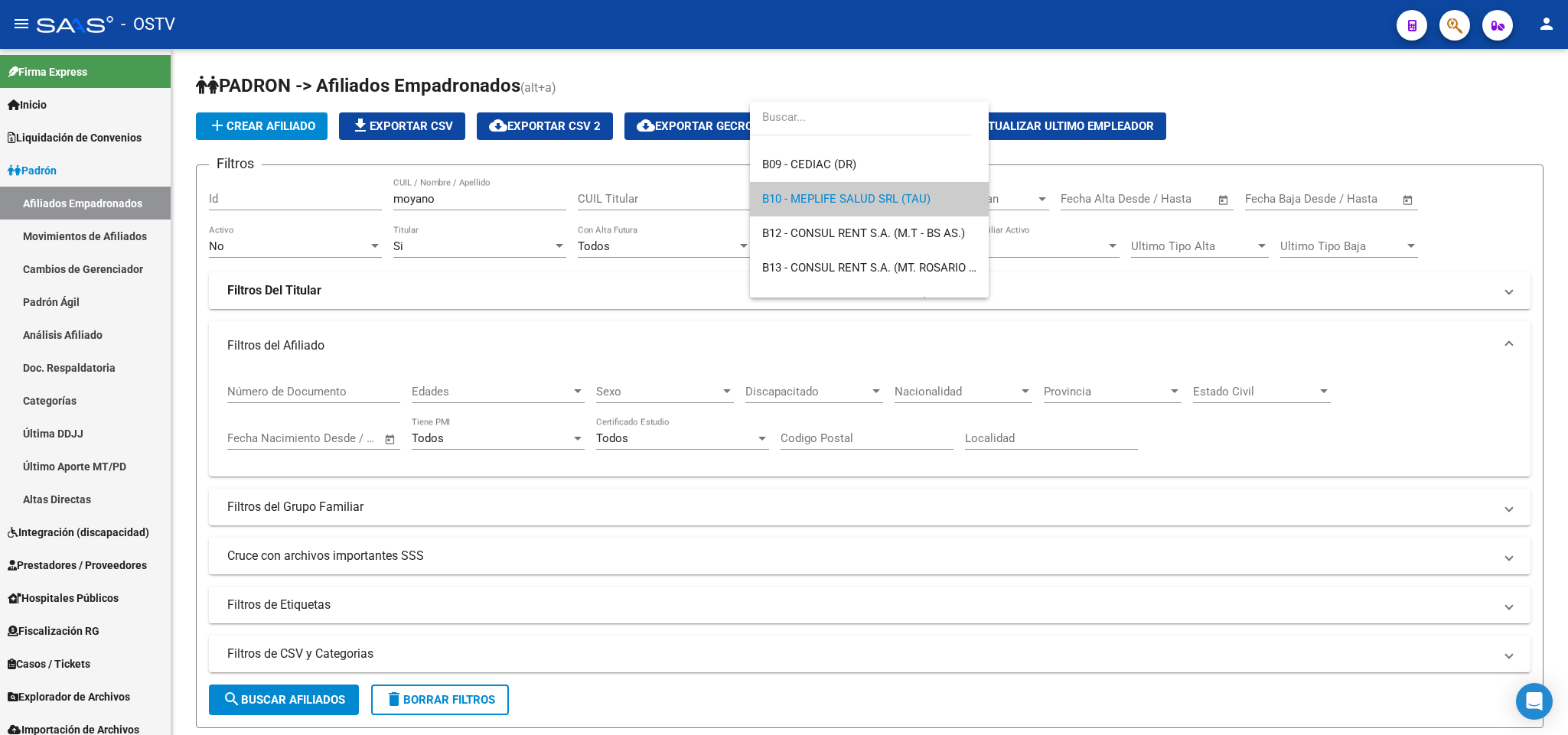
click at [1436, 101] on div at bounding box center [784, 368] width 1568 height 735
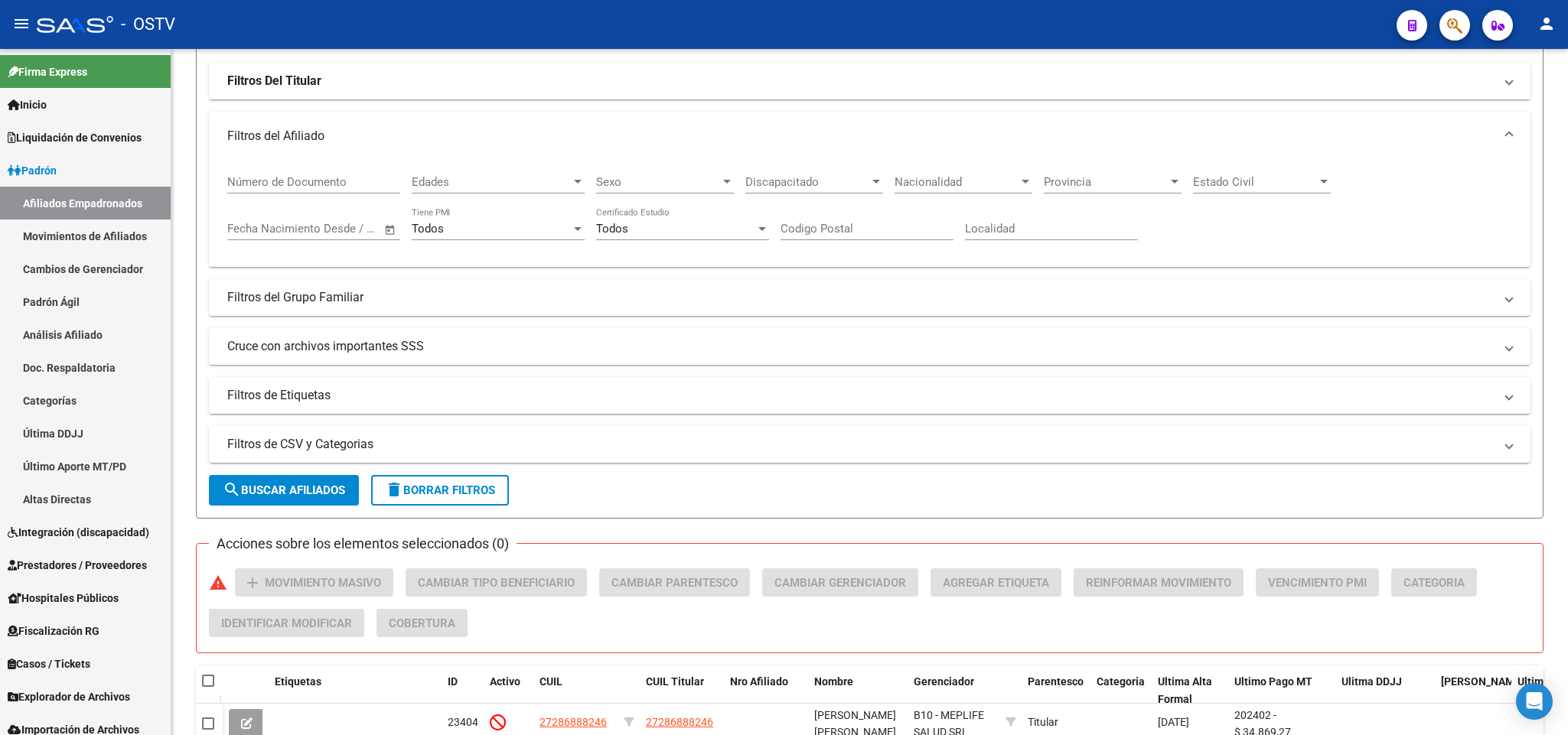
scroll to position [0, 0]
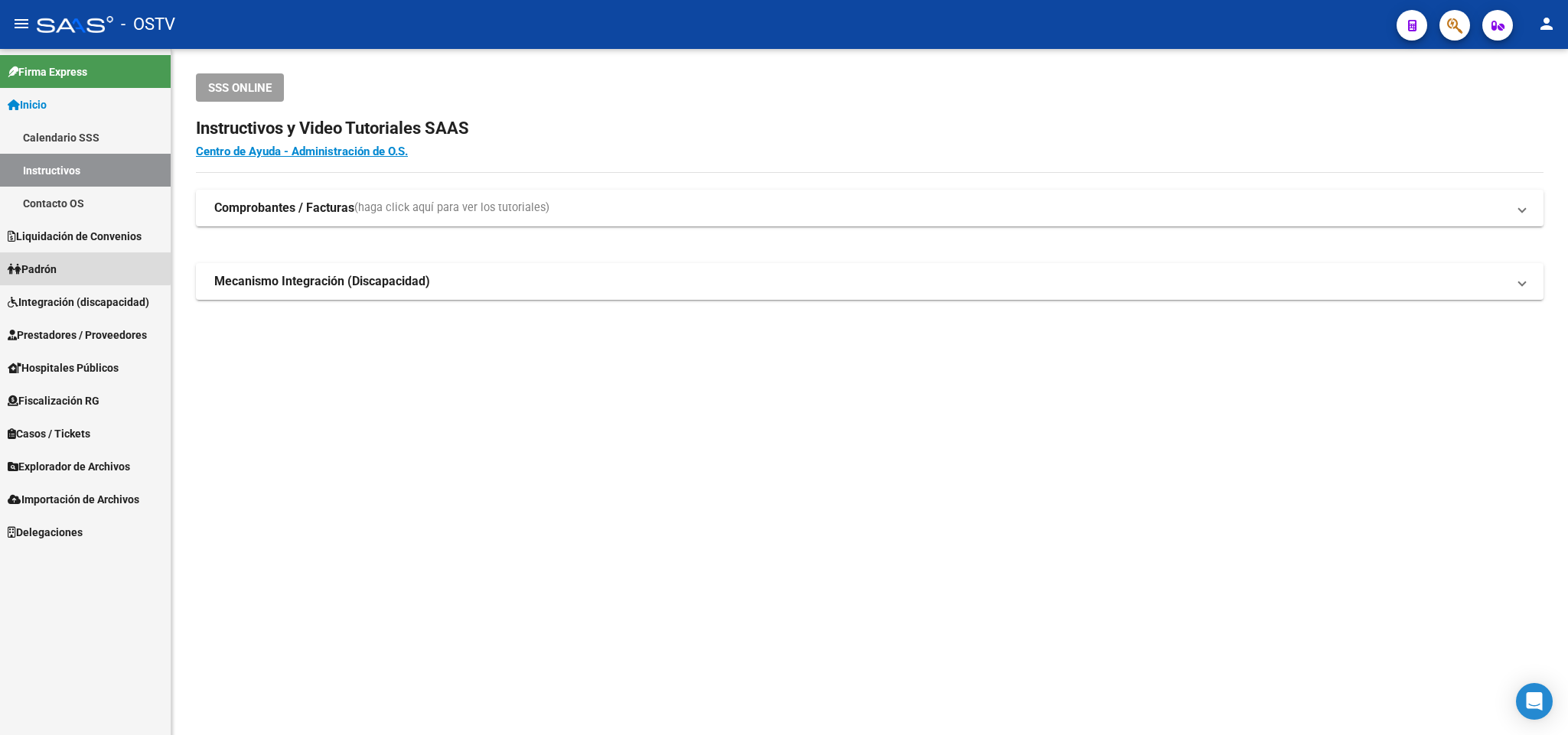
click at [69, 262] on link "Padrón" at bounding box center [85, 269] width 171 height 33
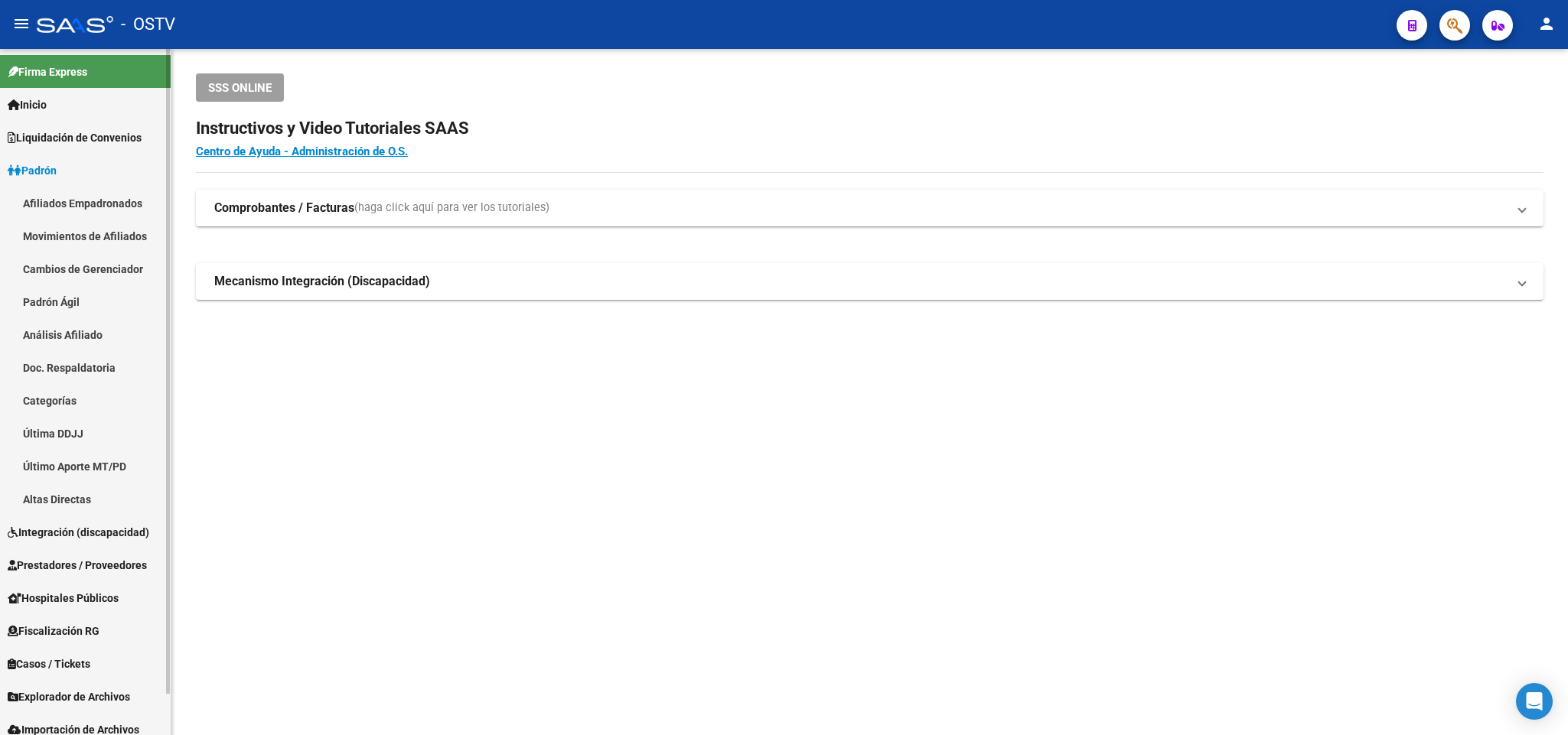
click at [67, 307] on link "Padrón Ágil" at bounding box center [85, 302] width 171 height 33
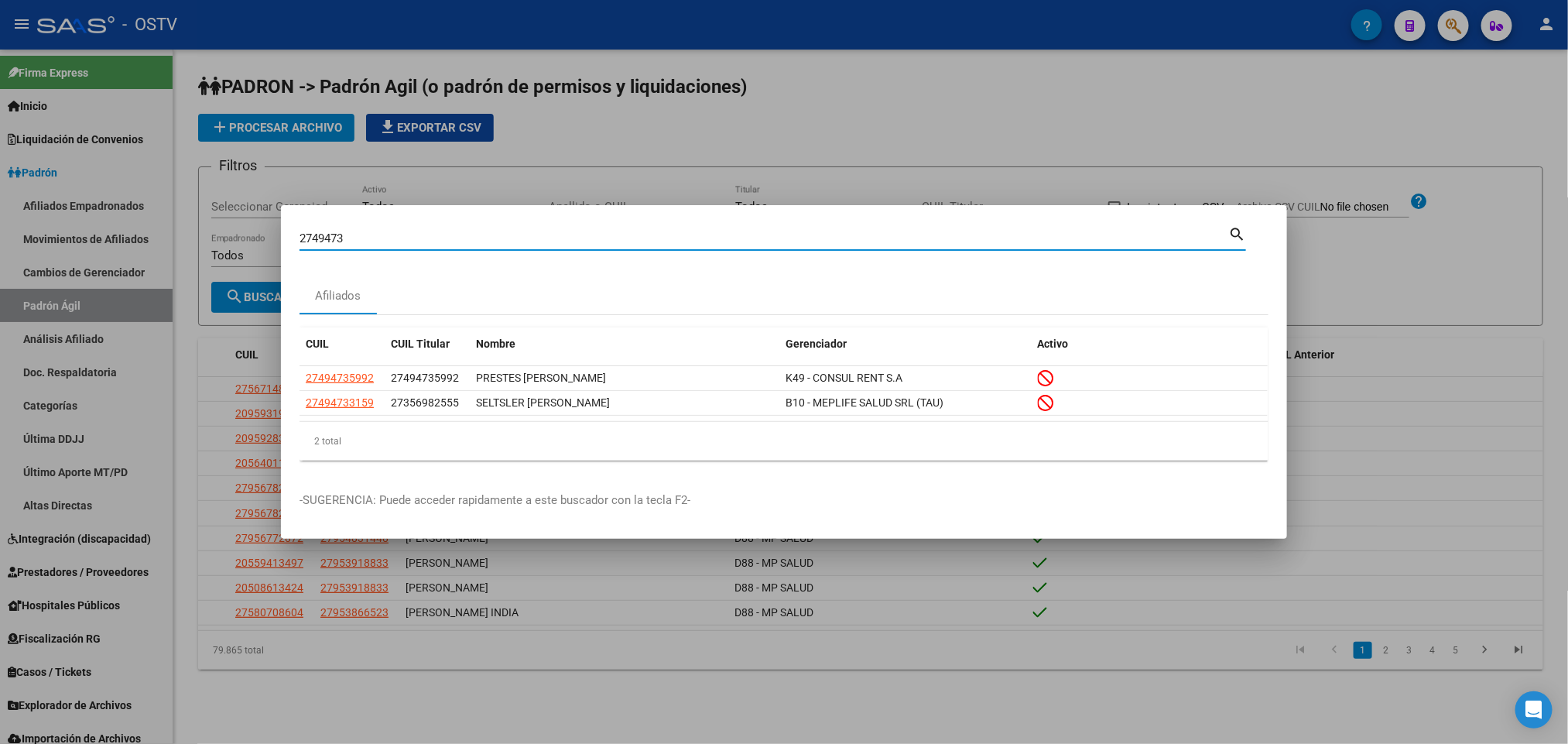
click at [314, 239] on input "2749473" at bounding box center [764, 238] width 929 height 14
type input "27049473"
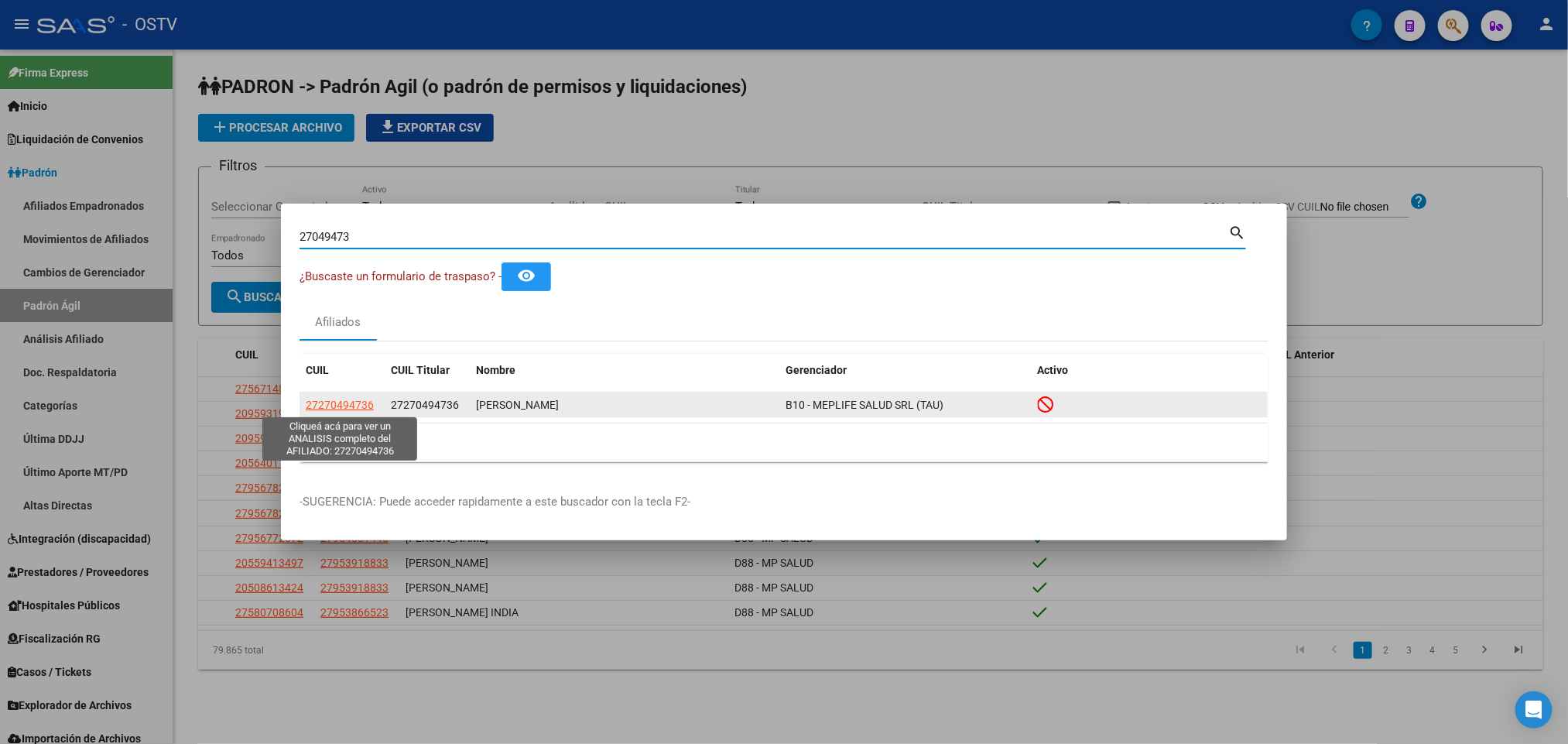
click at [336, 409] on span "27270494736" at bounding box center [339, 405] width 68 height 13
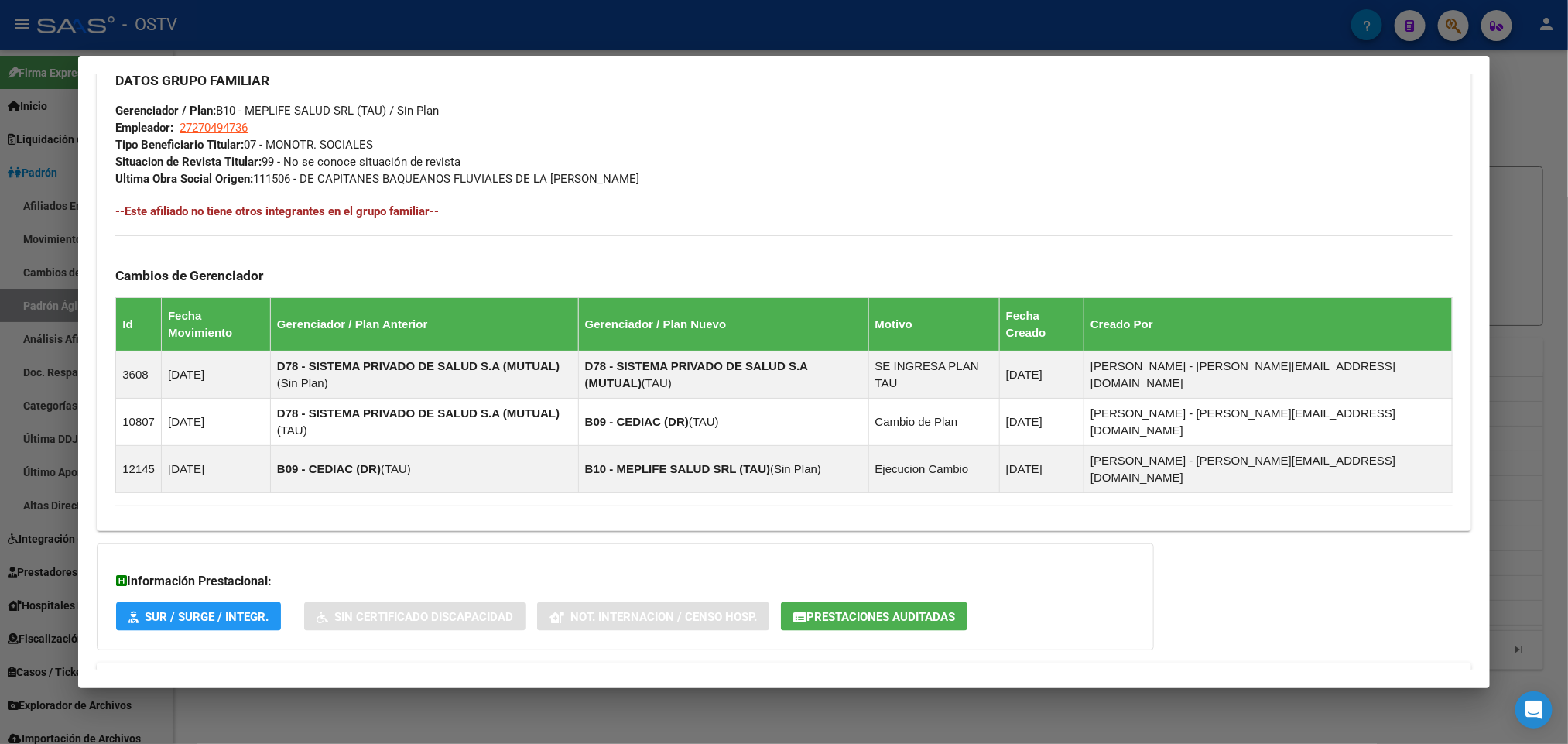
click at [436, 672] on mat-panel-title "Aportes y Contribuciones del Afiliado: 27270494736" at bounding box center [774, 681] width 1318 height 18
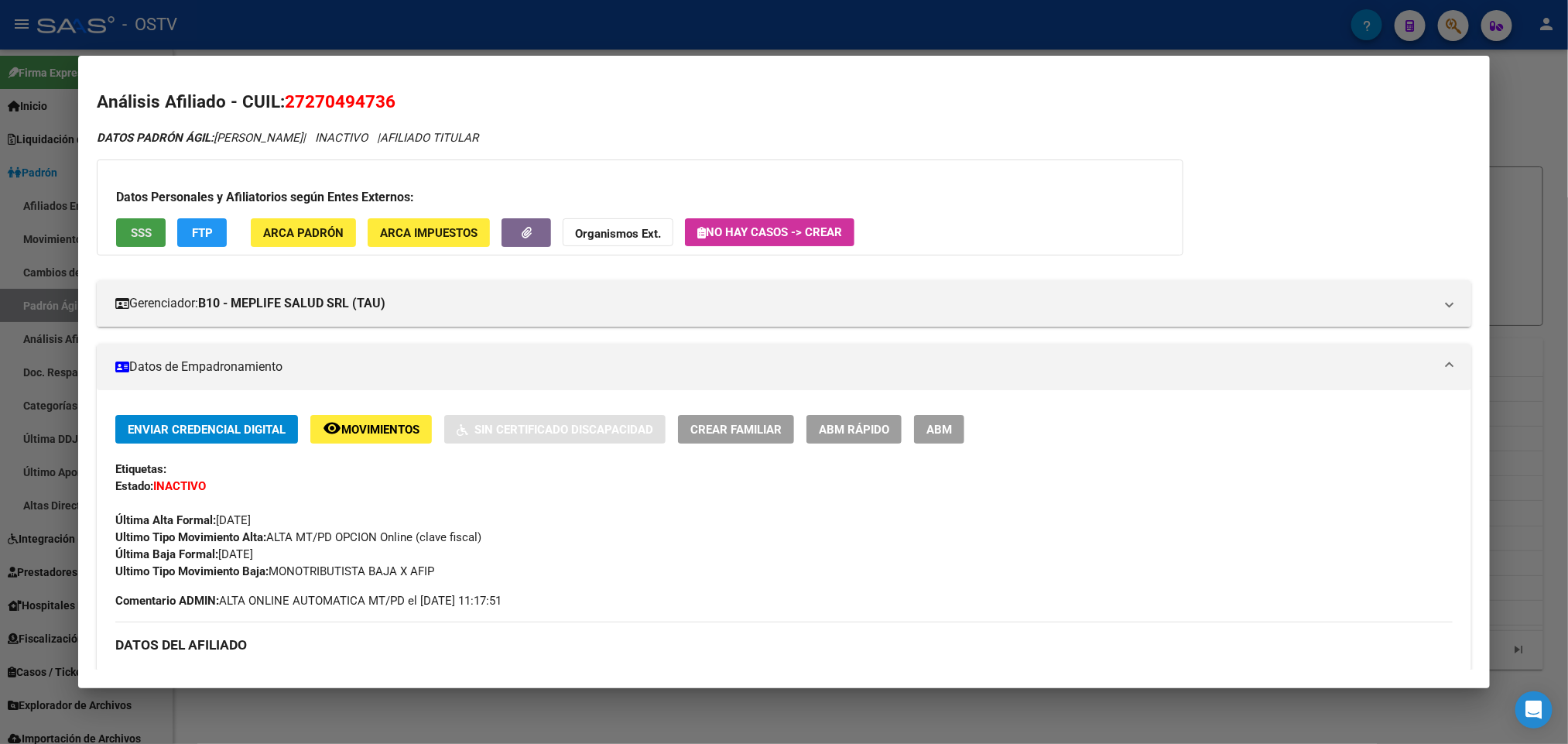
click at [138, 237] on span "SSS" at bounding box center [141, 233] width 21 height 14
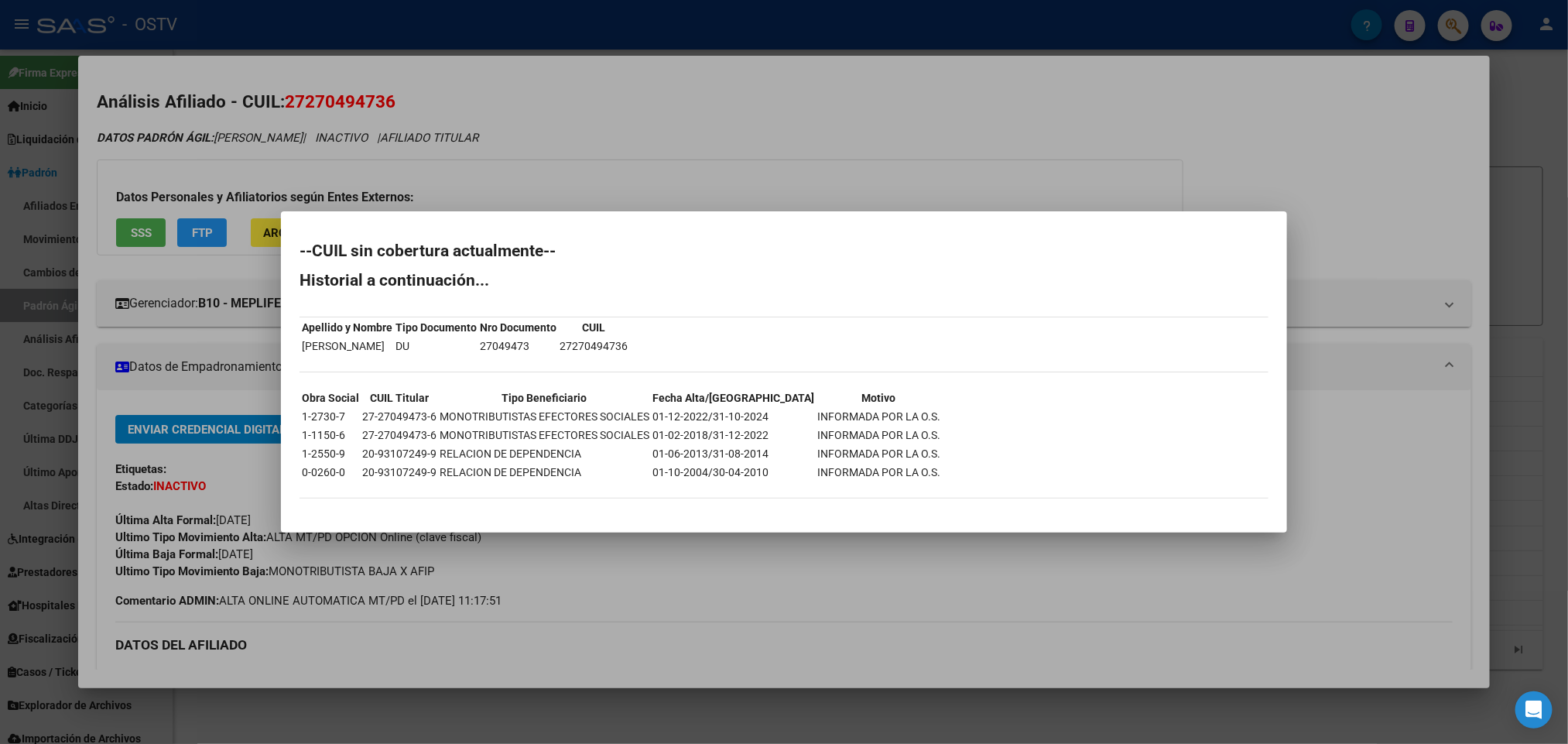
click at [245, 373] on div at bounding box center [784, 372] width 1568 height 744
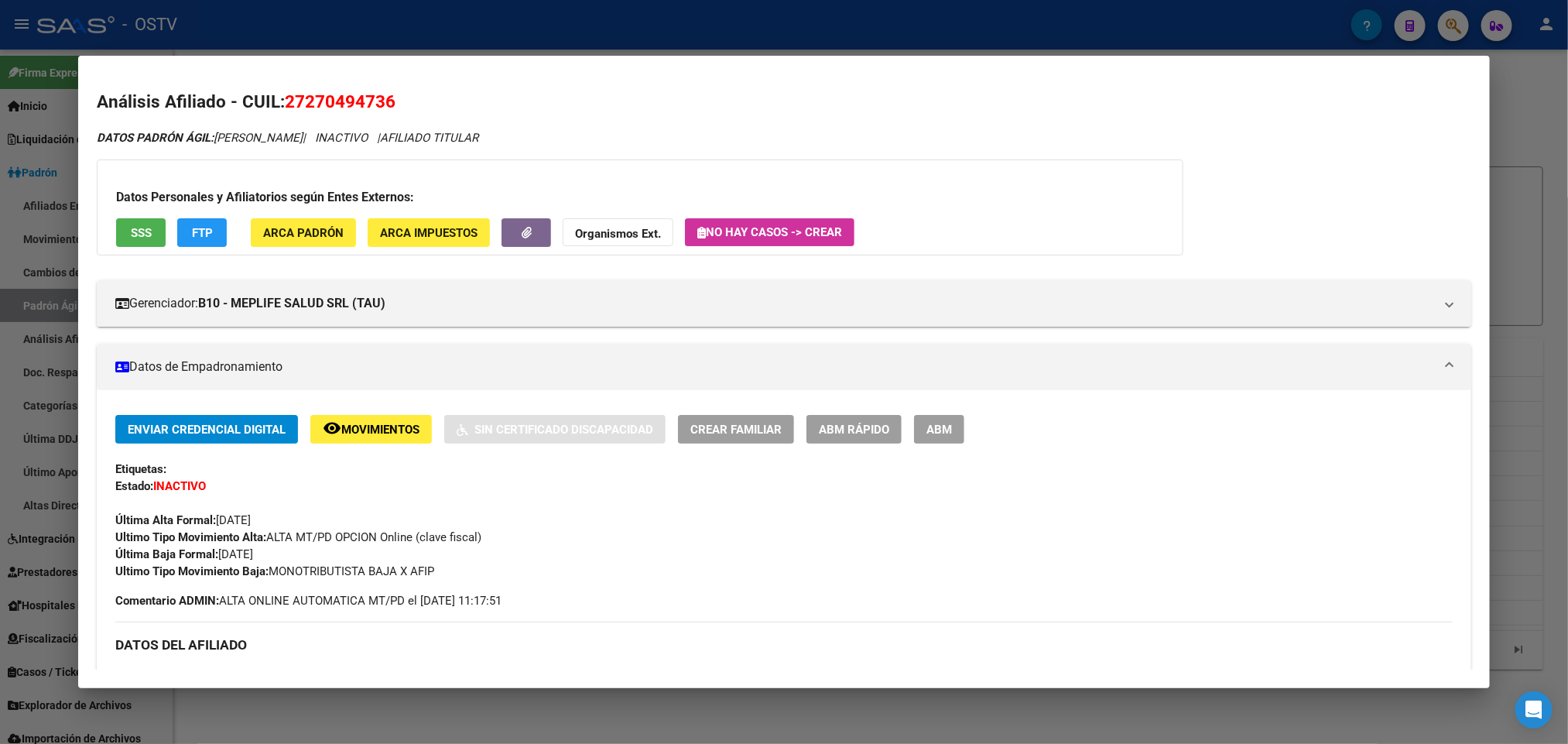
click at [142, 221] on button "SSS" at bounding box center [141, 233] width 49 height 29
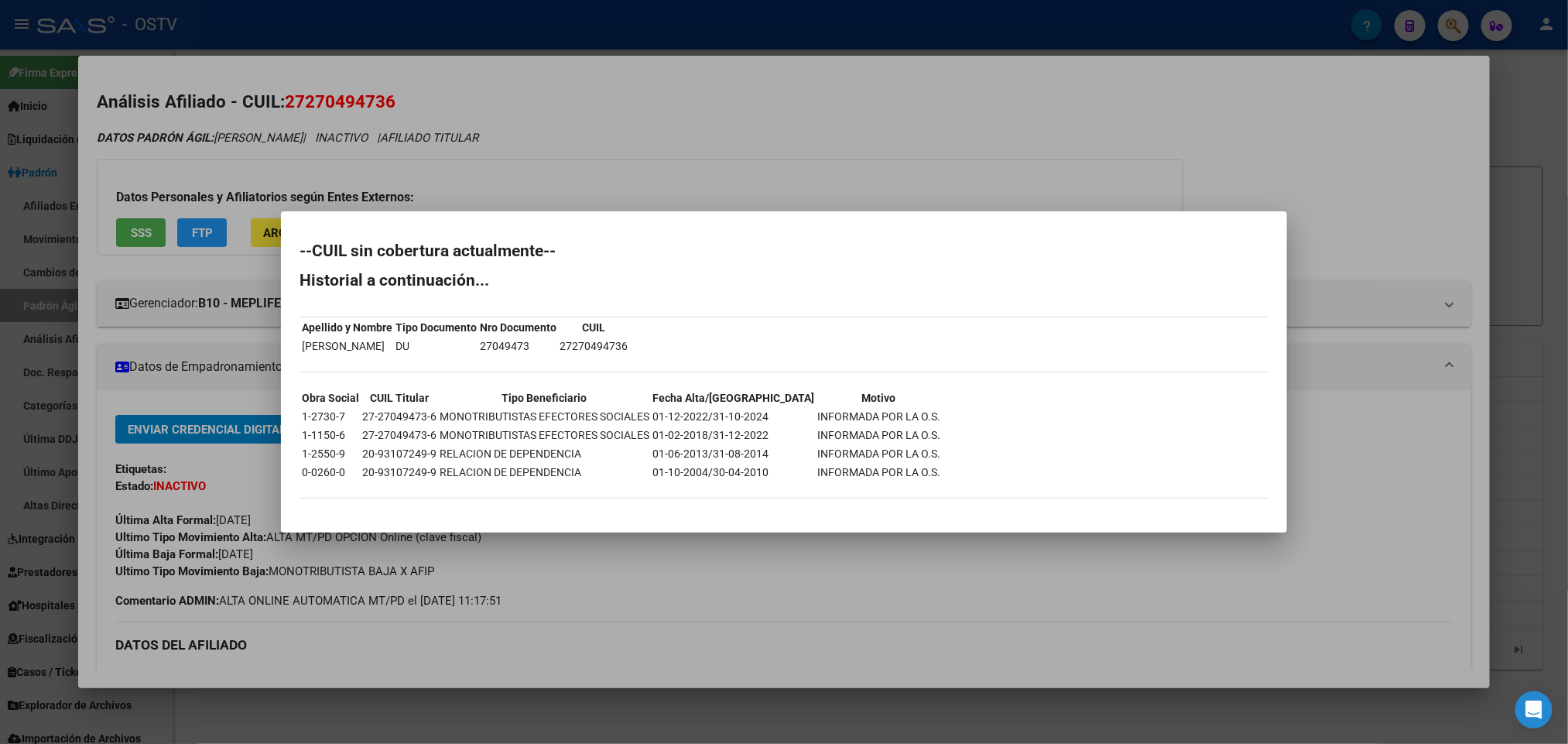
click at [964, 170] on div at bounding box center [784, 372] width 1568 height 744
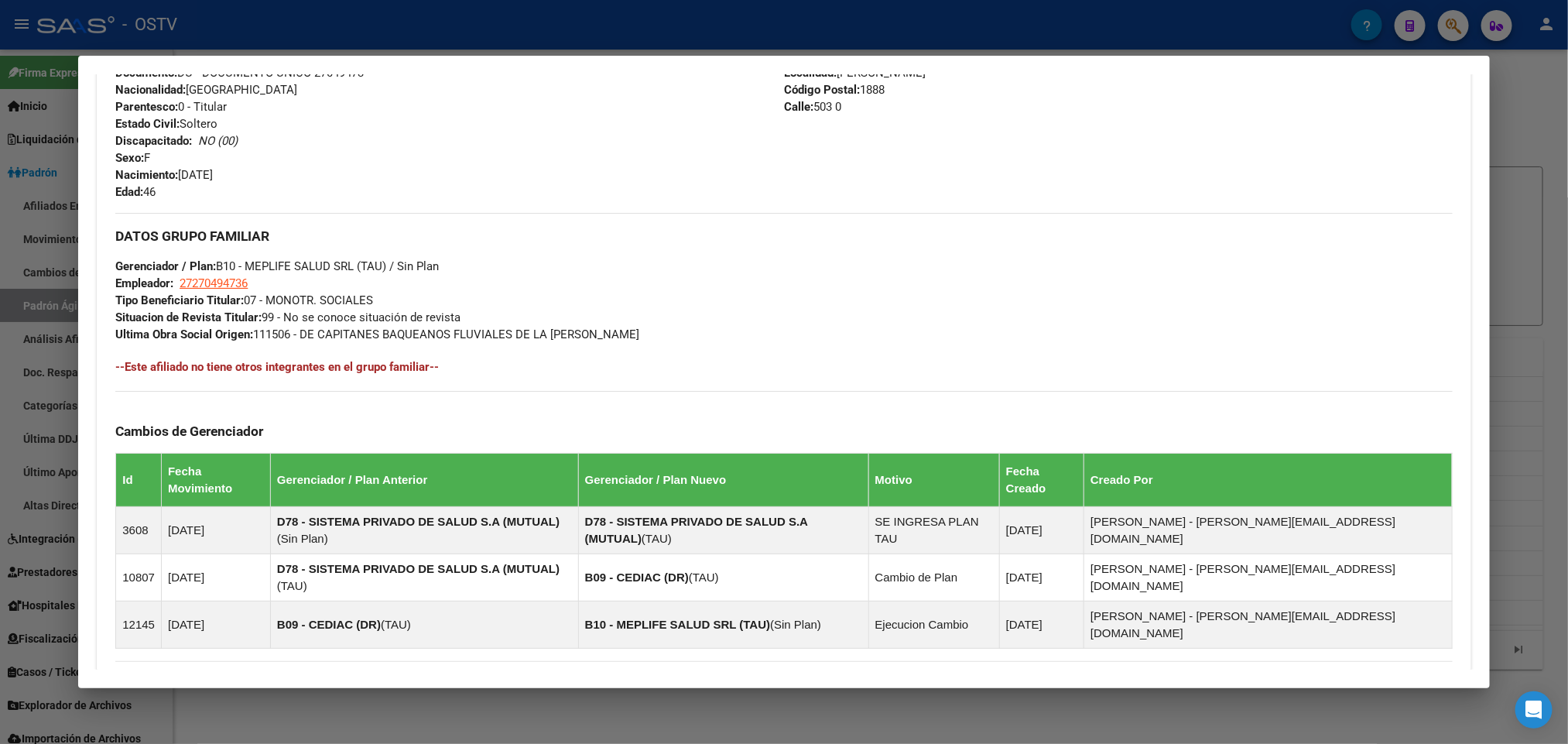
scroll to position [697, 0]
